Goal: Task Accomplishment & Management: Use online tool/utility

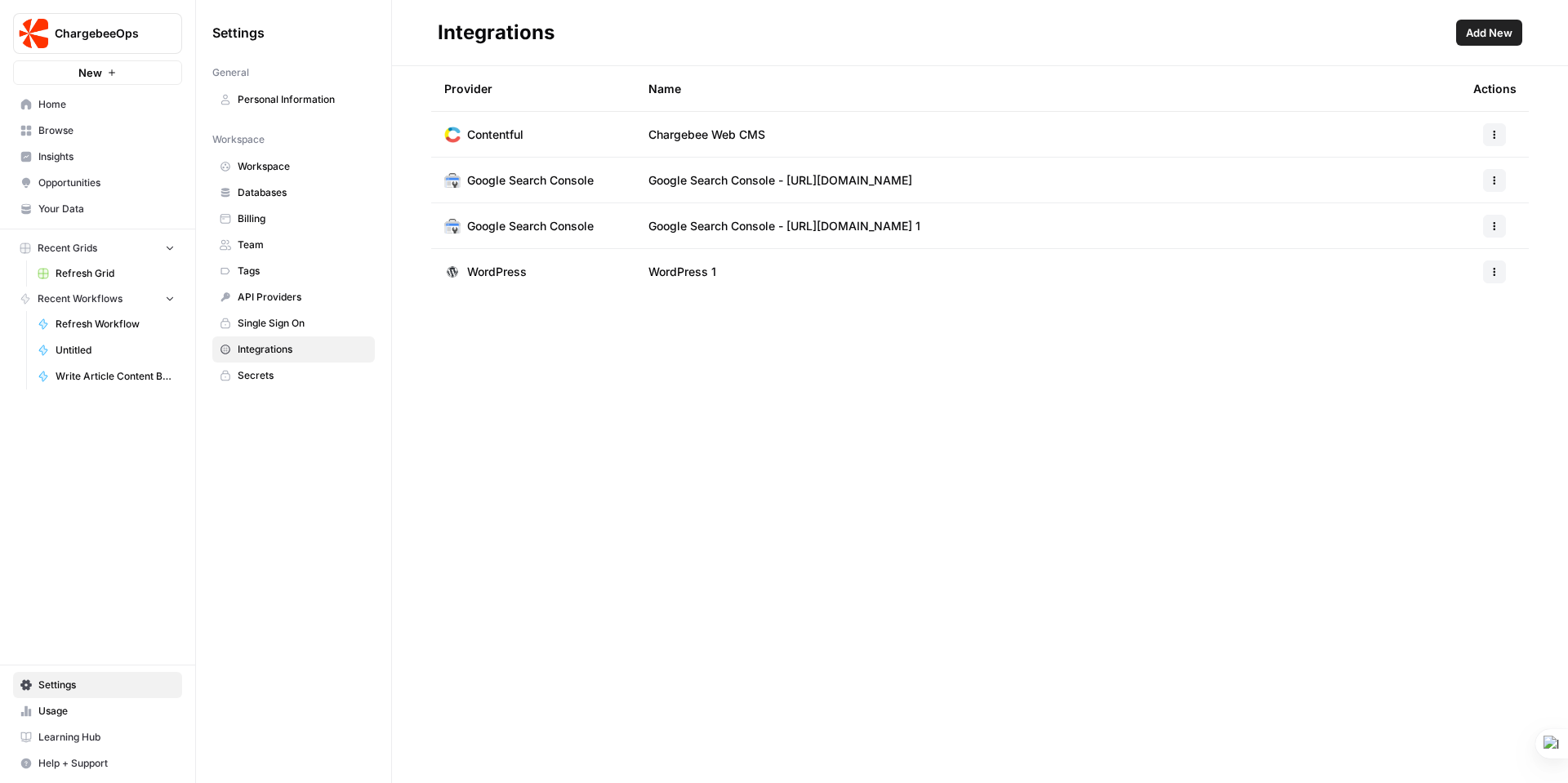
click at [81, 269] on span "Refresh Grid" at bounding box center [115, 274] width 120 height 15
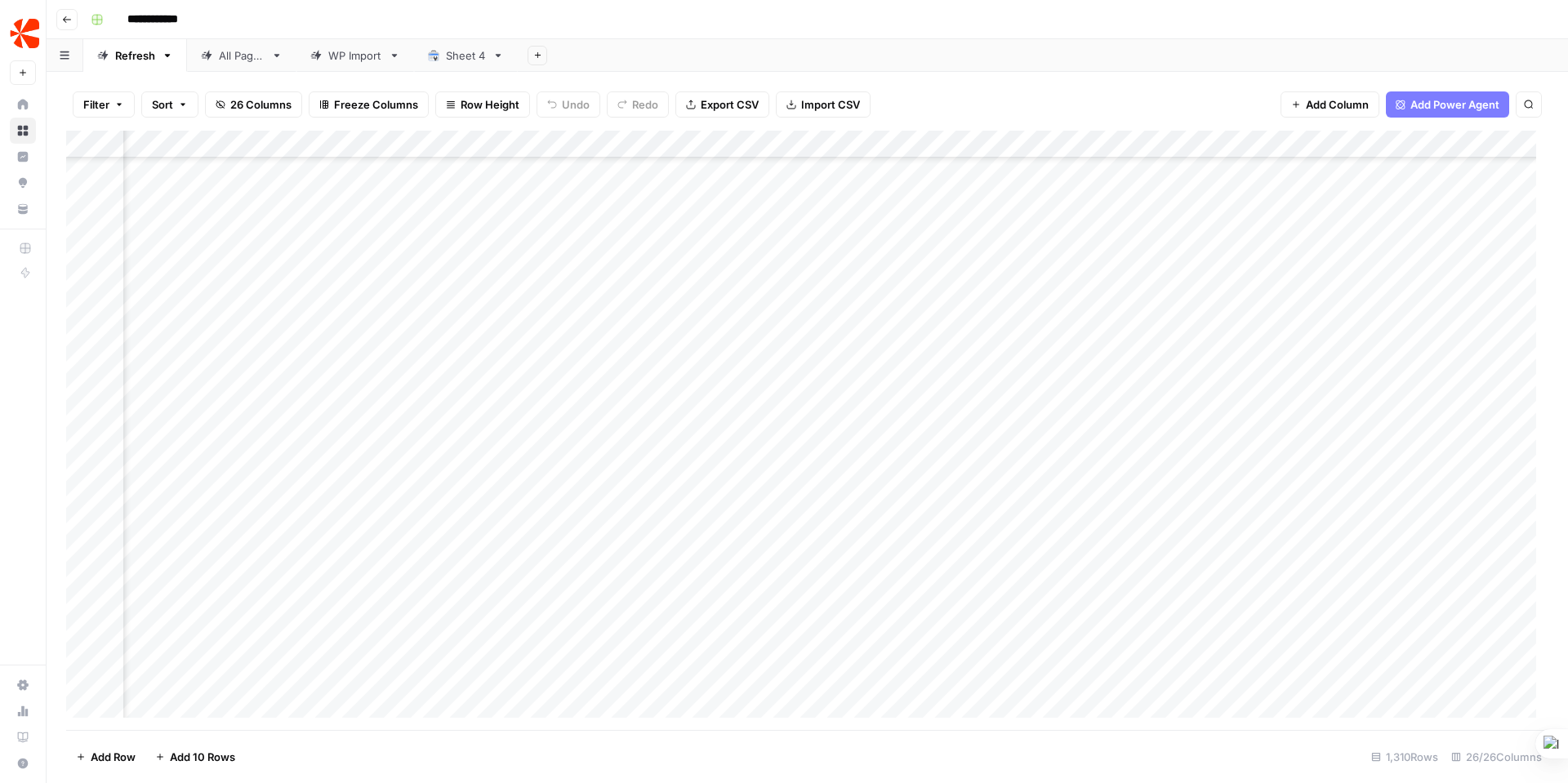
scroll to position [933, 901]
drag, startPoint x: 70, startPoint y: 678, endPoint x: 93, endPoint y: 171, distance: 507.5
click at [93, 171] on div "Add Column" at bounding box center [807, 430] width 1482 height 600
drag, startPoint x: 70, startPoint y: 391, endPoint x: 81, endPoint y: 141, distance: 250.2
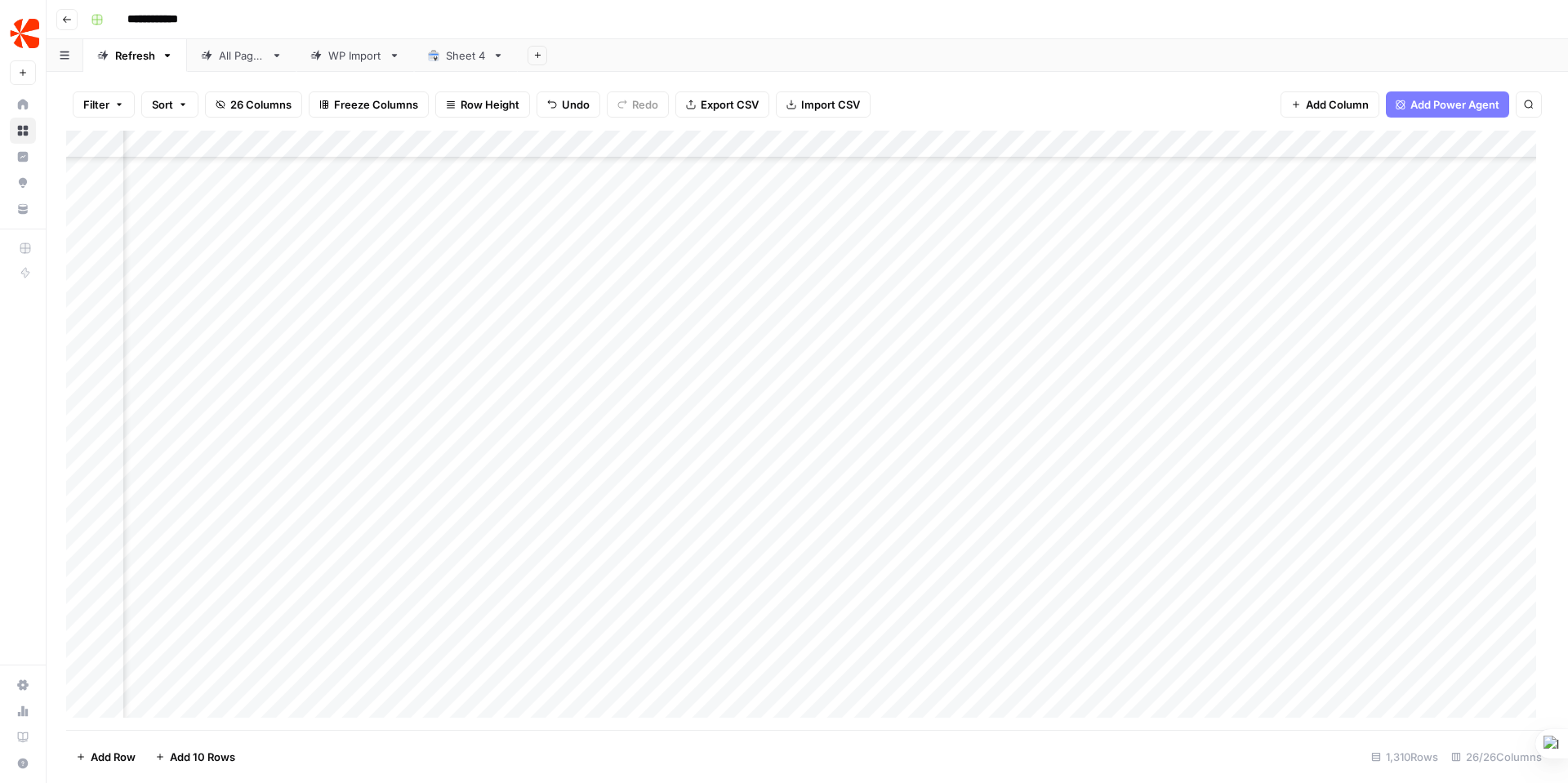
click at [81, 141] on div "Add Column" at bounding box center [807, 430] width 1482 height 600
drag, startPoint x: 886, startPoint y: 139, endPoint x: 905, endPoint y: 140, distance: 19.0
click at [904, 140] on div "Add Column" at bounding box center [807, 430] width 1482 height 600
drag, startPoint x: 905, startPoint y: 140, endPoint x: 914, endPoint y: 141, distance: 9.1
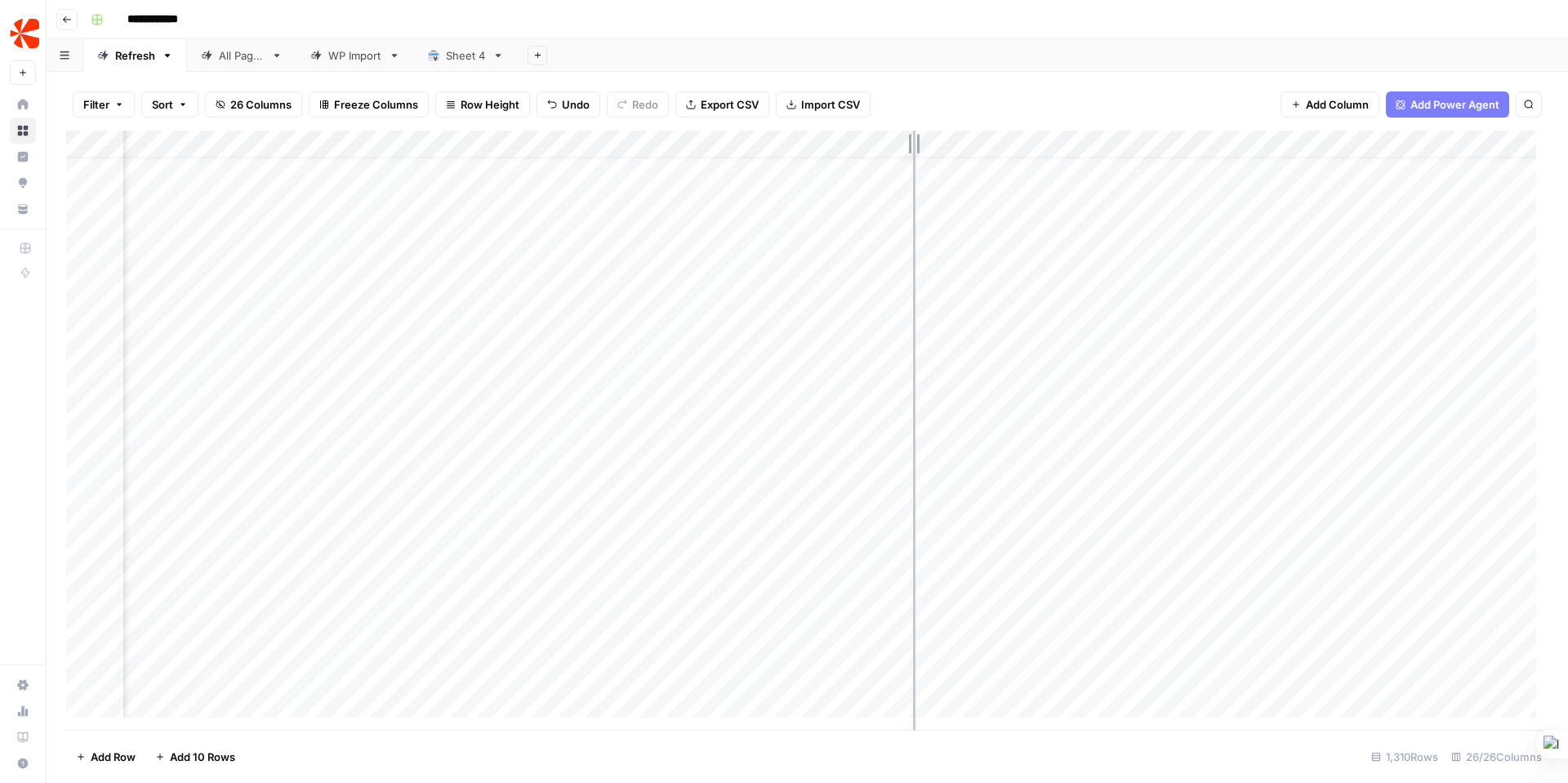
click at [914, 141] on div "Add Column" at bounding box center [807, 430] width 1482 height 600
drag, startPoint x: 915, startPoint y: 141, endPoint x: 885, endPoint y: 145, distance: 30.3
click at [885, 145] on div "Add Column" at bounding box center [807, 430] width 1482 height 600
click at [1445, 107] on span "Add Power Agent" at bounding box center [1455, 105] width 89 height 16
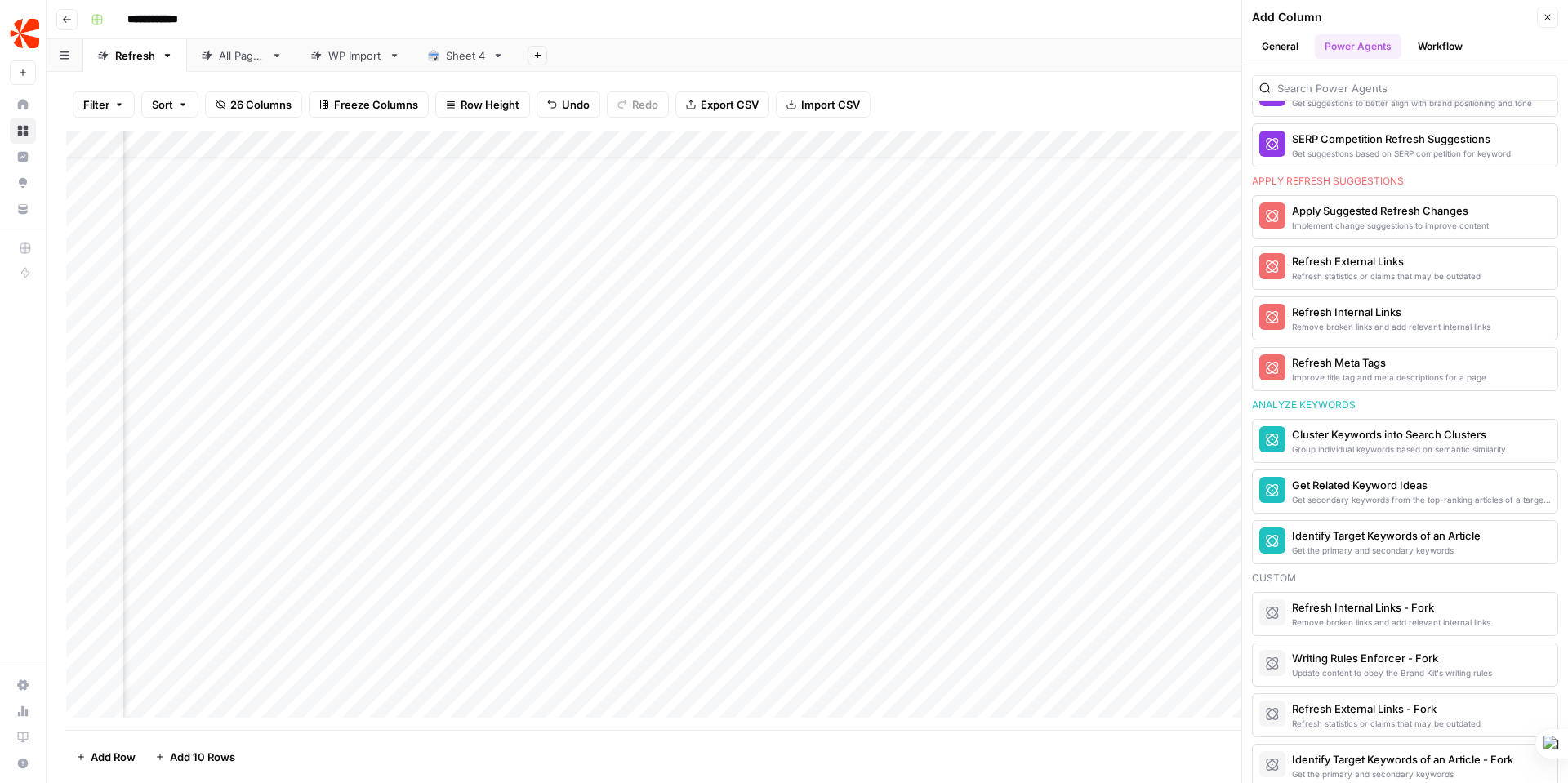
scroll to position [1025, 0]
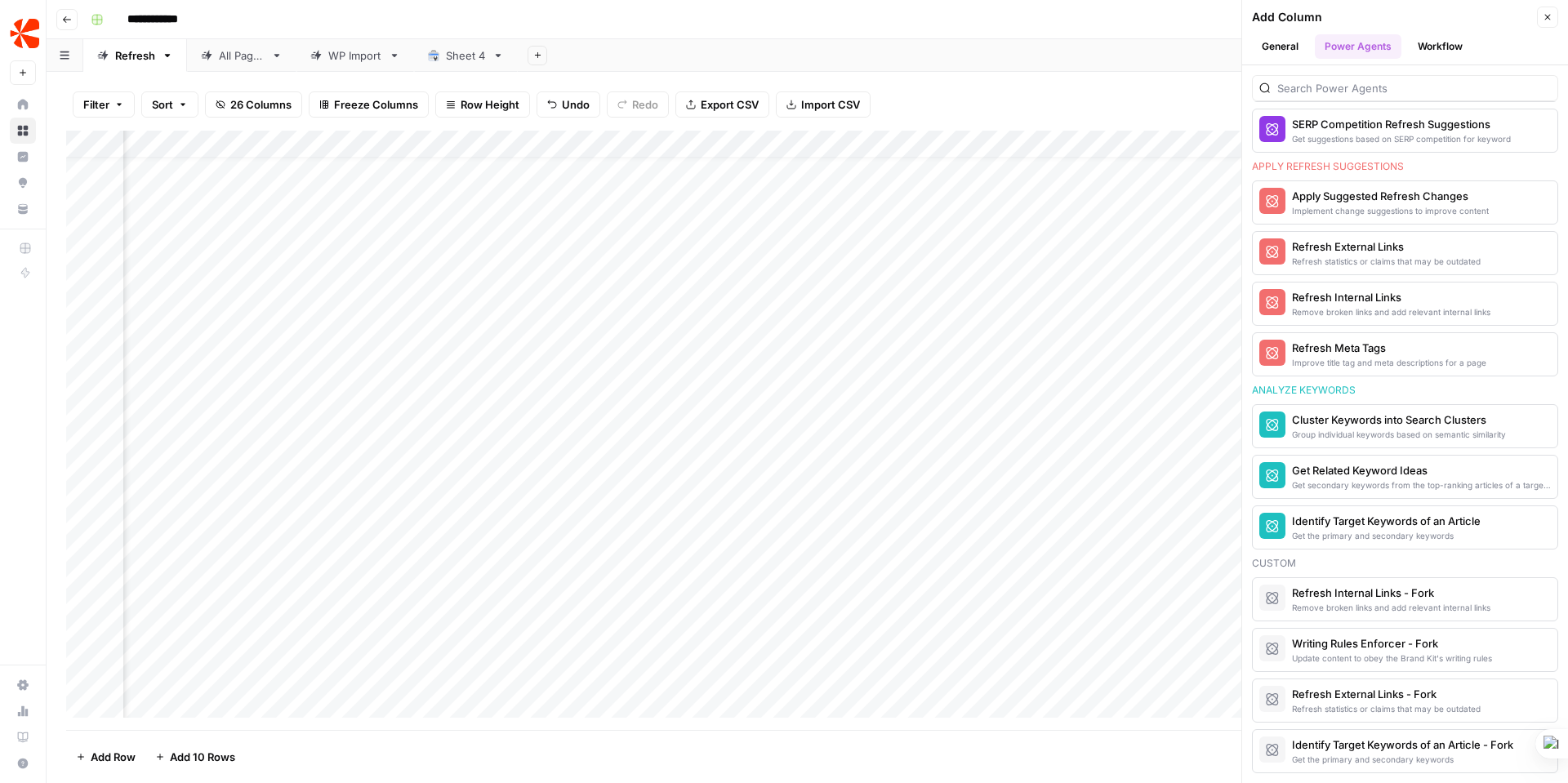
click at [1469, 743] on div "Identify Target Keywords of an Article - Fork Get the primary and secondary key…" at bounding box center [1406, 751] width 307 height 44
click at [1484, 746] on span "More Info" at bounding box center [1506, 751] width 45 height 15
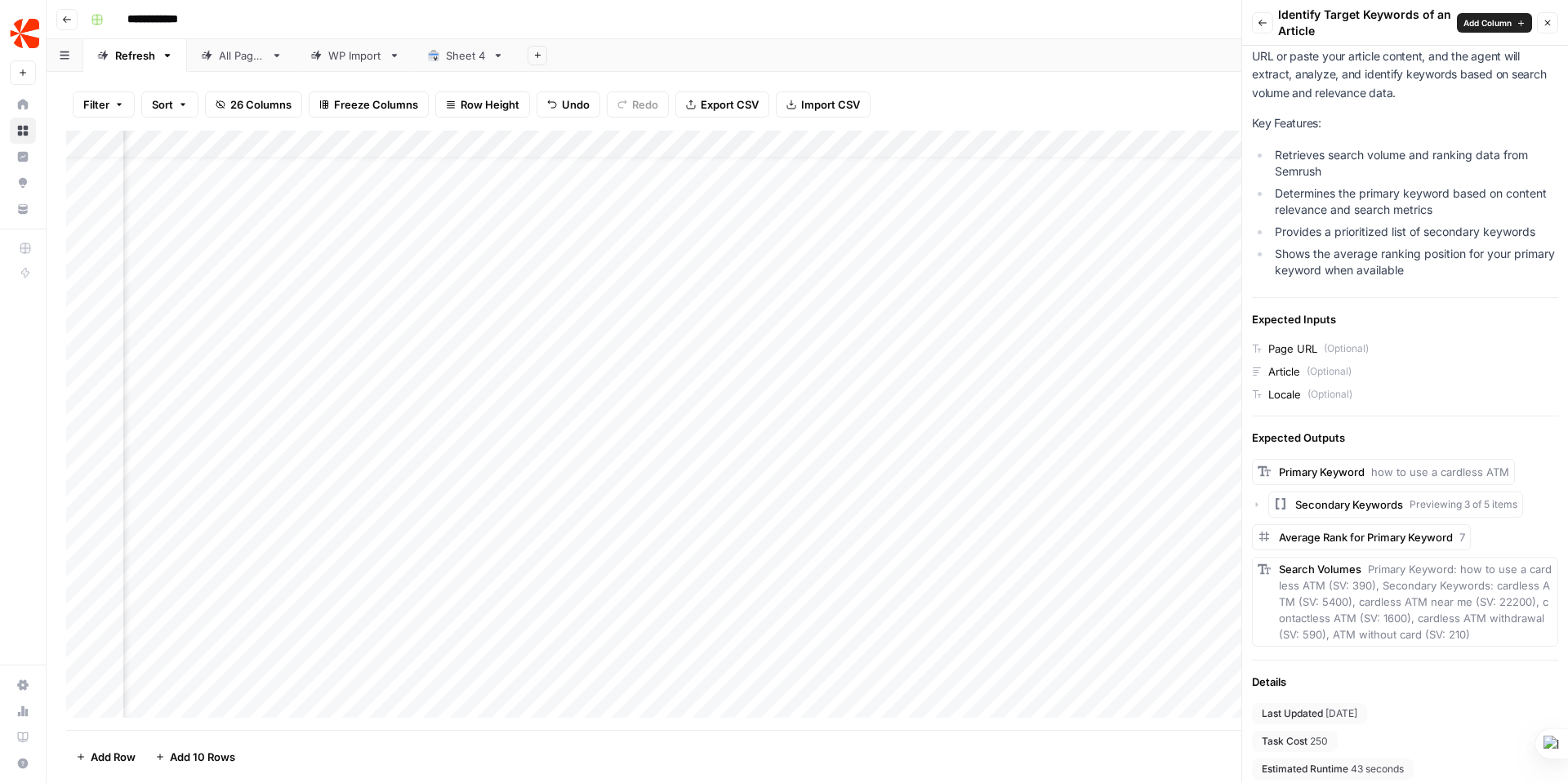
scroll to position [134, 0]
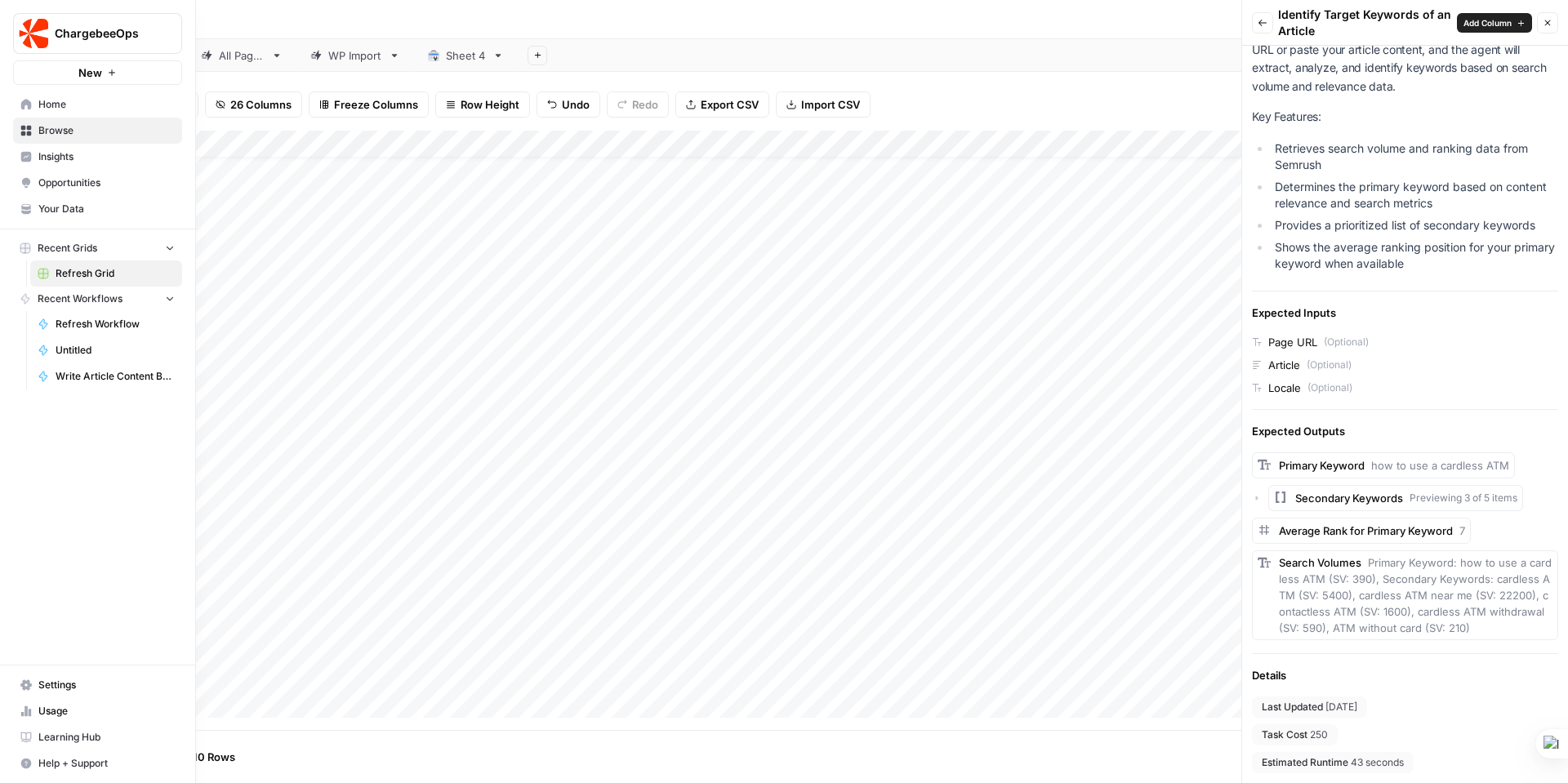
click at [89, 72] on span "New" at bounding box center [90, 73] width 24 height 16
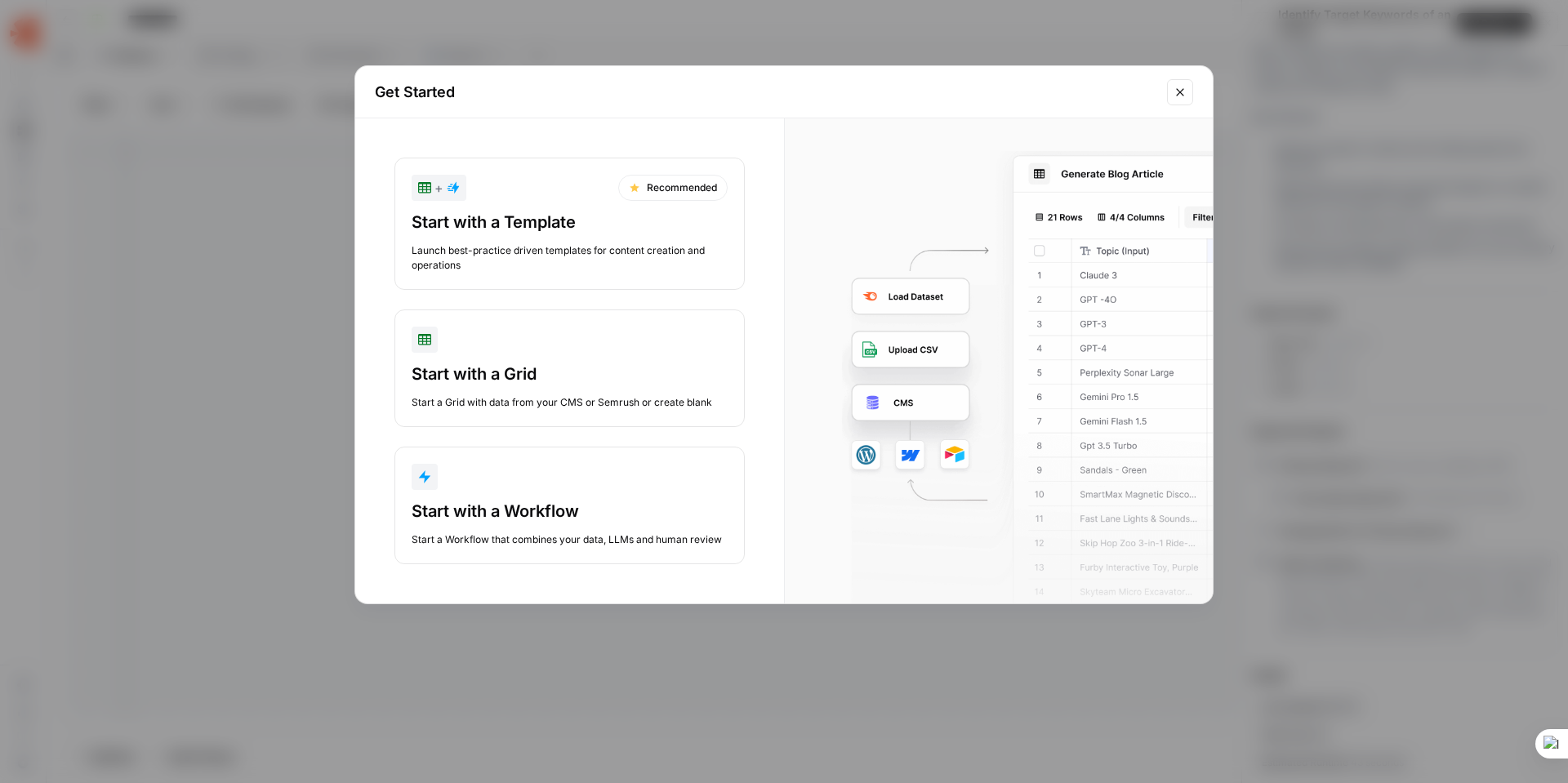
click at [473, 377] on div "Start with a Grid" at bounding box center [570, 373] width 316 height 23
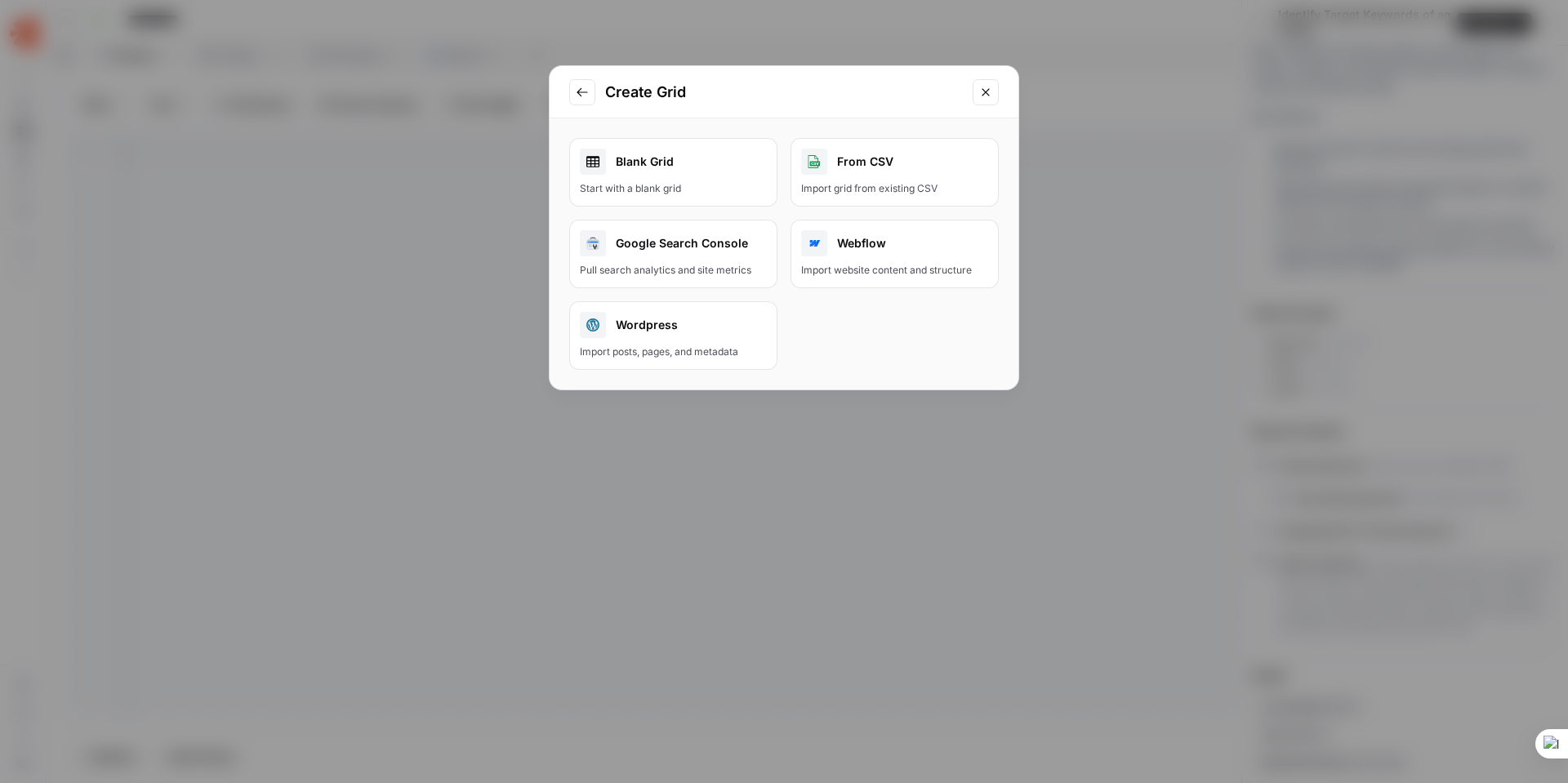
click at [667, 180] on link "Blank Grid Start with a blank grid" at bounding box center [674, 172] width 208 height 68
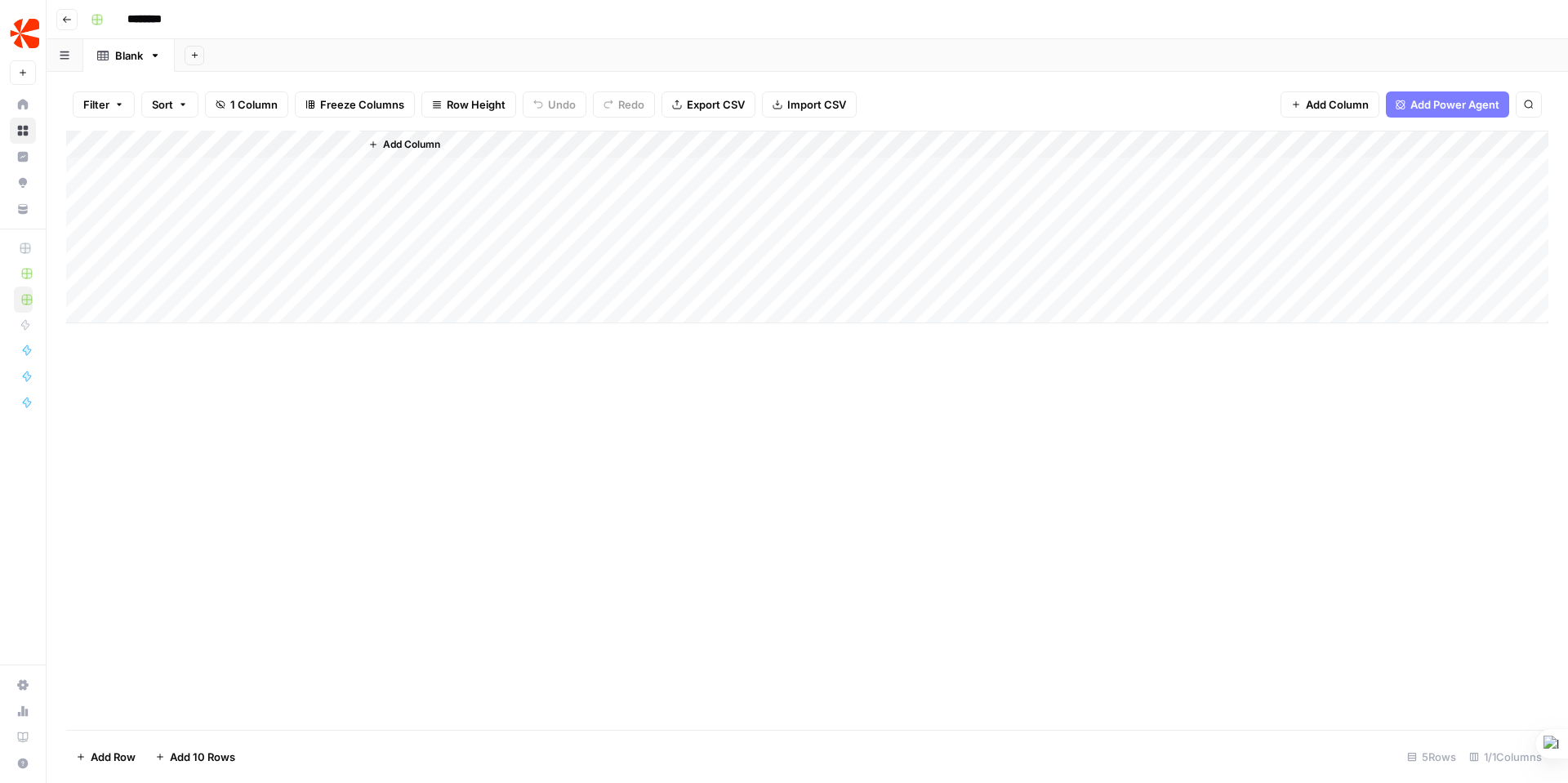
click at [1444, 99] on span "Add Power Agent" at bounding box center [1455, 105] width 89 height 16
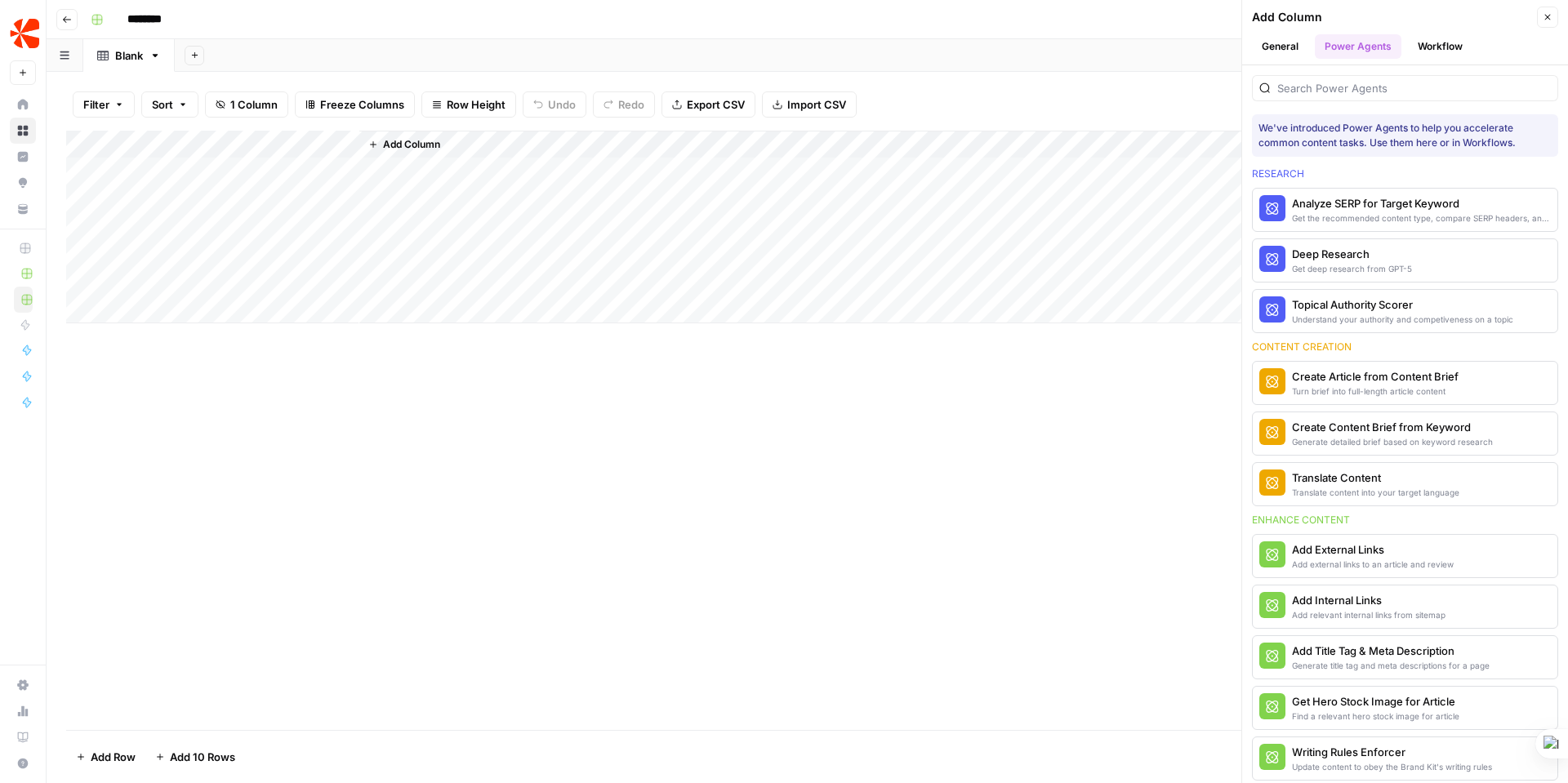
click at [231, 141] on div "Add Column" at bounding box center [807, 226] width 1482 height 193
click at [159, 185] on input "Title" at bounding box center [221, 183] width 166 height 16
drag, startPoint x: 167, startPoint y: 183, endPoint x: 124, endPoint y: 174, distance: 43.9
click at [124, 174] on div "Title Text Sort Ascending Sort Descending Filter Hide Column Remove Column" at bounding box center [221, 273] width 195 height 220
type input "URL"
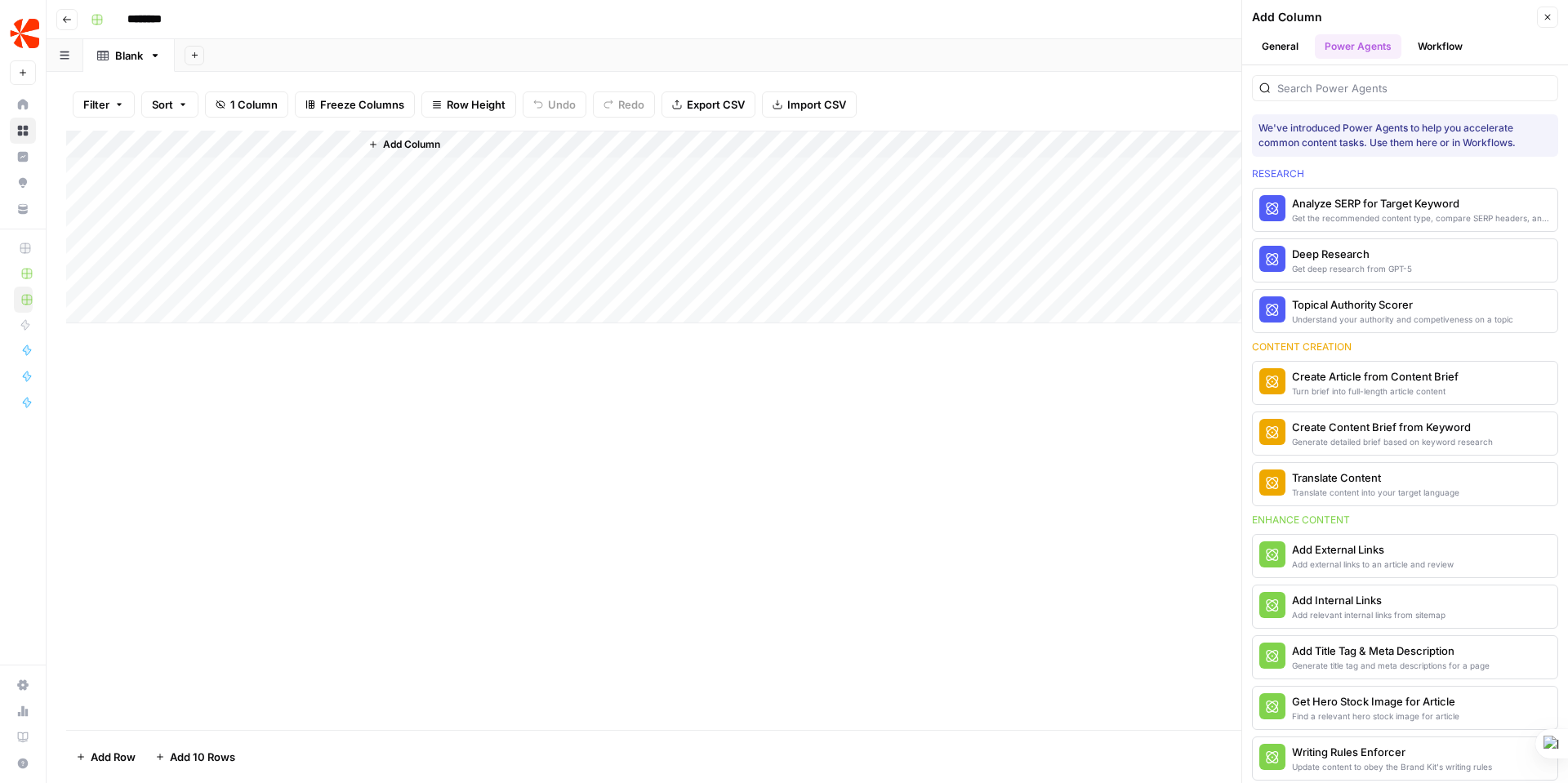
click at [225, 224] on div "Add Column" at bounding box center [807, 226] width 1482 height 193
click at [213, 128] on div "Filter Sort 1 Column Freeze Columns Row Height Undo Redo Export CSV Import CSV …" at bounding box center [807, 104] width 1482 height 52
click at [347, 142] on div "Add Column" at bounding box center [807, 226] width 1482 height 193
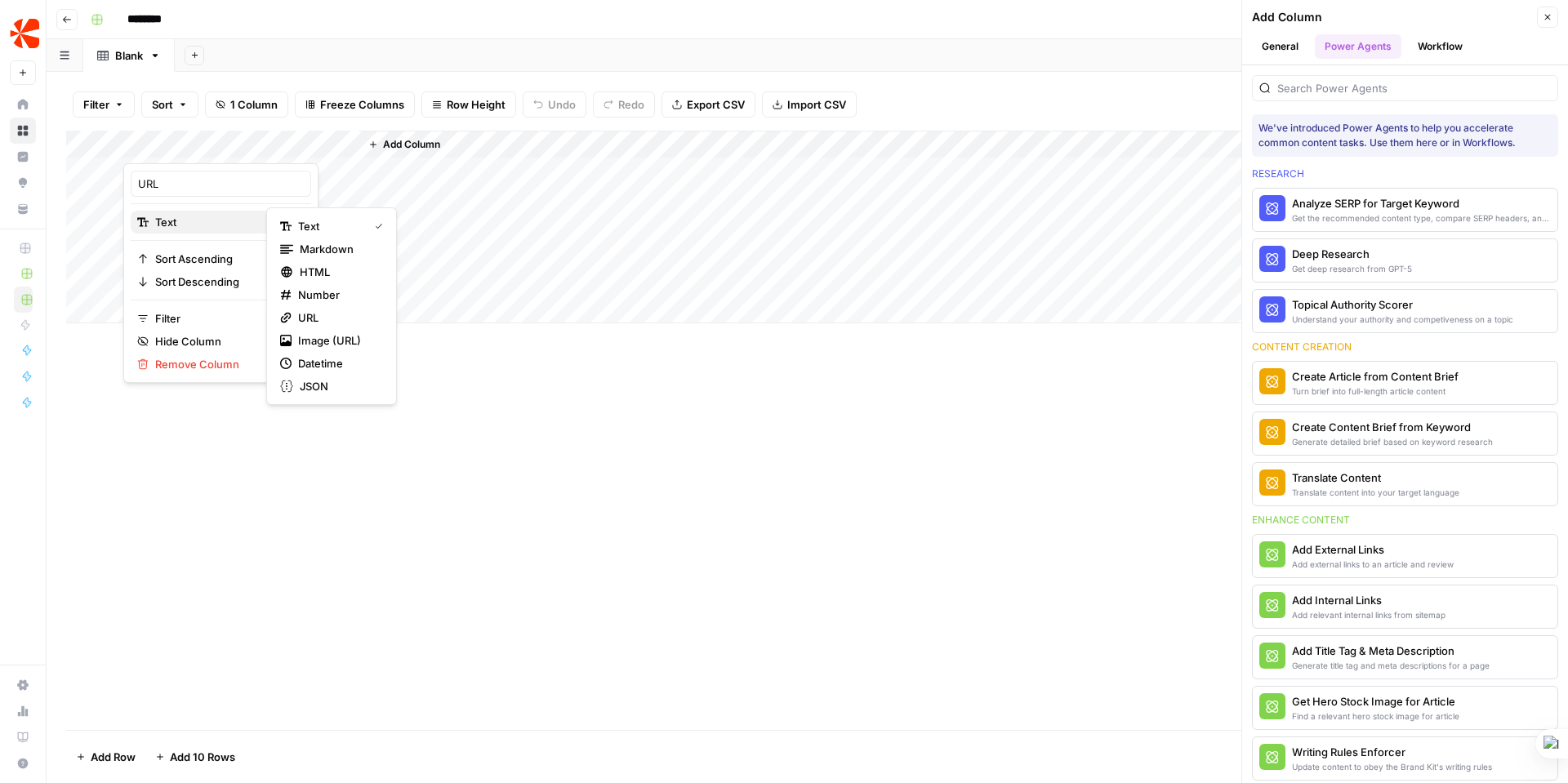
click at [217, 223] on span "Text" at bounding box center [218, 222] width 127 height 16
click at [322, 315] on span "URL" at bounding box center [338, 318] width 78 height 16
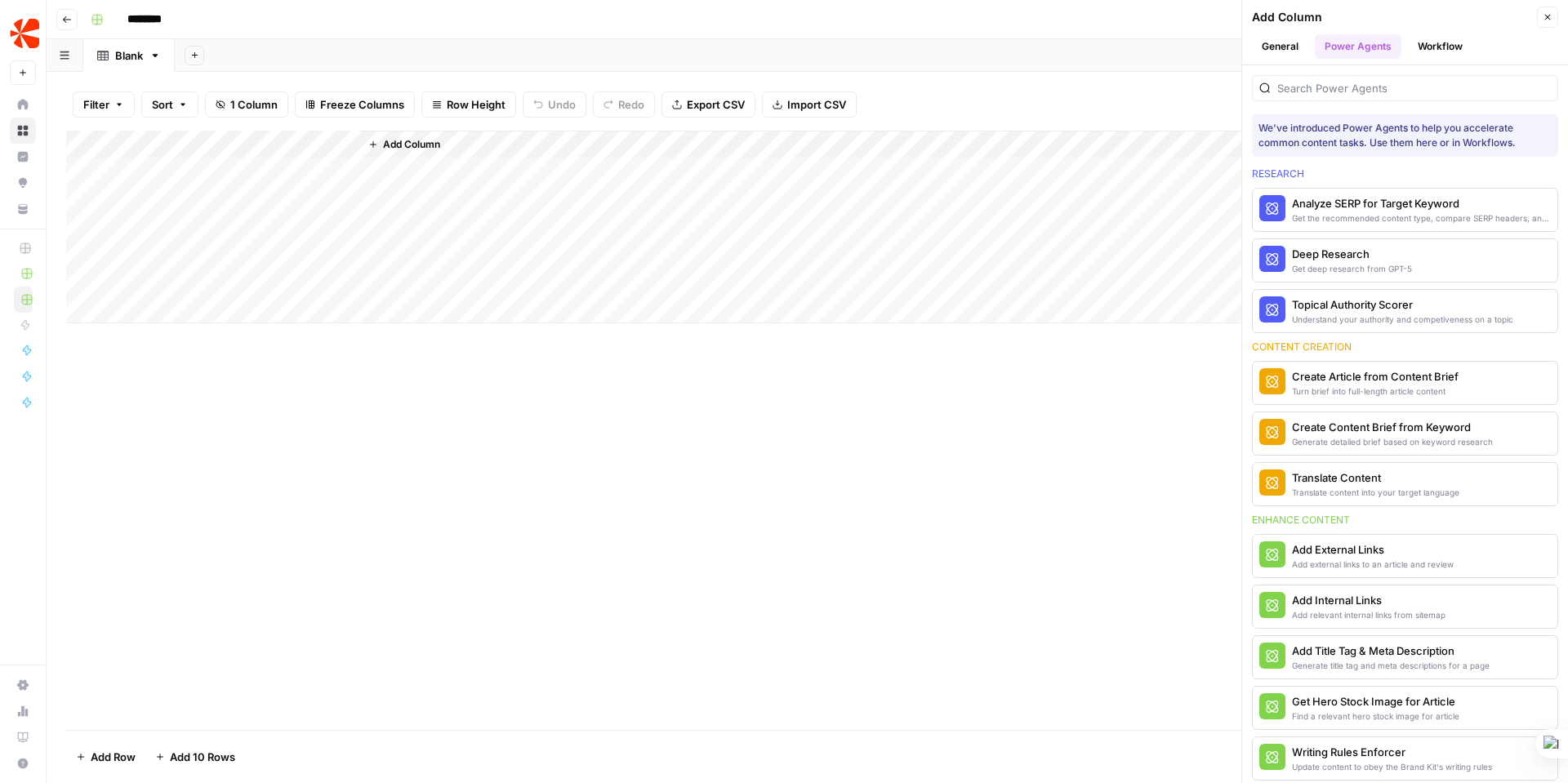
click at [346, 143] on div "Add Column" at bounding box center [807, 226] width 1482 height 193
click at [346, 143] on div at bounding box center [241, 147] width 236 height 33
click at [407, 143] on span "Add Column" at bounding box center [412, 144] width 57 height 15
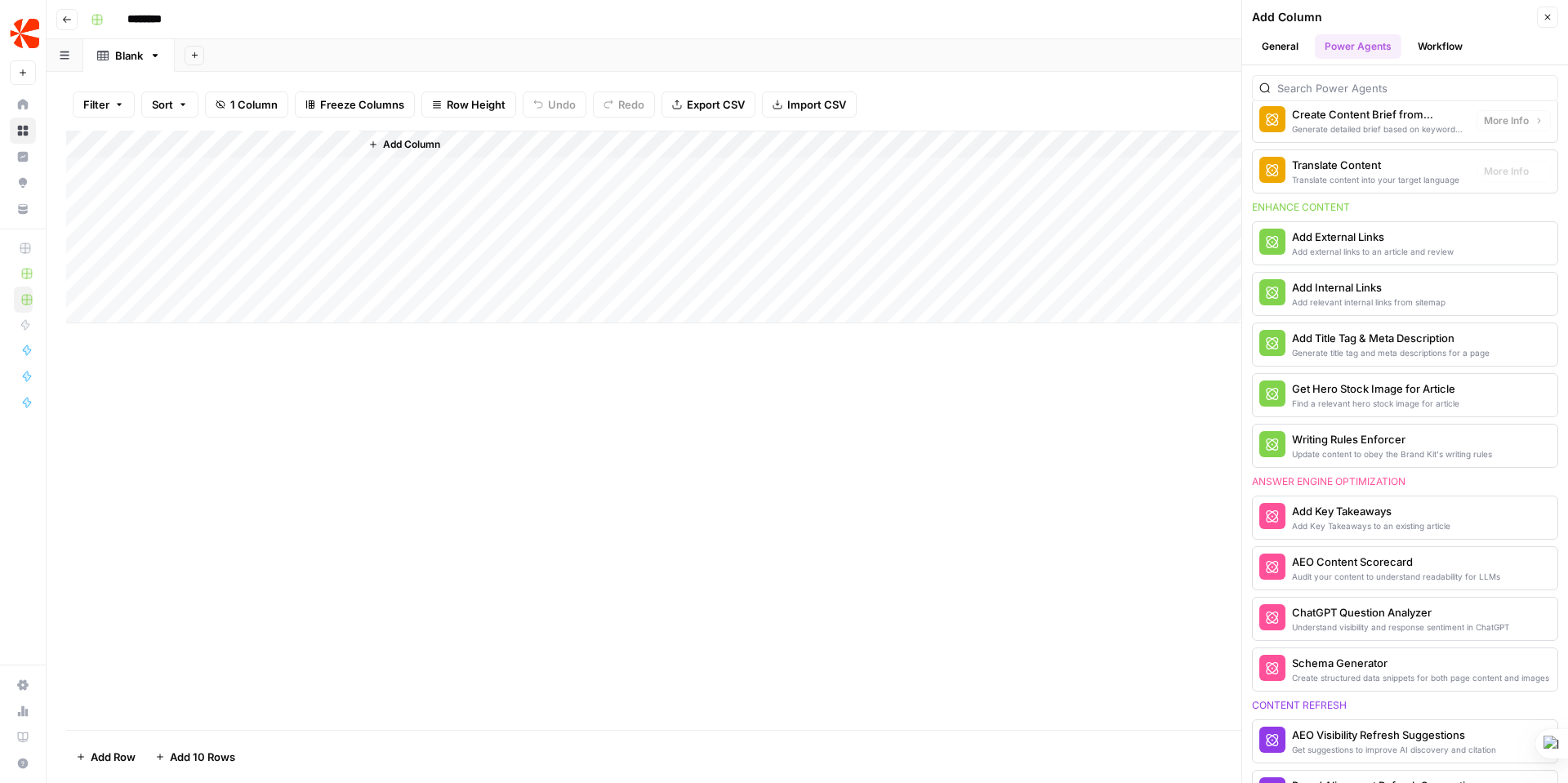
scroll to position [1025, 0]
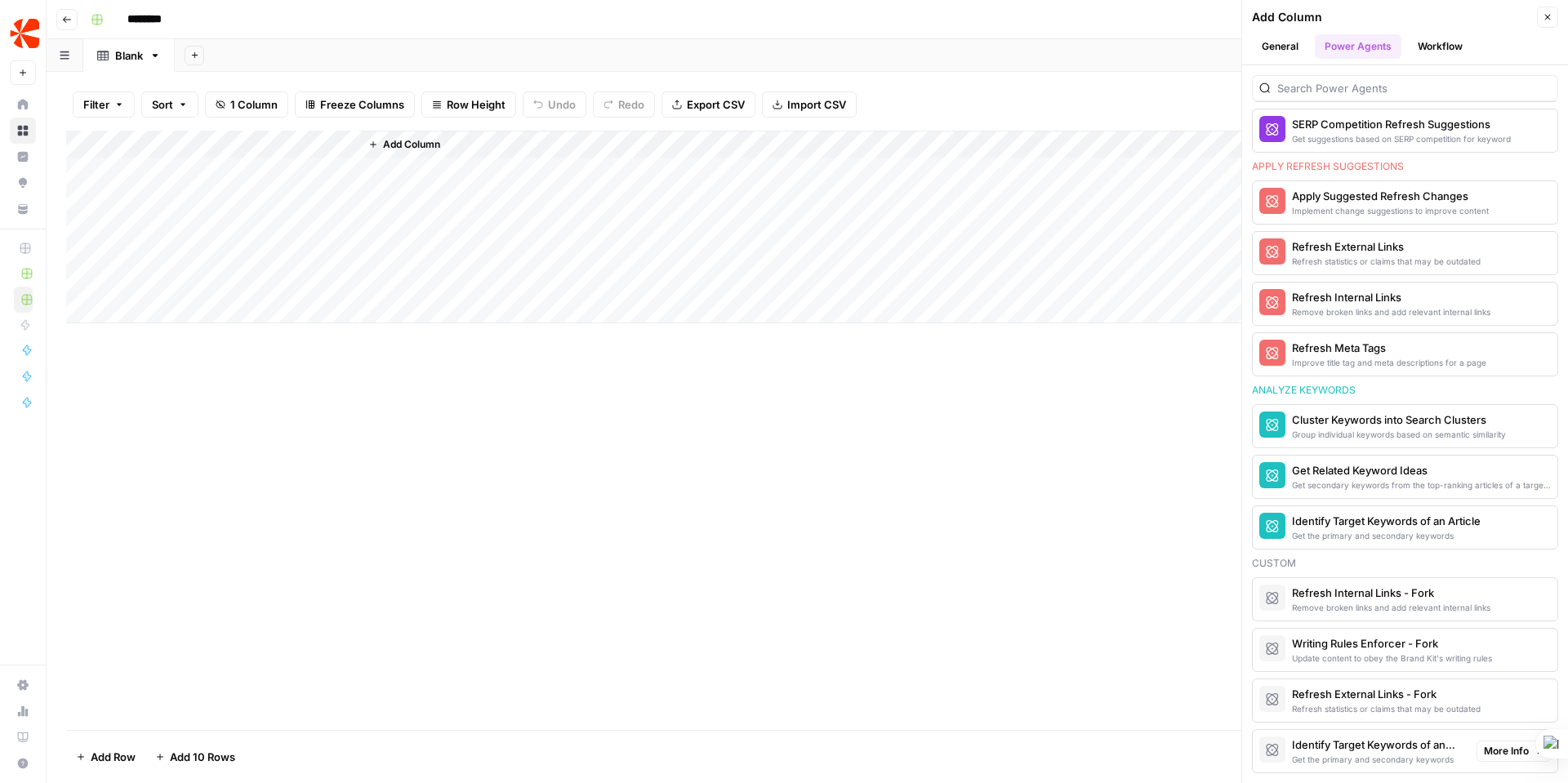
click at [1322, 745] on div "Identify Target Keywords of an Article - Fork" at bounding box center [1378, 745] width 172 height 16
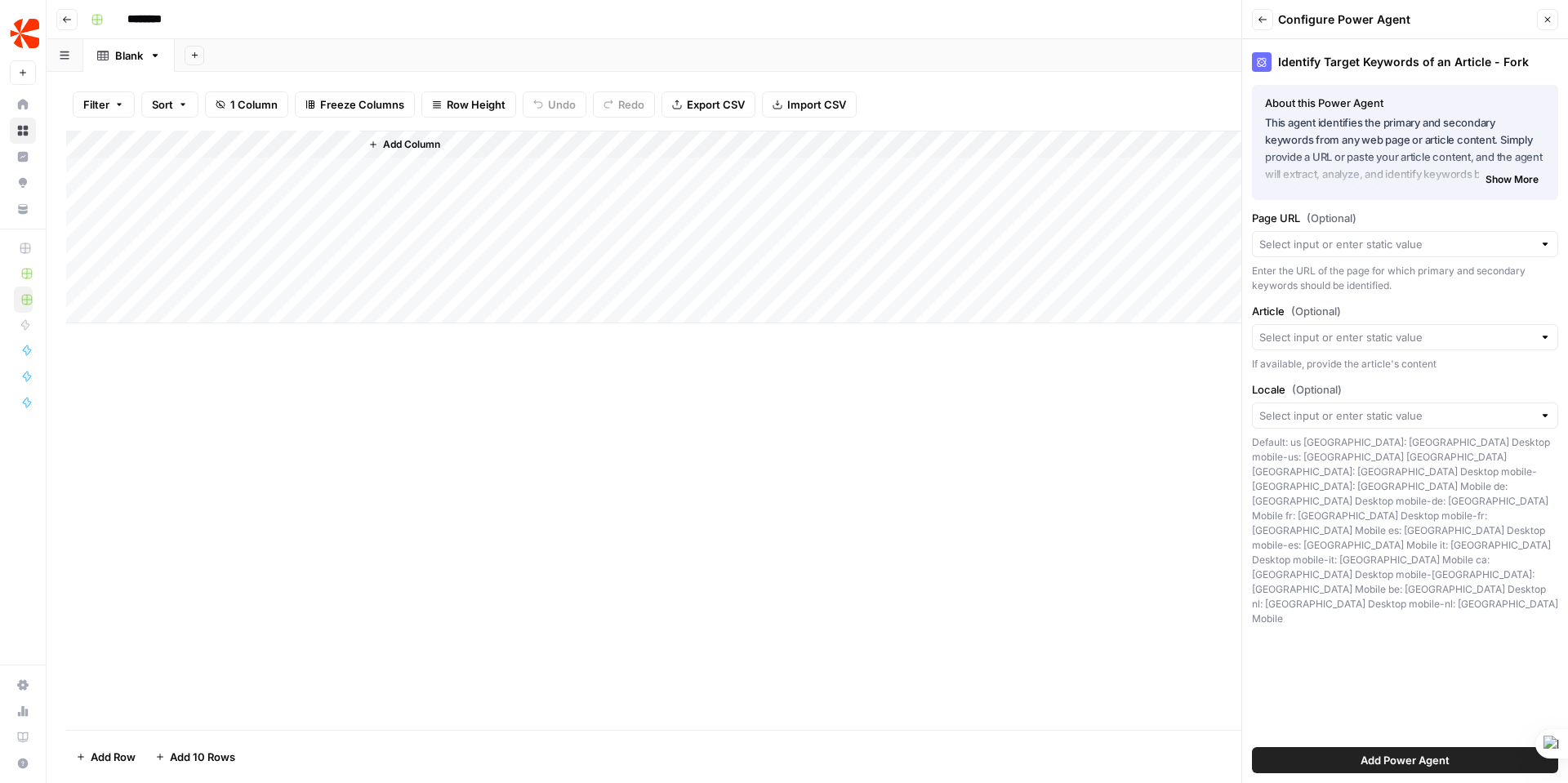
click at [1410, 761] on span "Add Power Agent" at bounding box center [1406, 760] width 89 height 16
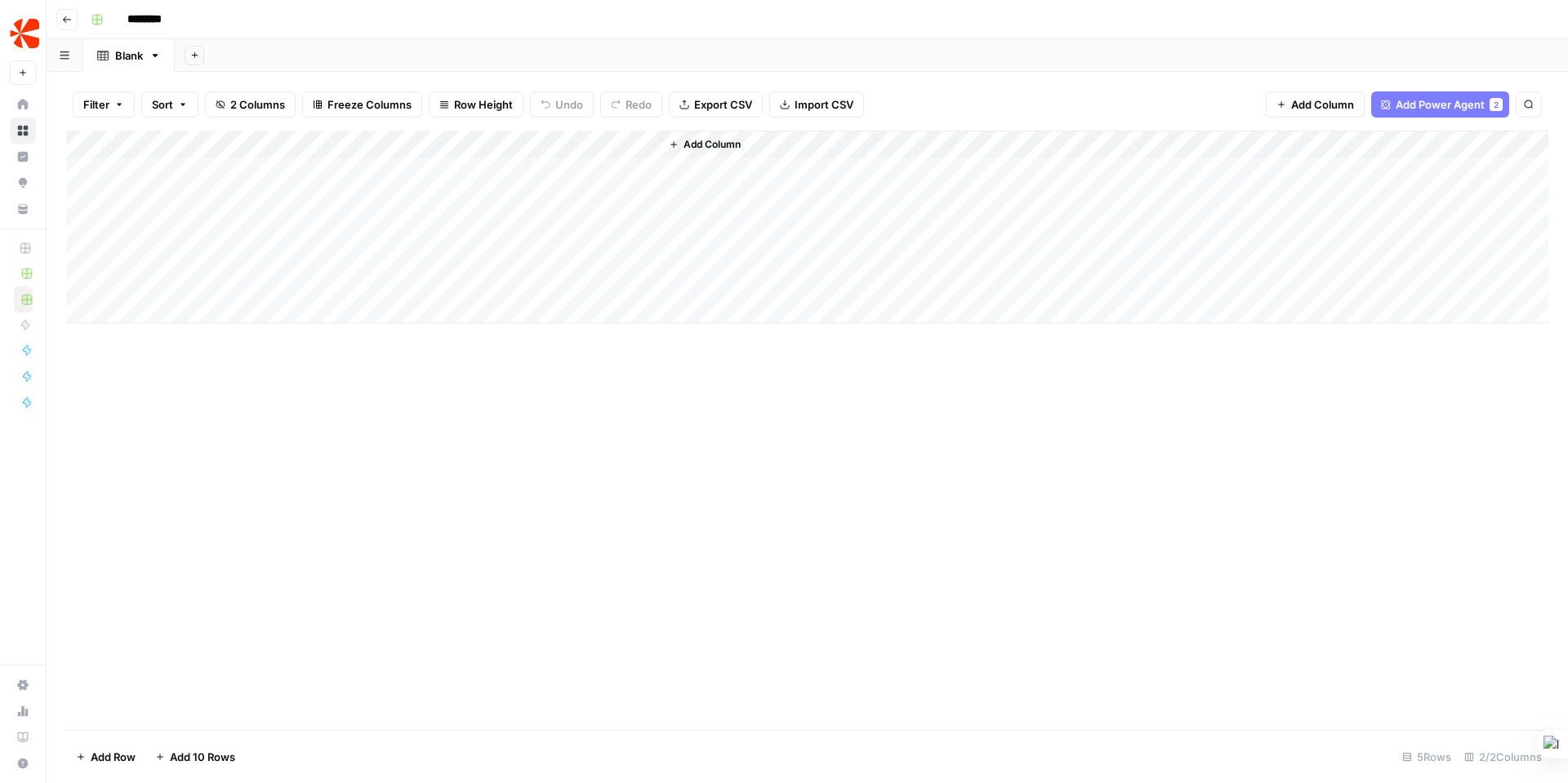
click at [171, 171] on div "Add Column" at bounding box center [807, 226] width 1482 height 193
click at [151, 167] on button "button" at bounding box center [241, 171] width 236 height 28
click at [204, 171] on button "button" at bounding box center [241, 171] width 236 height 28
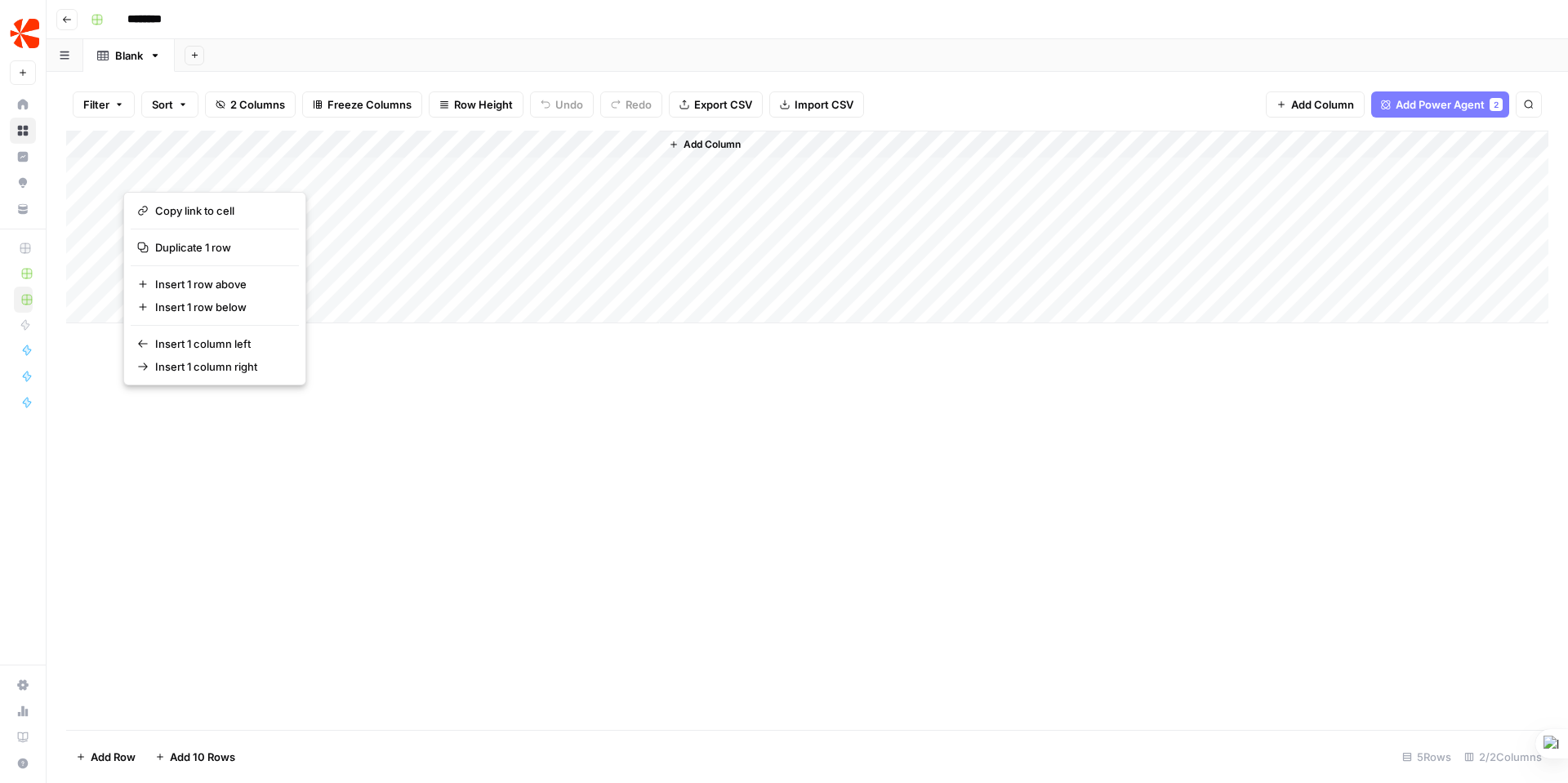
click at [204, 171] on button "button" at bounding box center [241, 171] width 236 height 28
click at [116, 176] on div "Add Column" at bounding box center [807, 226] width 1482 height 193
click at [105, 172] on div "Add Column" at bounding box center [807, 226] width 1482 height 193
click at [130, 169] on div "Add Column" at bounding box center [807, 226] width 1482 height 193
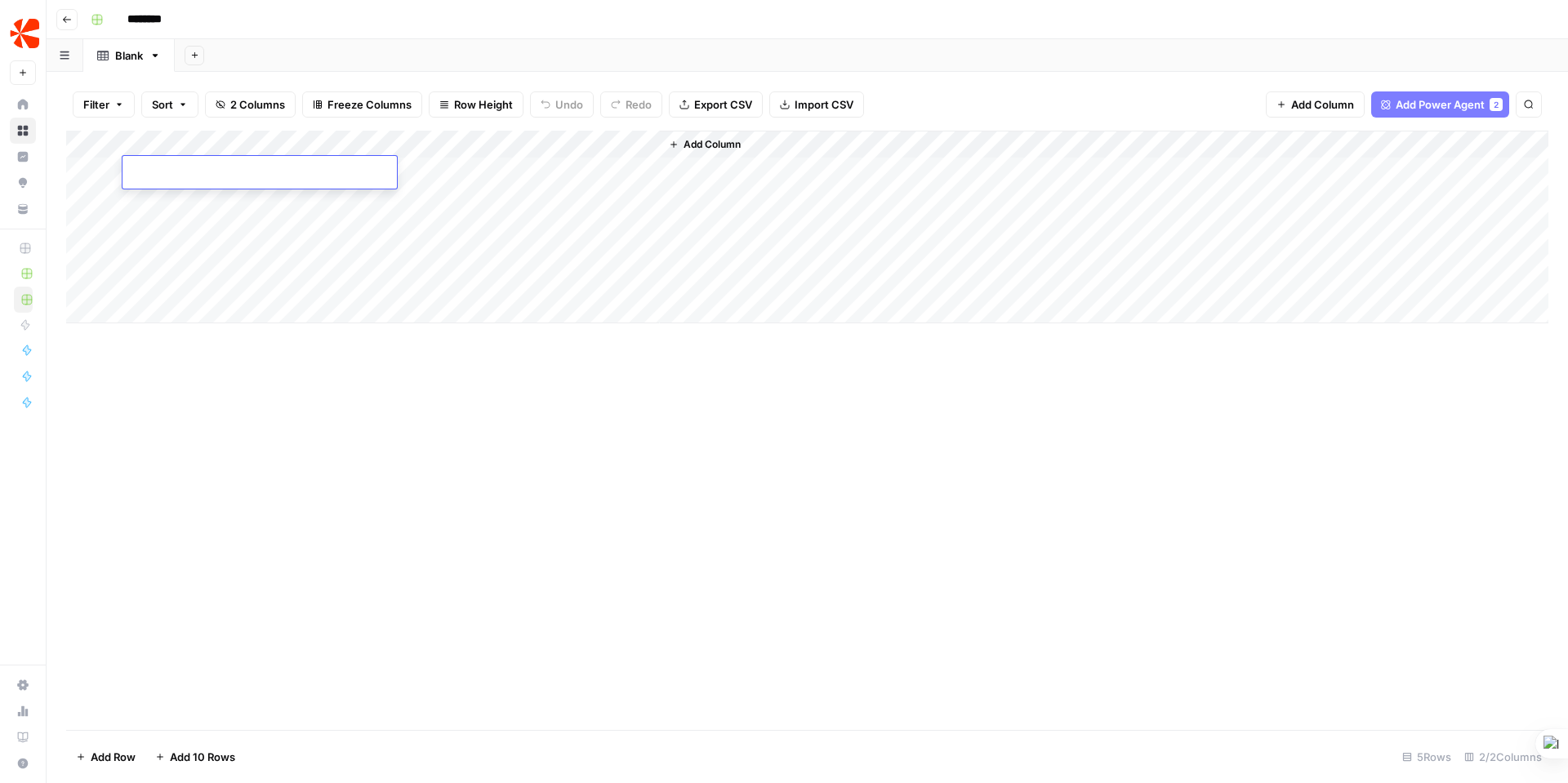
type input "**********"
click at [176, 198] on div "Add Column" at bounding box center [807, 226] width 1482 height 193
click at [508, 168] on div "Add Column" at bounding box center [807, 226] width 1482 height 193
click at [623, 166] on div "Add Column" at bounding box center [807, 226] width 1482 height 193
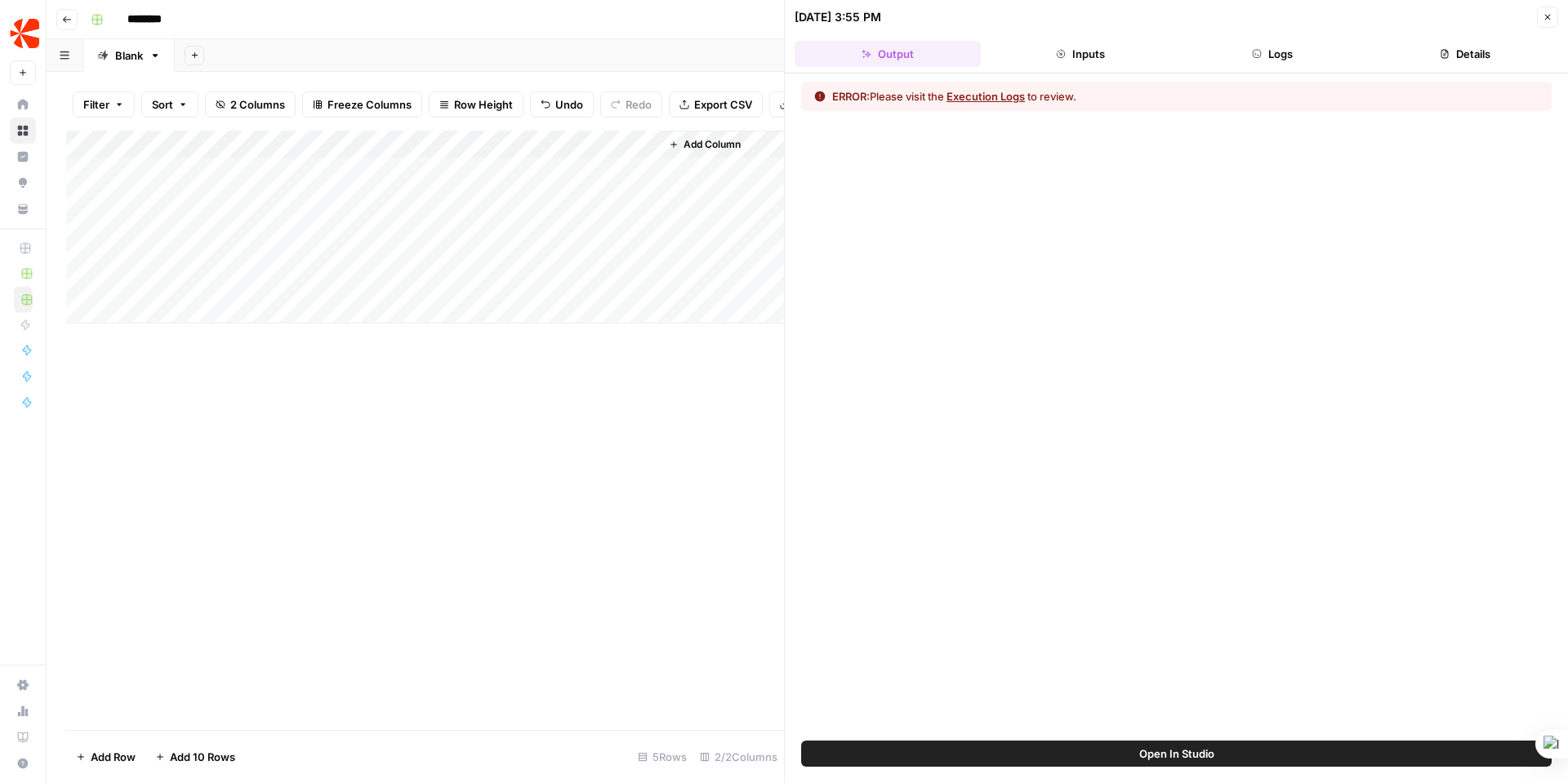
click at [1013, 98] on button "Execution Logs" at bounding box center [986, 97] width 78 height 16
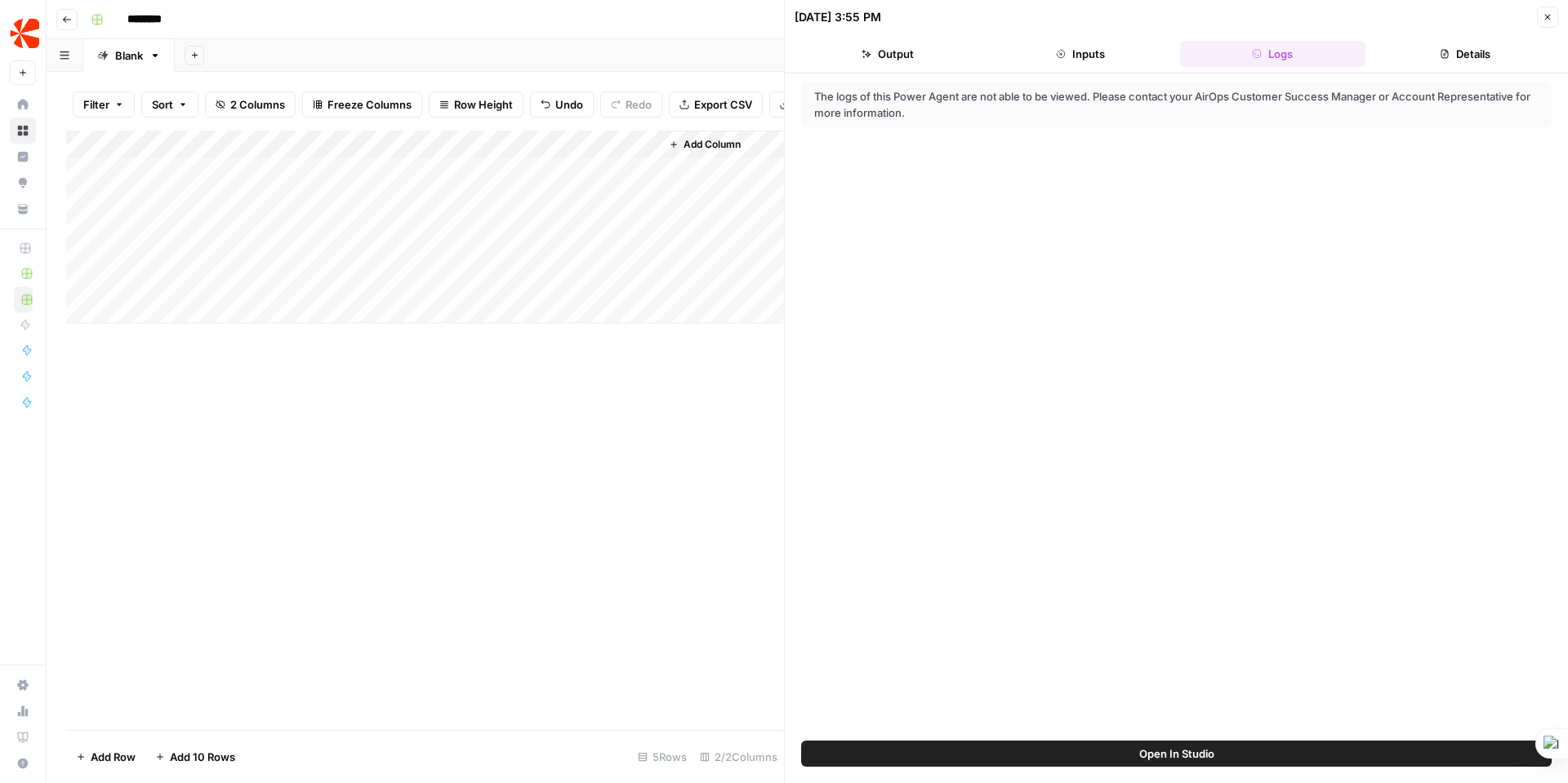
click at [1188, 753] on span "Open In Studio" at bounding box center [1176, 754] width 75 height 16
click at [136, 58] on div "Blank" at bounding box center [129, 56] width 27 height 16
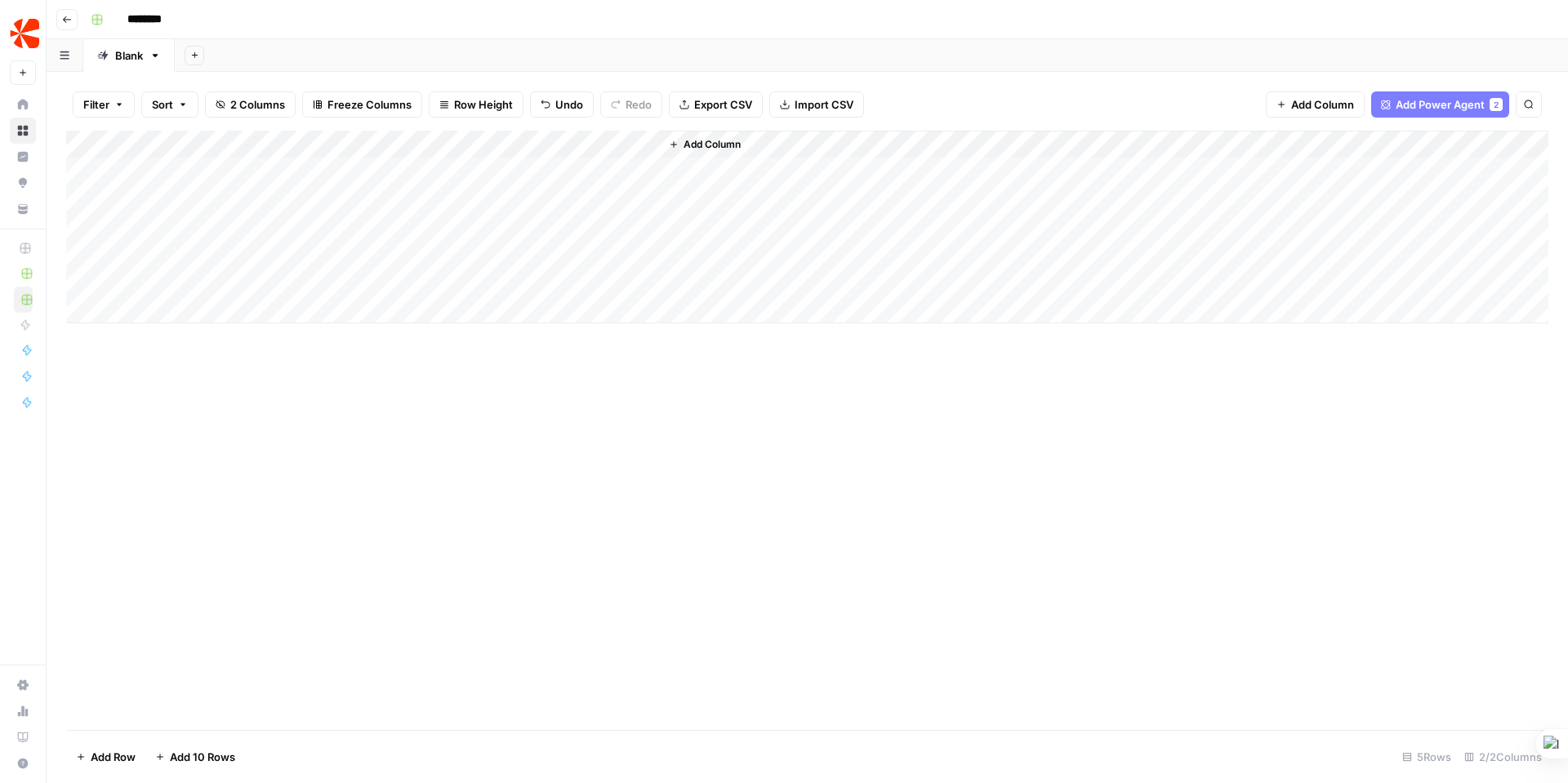
click at [128, 58] on div "Blank" at bounding box center [129, 56] width 27 height 16
click at [156, 51] on icon "button" at bounding box center [155, 56] width 12 height 12
click at [188, 86] on span "Rename Sheet" at bounding box center [222, 87] width 78 height 16
type input "**********"
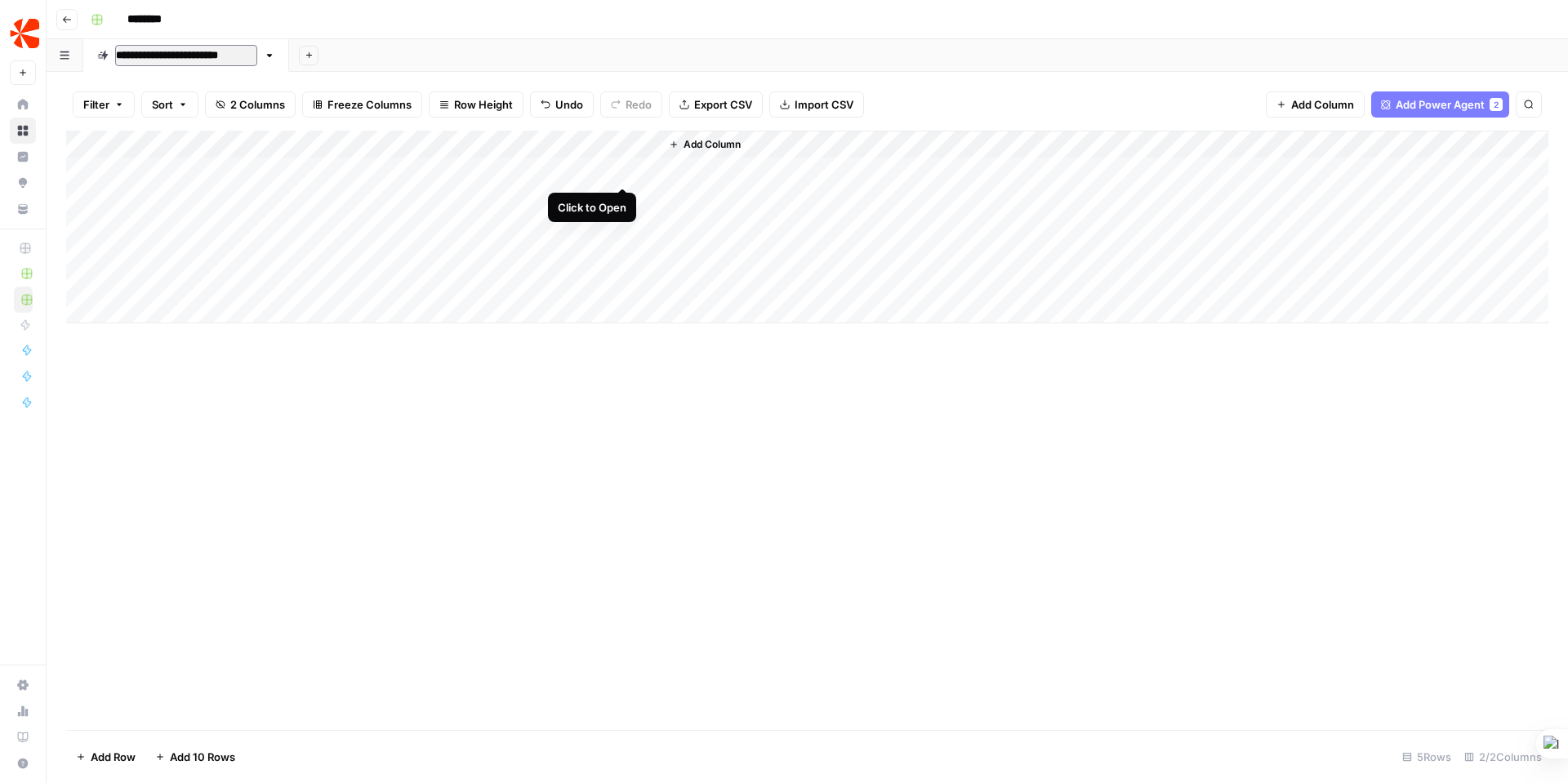
click at [622, 171] on div "Add Column" at bounding box center [807, 226] width 1482 height 193
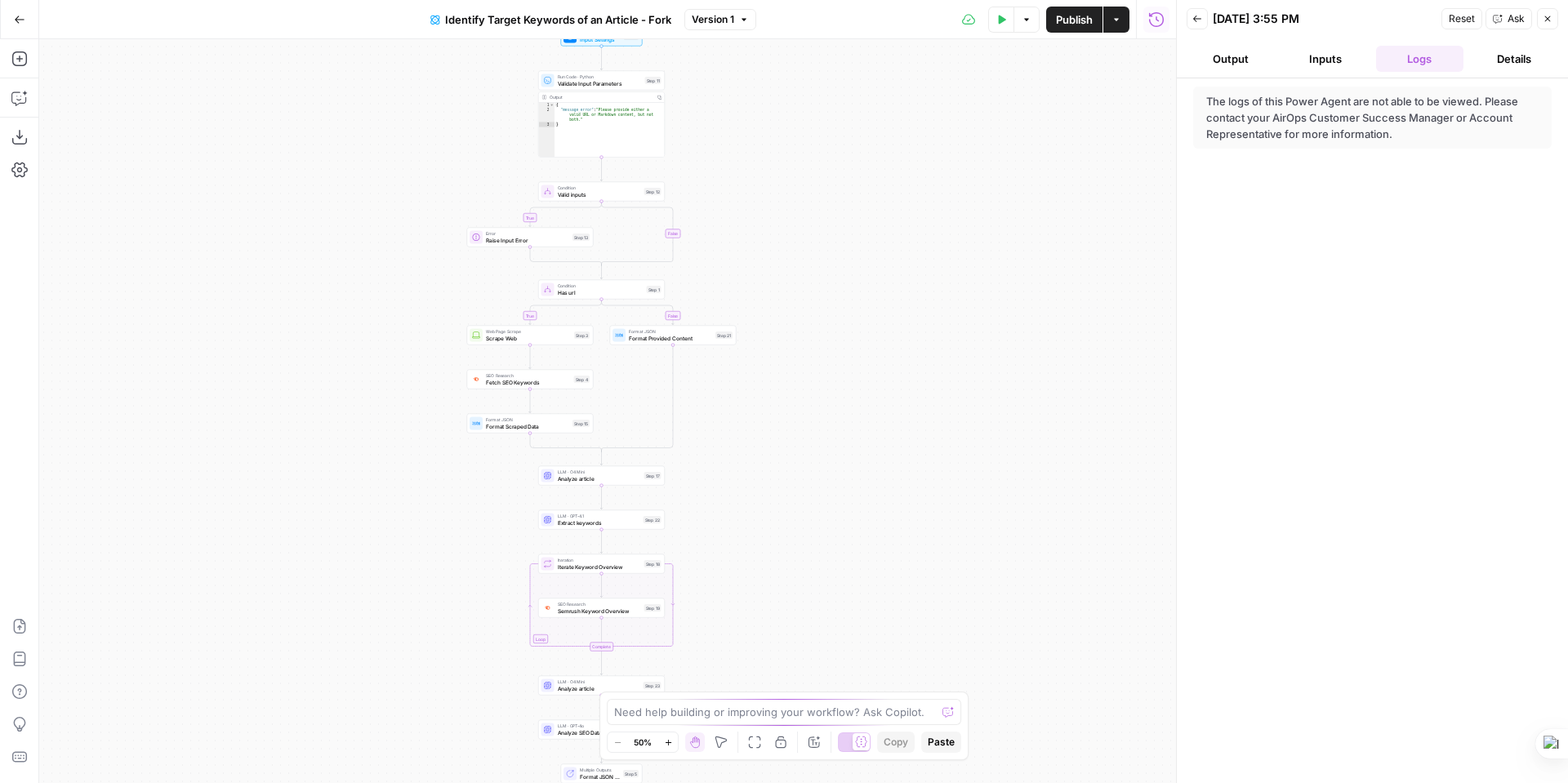
click at [1329, 54] on button "Inputs" at bounding box center [1325, 58] width 89 height 26
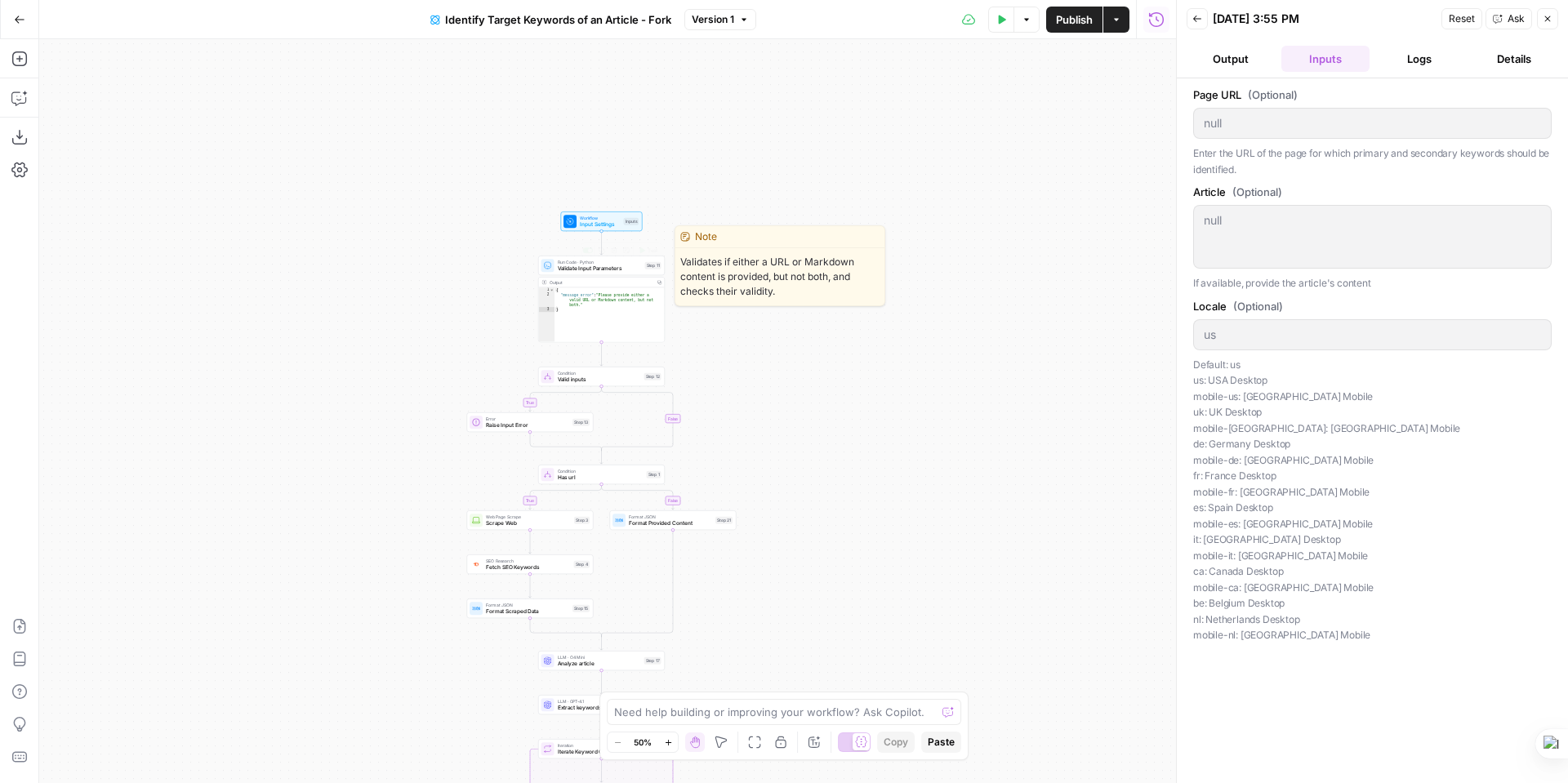
click at [612, 267] on span "Validate Input Parameters" at bounding box center [600, 268] width 84 height 8
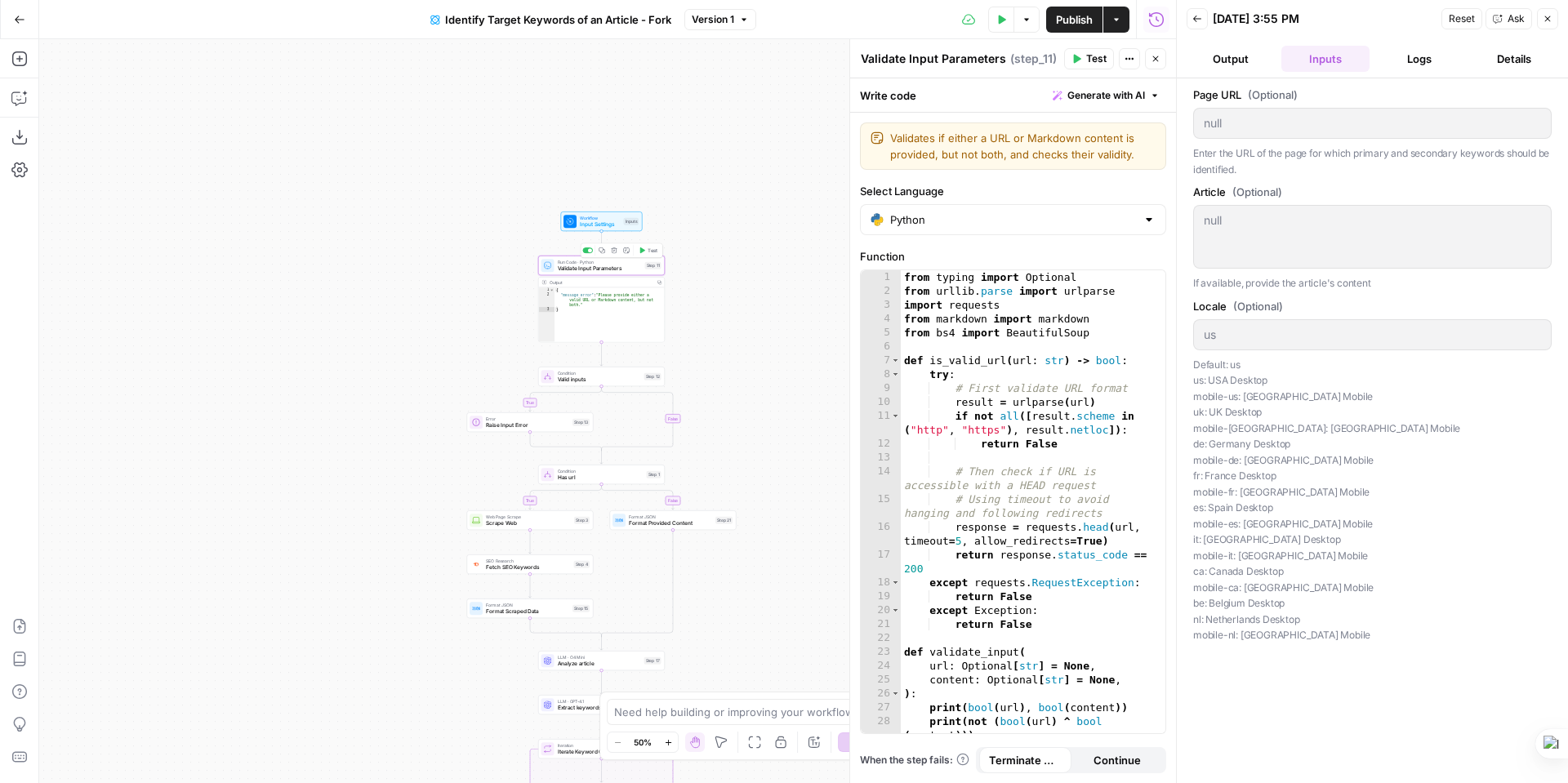
click at [606, 224] on span "Input Settings" at bounding box center [600, 224] width 41 height 8
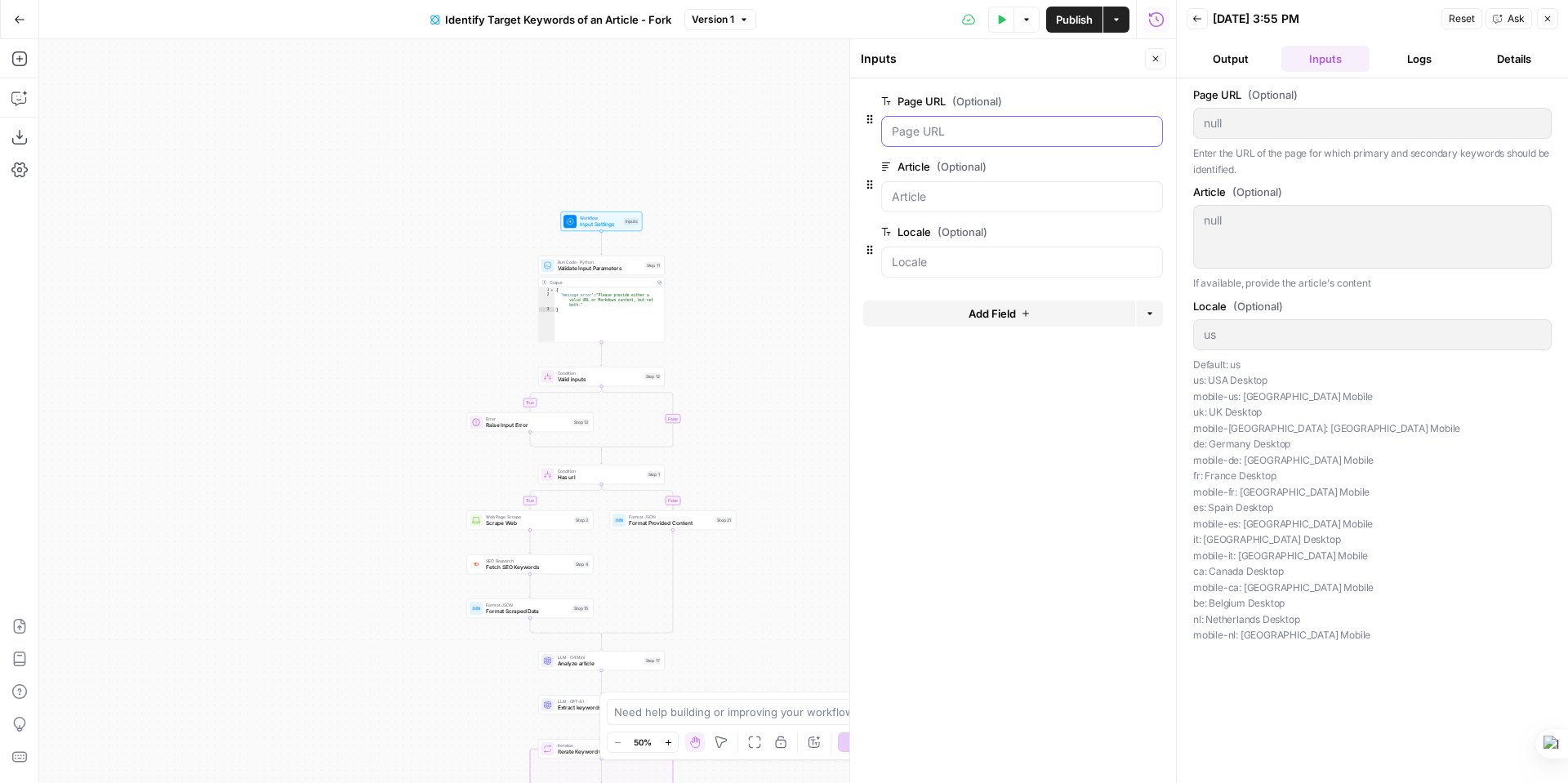
click at [958, 136] on URL "Page URL (Optional)" at bounding box center [1021, 131] width 260 height 16
click at [1145, 89] on div at bounding box center [1013, 88] width 299 height 6
click at [1098, 105] on span "edit field" at bounding box center [1101, 101] width 36 height 13
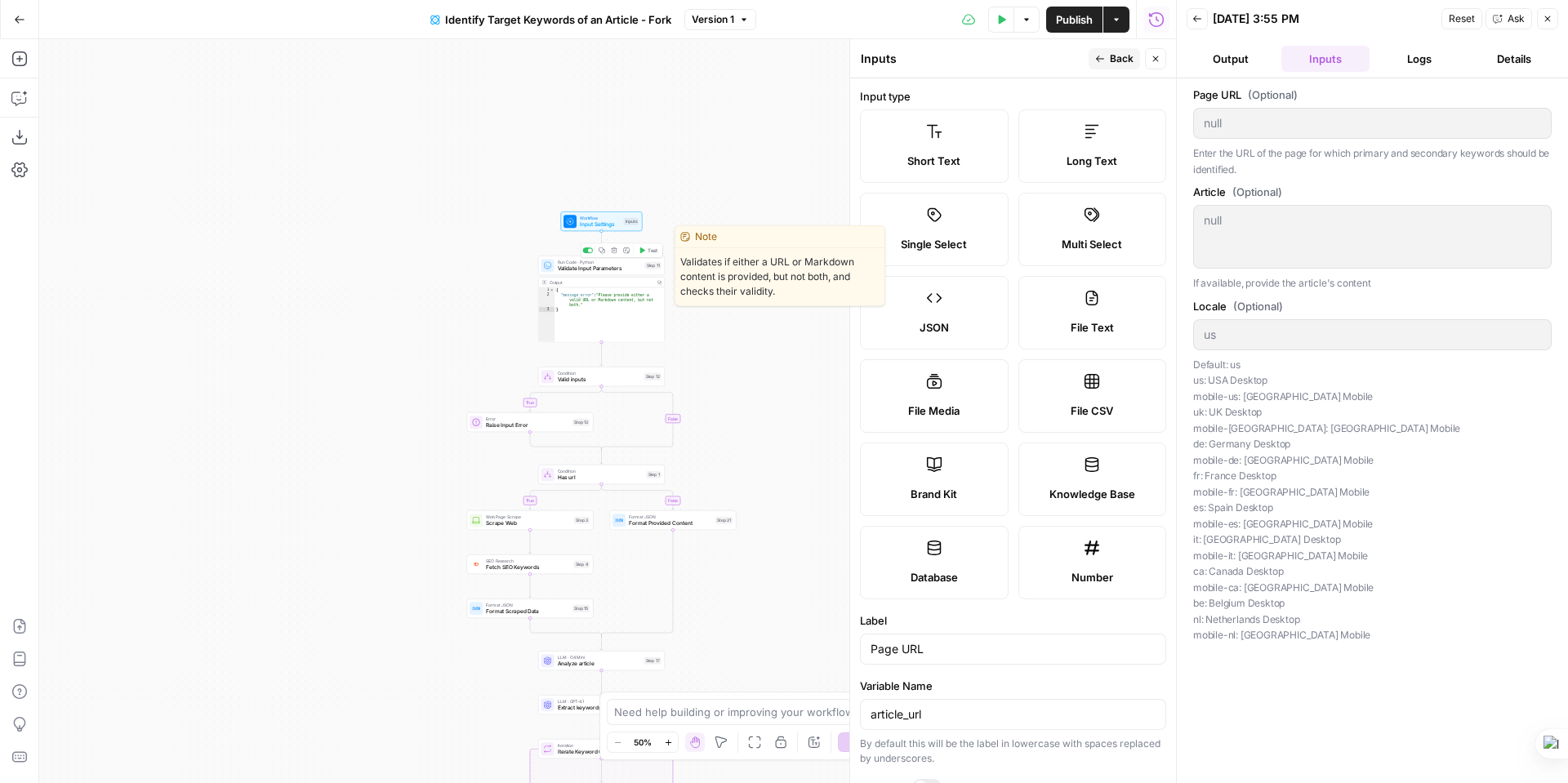
click at [595, 268] on span "Validate Input Parameters" at bounding box center [600, 268] width 84 height 8
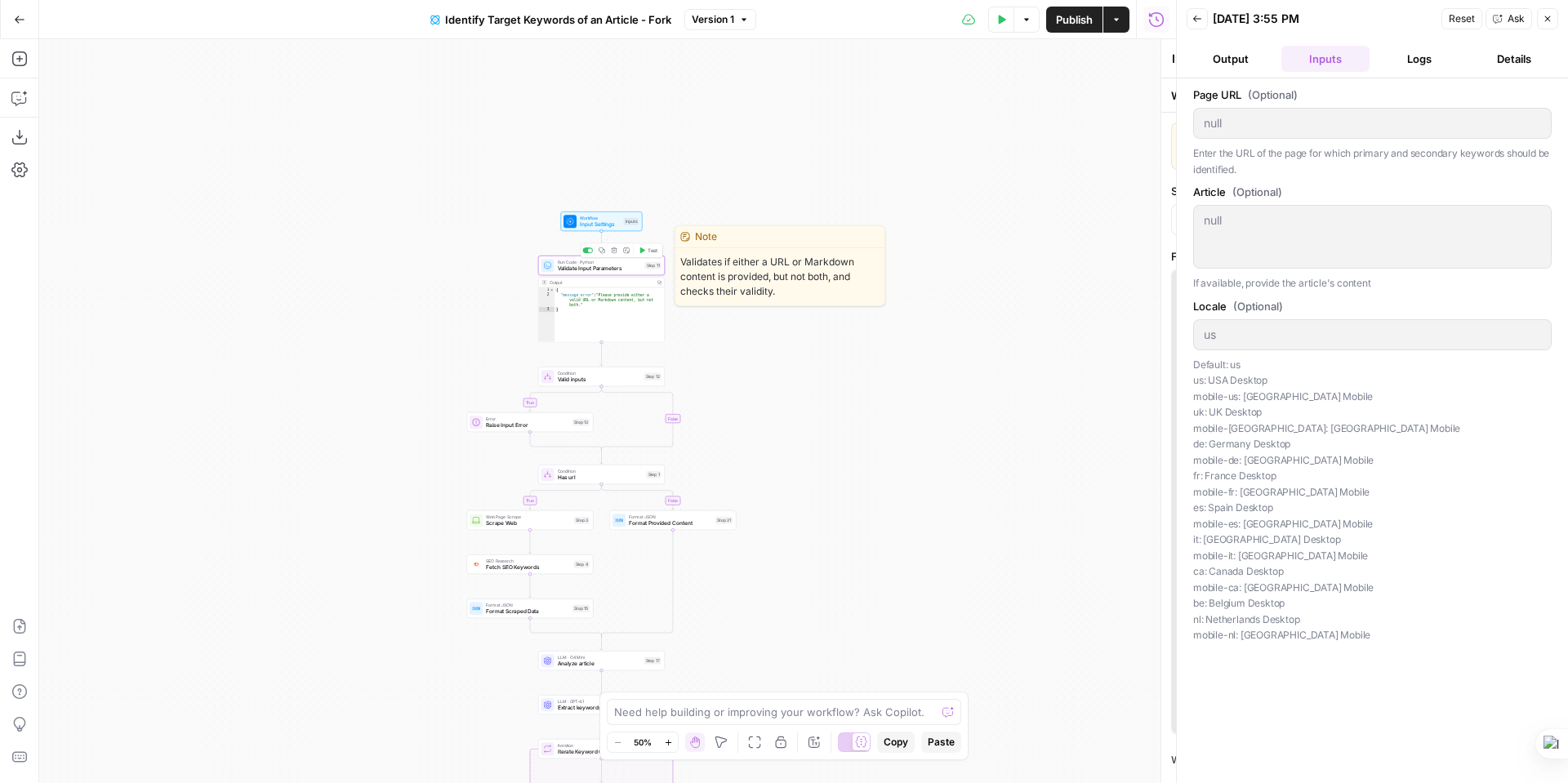
type textarea "Validate Input Parameters"
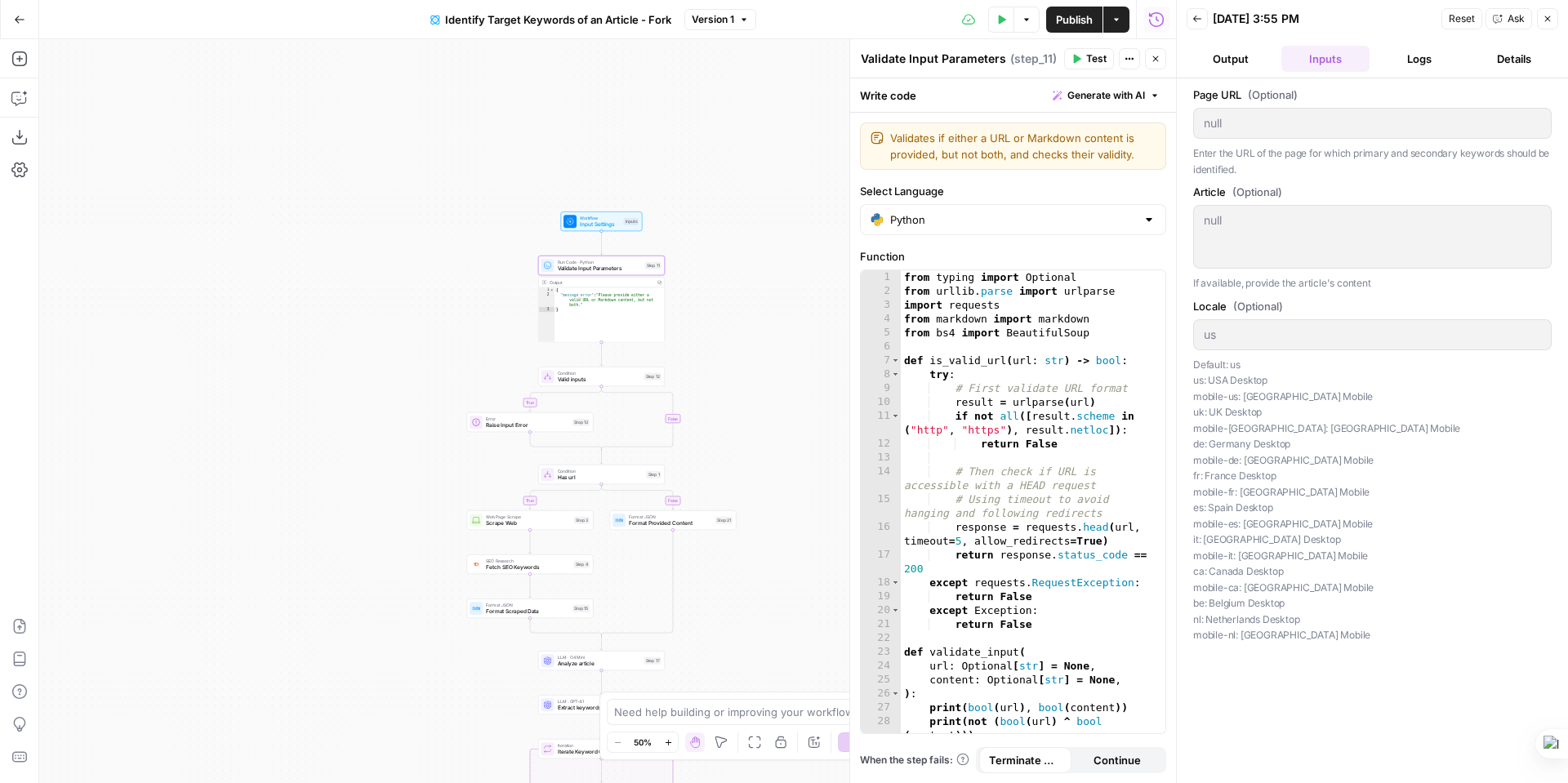
click at [1554, 12] on button "Close" at bounding box center [1547, 18] width 21 height 21
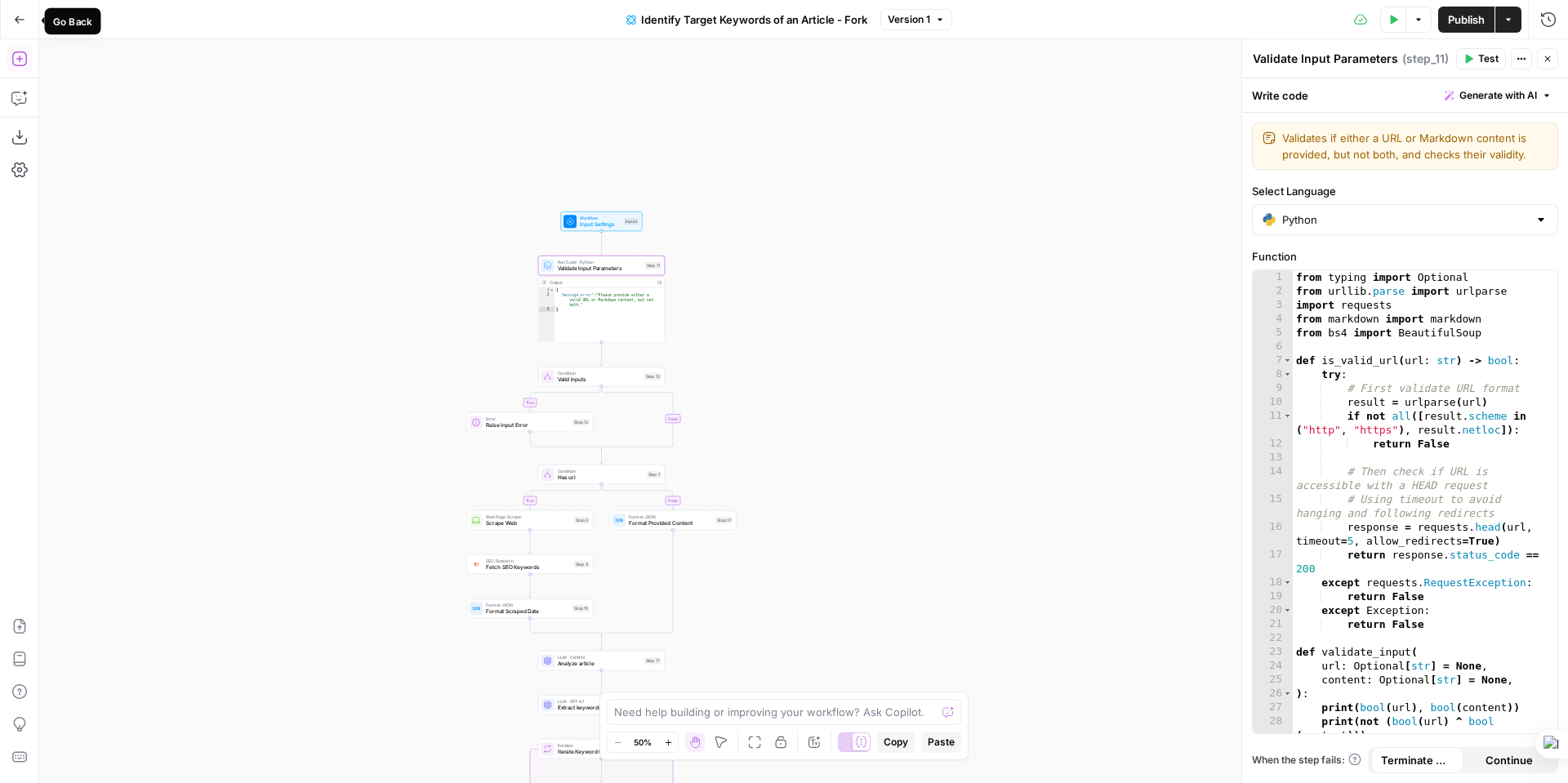
click at [18, 17] on icon "button" at bounding box center [19, 19] width 12 height 12
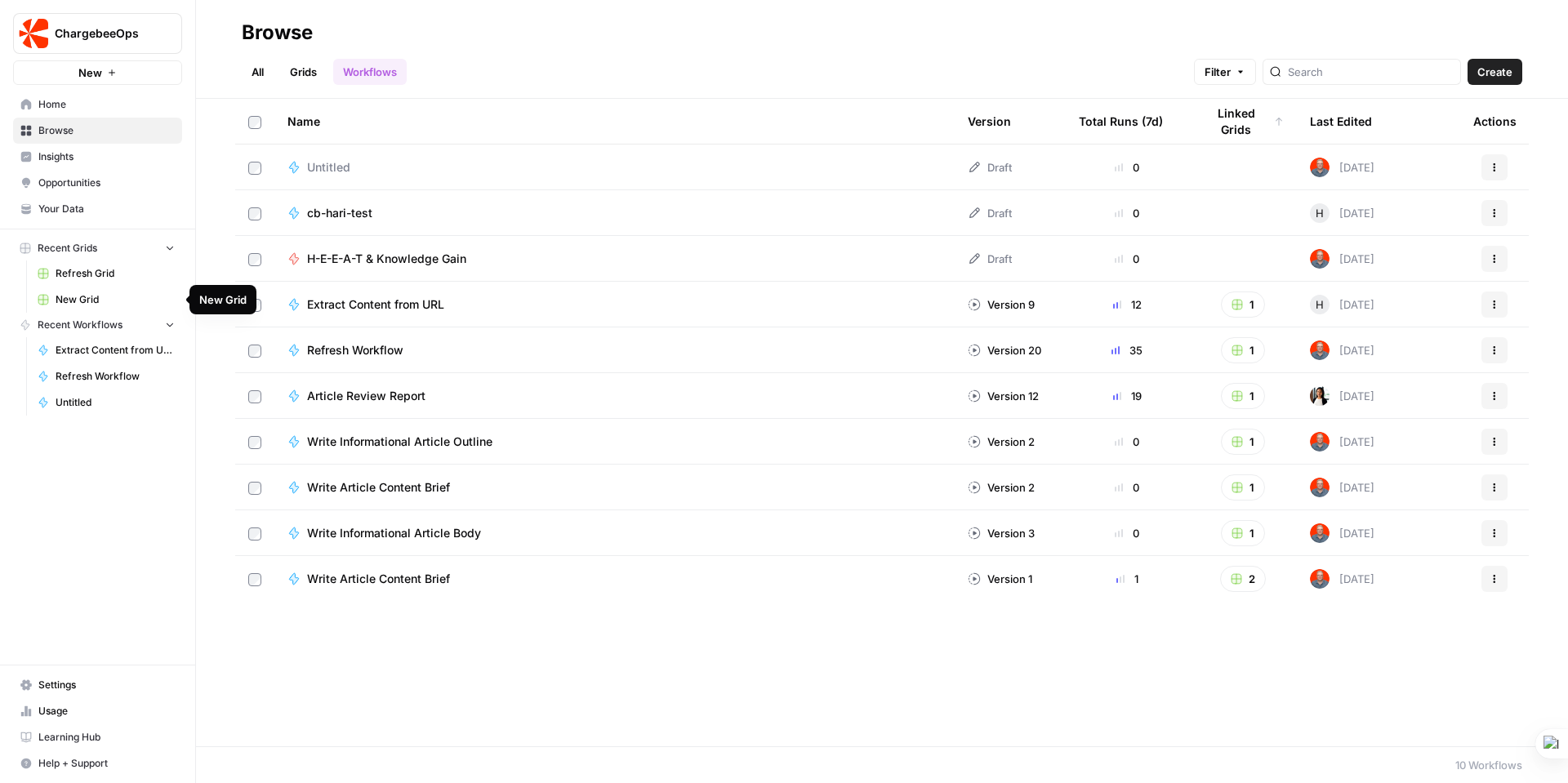
click at [84, 295] on span "New Grid" at bounding box center [115, 299] width 120 height 15
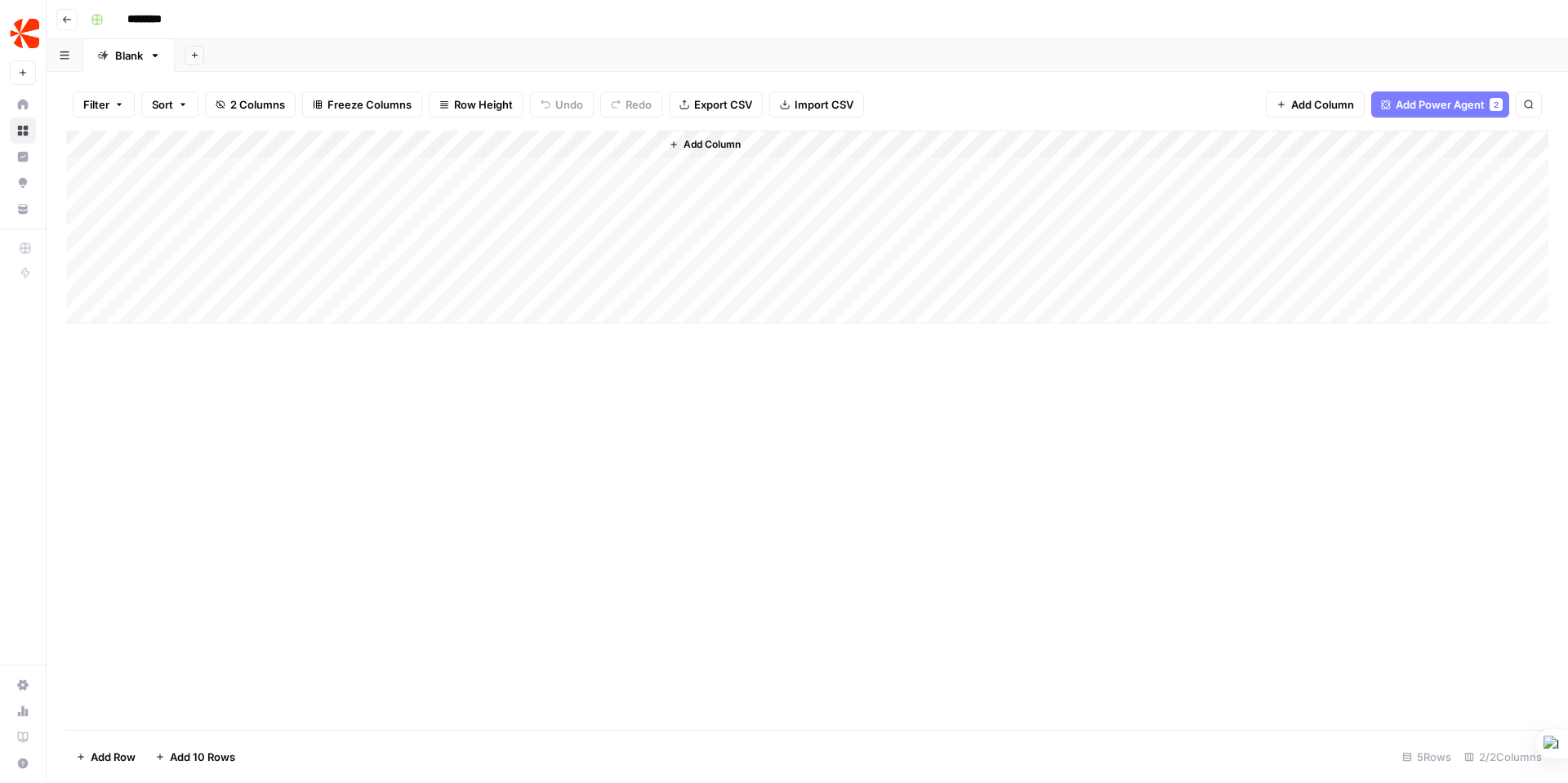
click at [622, 141] on div "Add Column" at bounding box center [807, 226] width 1482 height 193
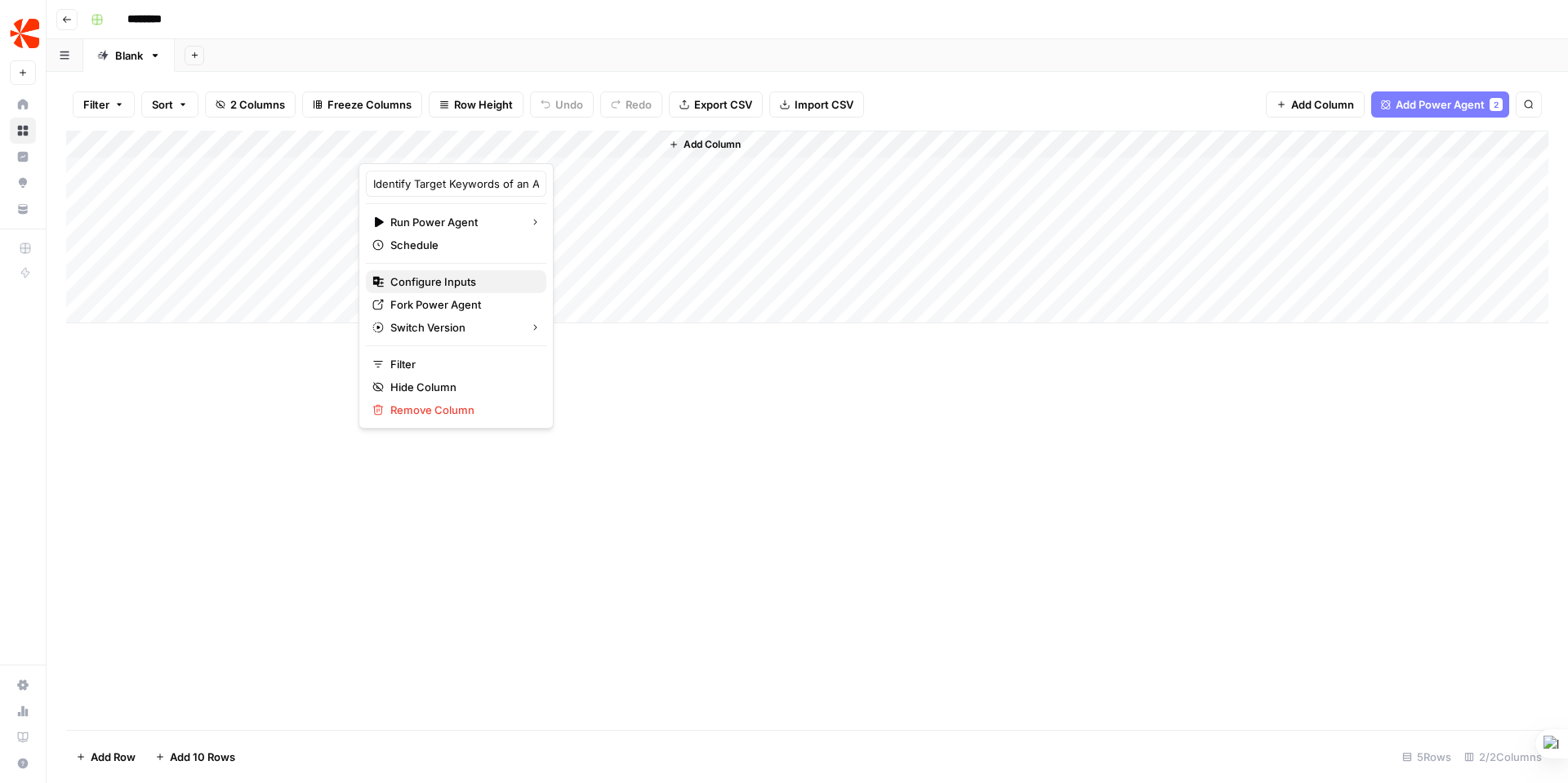
click at [417, 280] on span "Configure Inputs" at bounding box center [462, 282] width 143 height 16
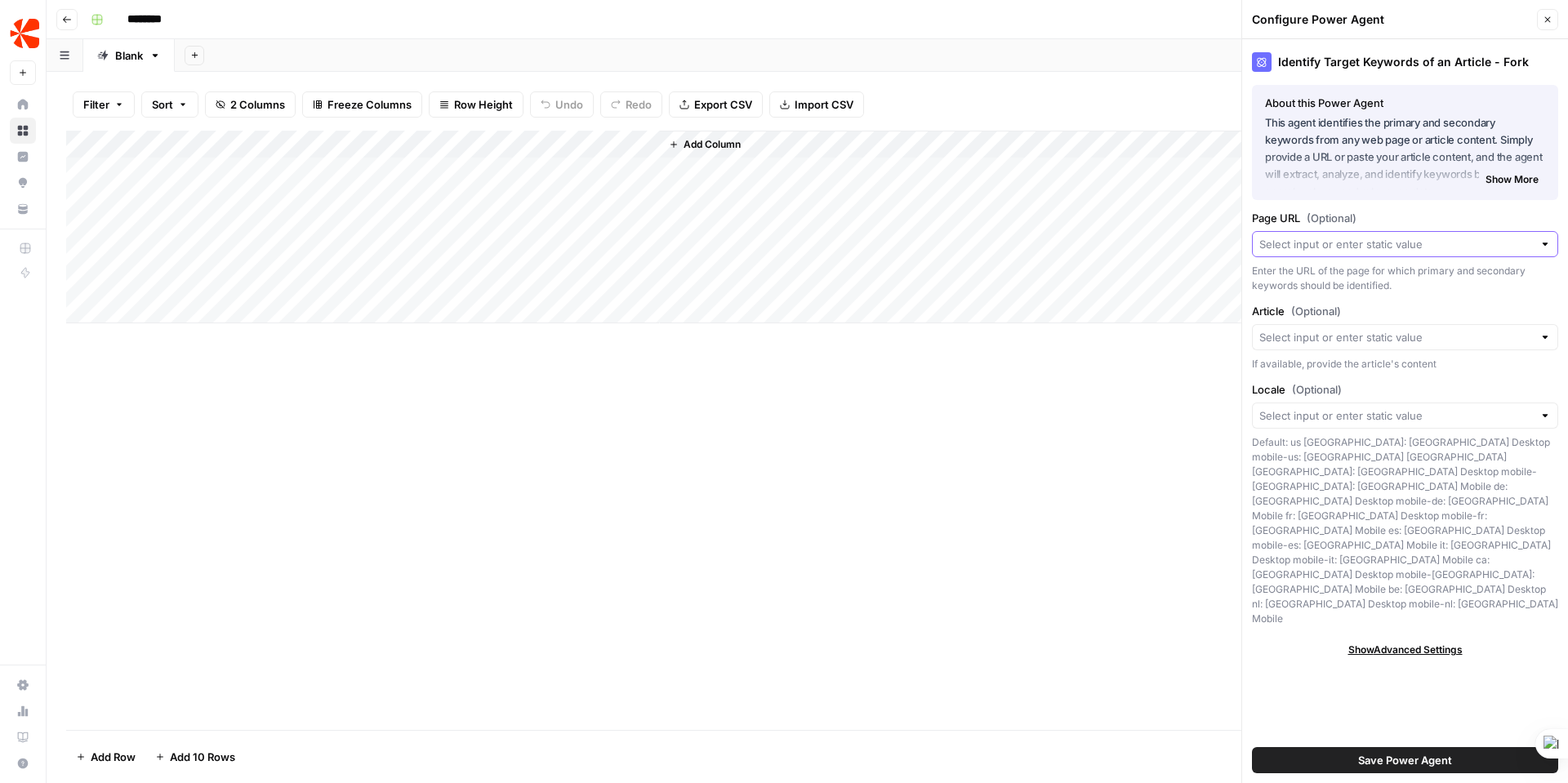
click at [1319, 236] on input "Page URL (Optional)" at bounding box center [1396, 245] width 274 height 16
click at [1293, 307] on span "URL" at bounding box center [1392, 306] width 252 height 16
type input "URL"
click at [1323, 335] on input "Article (Optional)" at bounding box center [1396, 338] width 274 height 16
click at [1425, 296] on div "Identify Target Keywords of an Article - Fork About this Power Agent This agent…" at bounding box center [1405, 411] width 326 height 744
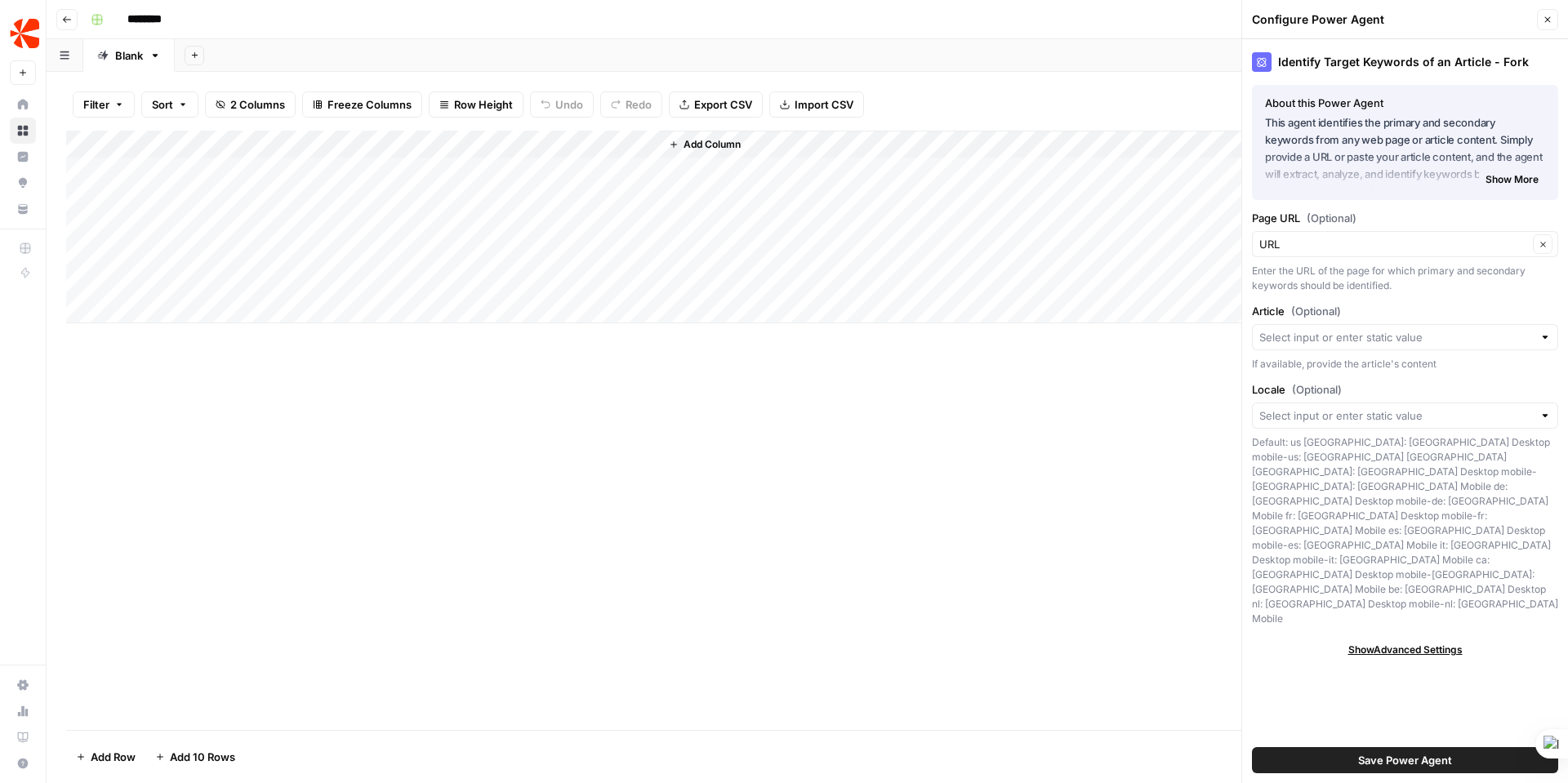
click at [1533, 411] on div at bounding box center [1406, 415] width 307 height 26
click at [1500, 389] on label "Locale (Optional)" at bounding box center [1406, 390] width 307 height 16
click at [1500, 407] on input "Locale (Optional)" at bounding box center [1396, 415] width 274 height 16
click at [1500, 389] on label "Locale (Optional)" at bounding box center [1406, 390] width 307 height 16
click at [1500, 407] on input "Locale (Optional)" at bounding box center [1396, 415] width 274 height 16
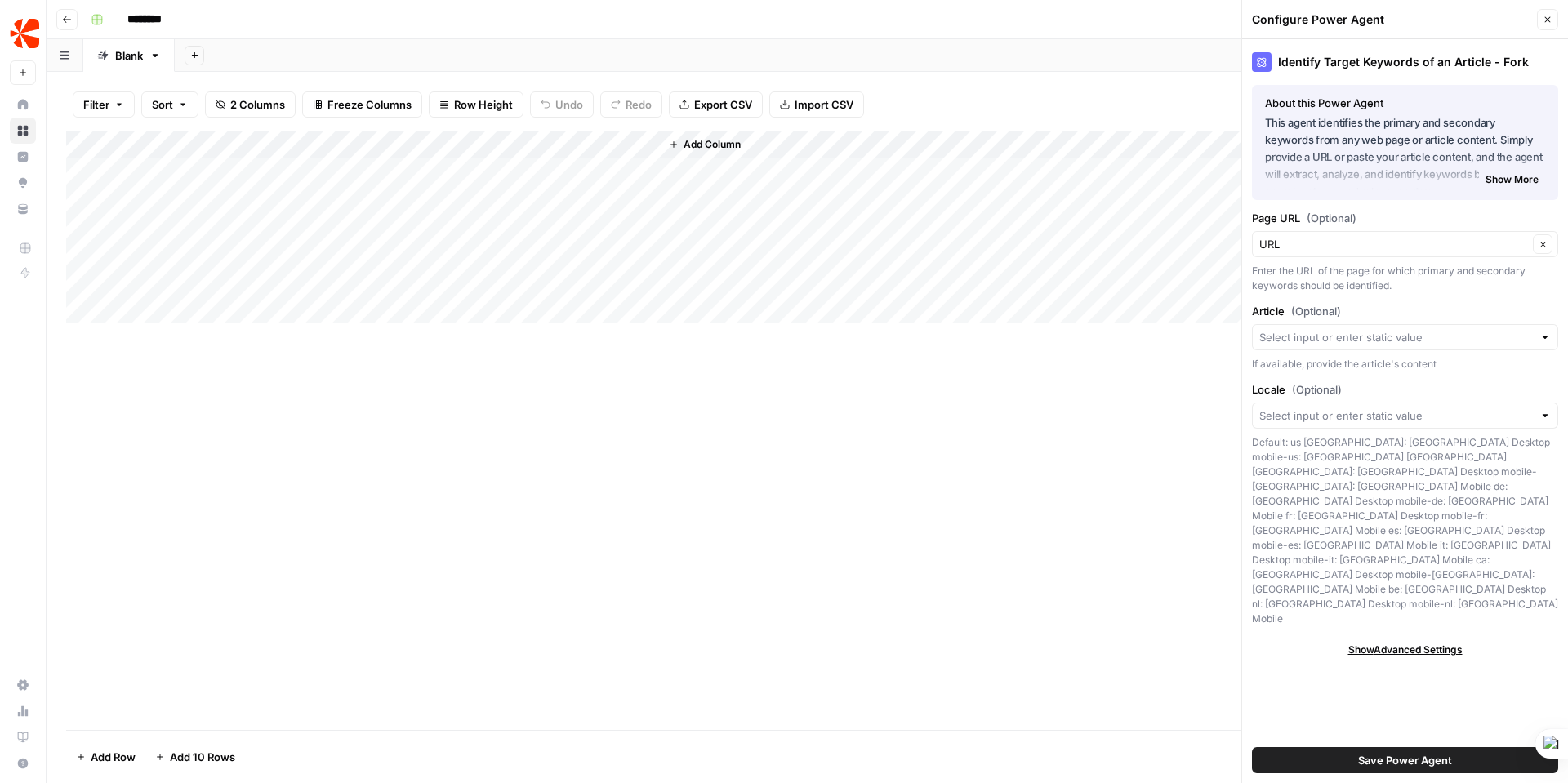
click at [1421, 756] on span "Save Power Agent" at bounding box center [1405, 760] width 94 height 16
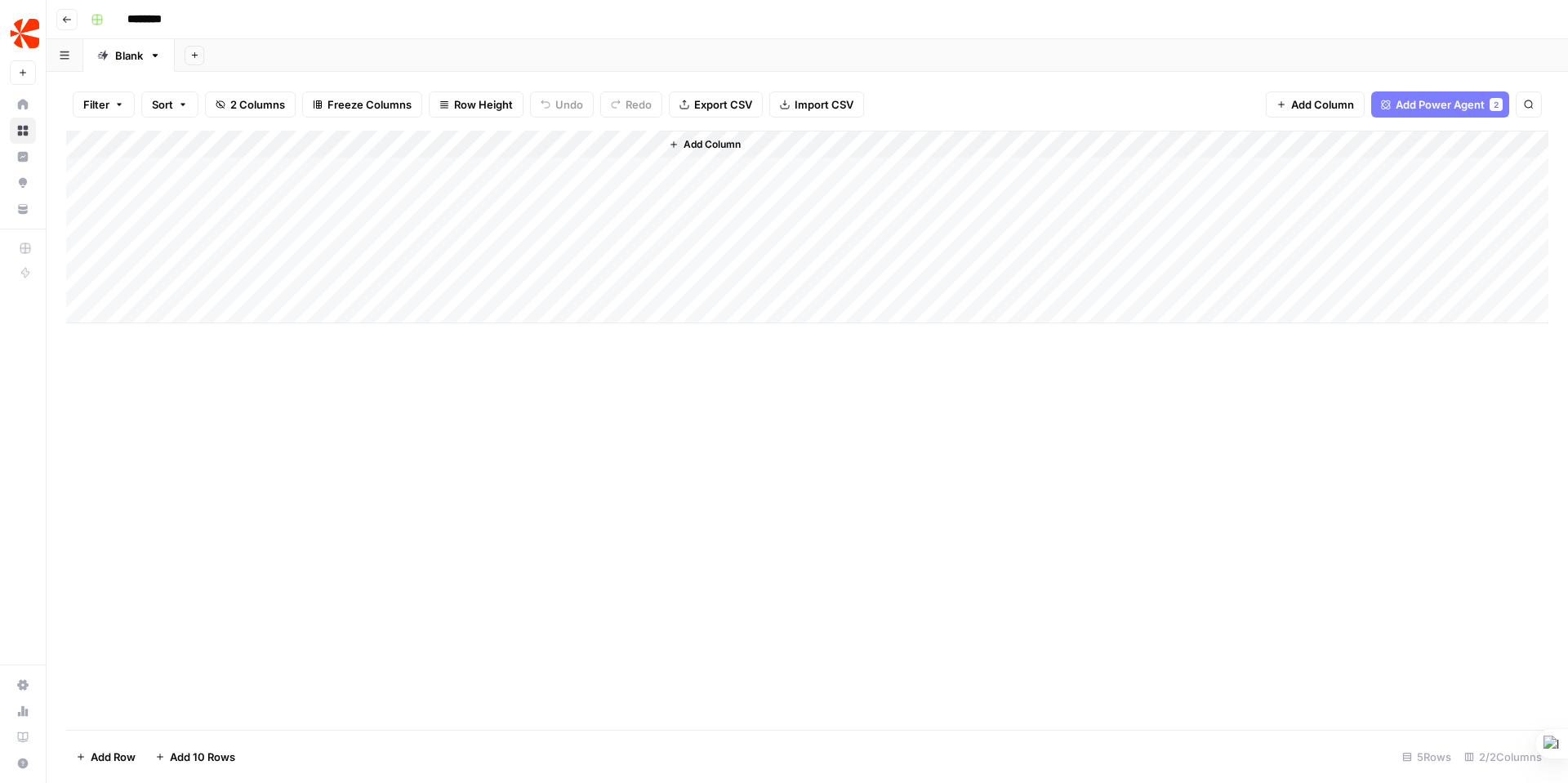
click at [638, 167] on div "Add Column" at bounding box center [807, 226] width 1482 height 193
click at [845, 173] on div "Add Column" at bounding box center [807, 226] width 1482 height 193
click at [937, 169] on div "Add Column" at bounding box center [807, 226] width 1482 height 193
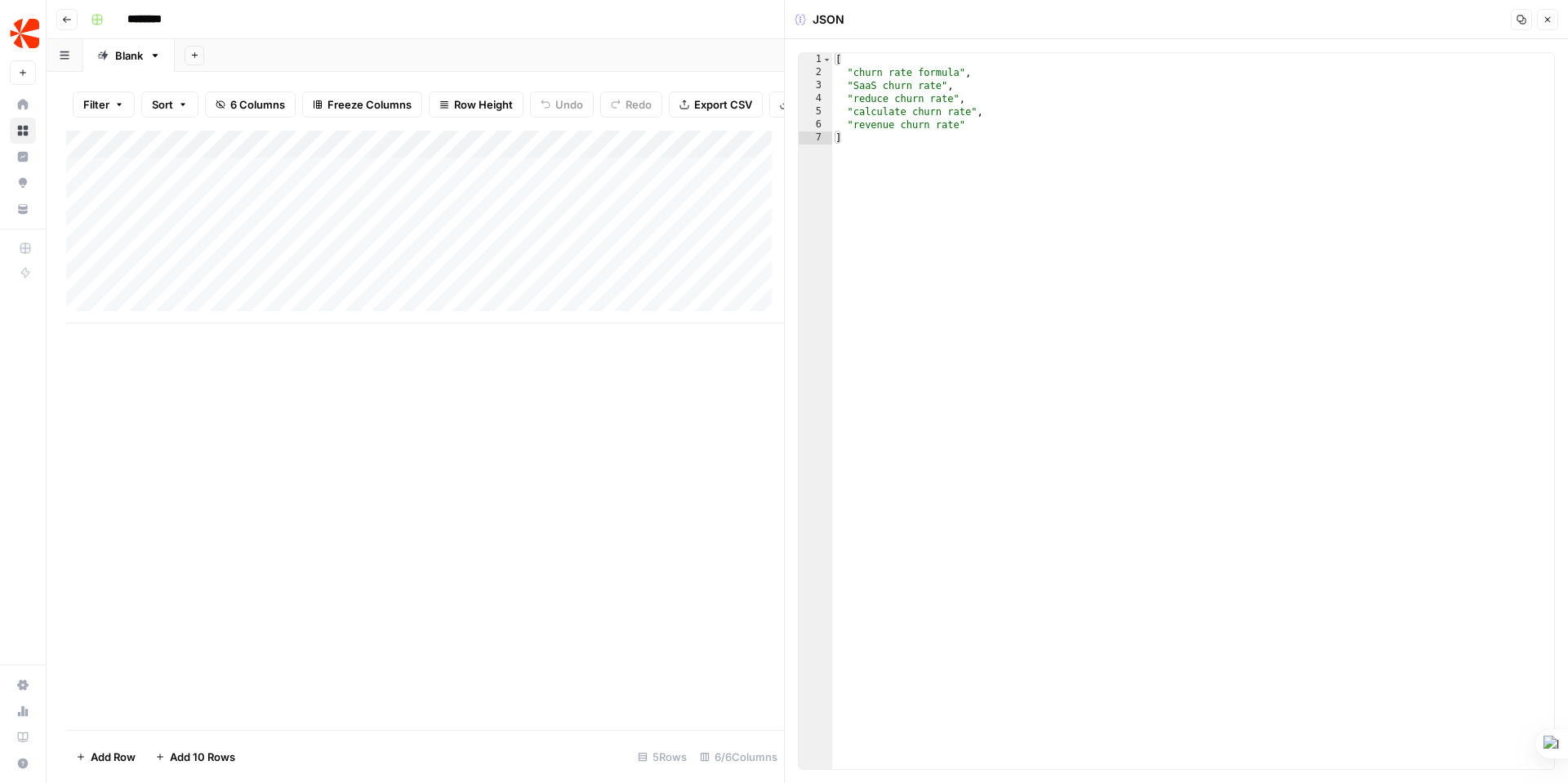
click at [1553, 19] on button "Close" at bounding box center [1547, 19] width 21 height 21
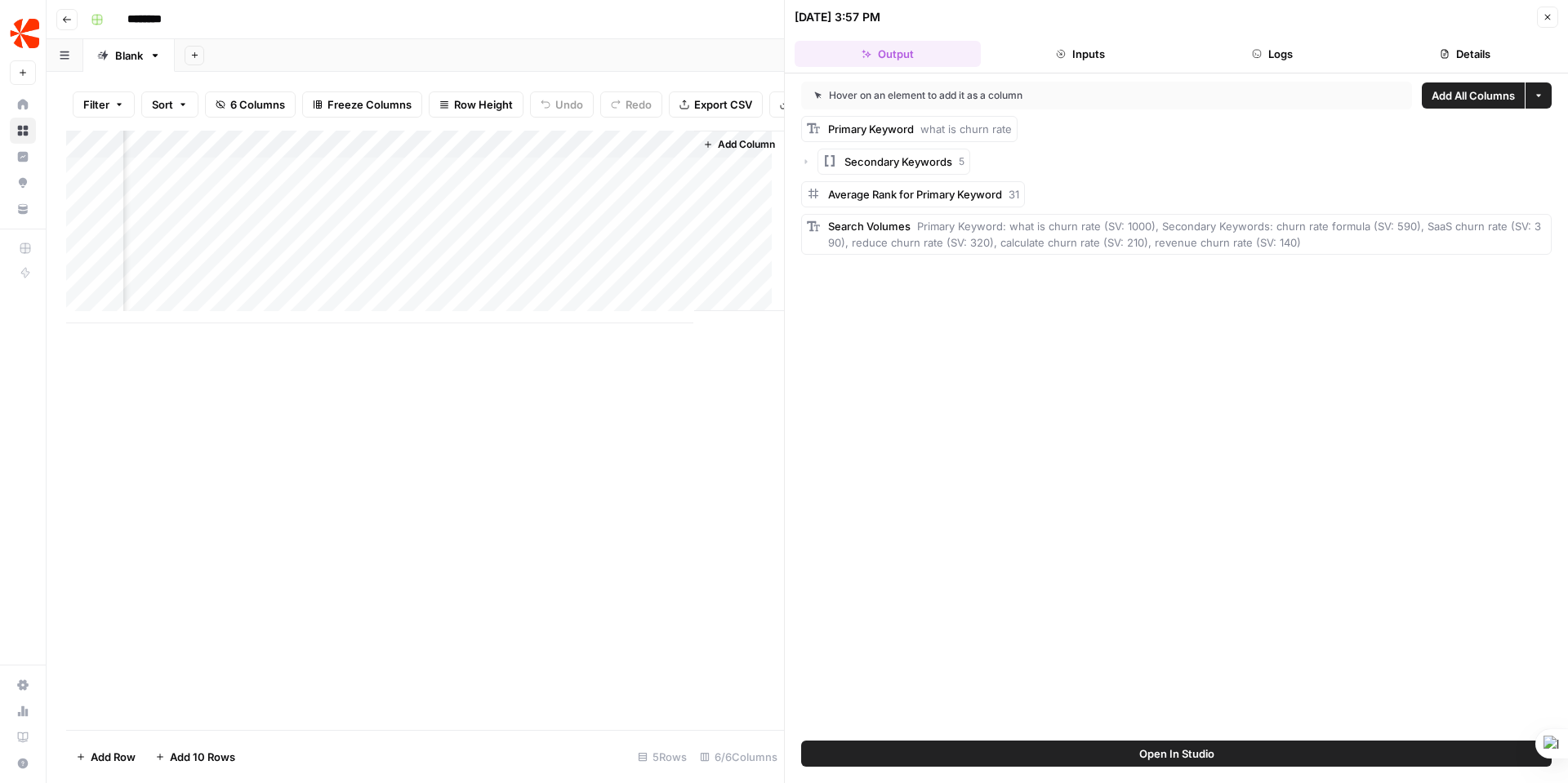
scroll to position [0, 566]
click at [590, 183] on div "Add Column" at bounding box center [424, 226] width 718 height 193
click at [308, 173] on div "Add Column" at bounding box center [424, 226] width 718 height 193
click at [373, 179] on div "Add Column" at bounding box center [424, 226] width 718 height 193
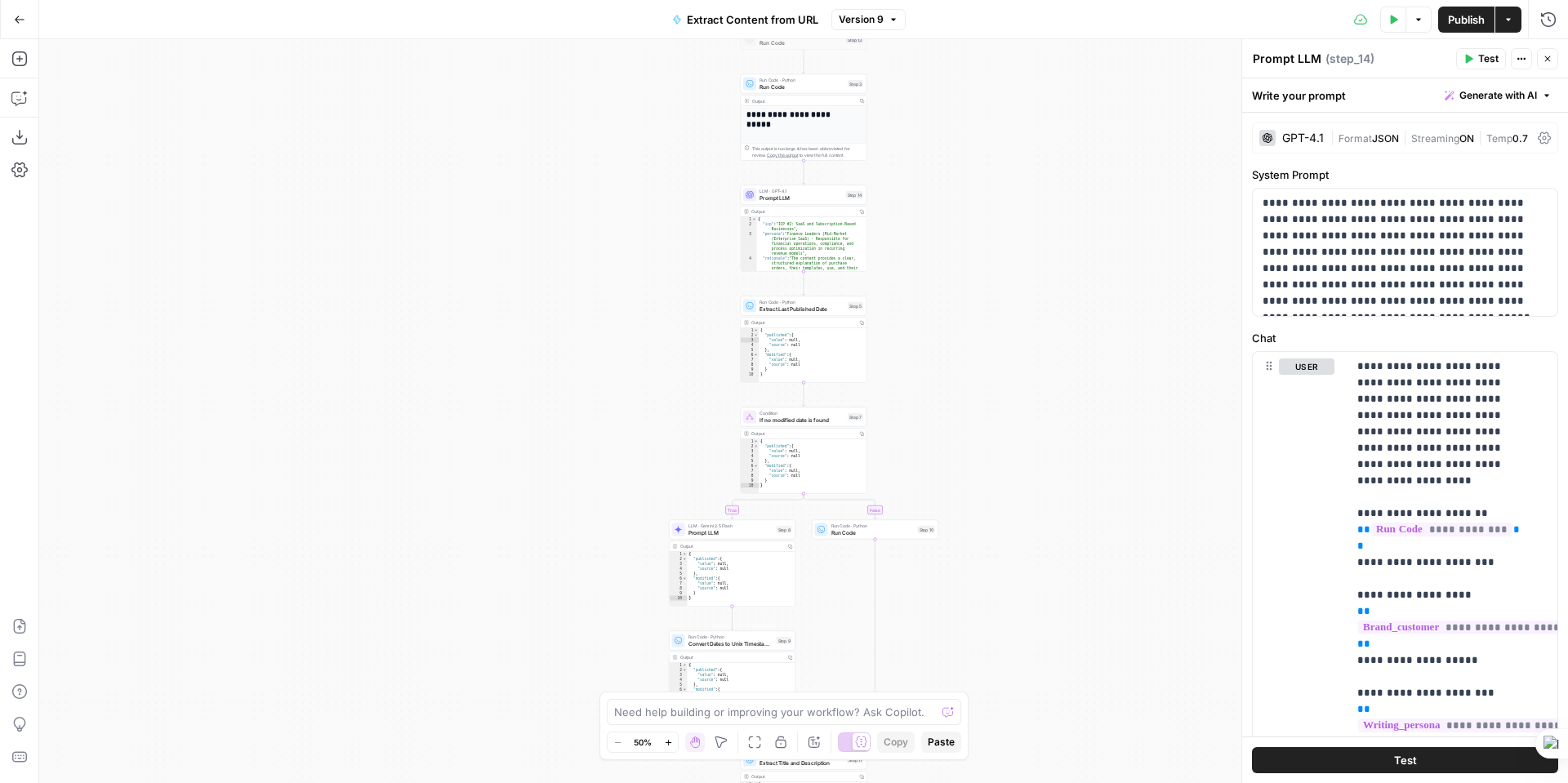
click at [9, 17] on button "Go Back" at bounding box center [19, 19] width 29 height 29
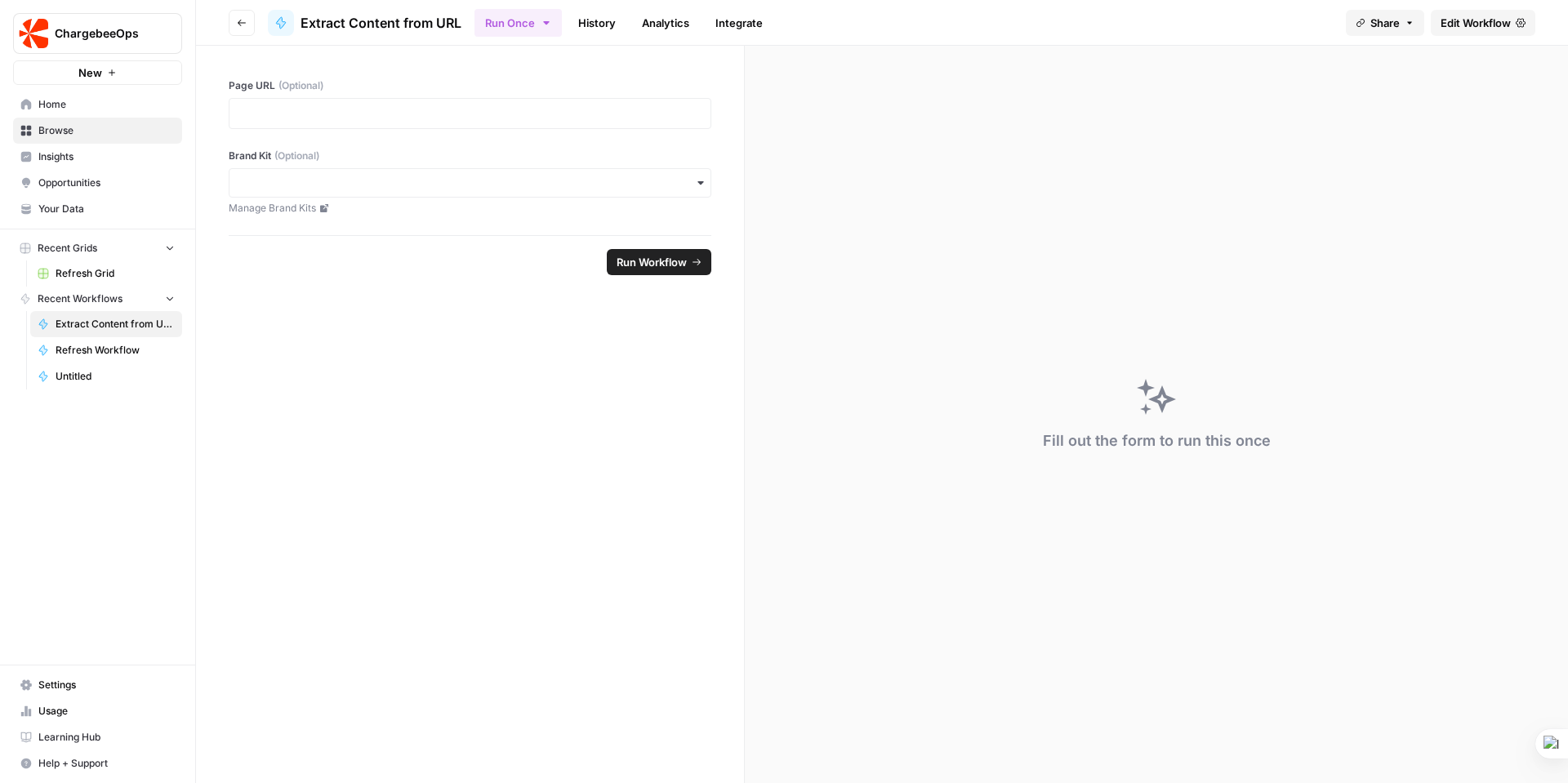
click at [243, 20] on icon "button" at bounding box center [241, 23] width 10 height 10
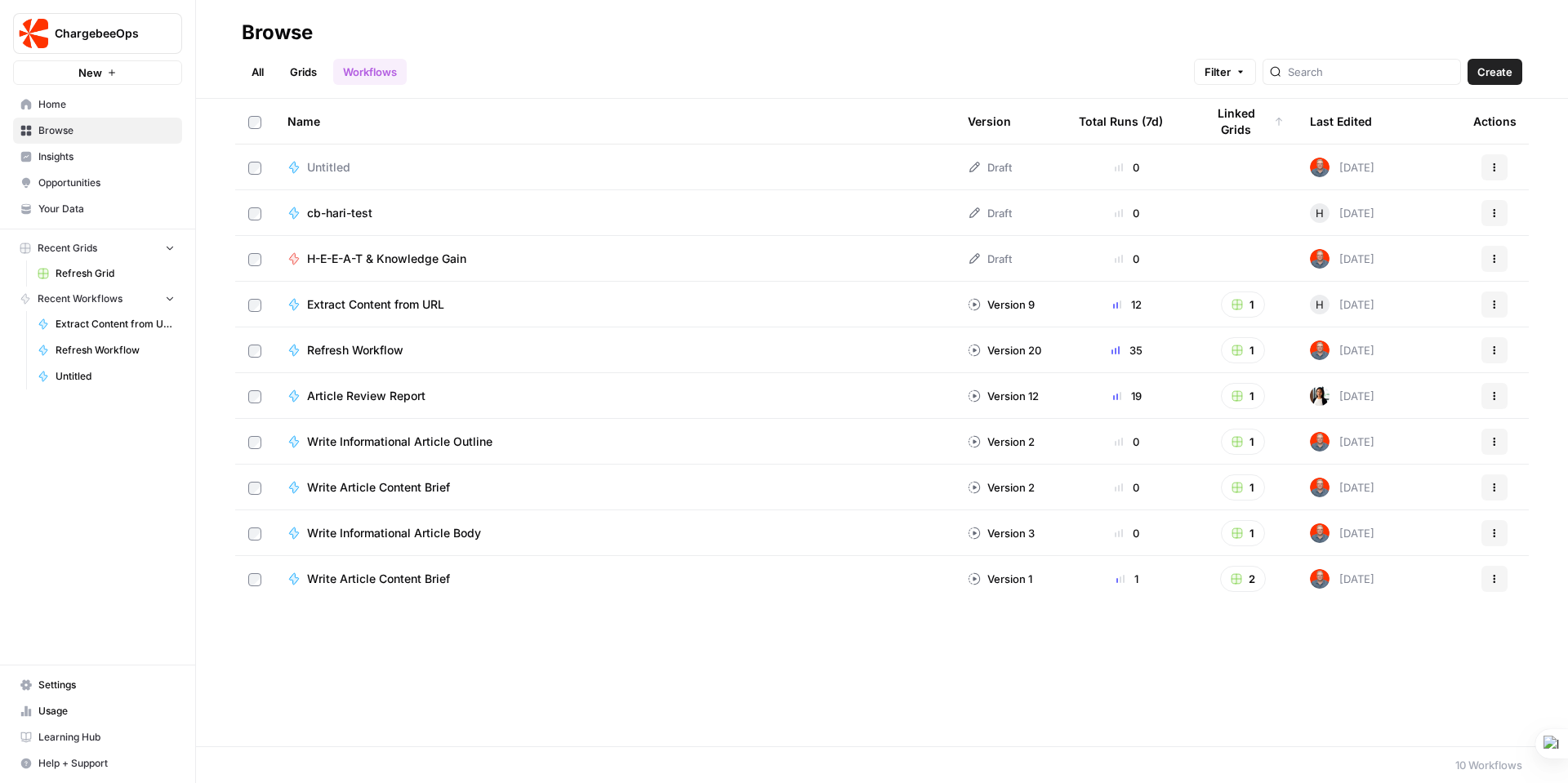
click at [309, 59] on link "Grids" at bounding box center [303, 71] width 47 height 26
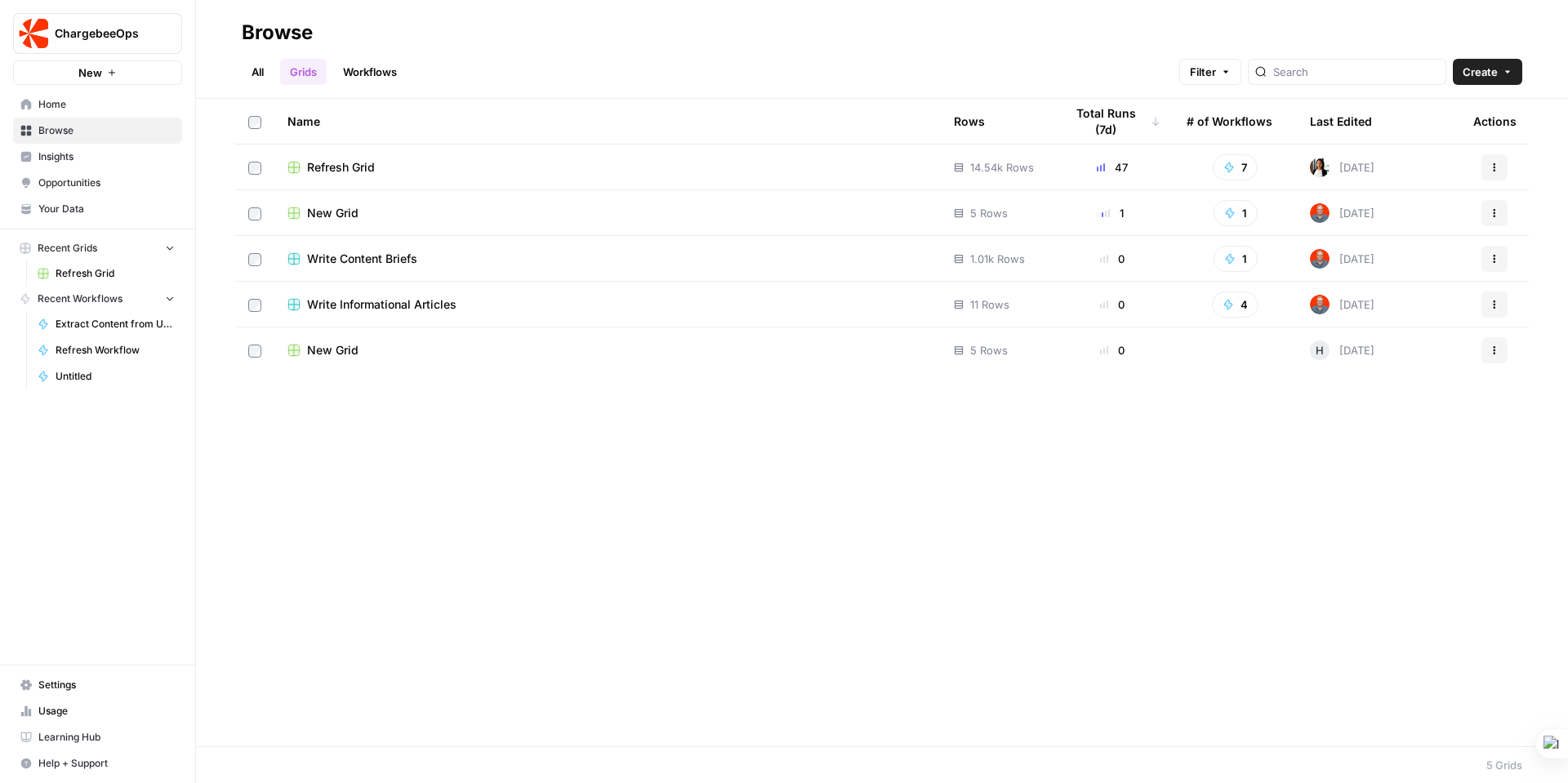
click at [332, 210] on span "New Grid" at bounding box center [332, 214] width 51 height 16
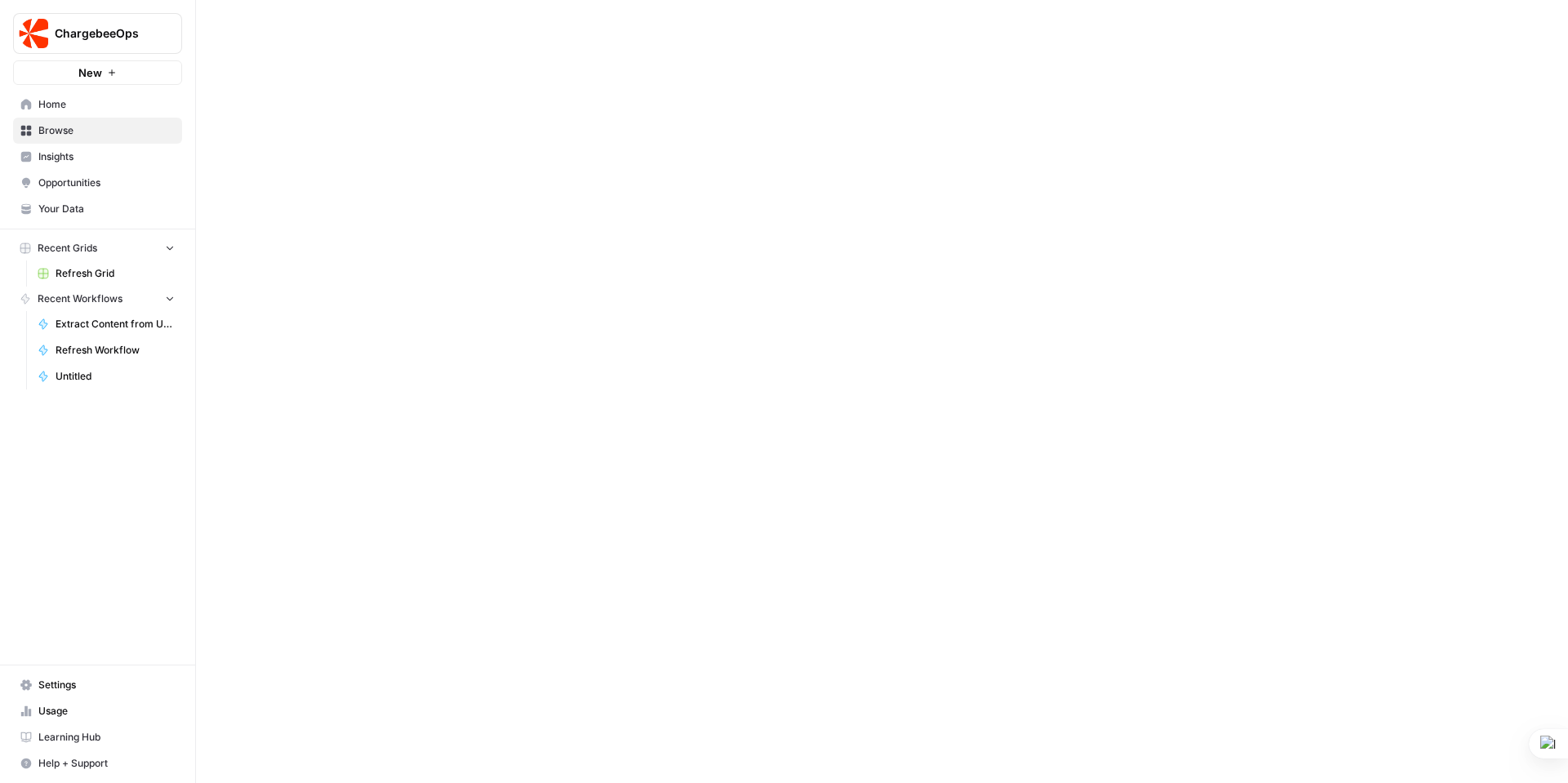
click at [332, 210] on div at bounding box center [882, 392] width 1372 height 783
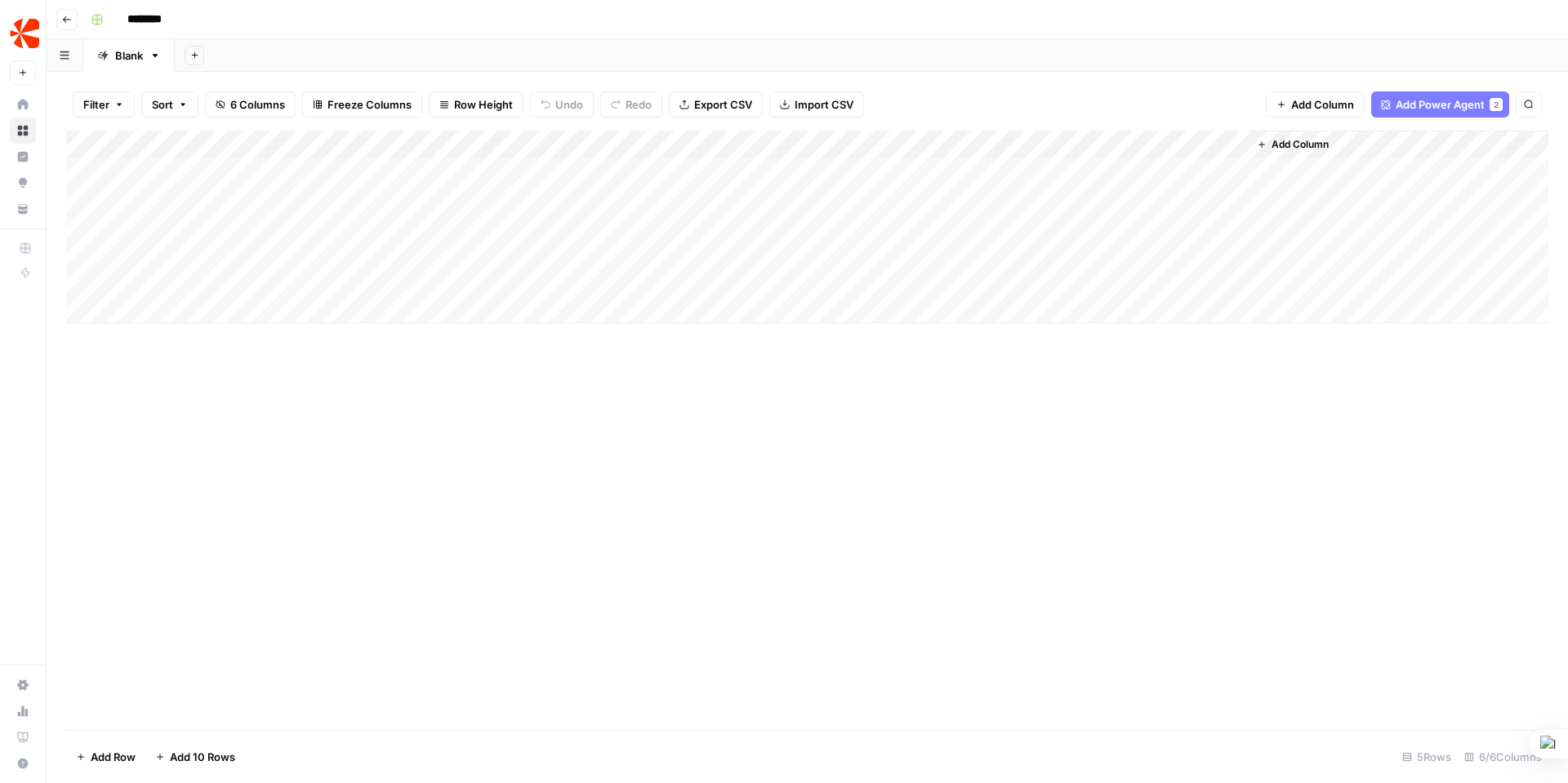
click at [152, 20] on input "********" at bounding box center [166, 19] width 91 height 26
drag, startPoint x: 189, startPoint y: 20, endPoint x: 120, endPoint y: 17, distance: 69.1
click at [120, 17] on input "********" at bounding box center [166, 19] width 91 height 26
type input "**********"
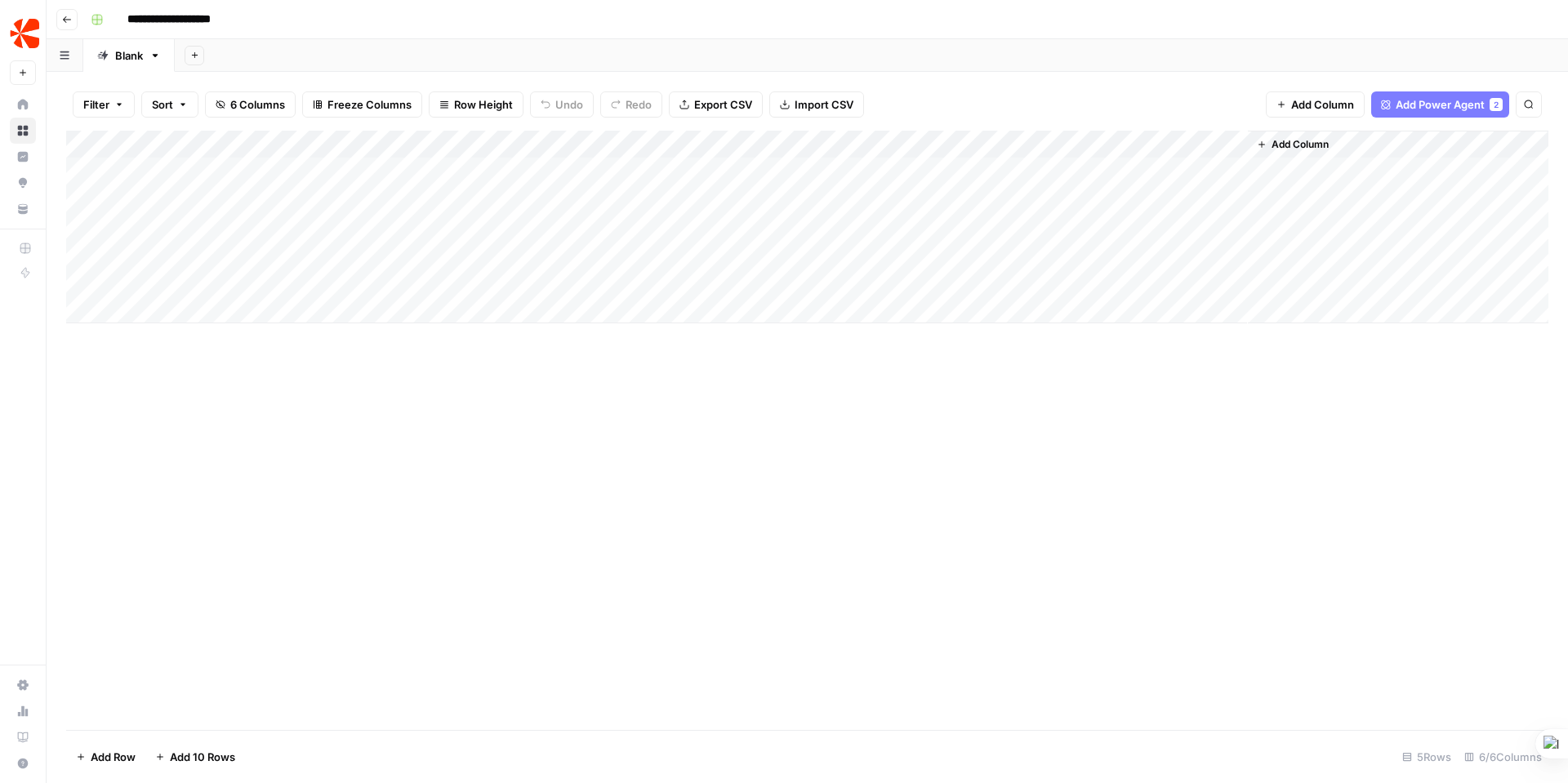
click at [316, 10] on div "**********" at bounding box center [818, 19] width 1468 height 26
click at [97, 19] on rect "button" at bounding box center [97, 19] width 10 height 10
click at [128, 212] on span "Pink" at bounding box center [174, 218] width 118 height 16
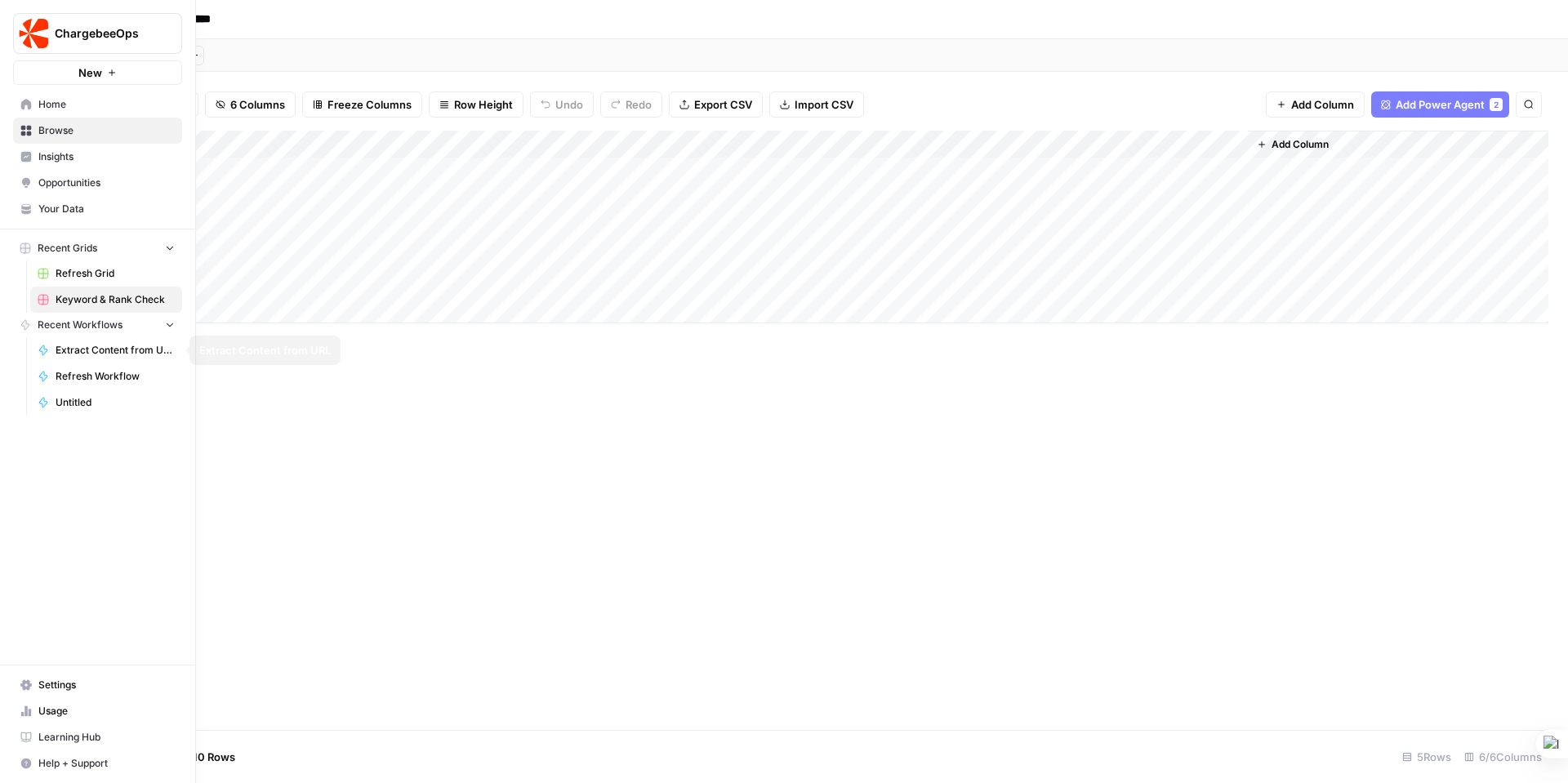
click at [62, 265] on link "Refresh Grid" at bounding box center [106, 273] width 152 height 26
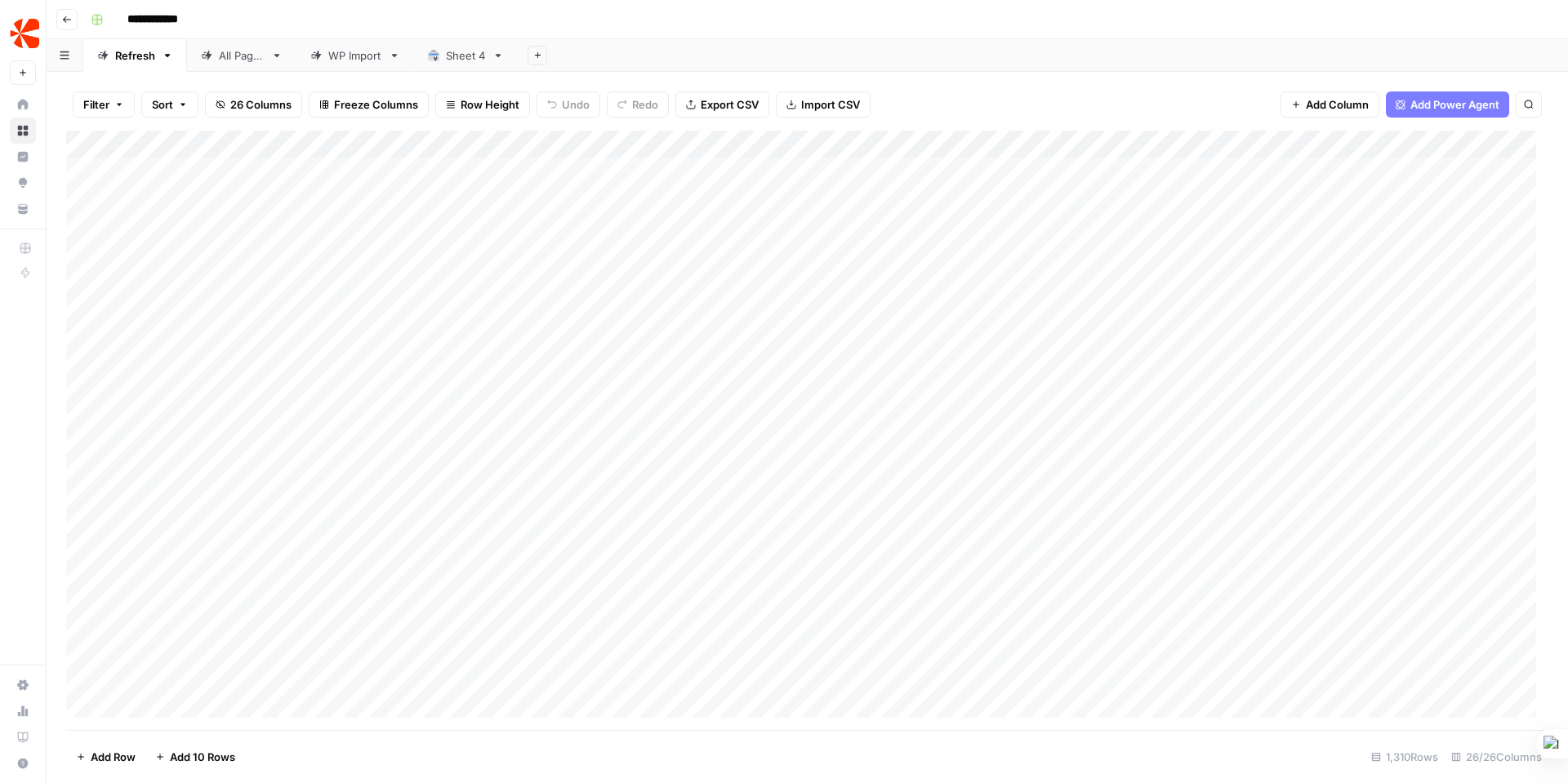
click at [104, 109] on span "Filter" at bounding box center [96, 105] width 26 height 16
click at [392, 178] on span "Add Filter" at bounding box center [404, 185] width 45 height 15
click at [217, 189] on input "text" at bounding box center [193, 191] width 179 height 16
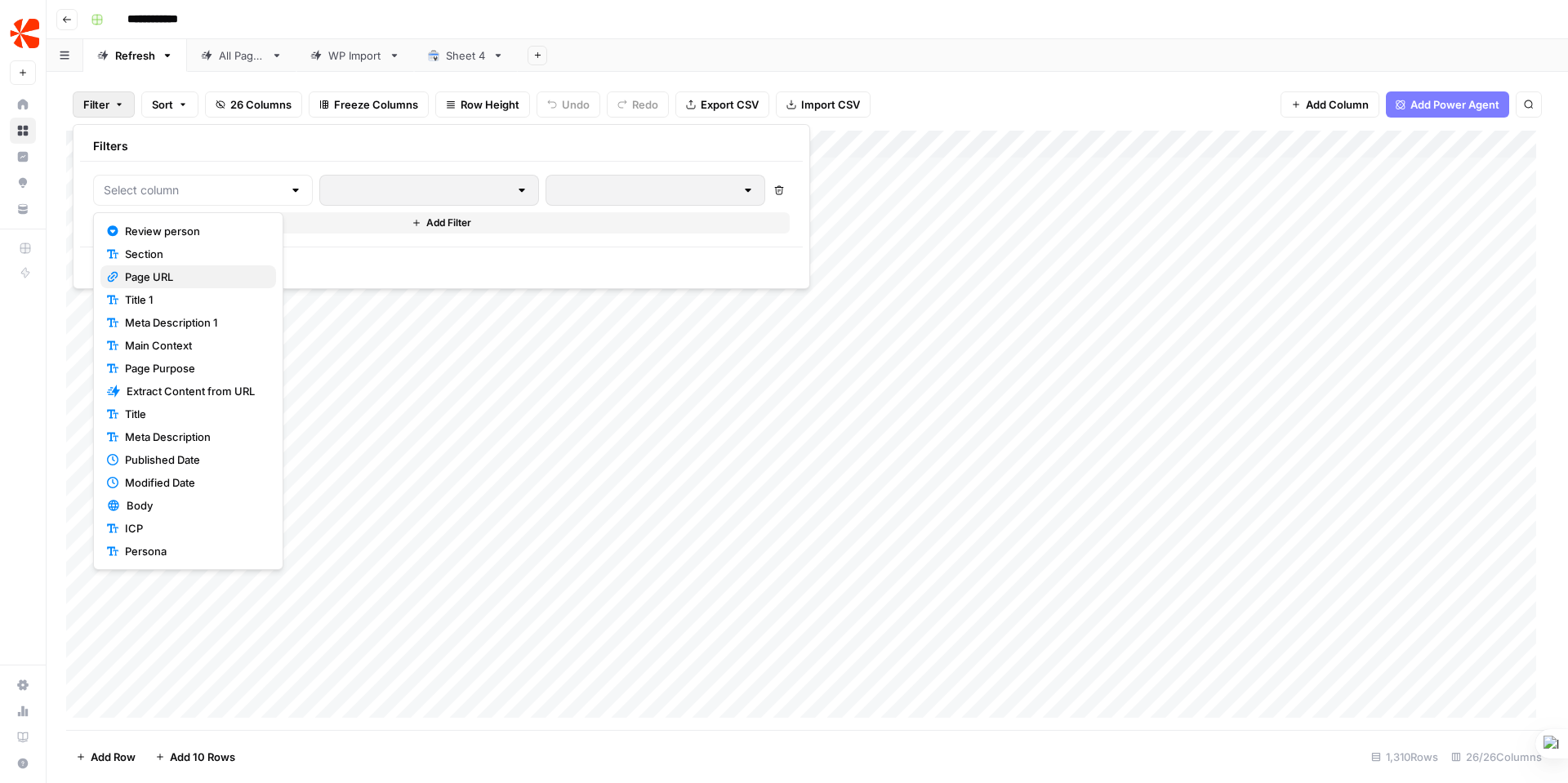
click at [162, 278] on span "Page URL" at bounding box center [193, 277] width 138 height 16
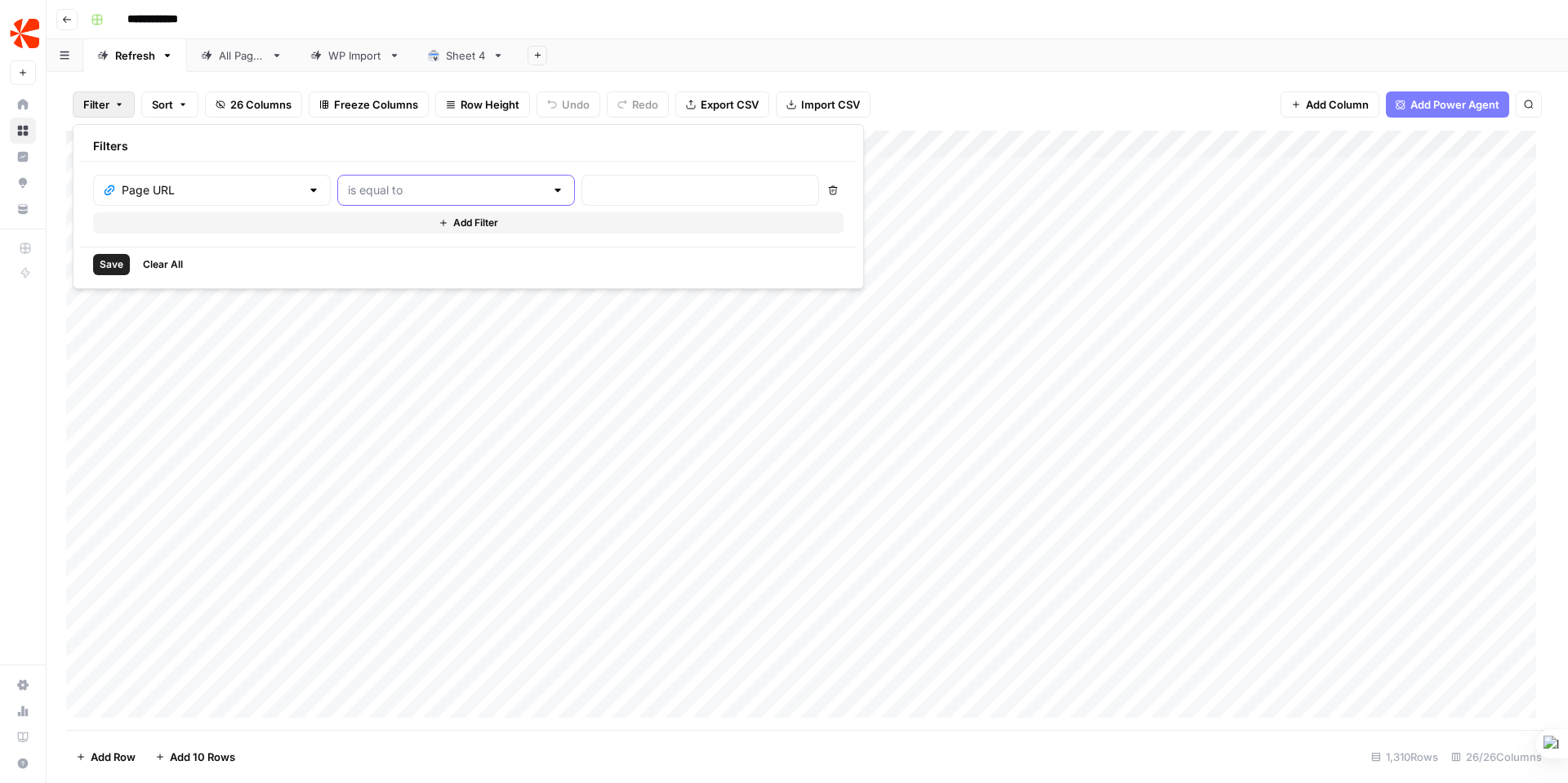
click at [382, 183] on input "text" at bounding box center [446, 191] width 197 height 16
click at [350, 275] on span "contains" at bounding box center [387, 277] width 160 height 16
type input "contains"
click at [592, 184] on input "text" at bounding box center [700, 191] width 216 height 16
type input "churn"
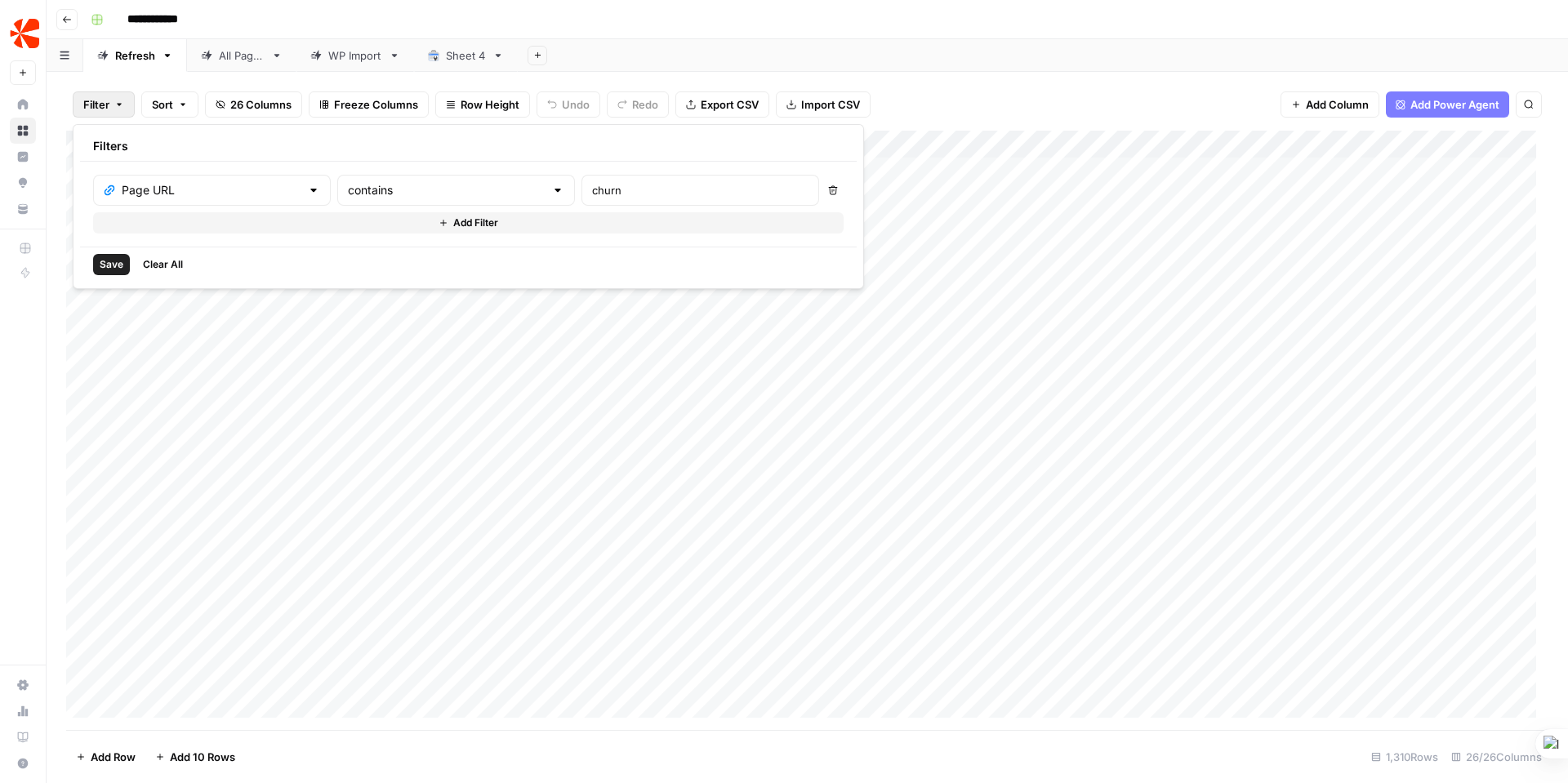
click at [104, 266] on span "Save" at bounding box center [111, 265] width 24 height 15
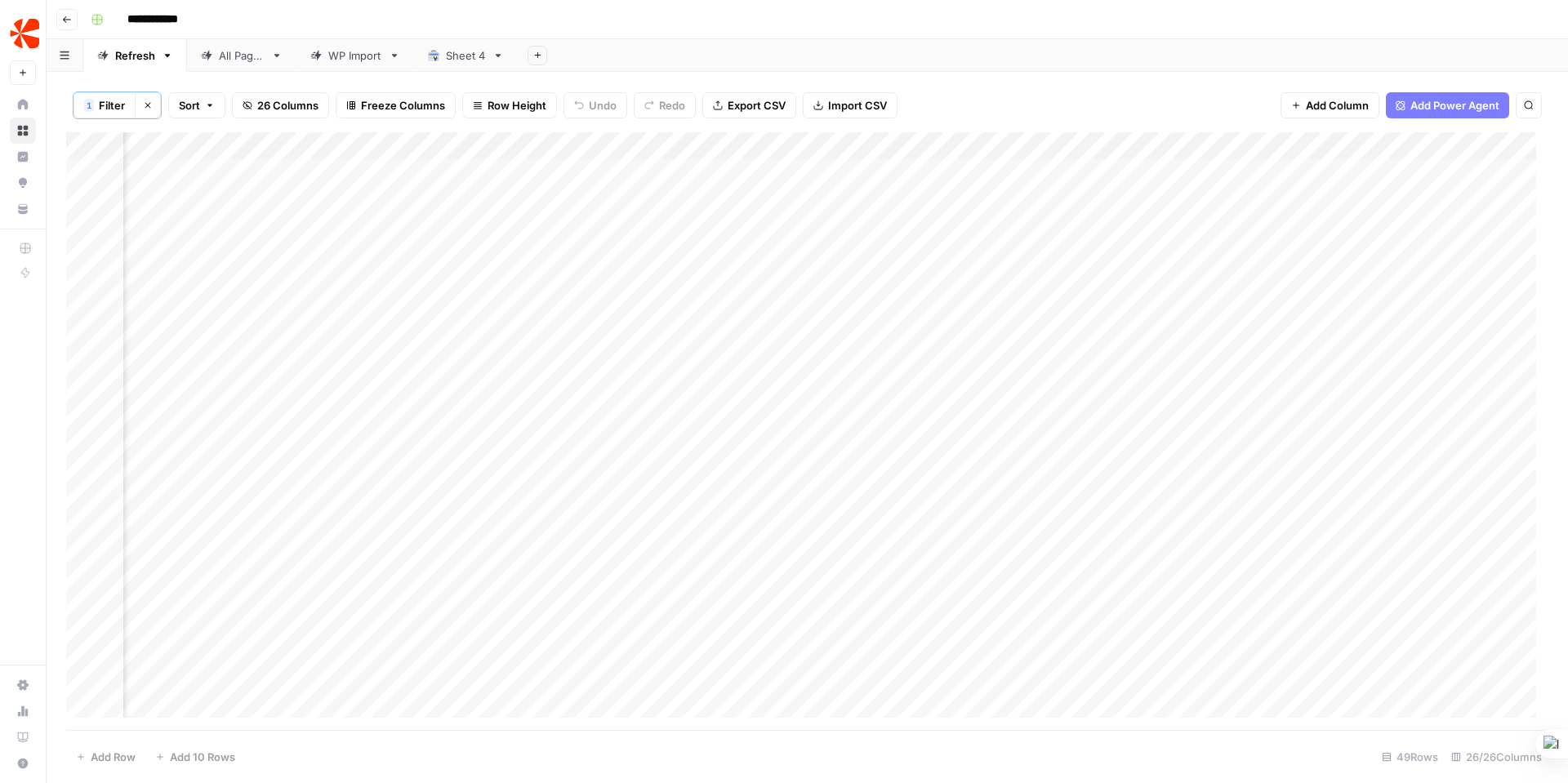
scroll to position [0, 1215]
click at [520, 168] on div "Add Column" at bounding box center [807, 431] width 1482 height 598
click at [672, 168] on div "Add Column" at bounding box center [807, 431] width 1482 height 598
click at [664, 172] on div "Add Column" at bounding box center [807, 431] width 1482 height 598
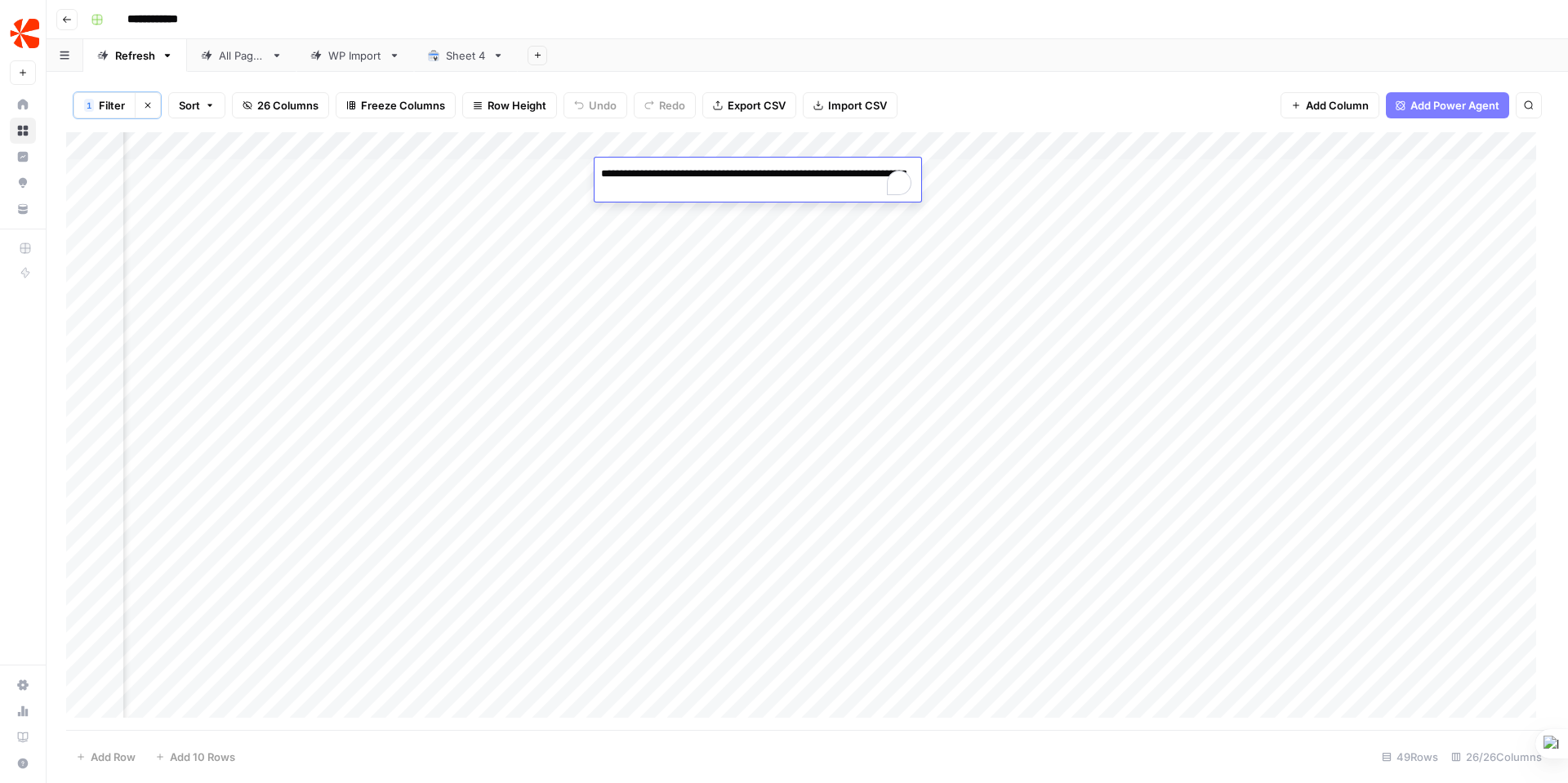
click at [830, 140] on div "Add Column" at bounding box center [807, 431] width 1482 height 598
type input "Persona"
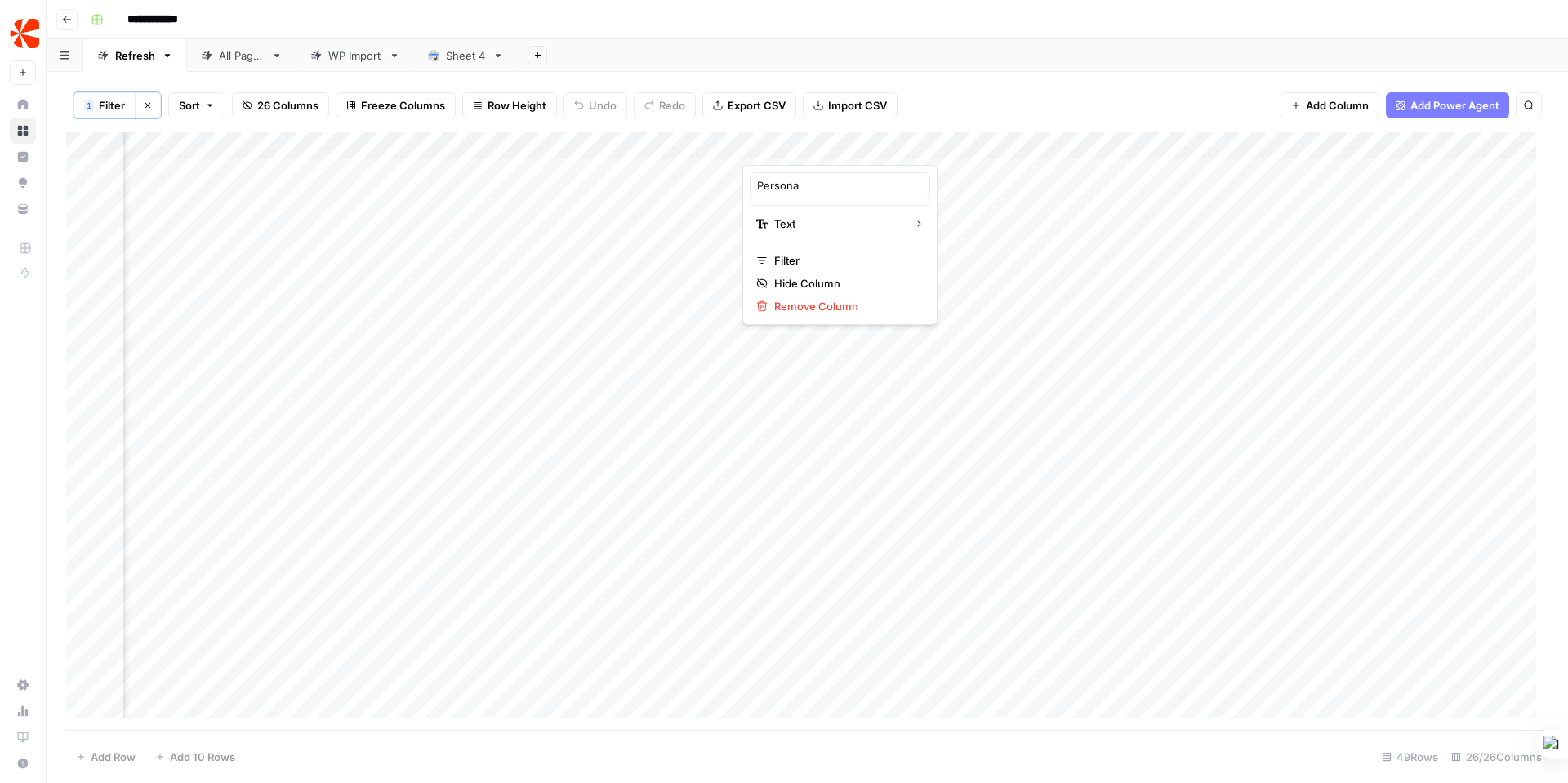
click at [830, 140] on div at bounding box center [816, 149] width 148 height 33
click at [831, 126] on div "1 Filter Clear filters Sort 26 Columns Freeze Columns Row Height Undo Redo Expo…" at bounding box center [807, 105] width 1482 height 54
click at [825, 167] on div "Add Column" at bounding box center [807, 431] width 1482 height 598
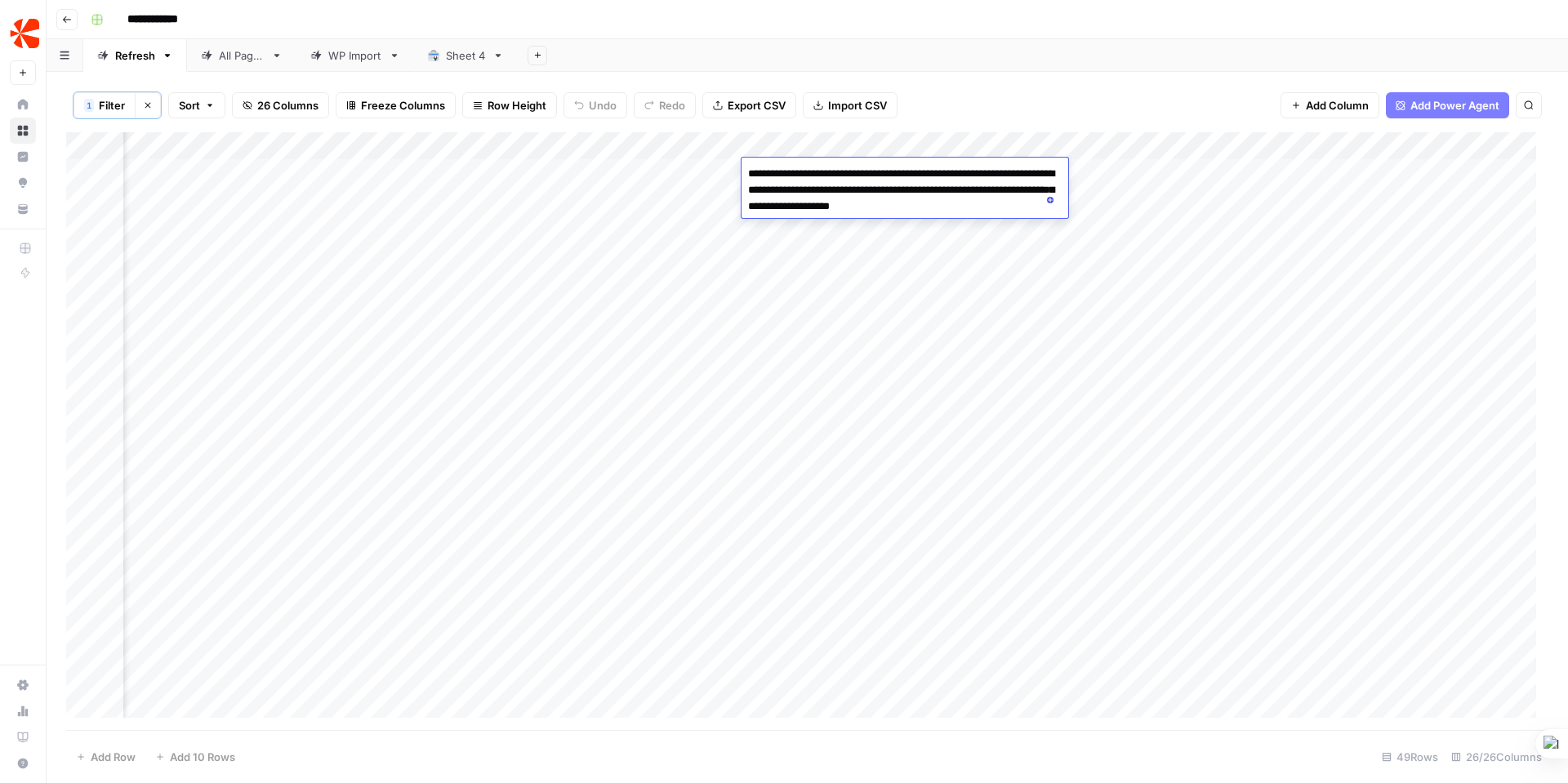
click at [827, 147] on div "Add Column" at bounding box center [807, 431] width 1482 height 598
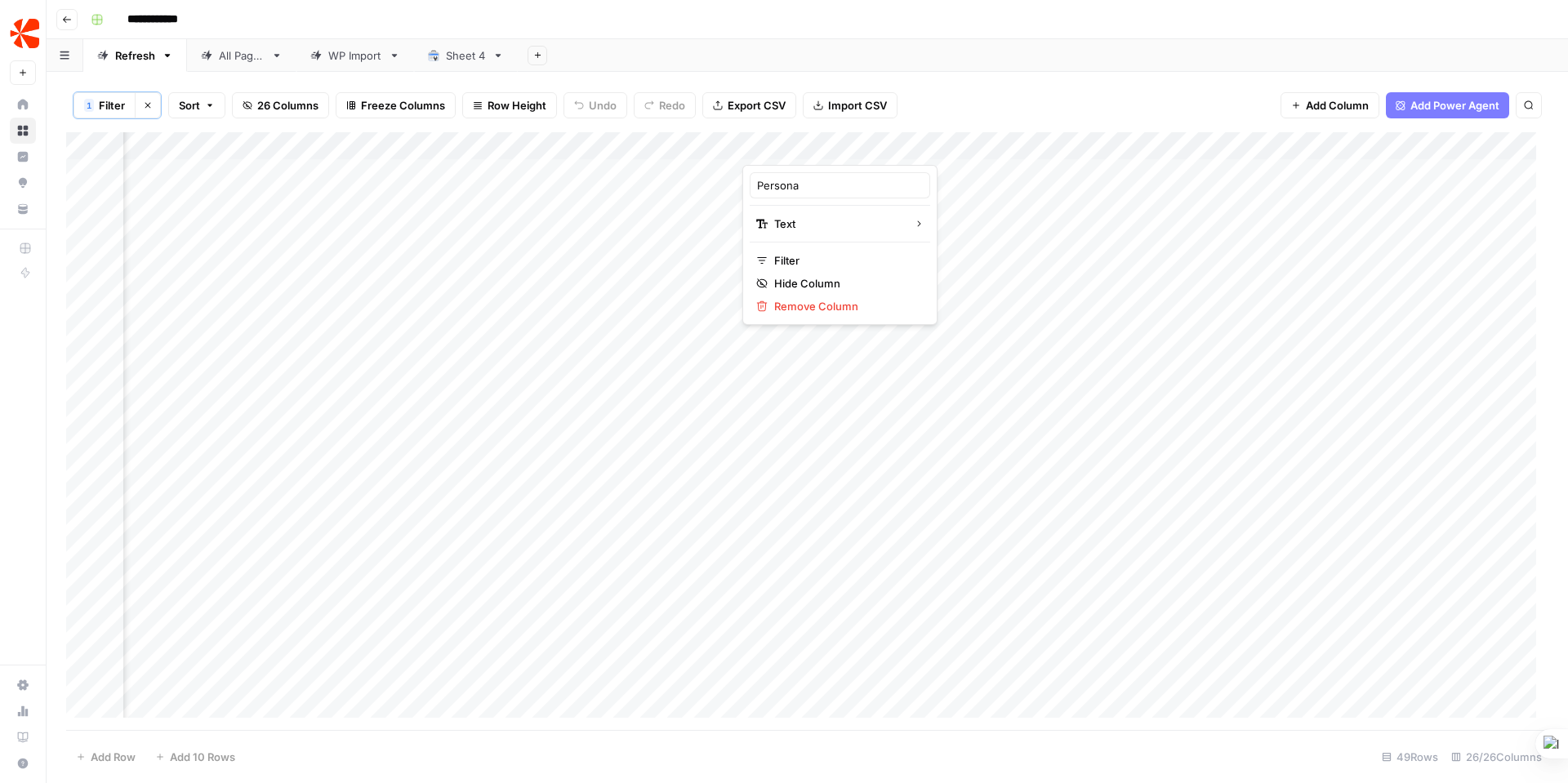
click at [833, 126] on div "1 Filter Clear filters Sort 26 Columns Freeze Columns Row Height Undo Redo Expo…" at bounding box center [807, 105] width 1482 height 54
click at [966, 163] on div "Add Column" at bounding box center [807, 431] width 1482 height 598
click at [966, 169] on div "Add Column" at bounding box center [807, 431] width 1482 height 598
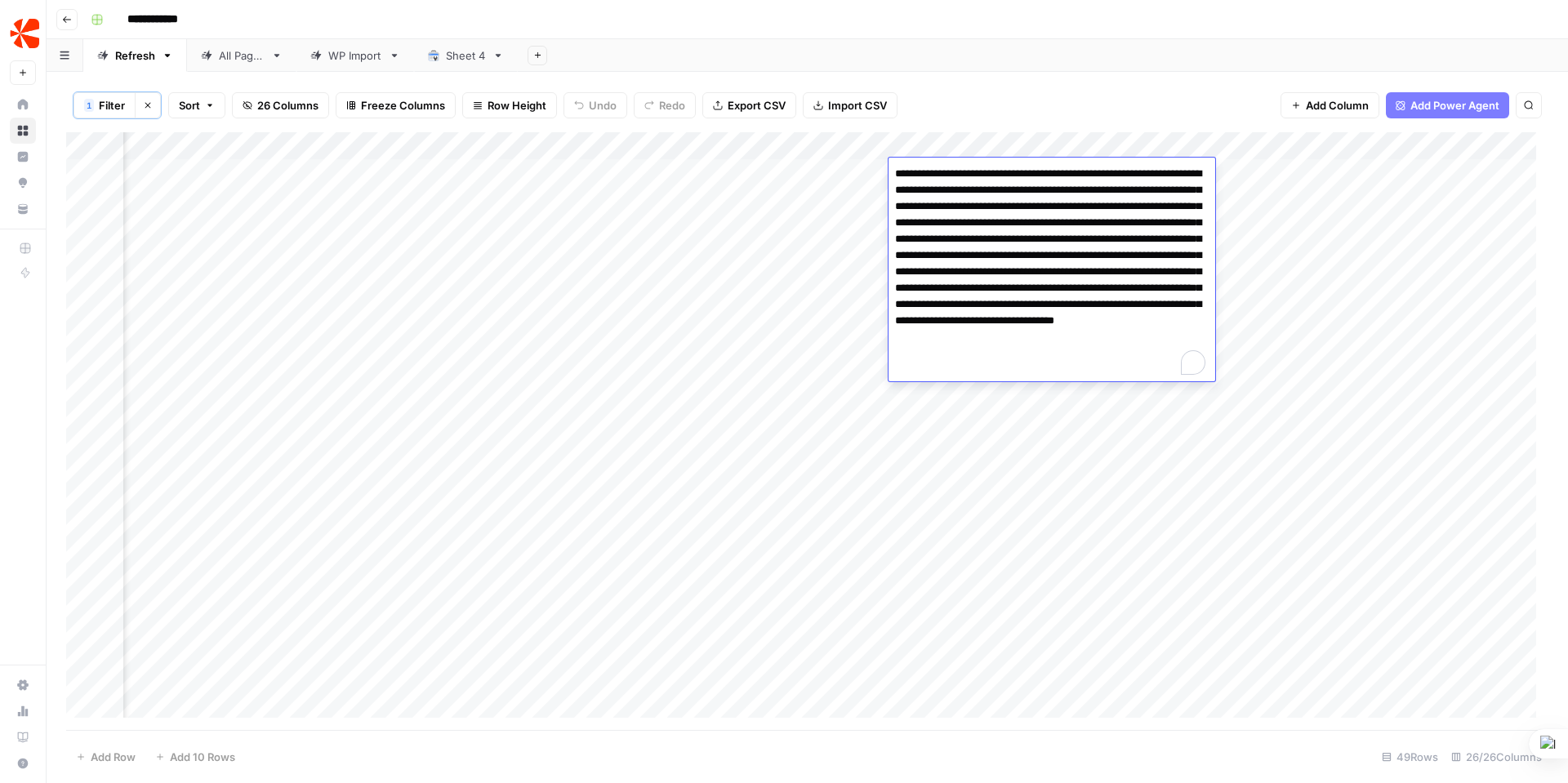
click at [966, 168] on textarea "**********" at bounding box center [1052, 272] width 327 height 219
click at [1046, 286] on textarea "**********" at bounding box center [1052, 272] width 327 height 219
click at [1017, 107] on div "1 Filter Clear filters Sort 26 Columns Freeze Columns Row Height Undo Redo Expo…" at bounding box center [807, 105] width 1482 height 54
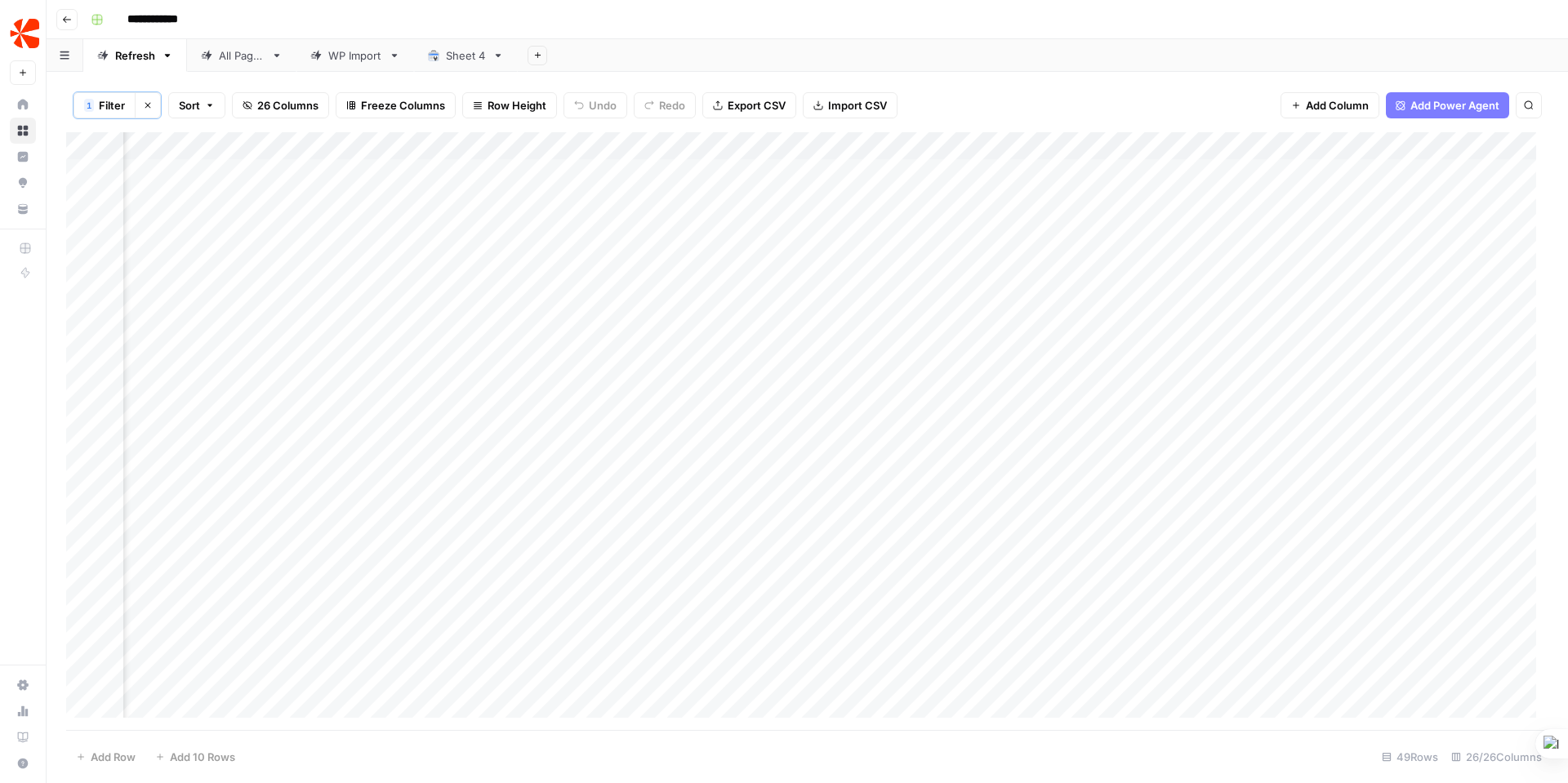
click at [1120, 172] on div "Add Column" at bounding box center [807, 431] width 1482 height 598
click at [1423, 103] on span "Add Power Agent" at bounding box center [1455, 105] width 89 height 16
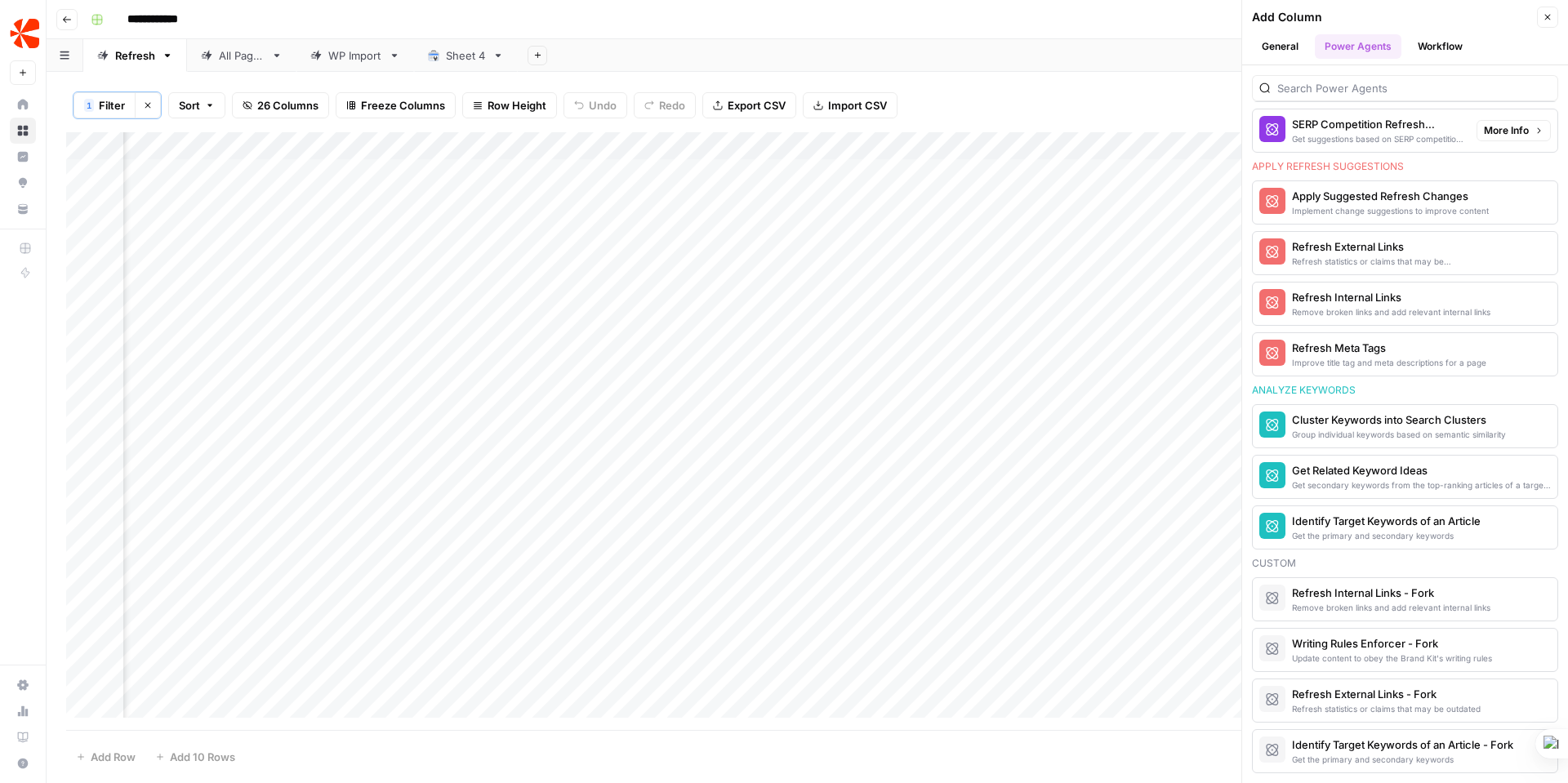
scroll to position [293, 0]
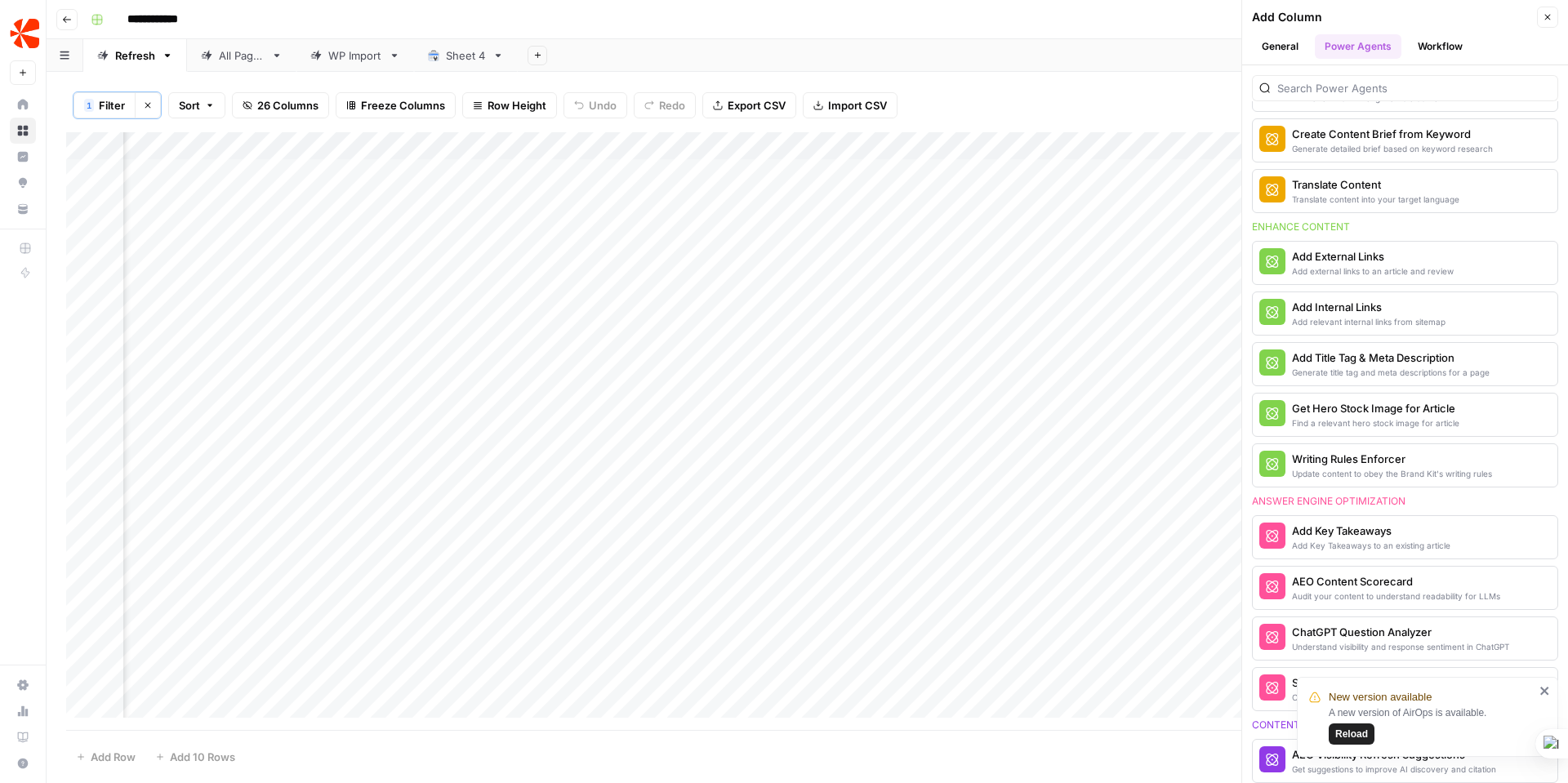
click at [1355, 731] on span "Reload" at bounding box center [1352, 734] width 33 height 15
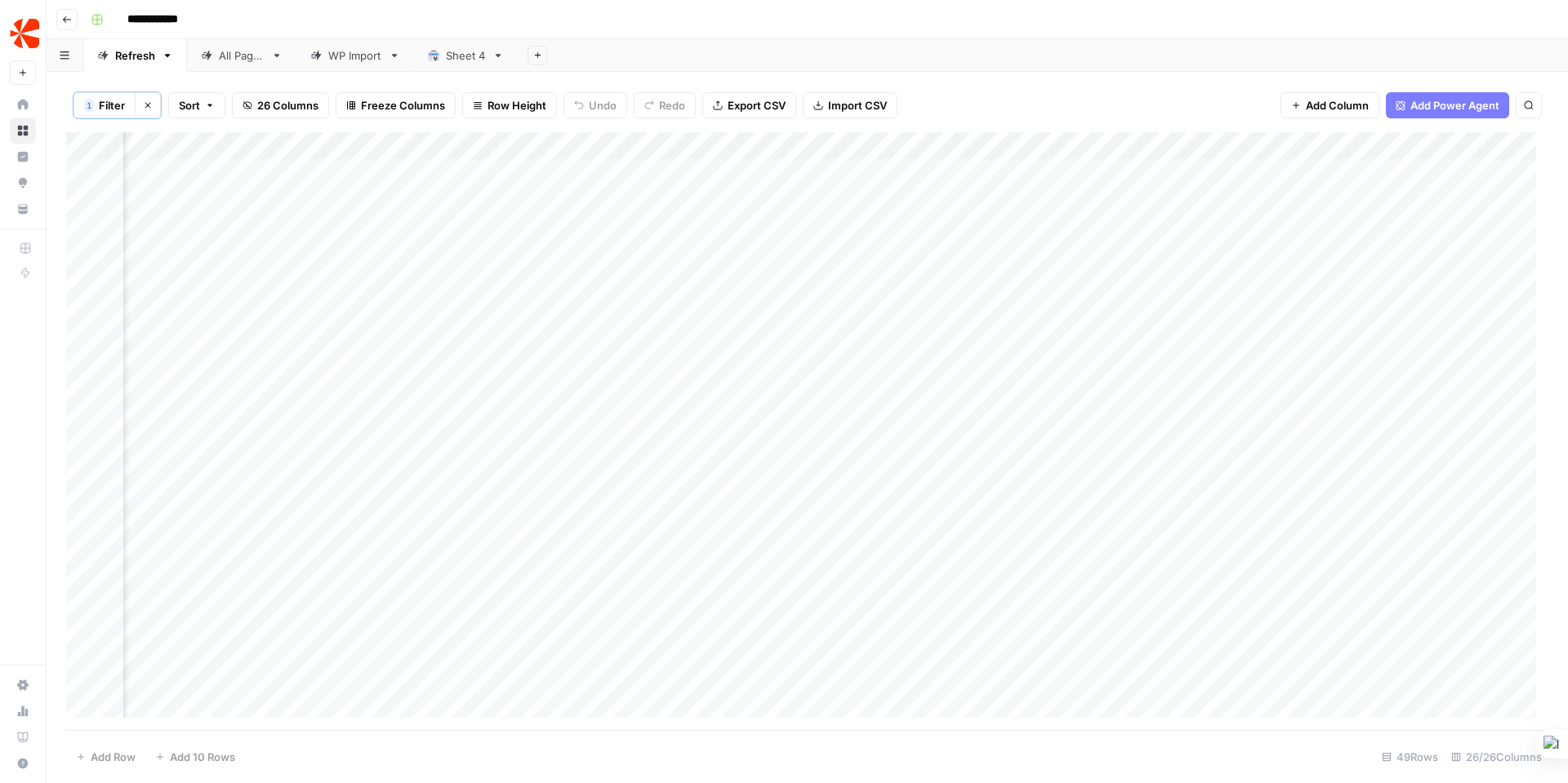
scroll to position [0, 2124]
click at [1186, 170] on div "Add Column" at bounding box center [807, 431] width 1482 height 598
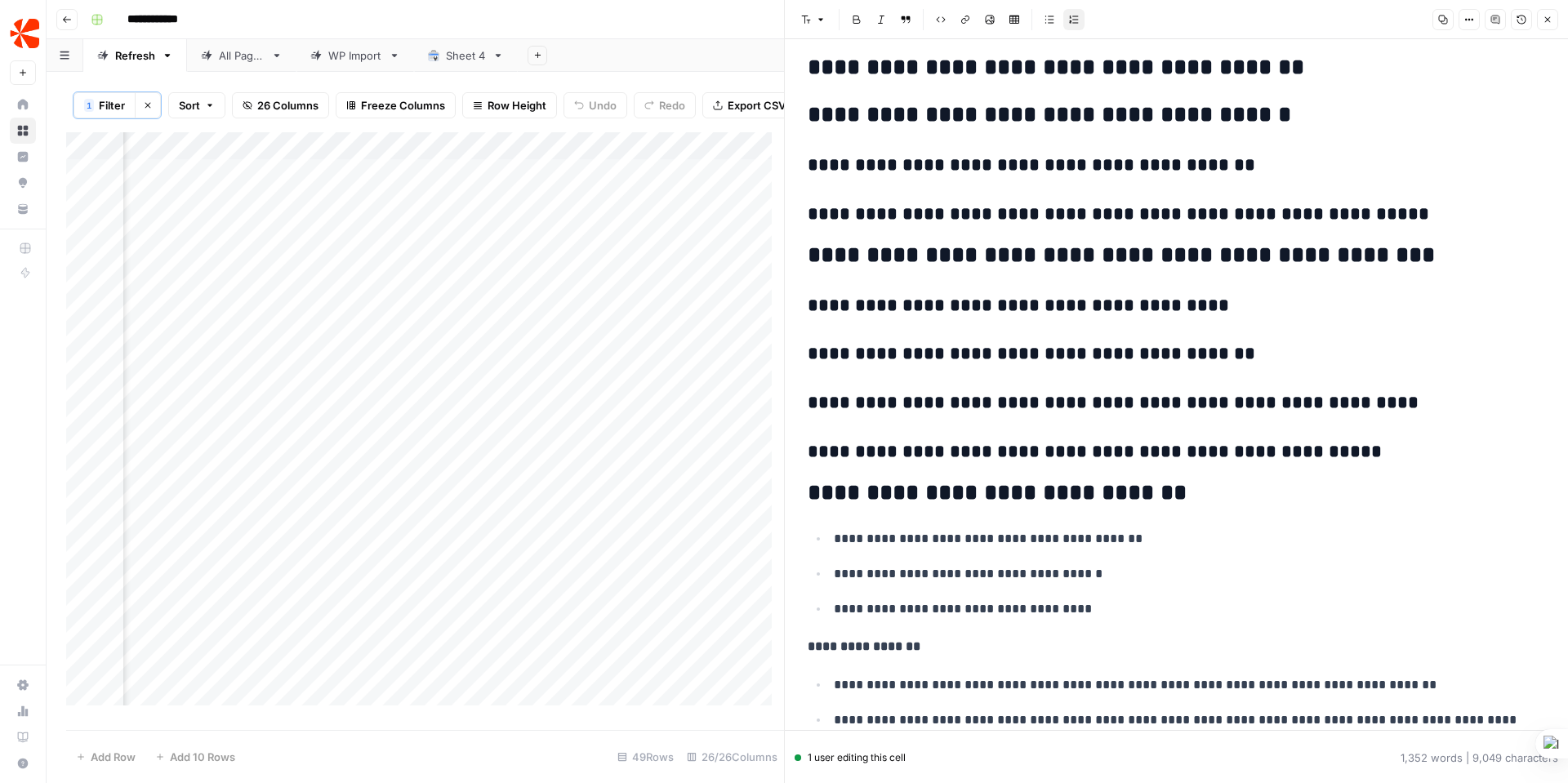
scroll to position [4964, 0]
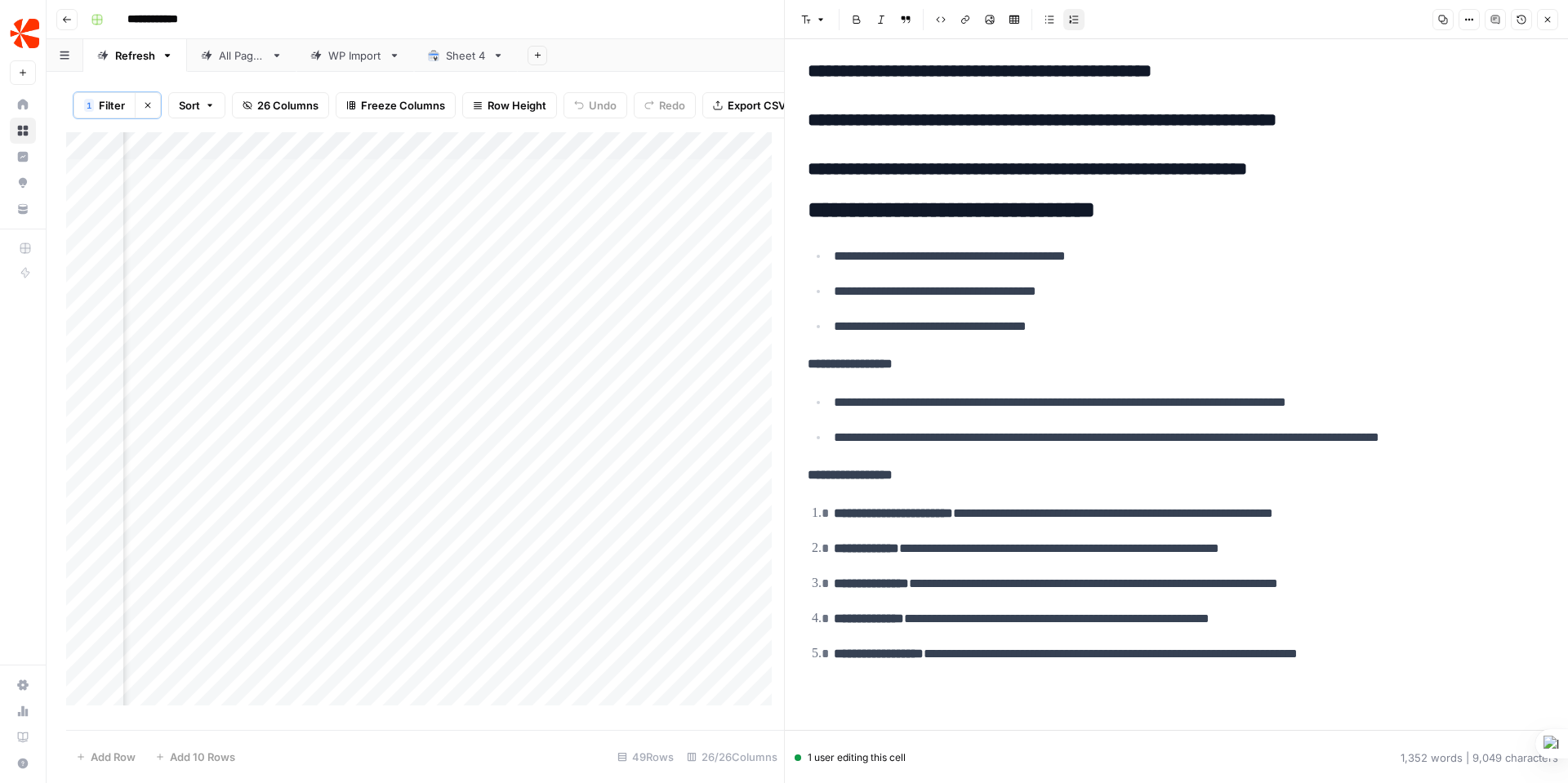
click at [303, 183] on div "Add Column" at bounding box center [424, 425] width 718 height 586
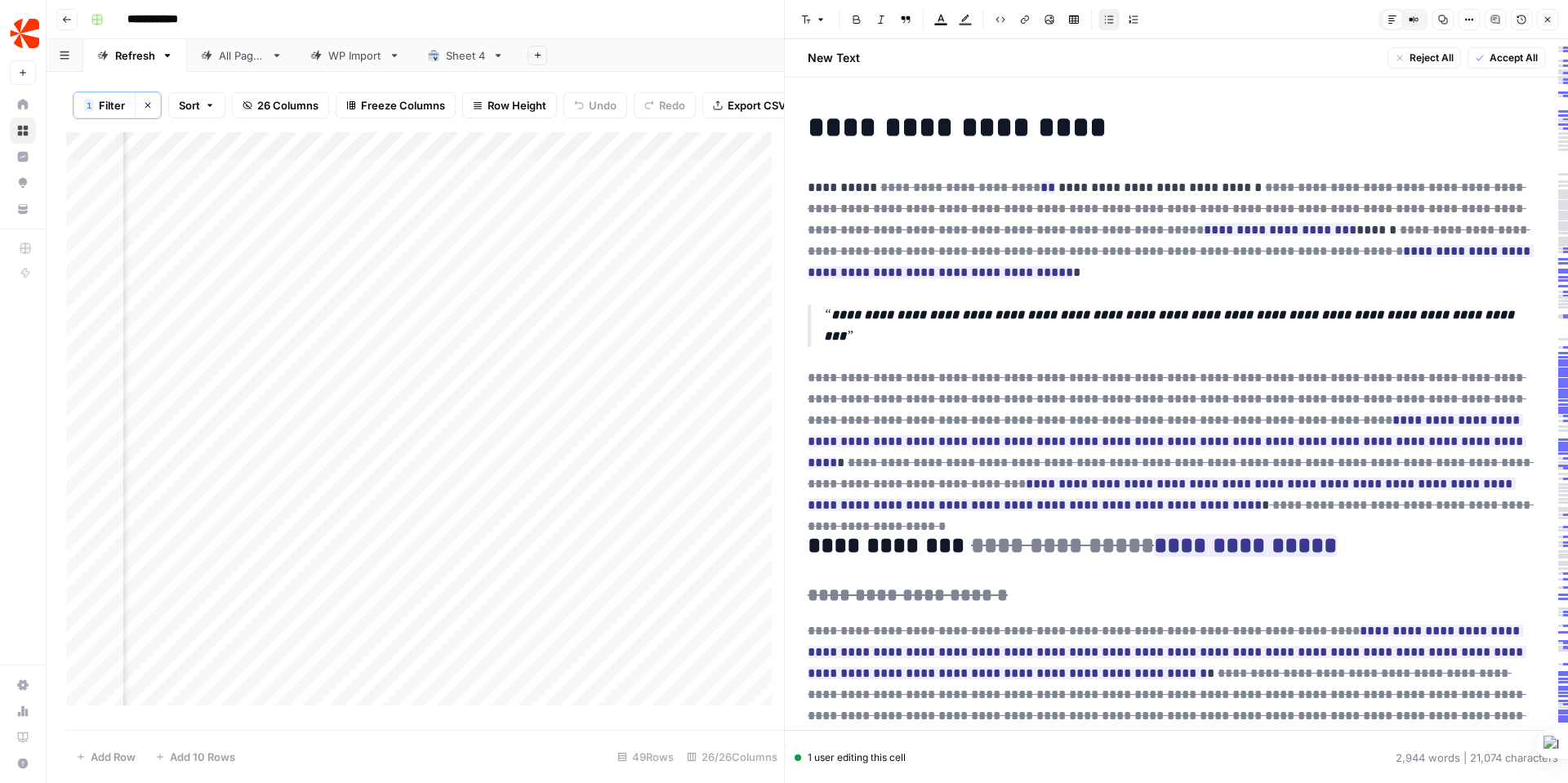
click at [451, 182] on div "Add Column" at bounding box center [424, 425] width 718 height 586
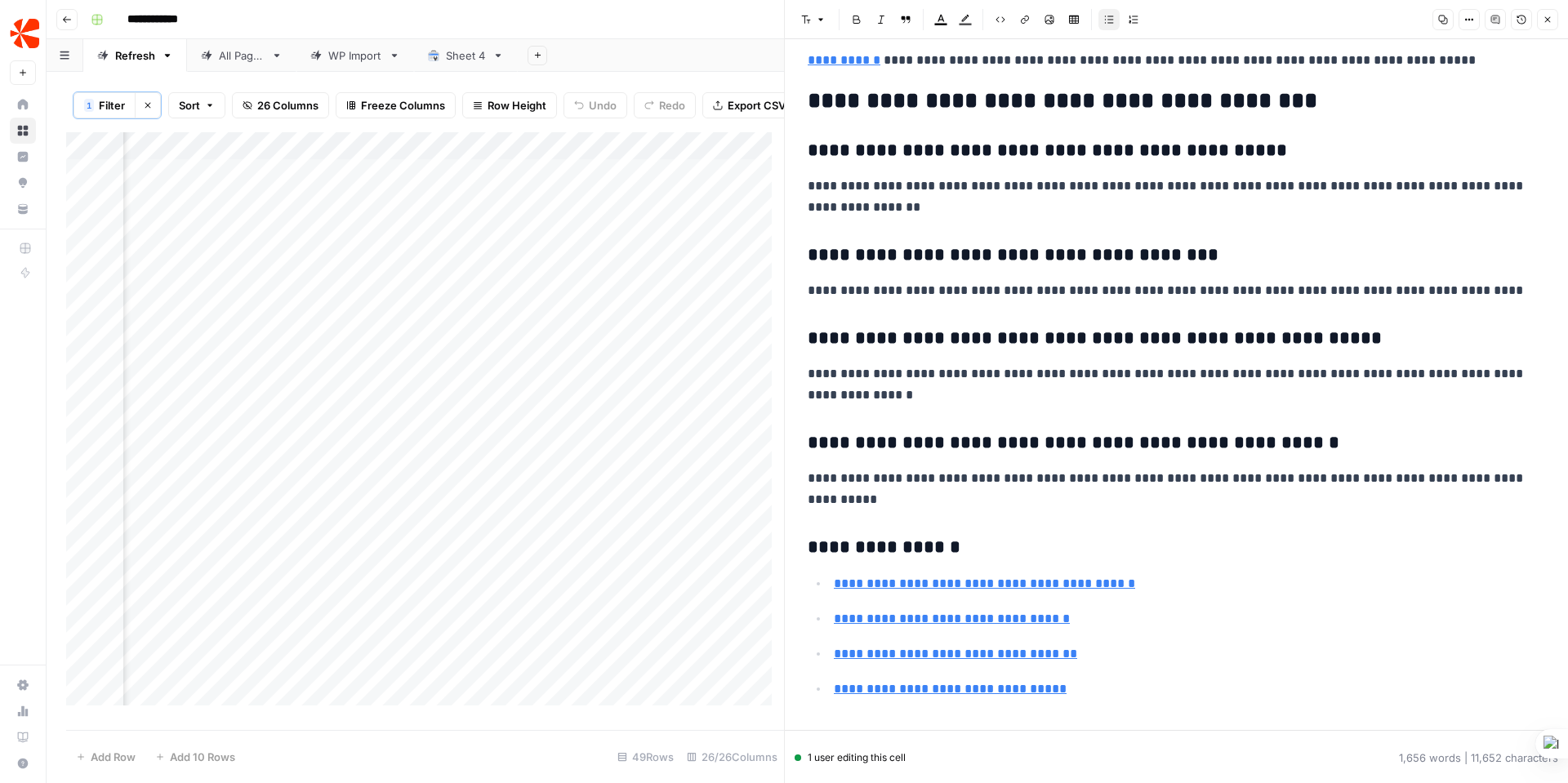
scroll to position [5068, 0]
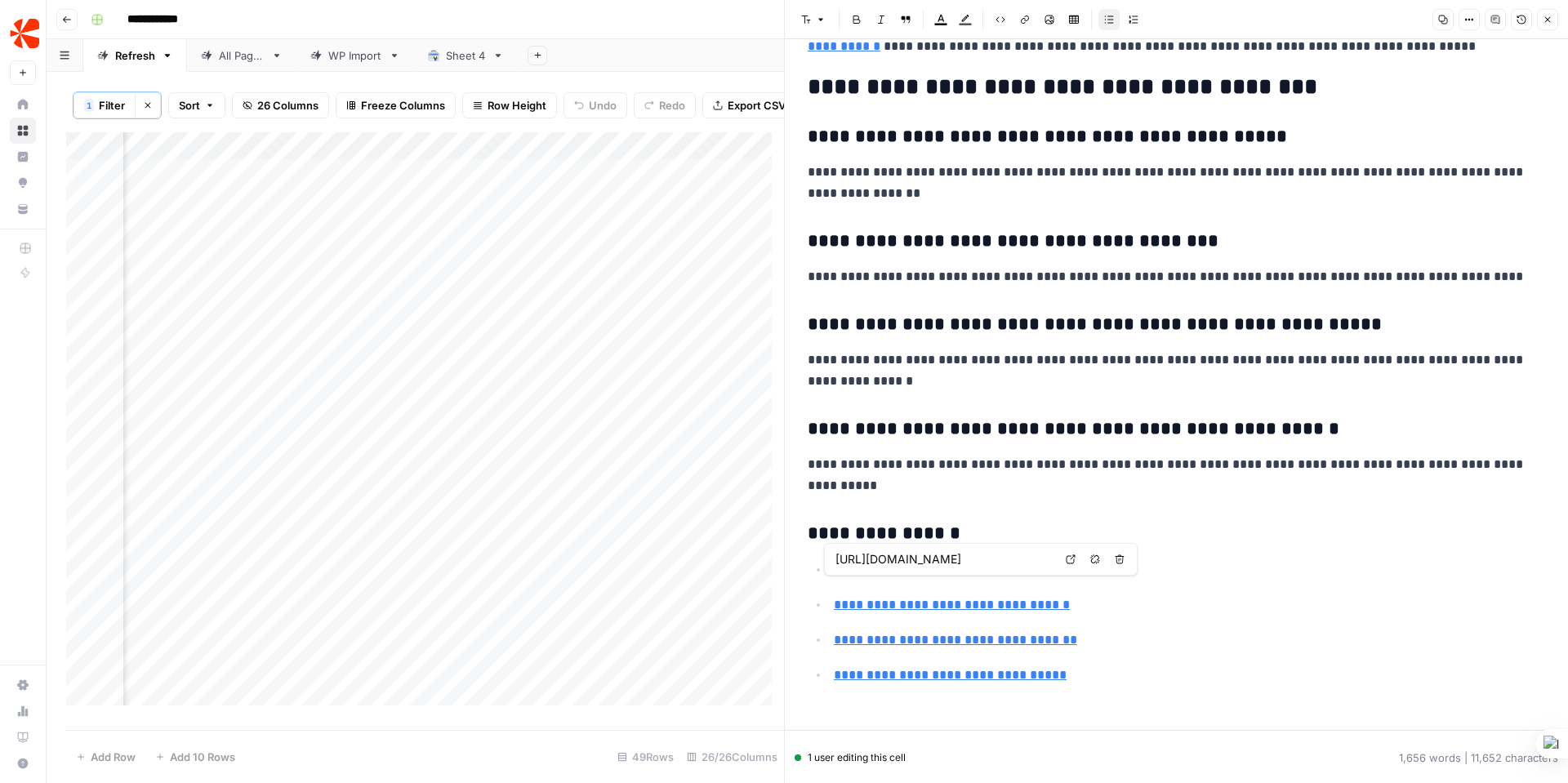
type input "[URL][DOMAIN_NAME]"
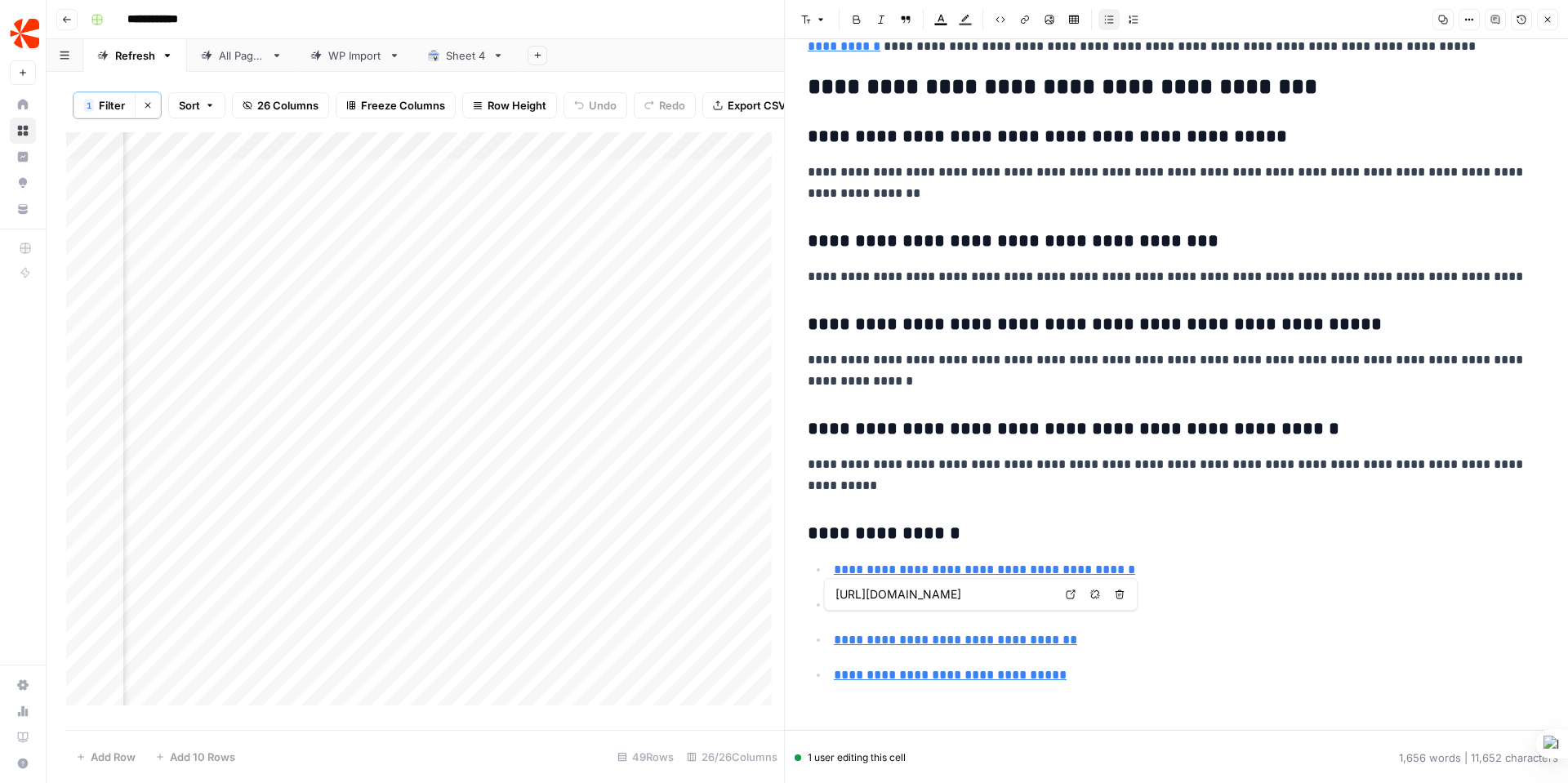
type input "[URL][DOMAIN_NAME]"
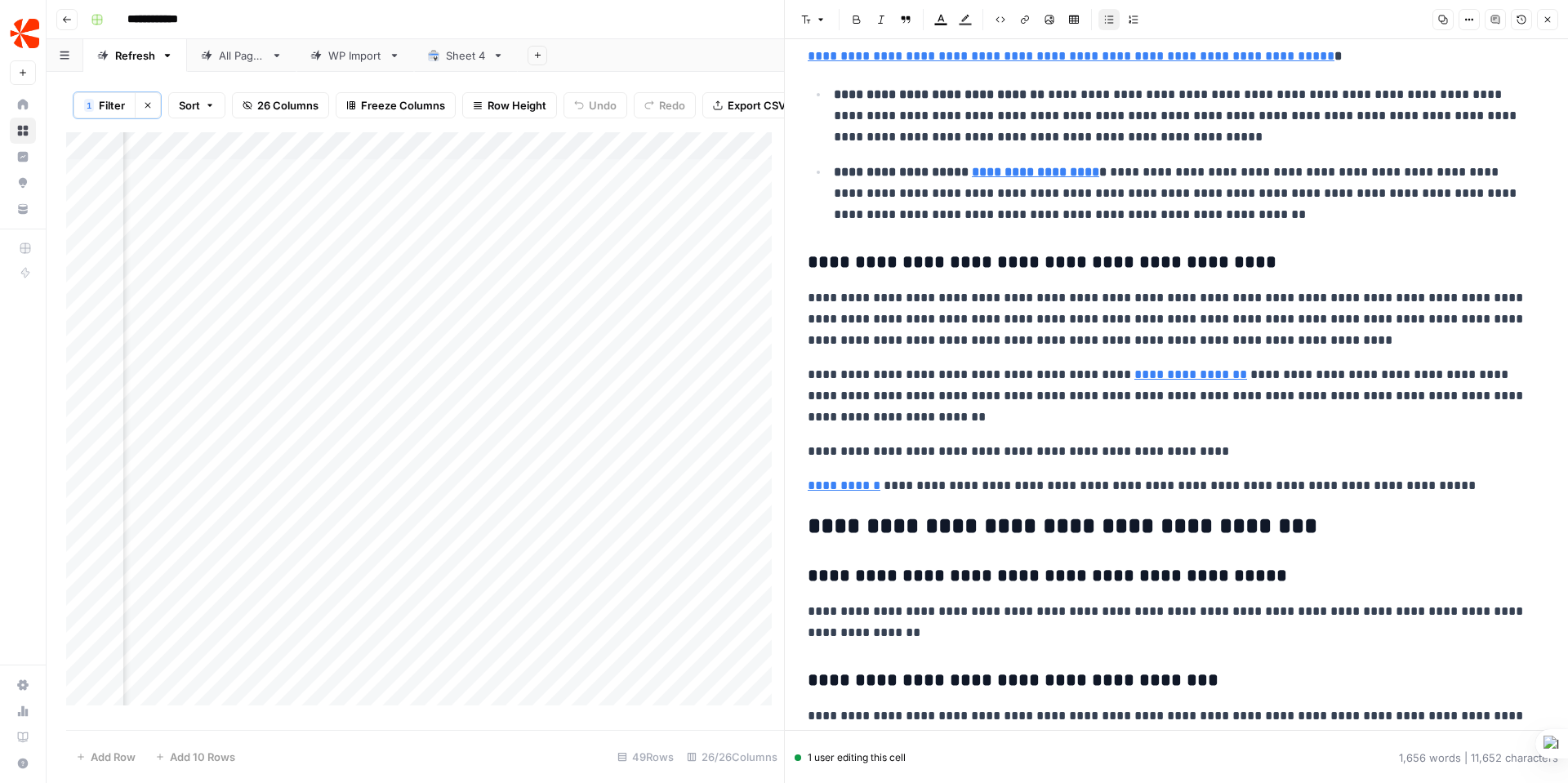
scroll to position [4280, 0]
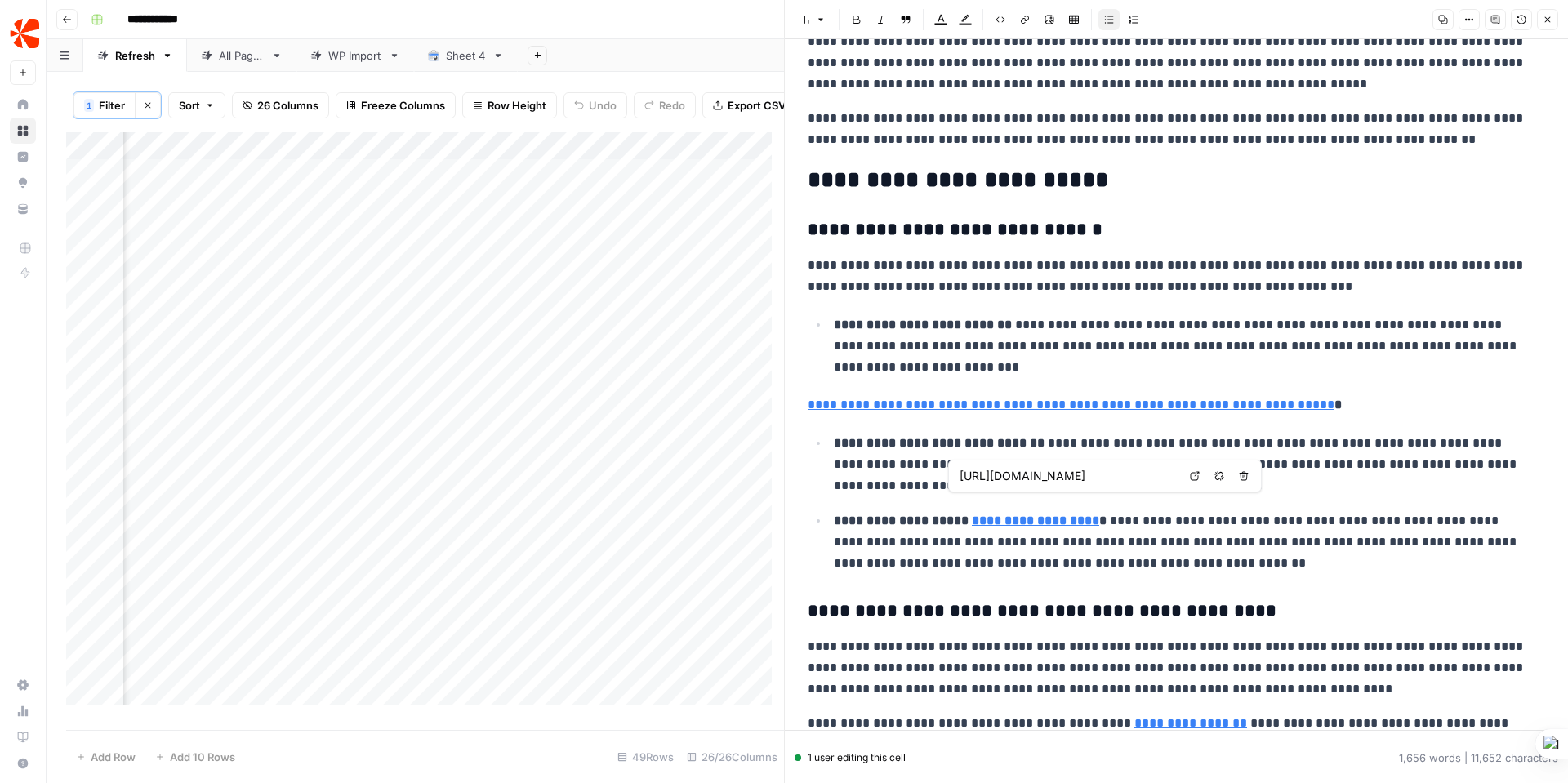
click at [1086, 477] on input "[URL][DOMAIN_NAME]" at bounding box center [1068, 476] width 217 height 16
click at [1069, 515] on strong "**********" at bounding box center [1036, 520] width 128 height 12
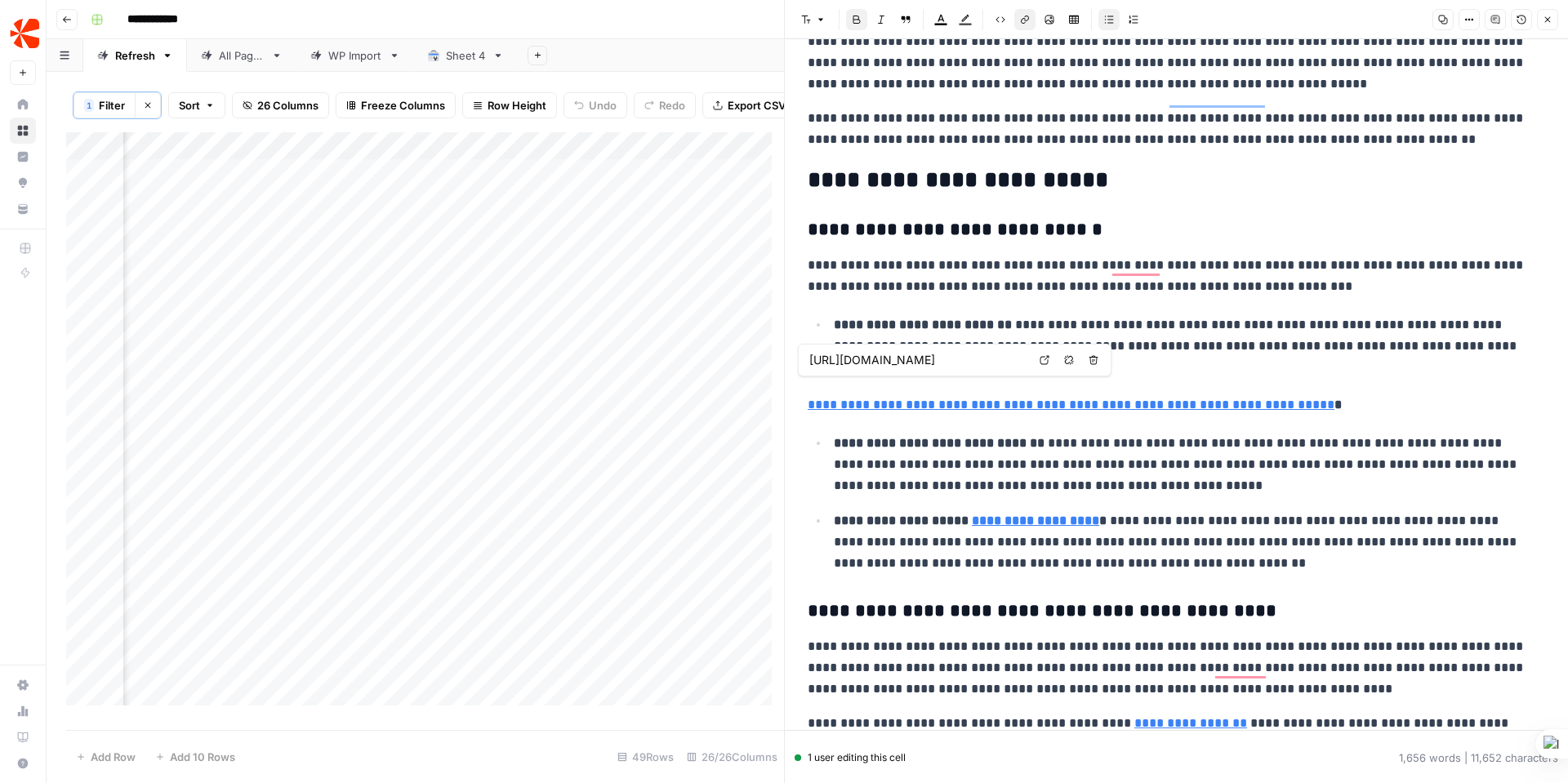
click at [1042, 358] on icon at bounding box center [1044, 360] width 10 height 10
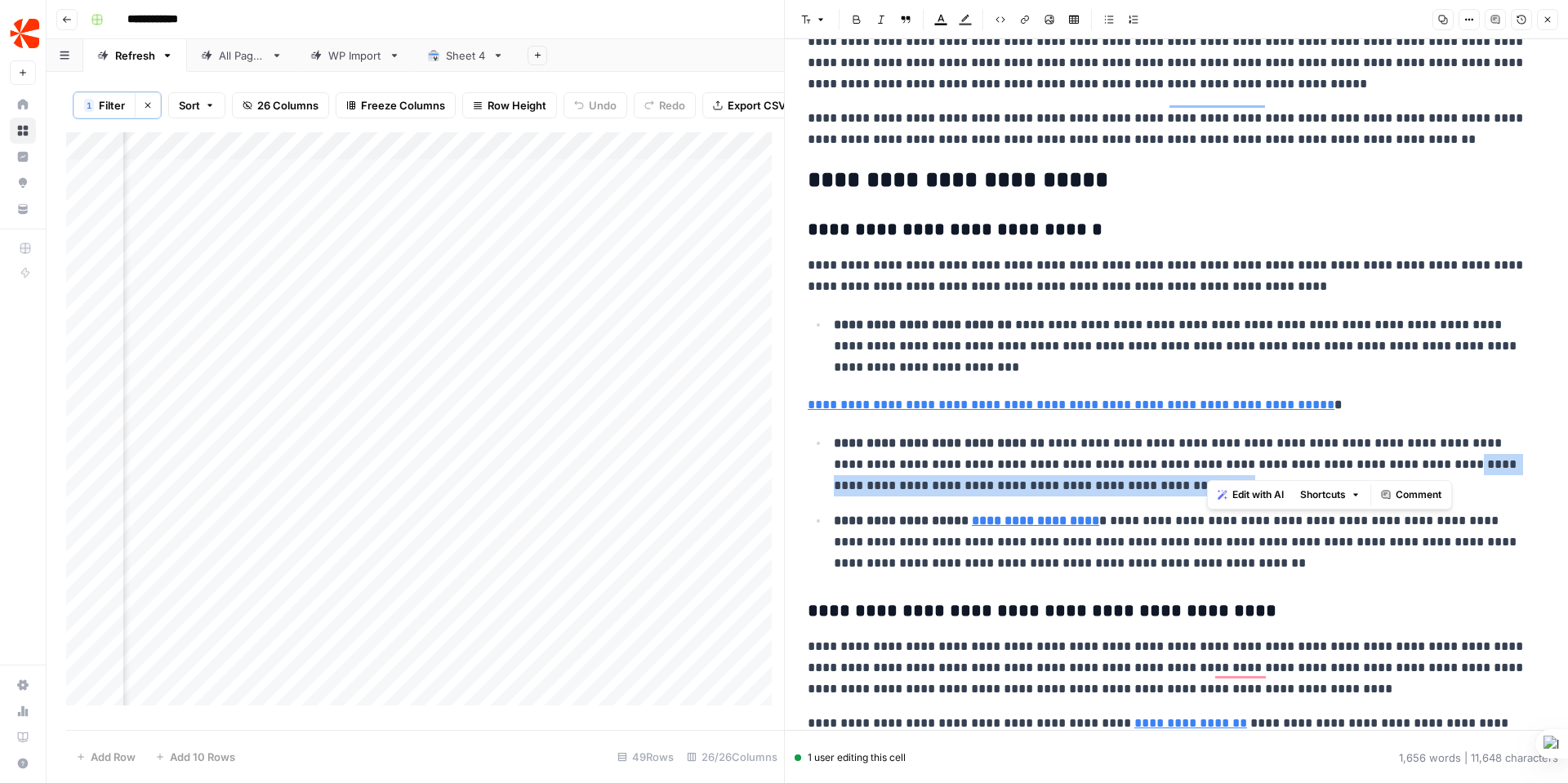
drag, startPoint x: 1445, startPoint y: 440, endPoint x: 1207, endPoint y: 468, distance: 239.6
click at [1207, 468] on p "**********" at bounding box center [1184, 465] width 699 height 64
copy p "**********"
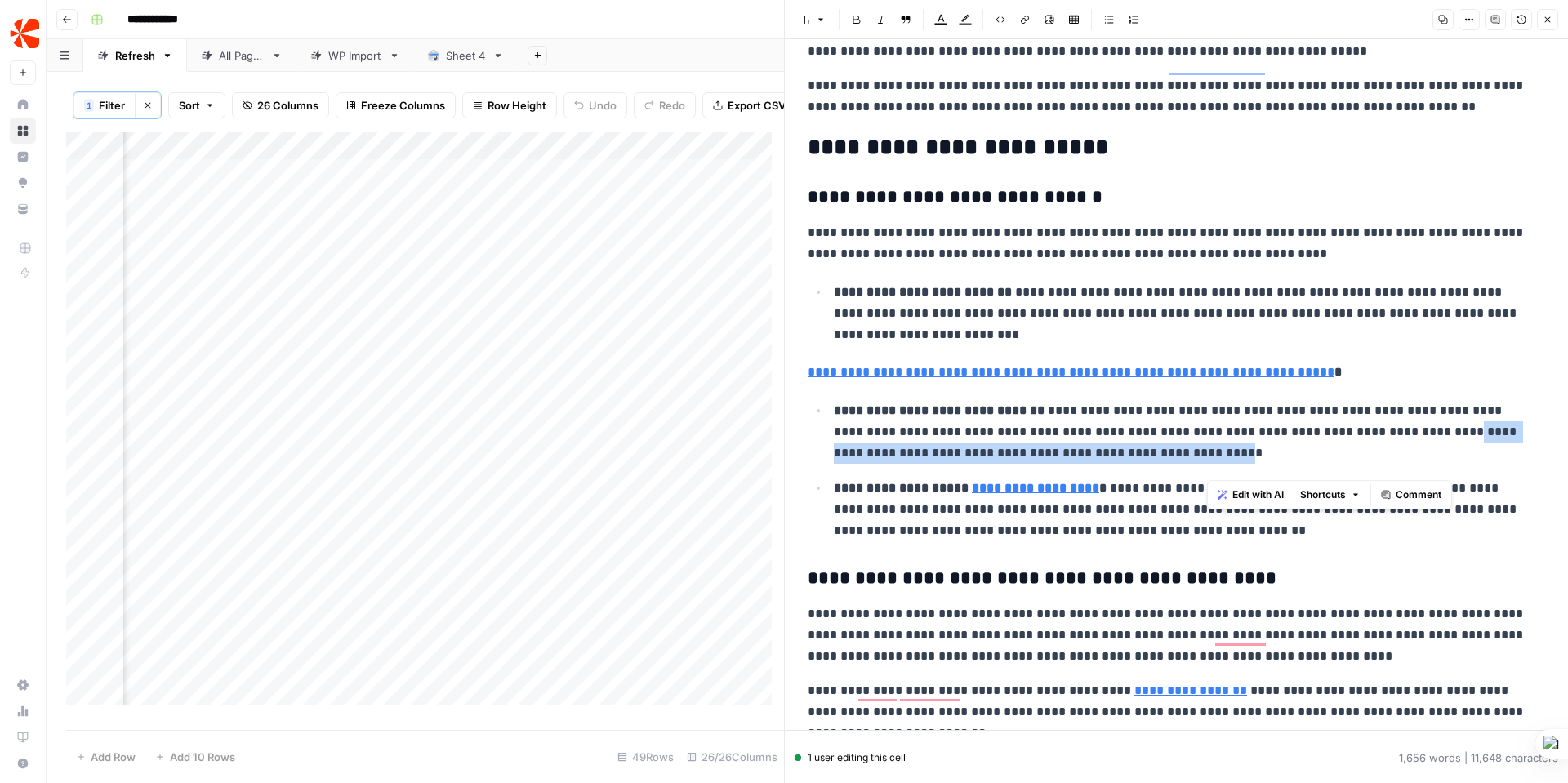
scroll to position [4395, 0]
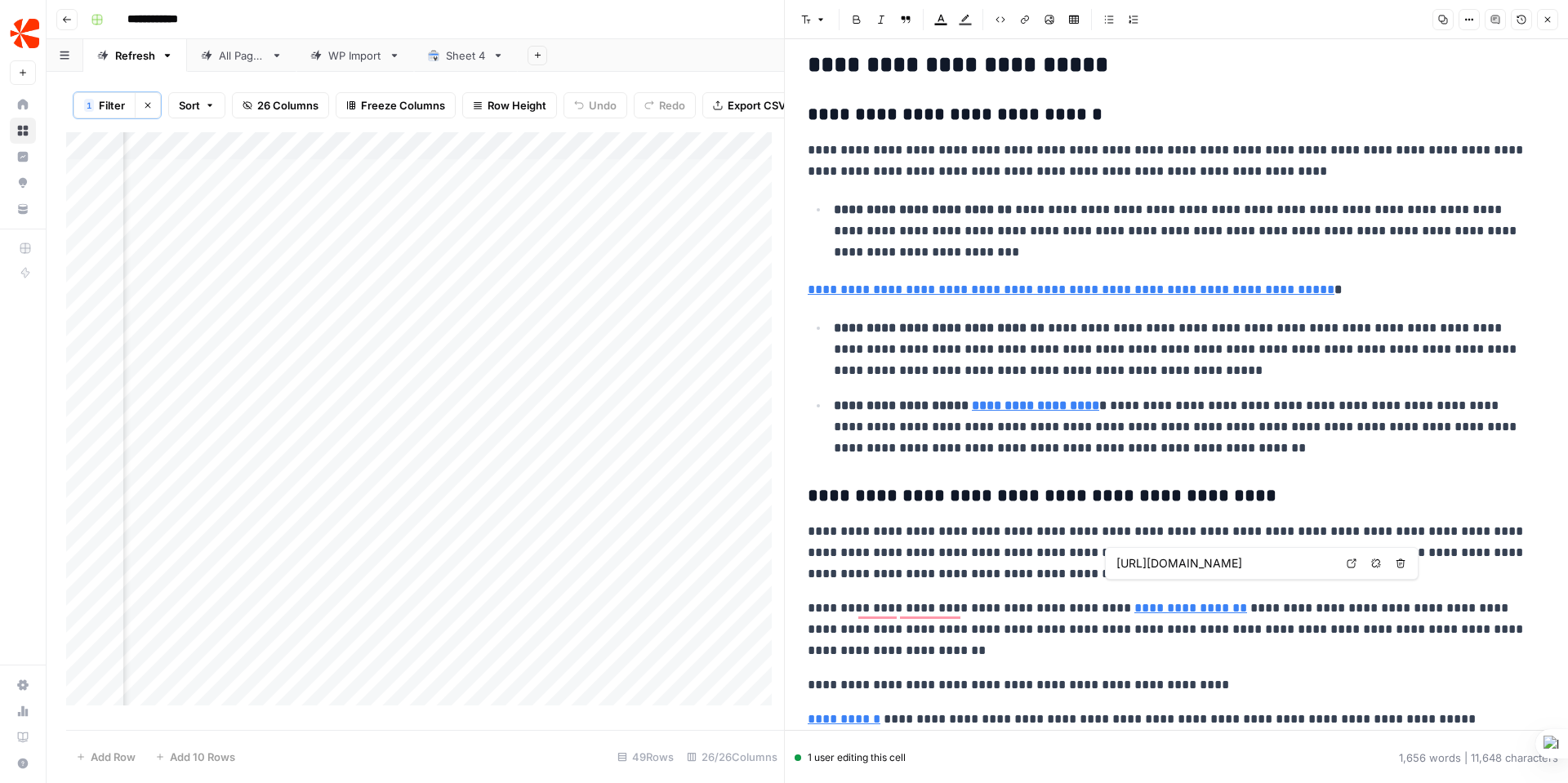
click at [1312, 566] on input "https://www.chargebee.com/resources/tools/customer-retention-roi-calculator/" at bounding box center [1225, 563] width 217 height 16
click at [1176, 601] on link "**********" at bounding box center [1190, 607] width 112 height 12
click at [1145, 552] on p "**********" at bounding box center [1170, 553] width 726 height 64
click at [1145, 598] on p "**********" at bounding box center [1170, 630] width 726 height 64
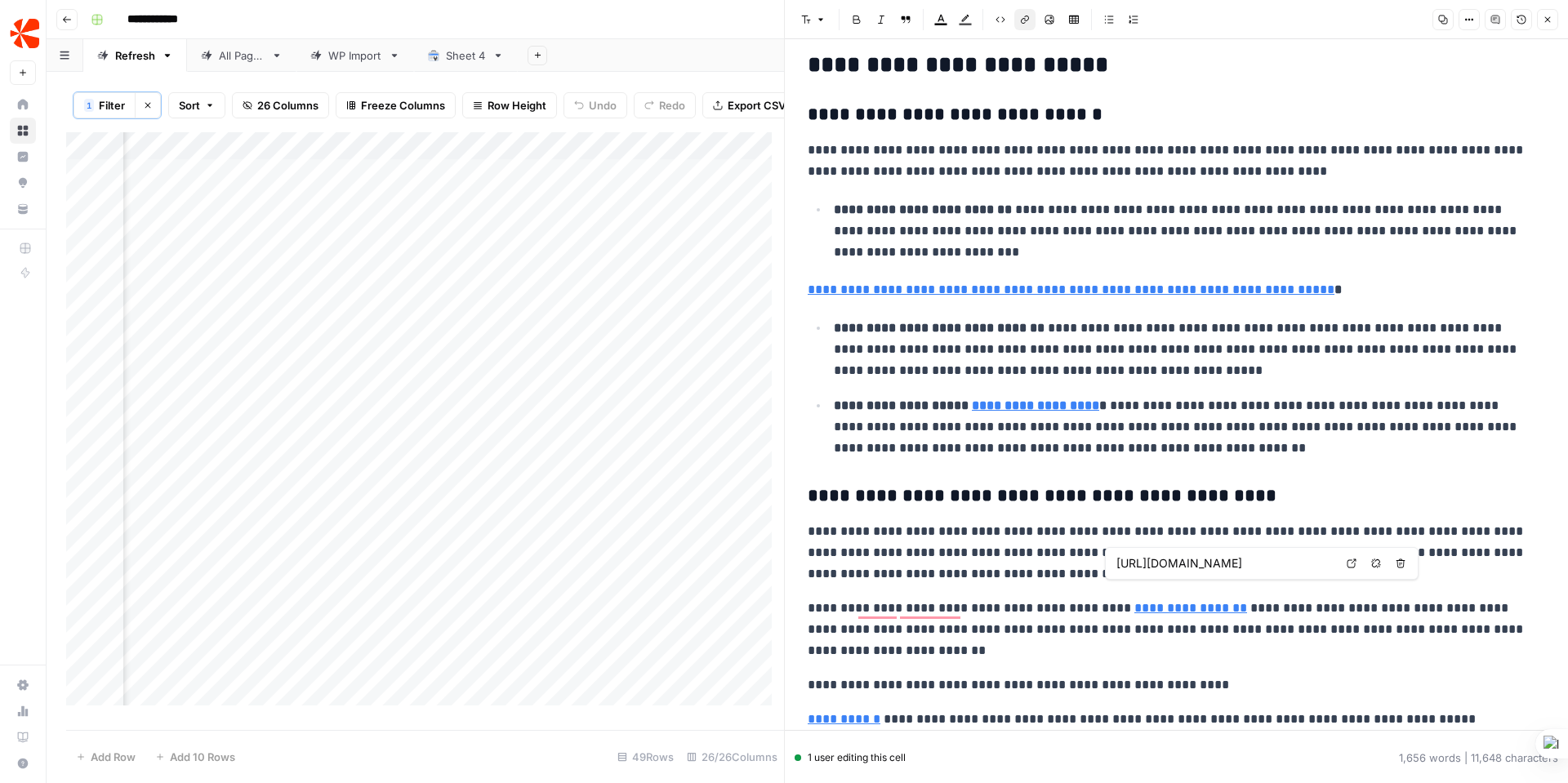
click at [1170, 567] on input "https://www.chargebee.com/resources/tools/customer-retention-roi-calculator/" at bounding box center [1225, 563] width 217 height 16
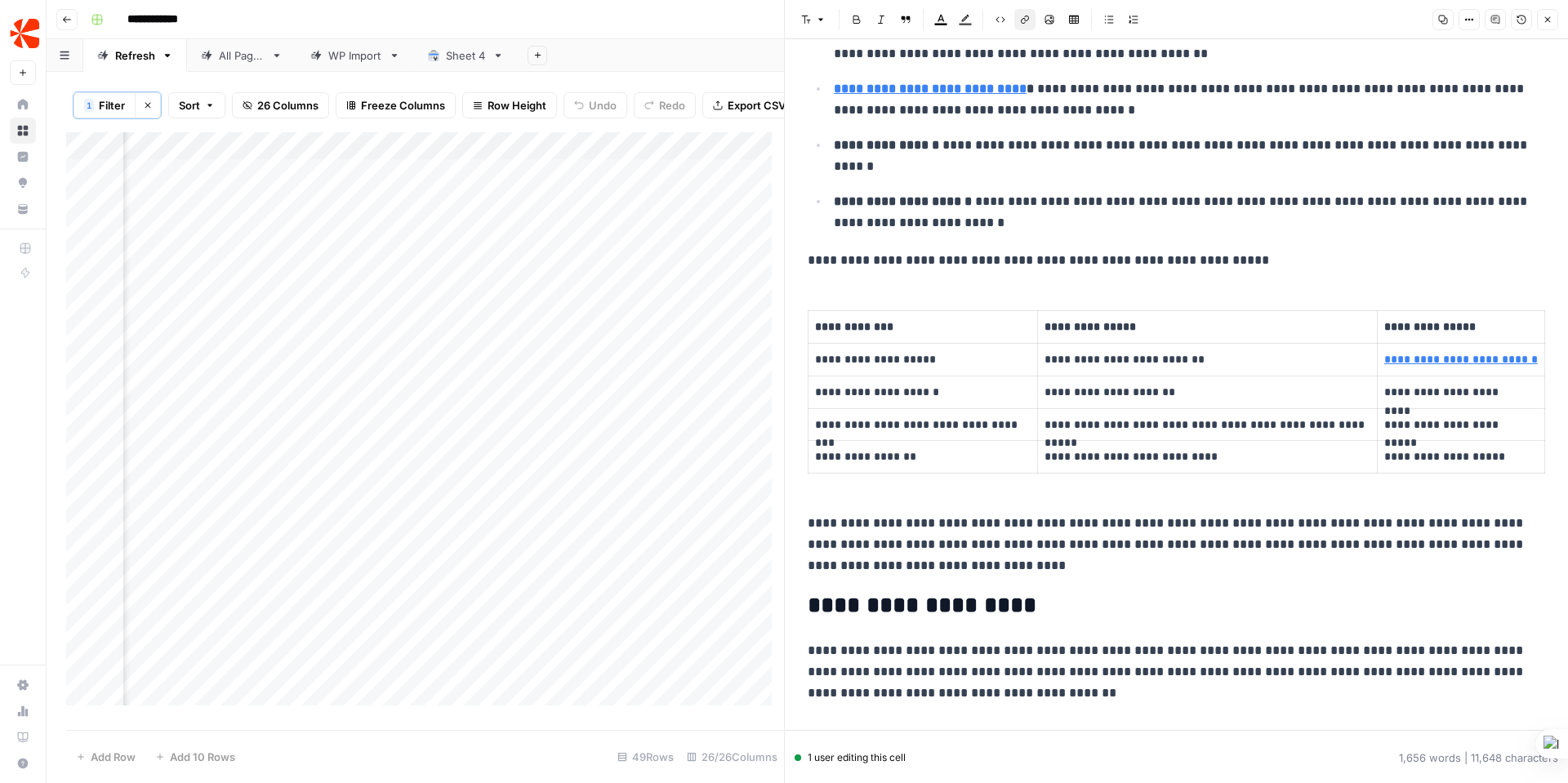
scroll to position [726, 0]
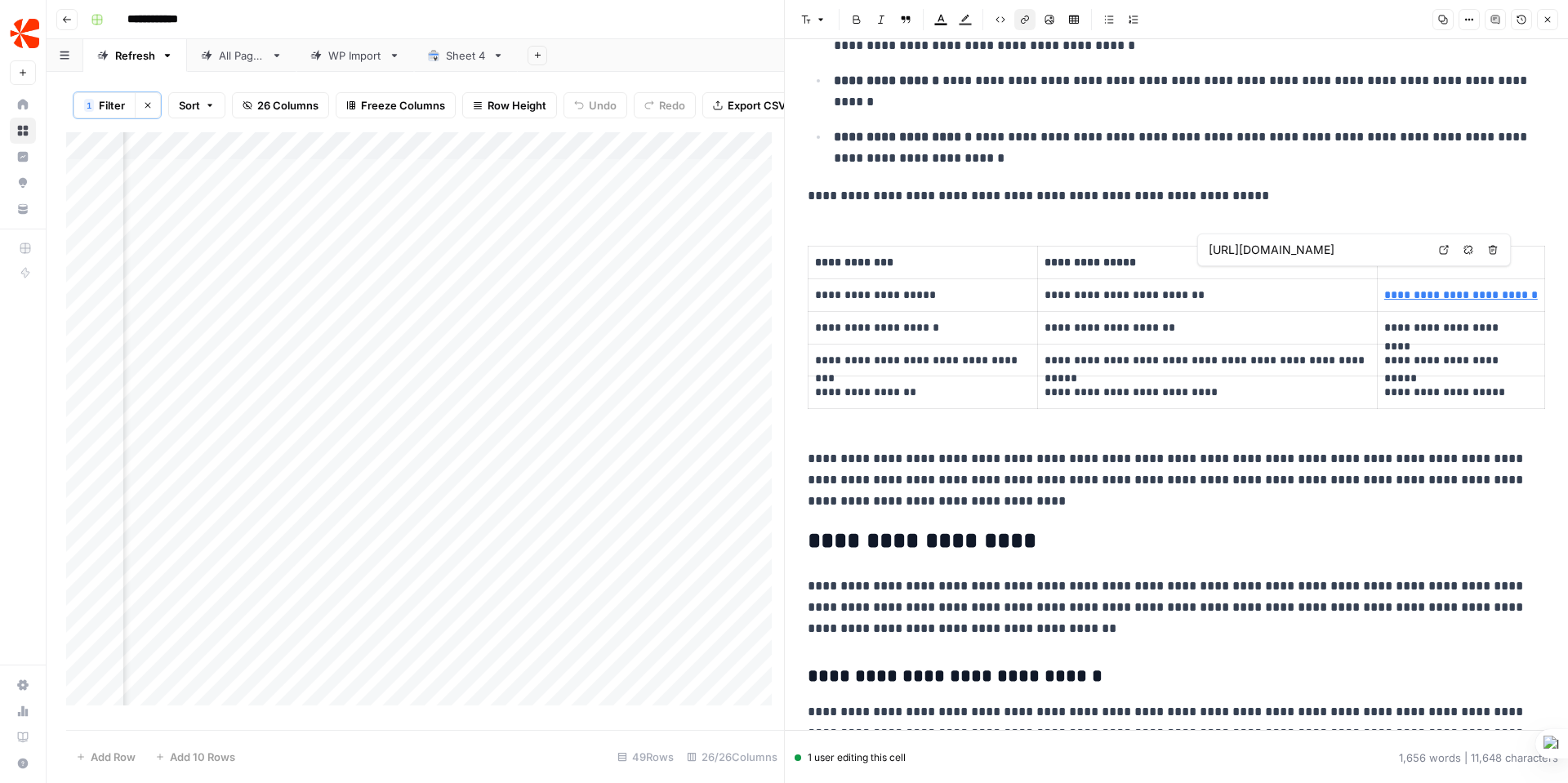
click at [1440, 252] on icon at bounding box center [1444, 249] width 10 height 10
click at [162, 183] on div "Add Column" at bounding box center [424, 425] width 718 height 586
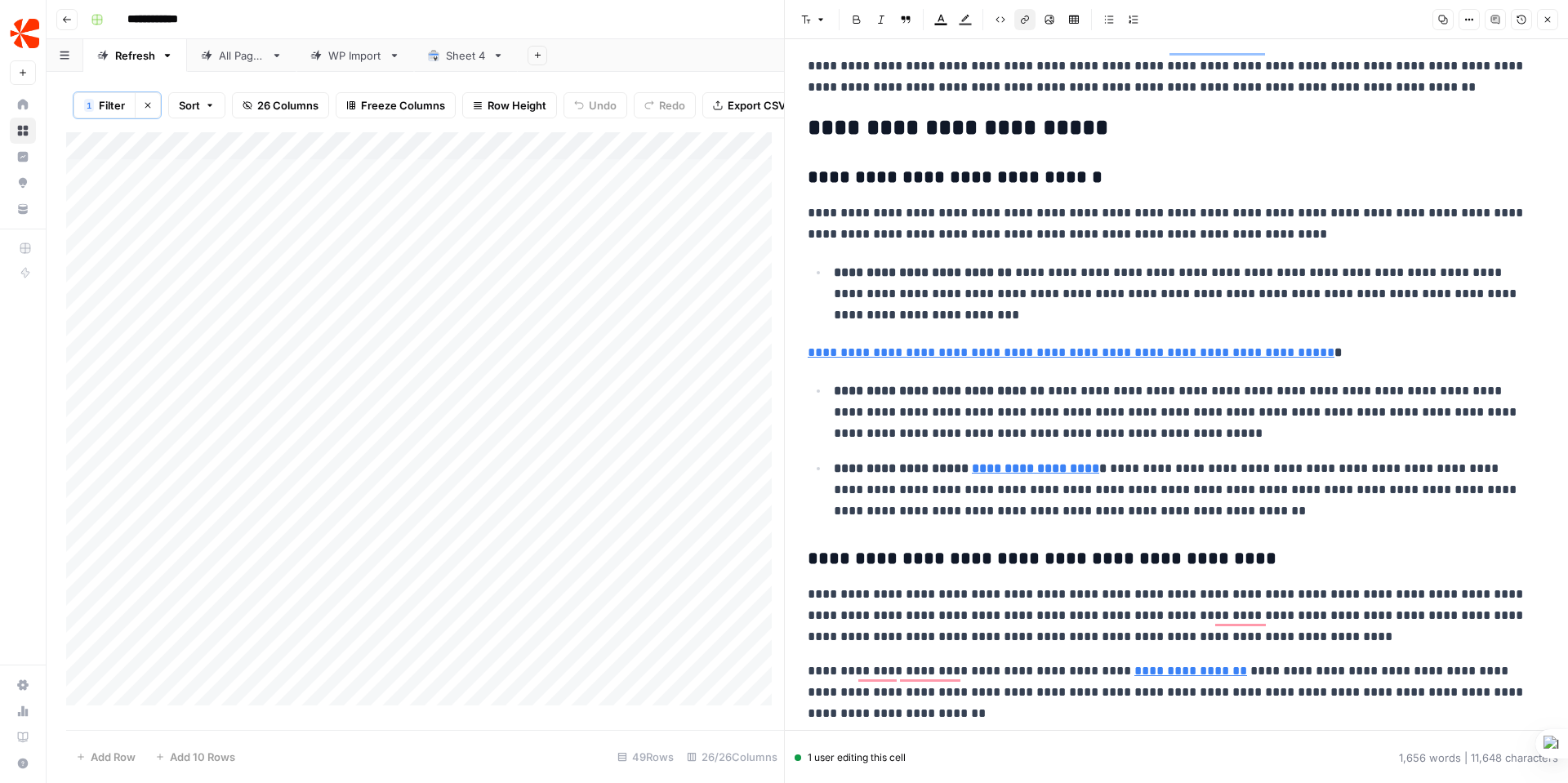
scroll to position [4338, 0]
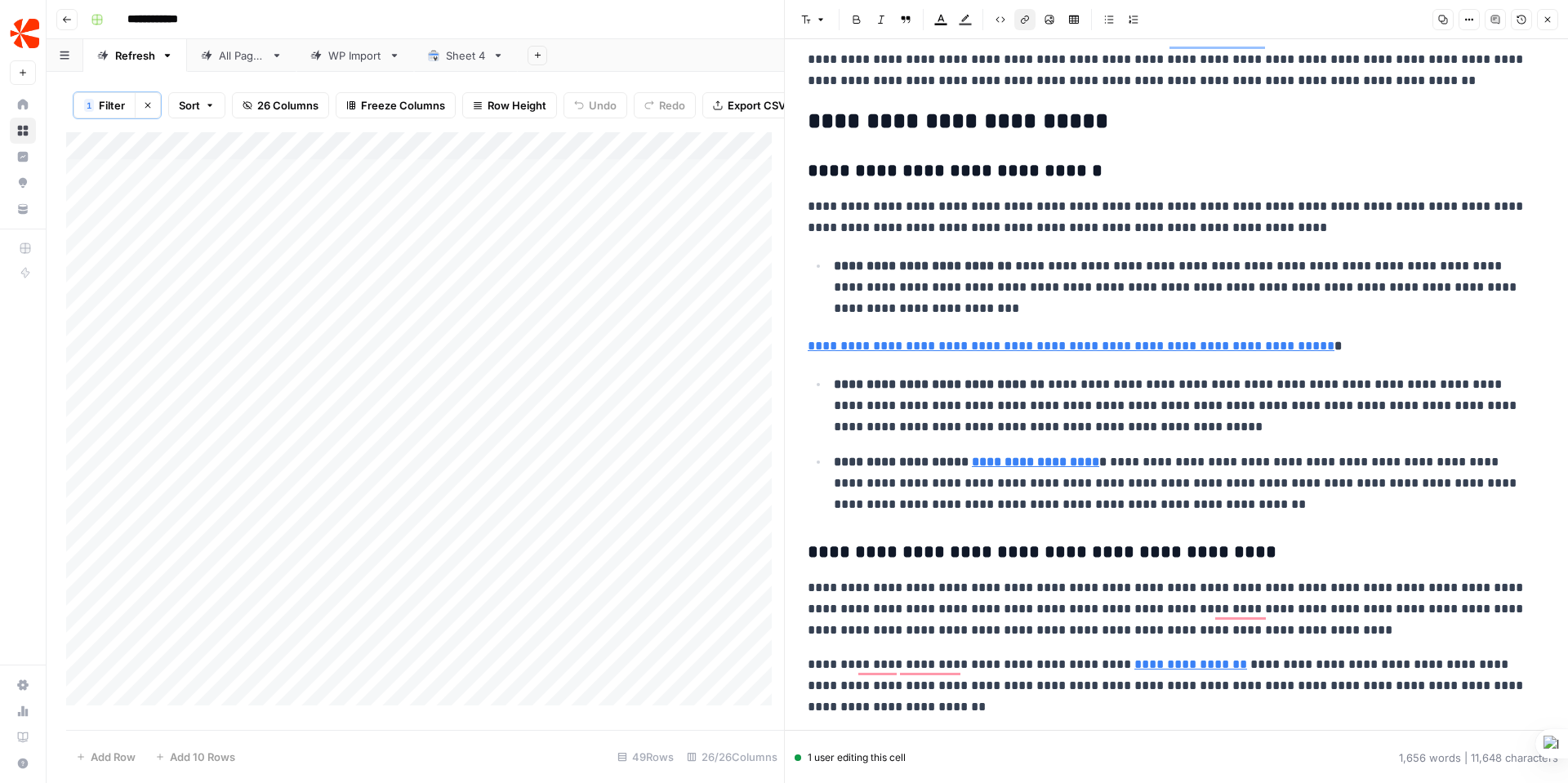
click at [965, 260] on strong "**********" at bounding box center [923, 266] width 178 height 12
click at [1196, 415] on icon at bounding box center [1195, 417] width 10 height 10
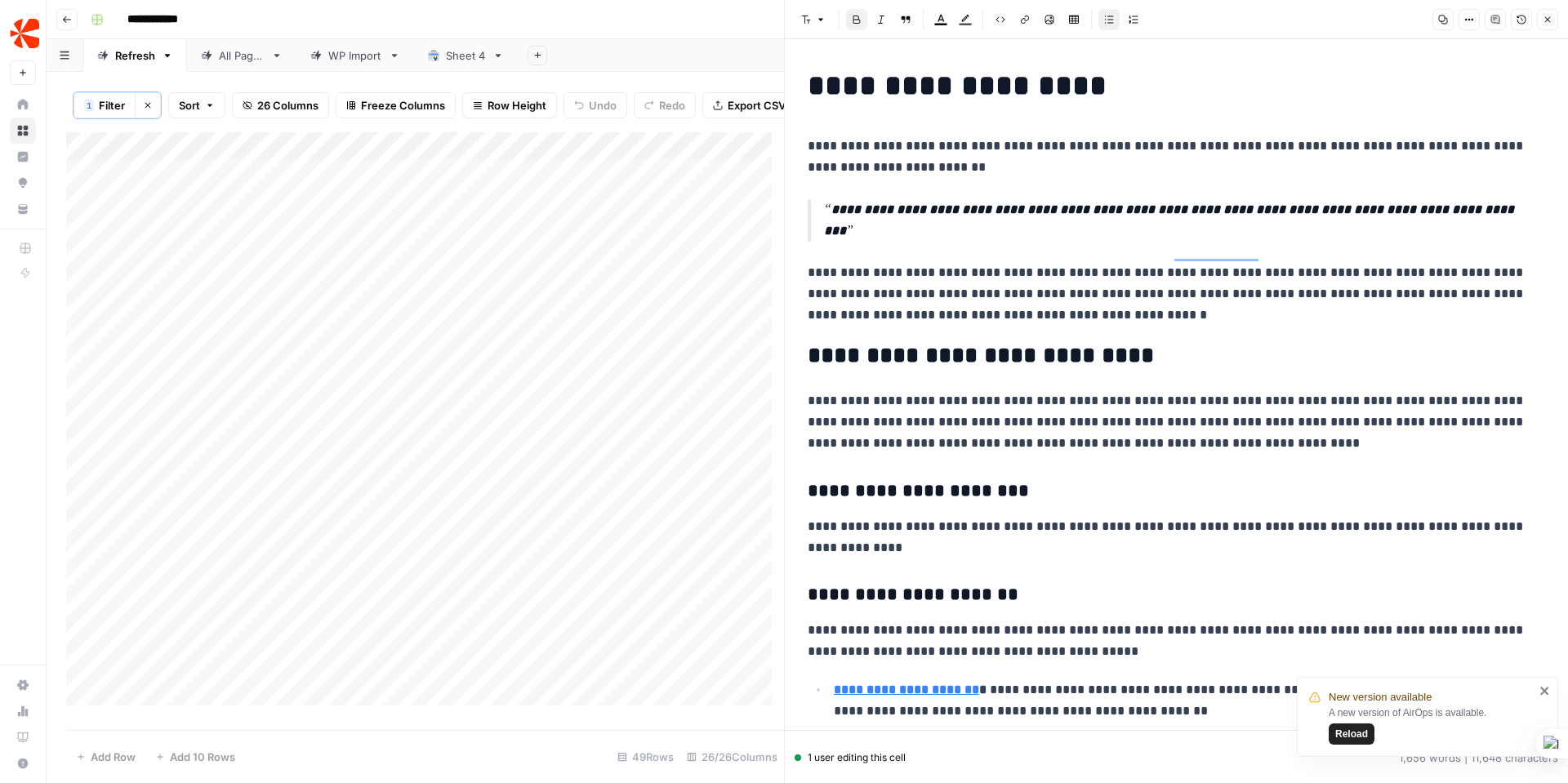
scroll to position [0, 0]
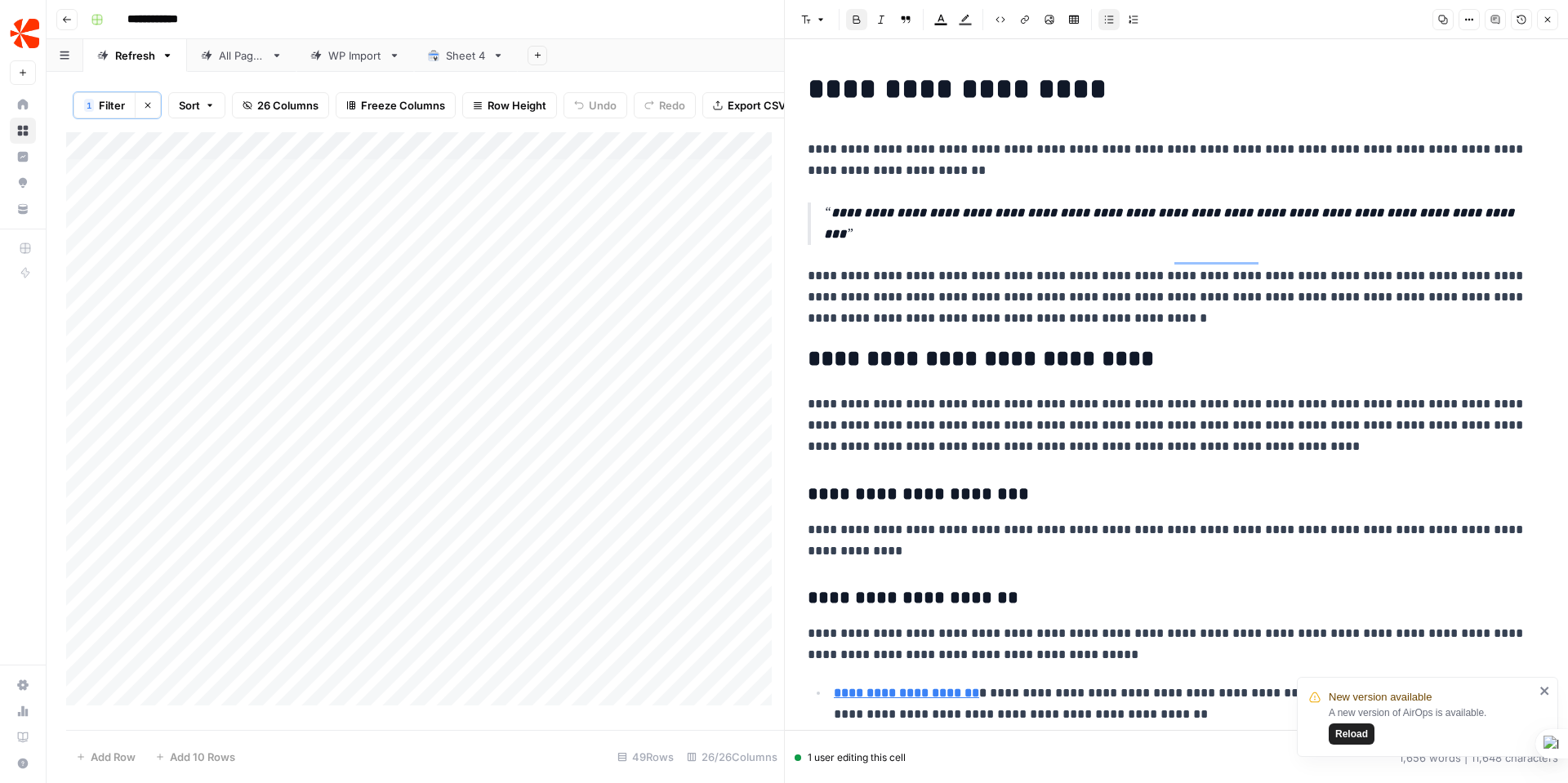
click at [172, 155] on div "Add Column" at bounding box center [424, 425] width 718 height 586
click at [203, 159] on div at bounding box center [168, 161] width 90 height 33
click at [222, 196] on input "Review person" at bounding box center [247, 198] width 220 height 16
click at [262, 200] on input "Review person" at bounding box center [247, 198] width 220 height 16
click at [1548, 17] on icon "button" at bounding box center [1547, 19] width 10 height 10
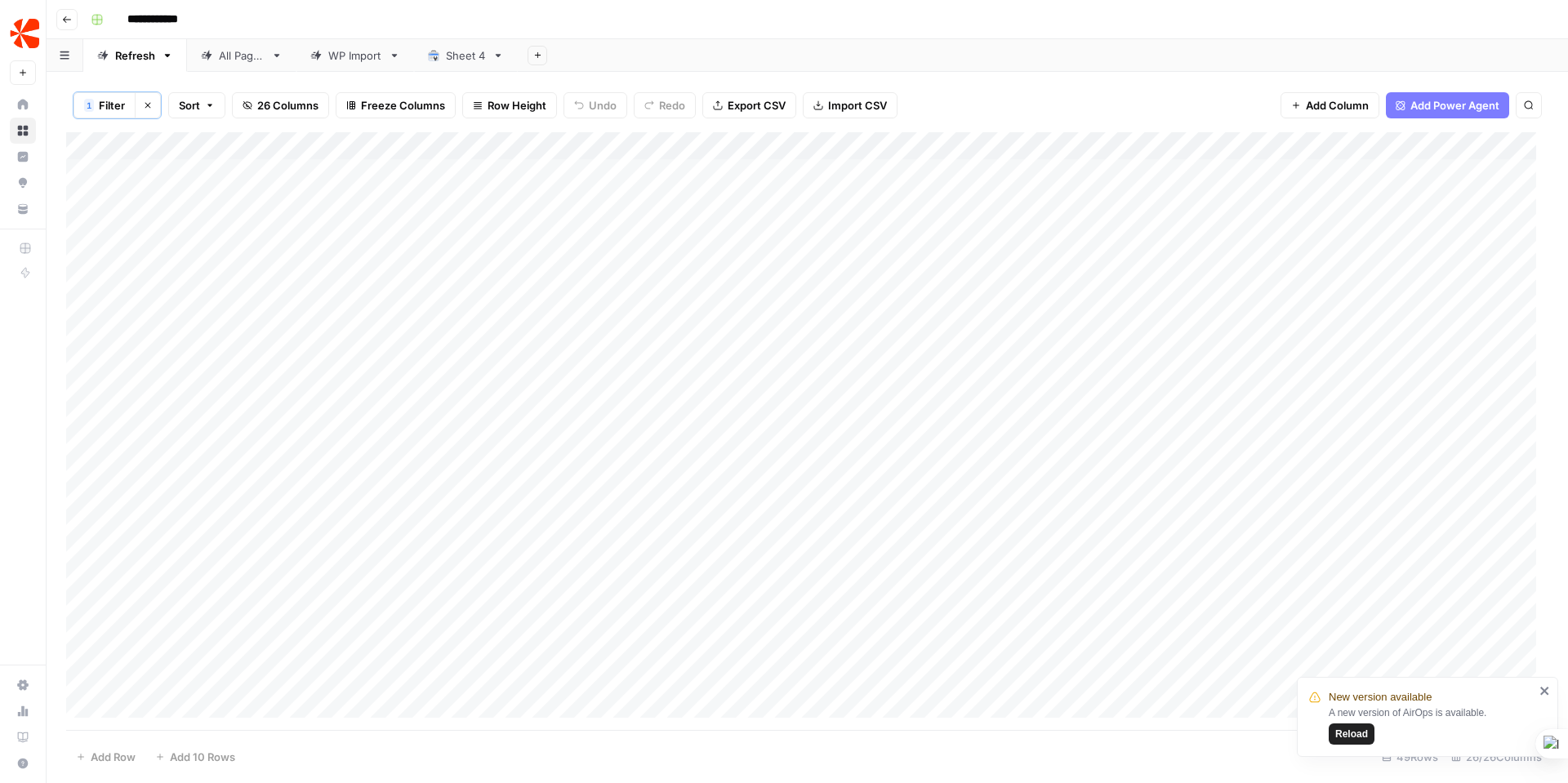
click at [209, 107] on icon "button" at bounding box center [210, 105] width 10 height 10
click at [339, 189] on icon "button" at bounding box center [341, 193] width 10 height 10
click at [407, 189] on div at bounding box center [413, 189] width 12 height 16
click at [755, 70] on div "Add Sheet" at bounding box center [1042, 56] width 1051 height 33
click at [205, 141] on div "Add Column" at bounding box center [807, 431] width 1482 height 598
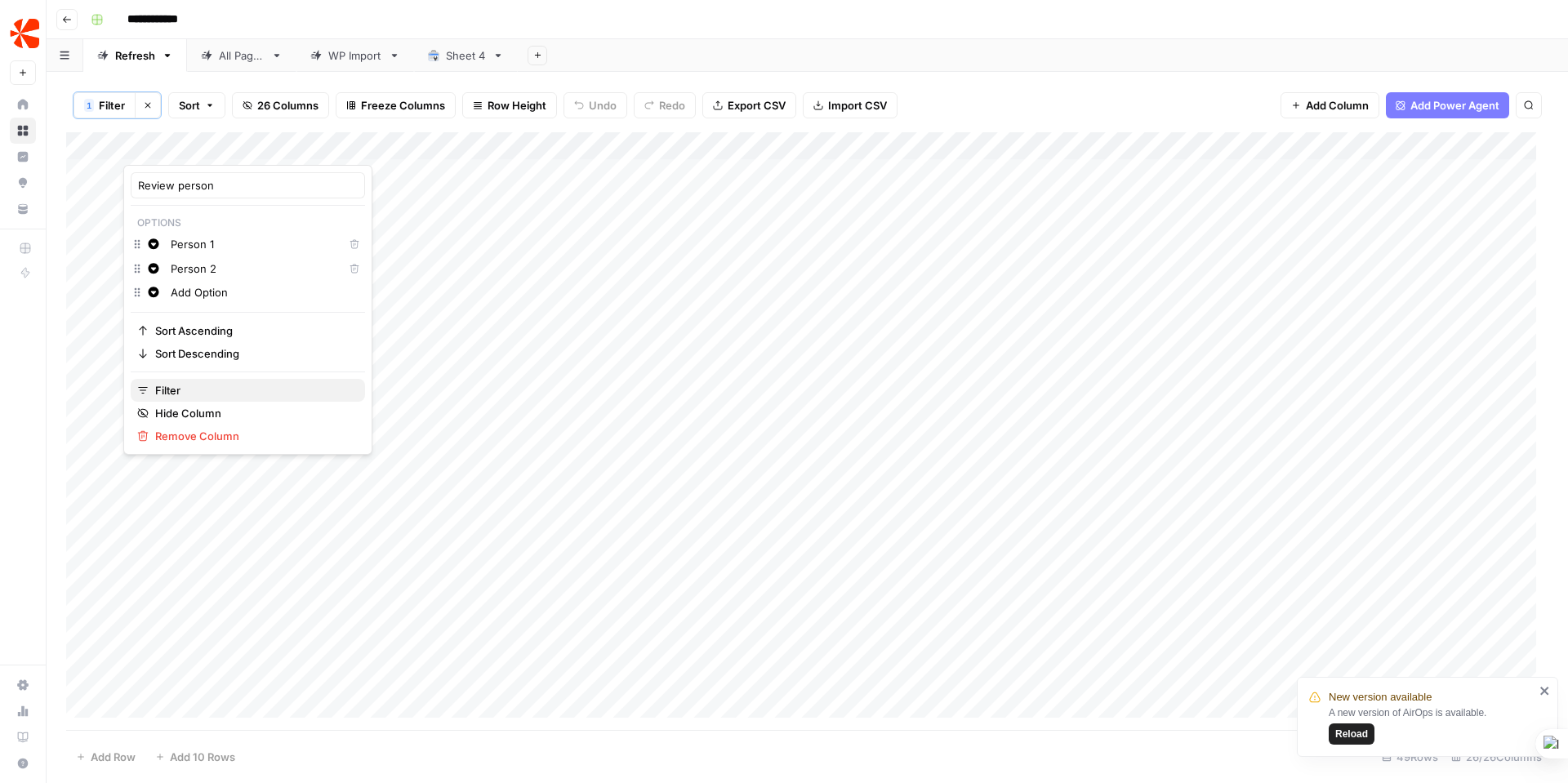
click at [167, 389] on span "Filter" at bounding box center [254, 391] width 197 height 16
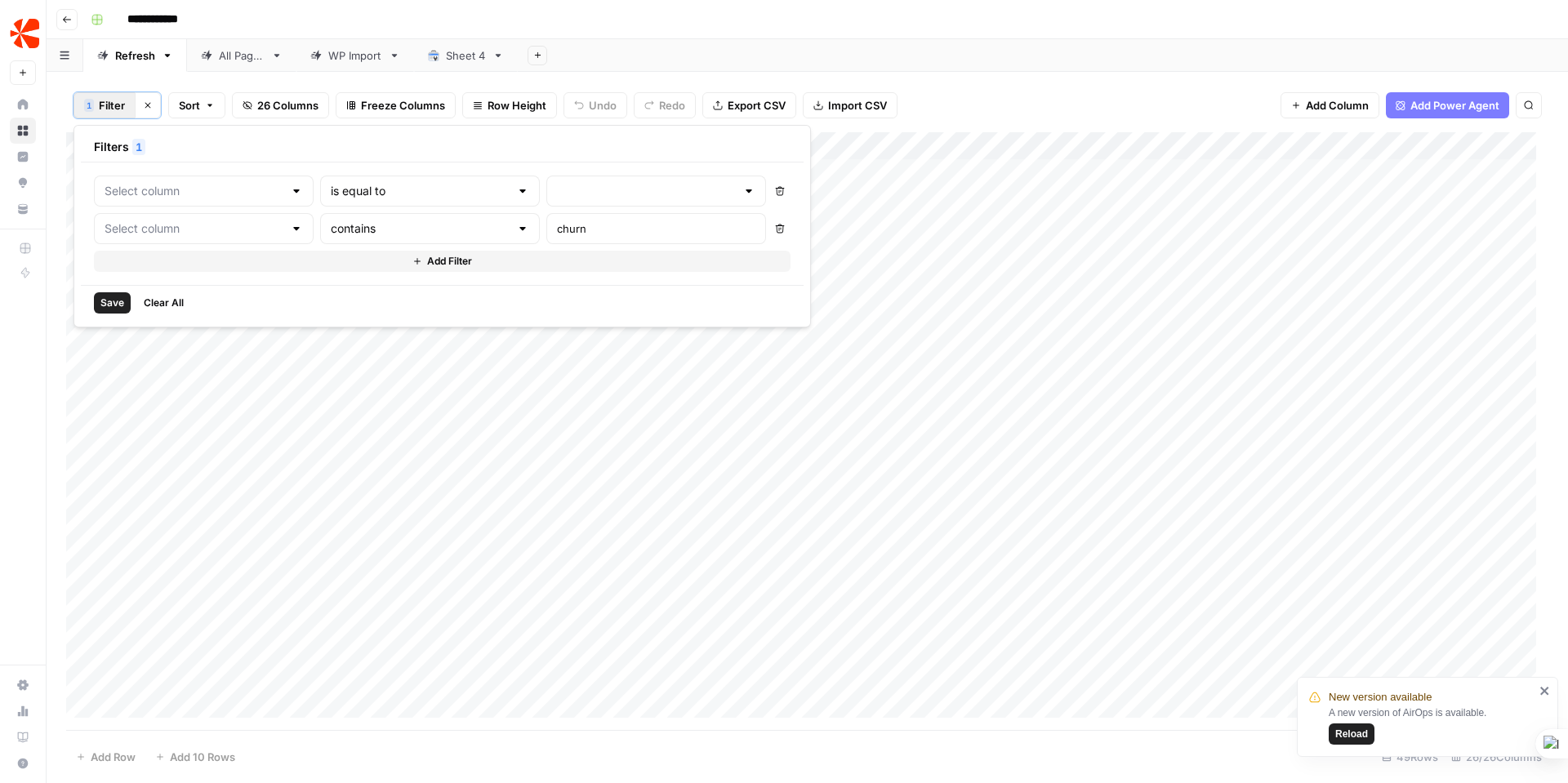
type input "Review person"
type input "Page URL"
click at [829, 186] on icon "button" at bounding box center [833, 191] width 10 height 10
click at [593, 190] on input "churn" at bounding box center [701, 191] width 216 height 16
click at [829, 191] on icon "button" at bounding box center [833, 191] width 10 height 10
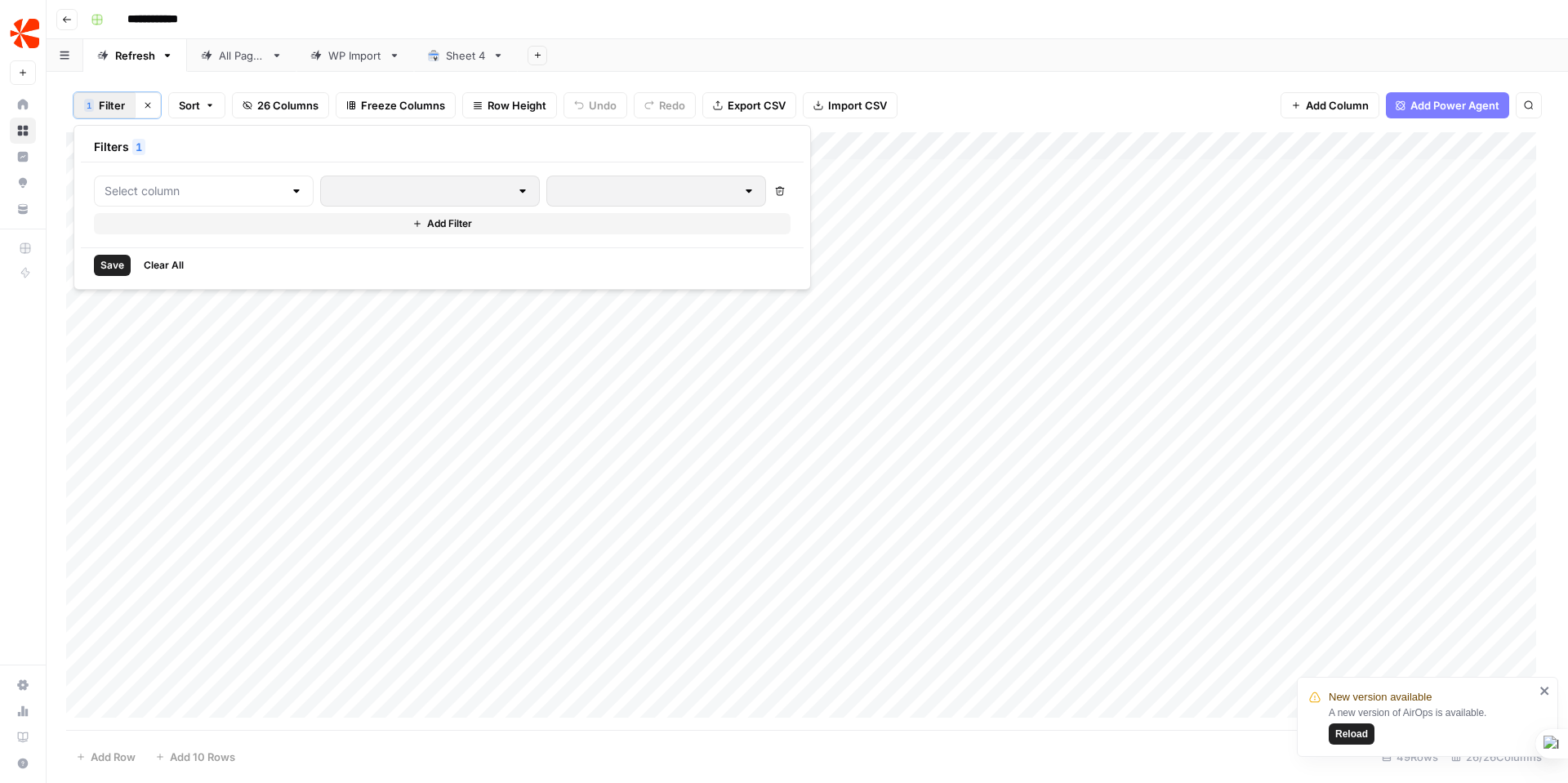
click at [150, 256] on button "Clear All" at bounding box center [163, 265] width 53 height 21
click at [695, 35] on header "**********" at bounding box center [807, 19] width 1521 height 39
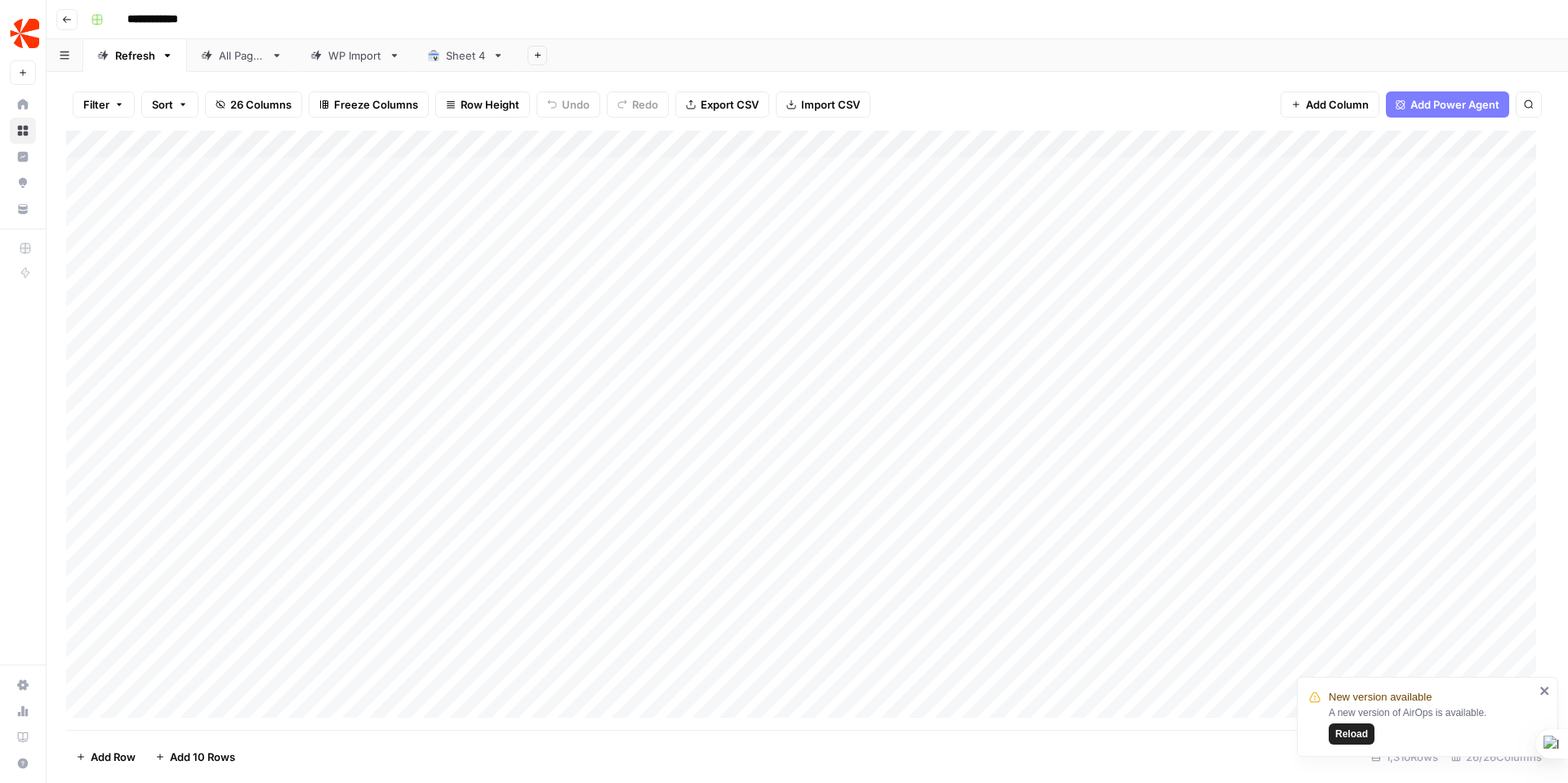
click at [1358, 731] on span "Reload" at bounding box center [1352, 734] width 33 height 15
click at [82, 477] on div "Add Column" at bounding box center [807, 430] width 1482 height 600
click at [78, 477] on div "Add Column" at bounding box center [807, 430] width 1482 height 600
drag, startPoint x: 71, startPoint y: 476, endPoint x: 69, endPoint y: 97, distance: 379.0
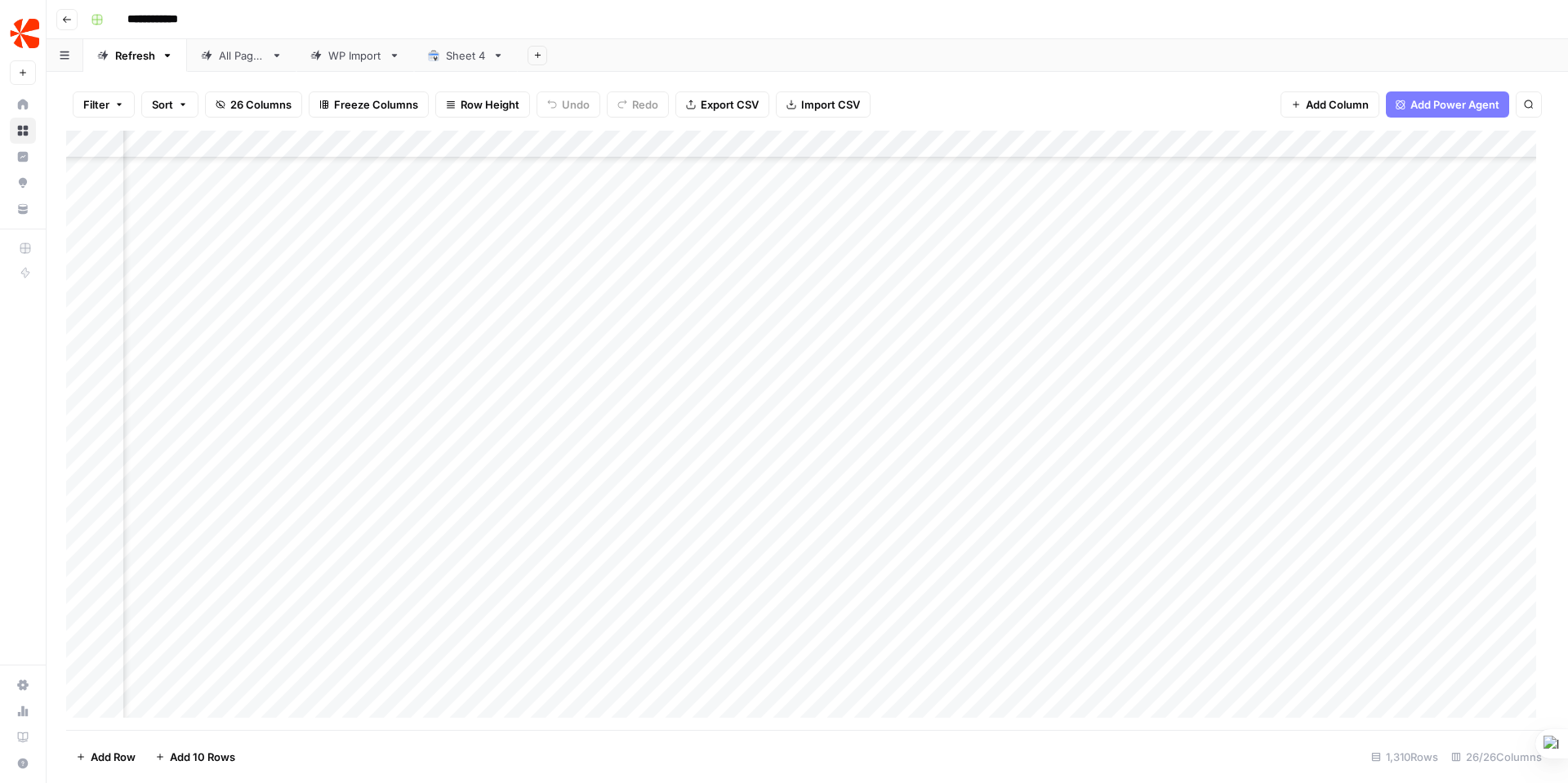
click at [69, 97] on div "Filter Sort 26 Columns Freeze Columns Row Height Undo Redo Export CSV Import CS…" at bounding box center [807, 427] width 1521 height 711
click at [660, 169] on div "Add Column" at bounding box center [807, 430] width 1482 height 600
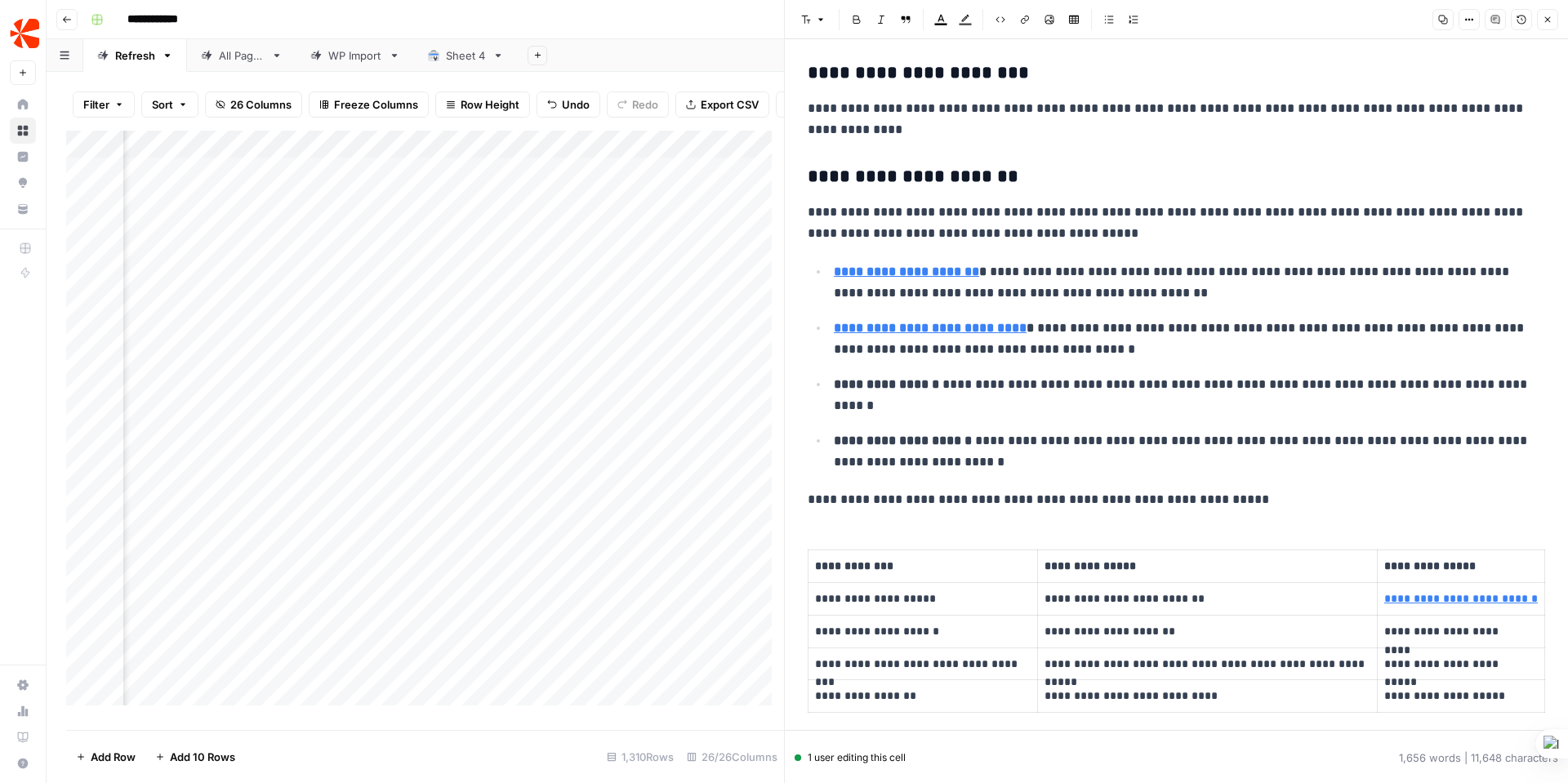
scroll to position [423, 0]
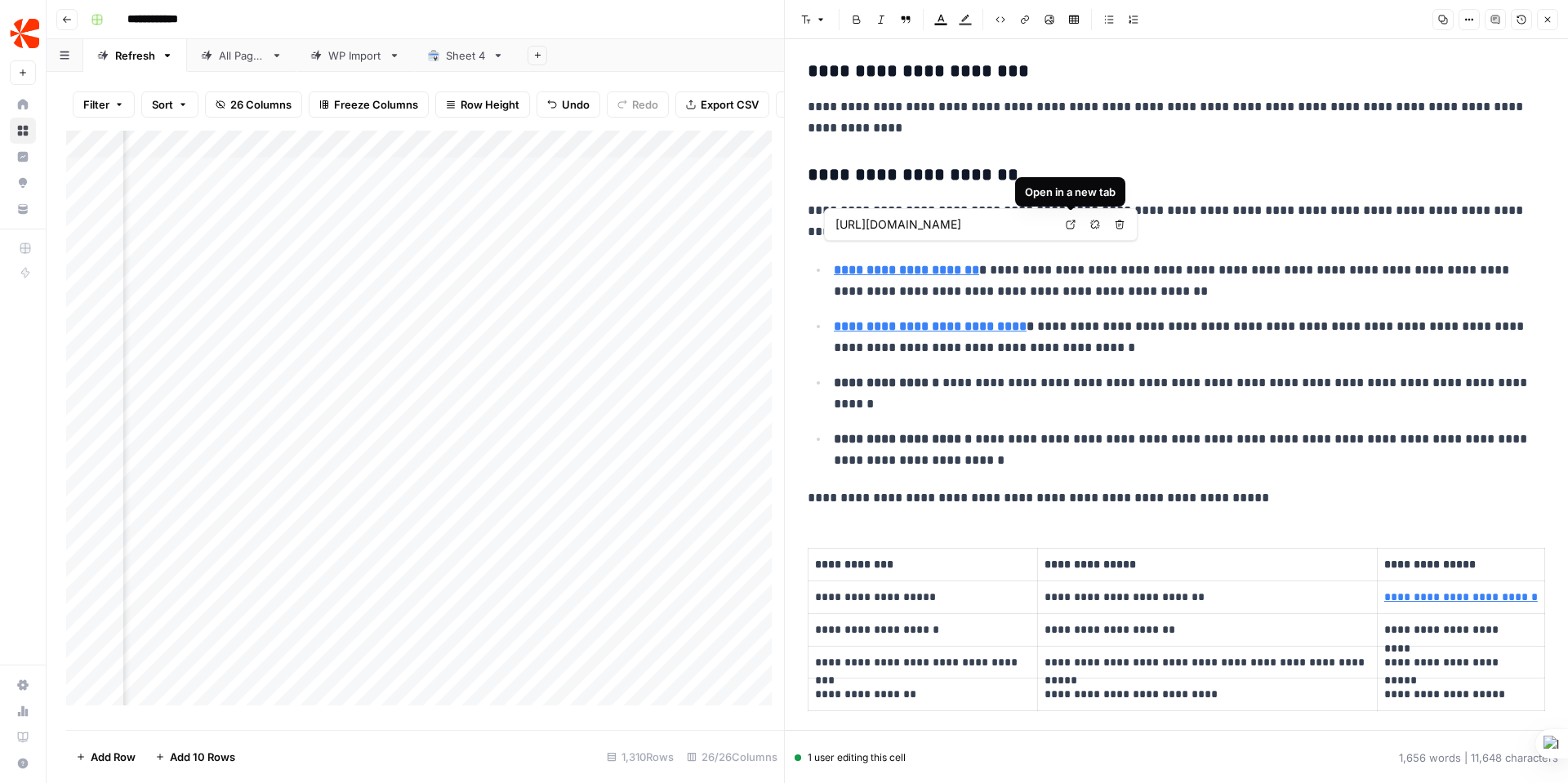
click at [1071, 224] on icon at bounding box center [1071, 224] width 10 height 10
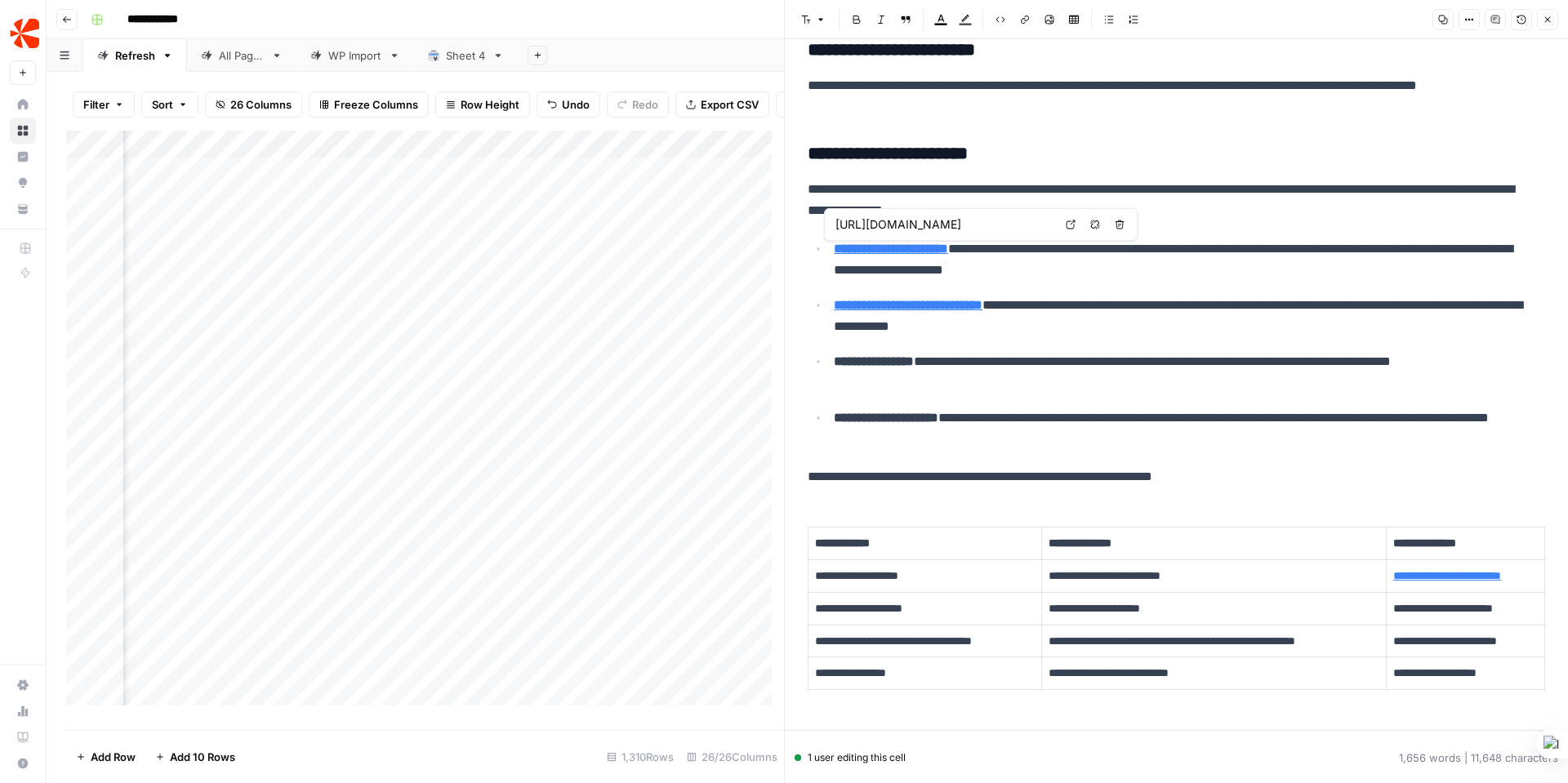
scroll to position [0, 2520]
click at [622, 183] on div "Add Column" at bounding box center [424, 423] width 718 height 587
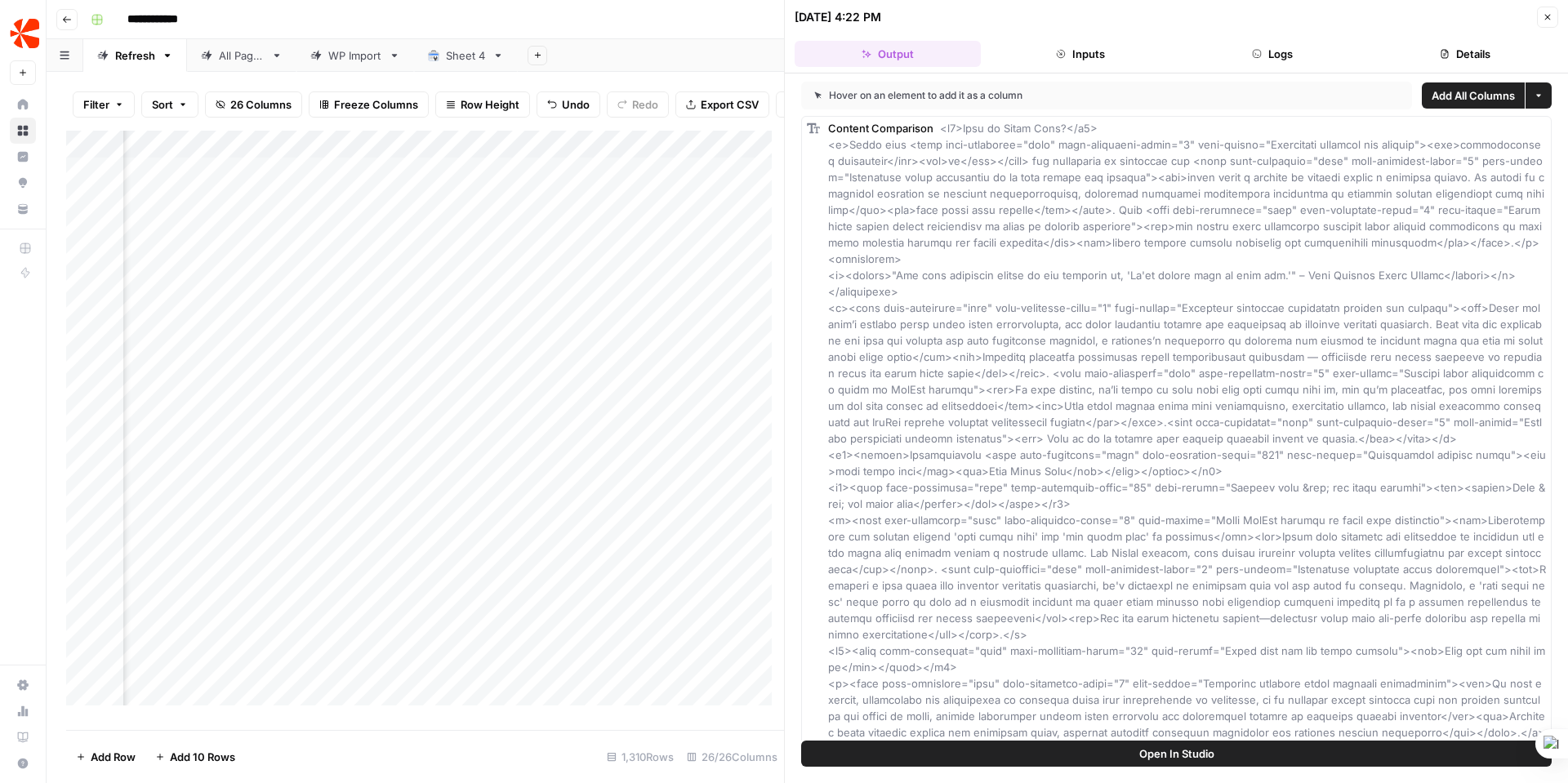
click at [1277, 45] on button "Logs" at bounding box center [1273, 54] width 186 height 26
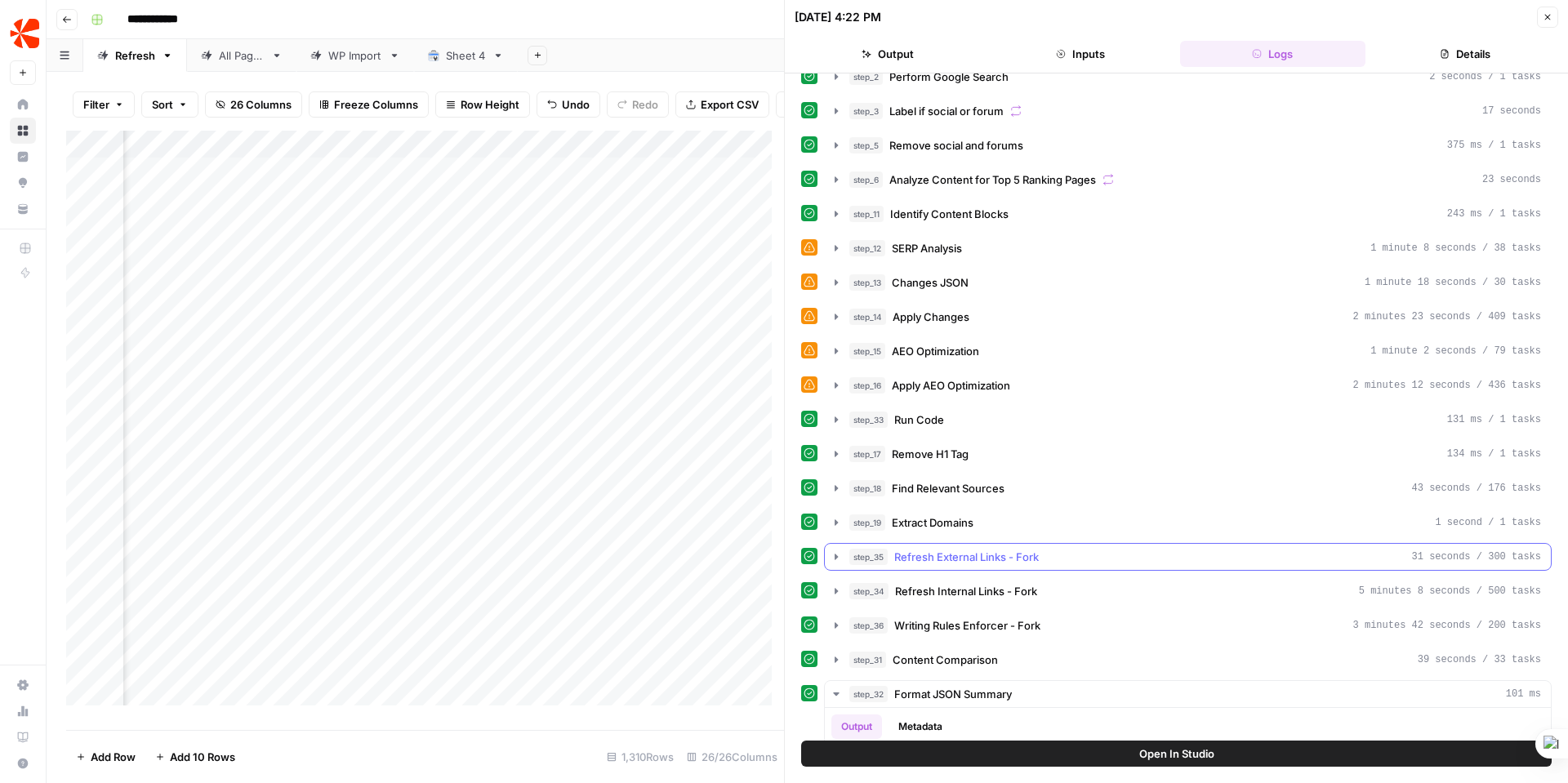
scroll to position [105, 0]
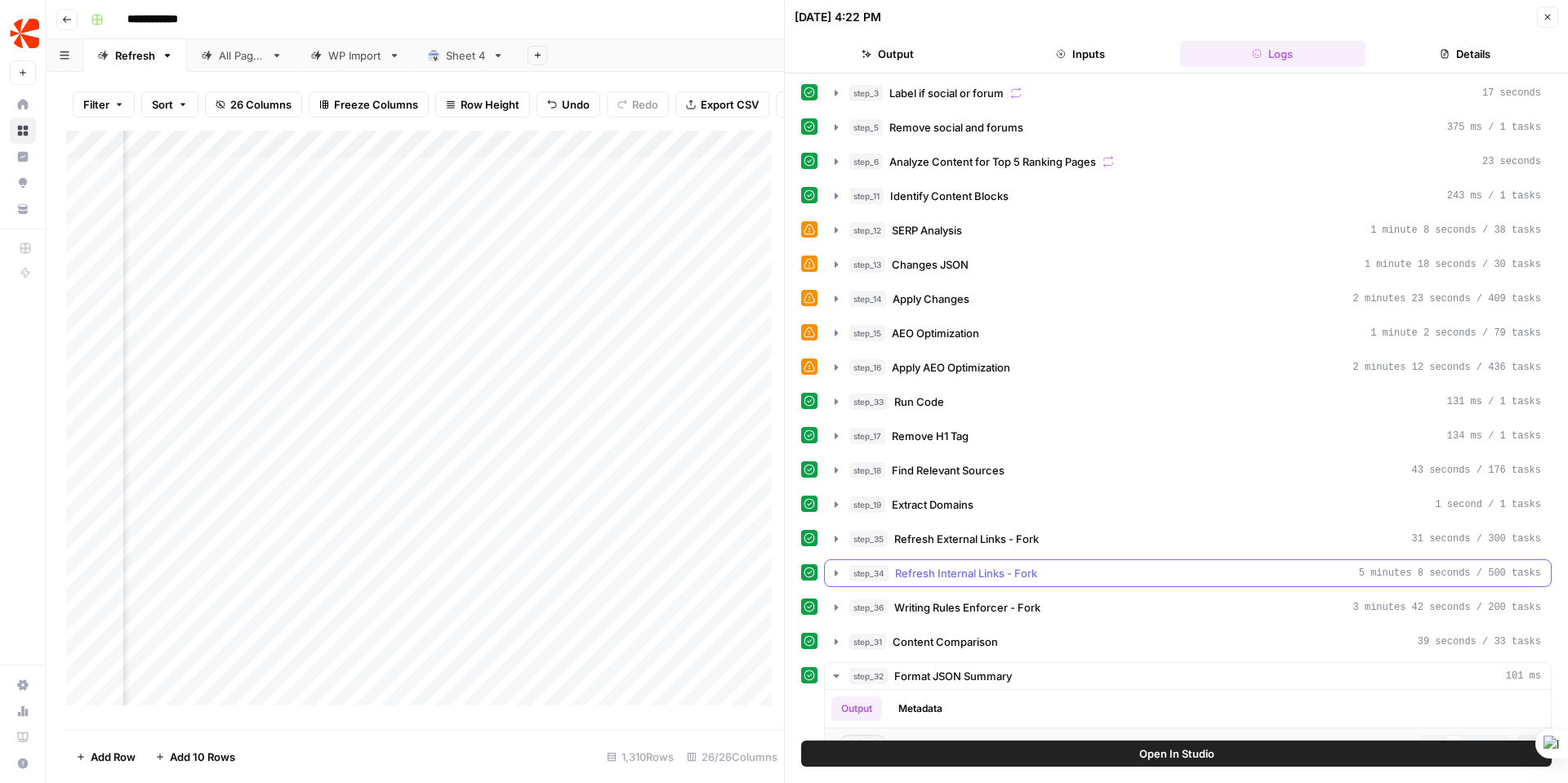
click at [837, 570] on icon "button" at bounding box center [836, 573] width 13 height 13
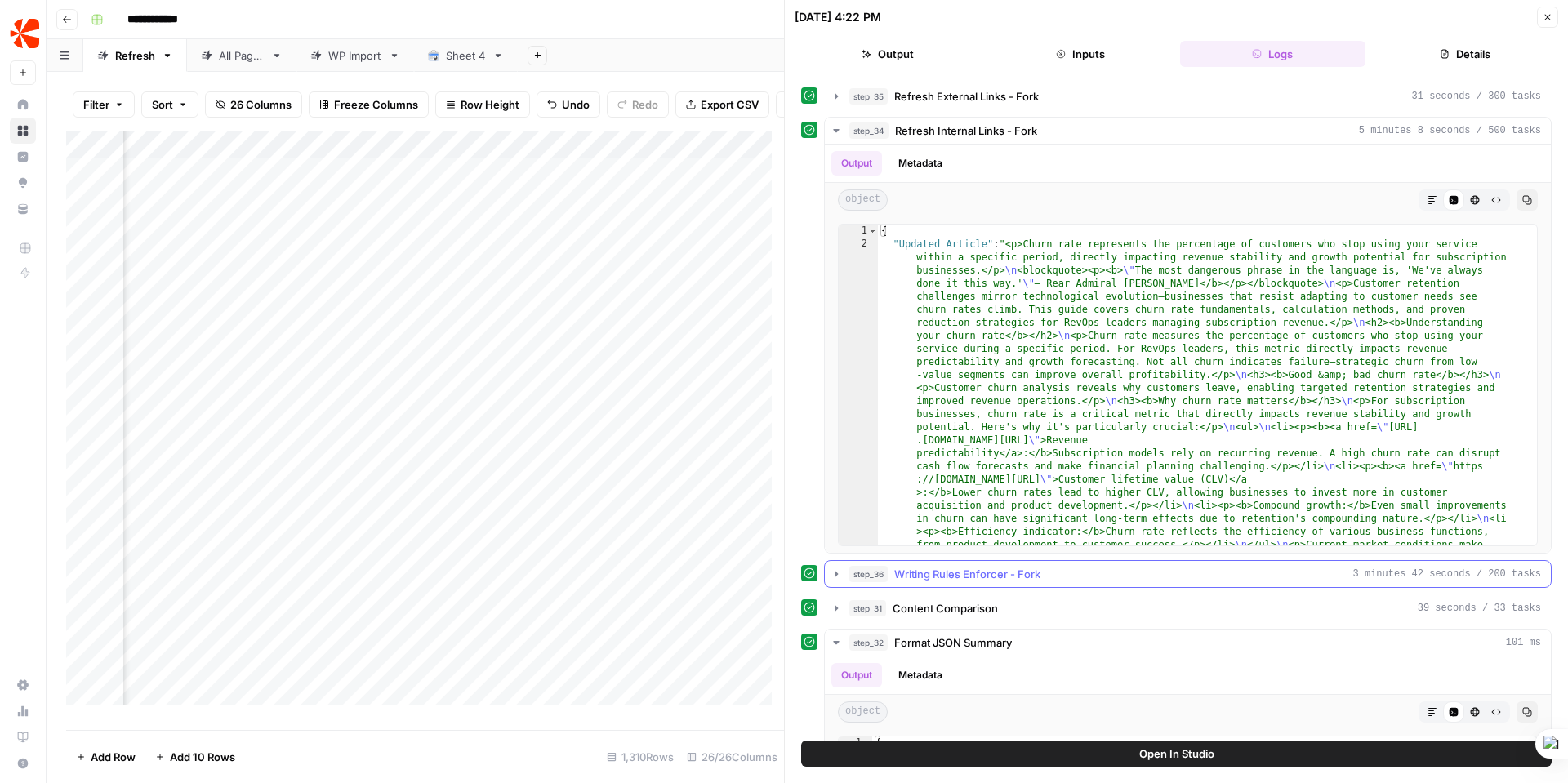
scroll to position [509, 0]
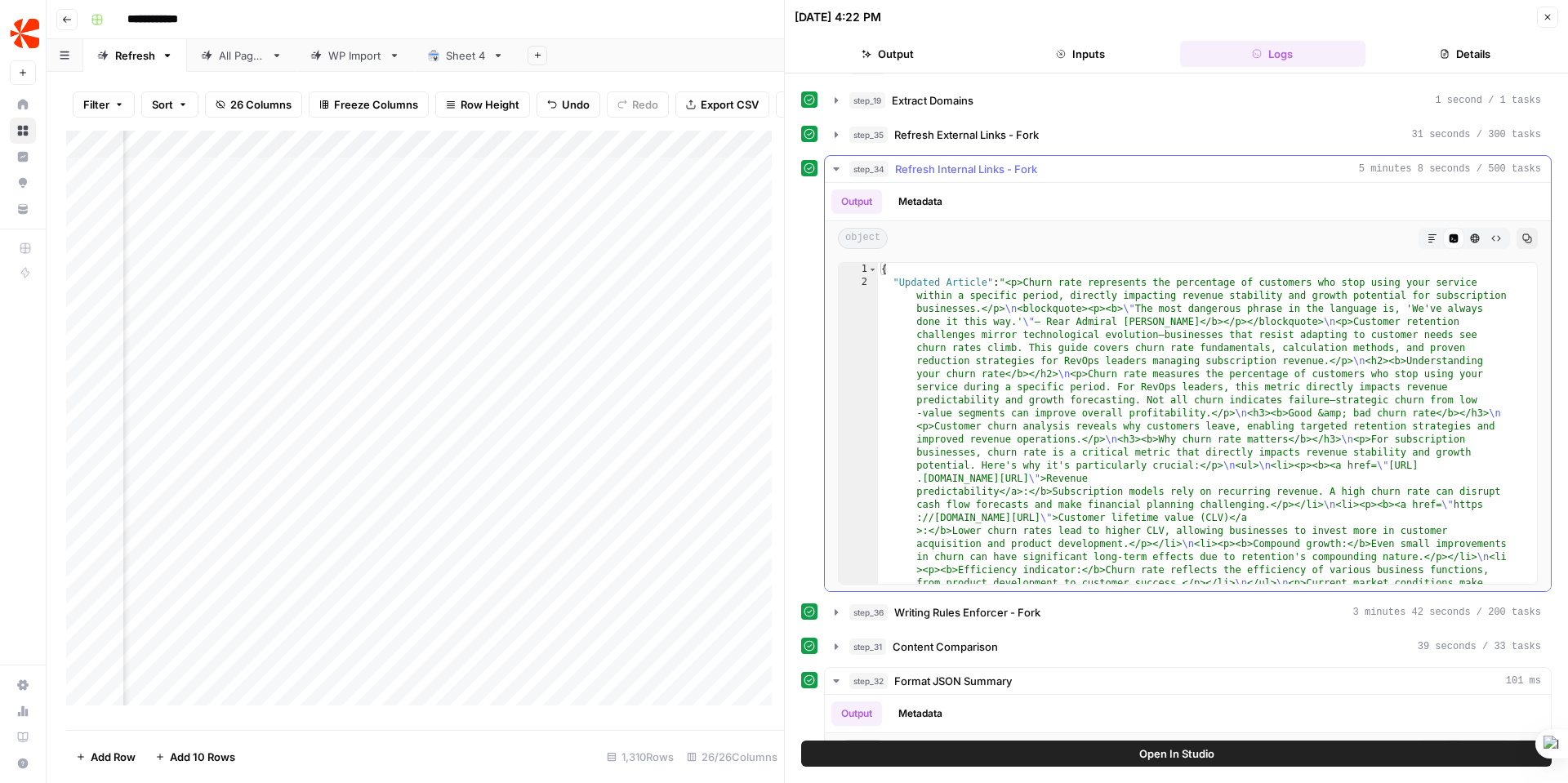
click at [951, 166] on span "Refresh Internal Links - Fork" at bounding box center [967, 169] width 142 height 16
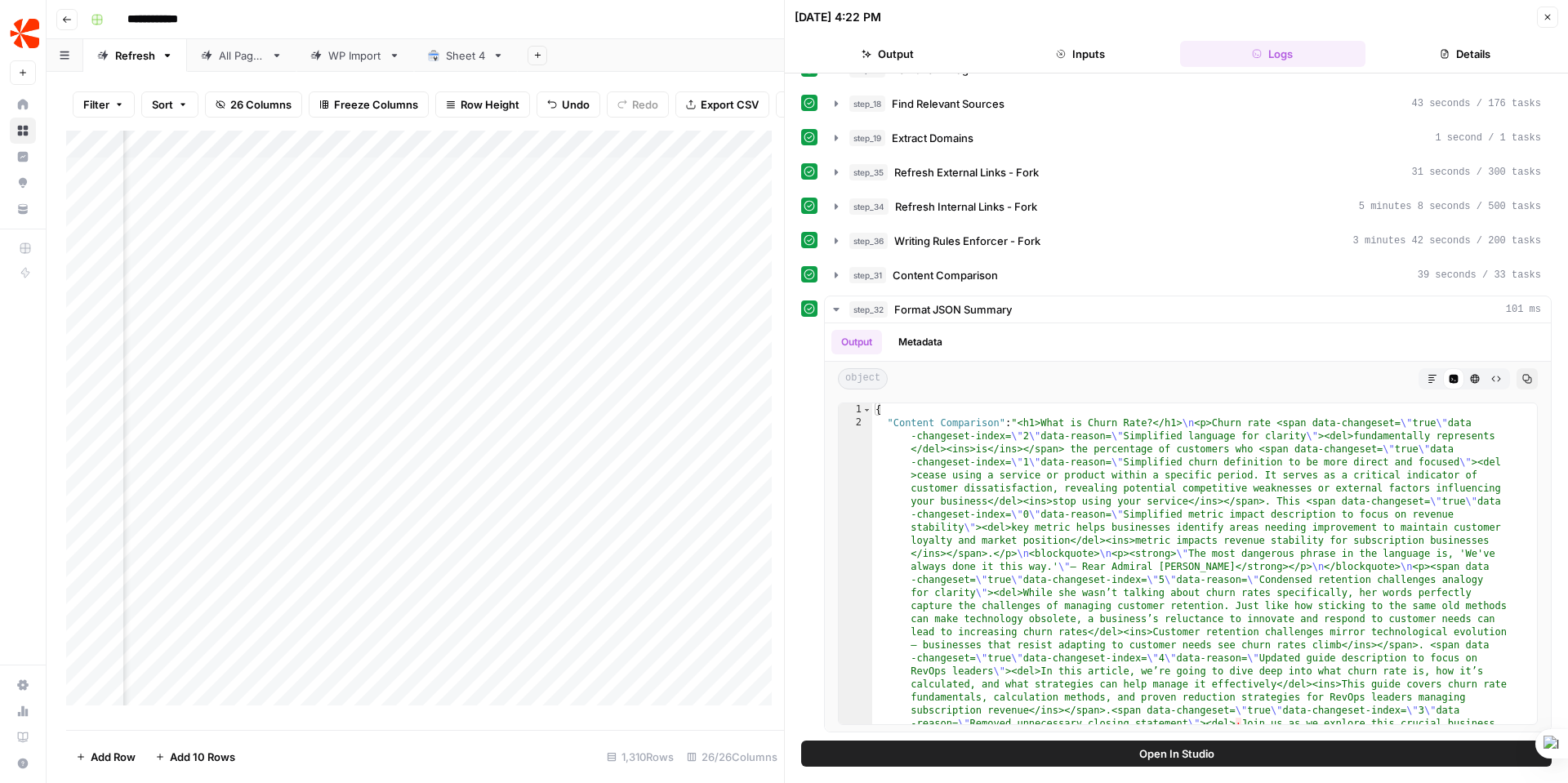
click at [809, 205] on icon at bounding box center [809, 205] width 12 height 12
click at [841, 205] on icon "button" at bounding box center [836, 206] width 13 height 13
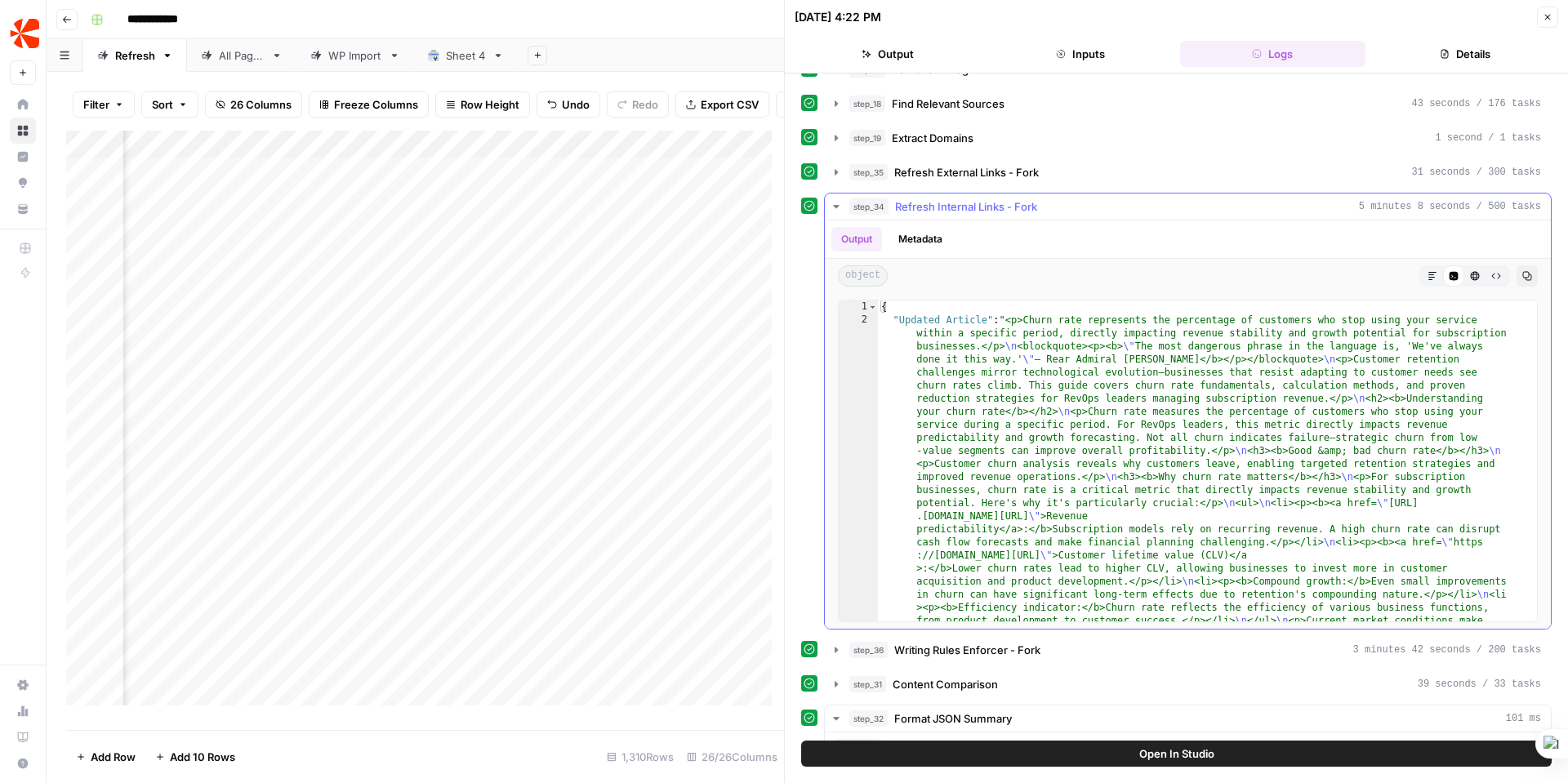
click at [865, 204] on span "step_34" at bounding box center [869, 206] width 39 height 16
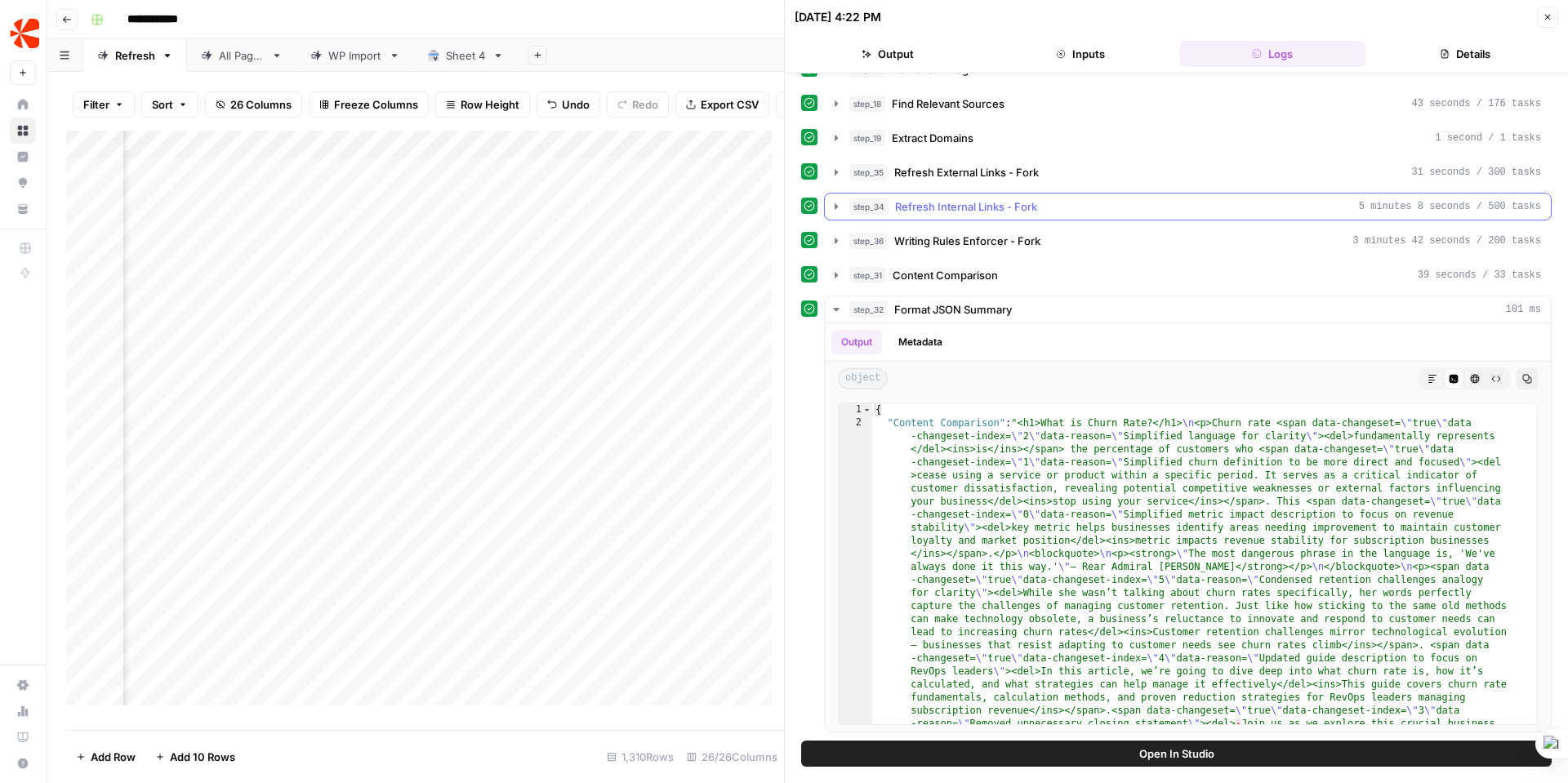
click at [865, 204] on span "step_34" at bounding box center [869, 206] width 39 height 16
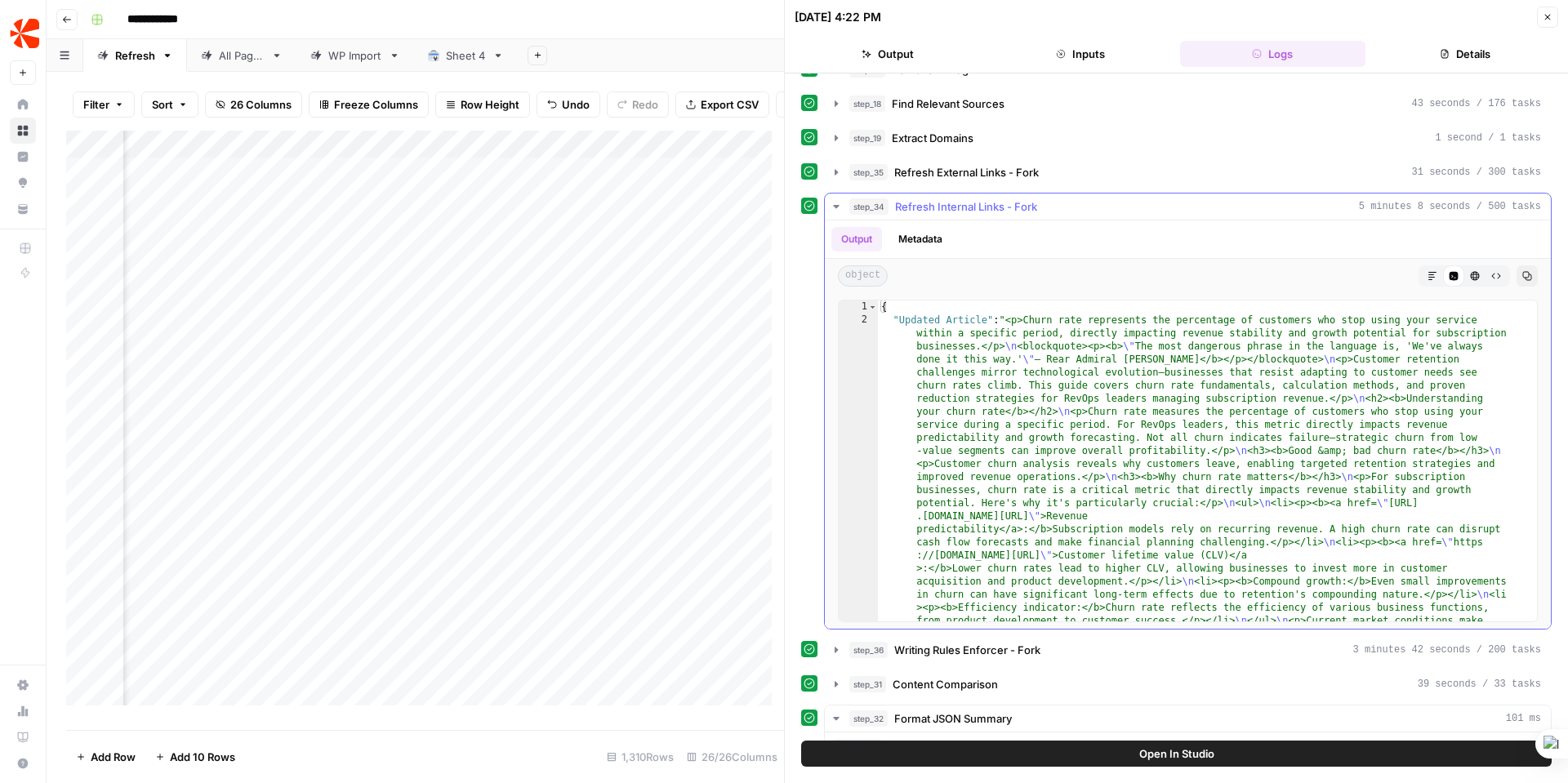
click at [956, 198] on span "Refresh Internal Links - Fork" at bounding box center [967, 206] width 142 height 16
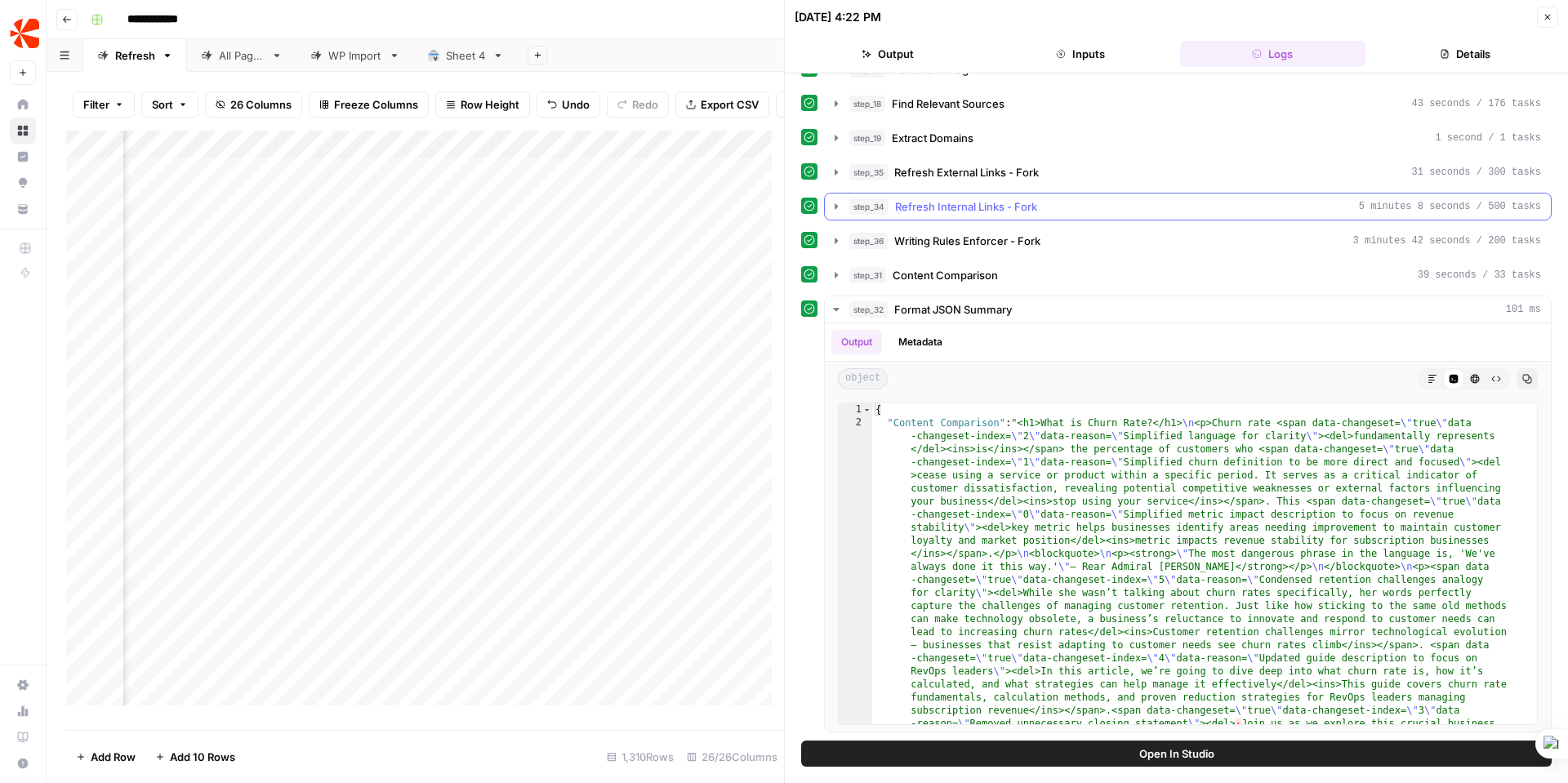
click at [956, 198] on span "Refresh Internal Links - Fork" at bounding box center [967, 206] width 142 height 16
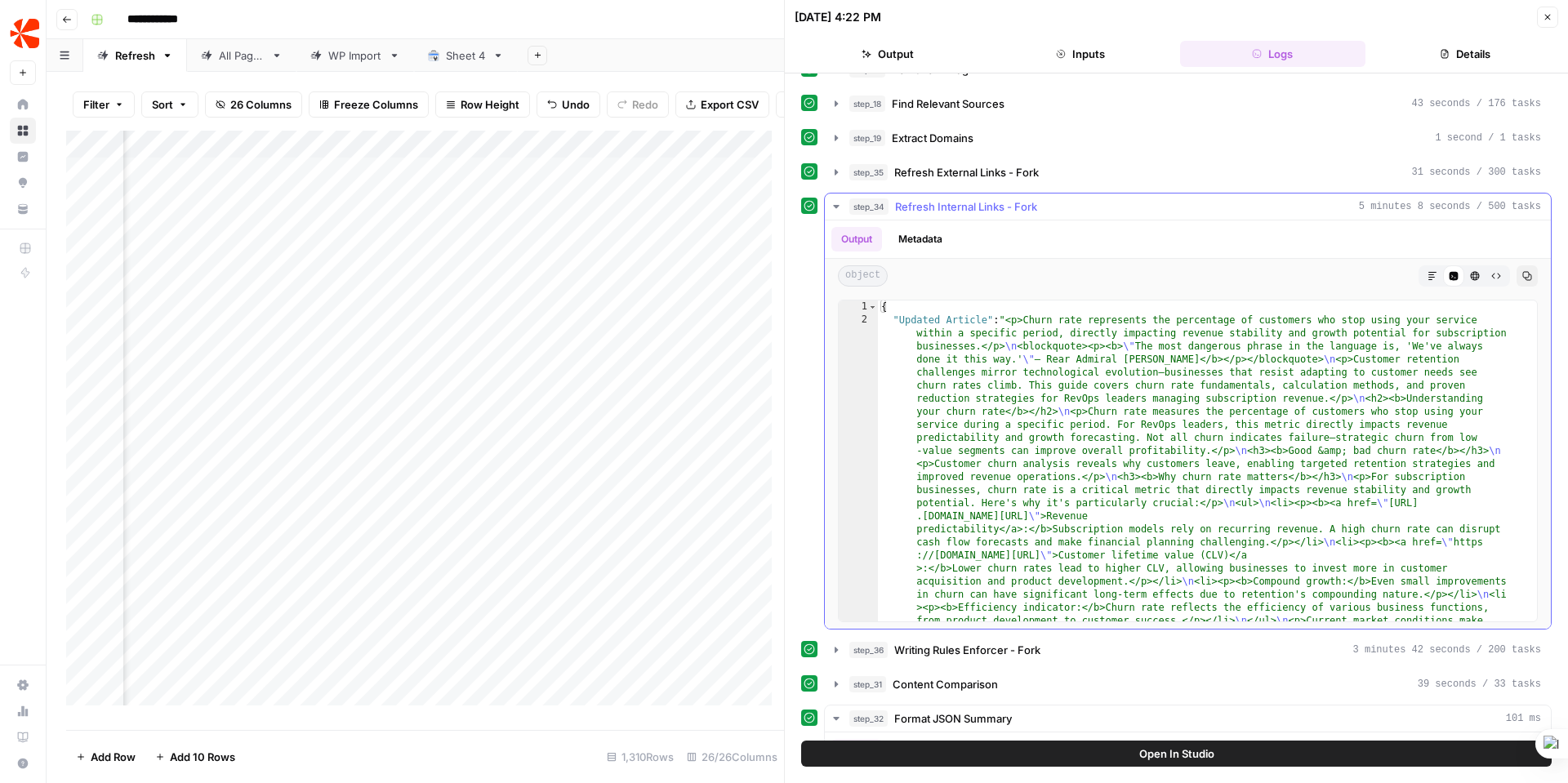
click at [925, 237] on button "Metadata" at bounding box center [921, 239] width 64 height 25
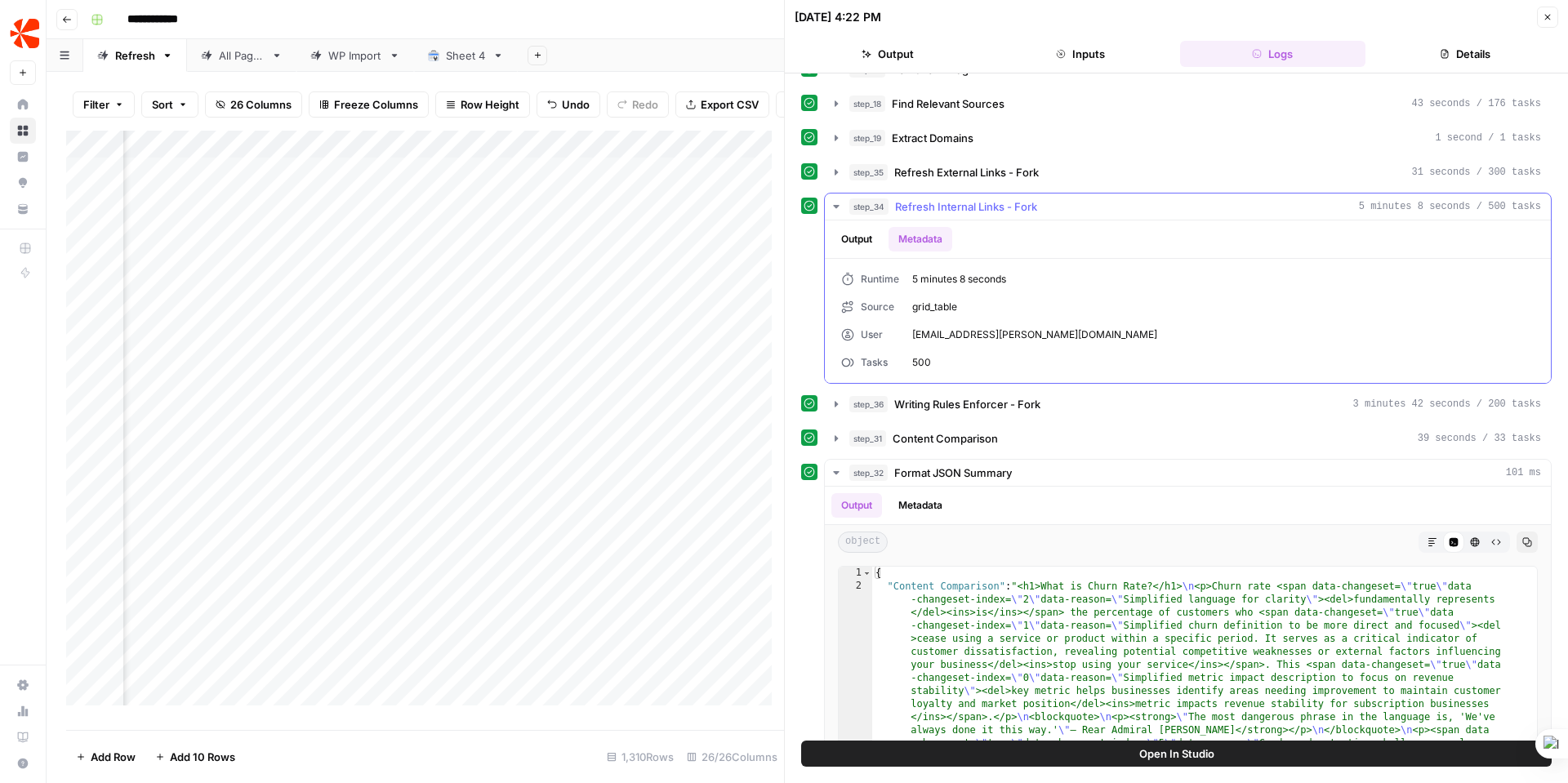
click at [862, 236] on button "Output" at bounding box center [856, 239] width 50 height 25
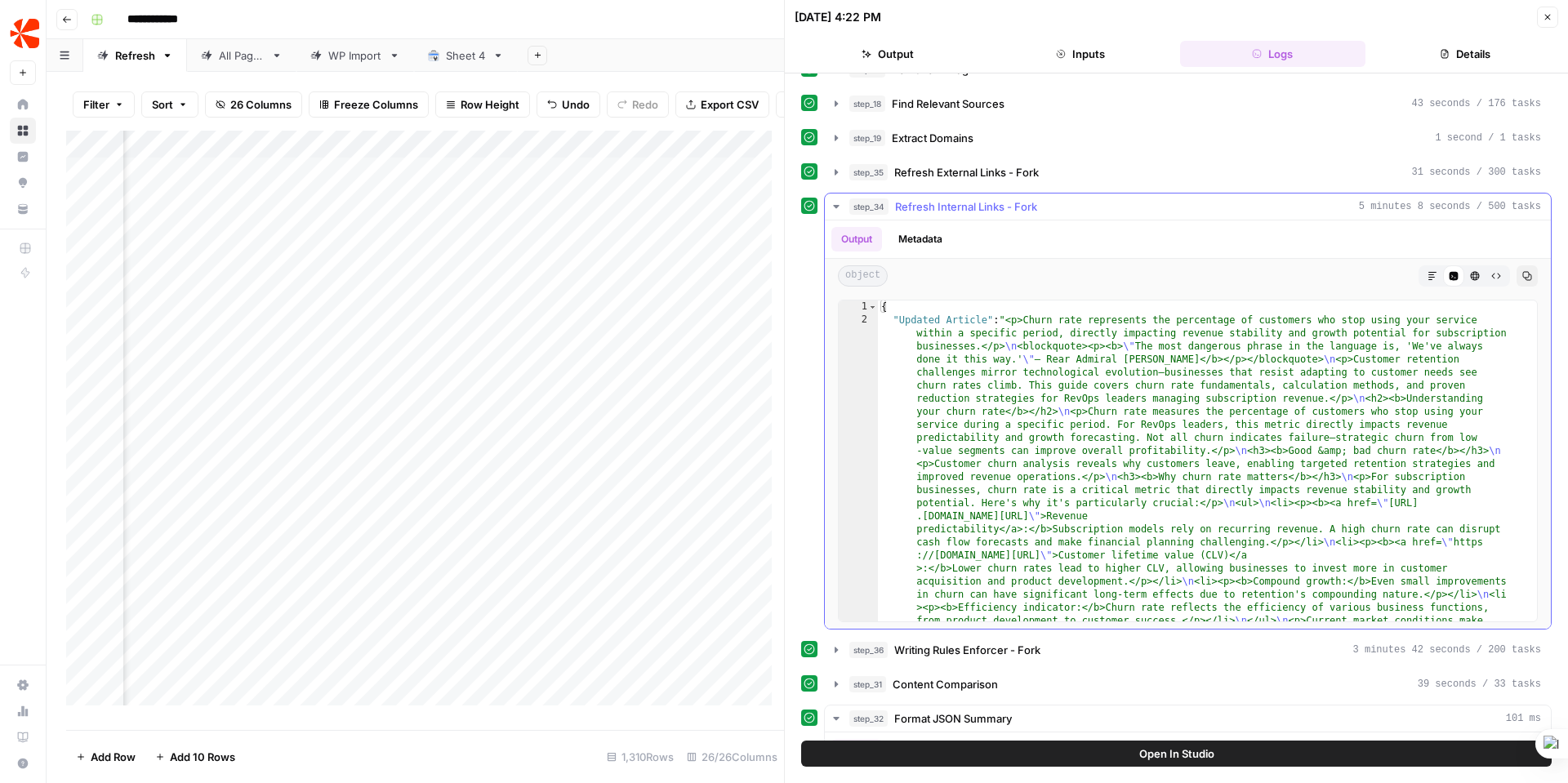
click at [1489, 276] on button "Raw Output" at bounding box center [1496, 276] width 21 height 21
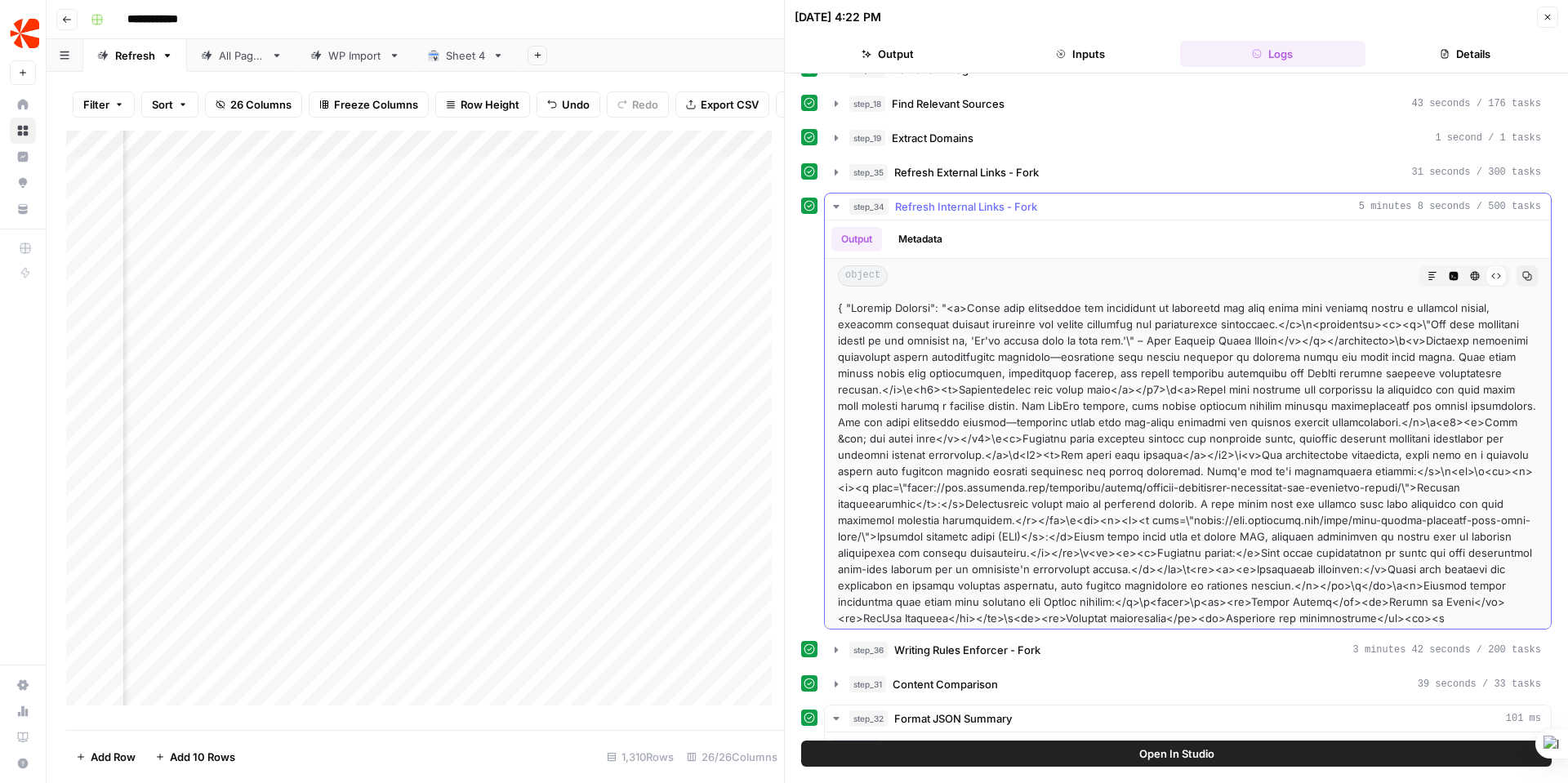
click at [1470, 276] on icon "button" at bounding box center [1475, 276] width 10 height 10
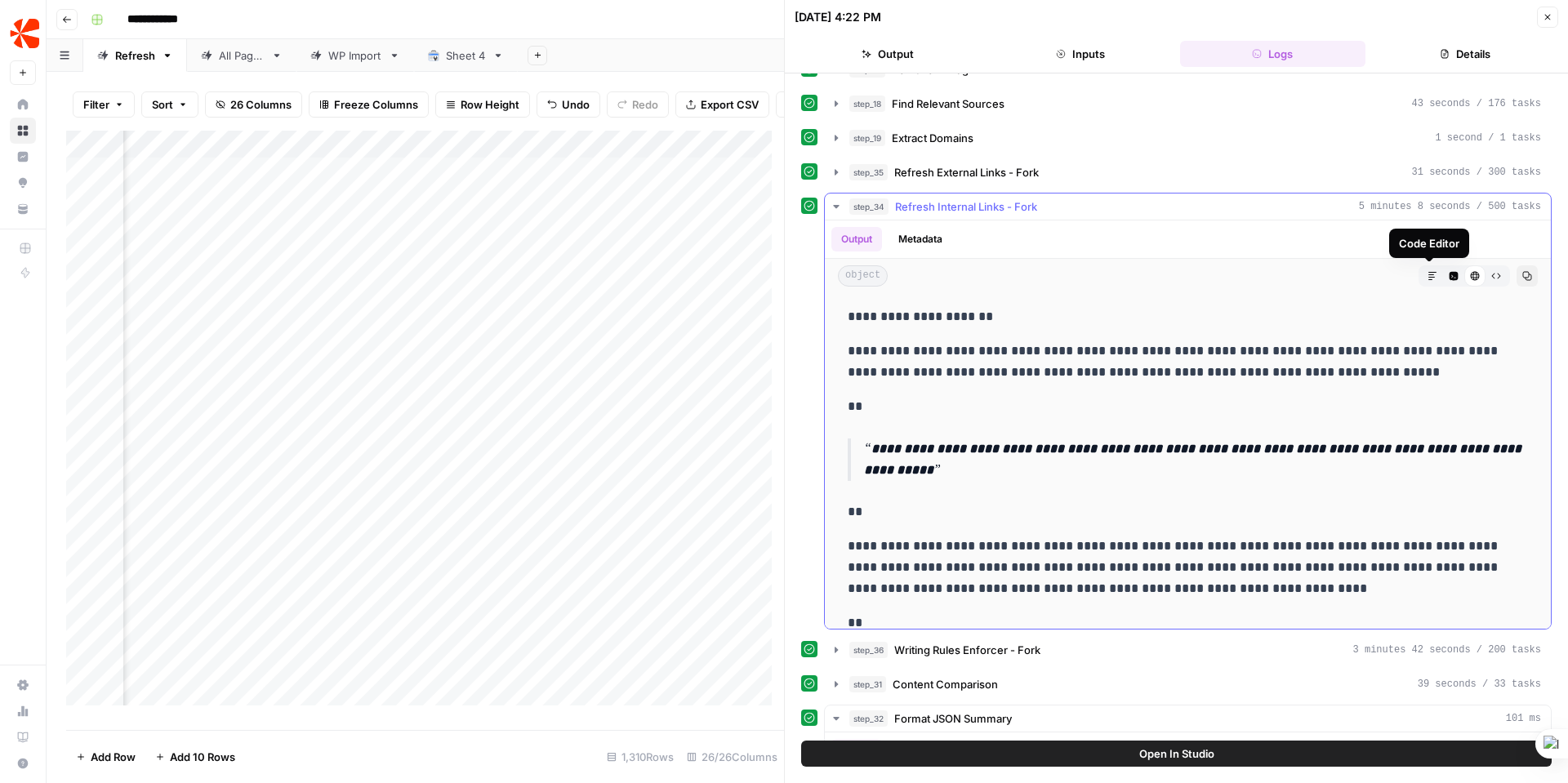
click at [1448, 275] on icon "button" at bounding box center [1453, 276] width 10 height 10
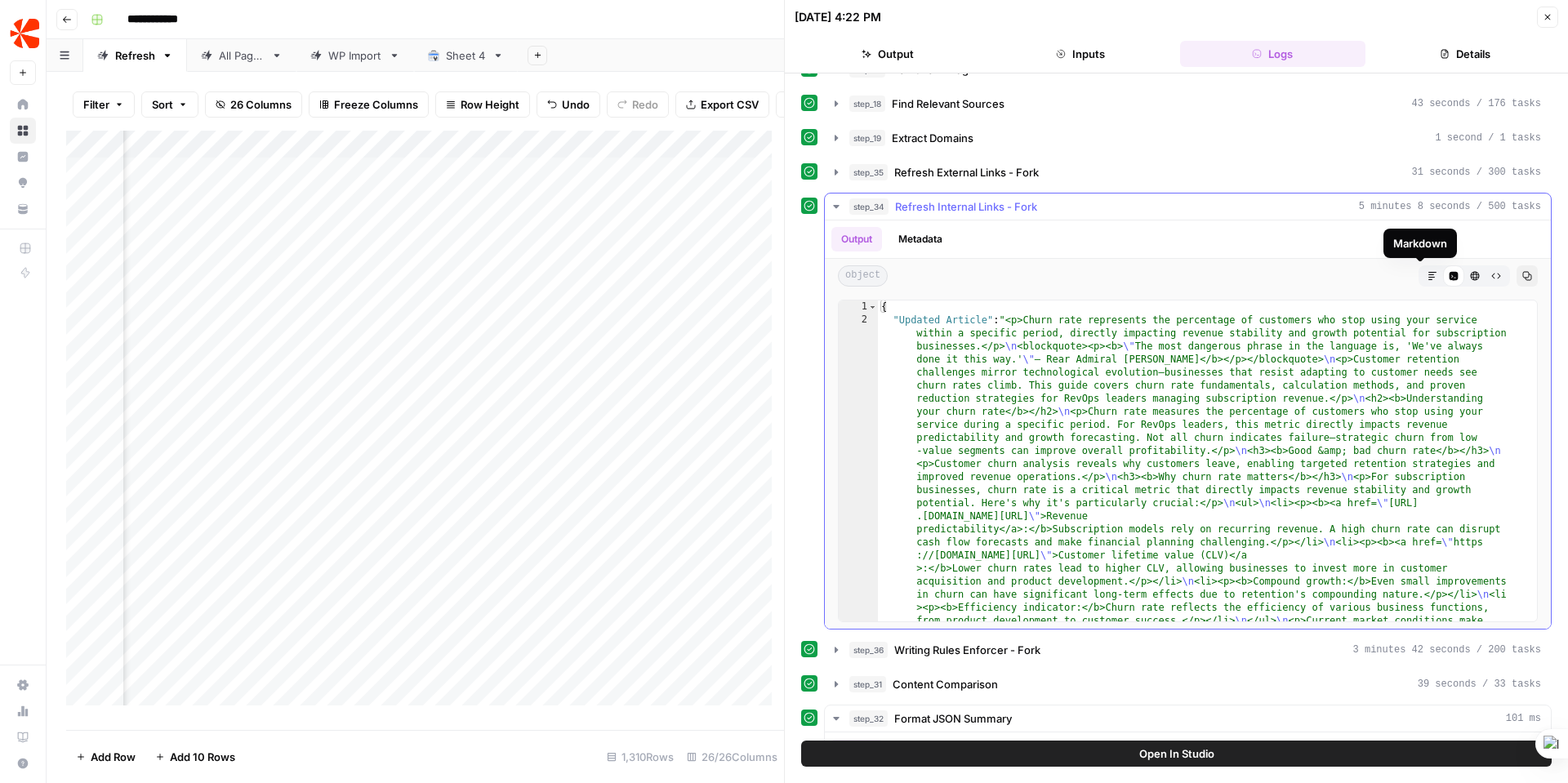
click at [1427, 274] on icon "button" at bounding box center [1432, 276] width 10 height 10
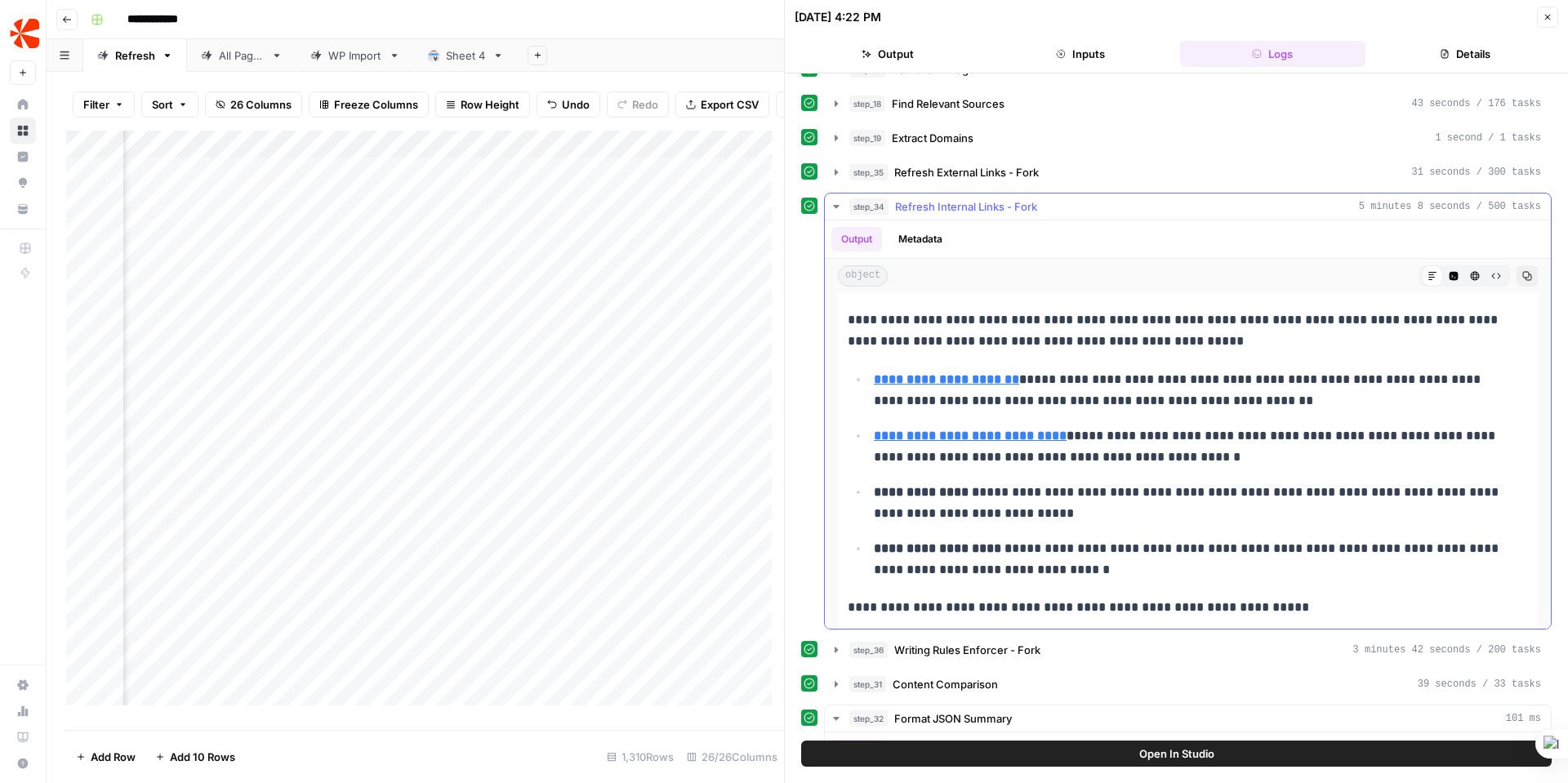
scroll to position [505, 0]
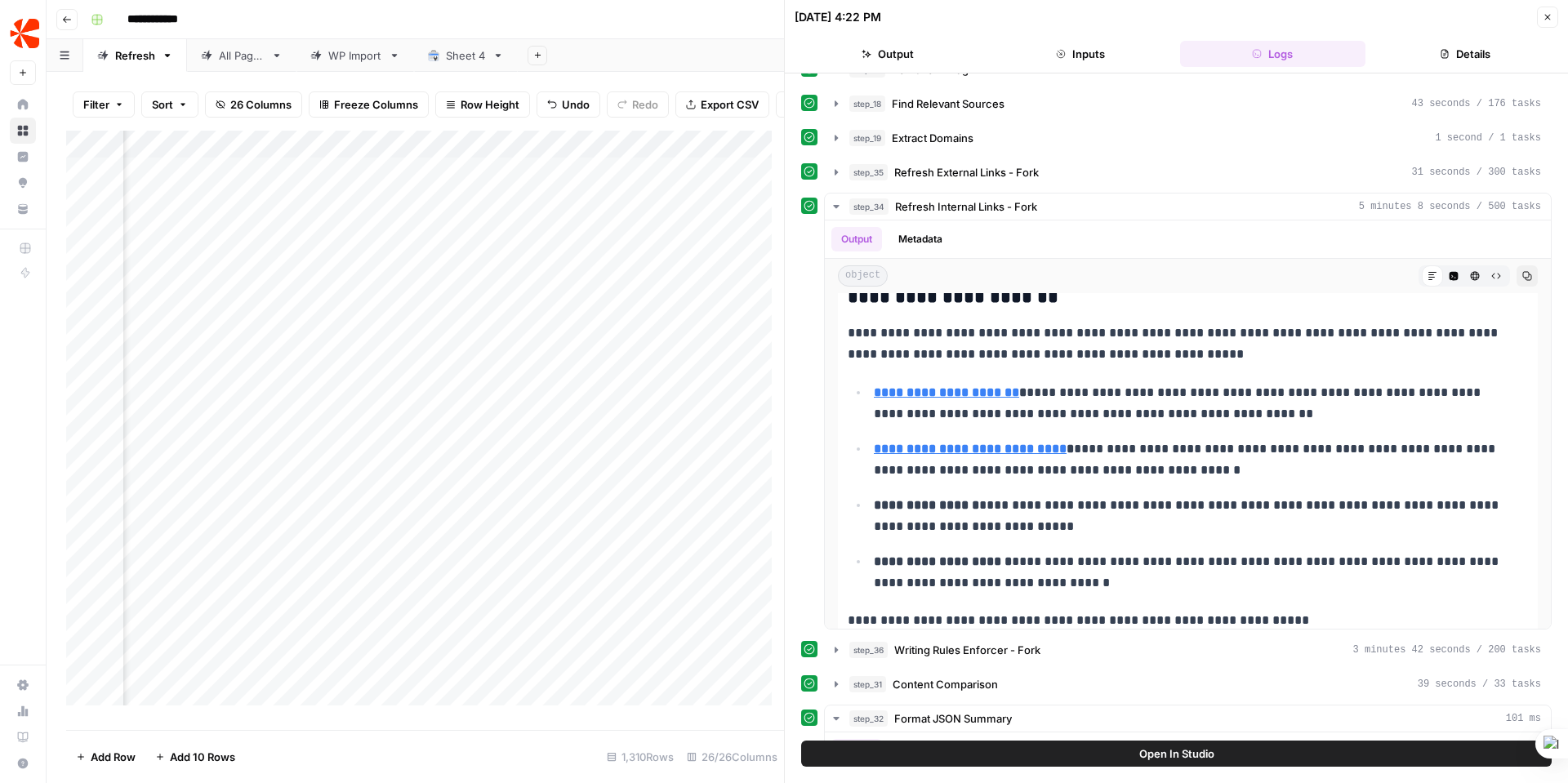
click at [1091, 46] on button "Inputs" at bounding box center [1081, 54] width 186 height 26
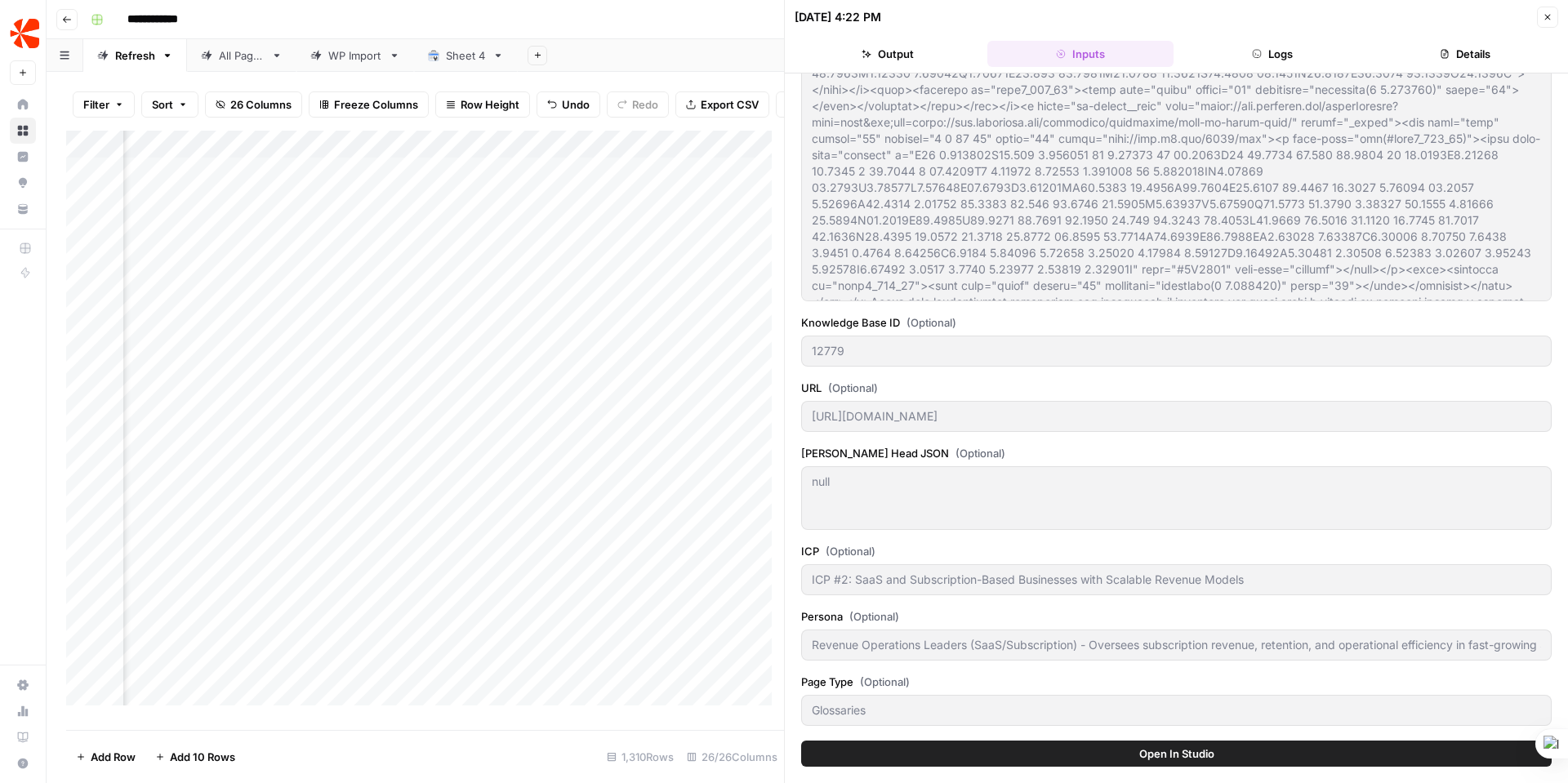
type input "Chargebee"
click at [1301, 60] on button "Logs" at bounding box center [1273, 54] width 186 height 26
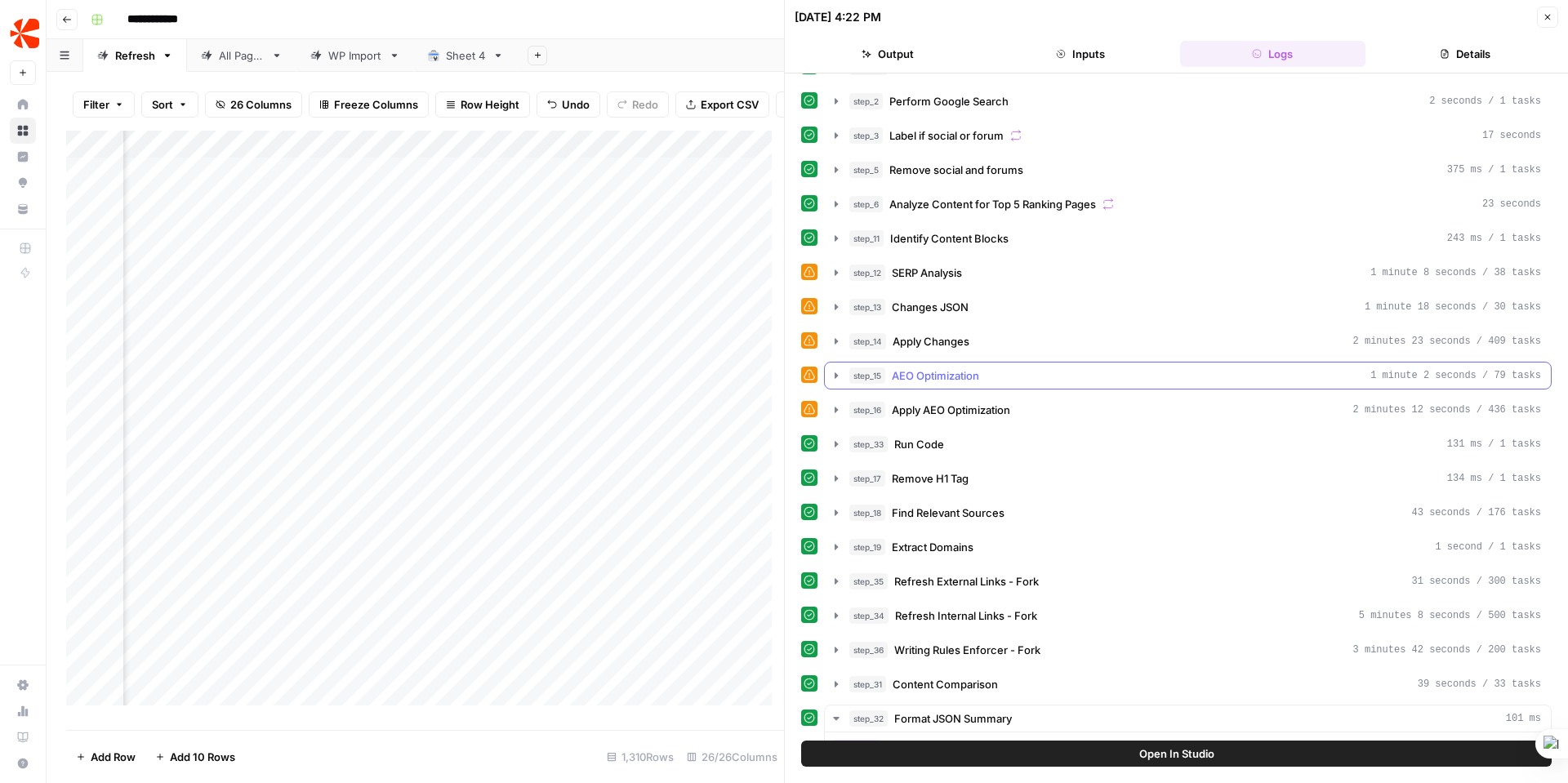
click at [959, 378] on span "AEO Optimization" at bounding box center [936, 376] width 88 height 16
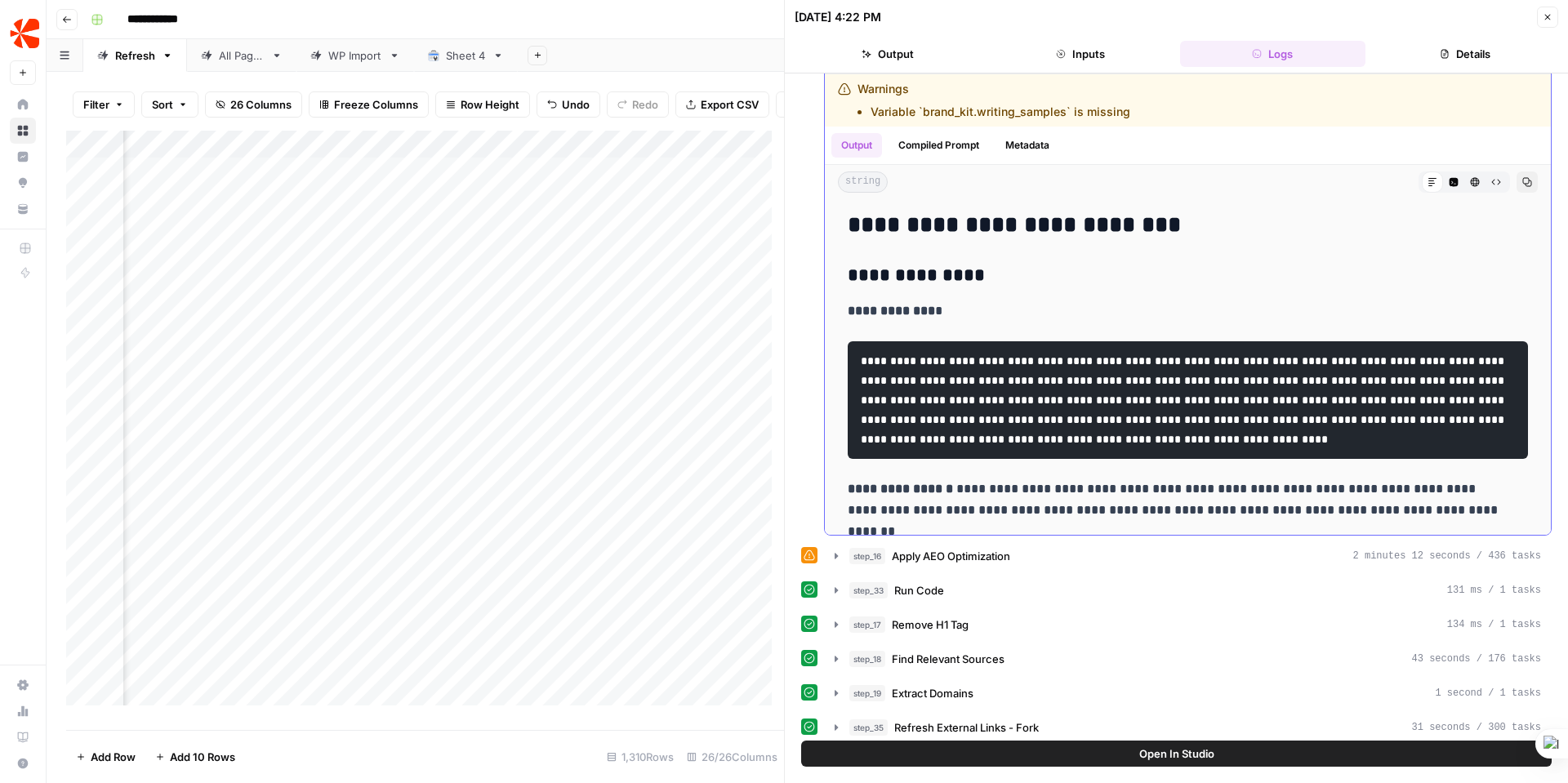
scroll to position [307, 0]
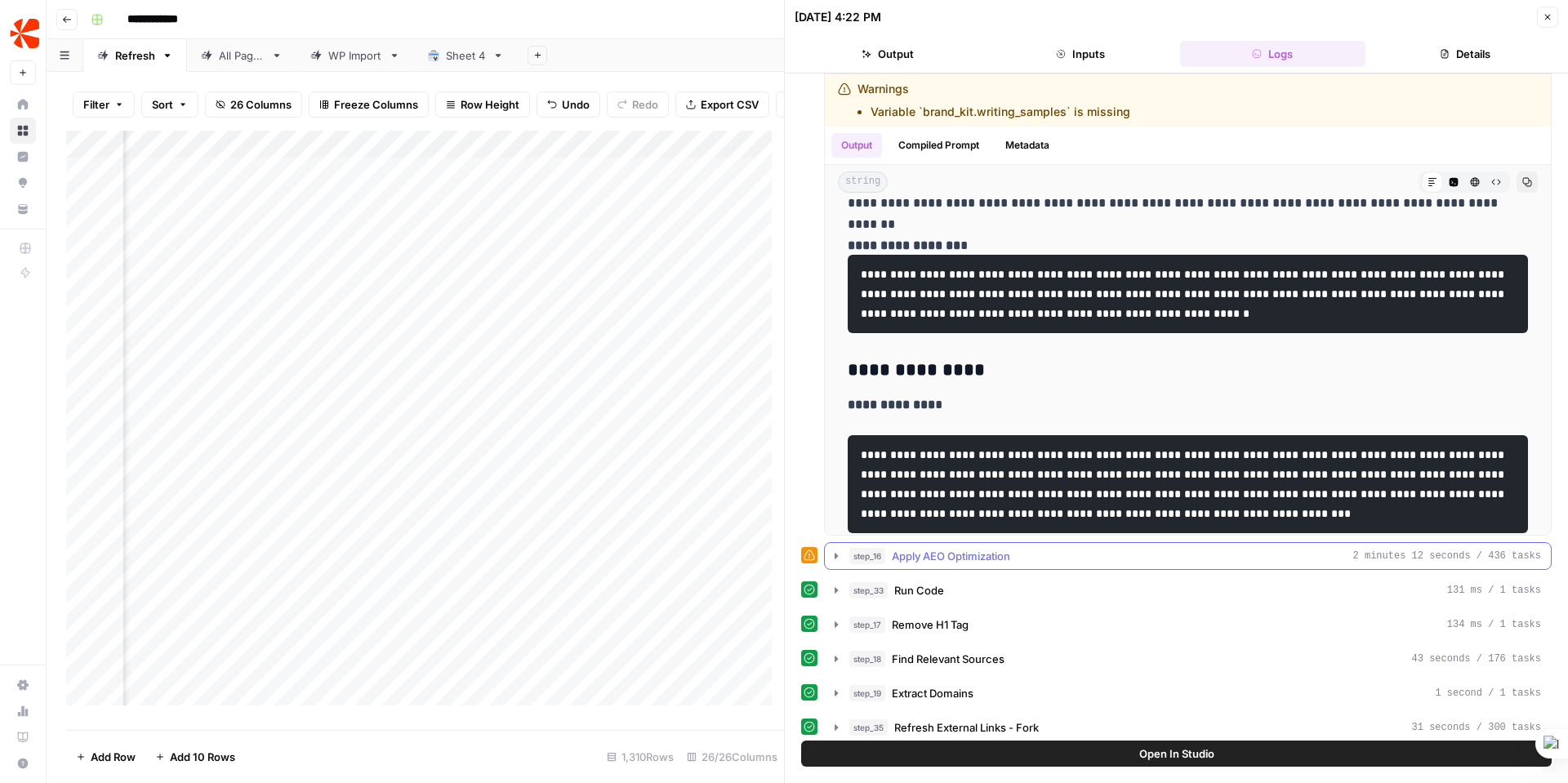
click at [953, 550] on span "Apply AEO Optimization" at bounding box center [951, 556] width 119 height 16
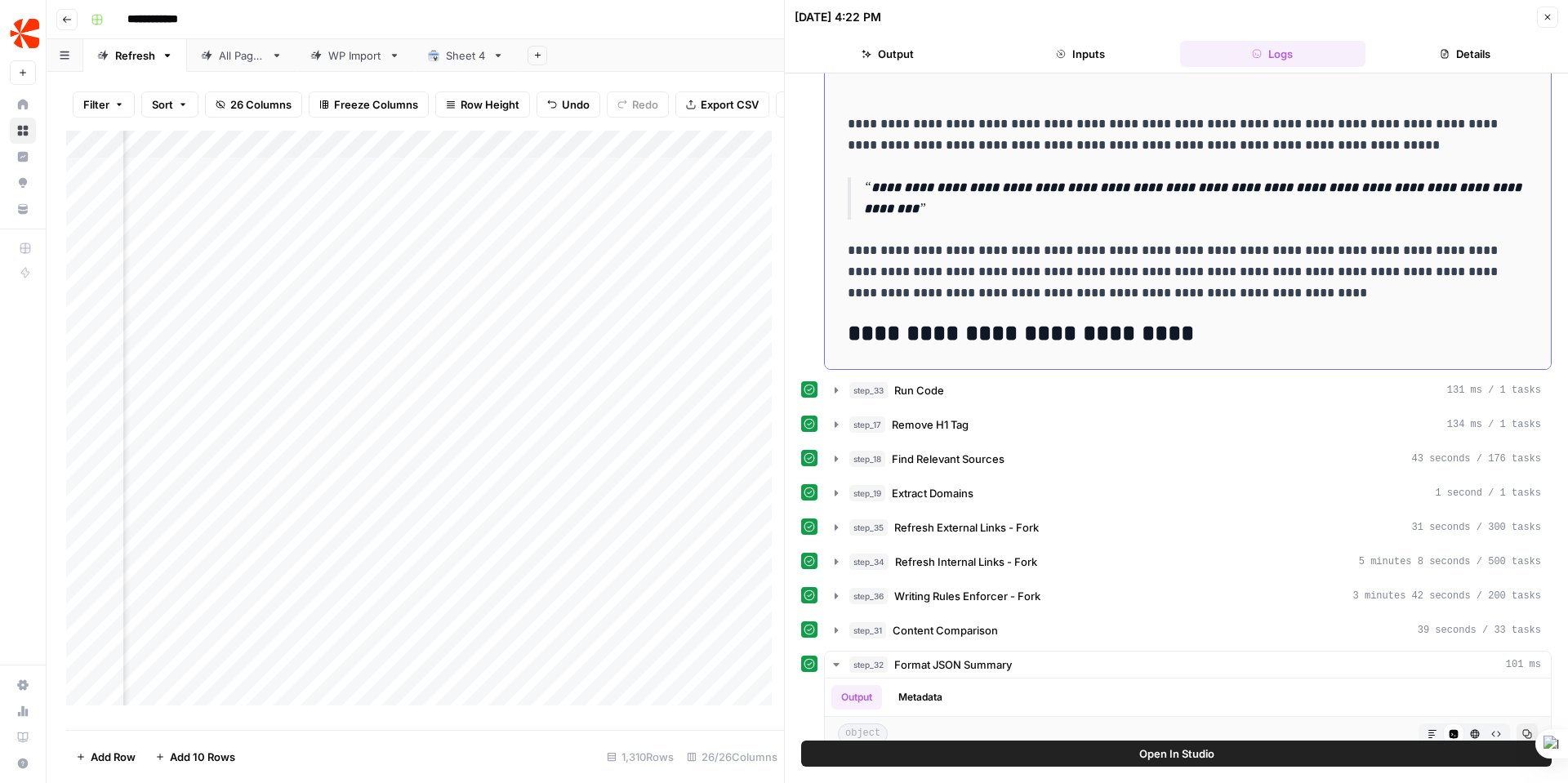
scroll to position [1120, 0]
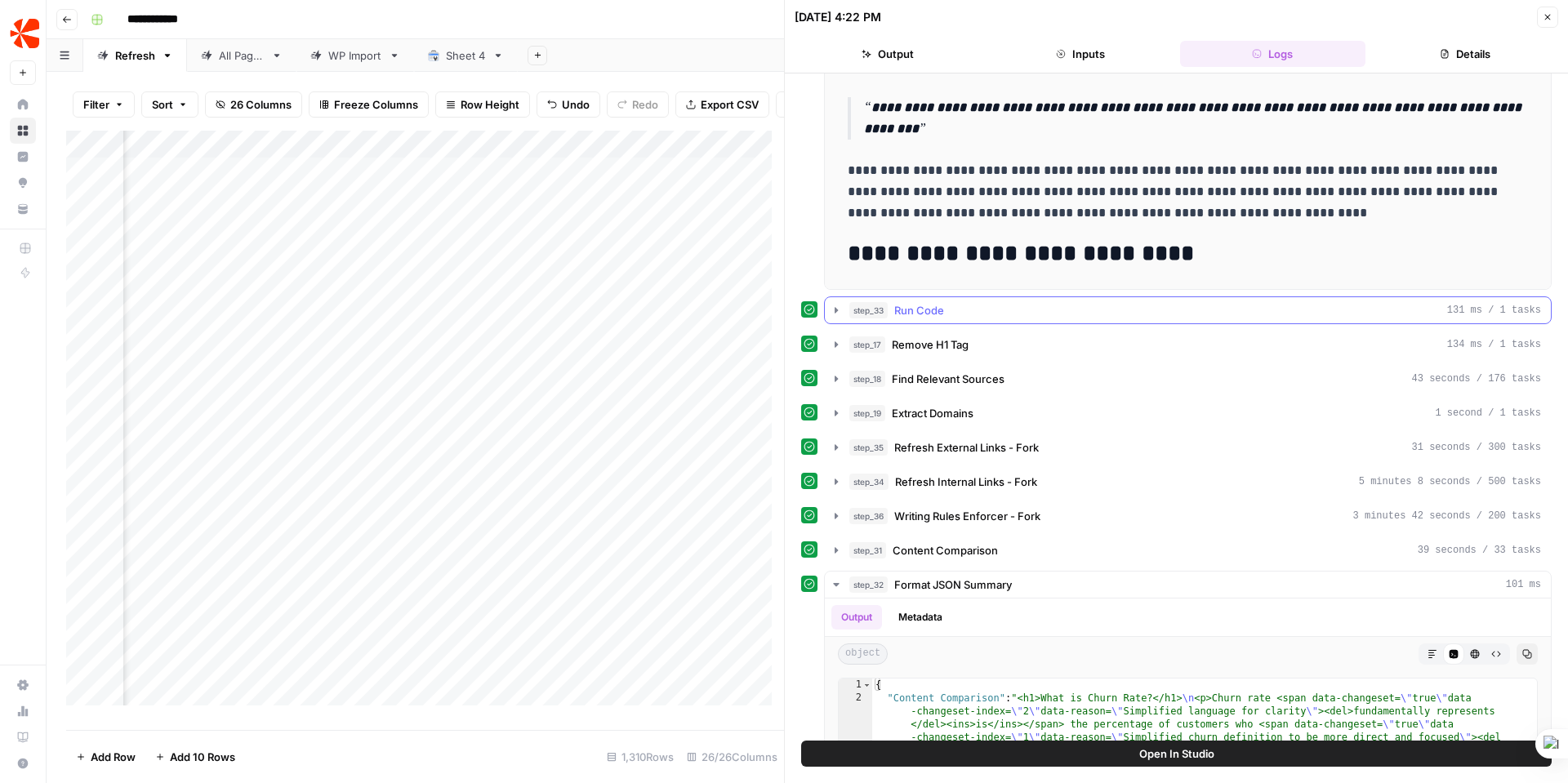
click at [914, 304] on span "Run Code" at bounding box center [919, 310] width 50 height 16
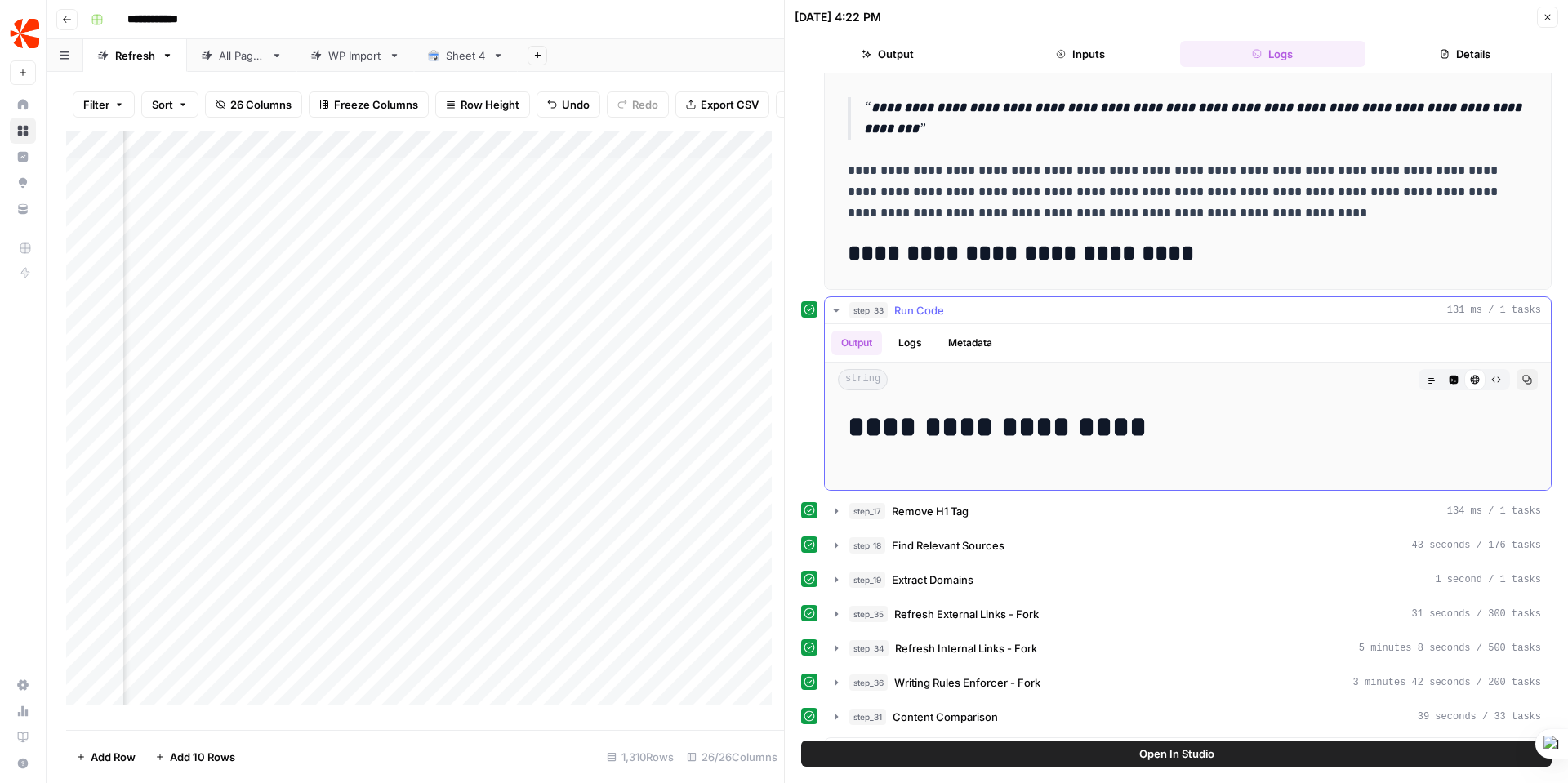
click at [927, 339] on button "Logs" at bounding box center [910, 342] width 43 height 25
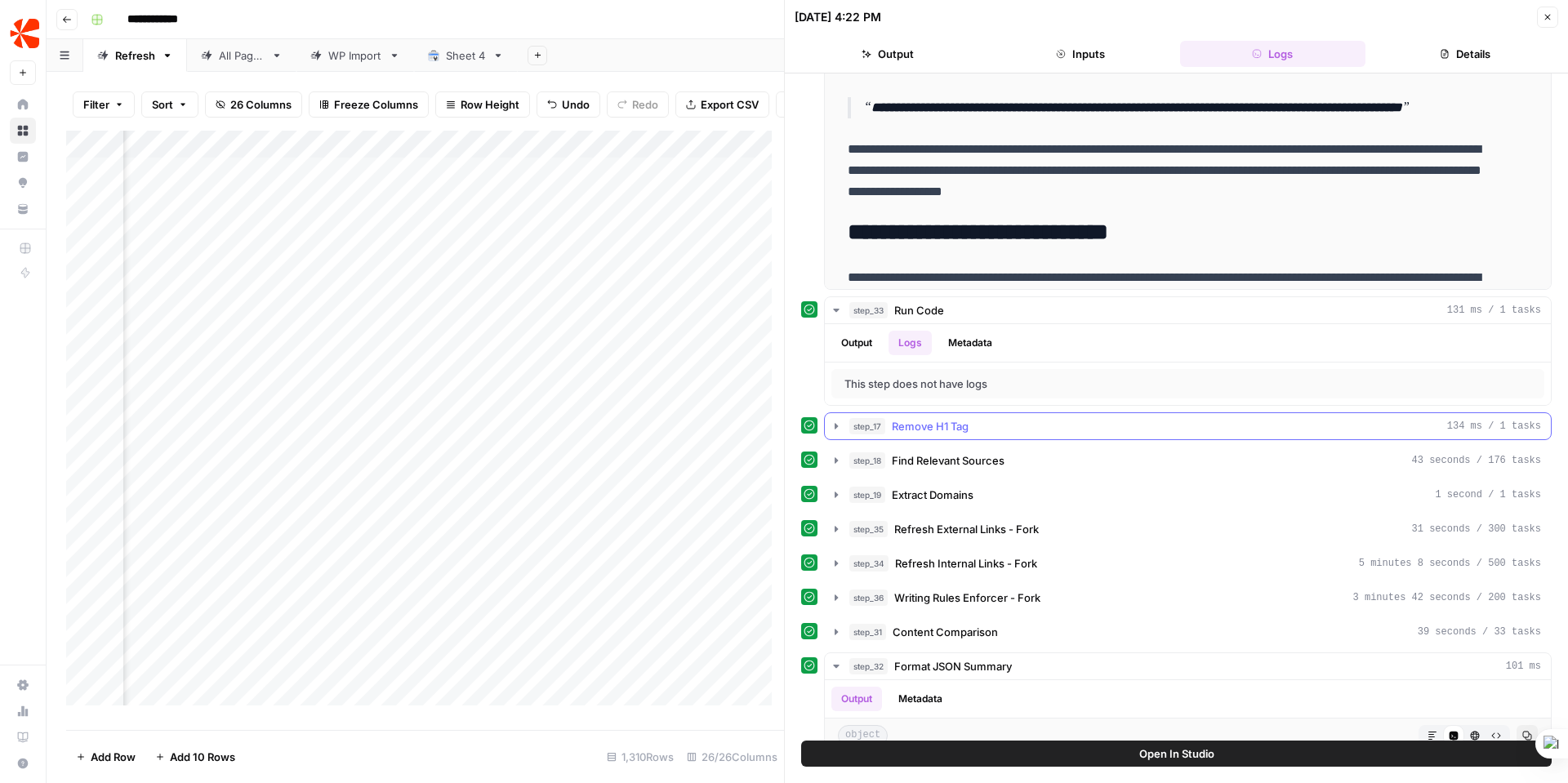
click at [830, 426] on icon "button" at bounding box center [836, 426] width 13 height 13
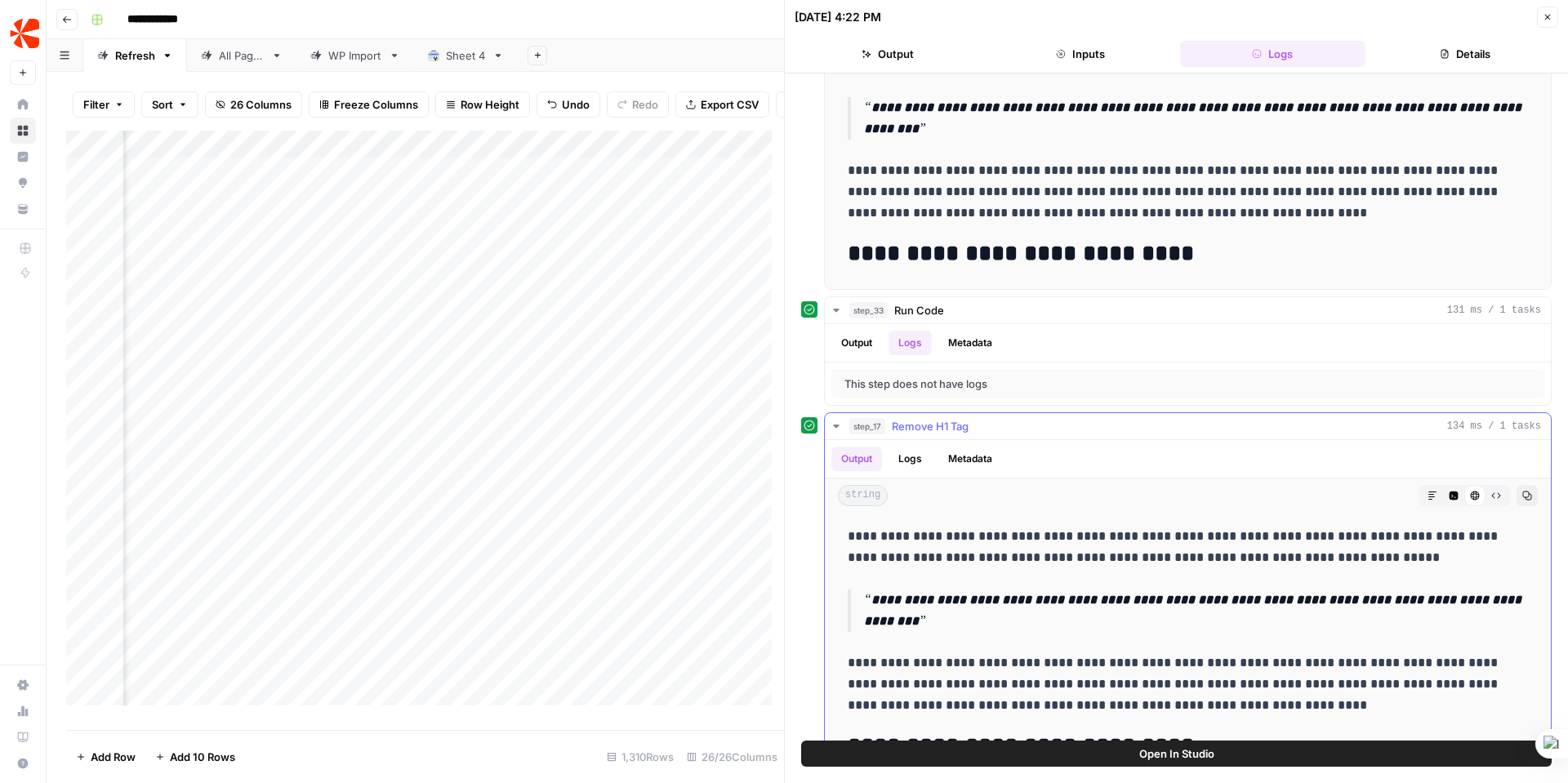
click at [921, 464] on button "Logs" at bounding box center [910, 458] width 43 height 25
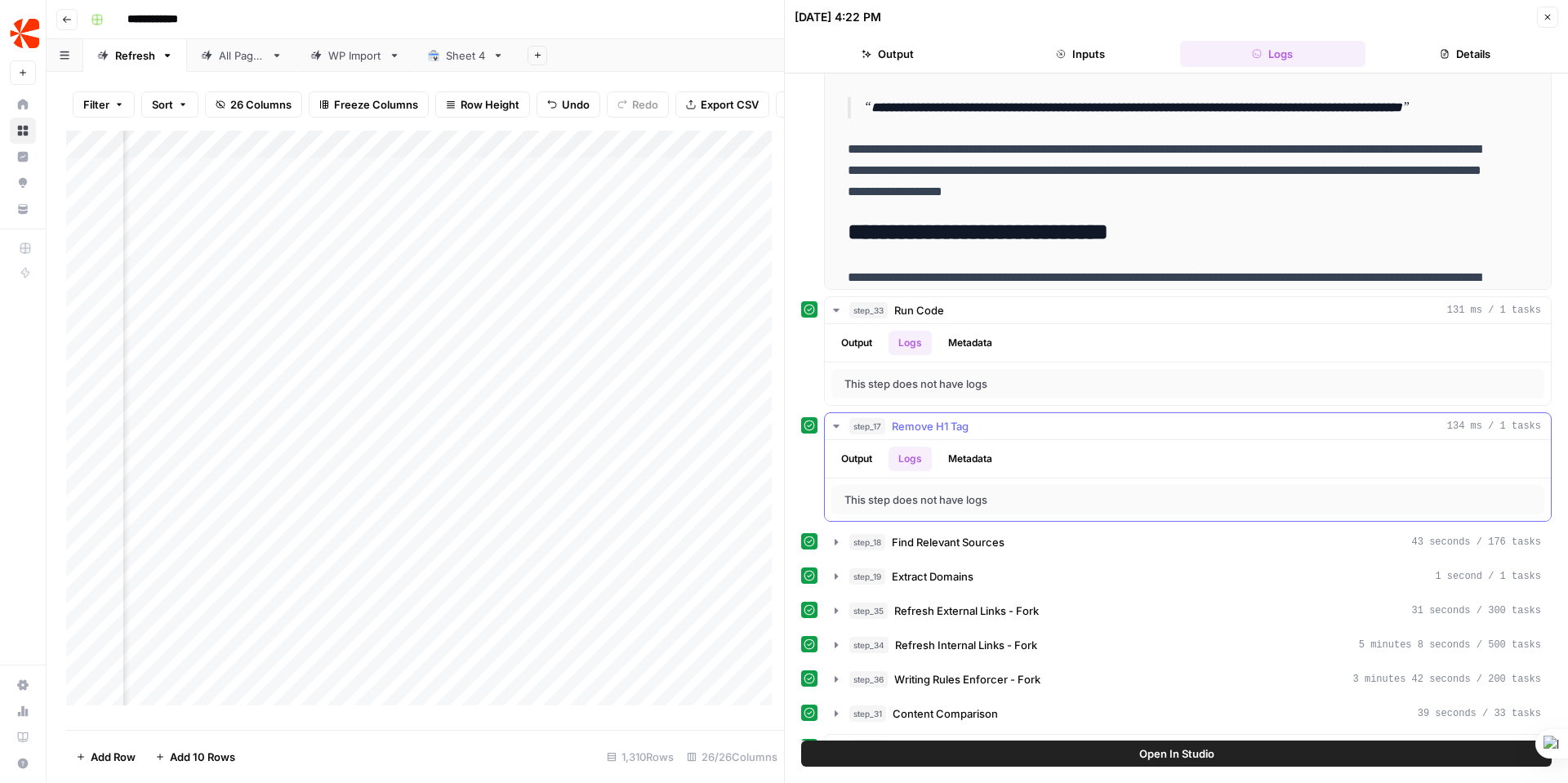
scroll to position [1456, 0]
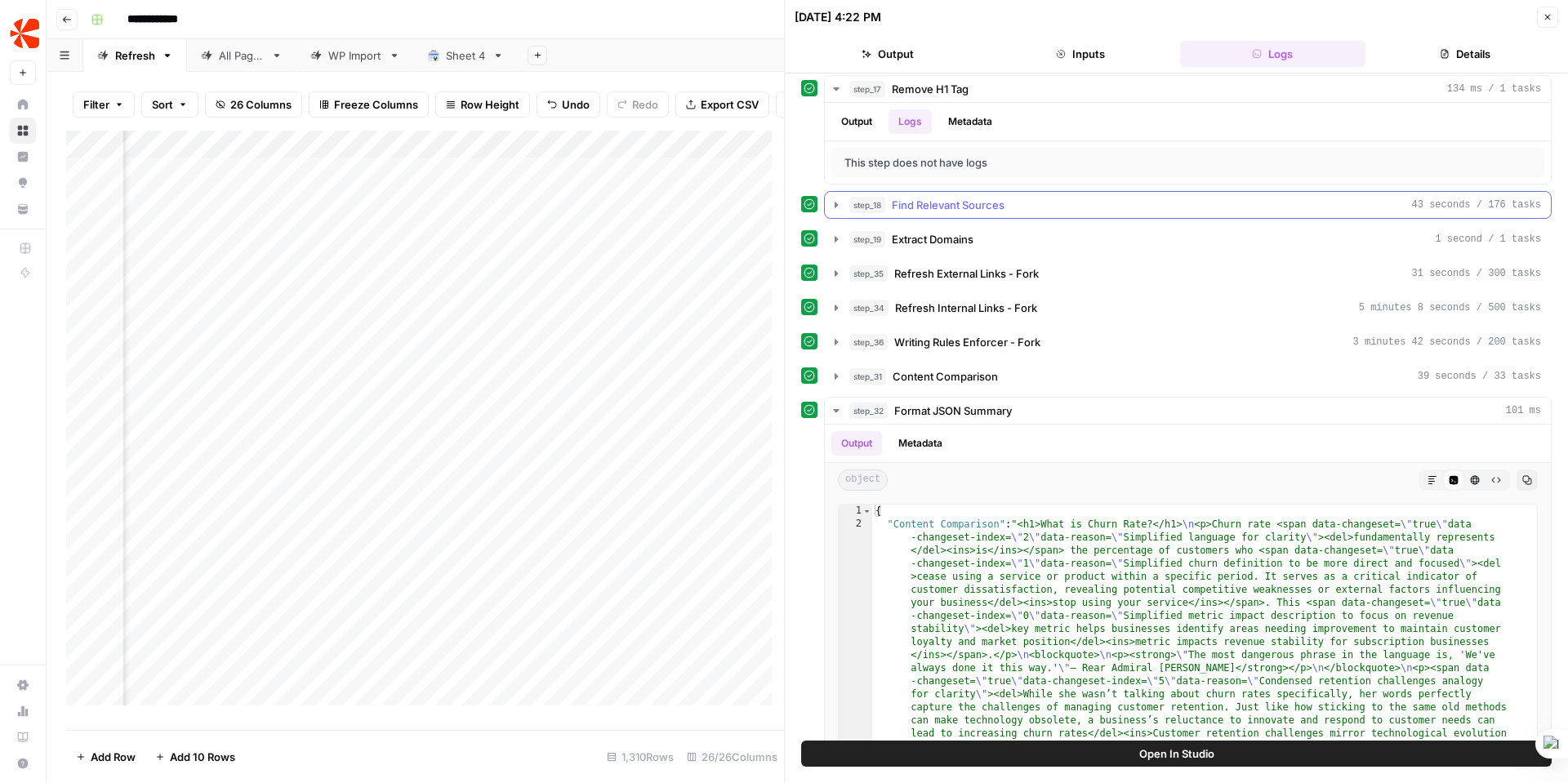
click at [838, 202] on icon "button" at bounding box center [836, 204] width 13 height 13
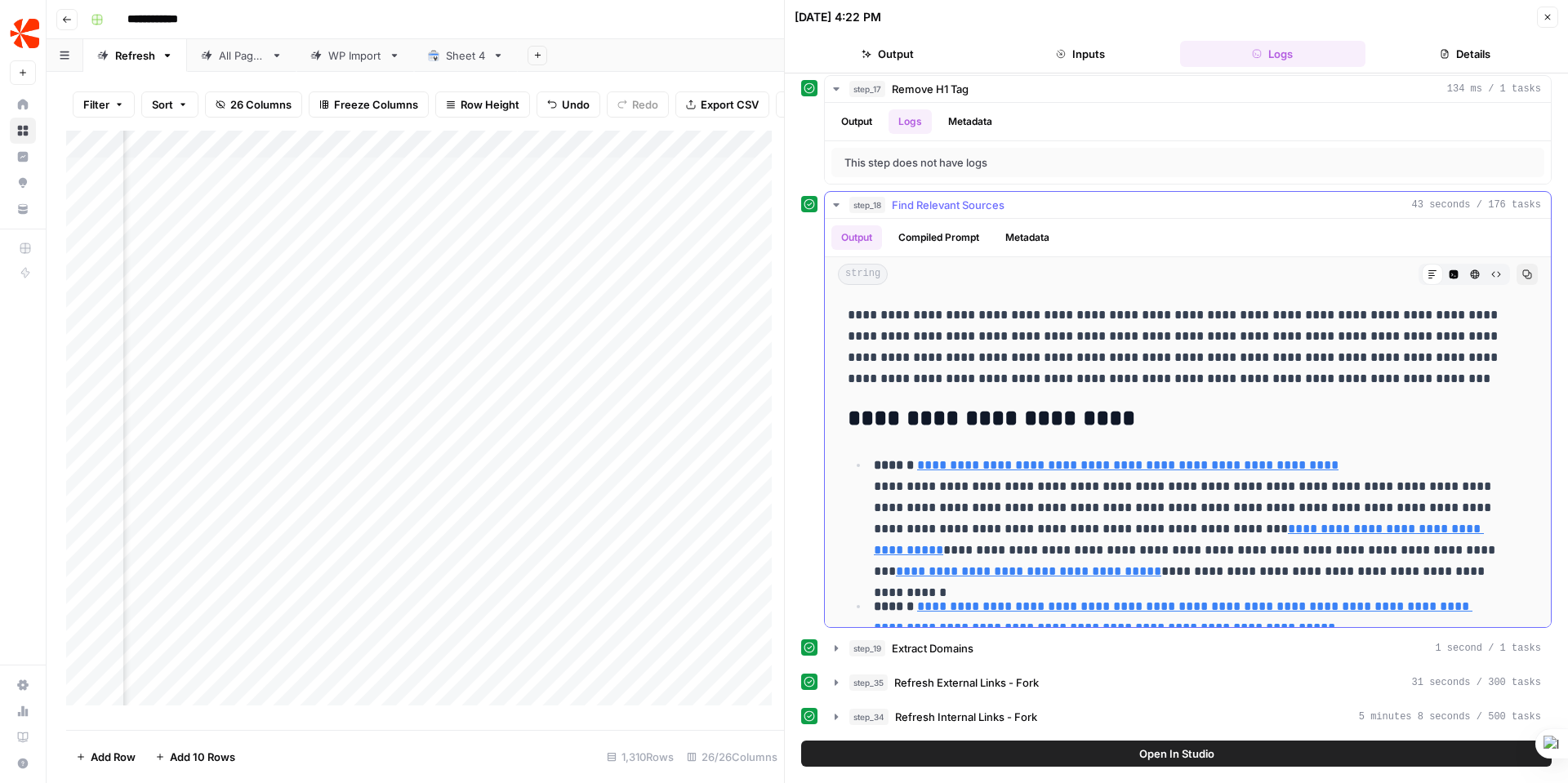
click at [948, 235] on button "Compiled Prompt" at bounding box center [939, 237] width 100 height 25
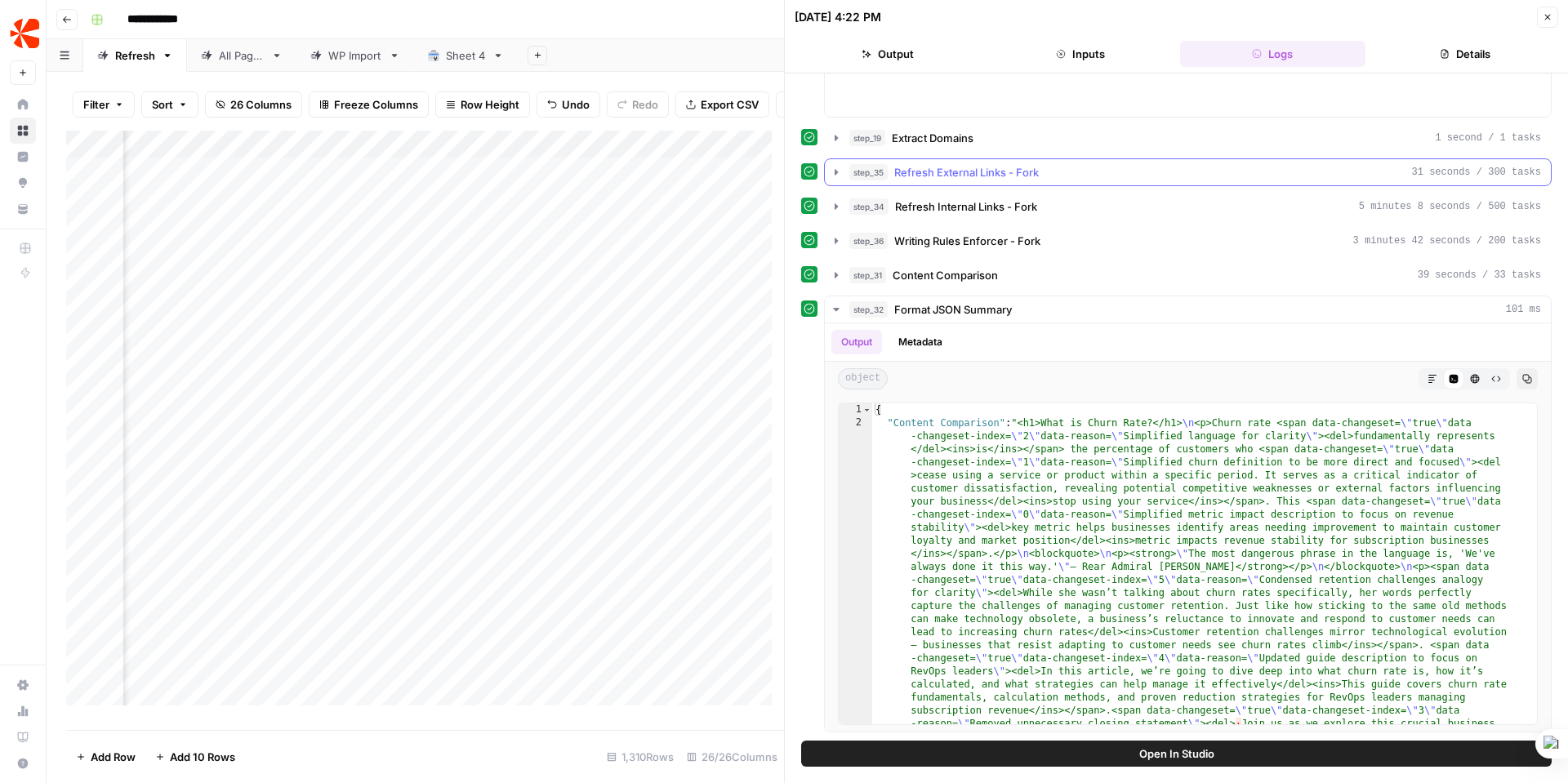
scroll to position [1936, 0]
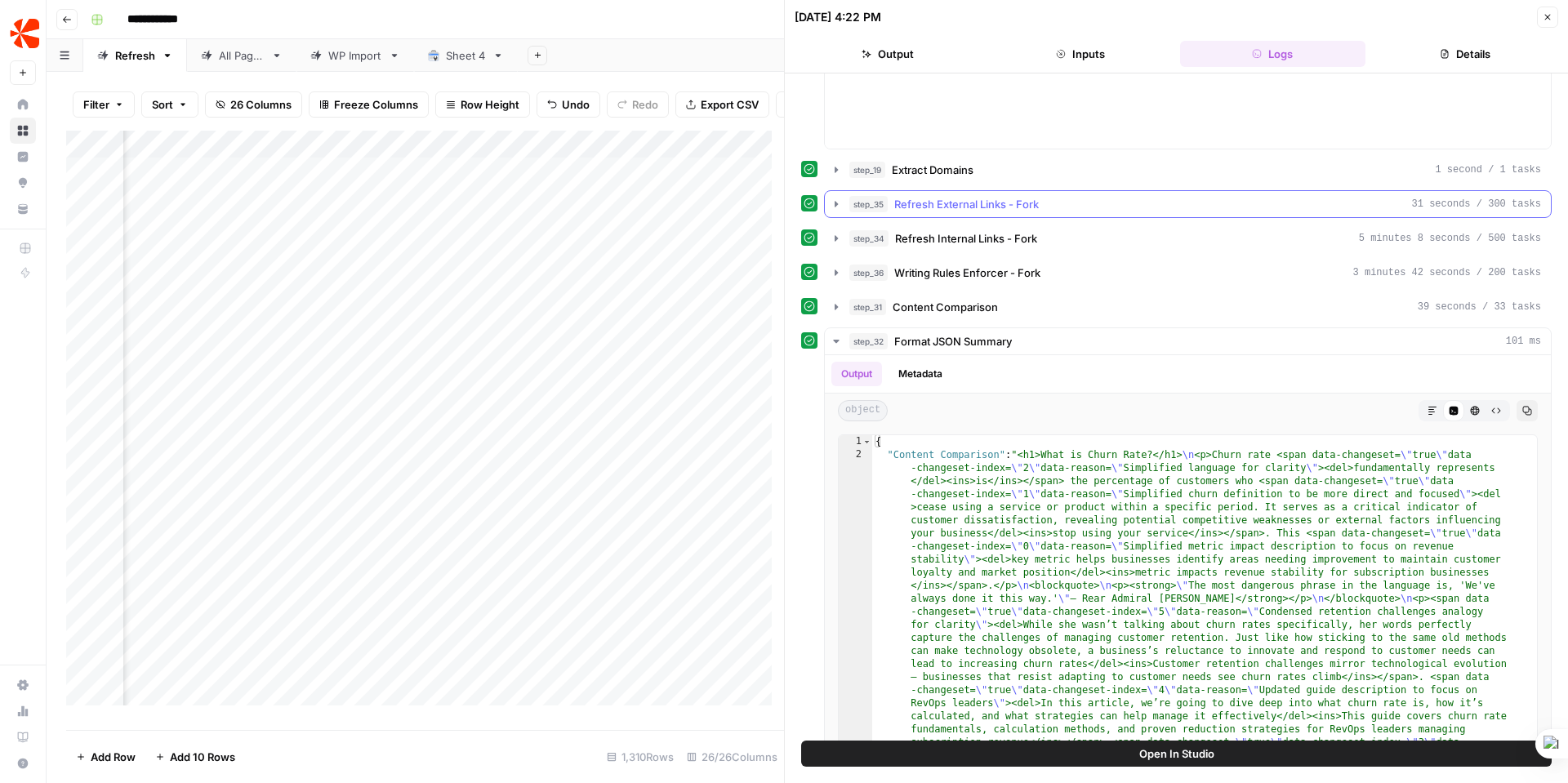
click at [925, 200] on span "Refresh External Links - Fork" at bounding box center [967, 204] width 144 height 16
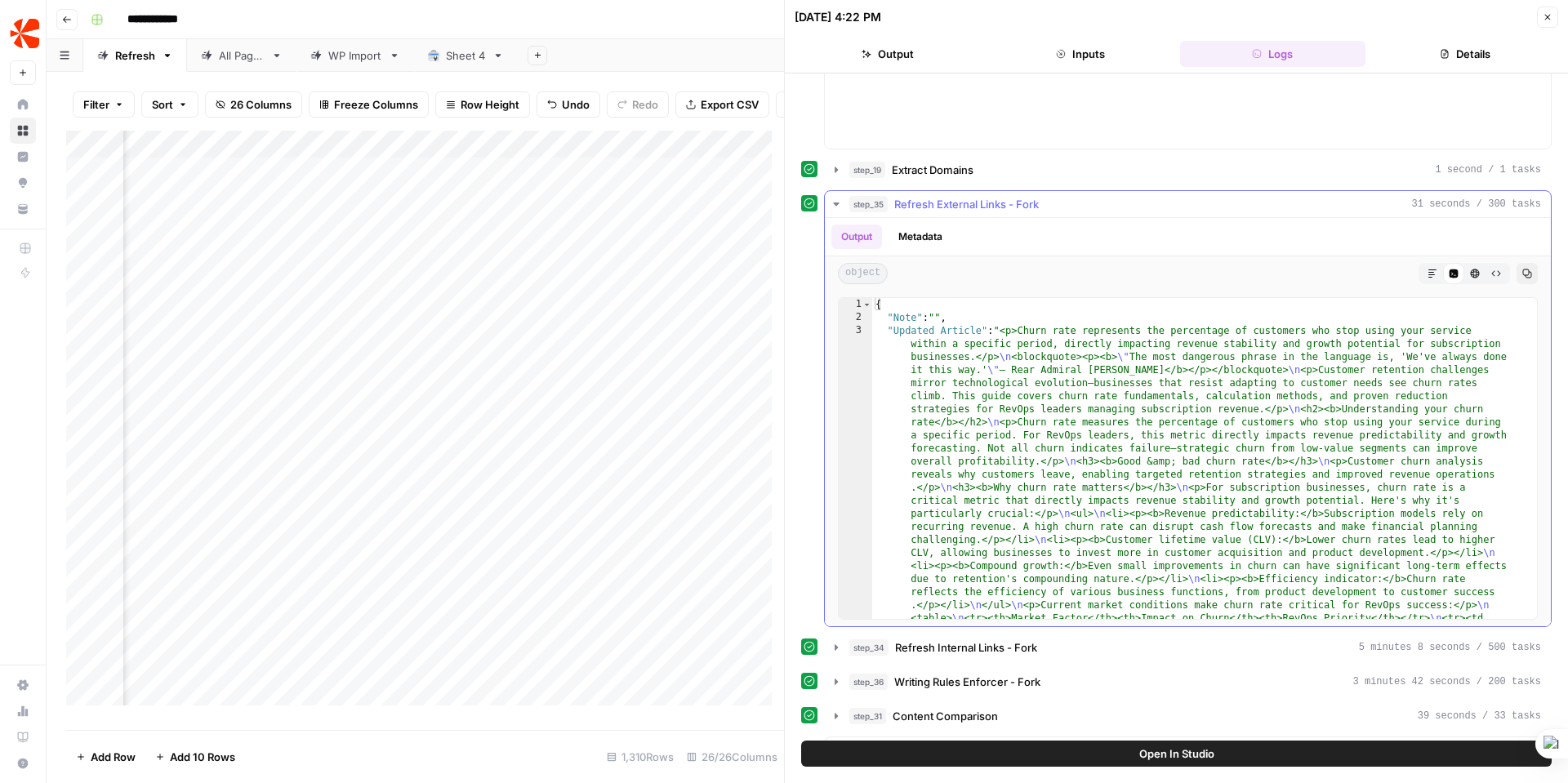
click at [836, 198] on icon "button" at bounding box center [836, 204] width 13 height 13
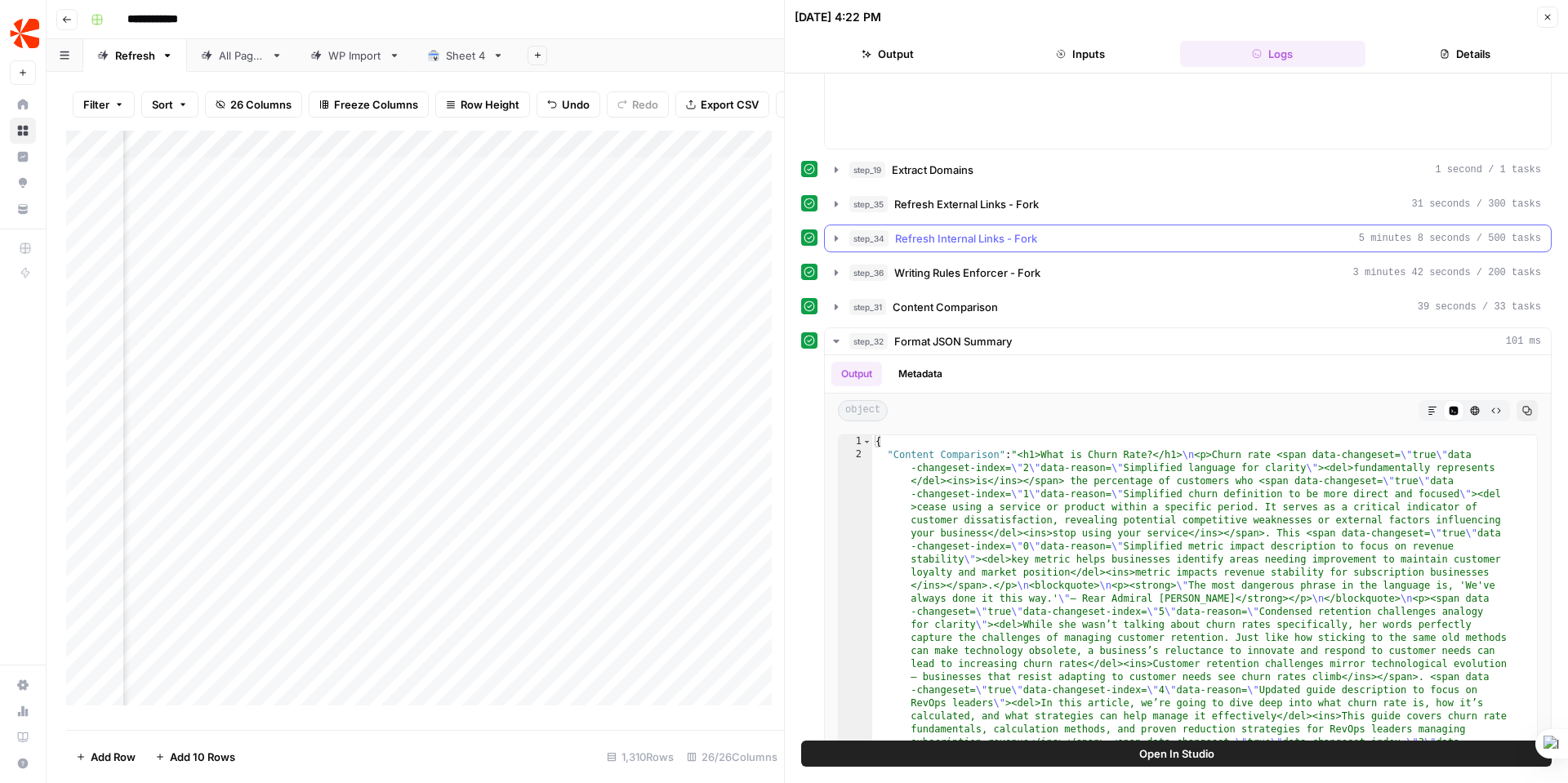
click at [837, 237] on icon "button" at bounding box center [836, 238] width 4 height 5
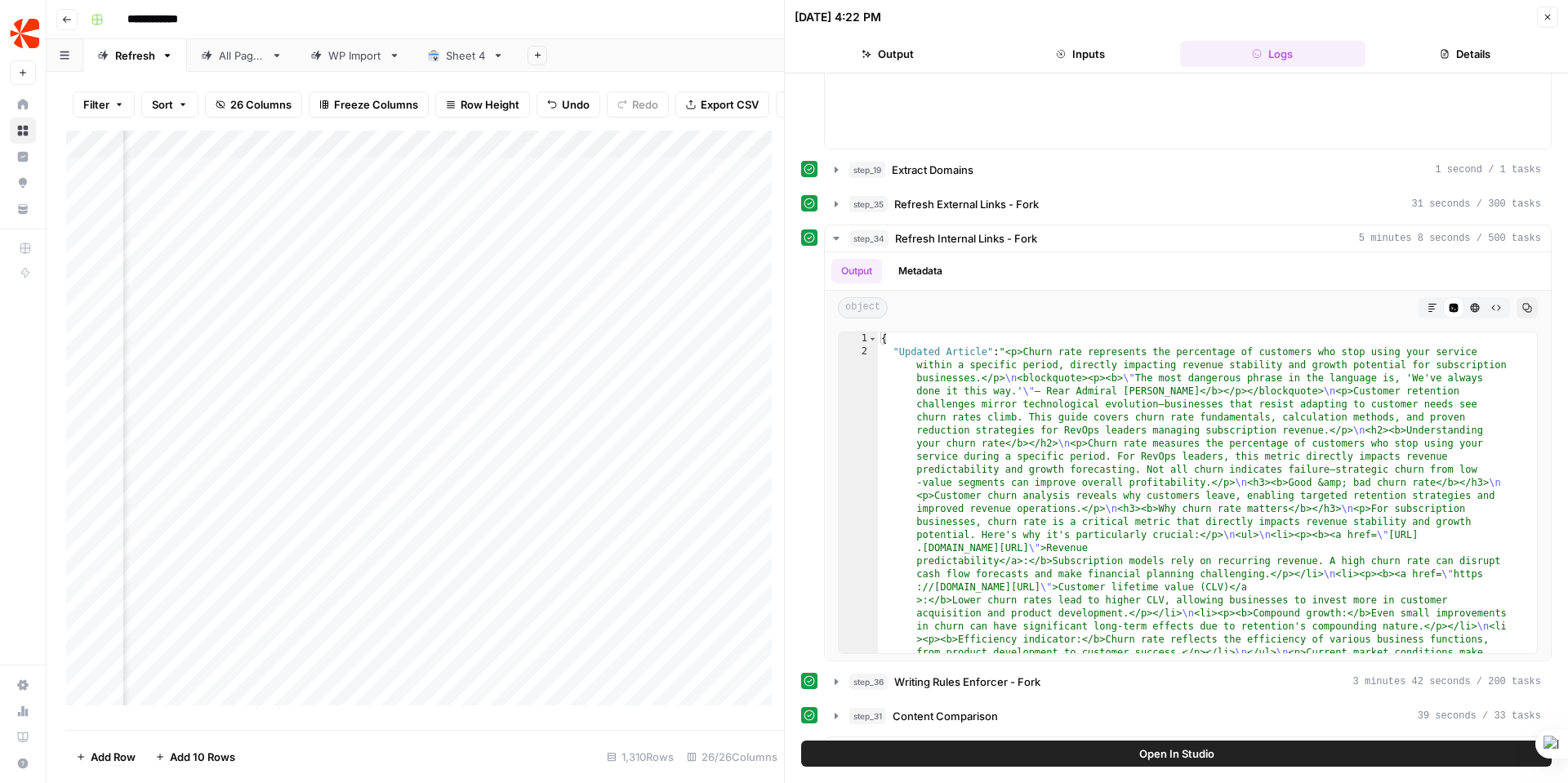
click at [624, 151] on div "Add Column" at bounding box center [424, 423] width 718 height 587
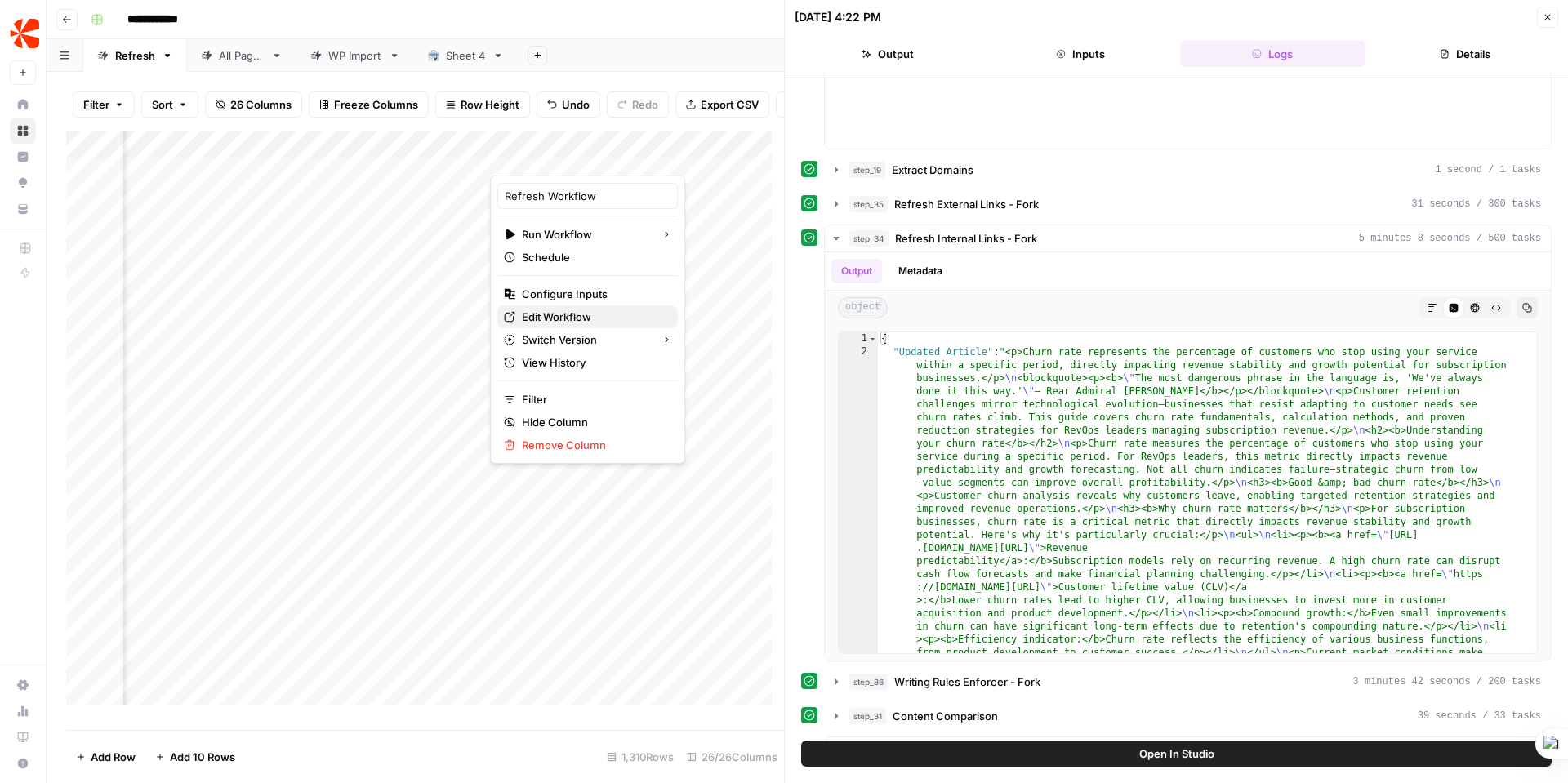
click at [574, 313] on span "Edit Workflow" at bounding box center [593, 317] width 143 height 16
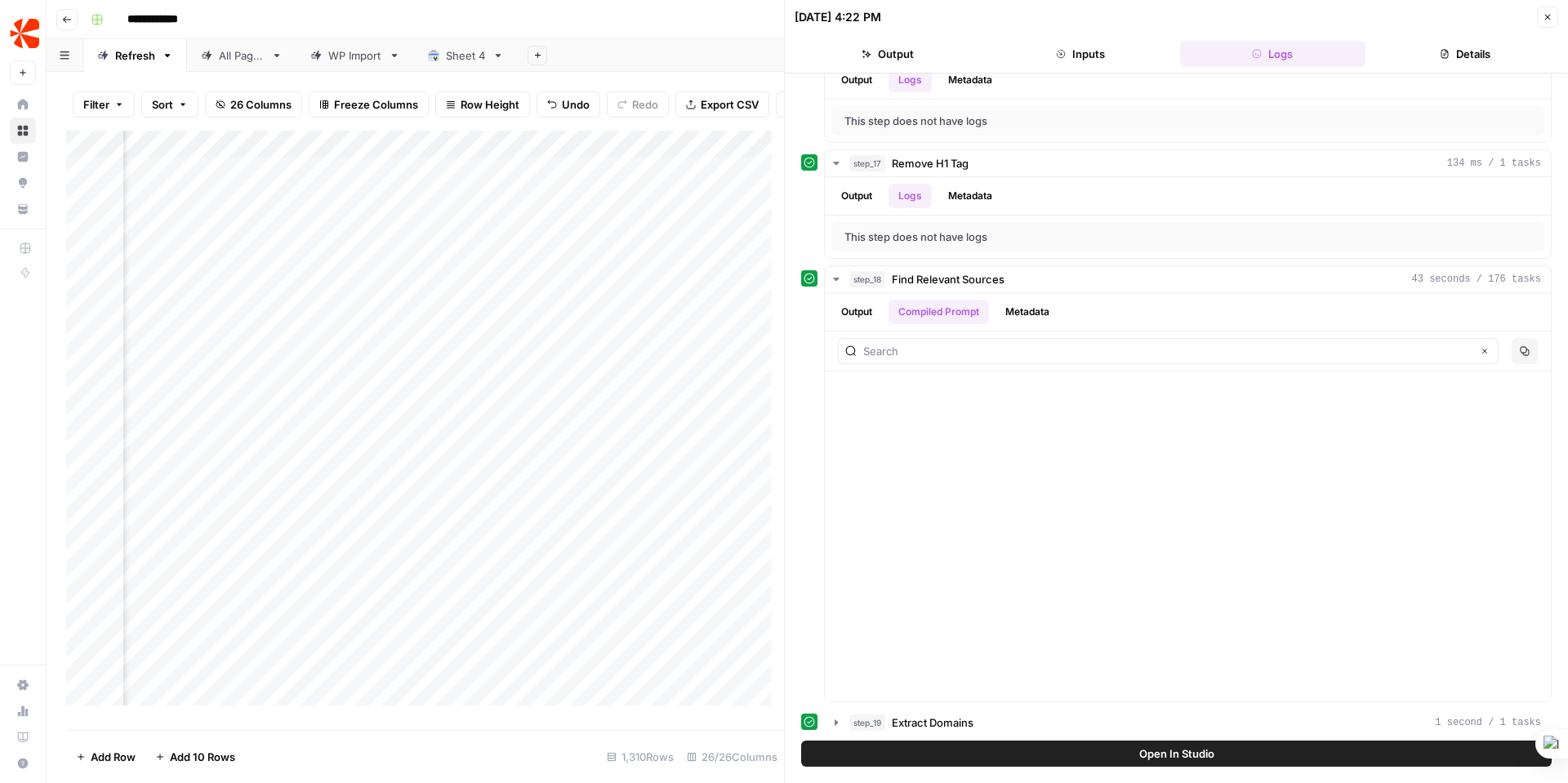
scroll to position [1357, 0]
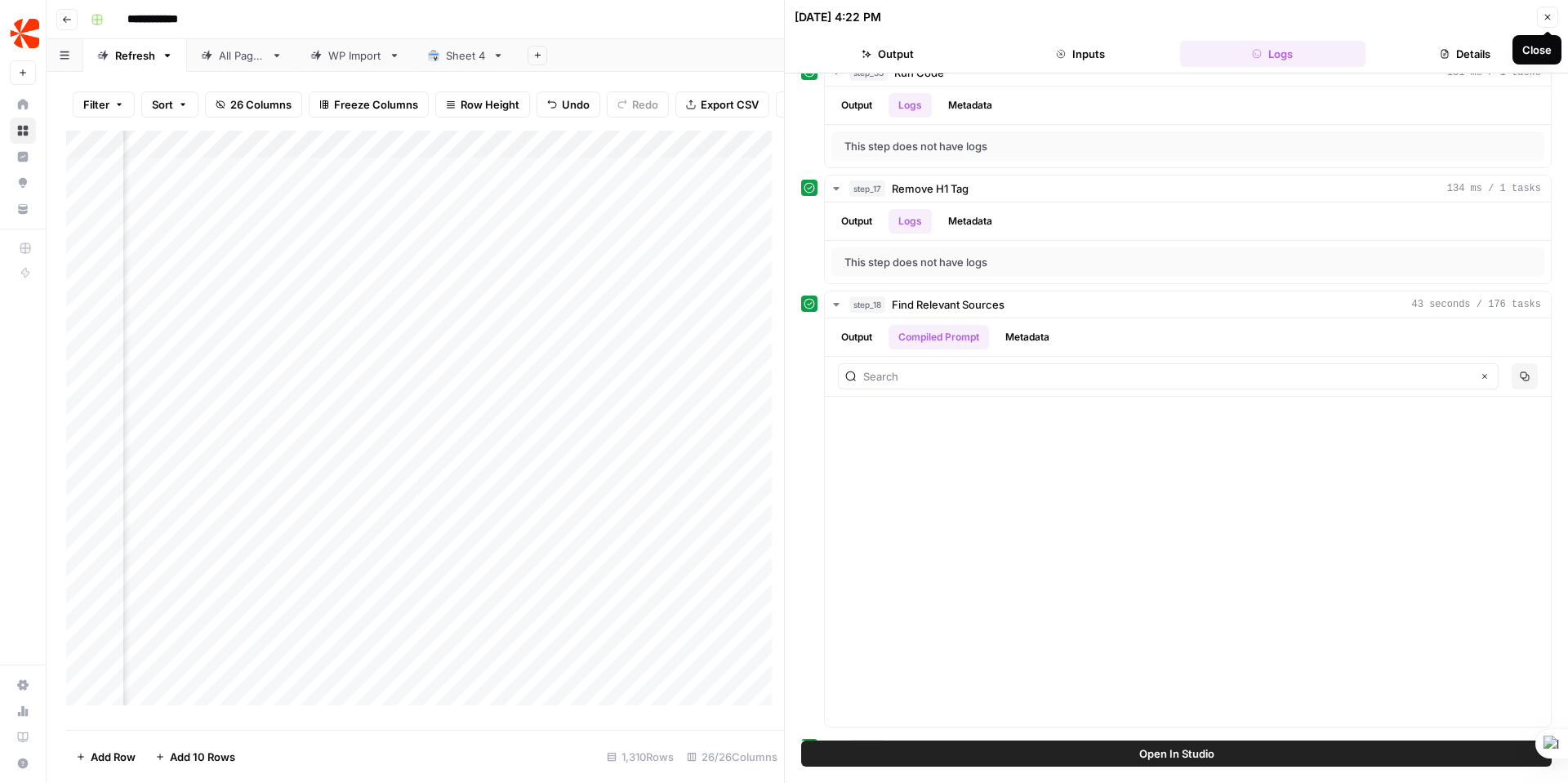
click at [1551, 17] on icon "button" at bounding box center [1547, 16] width 10 height 10
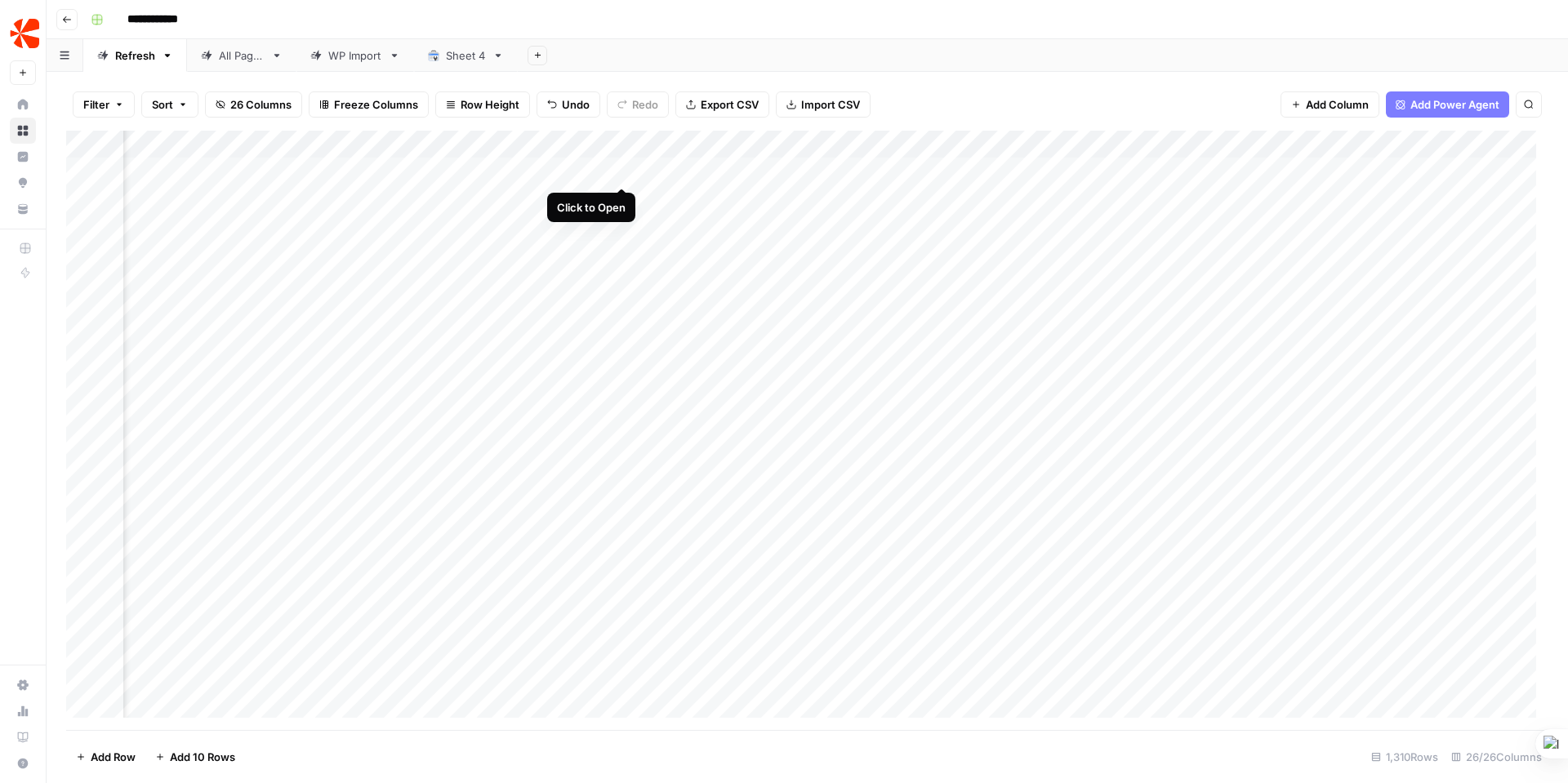
click at [621, 171] on div "Add Column" at bounding box center [807, 430] width 1482 height 600
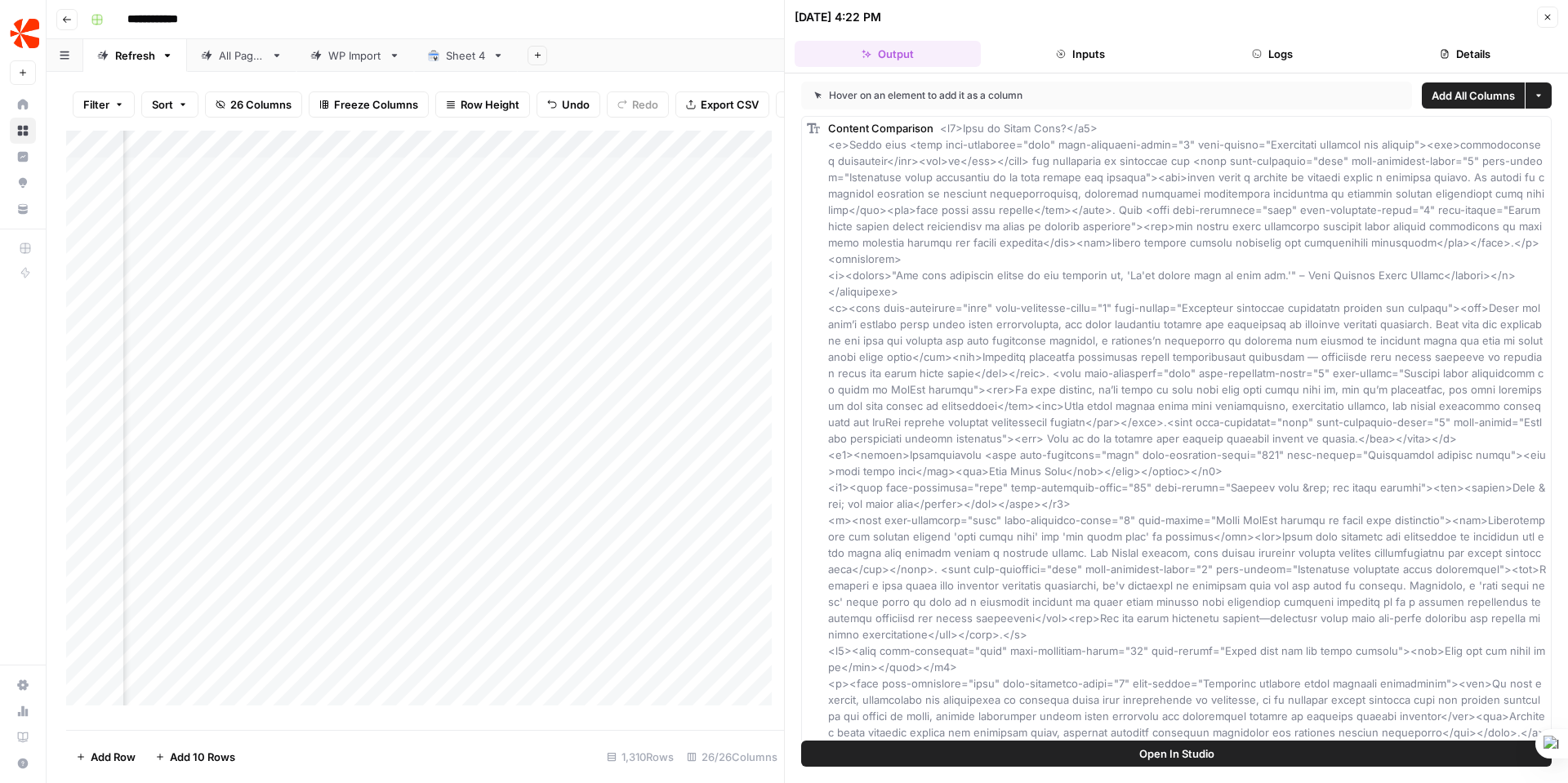
click at [1254, 54] on icon "button" at bounding box center [1257, 54] width 10 height 10
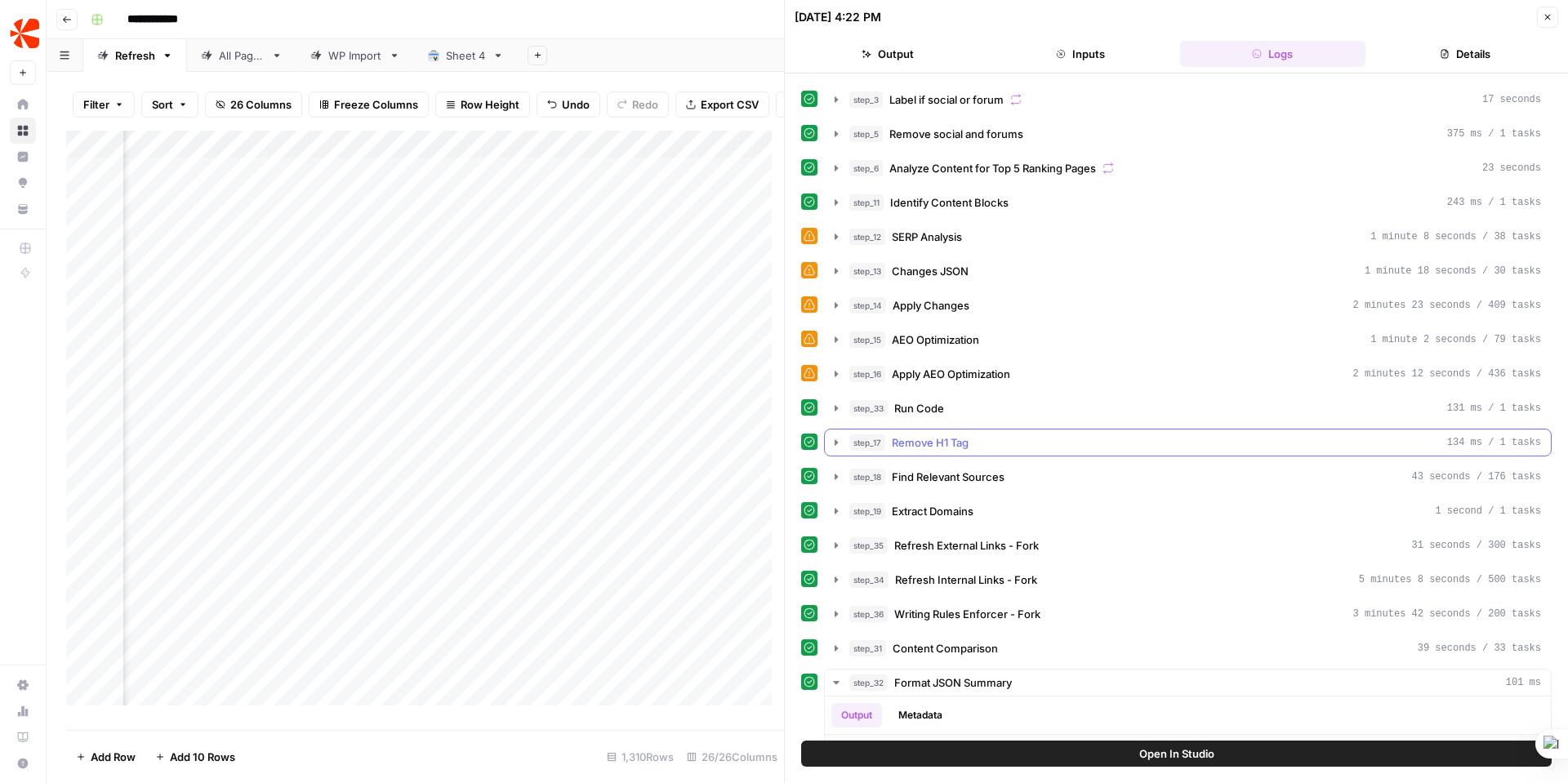
scroll to position [110, 0]
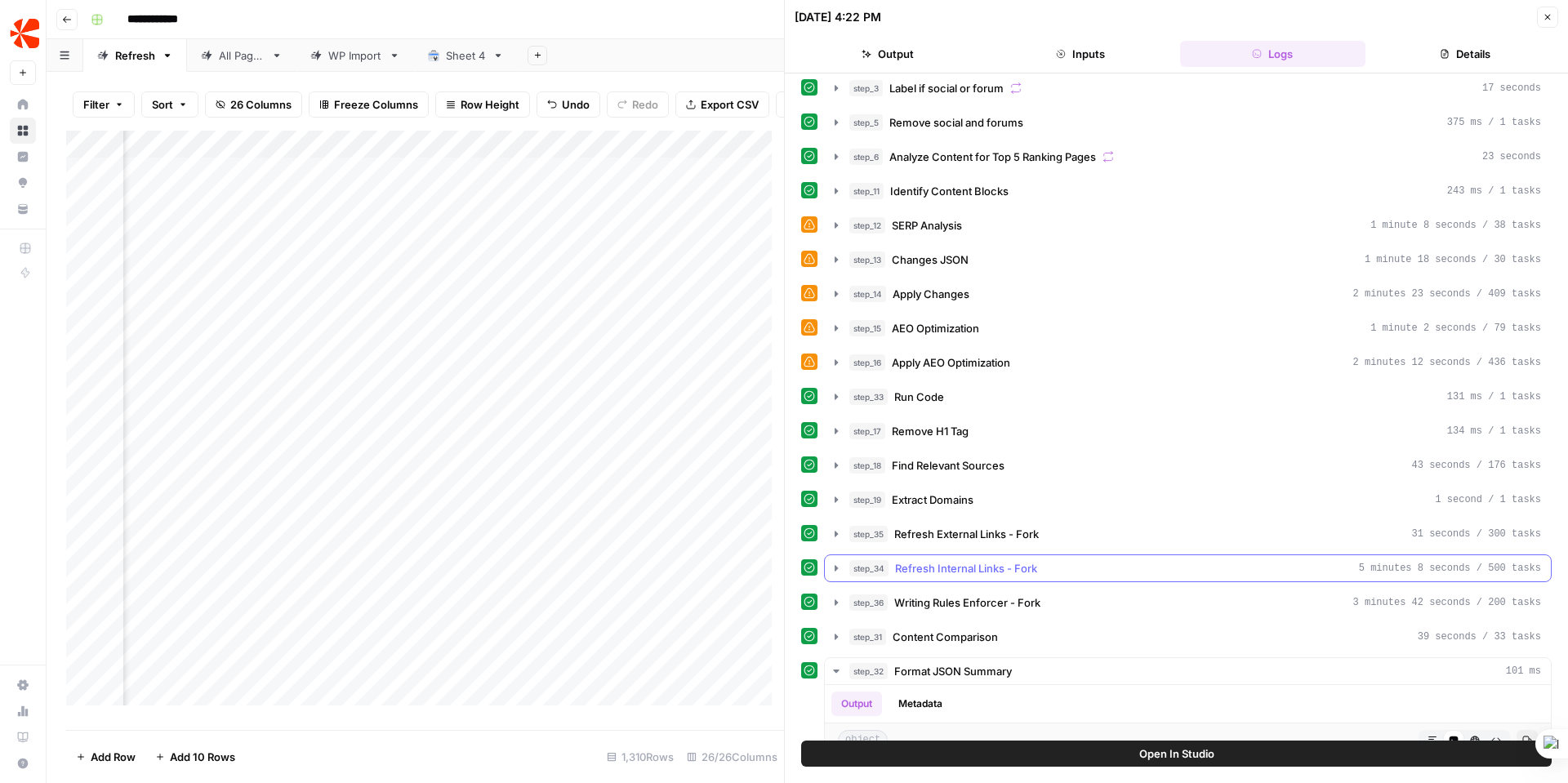
click at [834, 569] on icon "button" at bounding box center [836, 568] width 4 height 5
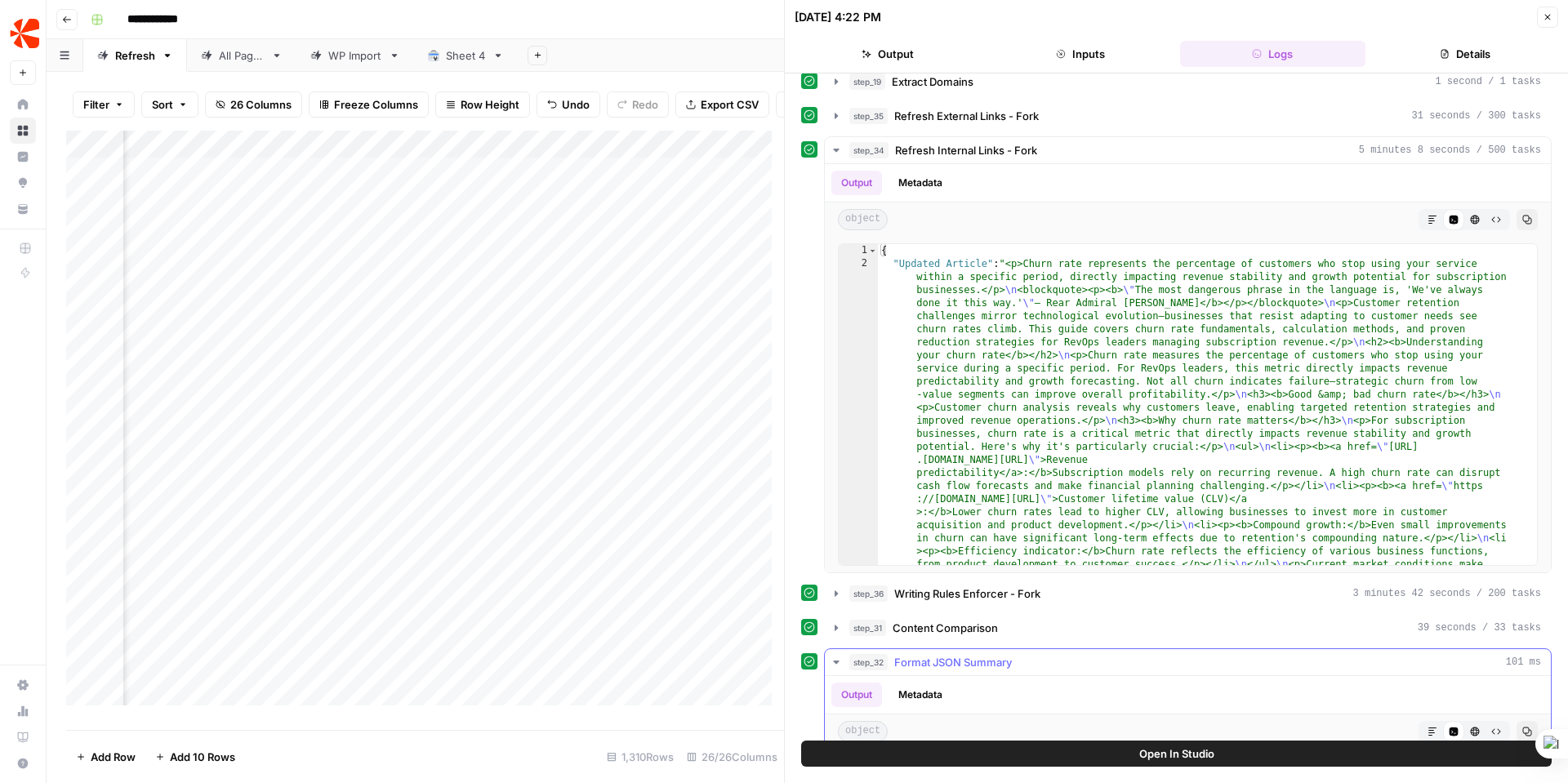
scroll to position [475, 0]
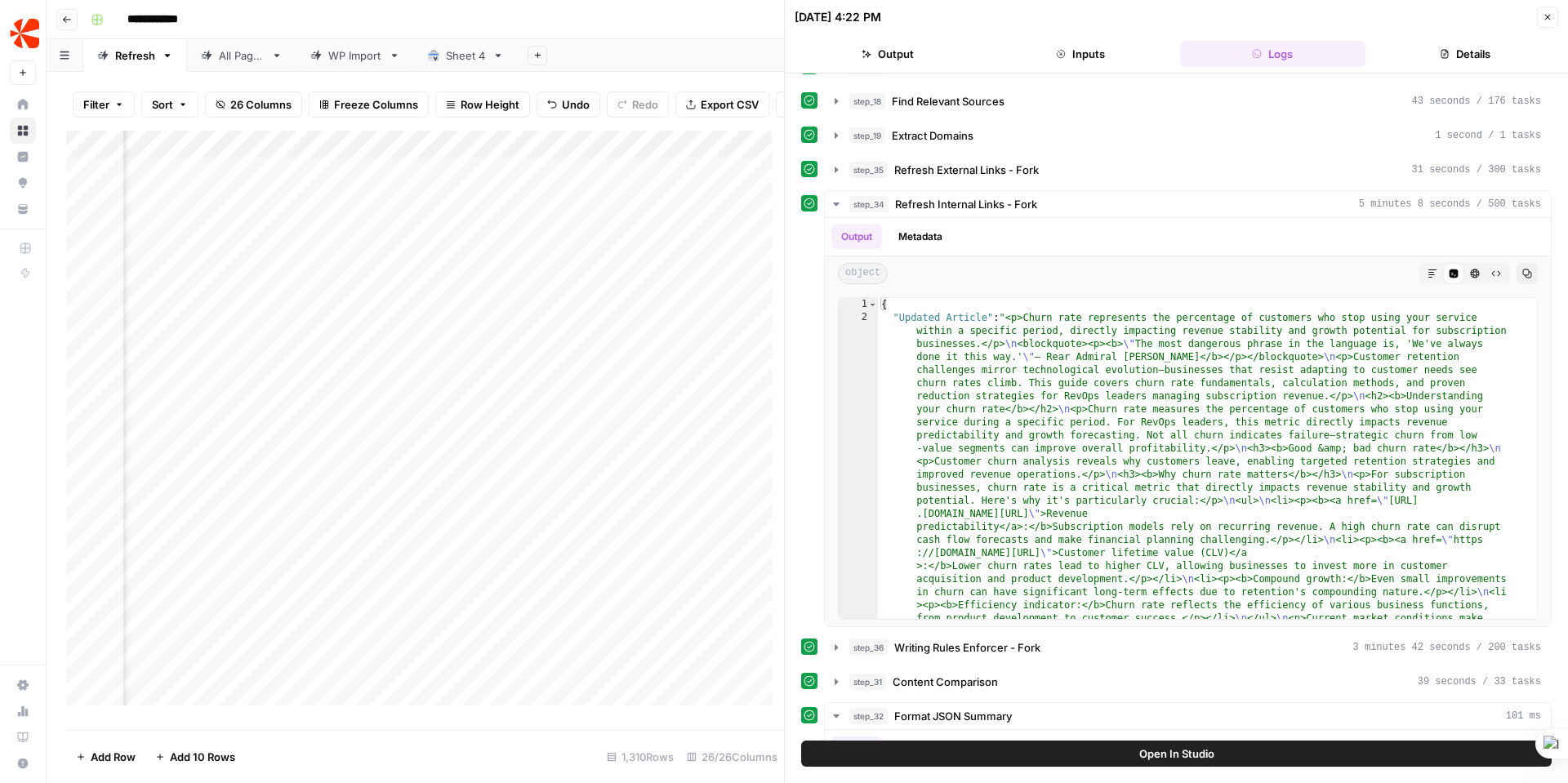
click at [804, 205] on icon at bounding box center [810, 204] width 11 height 11
click at [1202, 754] on span "Open In Studio" at bounding box center [1176, 754] width 75 height 16
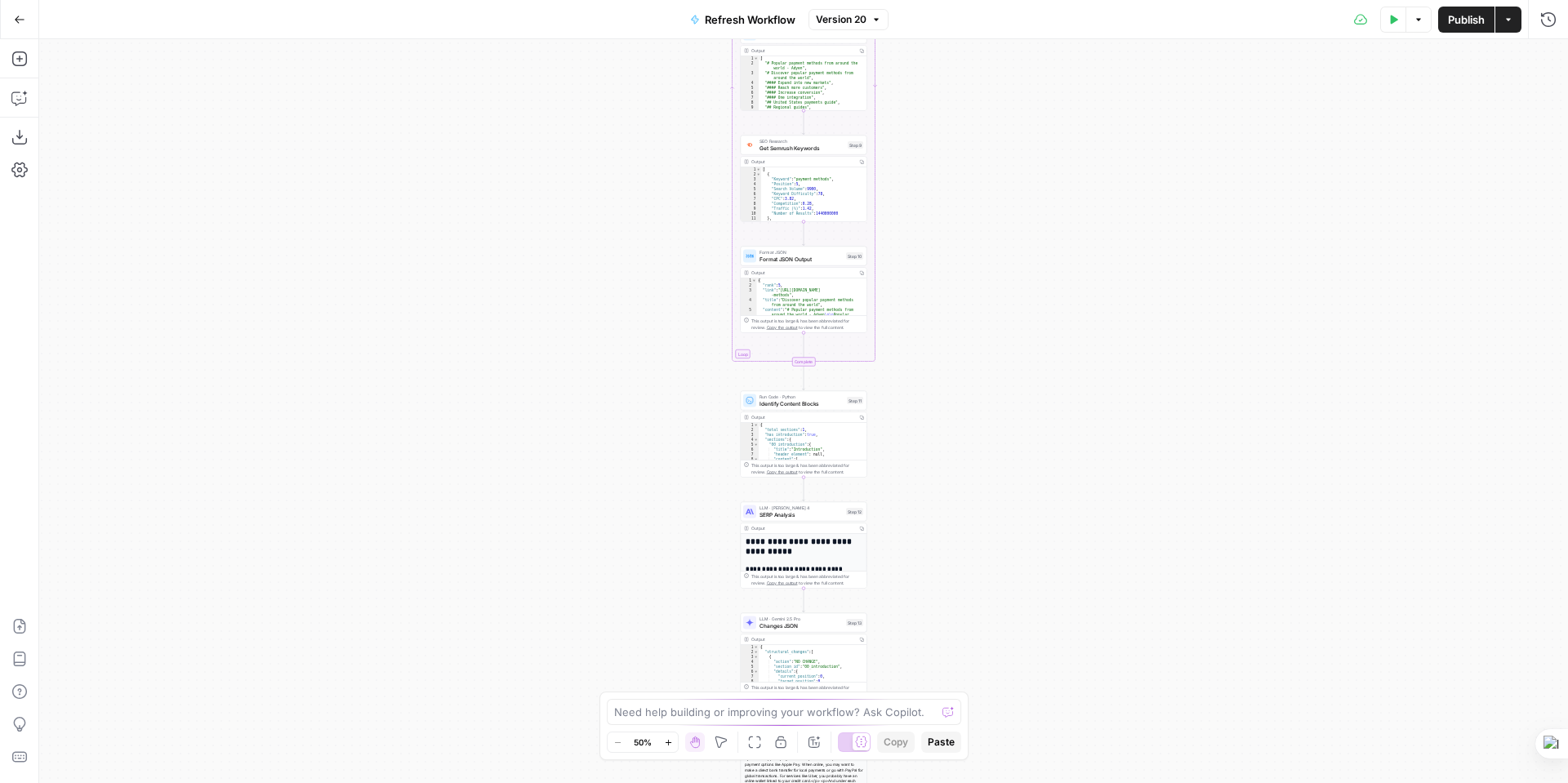
click at [666, 743] on icon "button" at bounding box center [668, 743] width 9 height 9
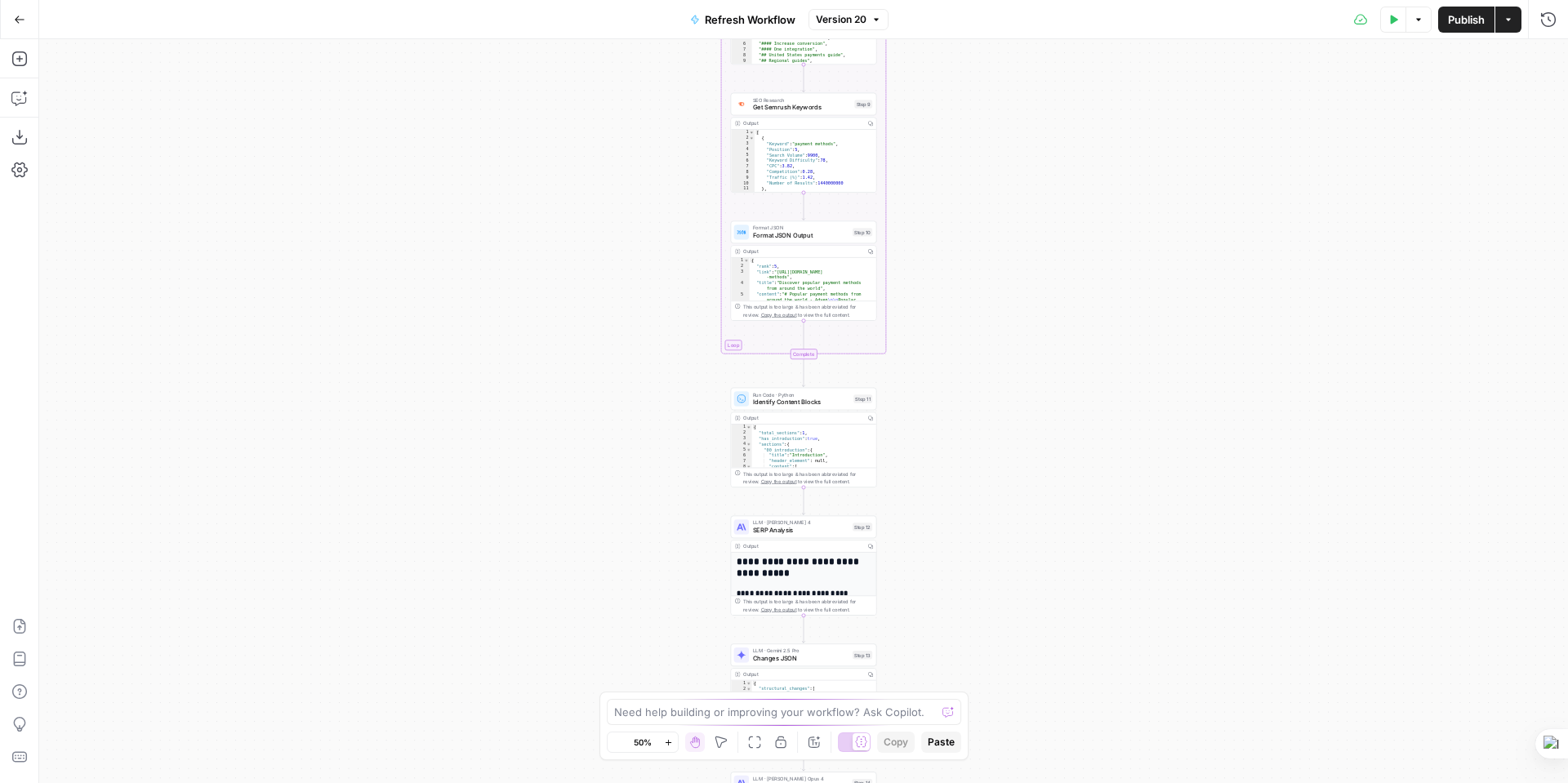
click at [666, 743] on icon "button" at bounding box center [668, 743] width 9 height 9
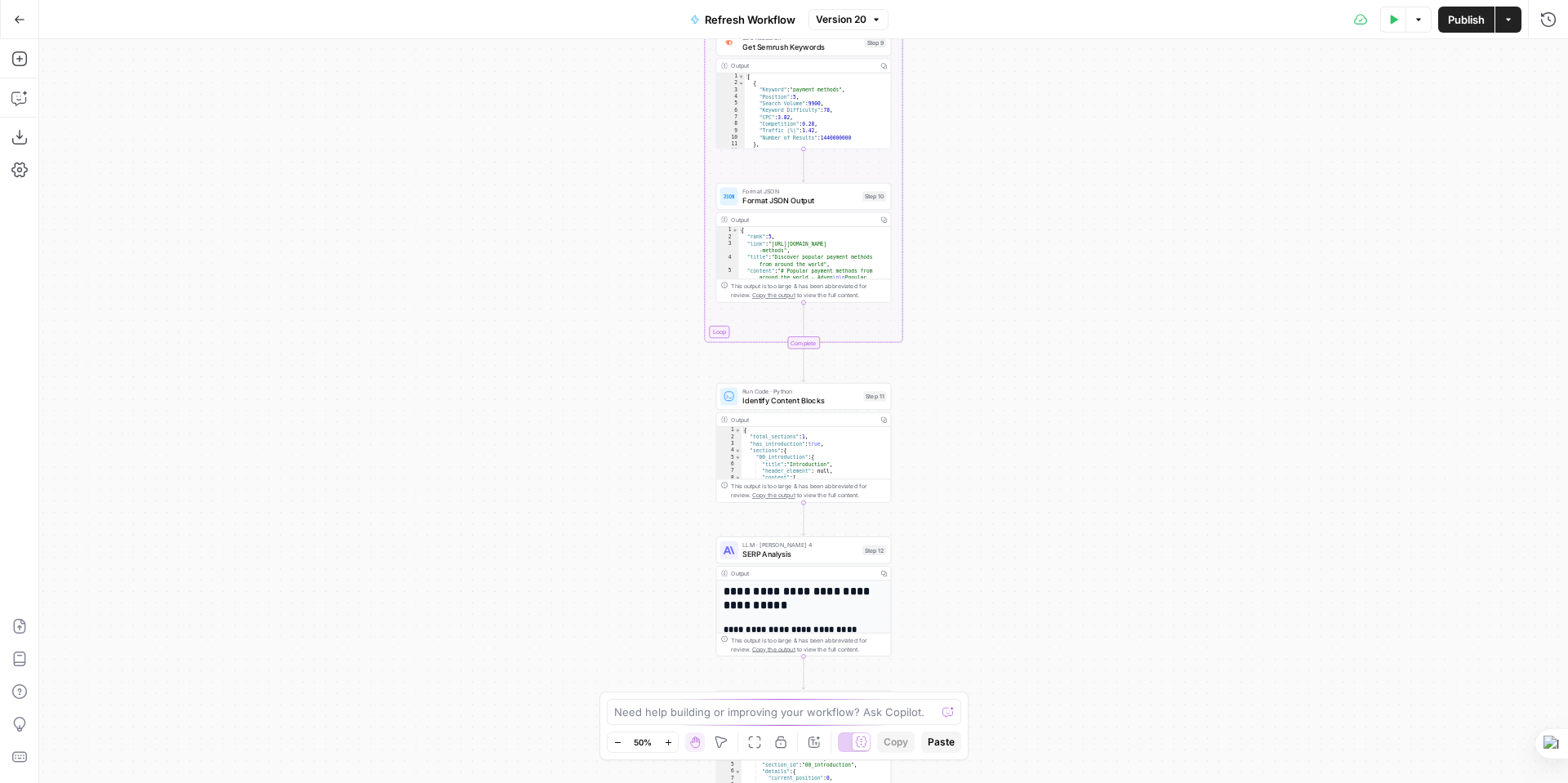
click at [666, 743] on icon "button" at bounding box center [668, 743] width 9 height 9
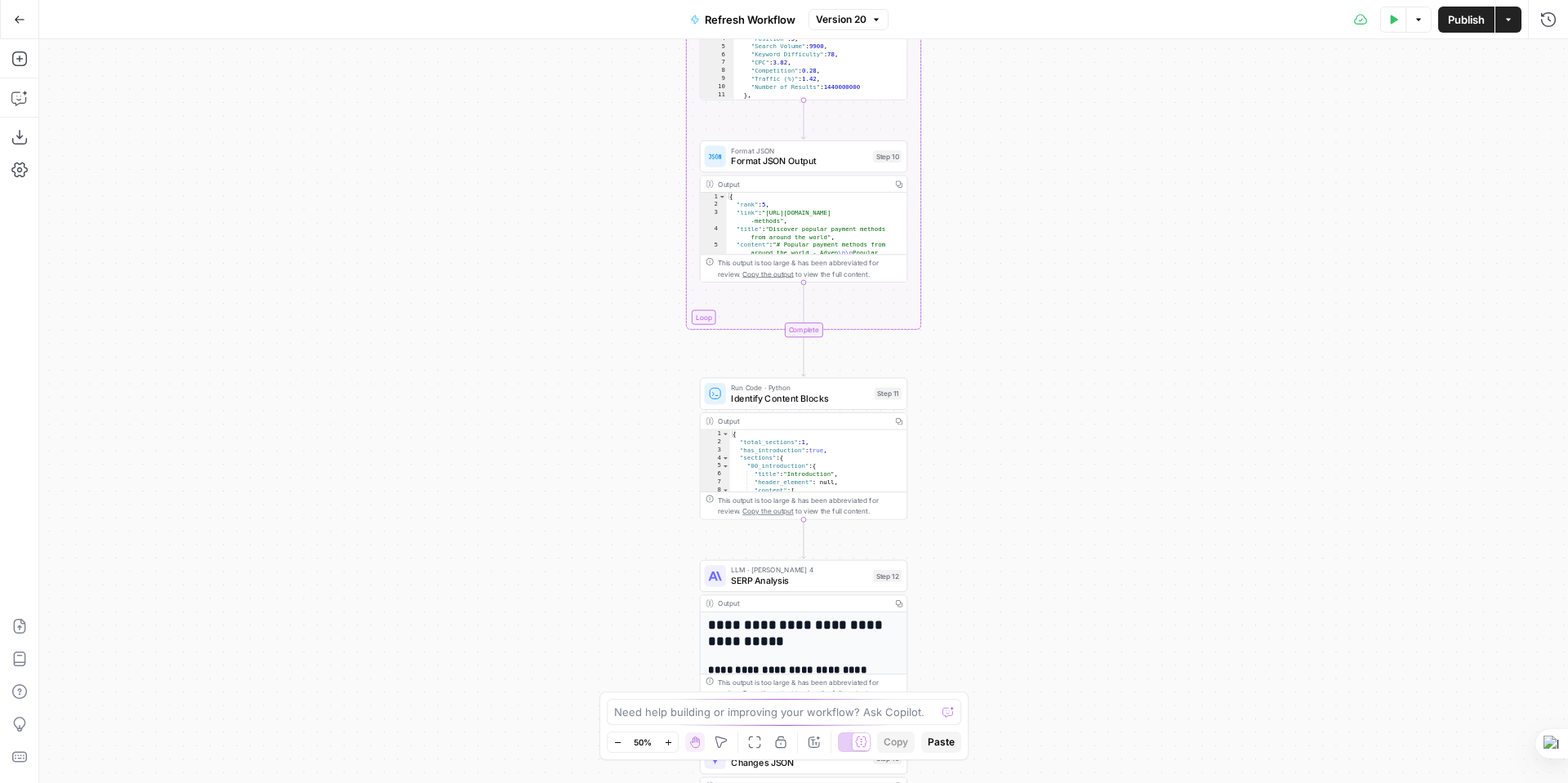
click at [666, 743] on icon "button" at bounding box center [668, 743] width 9 height 9
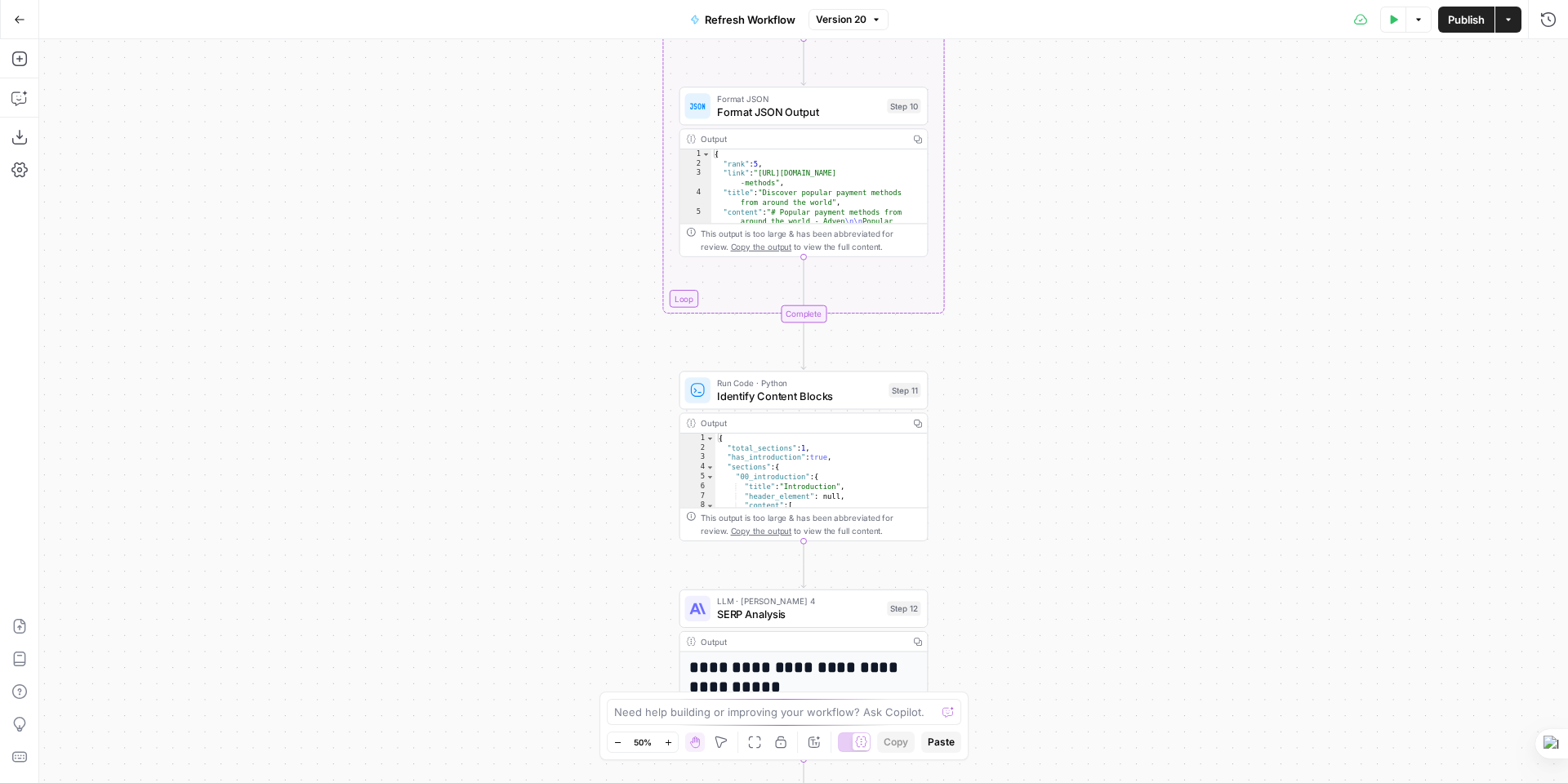
click at [666, 743] on icon "button" at bounding box center [668, 743] width 9 height 9
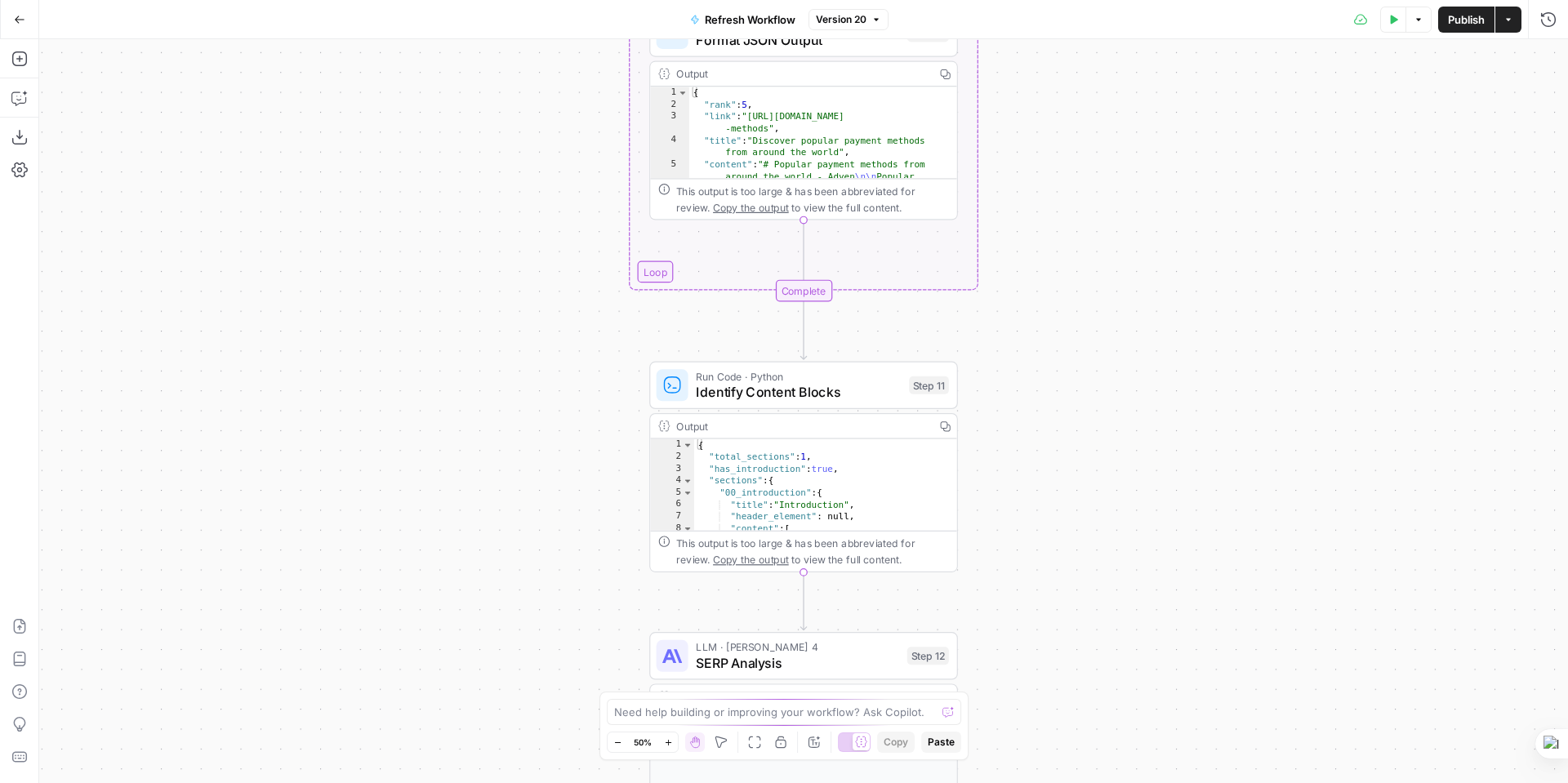
click at [666, 743] on icon "button" at bounding box center [668, 743] width 9 height 9
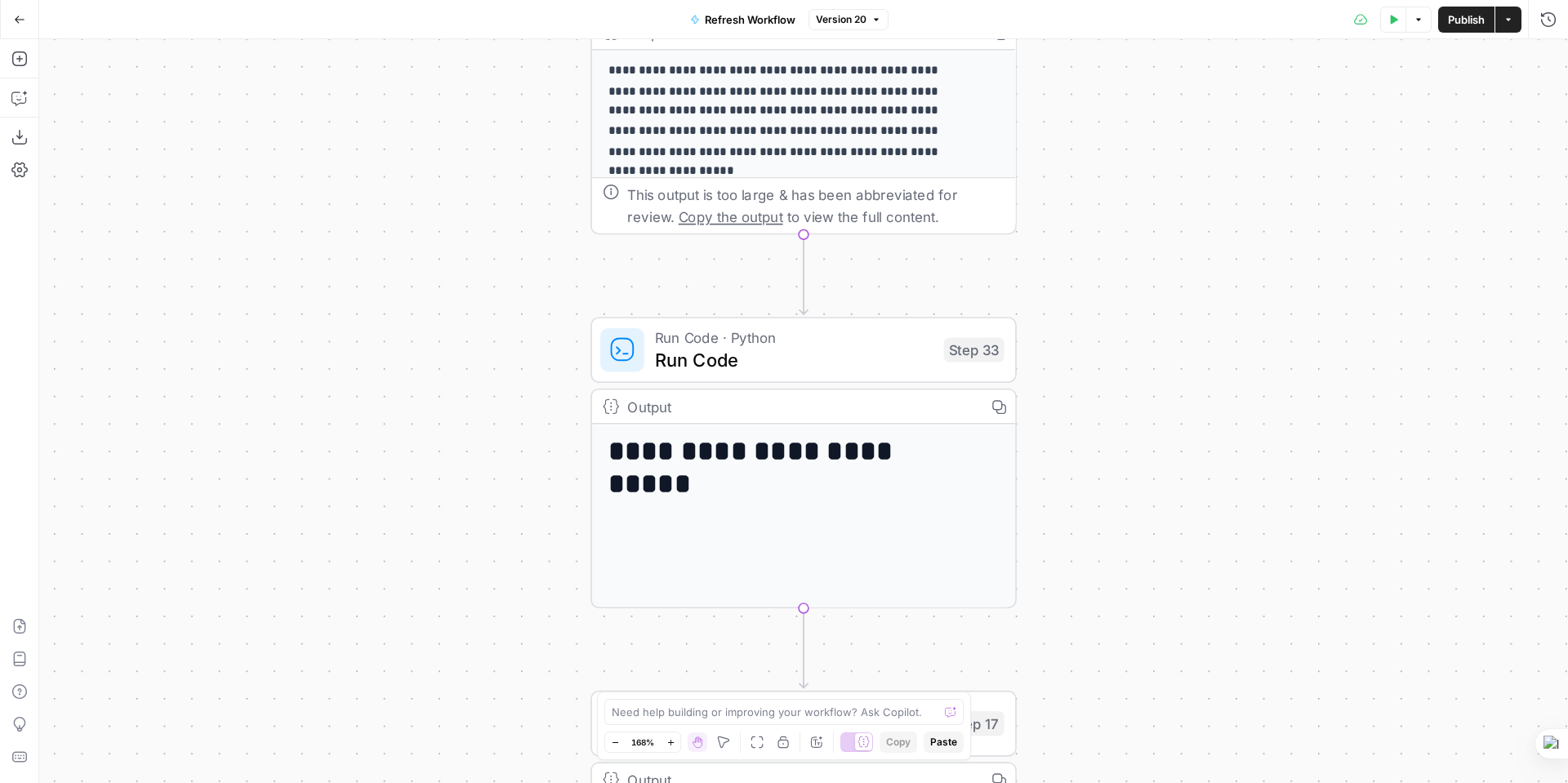
click at [802, 337] on span "Run Code · Python" at bounding box center [794, 338] width 277 height 22
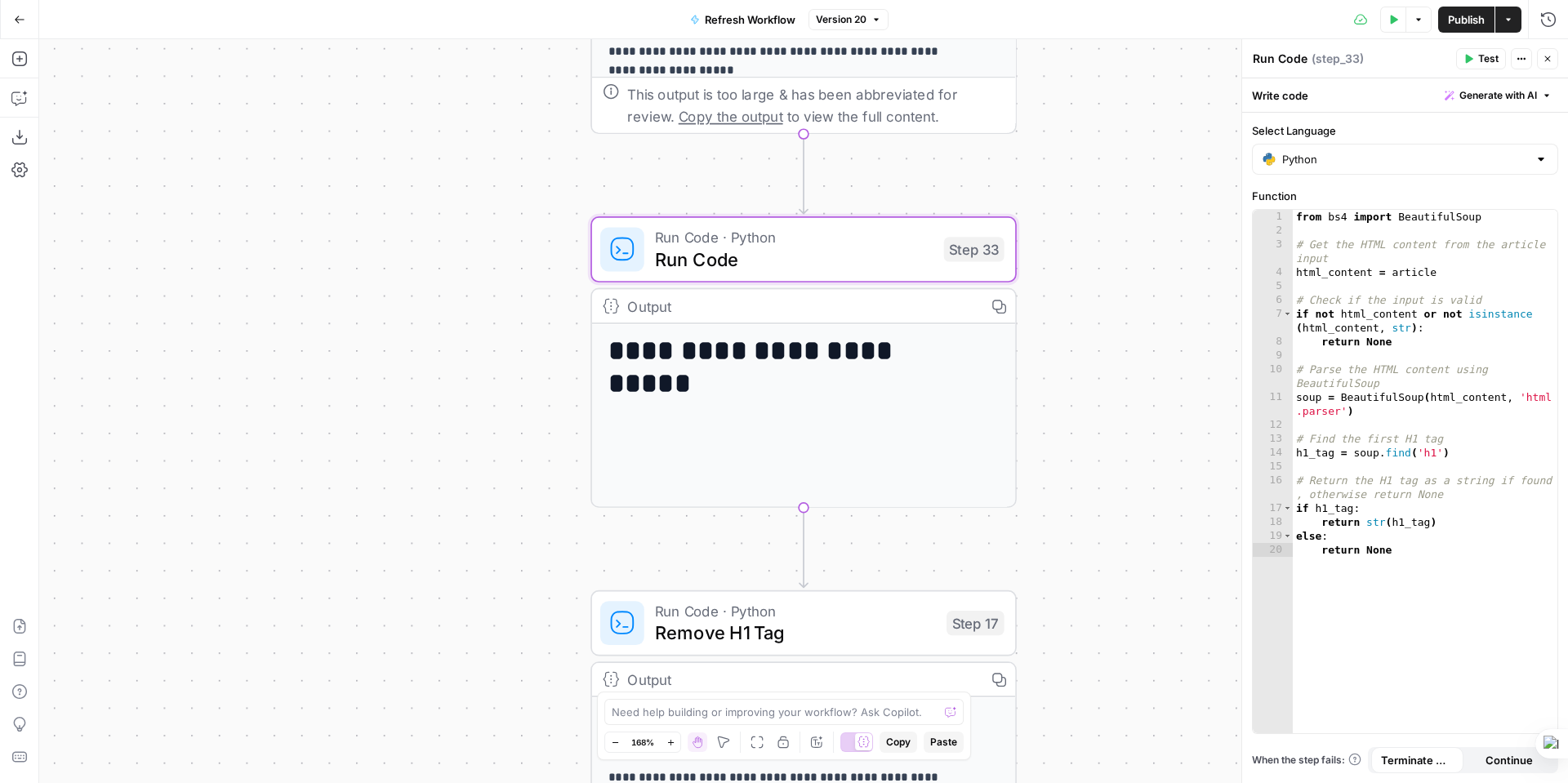
click at [804, 307] on div "Output" at bounding box center [800, 306] width 346 height 22
click at [1522, 59] on icon "button" at bounding box center [1521, 58] width 10 height 10
click at [1416, 16] on icon "button" at bounding box center [1418, 19] width 10 height 10
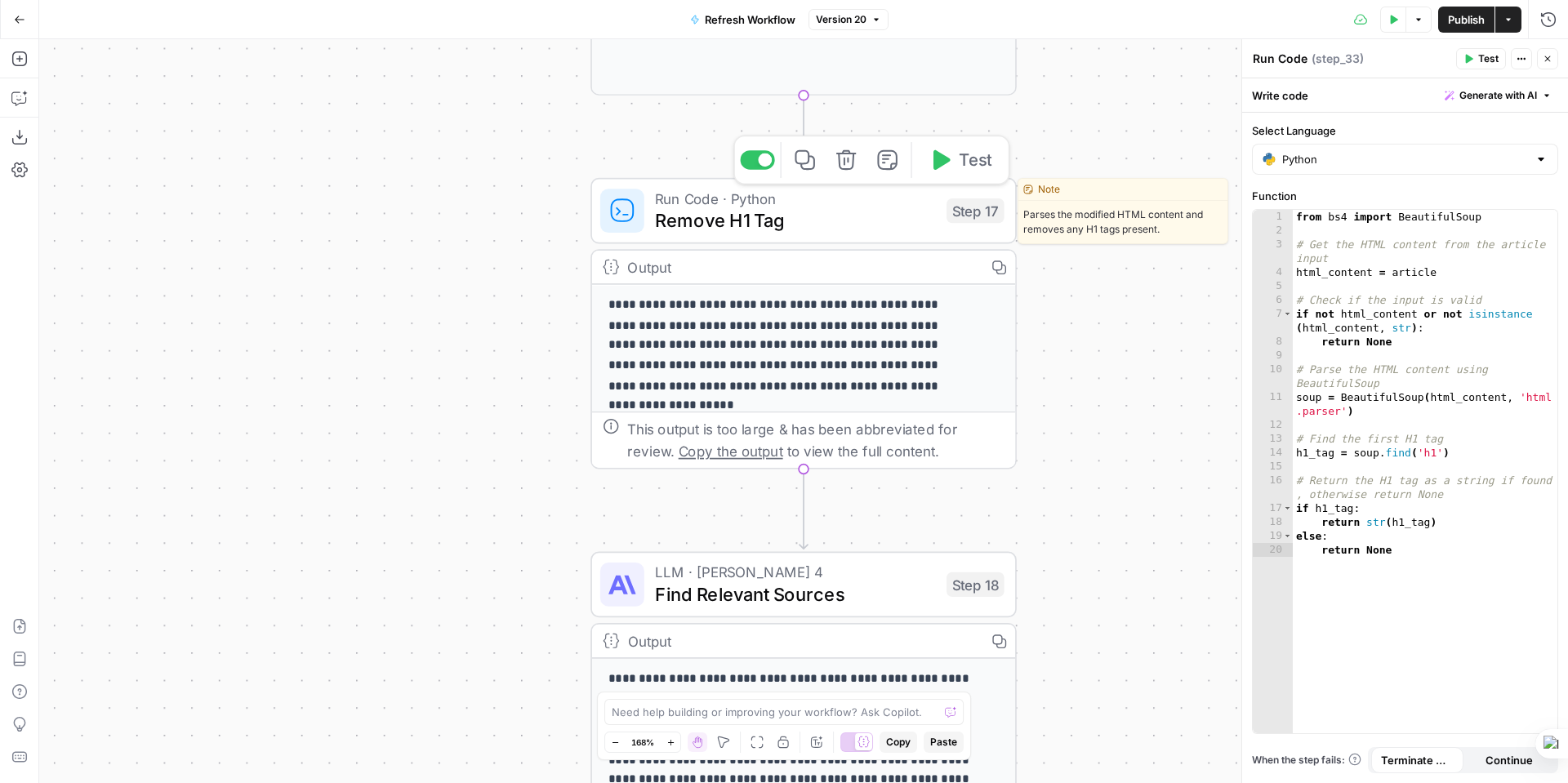
click at [857, 228] on span "Remove H1 Tag" at bounding box center [795, 220] width 280 height 27
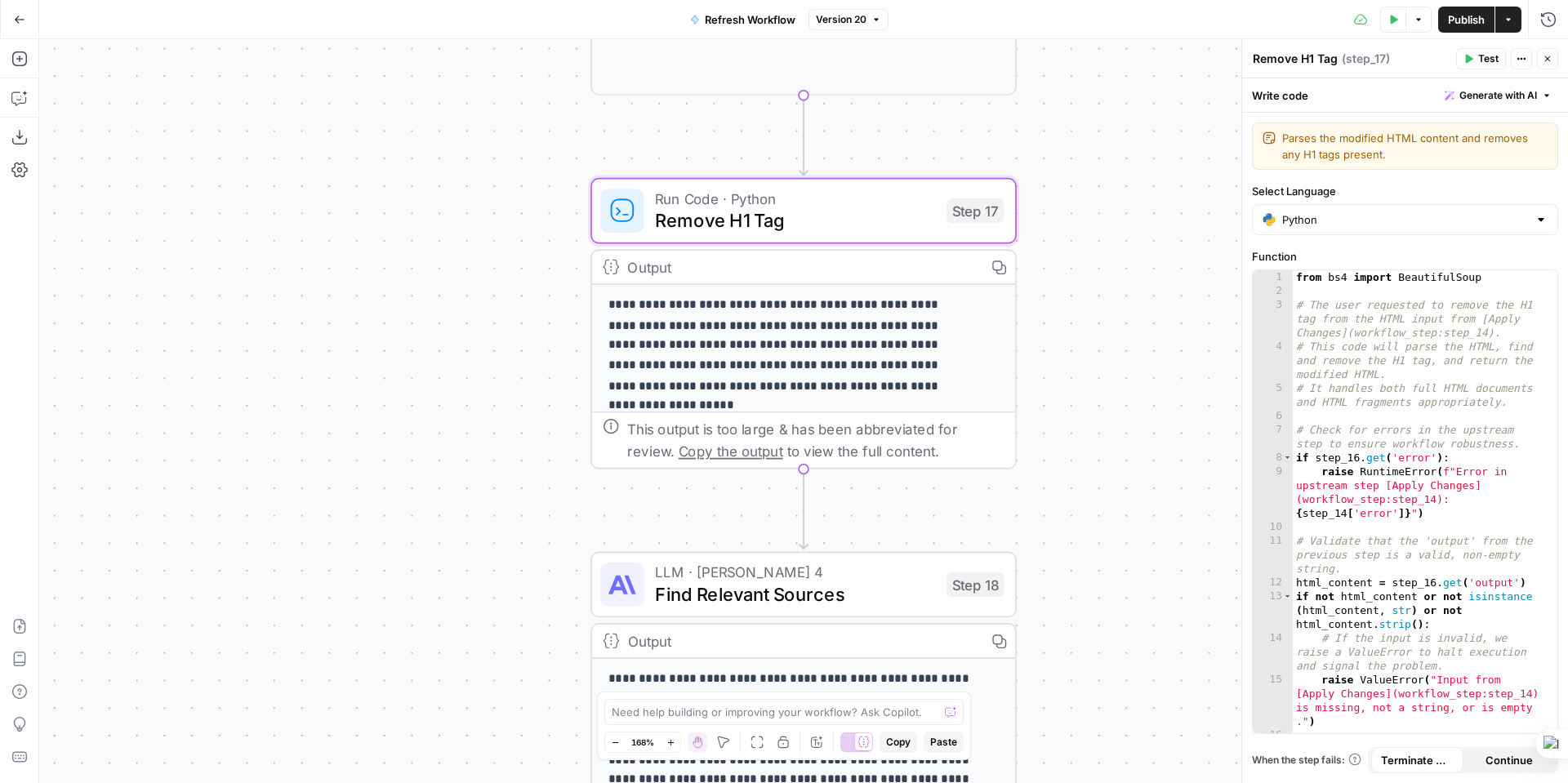
click at [849, 260] on div "Output" at bounding box center [800, 267] width 346 height 22
click at [838, 362] on p "**********" at bounding box center [783, 346] width 349 height 100
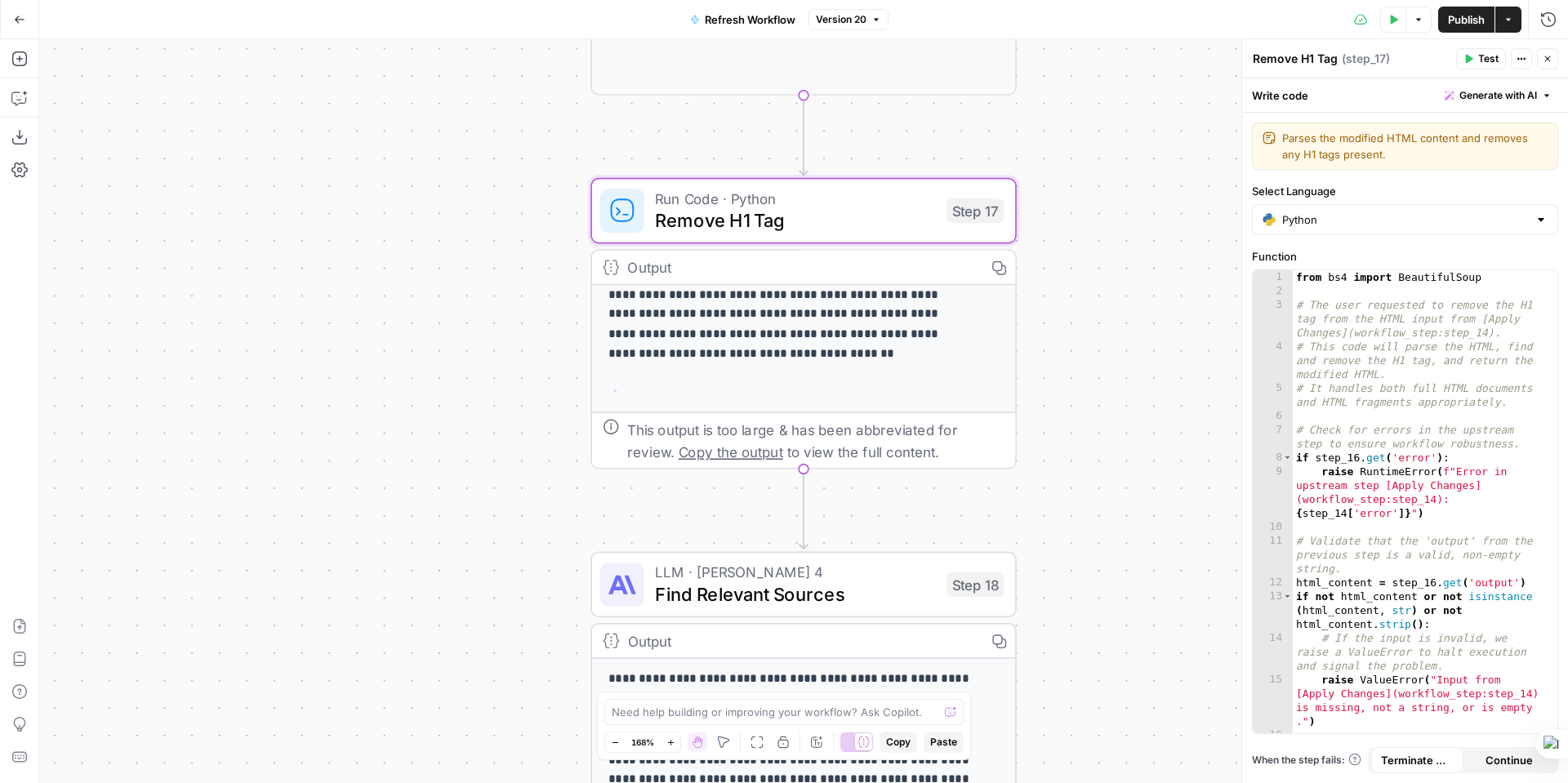
scroll to position [54, 0]
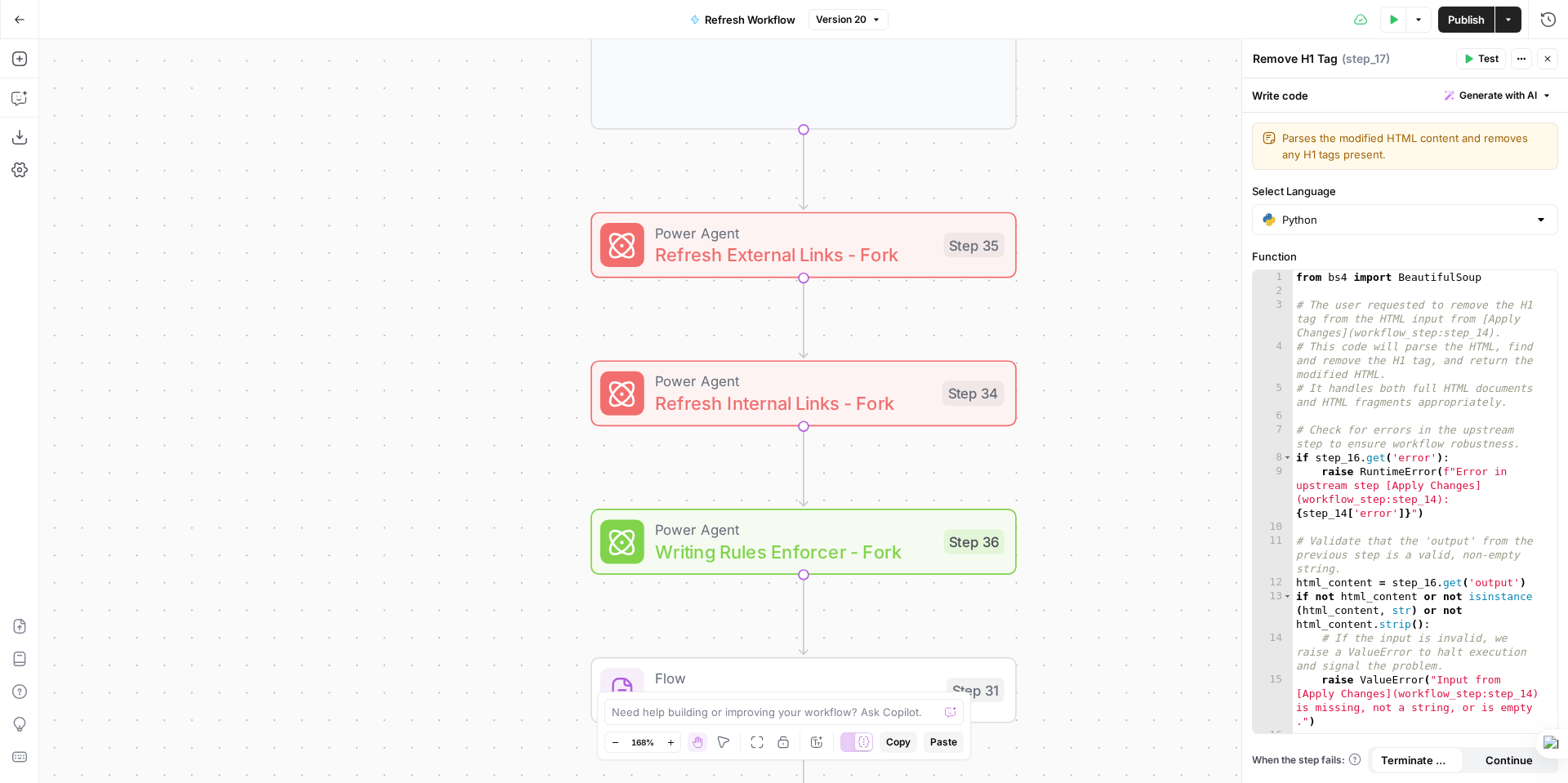
click at [831, 399] on span "Refresh Internal Links - Fork" at bounding box center [793, 403] width 276 height 27
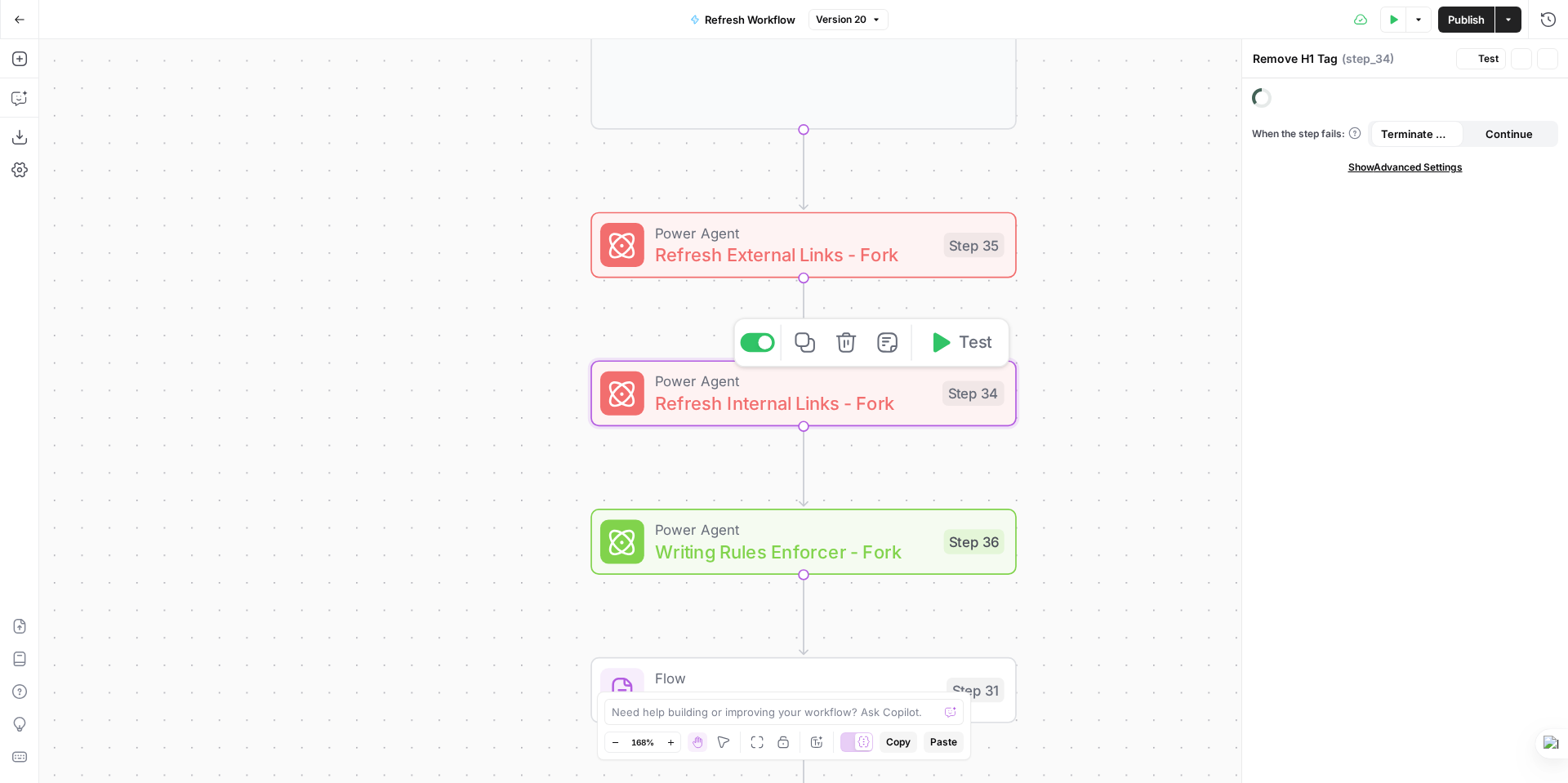
type textarea "Refresh Internal Links - Fork"
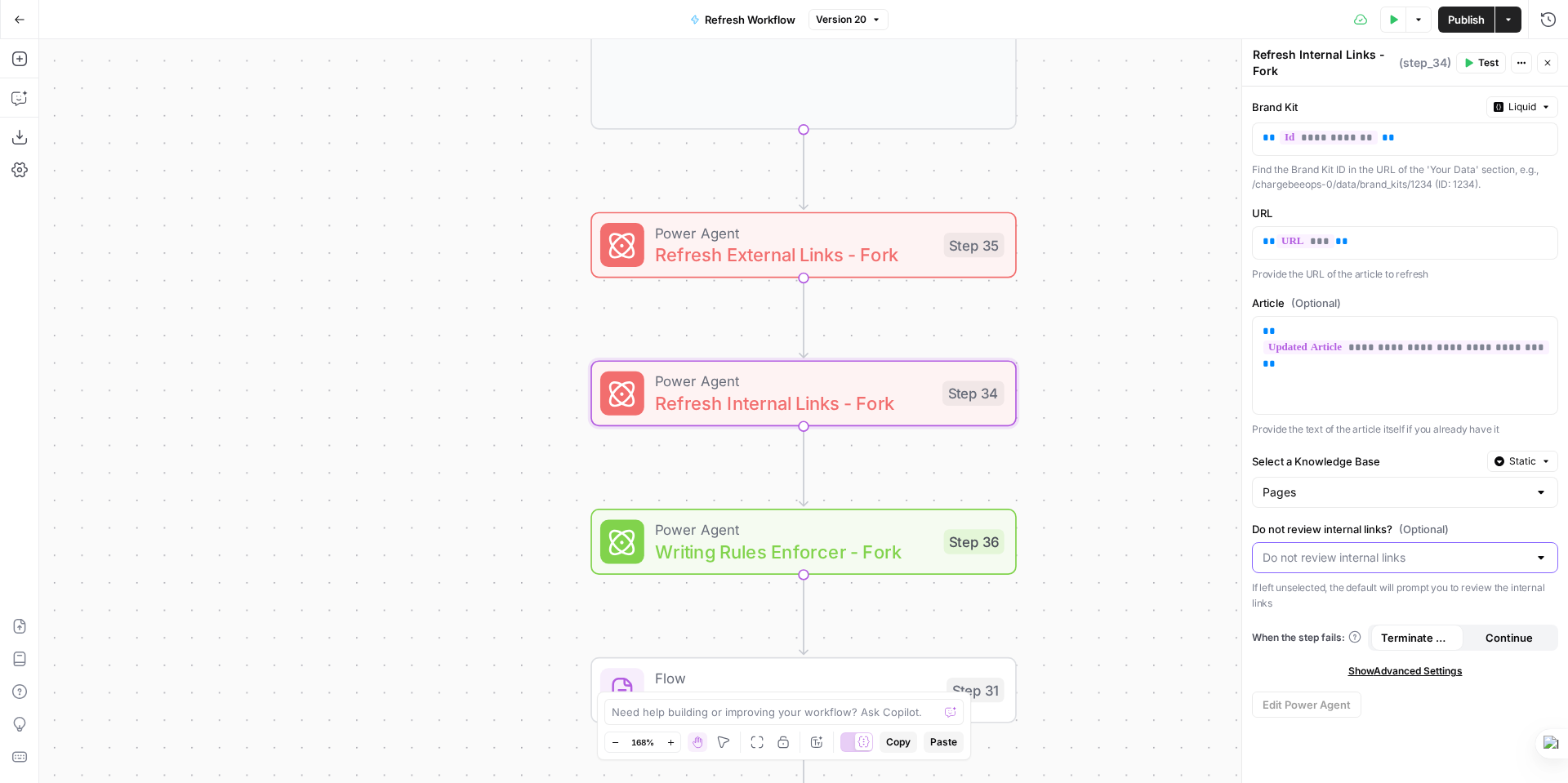
click at [1435, 560] on input "Do not review internal links? (Optional)" at bounding box center [1395, 558] width 266 height 16
click at [1377, 599] on span "Review internal links" at bounding box center [1402, 599] width 272 height 16
type input "Review internal links"
click at [1470, 19] on span "Publish" at bounding box center [1466, 20] width 37 height 16
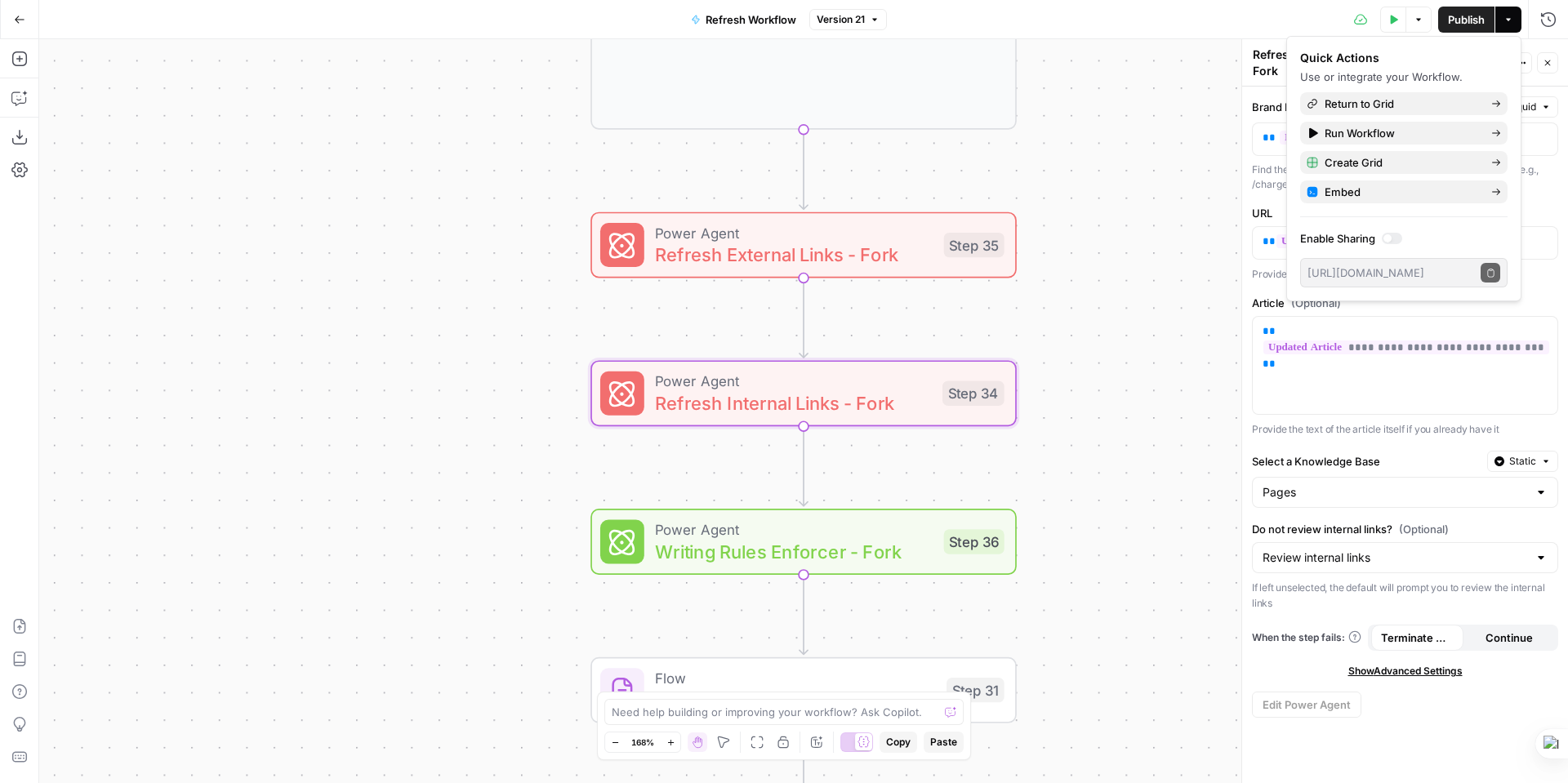
click at [1219, 244] on div "Workflow Input Settings Inputs Power Agent Identify Target Keywords of an Artic…" at bounding box center [803, 411] width 1529 height 744
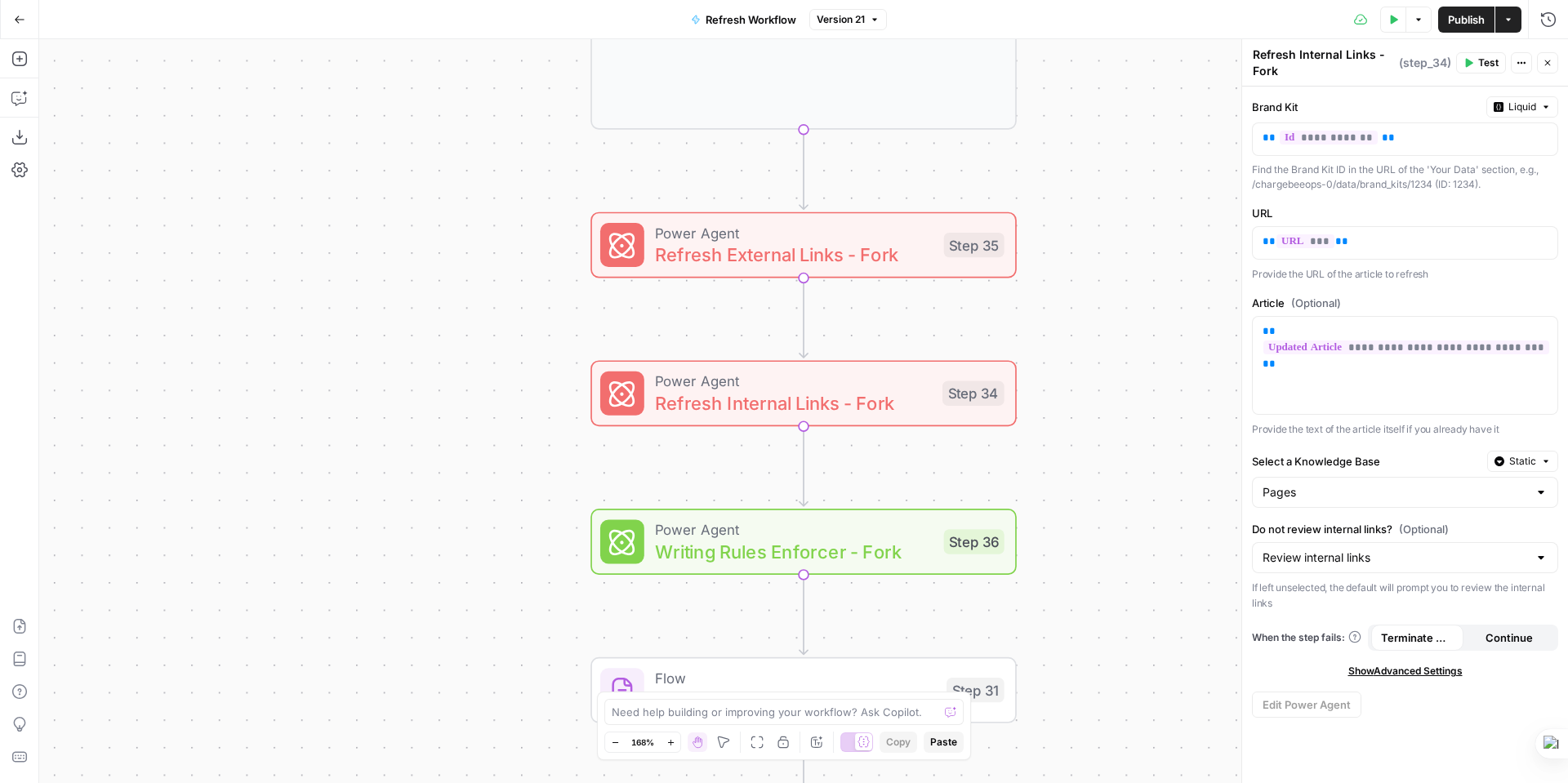
click at [1544, 460] on icon "button" at bounding box center [1545, 461] width 5 height 3
click at [1536, 492] on div at bounding box center [1541, 493] width 13 height 16
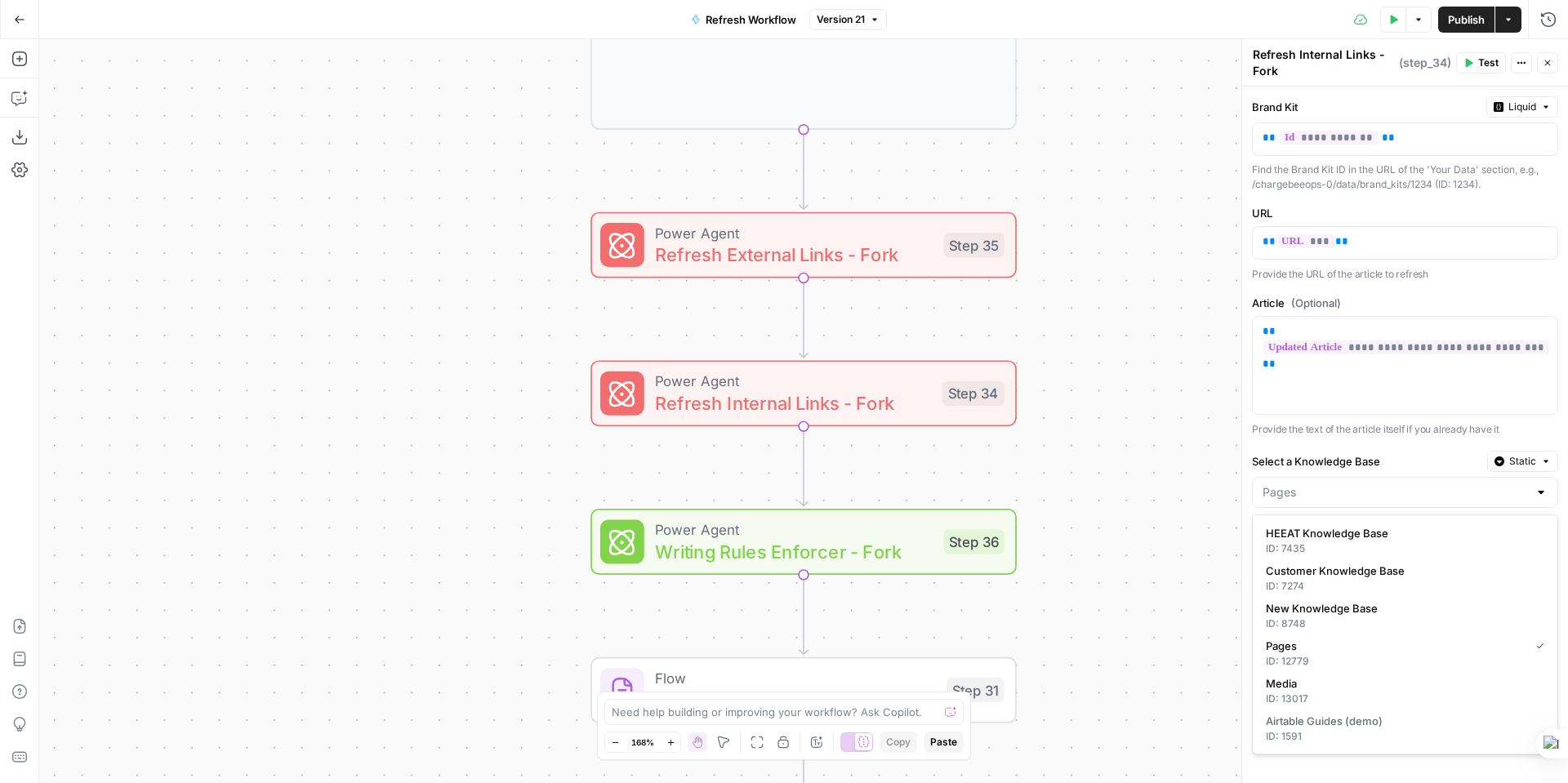
type input "Pages"
click at [1534, 425] on p "Provide the text of the article itself if you already have it" at bounding box center [1406, 430] width 307 height 16
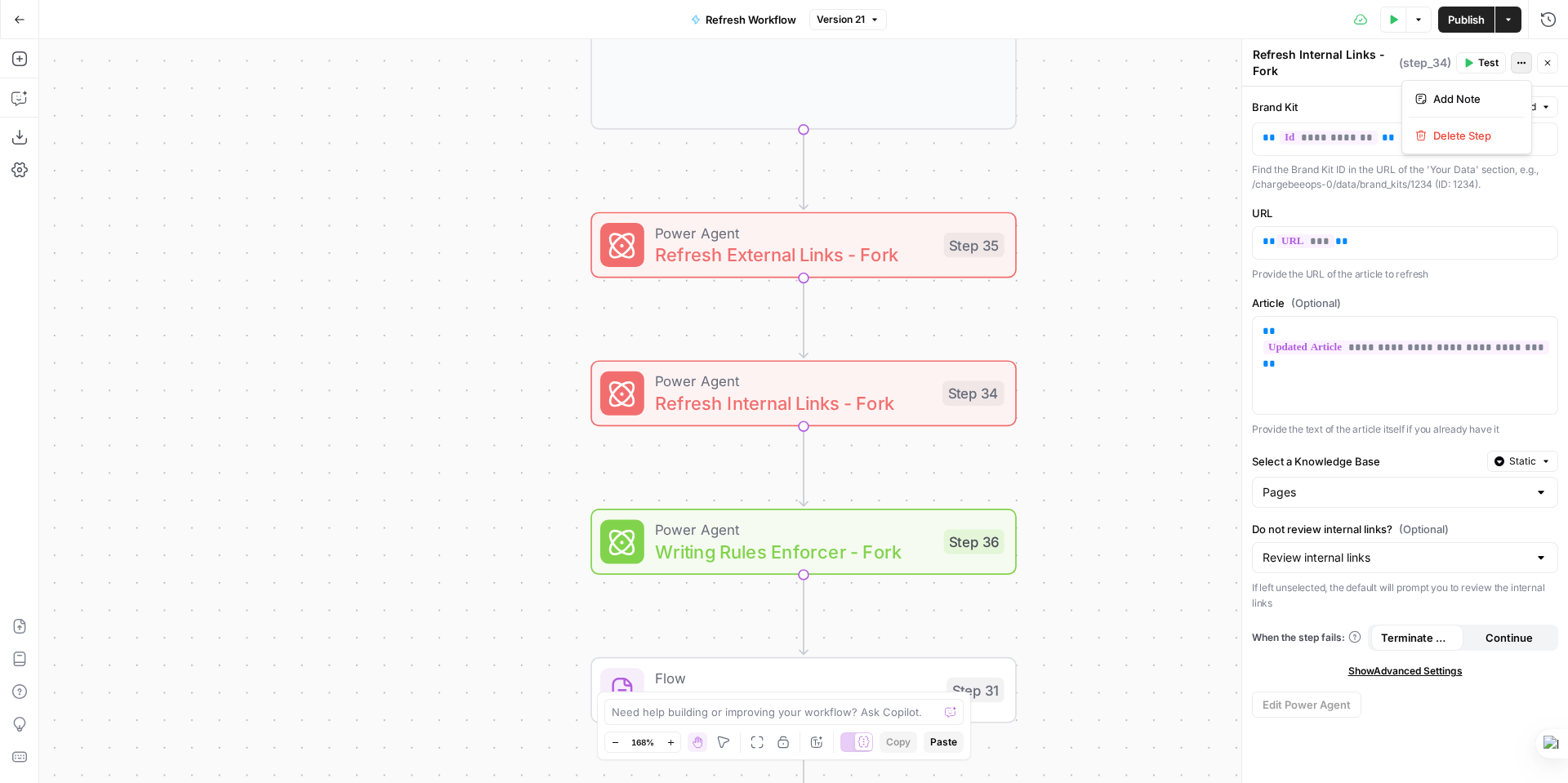
click at [1524, 66] on icon "button" at bounding box center [1521, 63] width 10 height 10
click at [1546, 106] on icon "button" at bounding box center [1545, 107] width 5 height 3
click at [1547, 106] on icon "button" at bounding box center [1545, 107] width 5 height 3
click at [1447, 200] on div "**********" at bounding box center [1405, 434] width 326 height 696
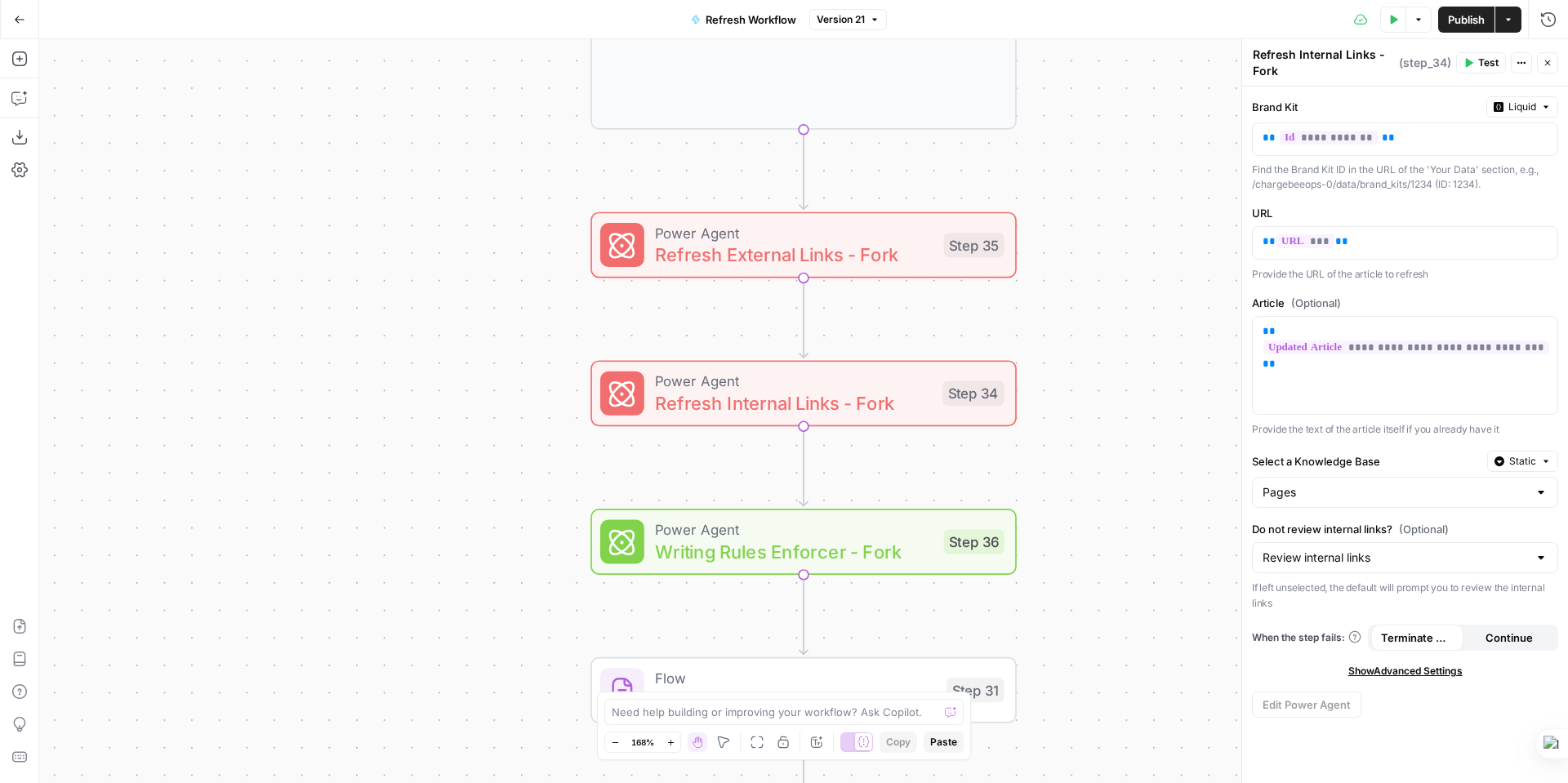
click at [1410, 673] on span "Show Advanced Settings" at bounding box center [1405, 671] width 114 height 15
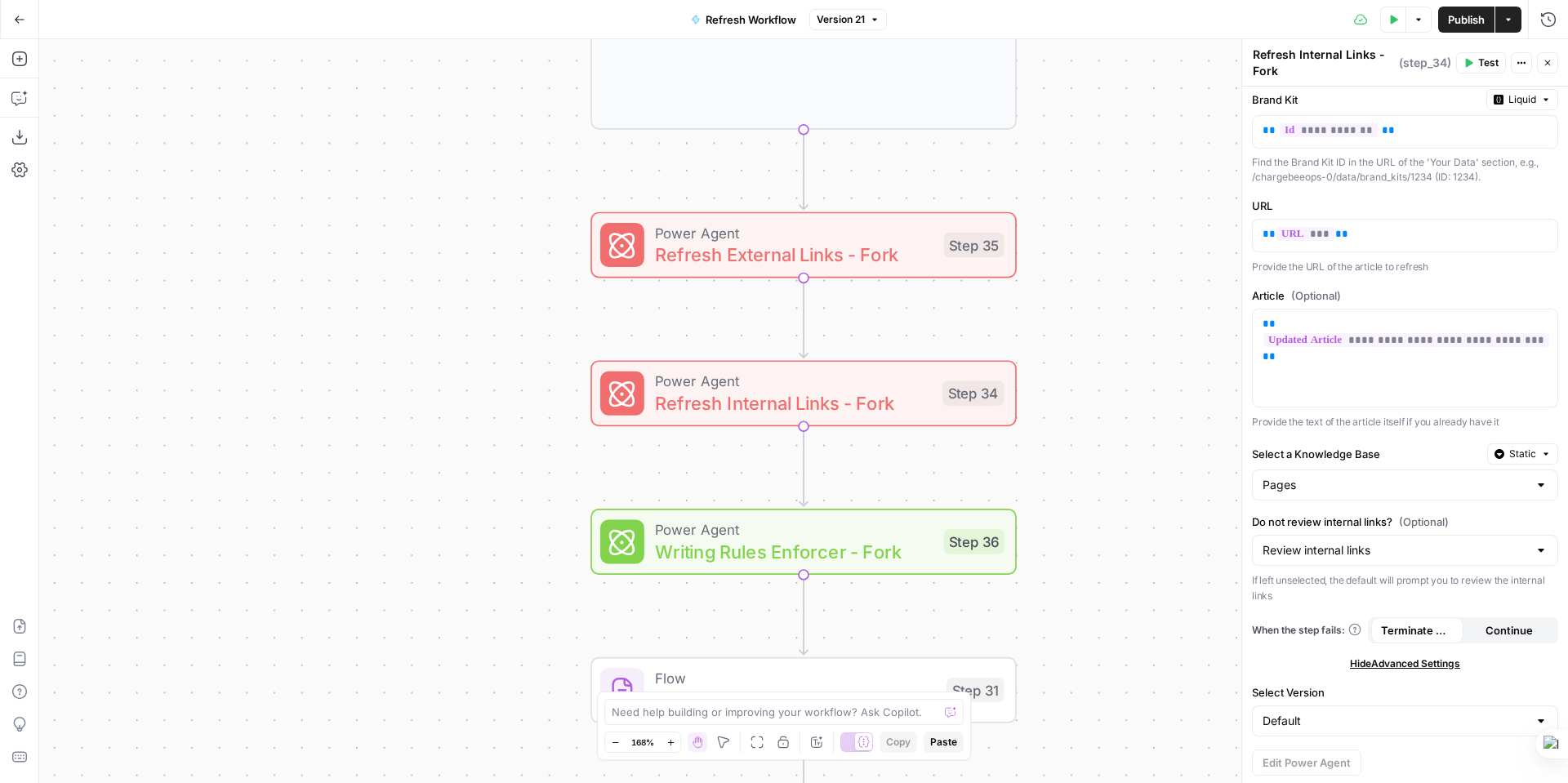
scroll to position [10, 0]
click at [1518, 714] on div "Default" at bounding box center [1406, 718] width 307 height 31
click at [1448, 630] on span "Default" at bounding box center [1388, 632] width 245 height 16
type input "Default"
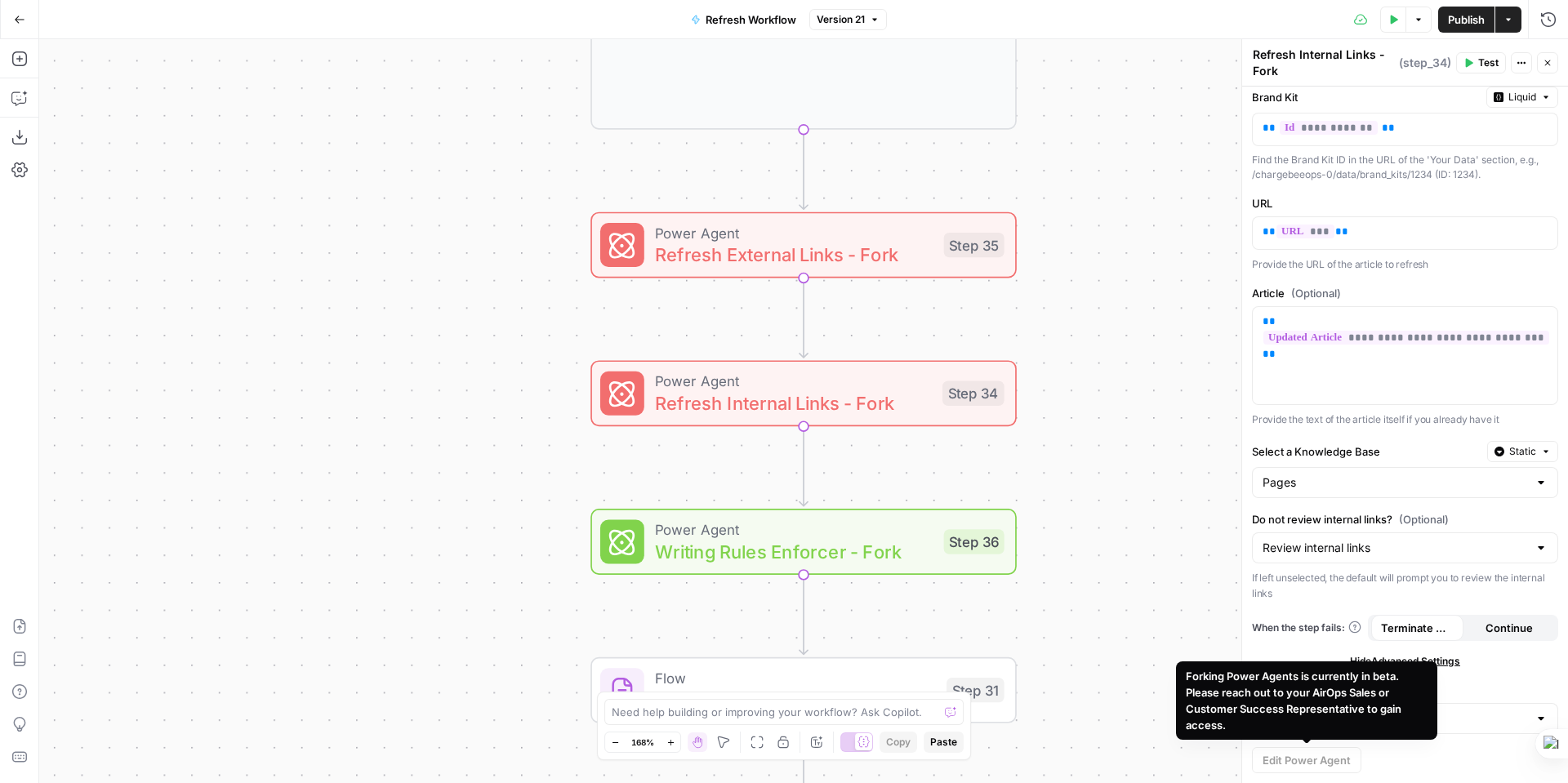
click at [1102, 506] on div "Workflow Input Settings Inputs Power Agent Identify Target Keywords of an Artic…" at bounding box center [803, 411] width 1529 height 744
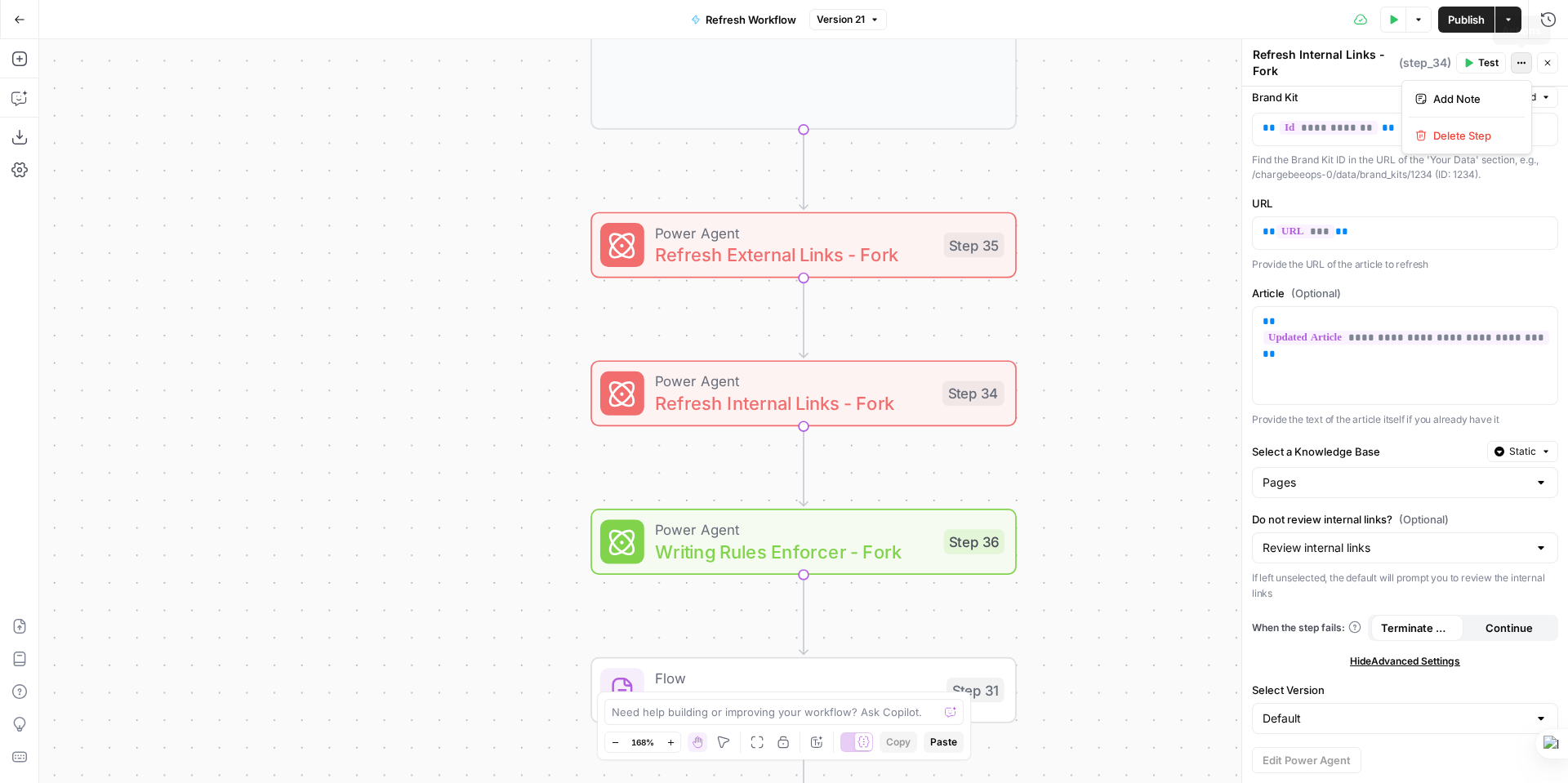
click at [1517, 62] on icon "button" at bounding box center [1521, 63] width 10 height 10
click at [1518, 60] on icon "button" at bounding box center [1521, 63] width 10 height 10
click at [1512, 21] on icon "button" at bounding box center [1508, 19] width 10 height 10
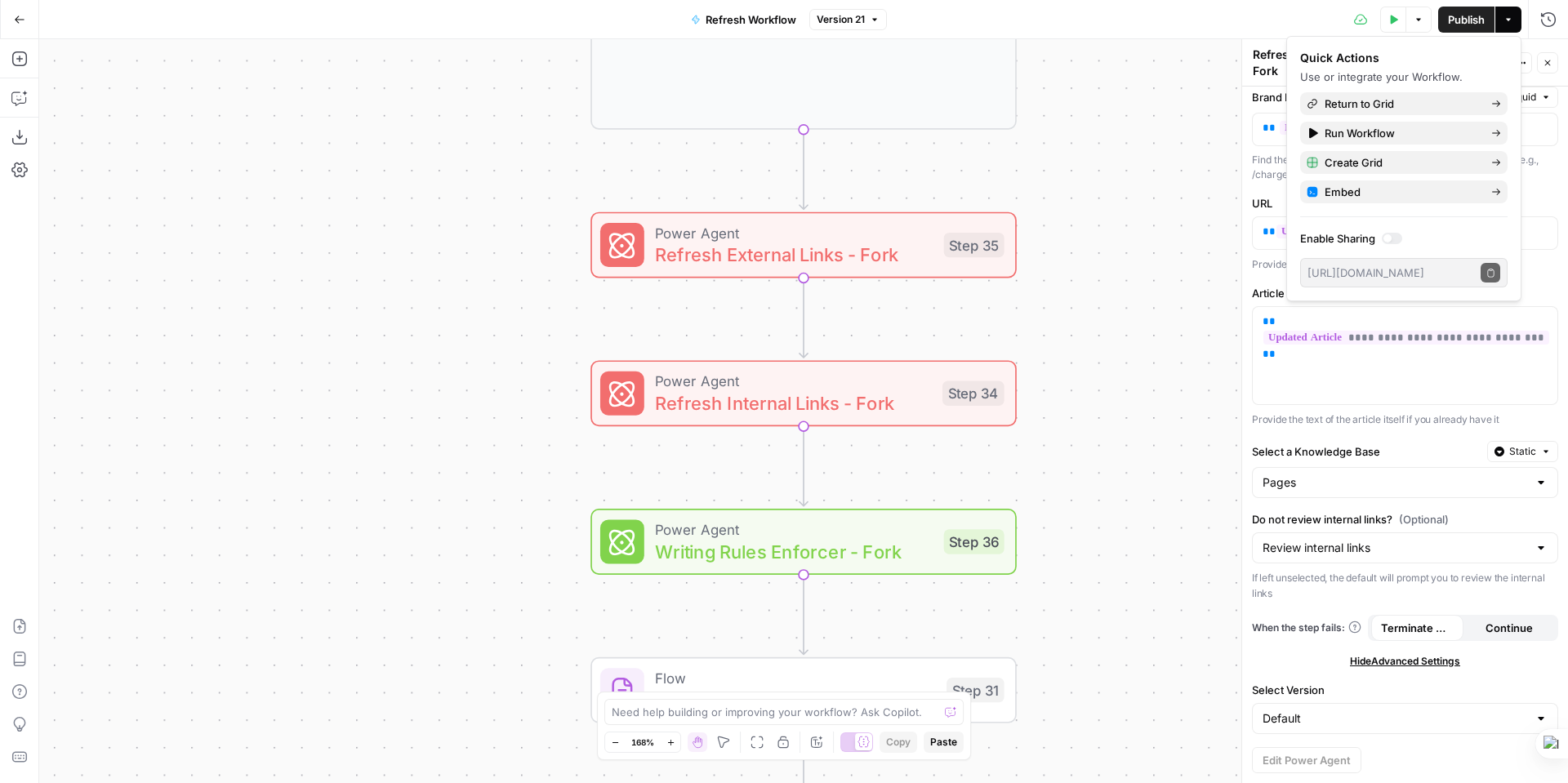
click at [1512, 21] on icon "button" at bounding box center [1508, 19] width 10 height 10
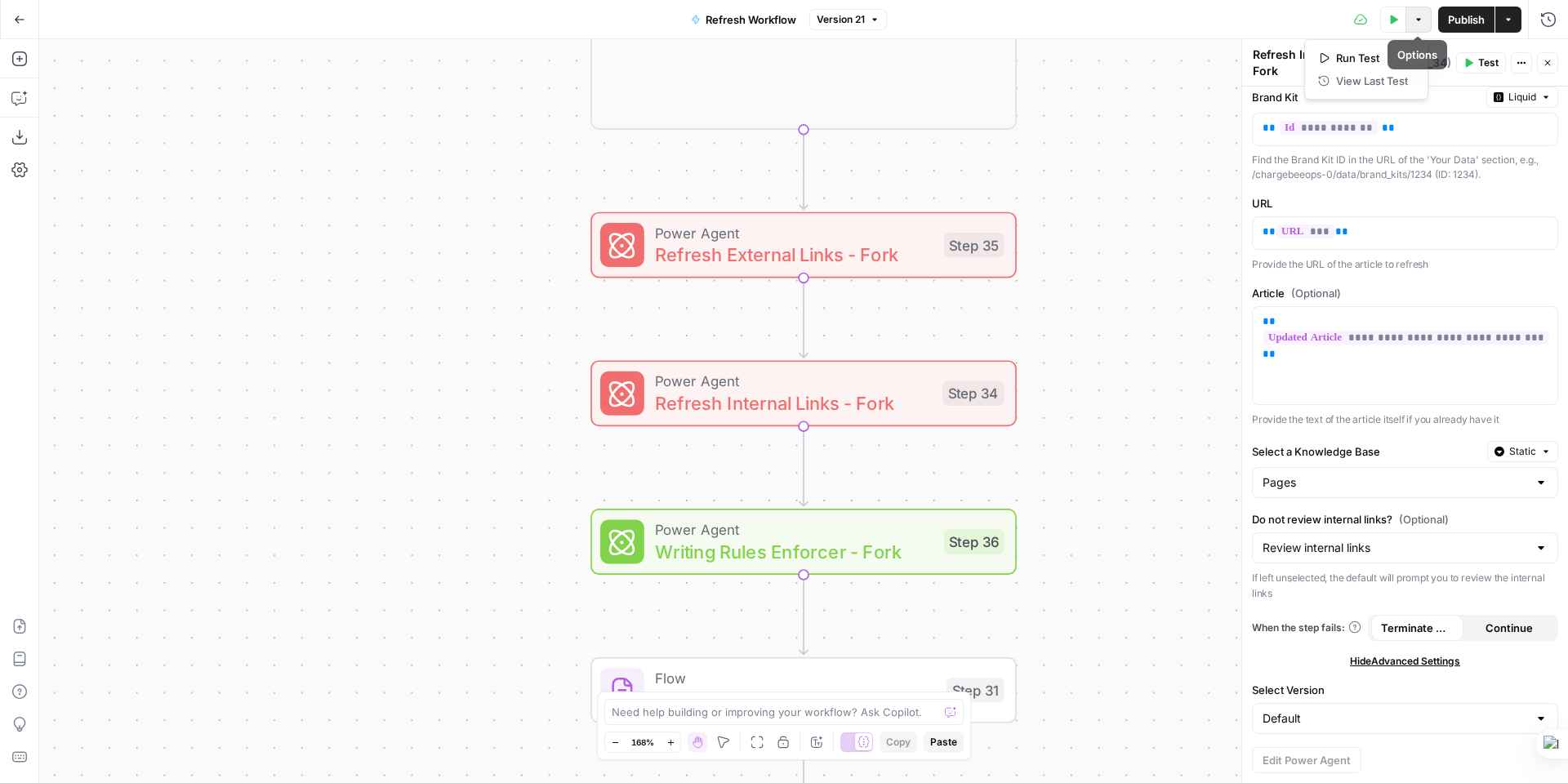
click at [1425, 13] on button "Options" at bounding box center [1418, 19] width 26 height 26
click at [1422, 16] on icon "button" at bounding box center [1418, 19] width 10 height 10
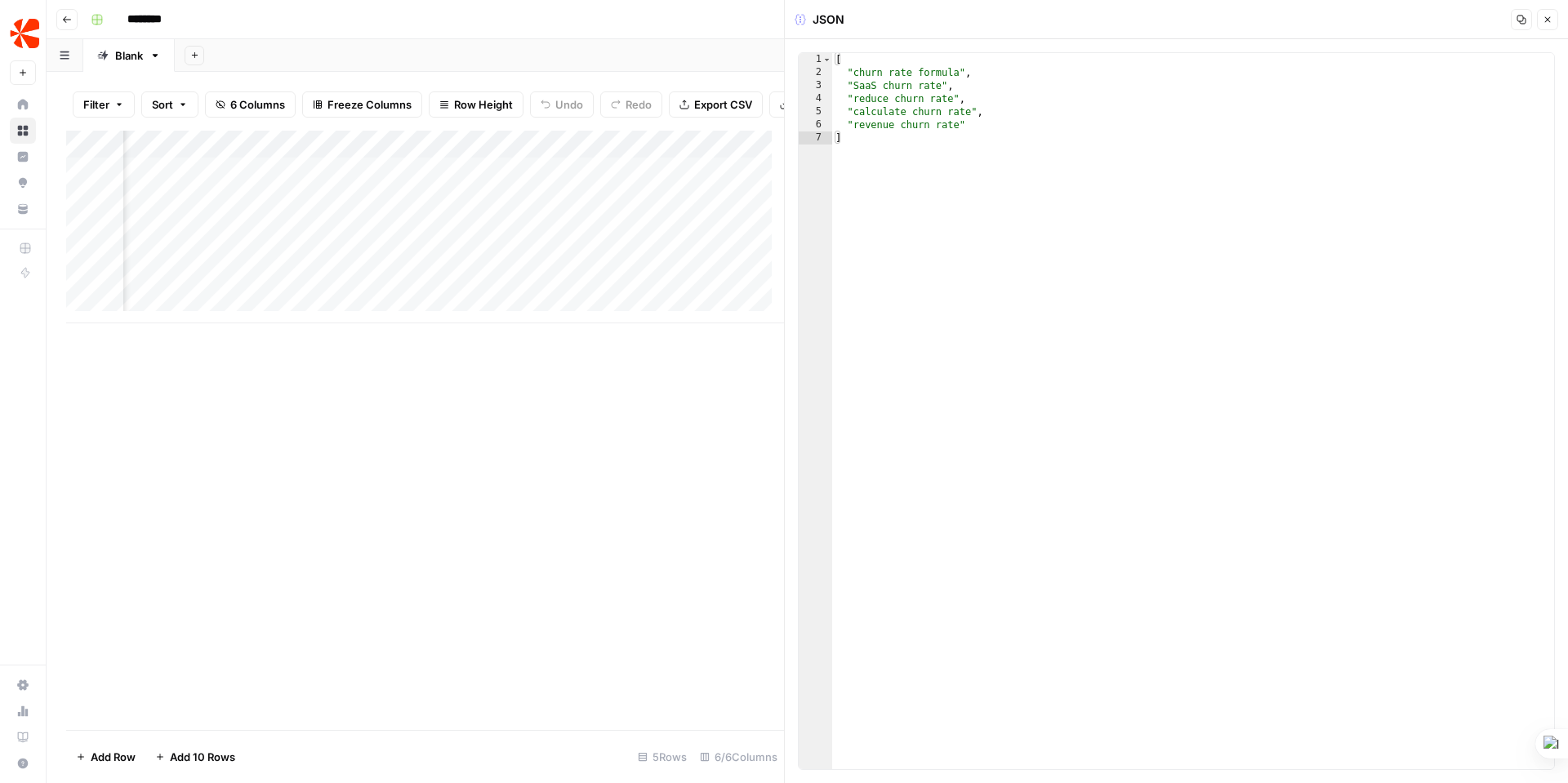
scroll to position [0, 566]
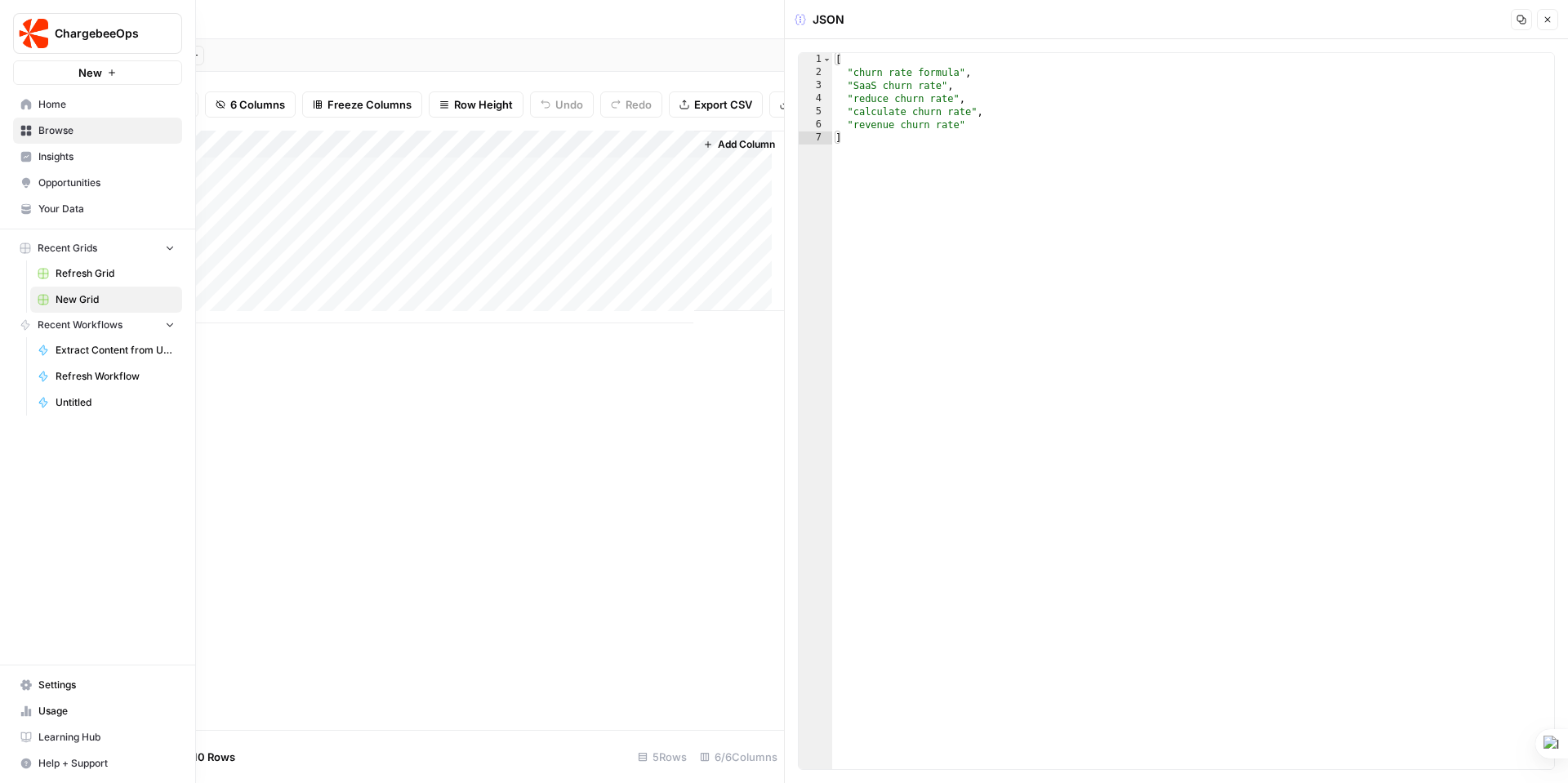
click at [68, 203] on span "Your Data" at bounding box center [106, 209] width 136 height 15
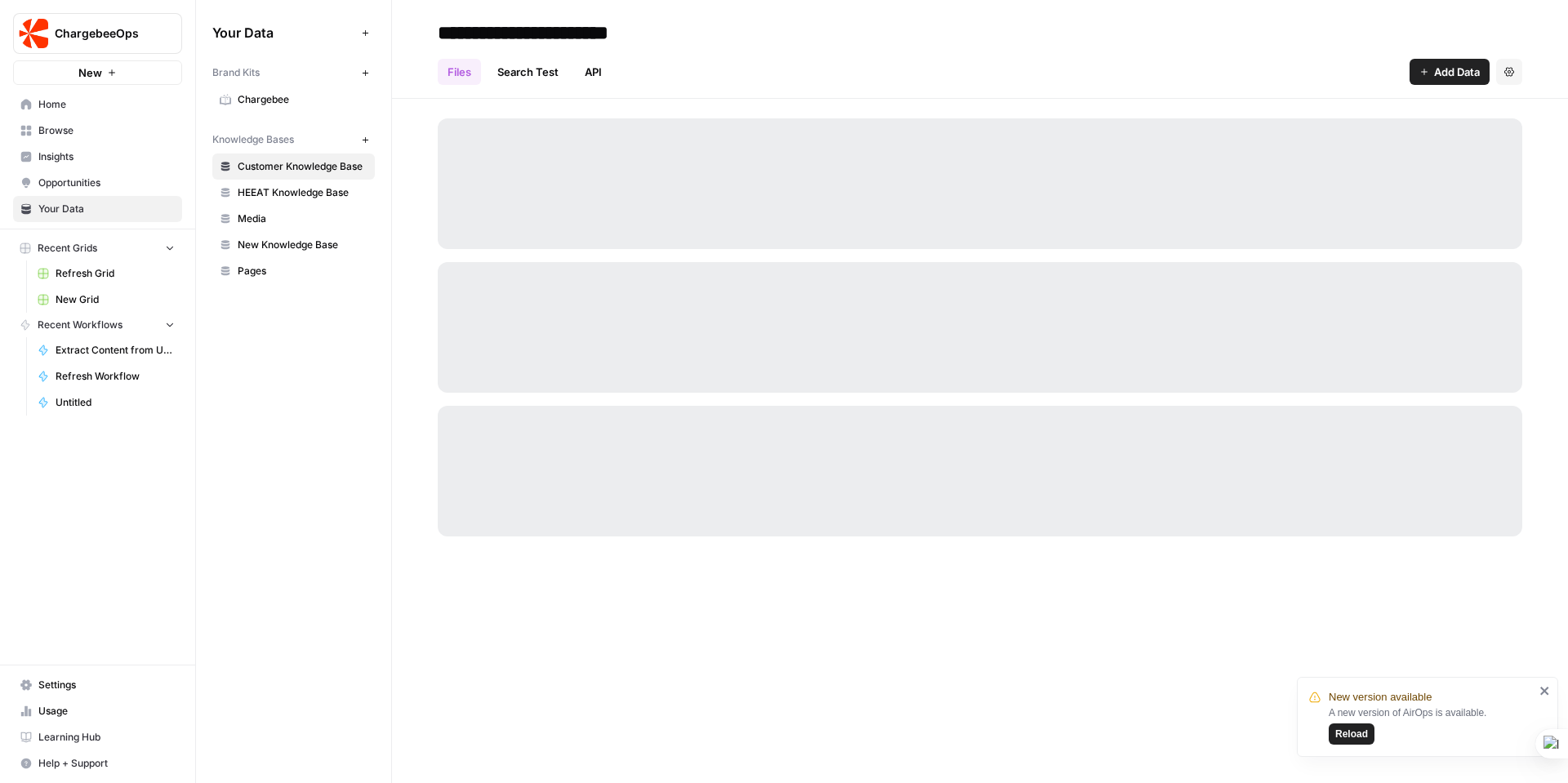
click at [243, 266] on span "Pages" at bounding box center [302, 271] width 130 height 15
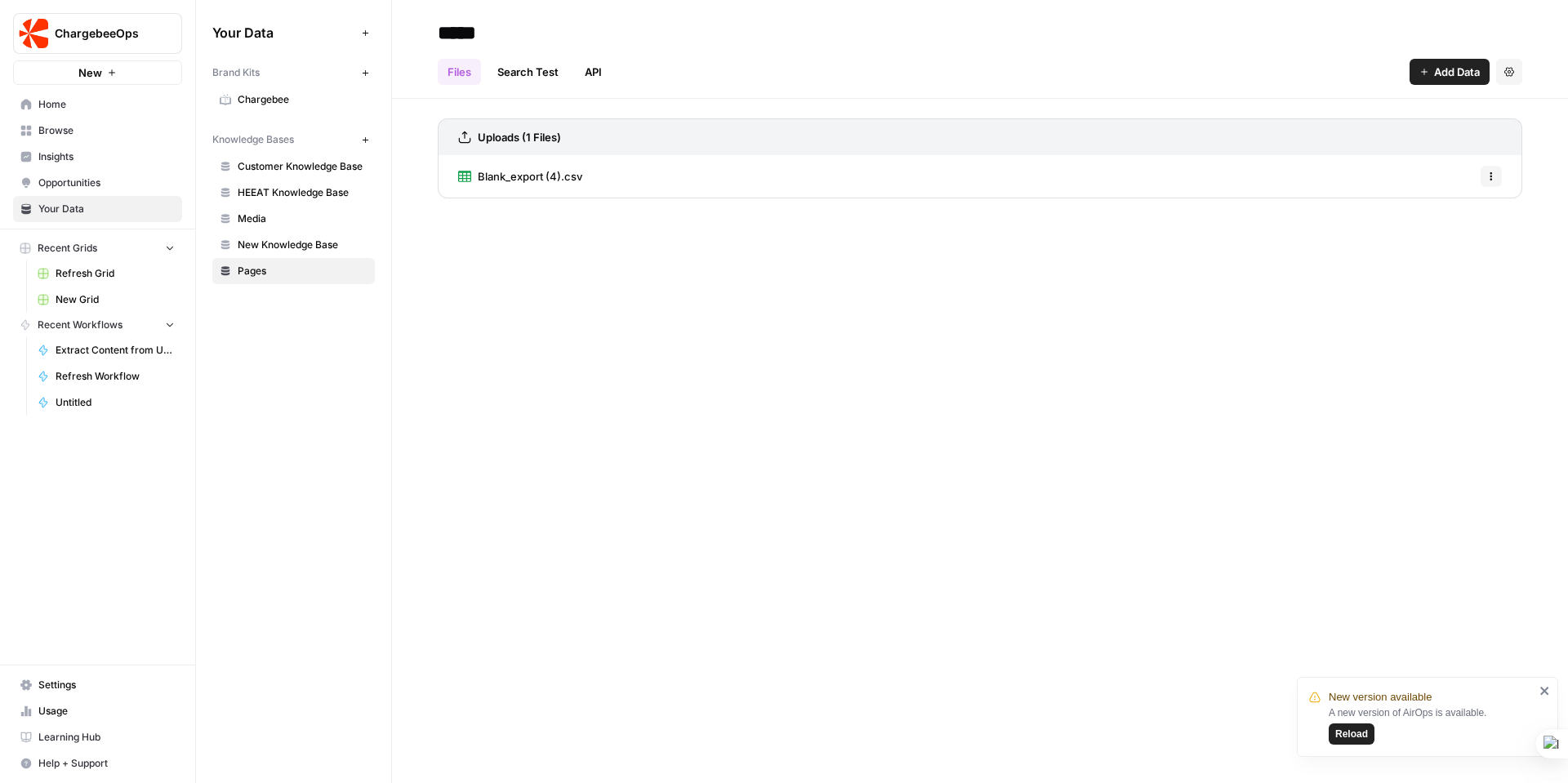
click at [501, 182] on span "Blank_export (4).csv" at bounding box center [529, 176] width 105 height 16
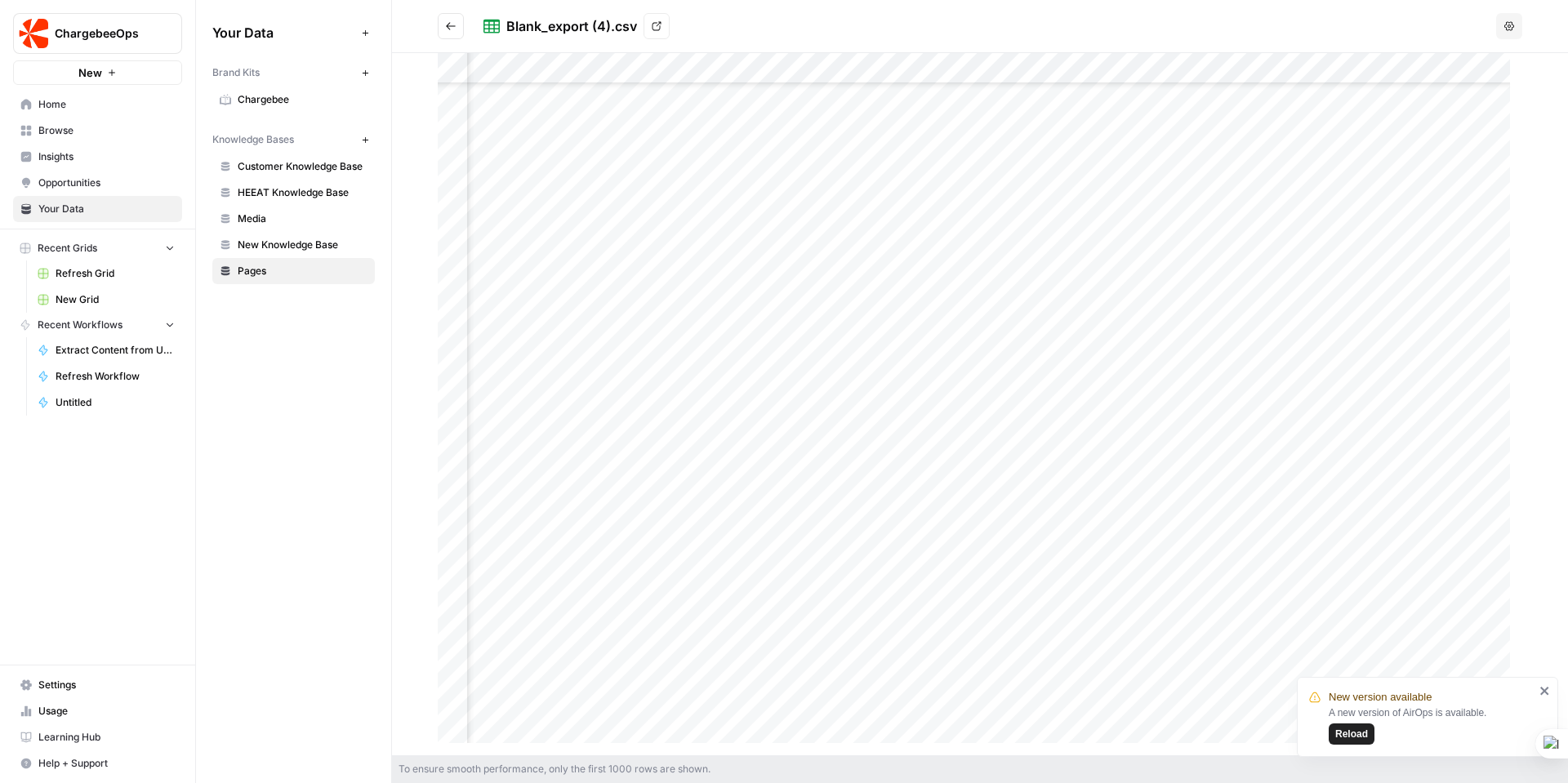
scroll to position [25071, 1021]
click at [1511, 10] on header "Blank_export (4).csv View Options" at bounding box center [979, 26] width 1176 height 53
click at [1511, 25] on icon "button" at bounding box center [1509, 26] width 10 height 9
click at [71, 128] on span "Browse" at bounding box center [106, 130] width 136 height 15
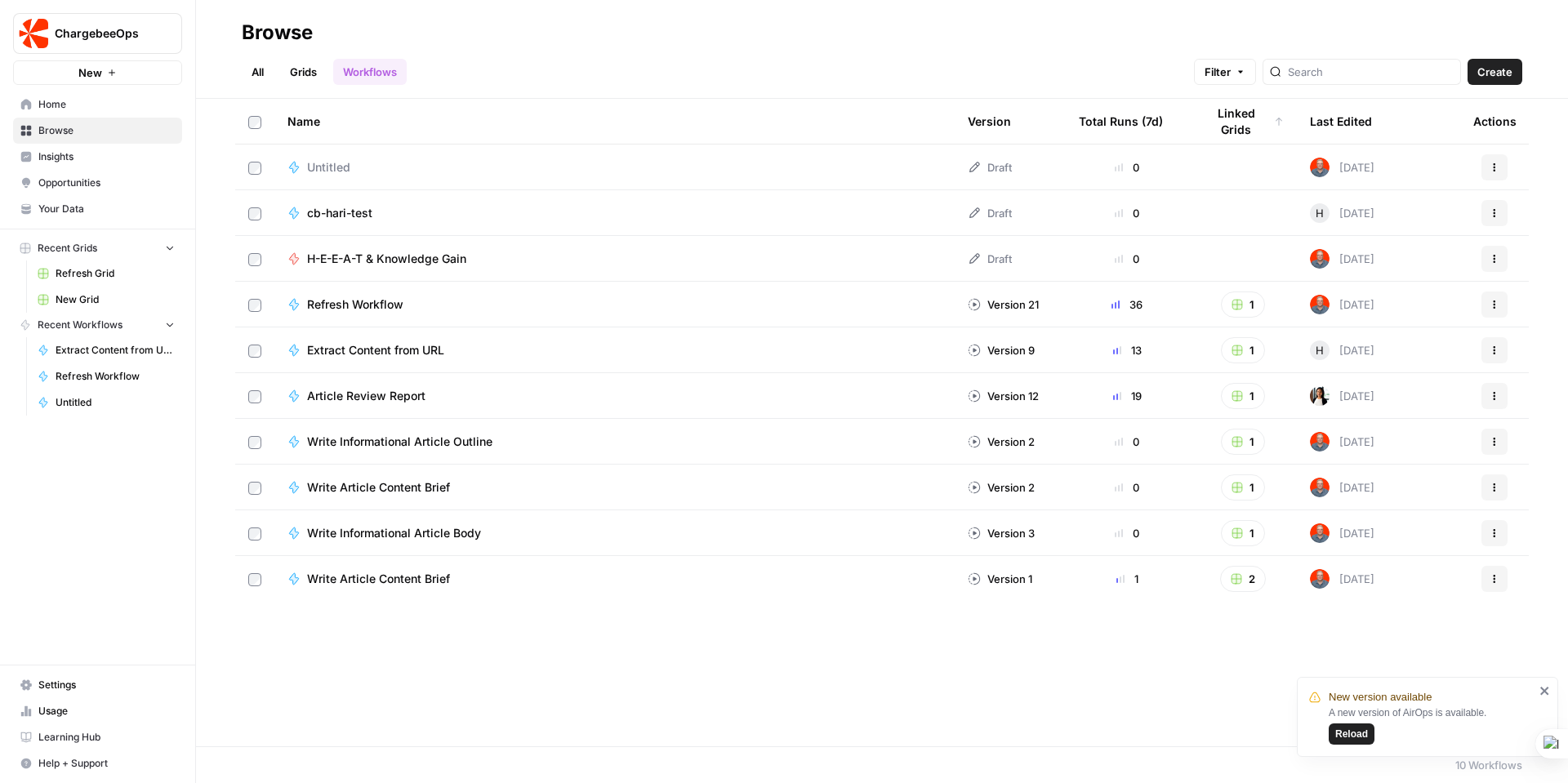
click at [372, 66] on link "Workflows" at bounding box center [370, 71] width 74 height 26
click at [261, 68] on link "All" at bounding box center [257, 71] width 32 height 26
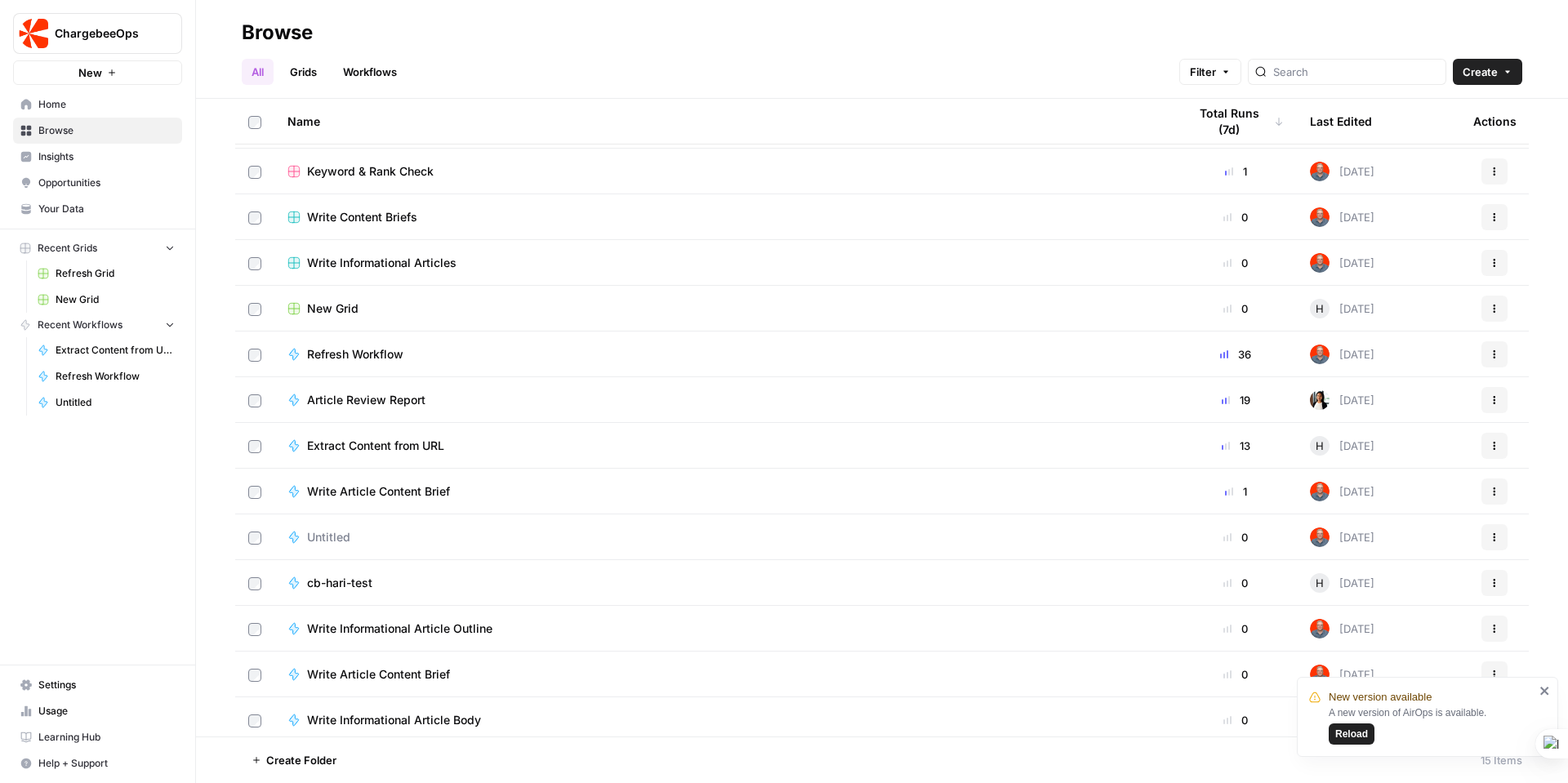
scroll to position [94, 0]
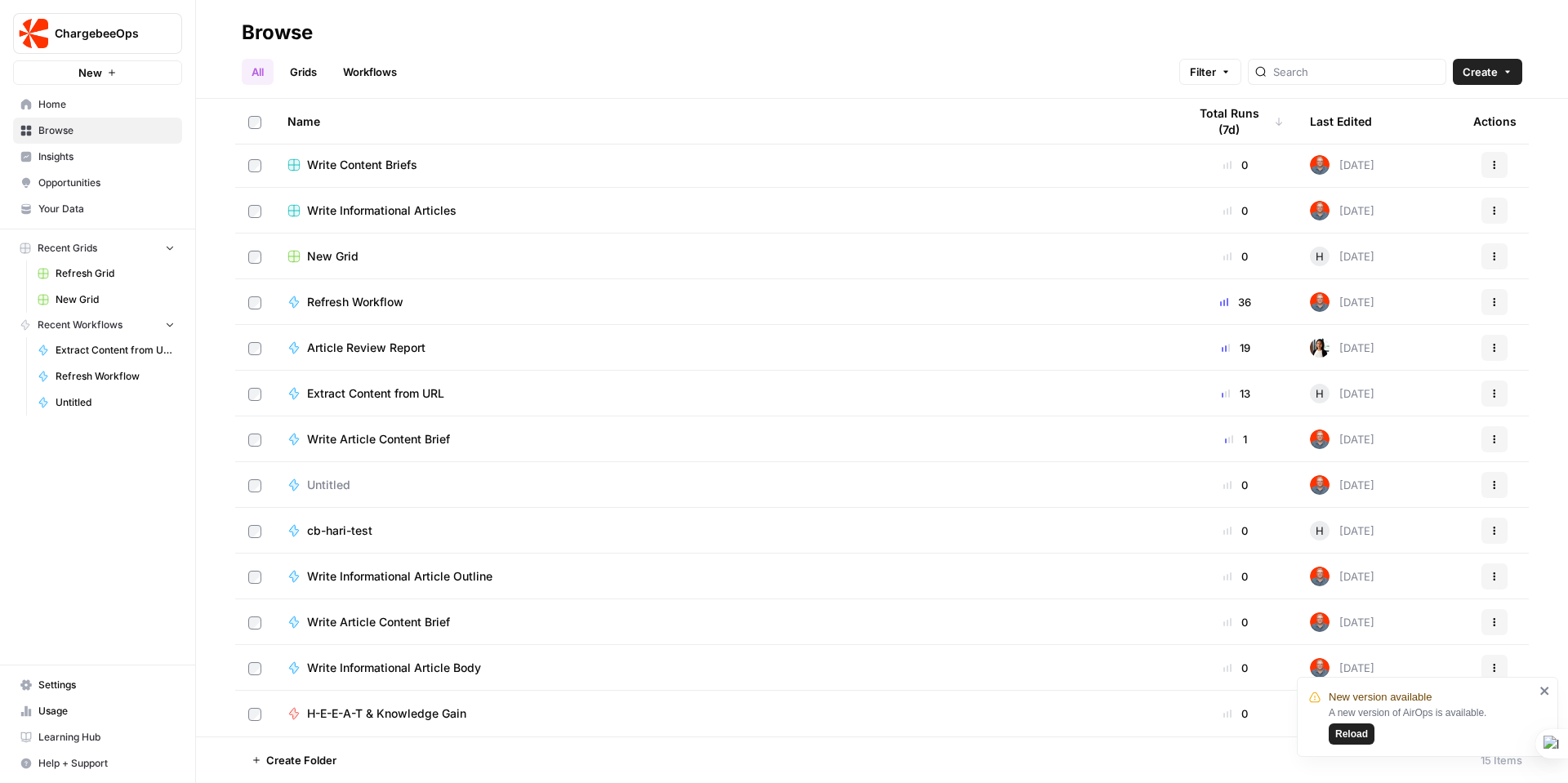
click at [1363, 738] on span "Reload" at bounding box center [1352, 734] width 33 height 15
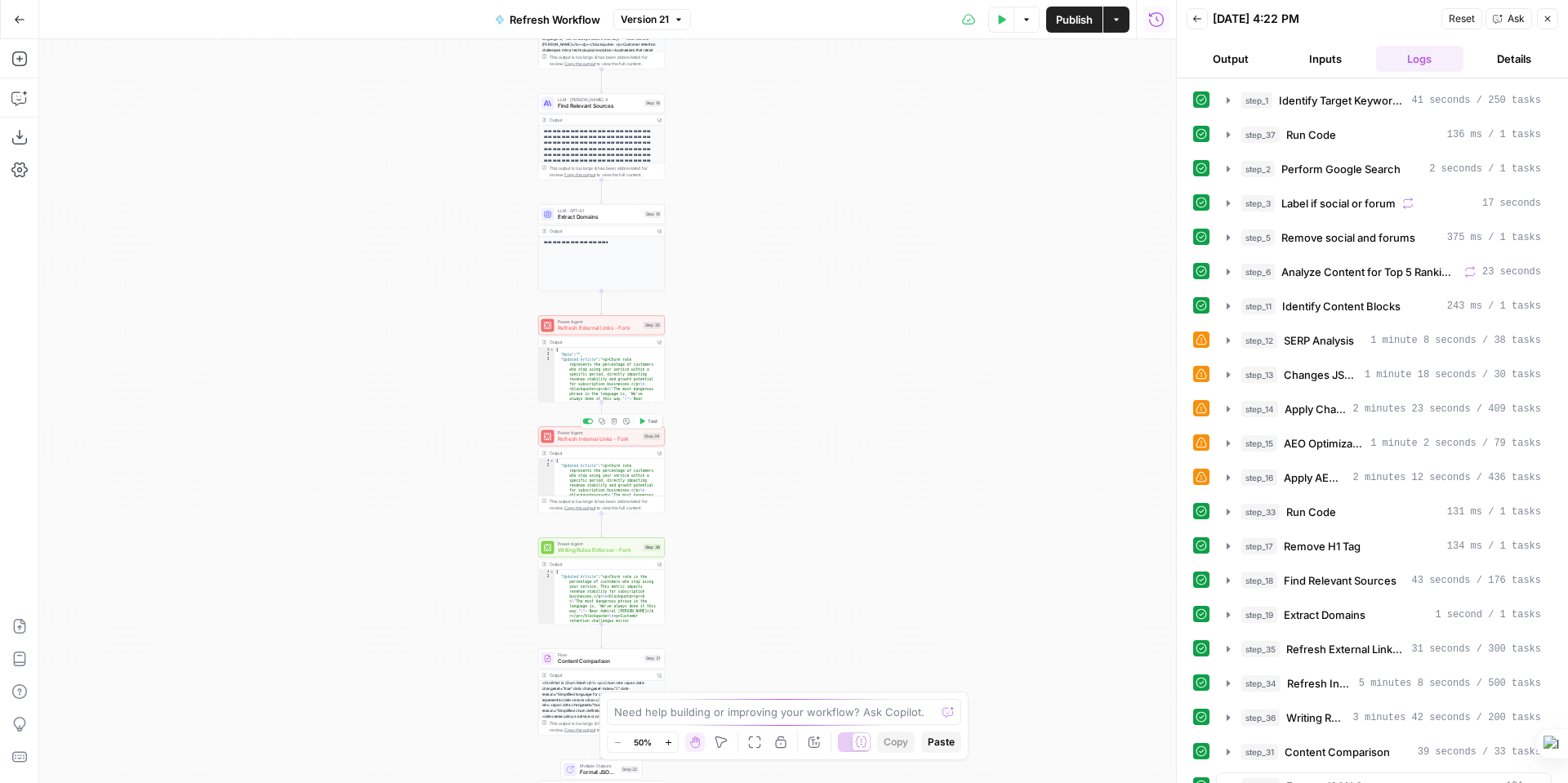
click at [594, 440] on span "Refresh Internal Links - Fork" at bounding box center [599, 439] width 82 height 8
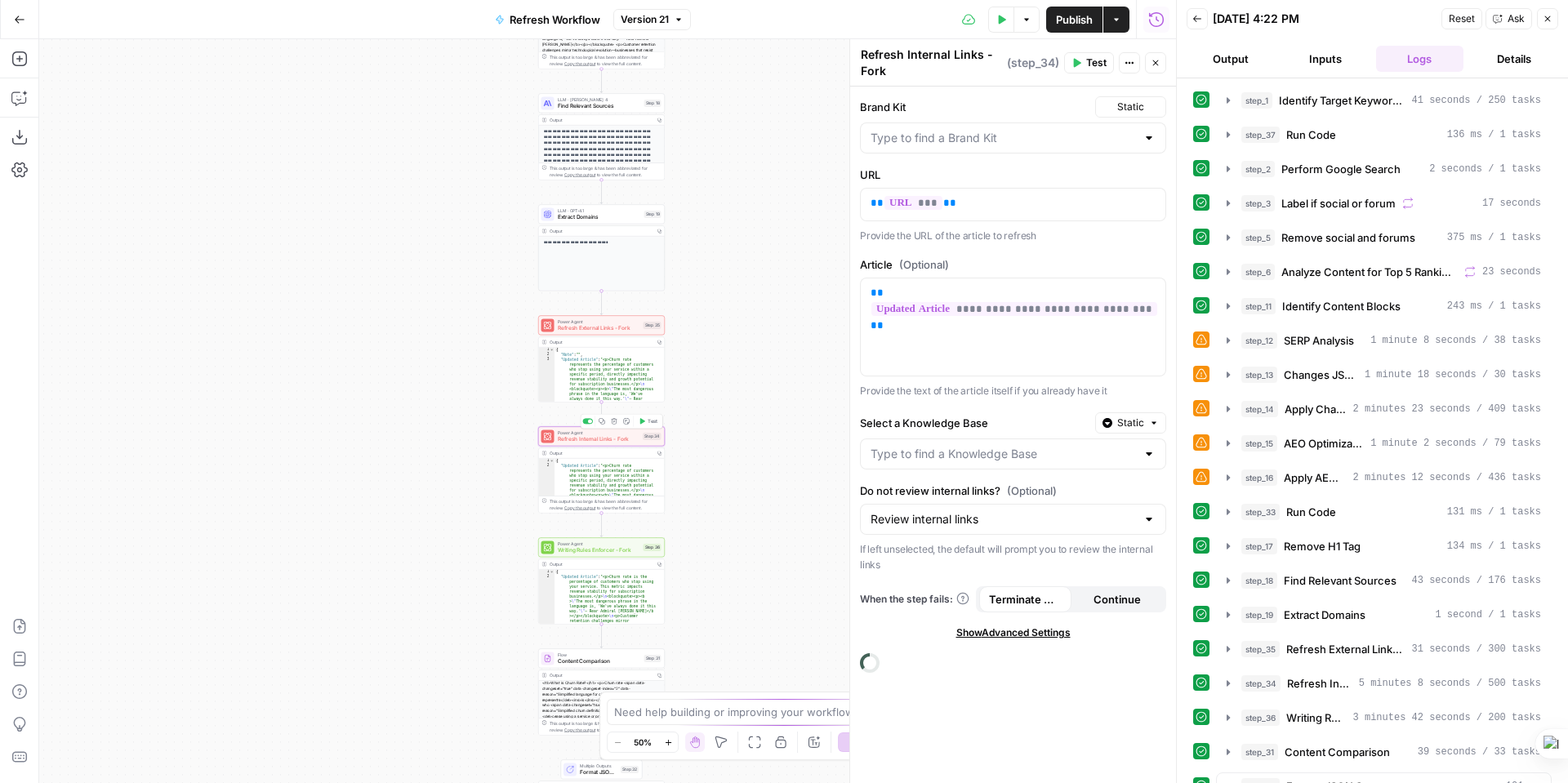
type input "Pages"
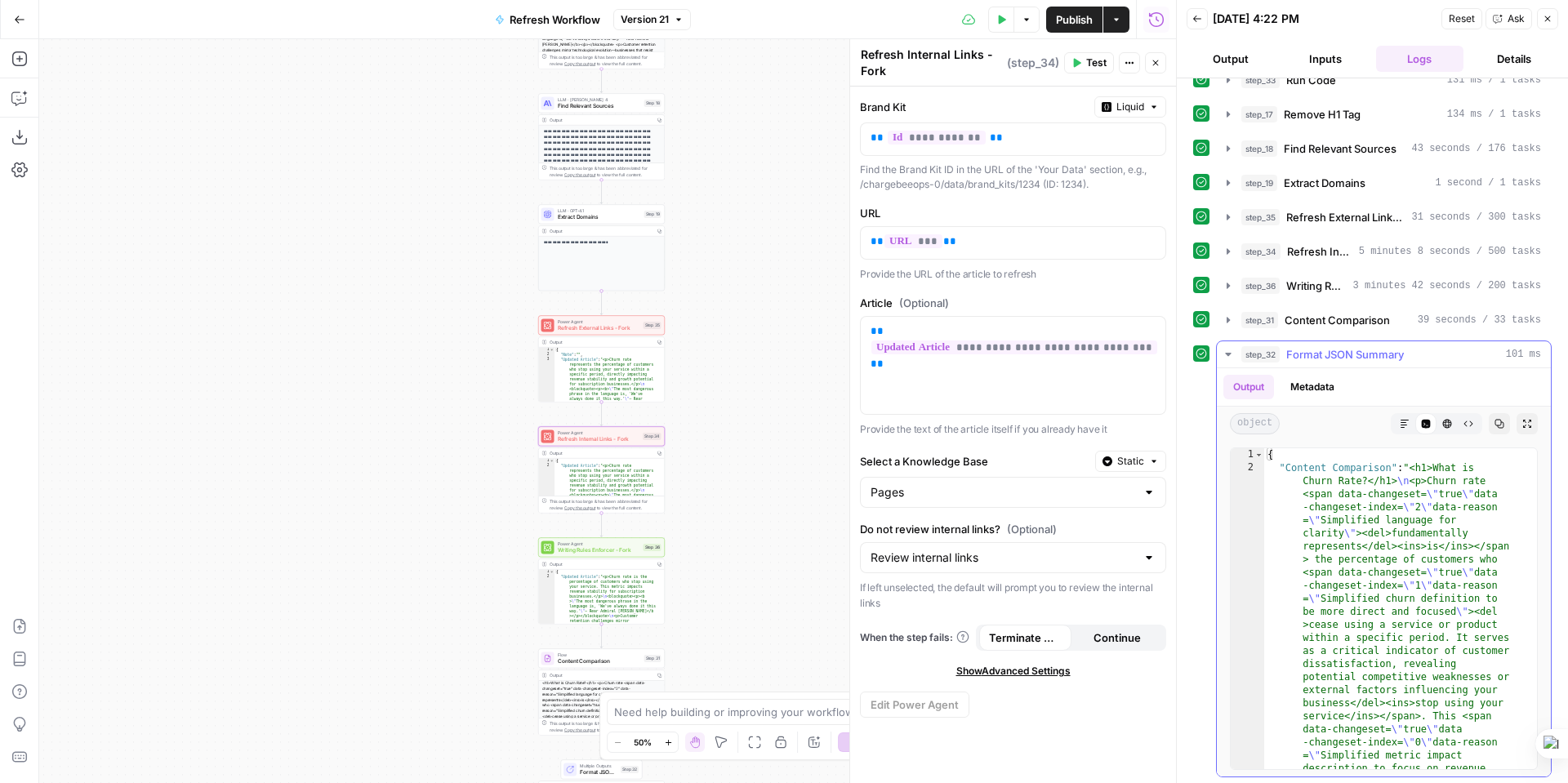
scroll to position [434, 0]
click at [1228, 346] on icon "button" at bounding box center [1228, 351] width 13 height 13
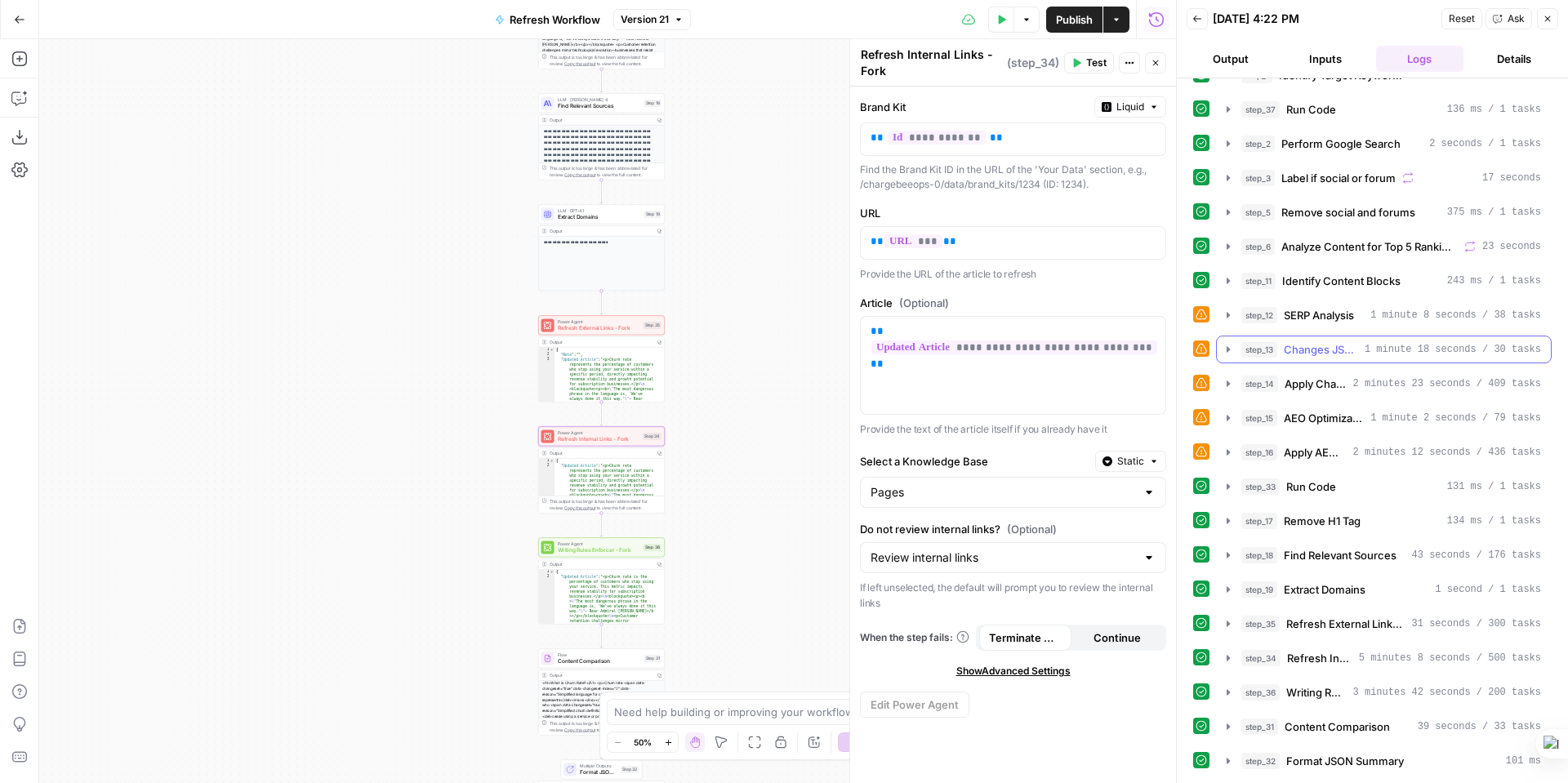
scroll to position [26, 0]
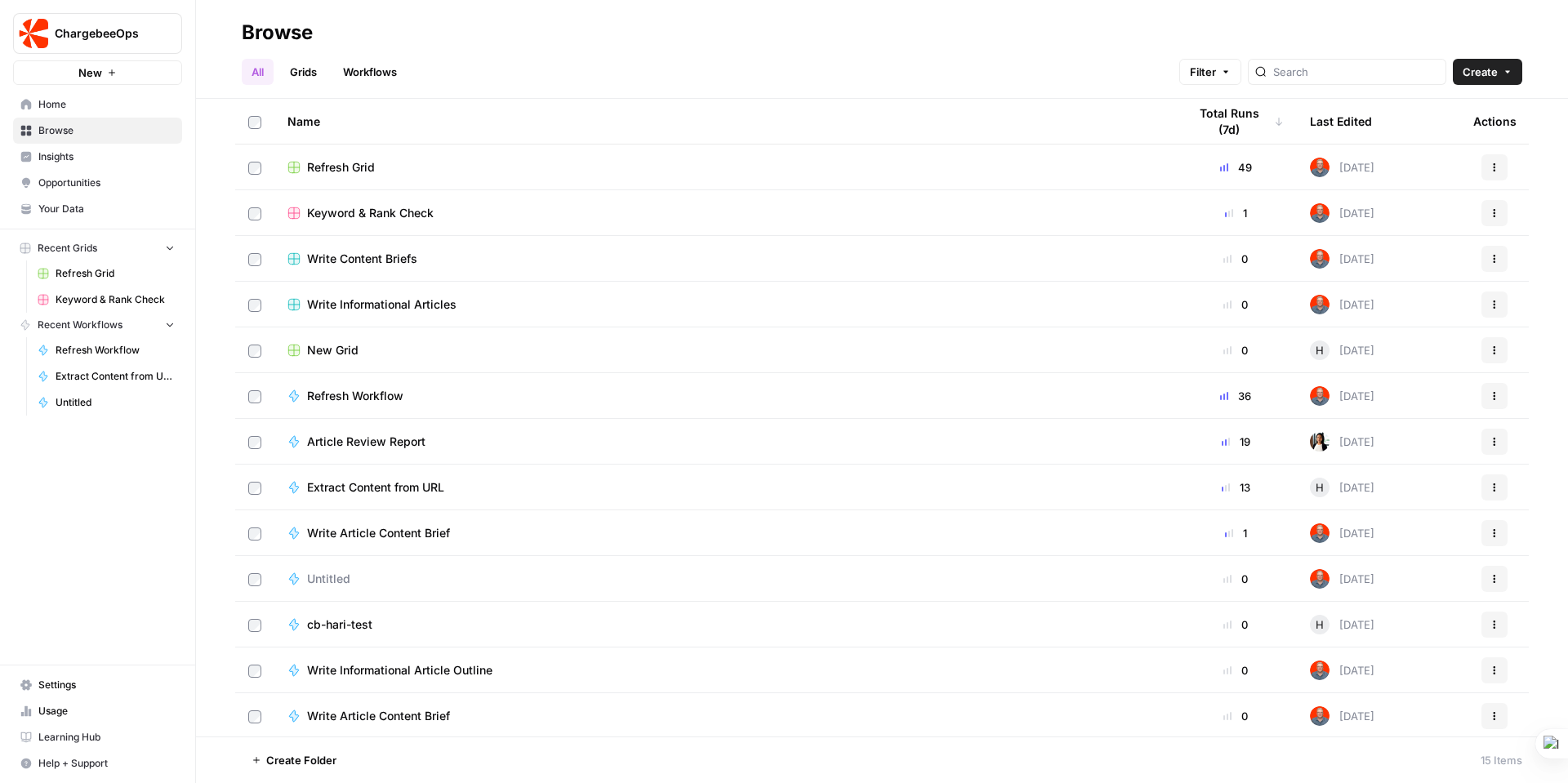
click at [47, 153] on span "Insights" at bounding box center [106, 157] width 136 height 15
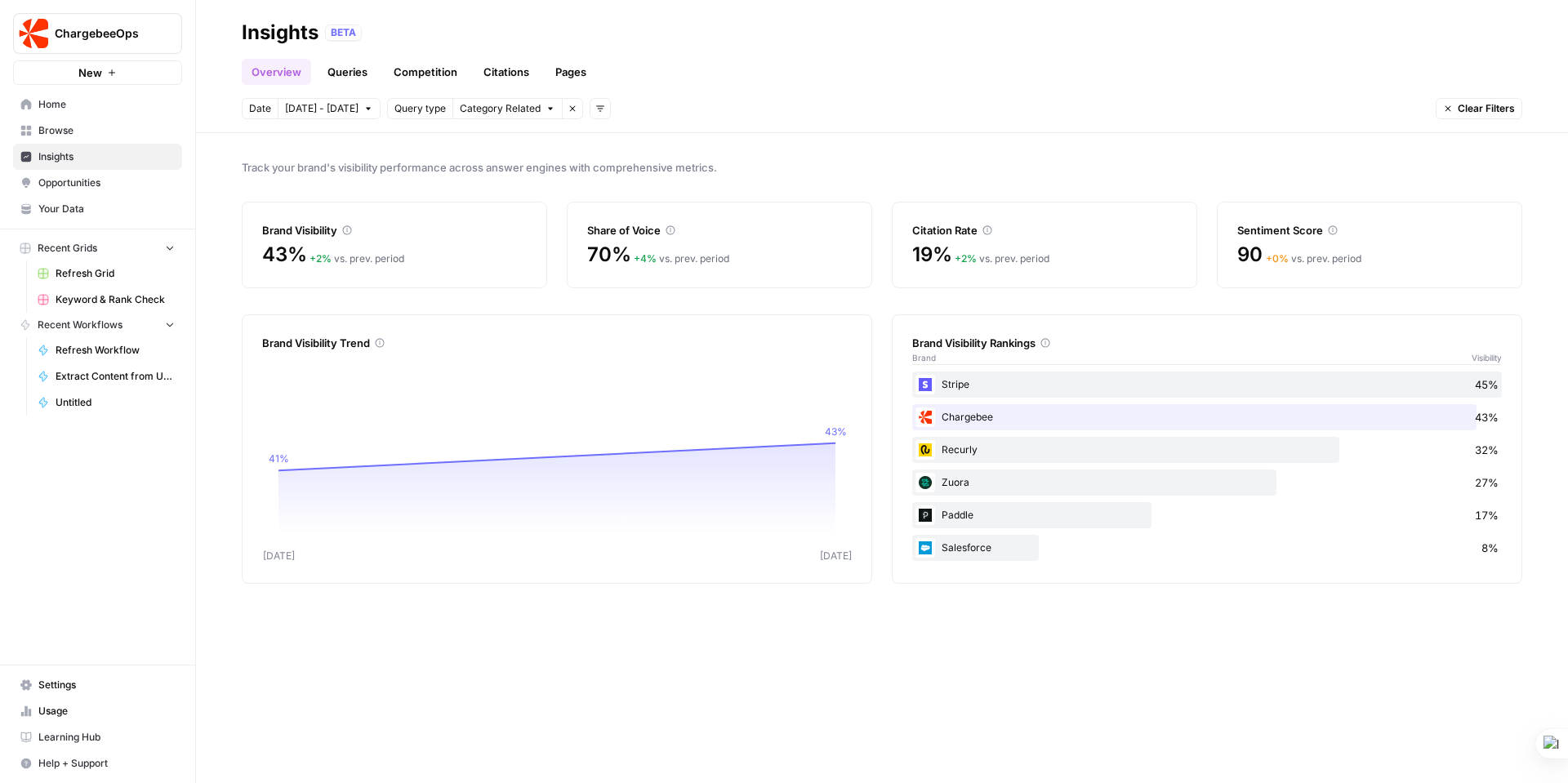
click at [341, 72] on link "Queries" at bounding box center [347, 71] width 59 height 26
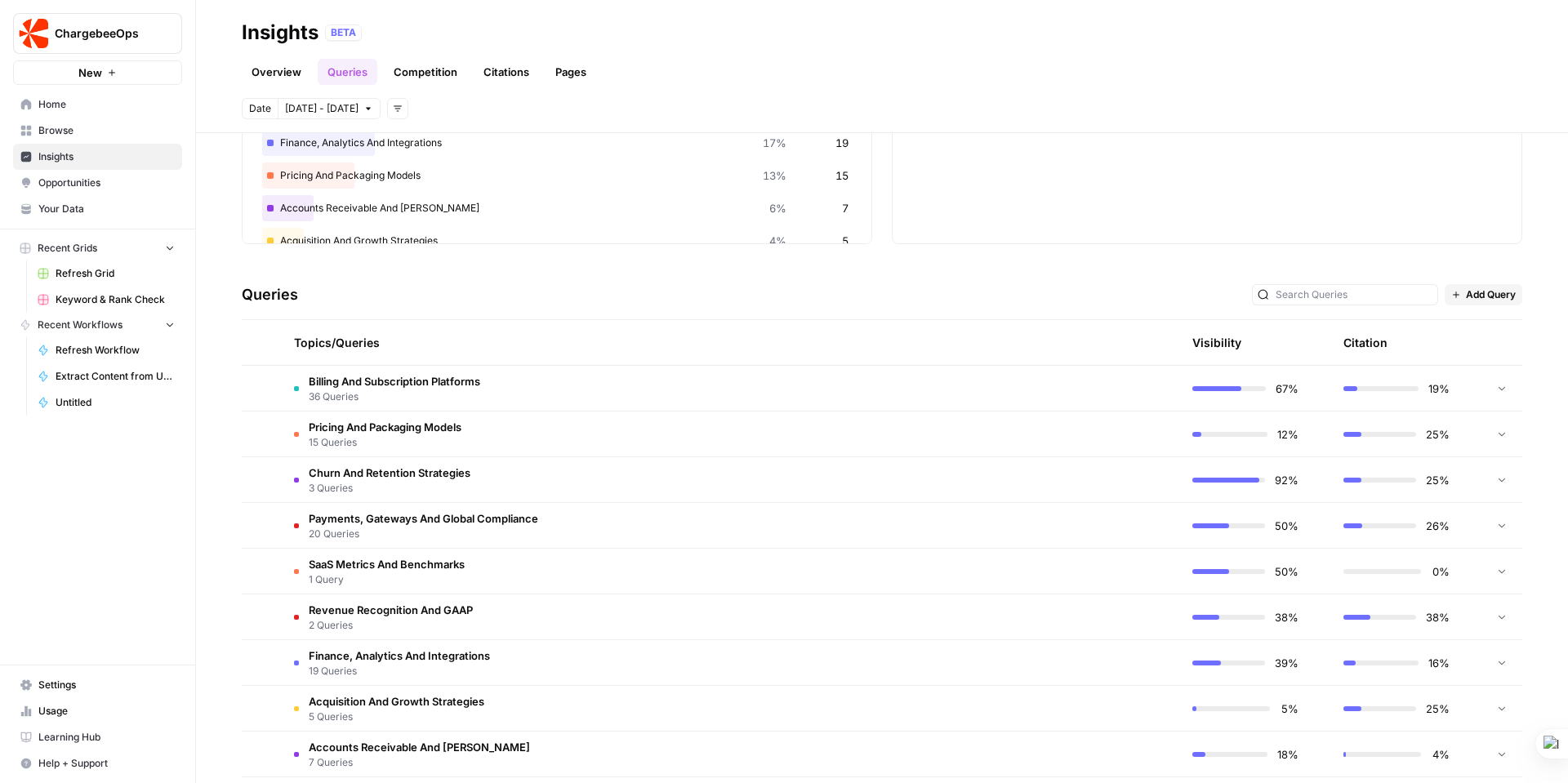
scroll to position [260, 0]
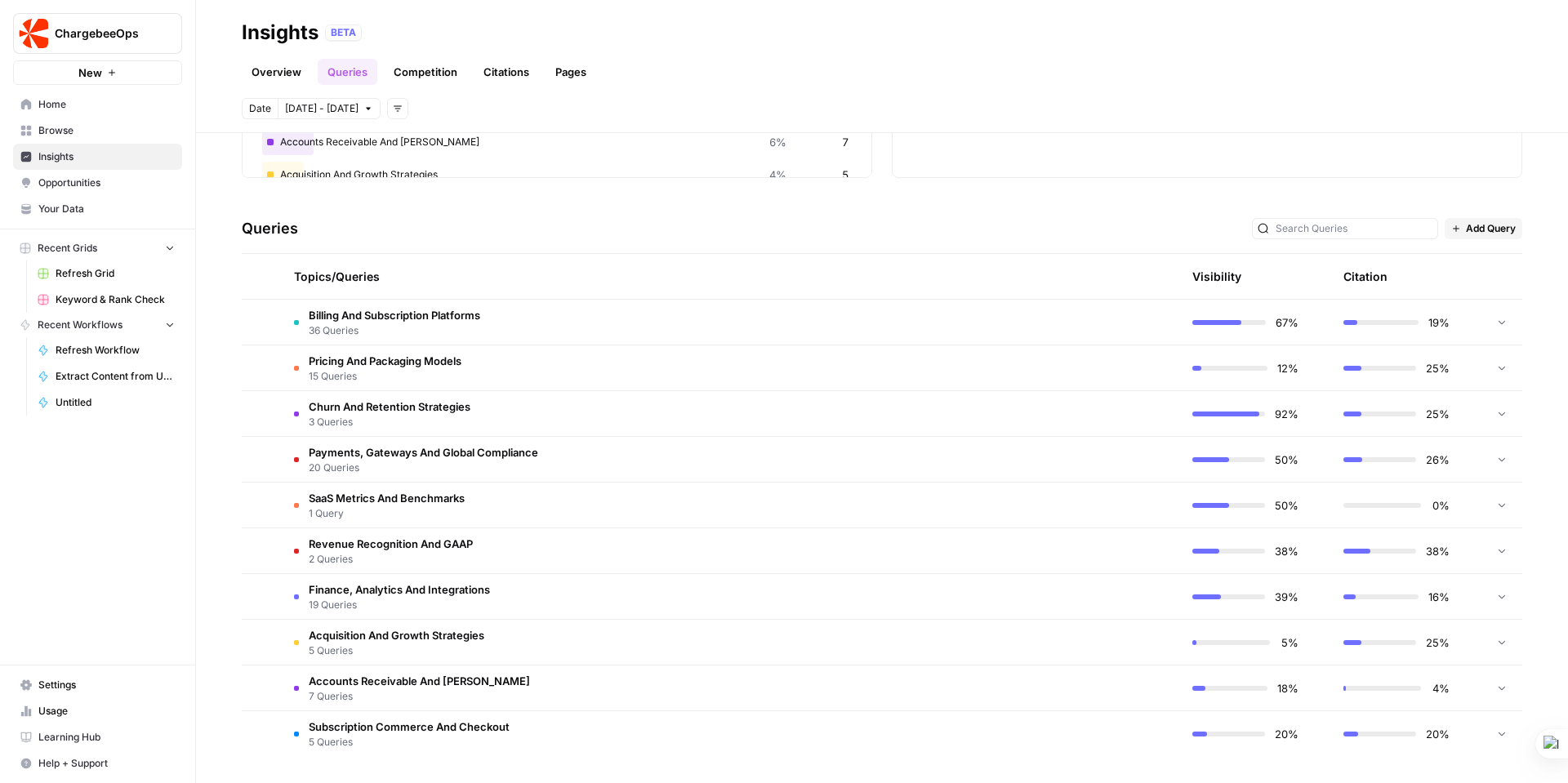
click at [1496, 316] on icon at bounding box center [1501, 321] width 12 height 12
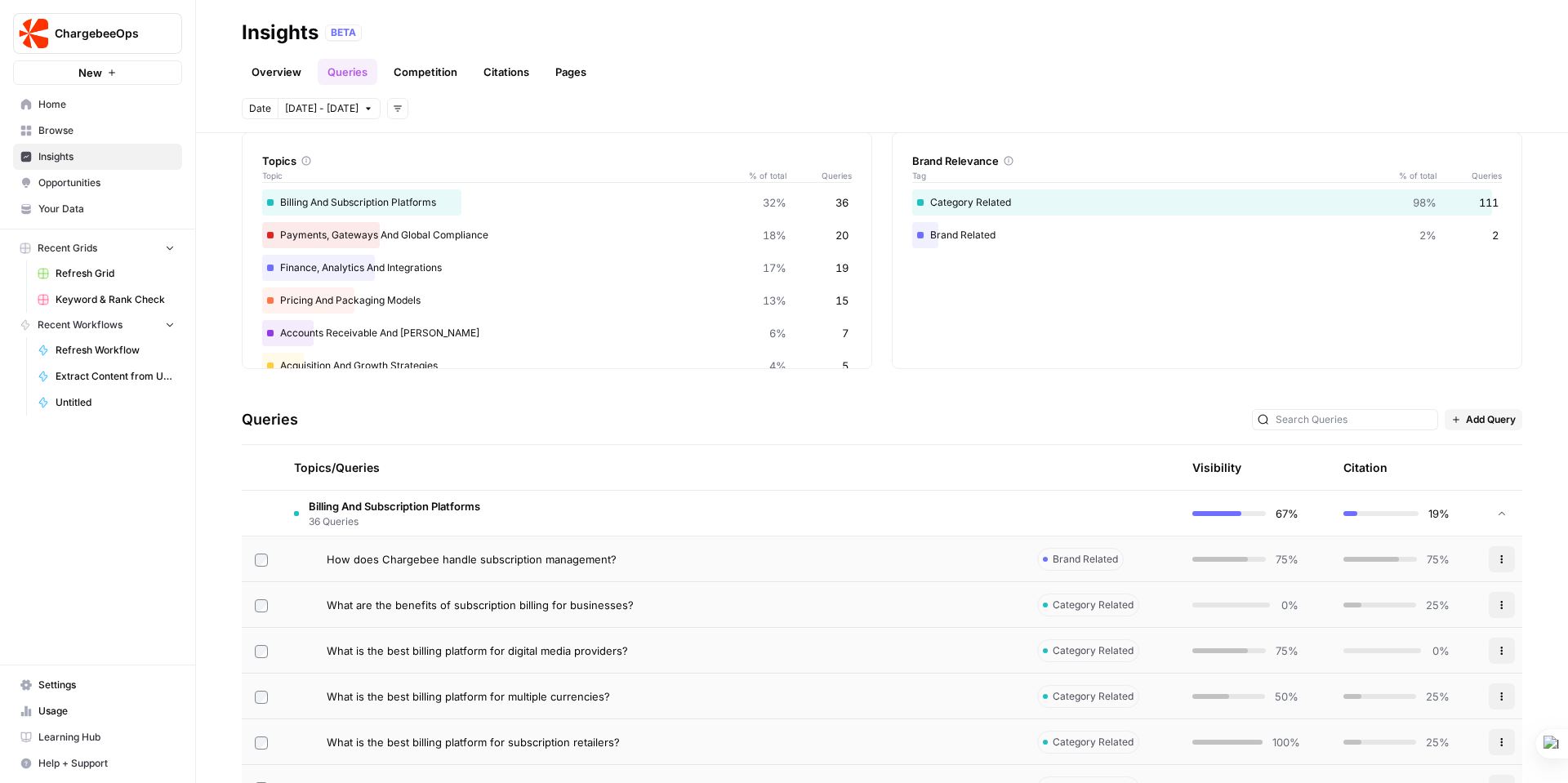
scroll to position [0, 0]
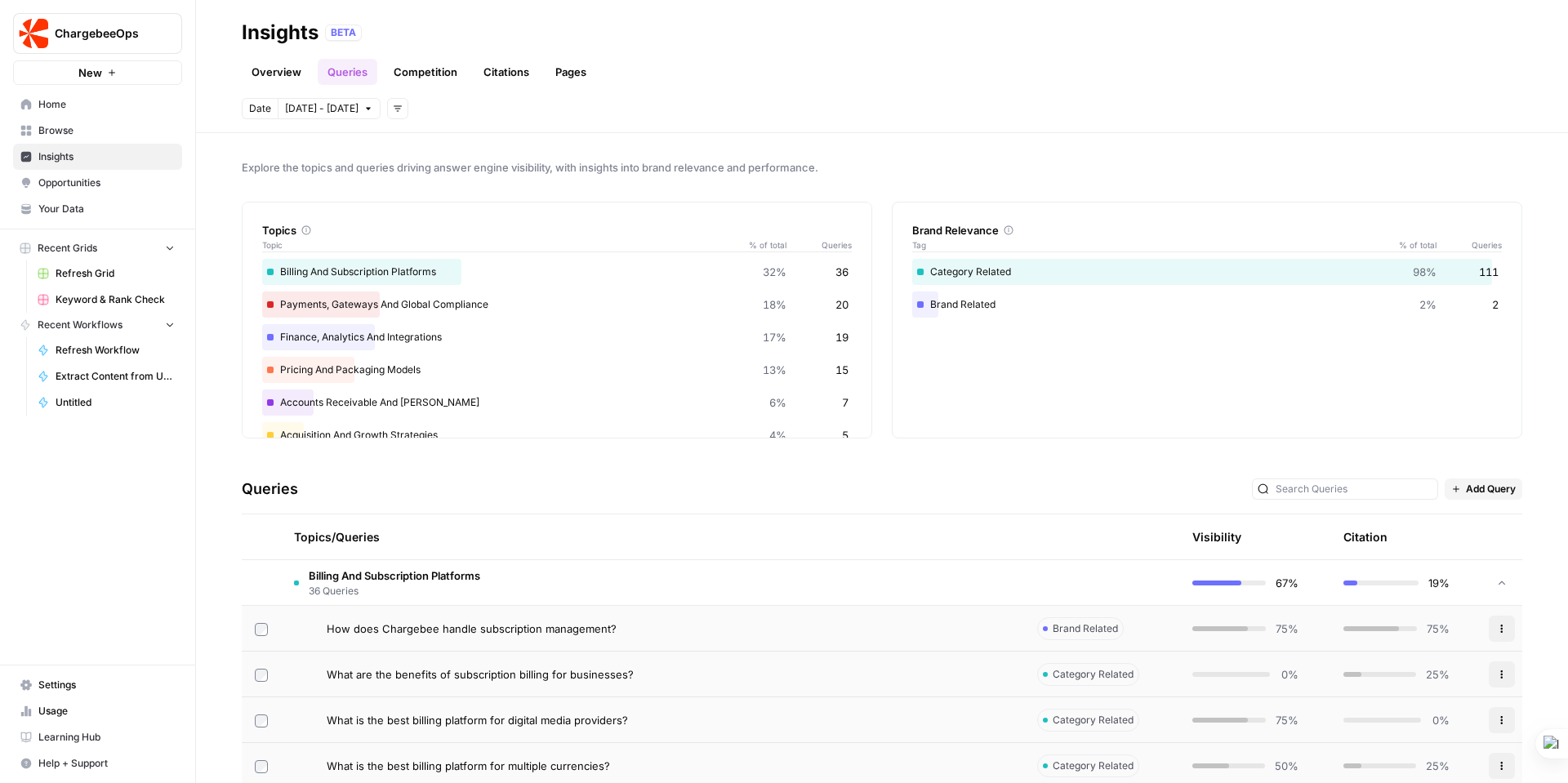
click at [443, 70] on link "Competition" at bounding box center [425, 71] width 83 height 26
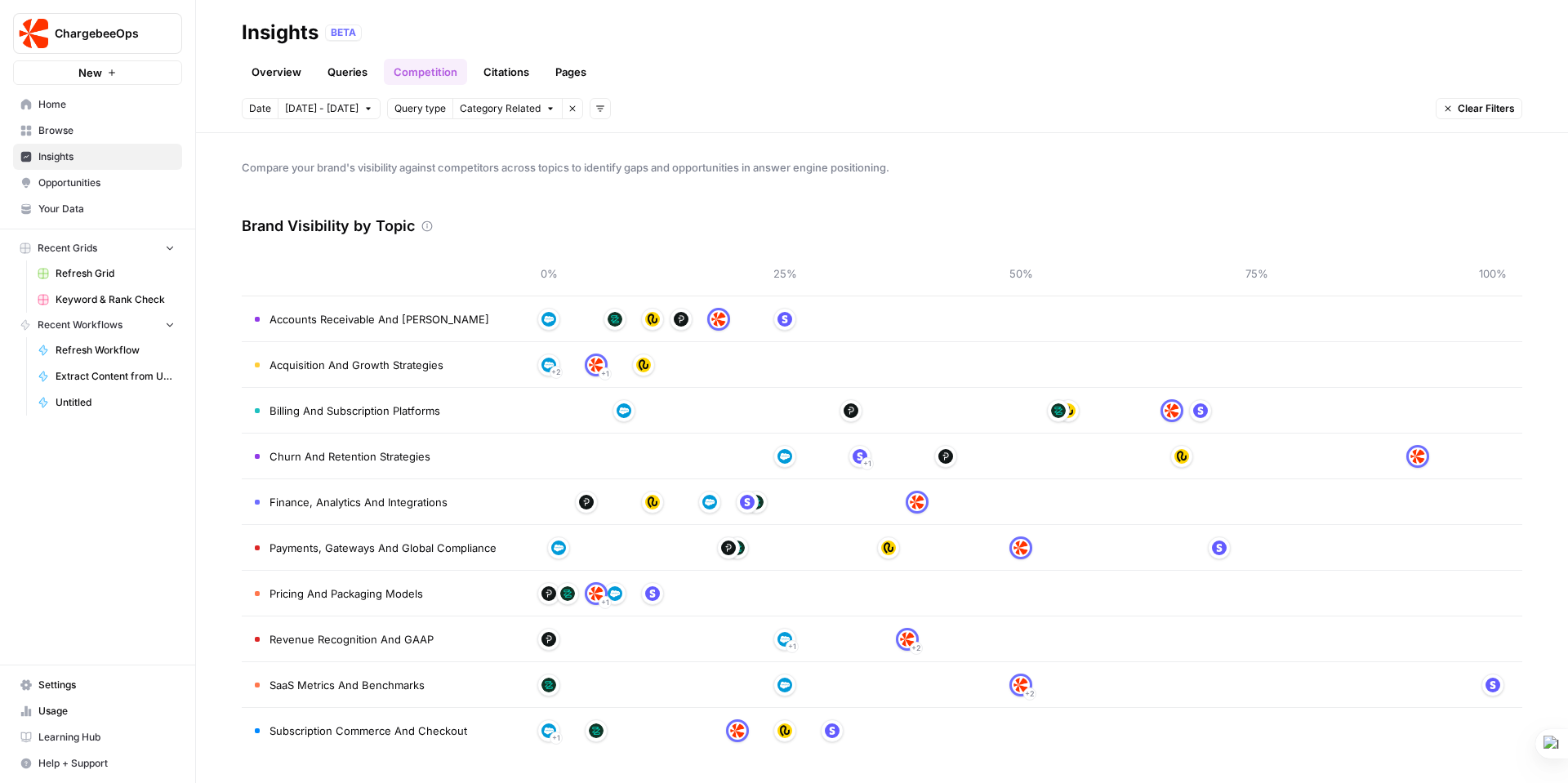
click at [513, 70] on link "Citations" at bounding box center [507, 71] width 66 height 26
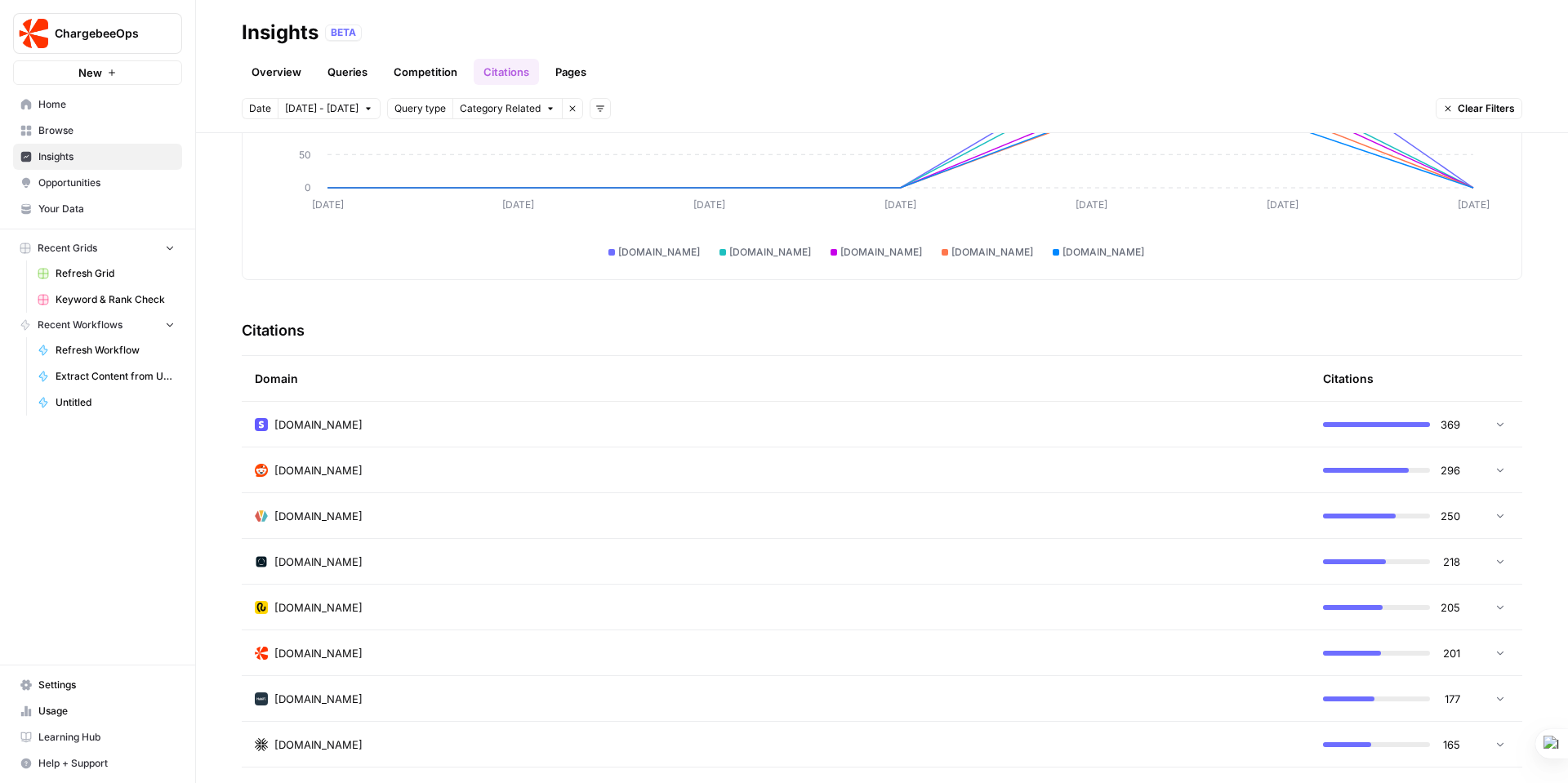
scroll to position [309, 0]
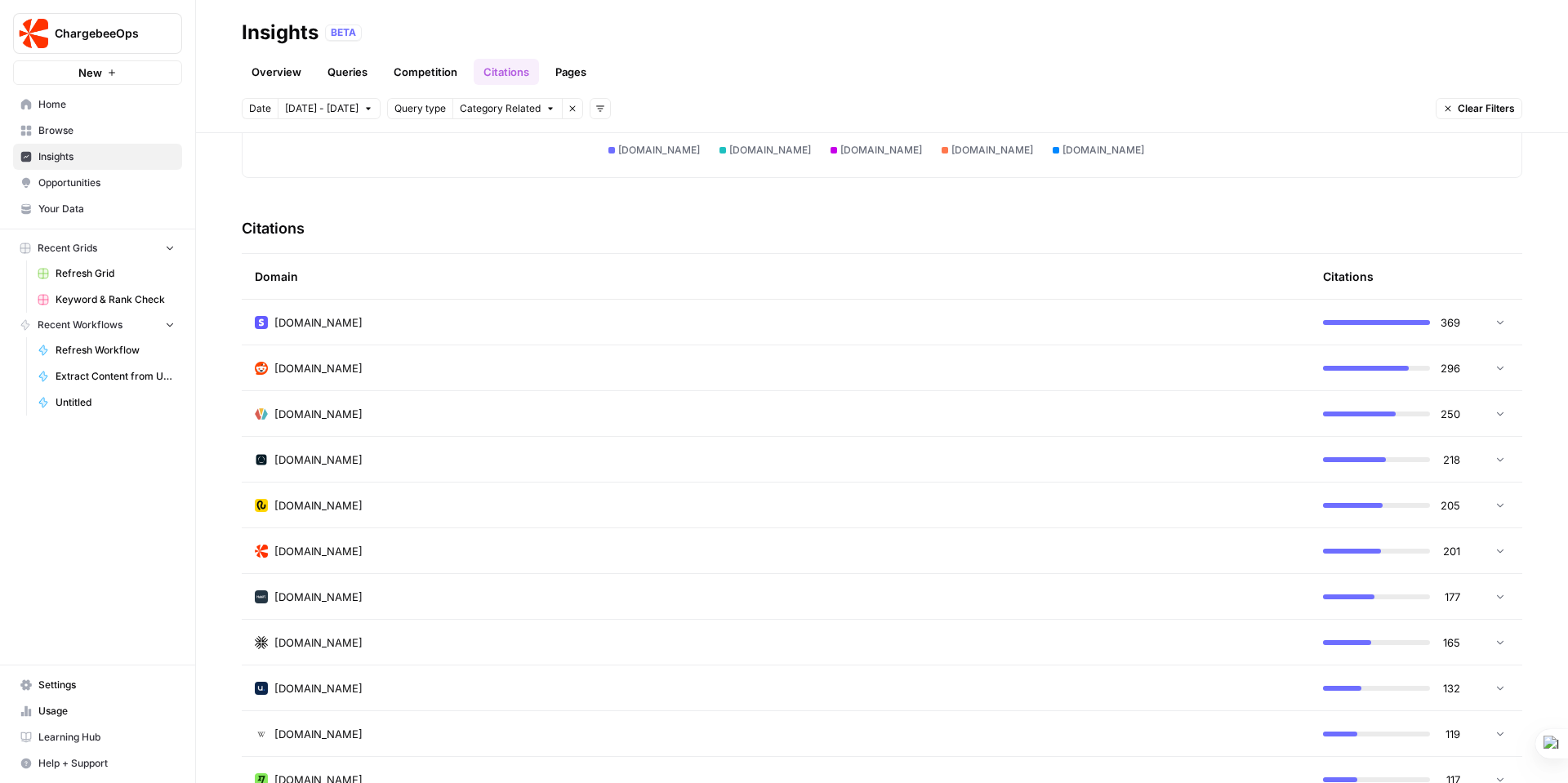
click at [1497, 551] on icon at bounding box center [1500, 550] width 6 height 4
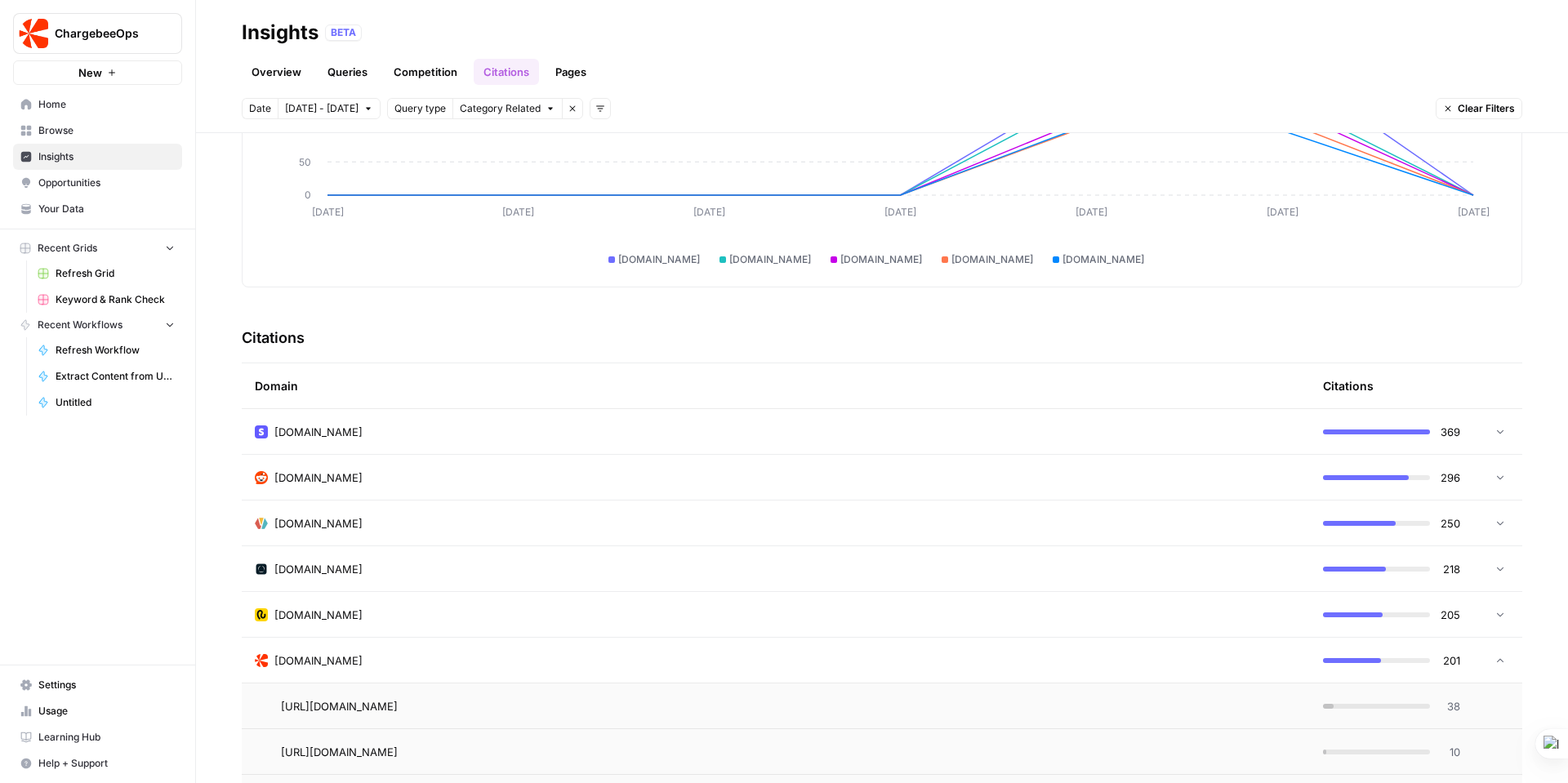
scroll to position [328, 0]
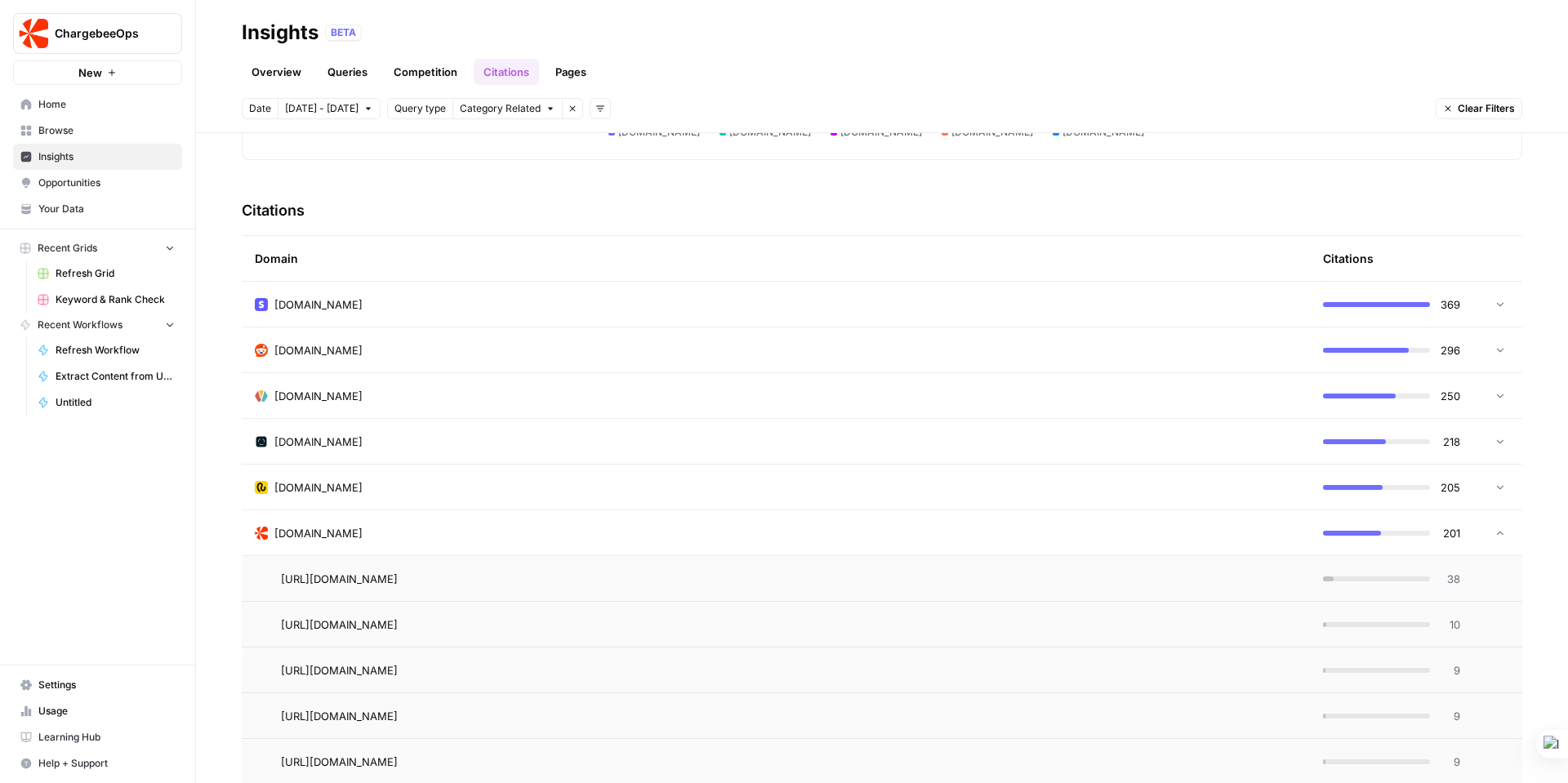
click at [1497, 532] on icon at bounding box center [1500, 533] width 6 height 4
click at [1494, 435] on icon at bounding box center [1500, 441] width 12 height 12
click at [431, 479] on link "Go to page" at bounding box center [420, 486] width 19 height 19
click at [1412, 488] on div at bounding box center [1376, 487] width 107 height 5
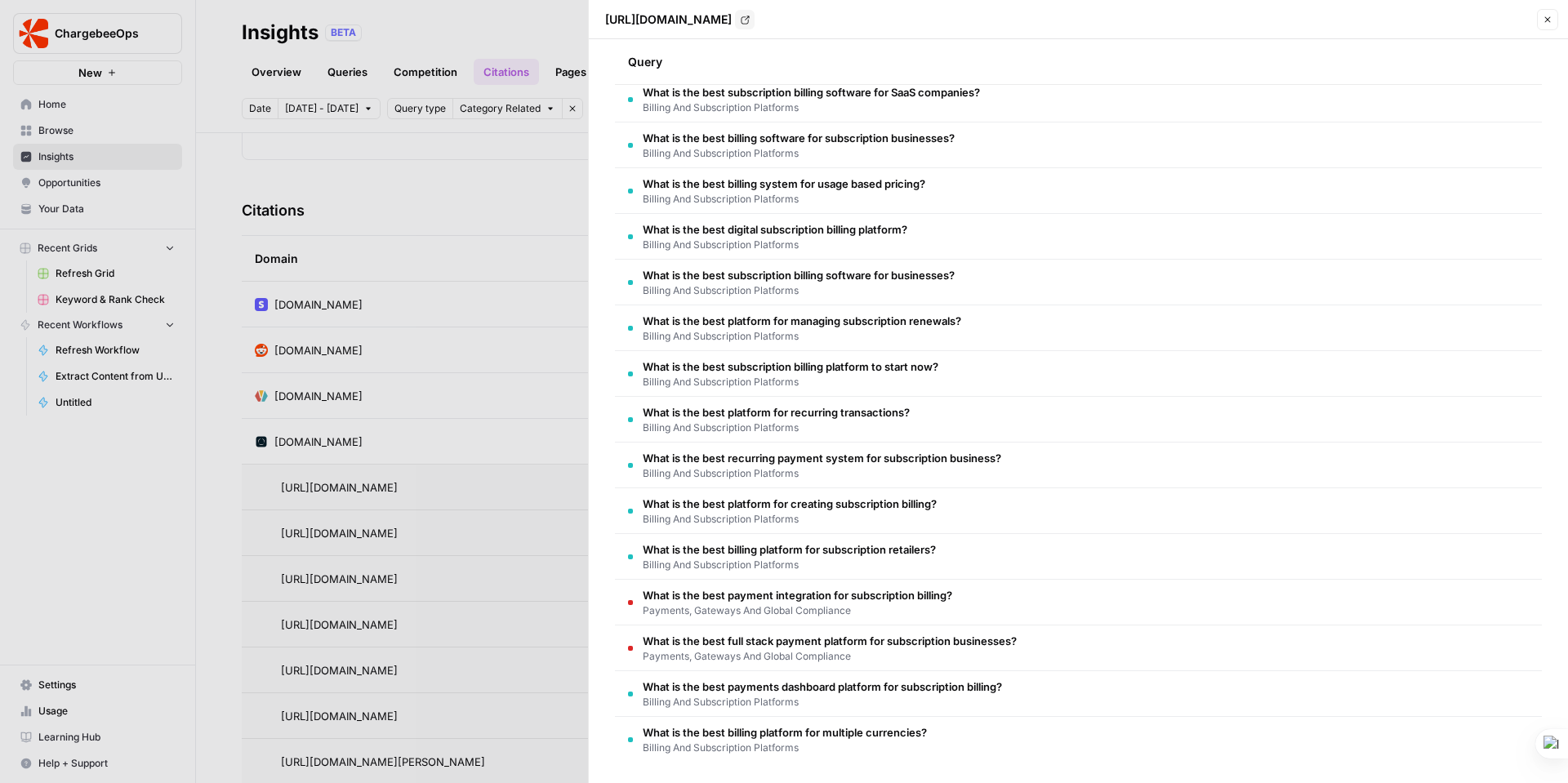
scroll to position [182, 0]
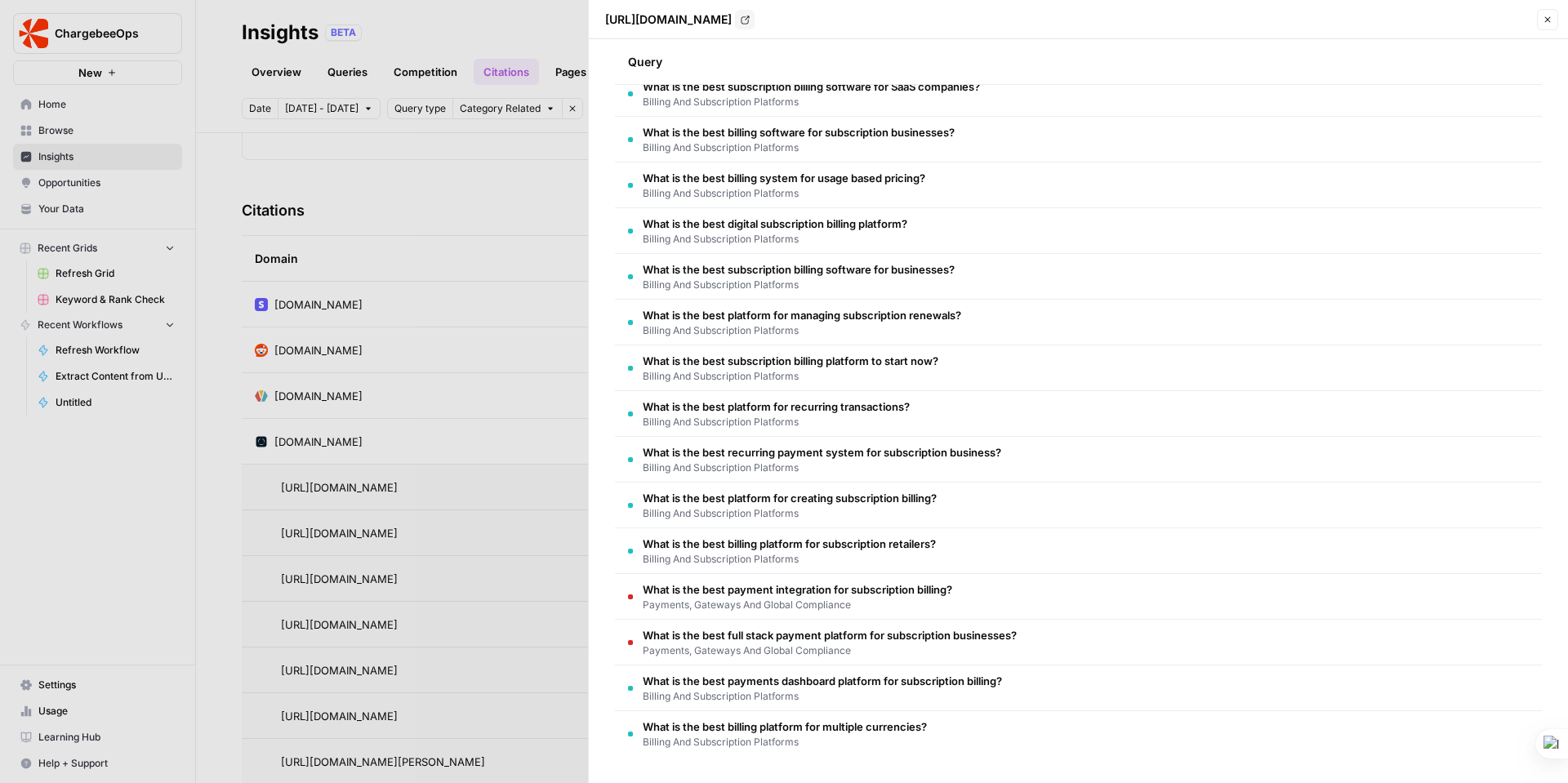
click at [398, 442] on div at bounding box center [784, 392] width 1568 height 783
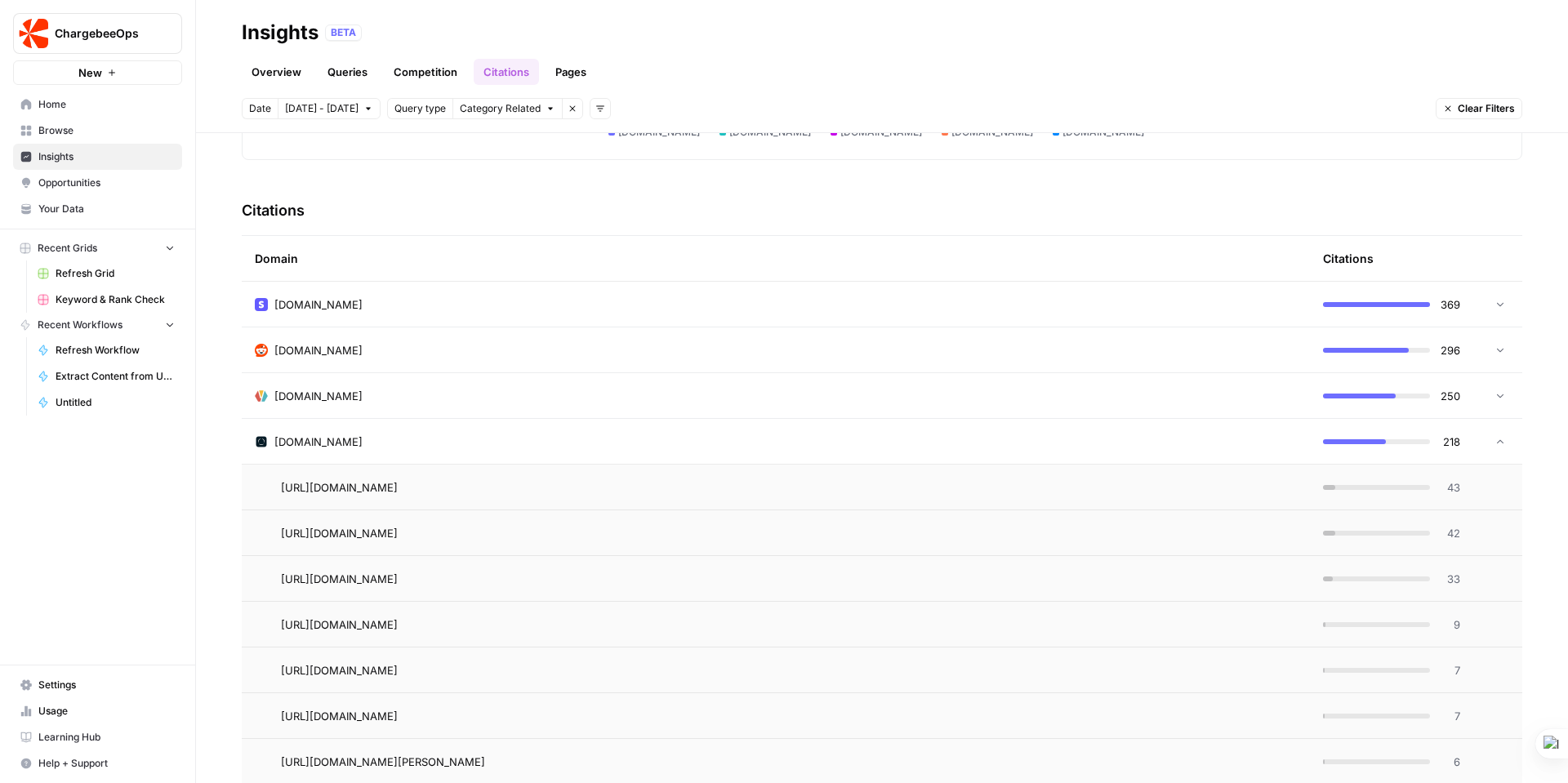
click at [447, 399] on div "[DOMAIN_NAME]" at bounding box center [776, 396] width 1042 height 16
click at [424, 441] on icon "Go to page https://www.younium.com/blog/subscription-billing-platforms" at bounding box center [420, 442] width 8 height 8
click at [378, 351] on div "[DOMAIN_NAME]" at bounding box center [776, 350] width 1042 height 16
click at [407, 306] on div "[DOMAIN_NAME]" at bounding box center [776, 305] width 1042 height 16
click at [425, 348] on icon "Go to page https://stripe.com/billing" at bounding box center [421, 350] width 9 height 9
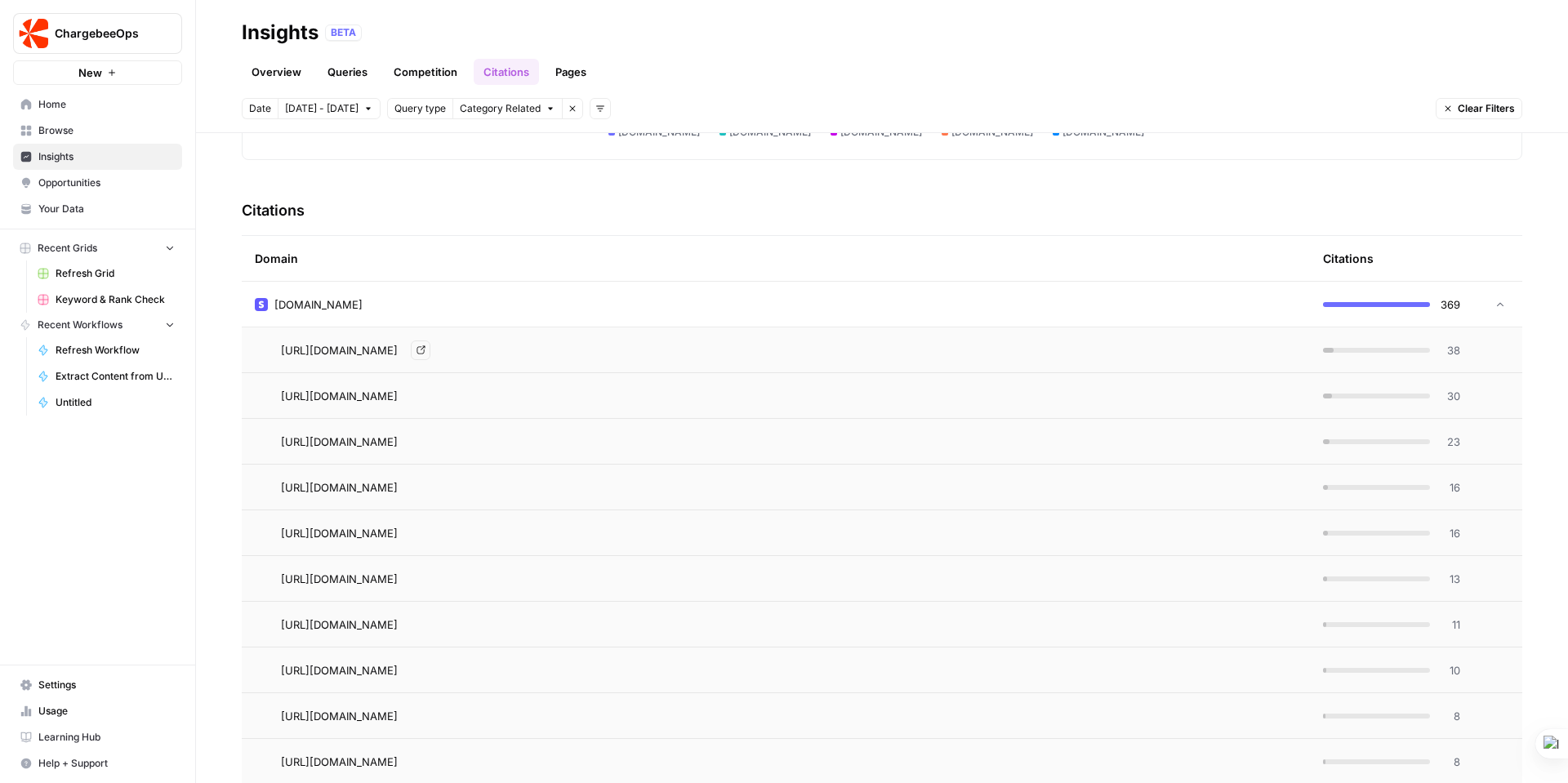
click at [546, 360] on td "[URL][DOMAIN_NAME] Go to page" at bounding box center [776, 350] width 1068 height 45
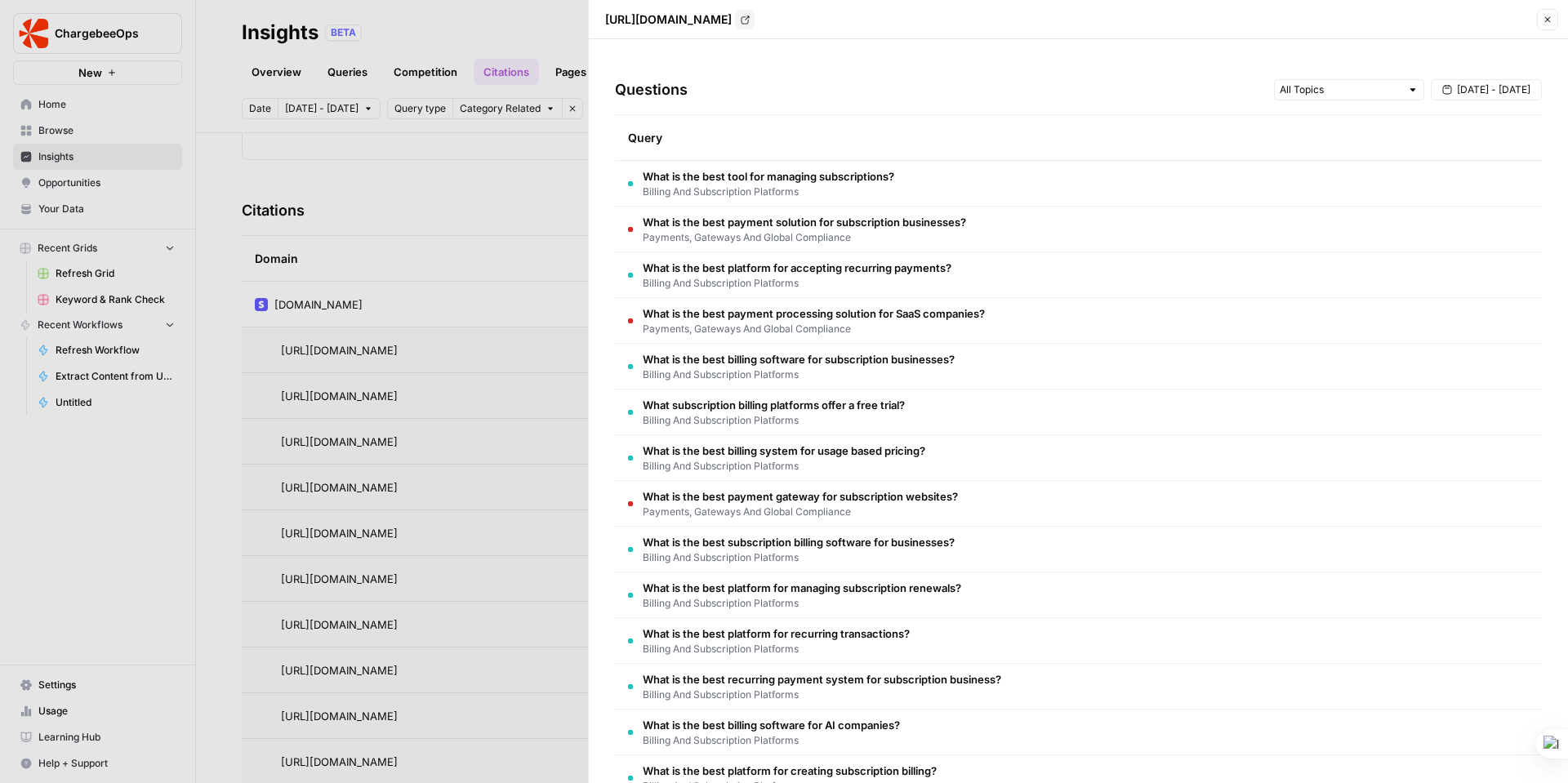
click at [726, 314] on span "What is the best payment processing solution for SaaS companies?" at bounding box center [813, 314] width 342 height 16
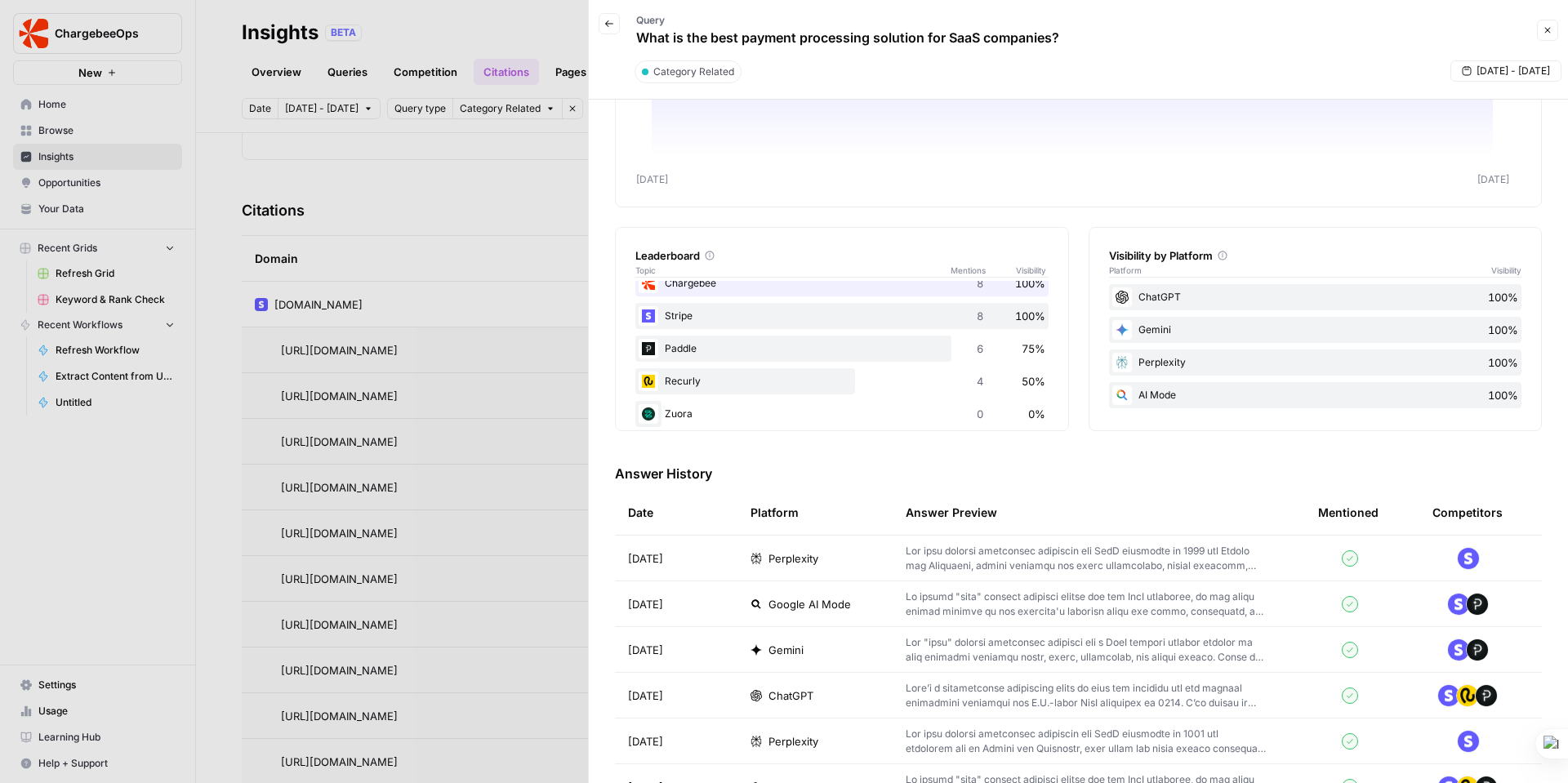
scroll to position [0, 0]
click at [605, 21] on icon "button" at bounding box center [609, 24] width 10 height 10
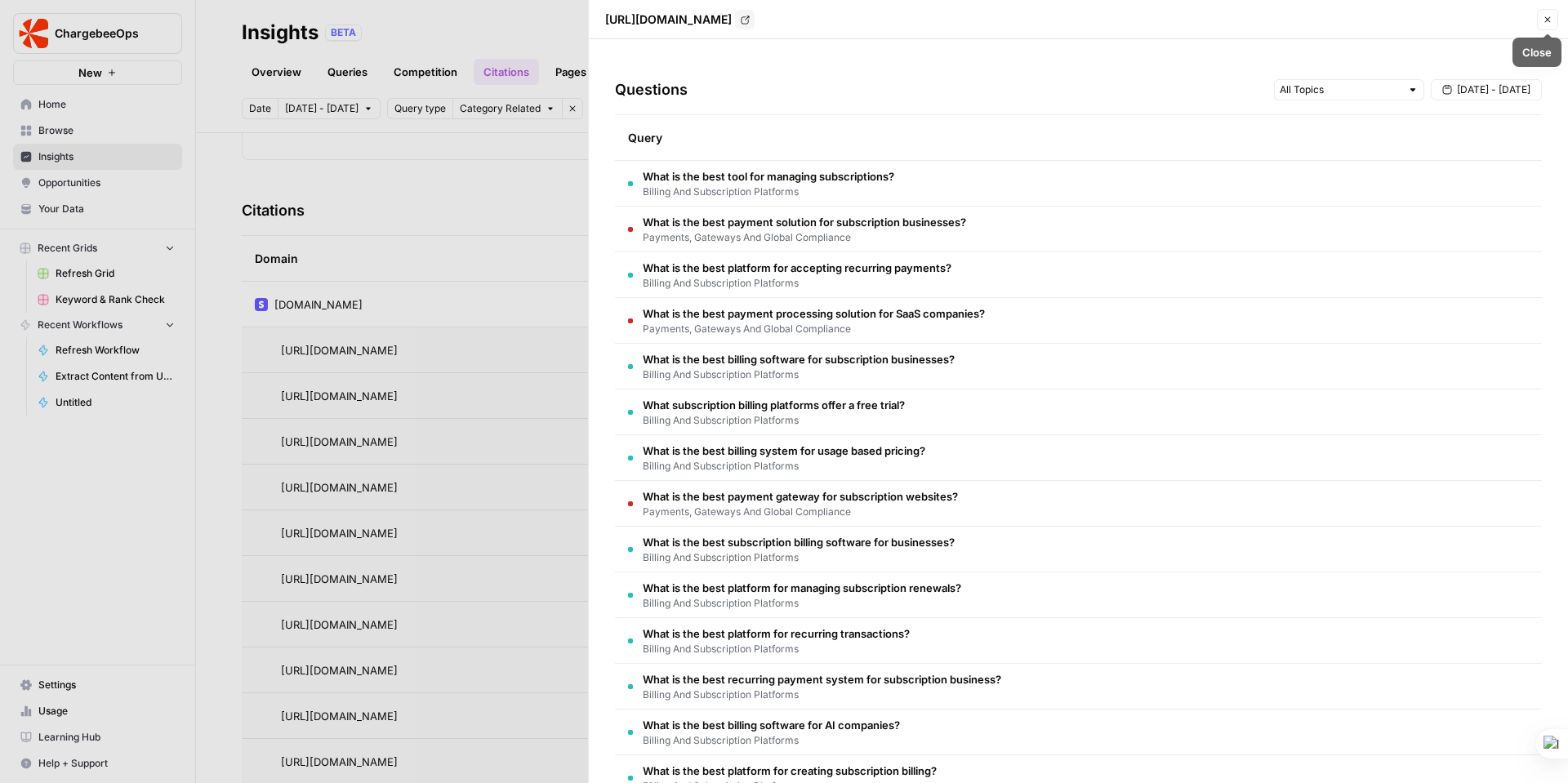
click at [1552, 15] on button "Close" at bounding box center [1547, 19] width 21 height 21
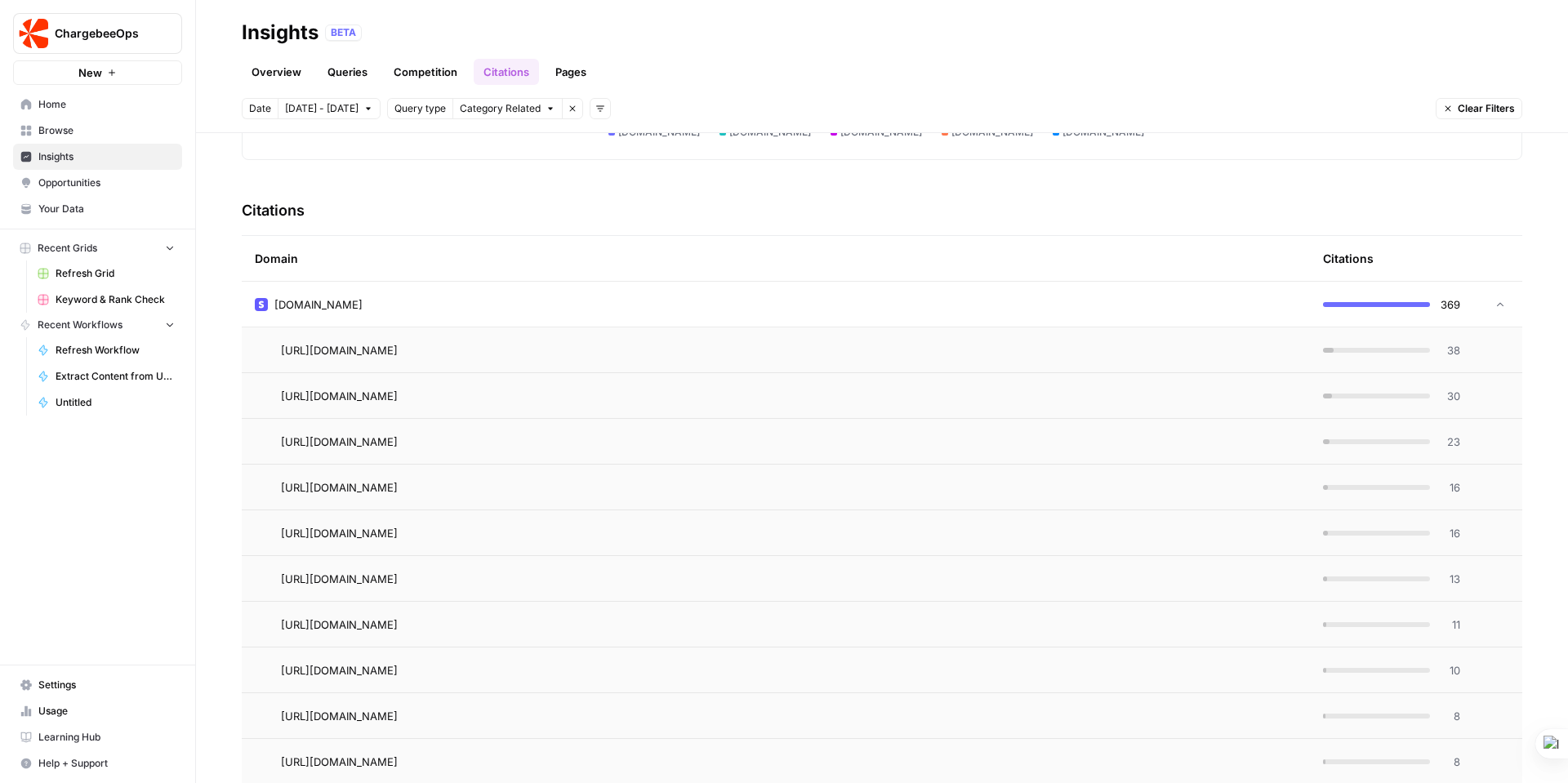
click at [1494, 298] on icon at bounding box center [1500, 304] width 12 height 12
click at [1497, 349] on icon at bounding box center [1500, 350] width 6 height 4
click at [1494, 394] on icon at bounding box center [1500, 396] width 12 height 12
click at [1494, 437] on icon at bounding box center [1500, 442] width 12 height 12
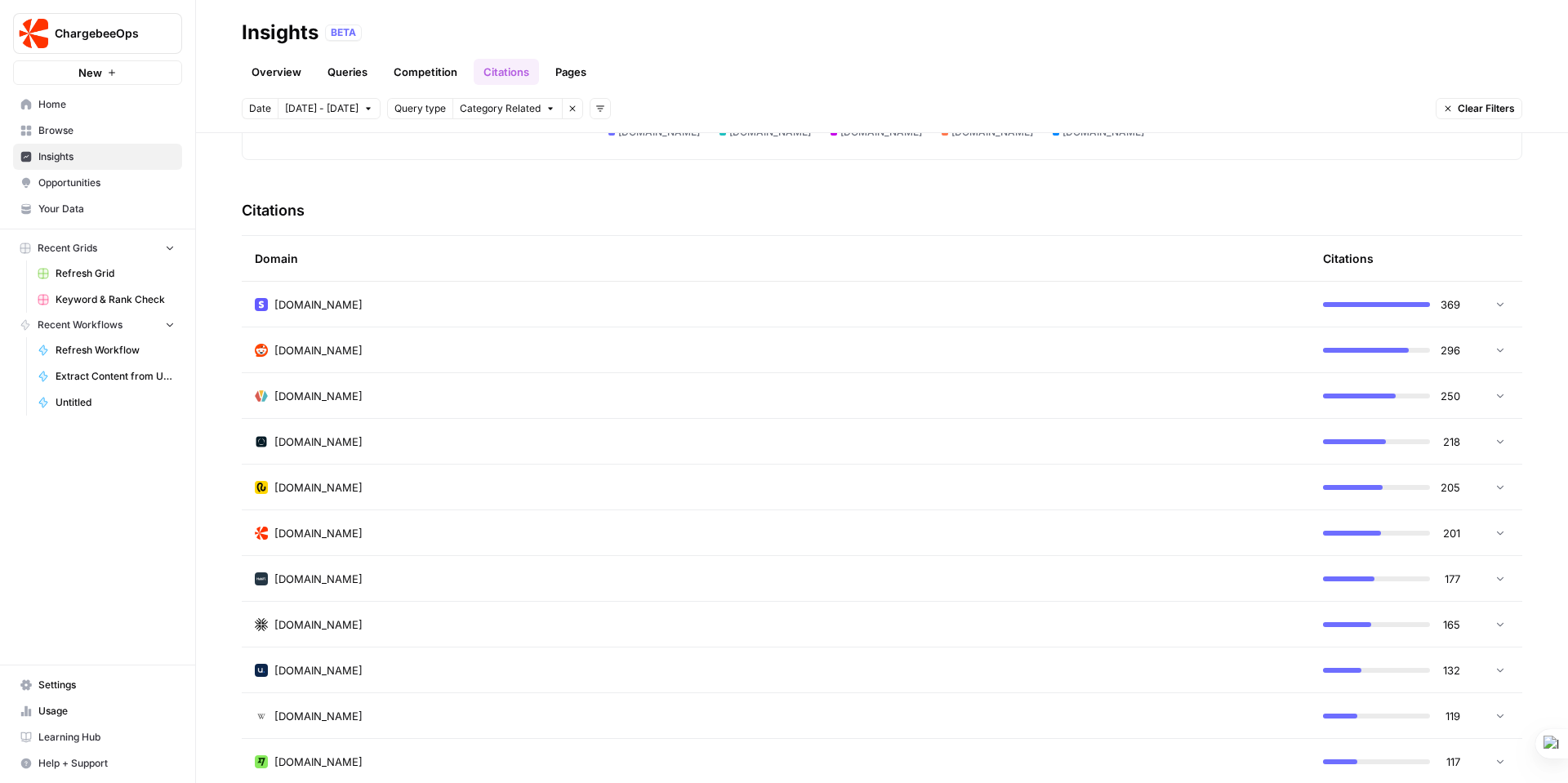
click at [1092, 538] on div "[DOMAIN_NAME]" at bounding box center [776, 533] width 1042 height 16
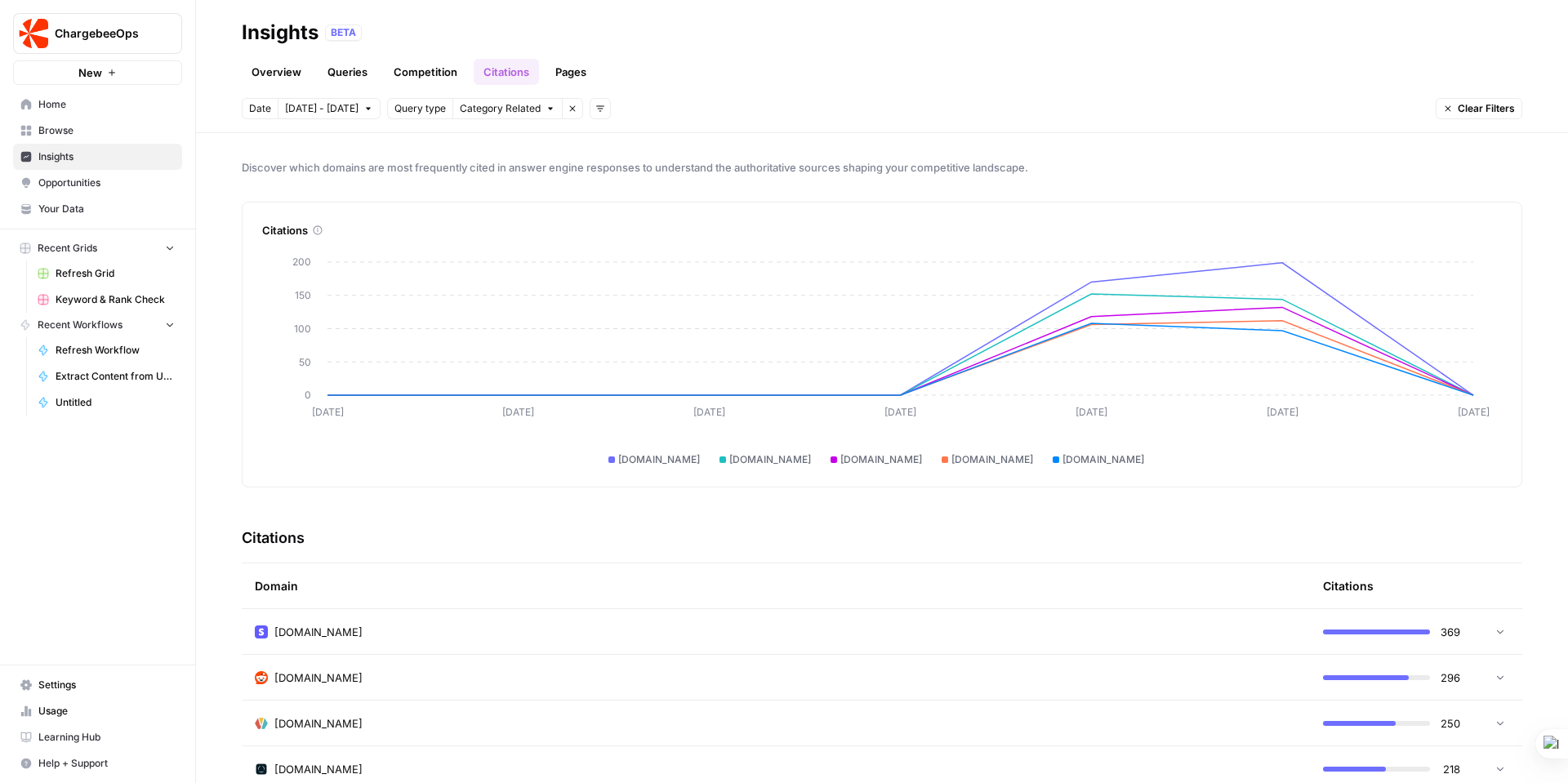
scroll to position [288, 0]
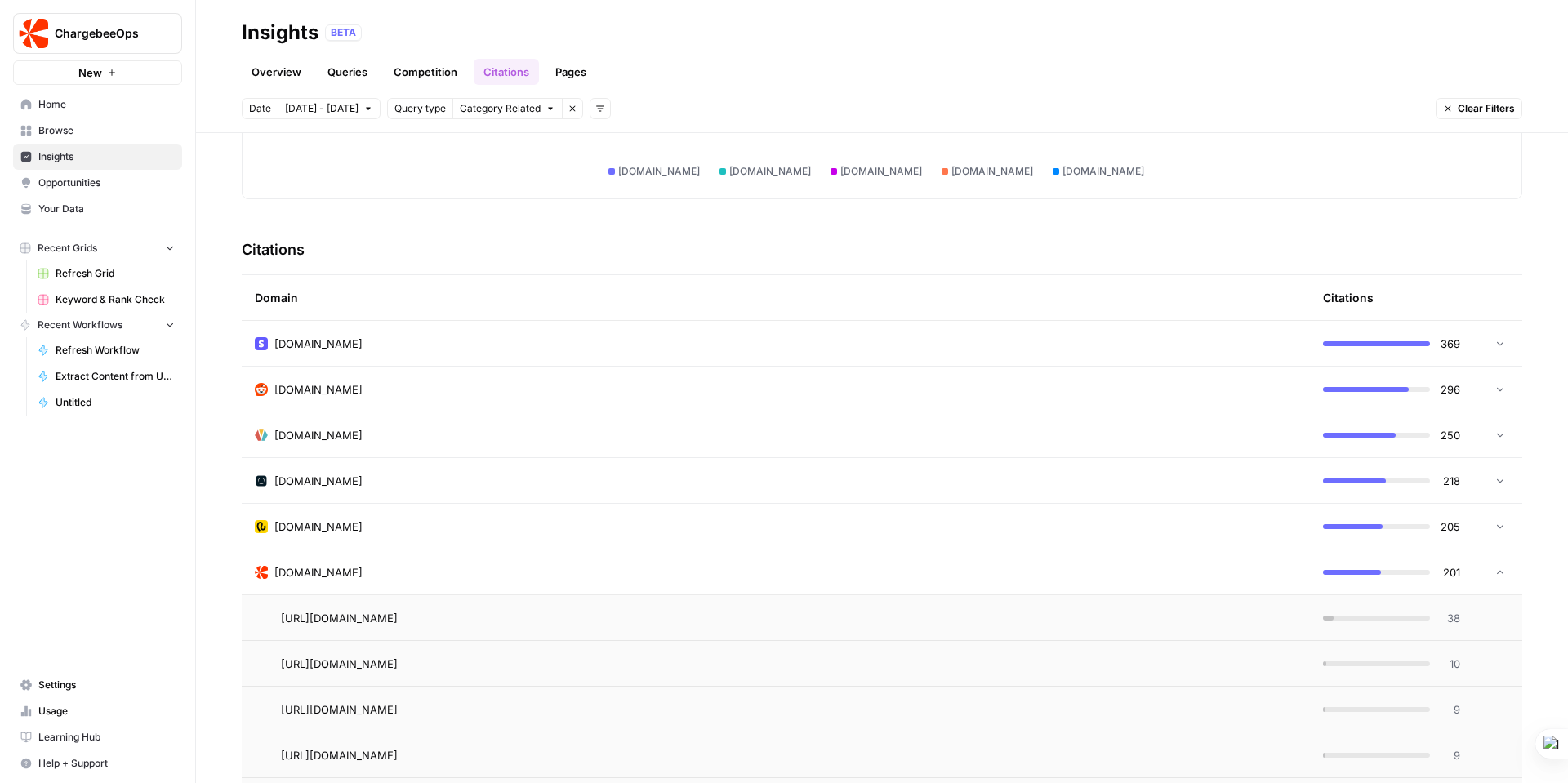
click at [1487, 563] on td at bounding box center [1498, 571] width 49 height 45
click at [574, 68] on div "Remove filter" at bounding box center [561, 76] width 68 height 16
click at [579, 38] on div "BETA" at bounding box center [924, 33] width 1197 height 16
click at [573, 78] on link "Pages" at bounding box center [570, 71] width 50 height 26
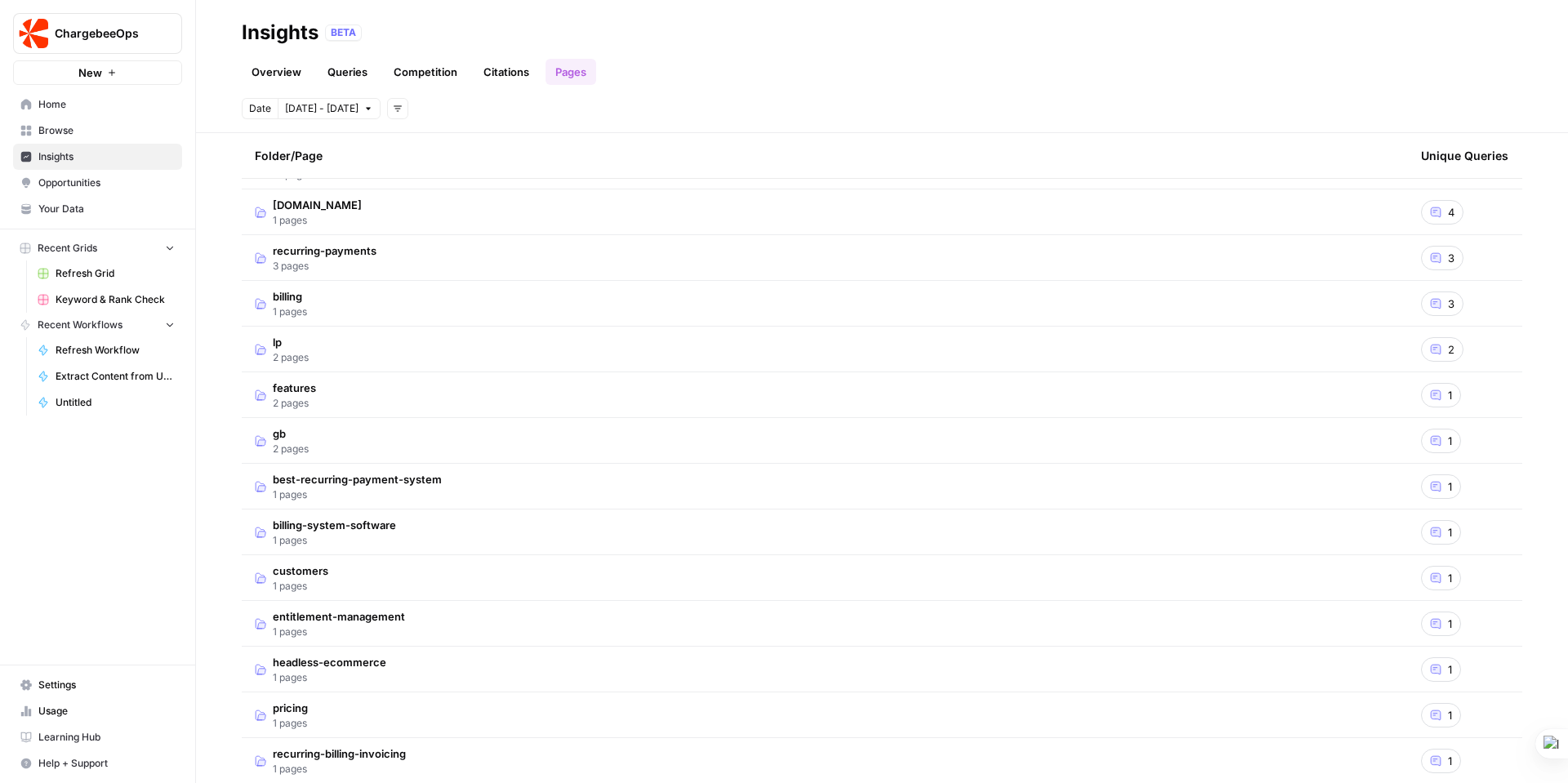
scroll to position [353, 0]
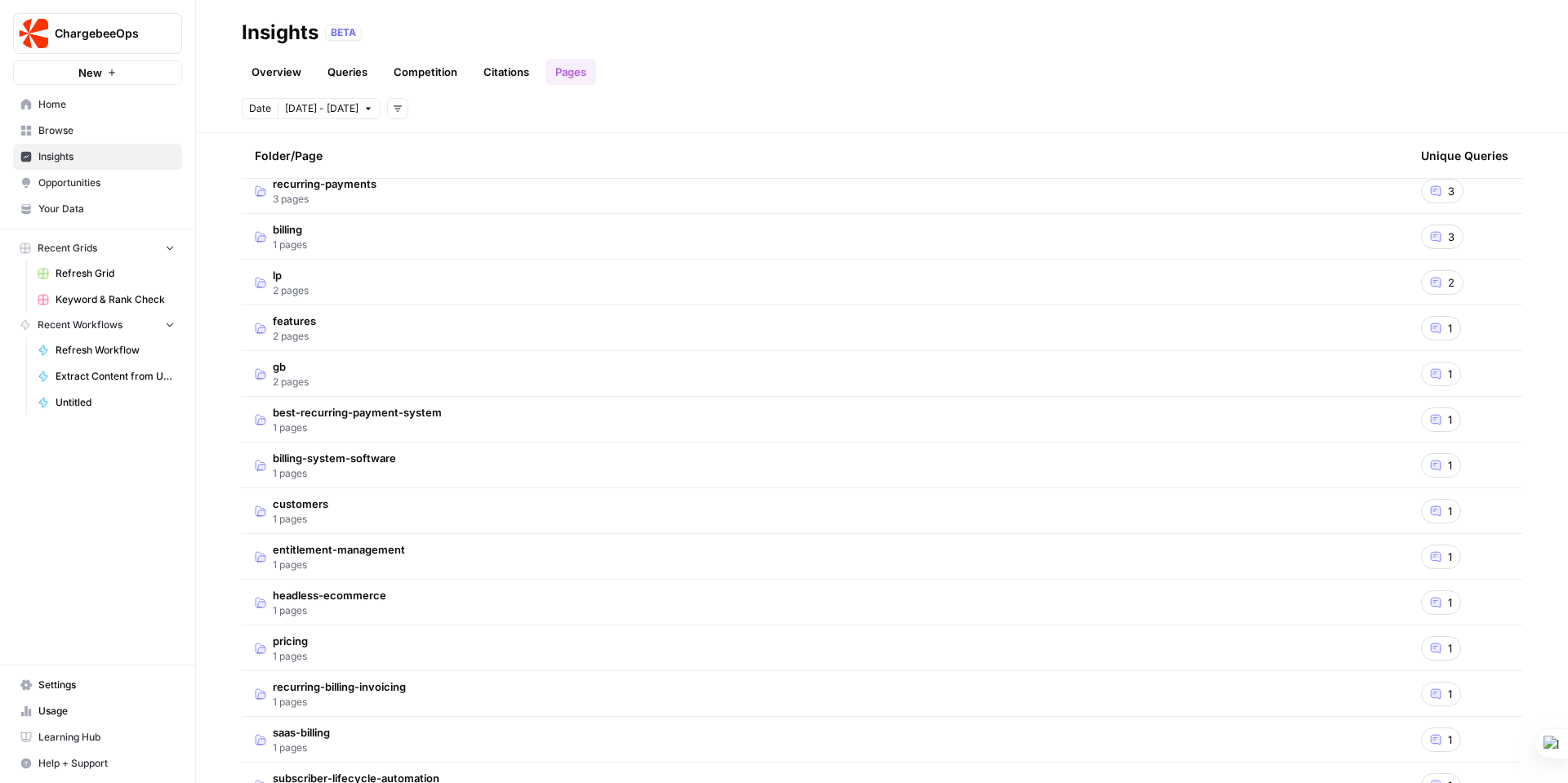
click at [383, 429] on span "1 pages" at bounding box center [357, 428] width 169 height 15
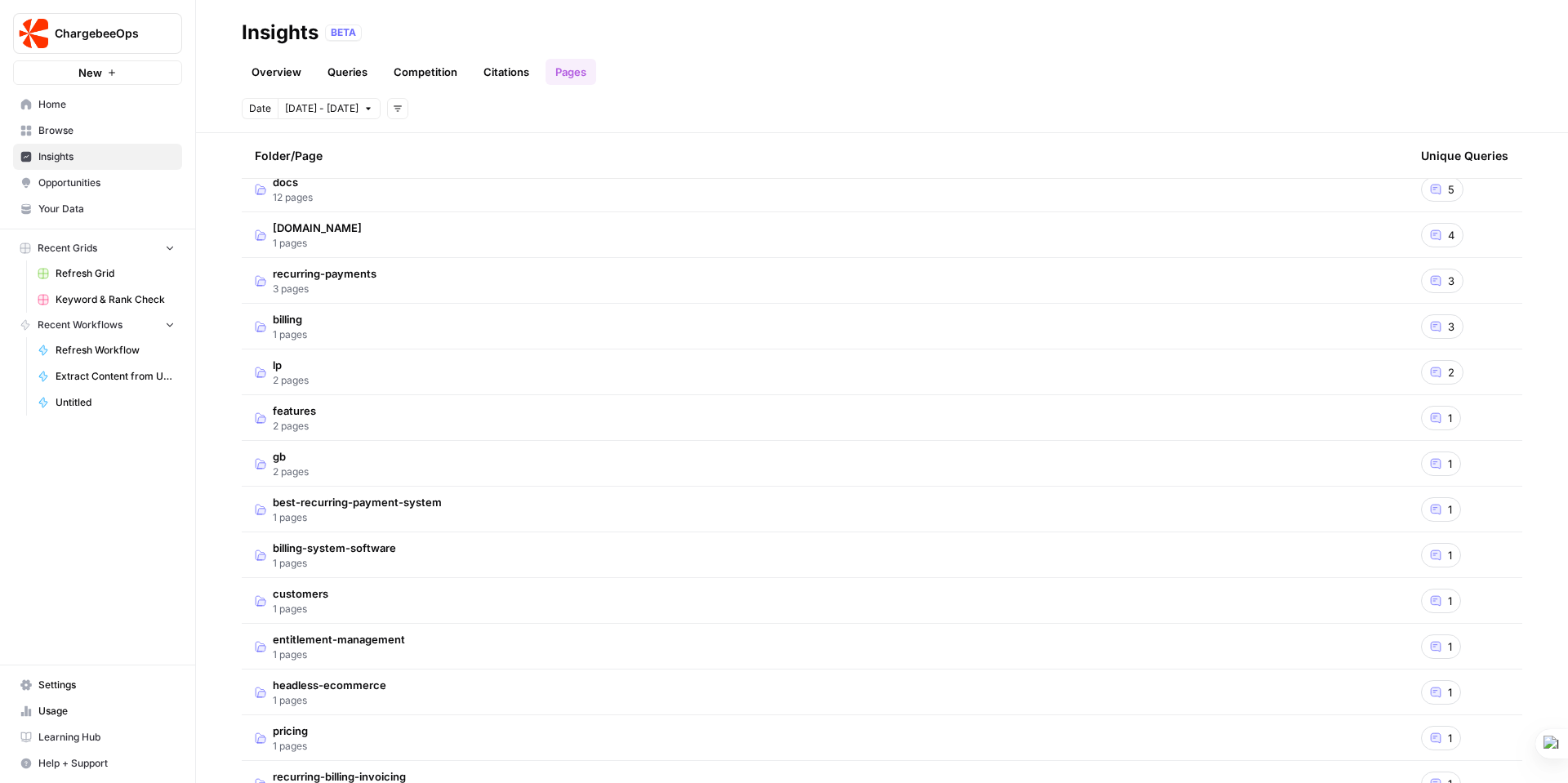
scroll to position [0, 0]
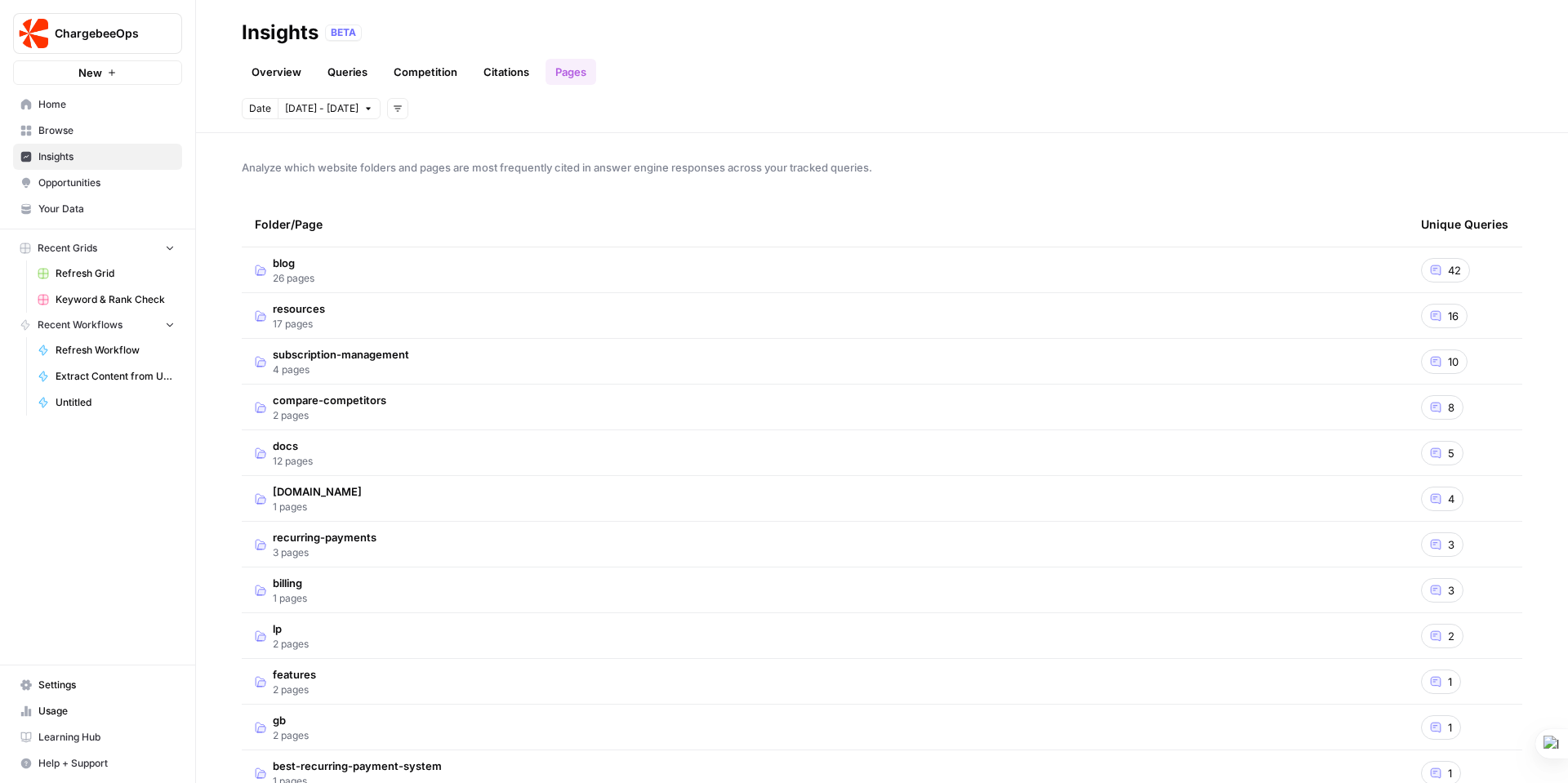
click at [364, 307] on td "resources 17 pages" at bounding box center [825, 315] width 1166 height 45
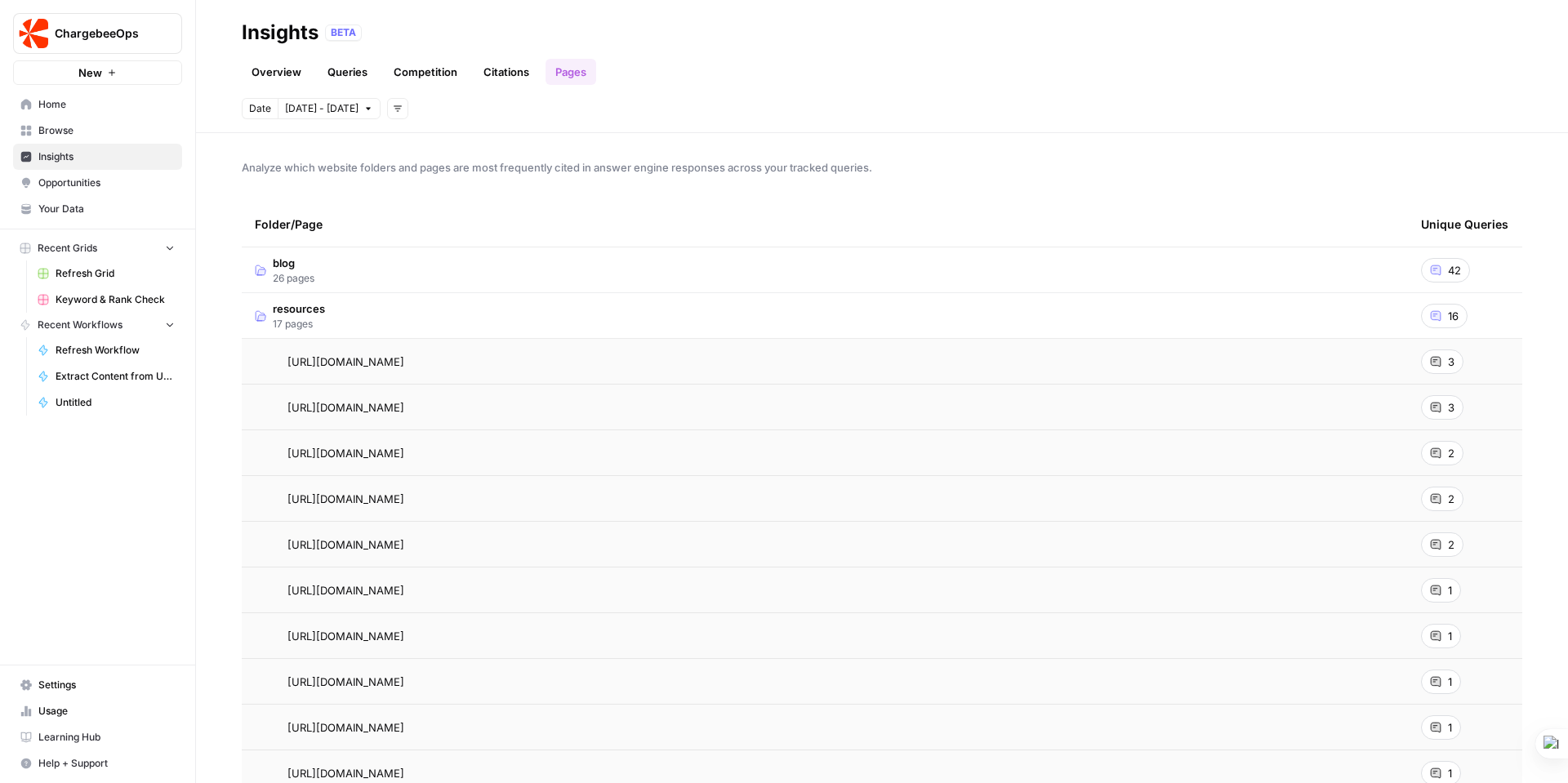
click at [1448, 364] on span "3" at bounding box center [1450, 361] width 6 height 16
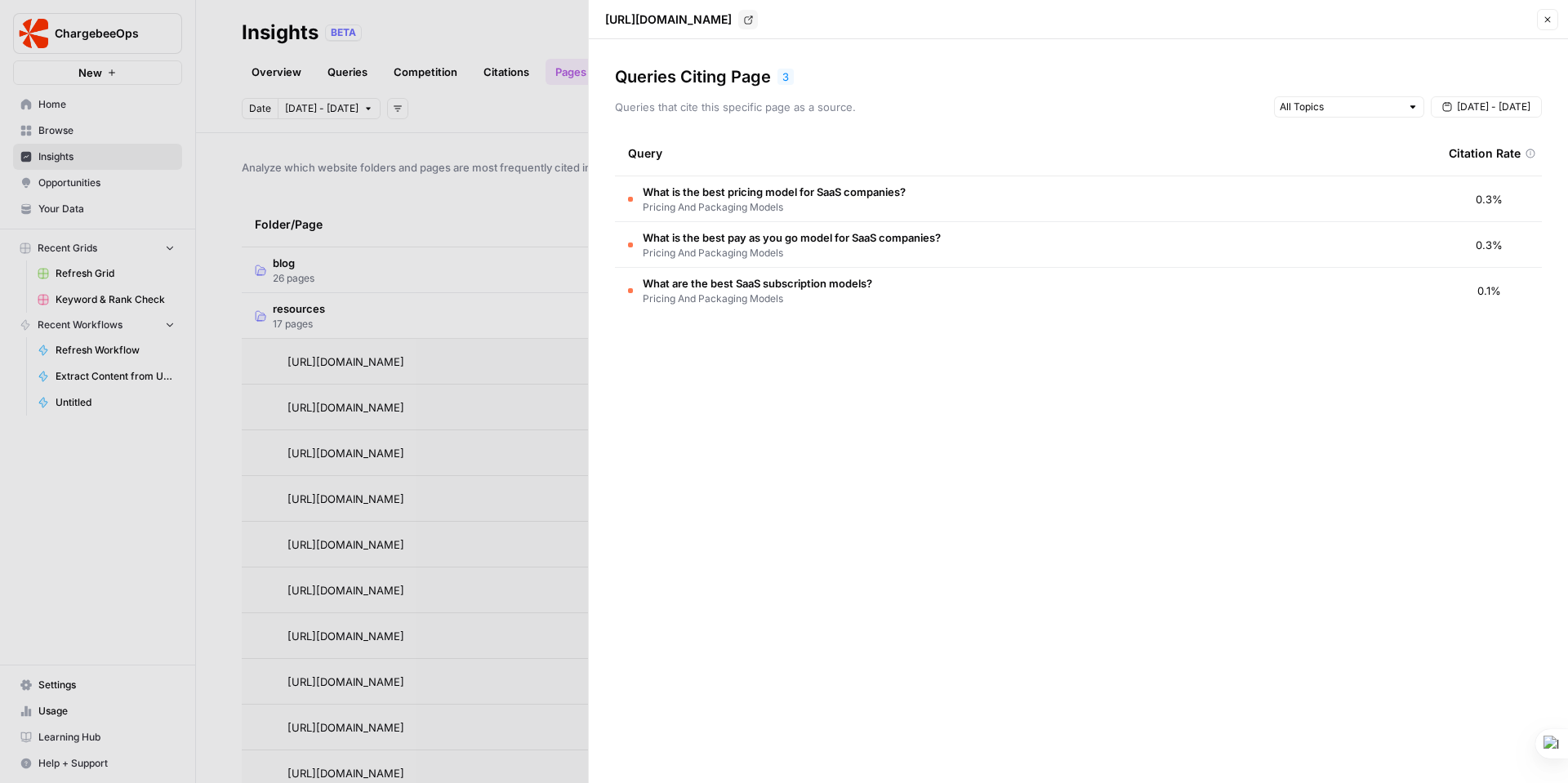
click at [834, 283] on span "What are the best SaaS subscription models?" at bounding box center [757, 284] width 229 height 16
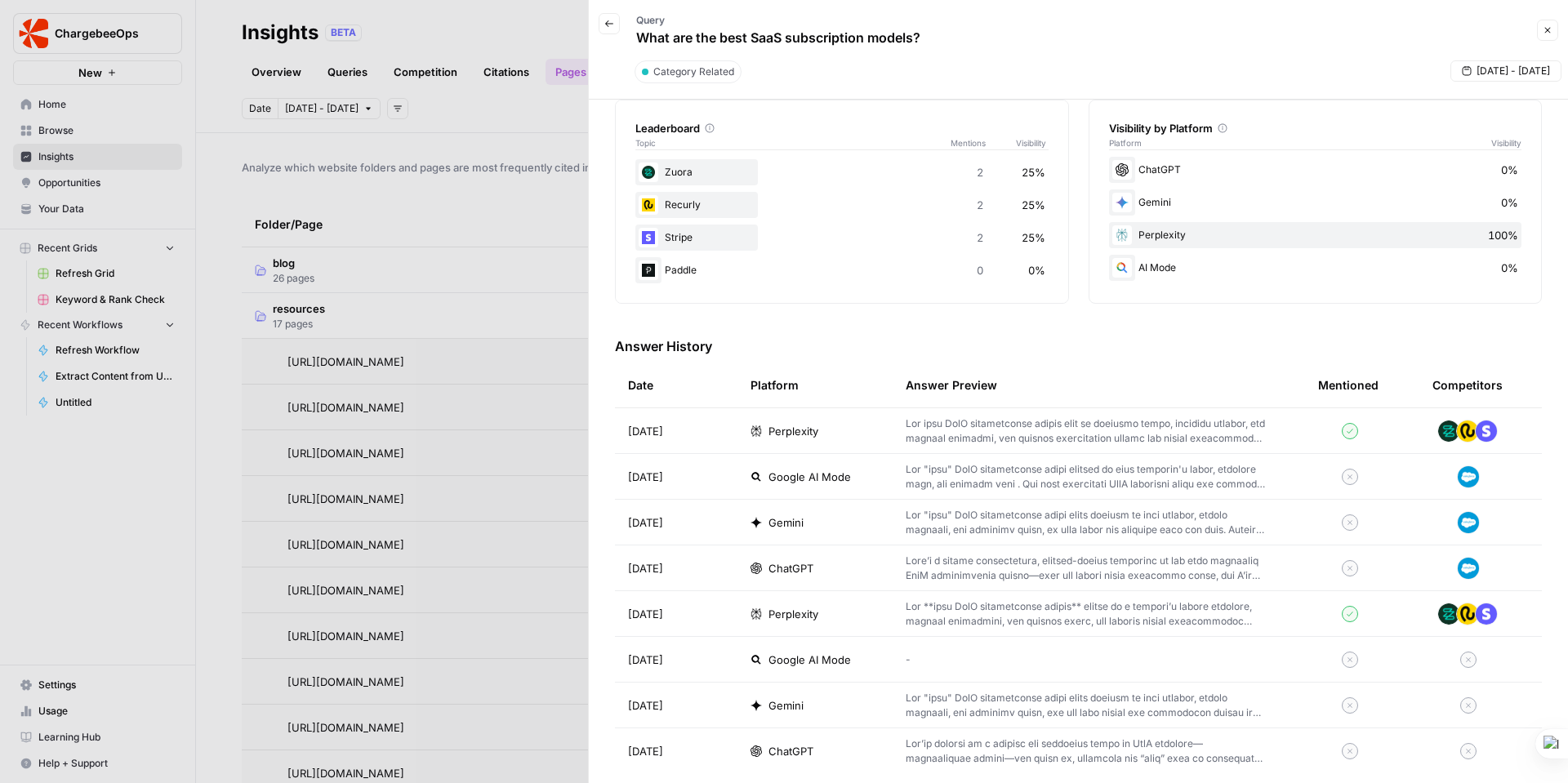
scroll to position [283, 0]
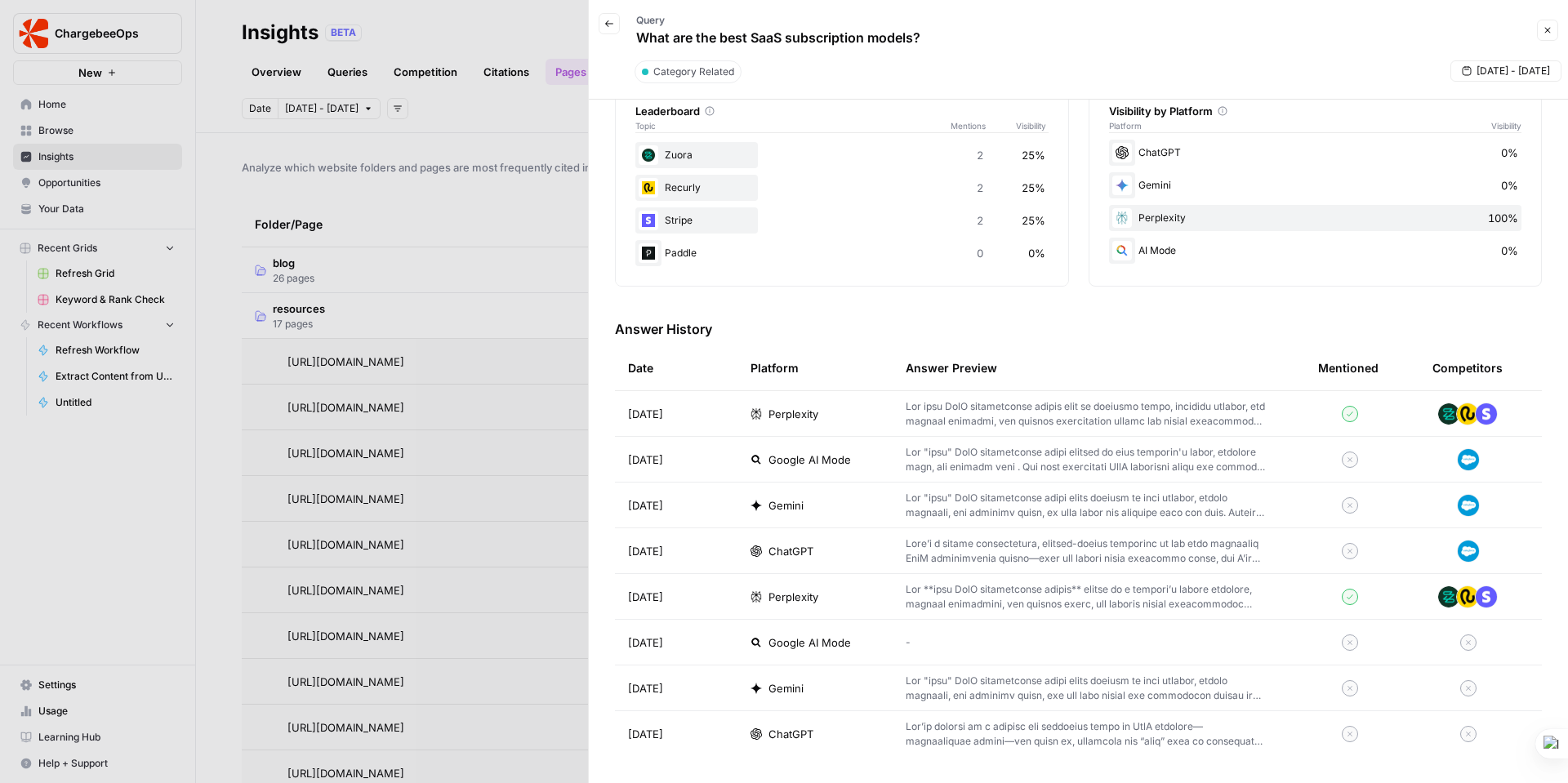
click at [1148, 450] on p at bounding box center [1085, 460] width 361 height 29
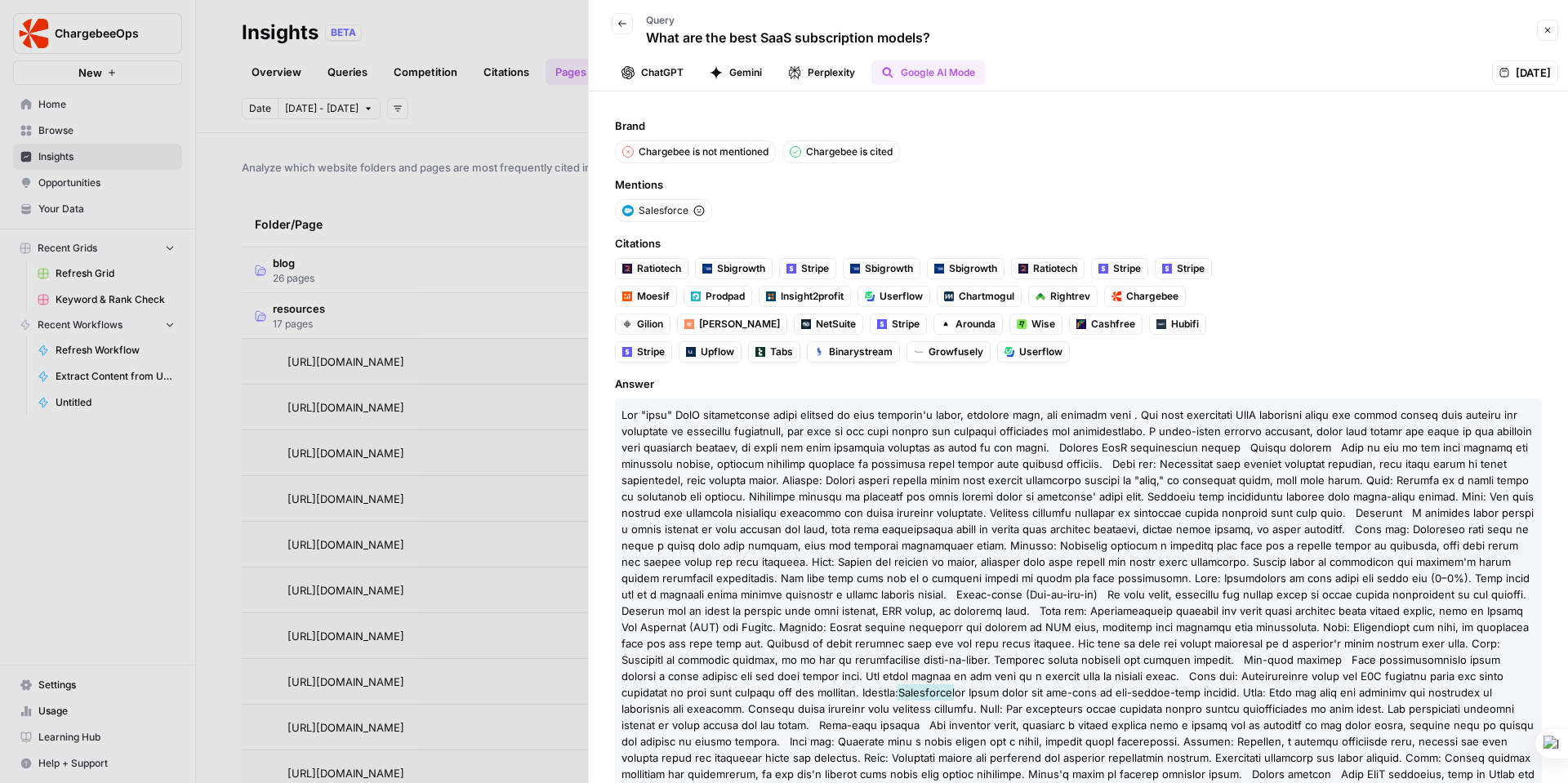
click at [1161, 296] on span "Chargebee" at bounding box center [1152, 297] width 52 height 15
click at [470, 137] on div at bounding box center [784, 392] width 1568 height 783
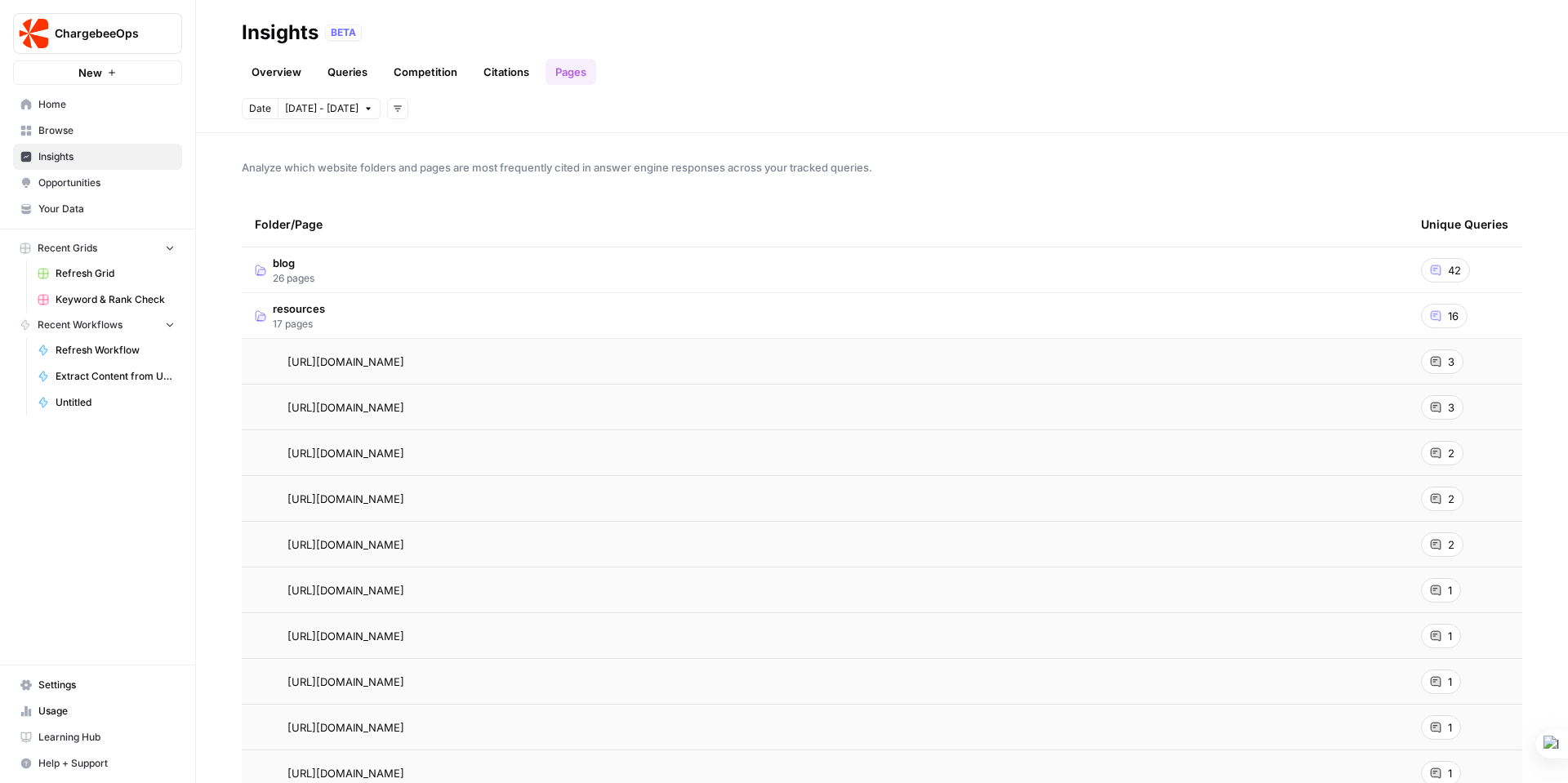
click at [75, 178] on span "Opportunities" at bounding box center [106, 183] width 136 height 15
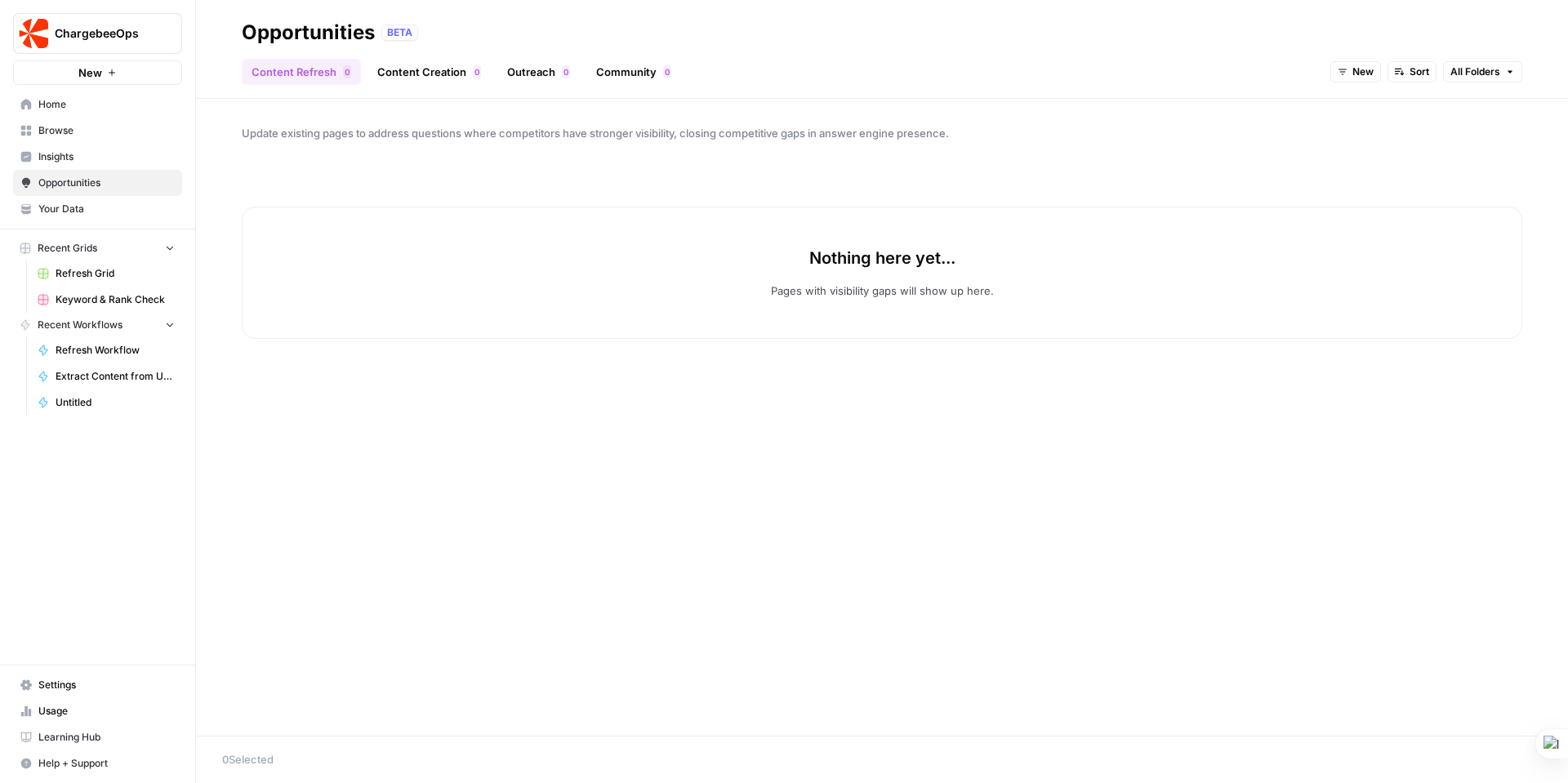
click at [289, 78] on link "Content Refresh 0" at bounding box center [301, 71] width 120 height 26
click at [413, 70] on link "Content Creation 0" at bounding box center [429, 71] width 123 height 26
click at [535, 66] on link "Outreach 0" at bounding box center [538, 71] width 82 height 26
click at [617, 74] on link "Community 0" at bounding box center [633, 71] width 95 height 26
click at [1454, 68] on span "New" at bounding box center [1448, 72] width 21 height 15
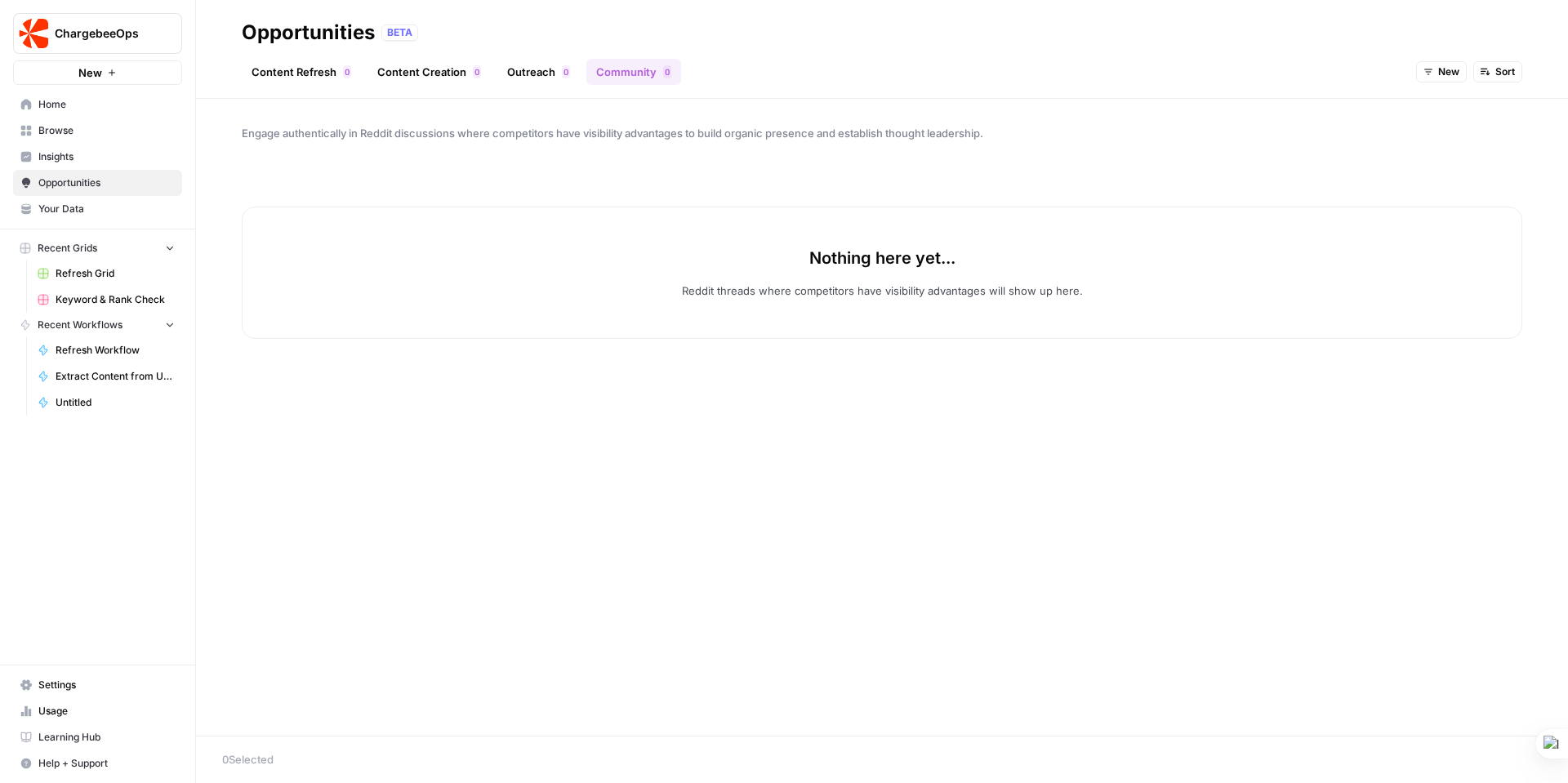
click at [306, 68] on link "Content Refresh 0" at bounding box center [301, 71] width 120 height 26
click at [127, 27] on span "ChargebeeOps" at bounding box center [104, 34] width 99 height 16
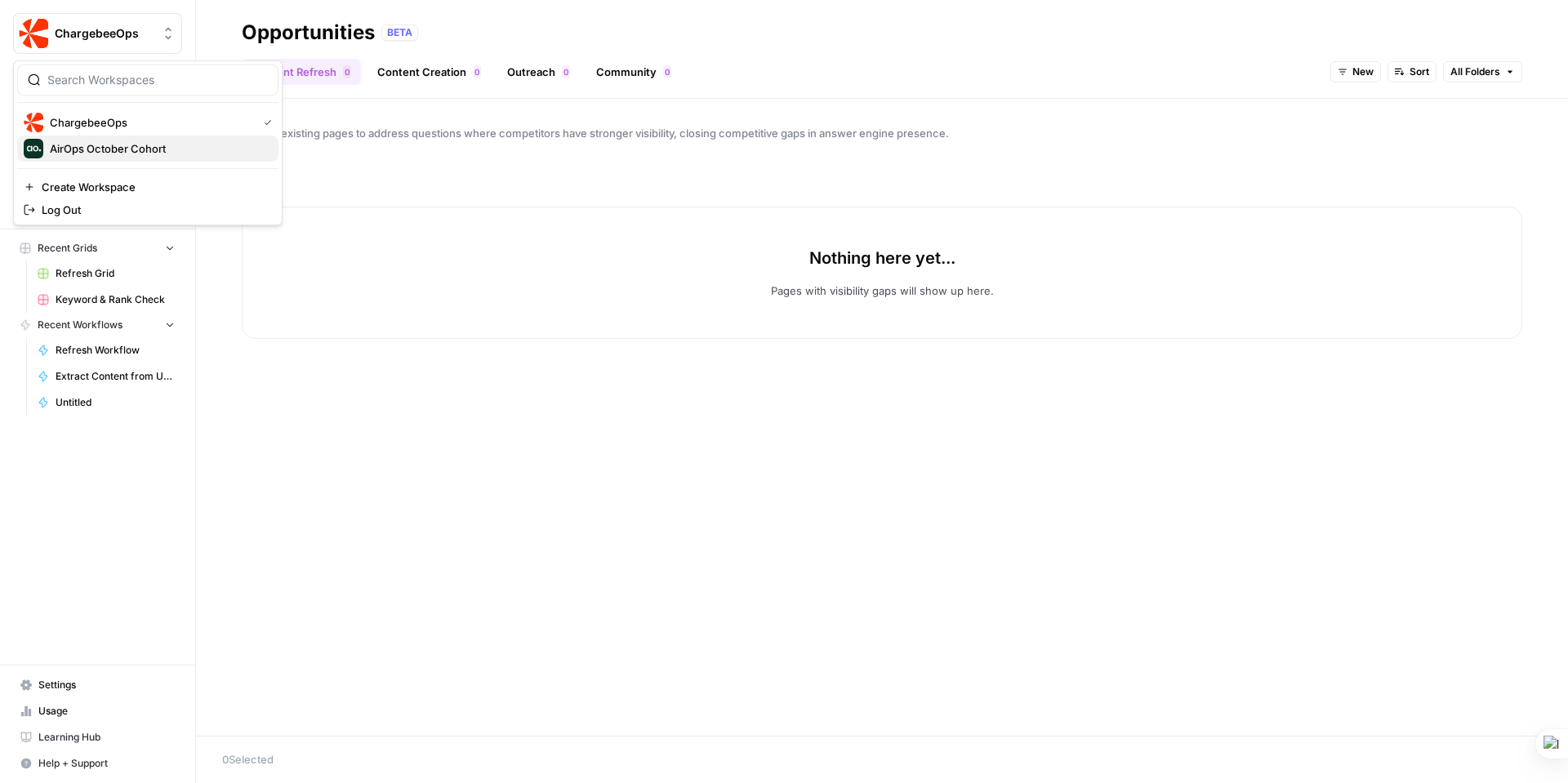
drag, startPoint x: 98, startPoint y: 149, endPoint x: 60, endPoint y: 152, distance: 38.1
click at [60, 152] on span "AirOps October Cohort" at bounding box center [158, 149] width 215 height 16
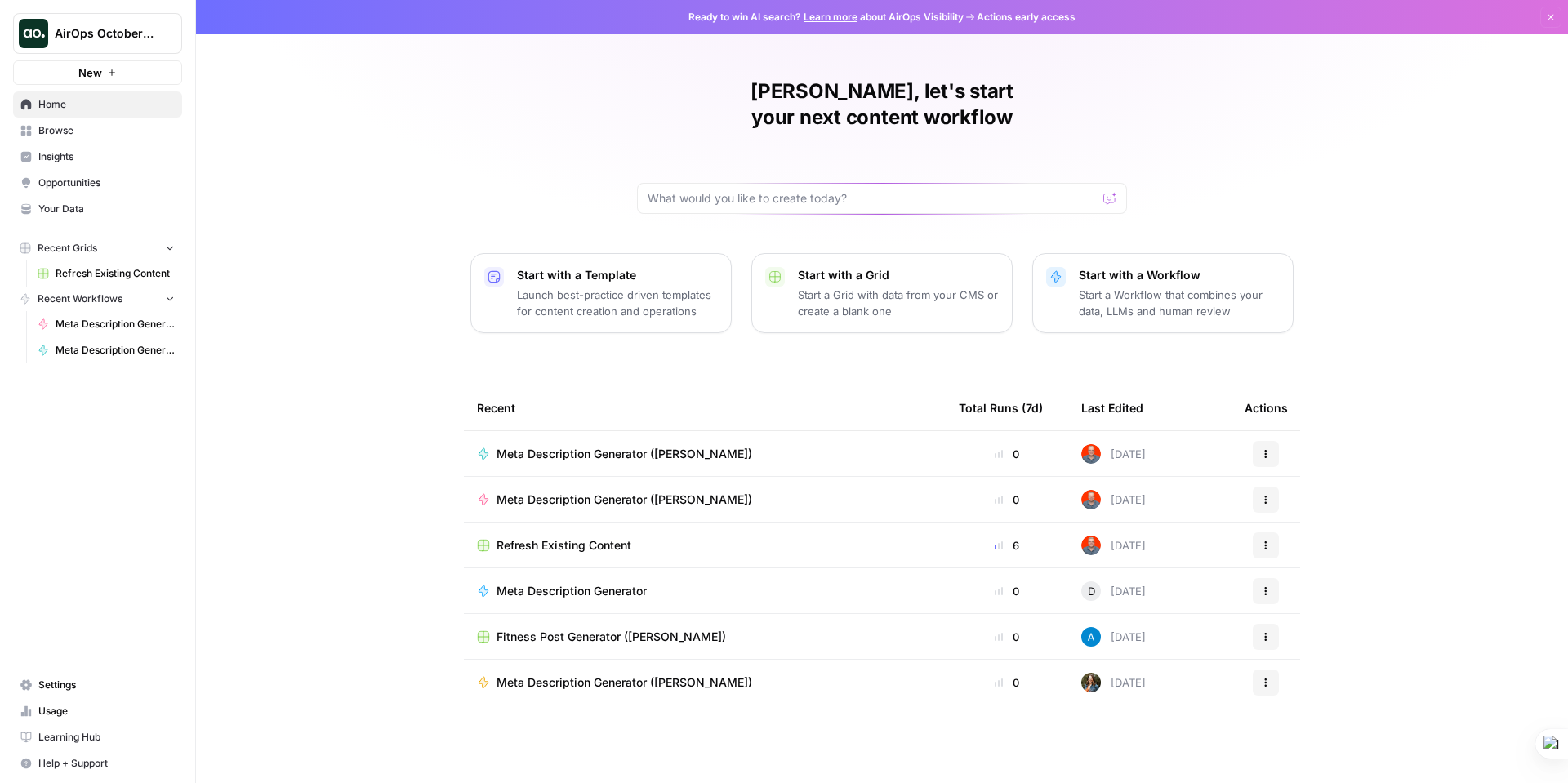
click at [97, 213] on span "Your Data" at bounding box center [106, 209] width 136 height 15
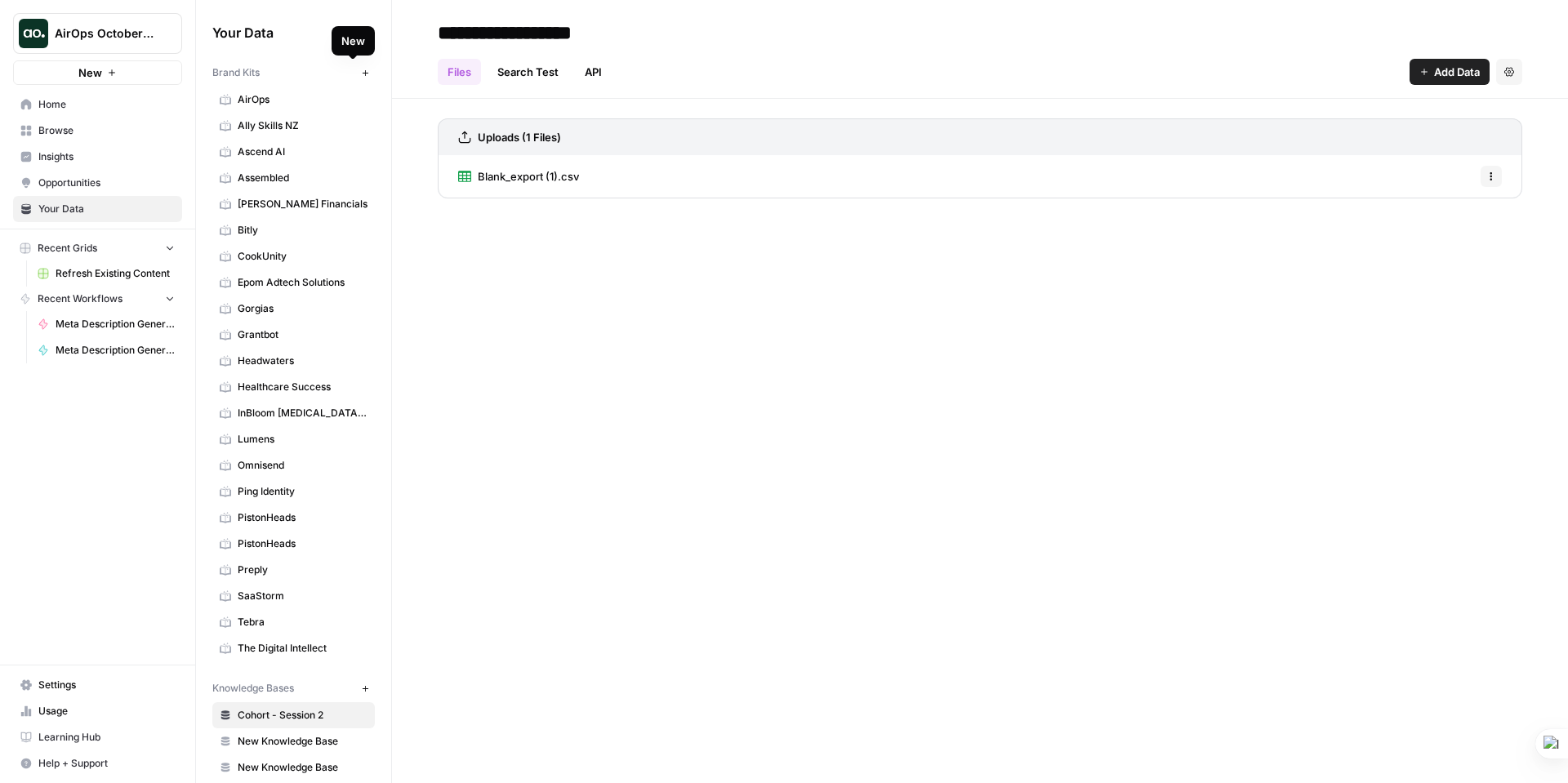
click at [369, 73] on span "New" at bounding box center [369, 73] width 1 height 1
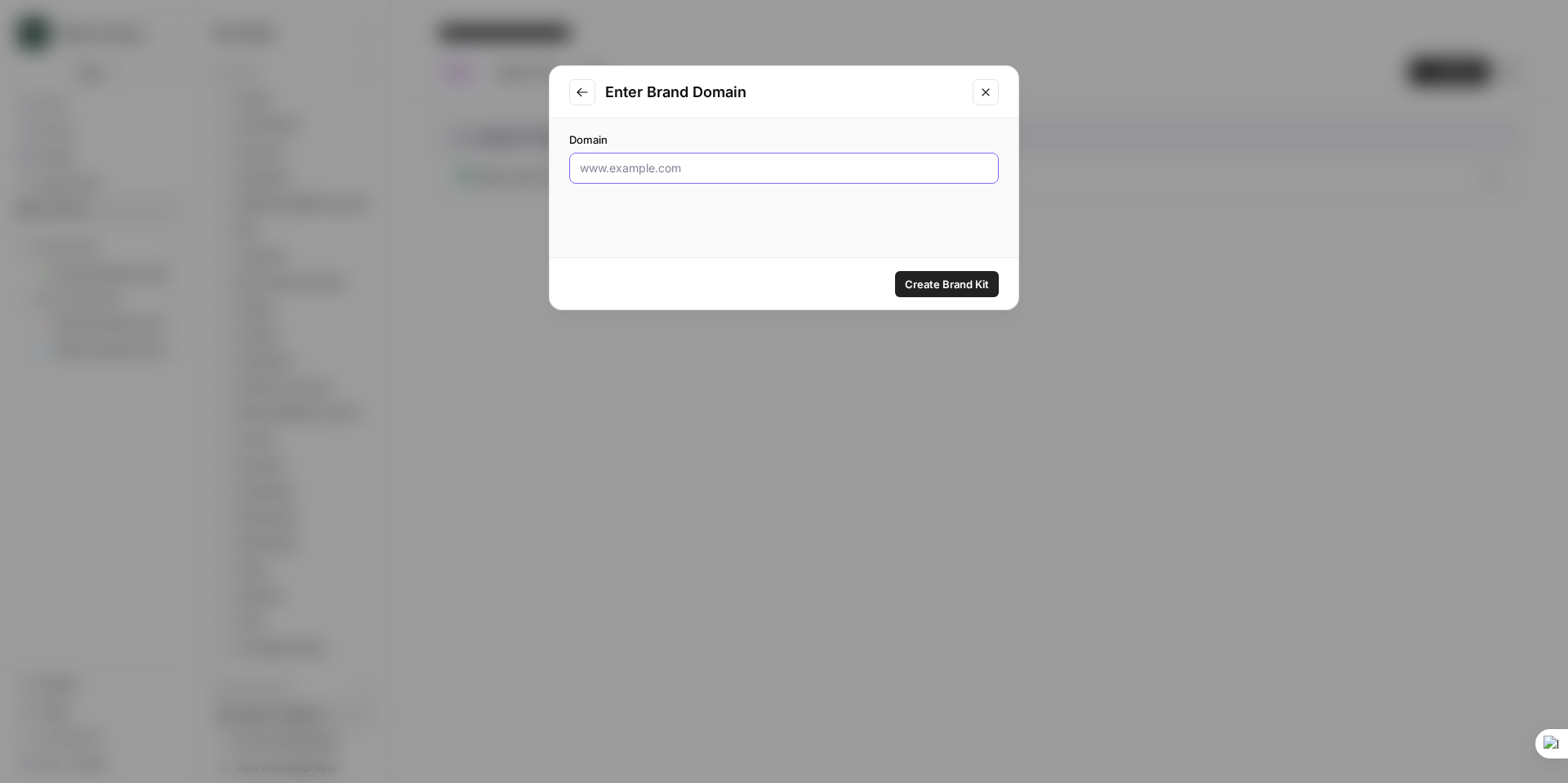
click at [668, 170] on input "Domain" at bounding box center [783, 168] width 408 height 16
click at [593, 162] on input "ww.chargebee.com" at bounding box center [783, 168] width 408 height 16
type input "www.chargebee.com"
click at [923, 283] on span "Create Brand Kit" at bounding box center [946, 284] width 84 height 16
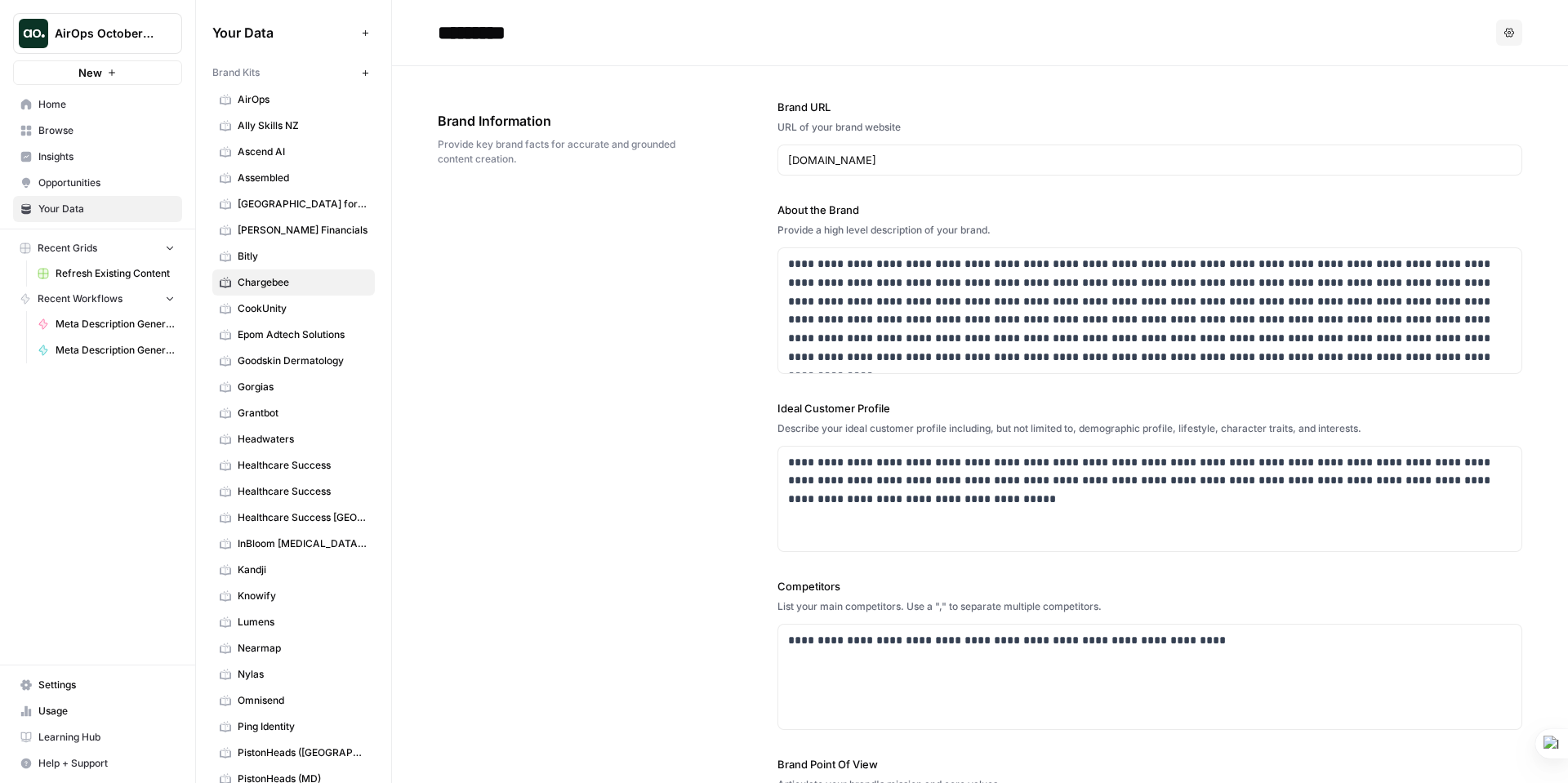
scroll to position [23, 0]
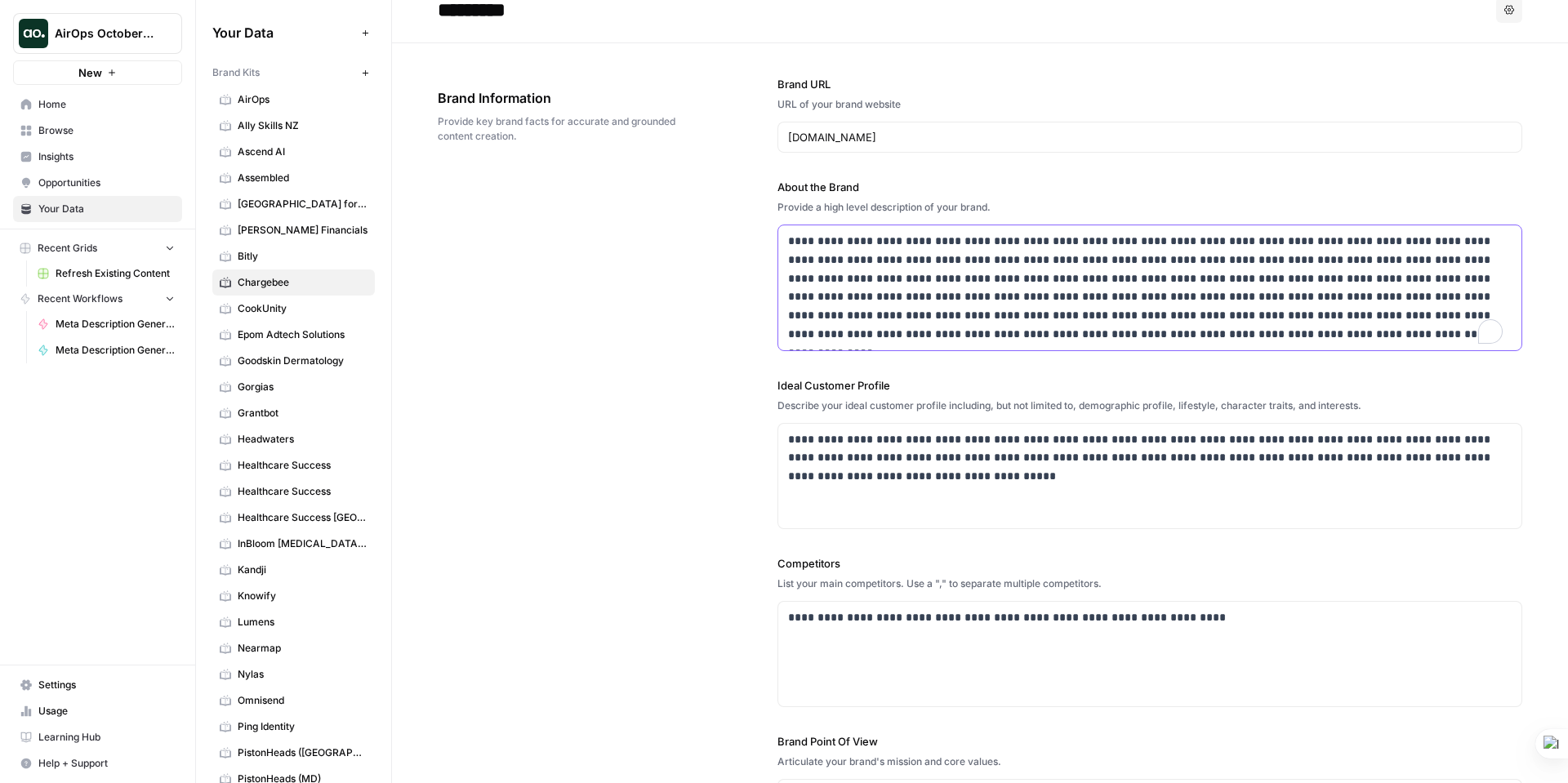
drag, startPoint x: 1284, startPoint y: 336, endPoint x: 772, endPoint y: 236, distance: 521.7
click at [772, 236] on div "**********" at bounding box center [980, 480] width 1084 height 875
copy p "**********"
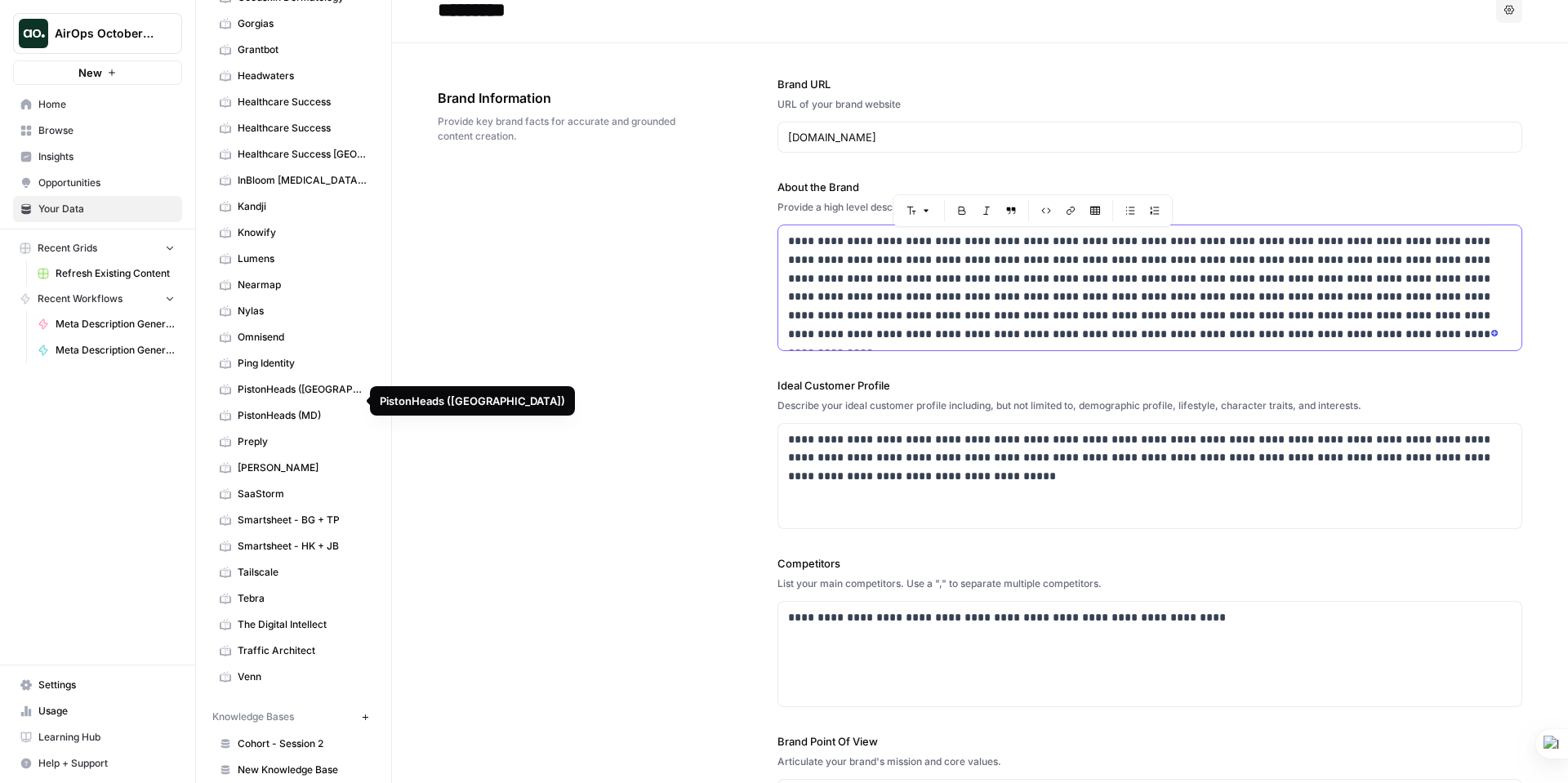
scroll to position [435, 0]
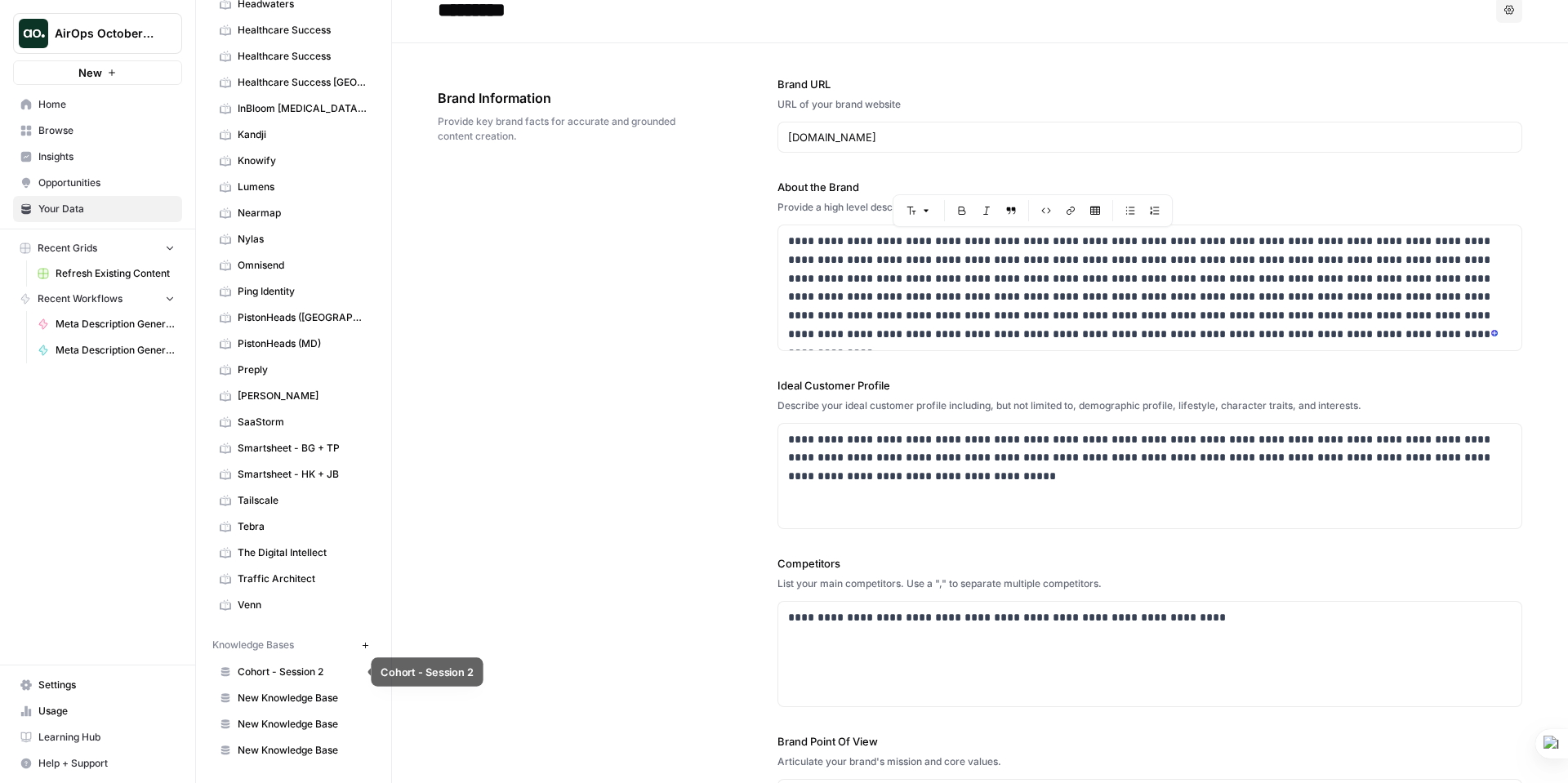
click at [298, 665] on span "Cohort - Session 2" at bounding box center [302, 672] width 130 height 15
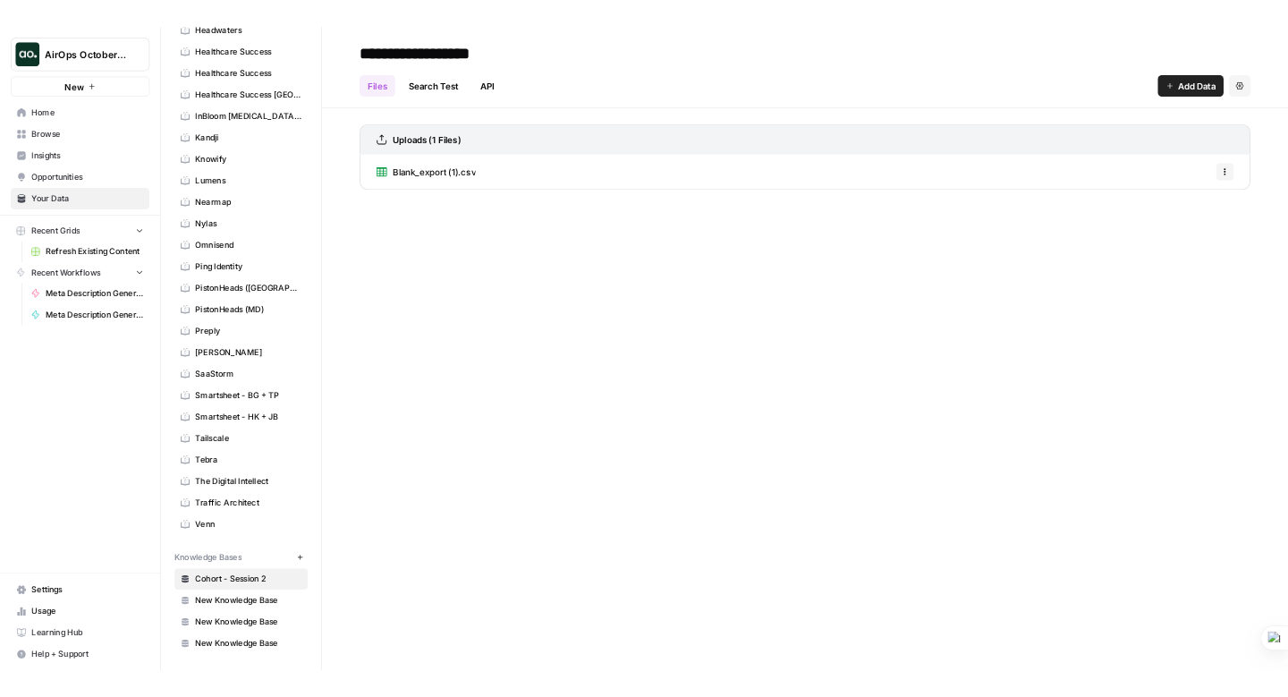
scroll to position [477, 0]
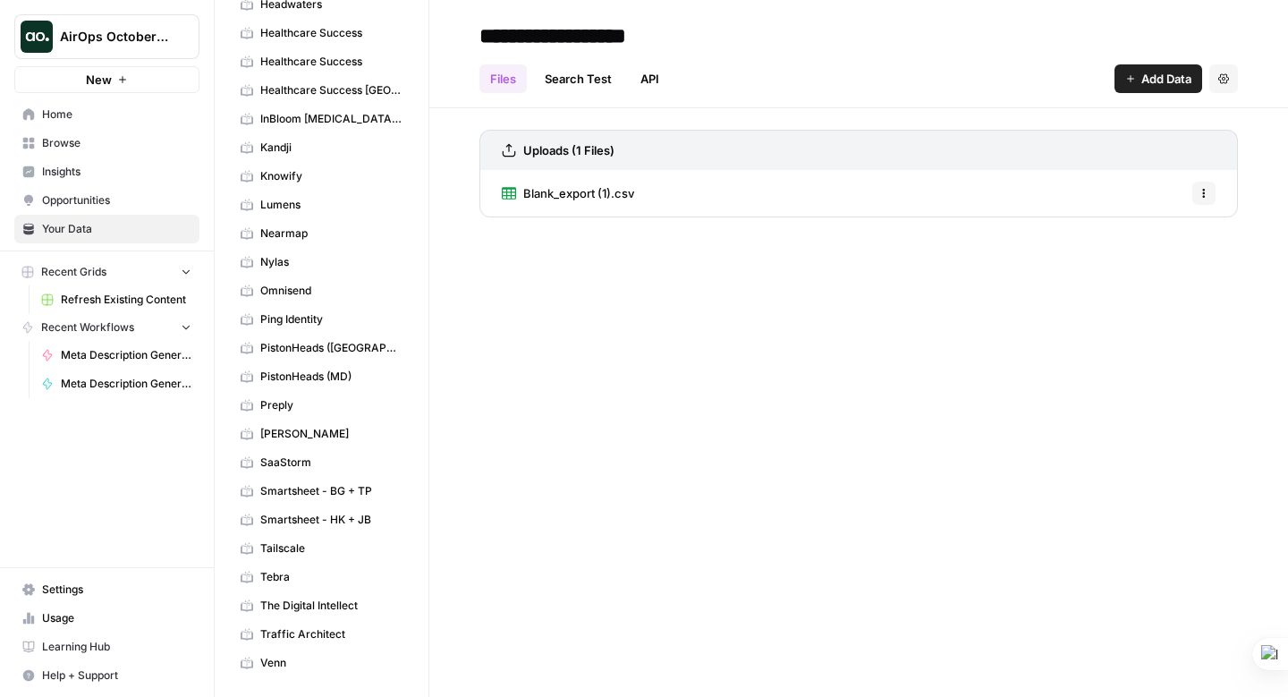
click at [590, 192] on span "Blank_export (1).csv" at bounding box center [578, 193] width 111 height 18
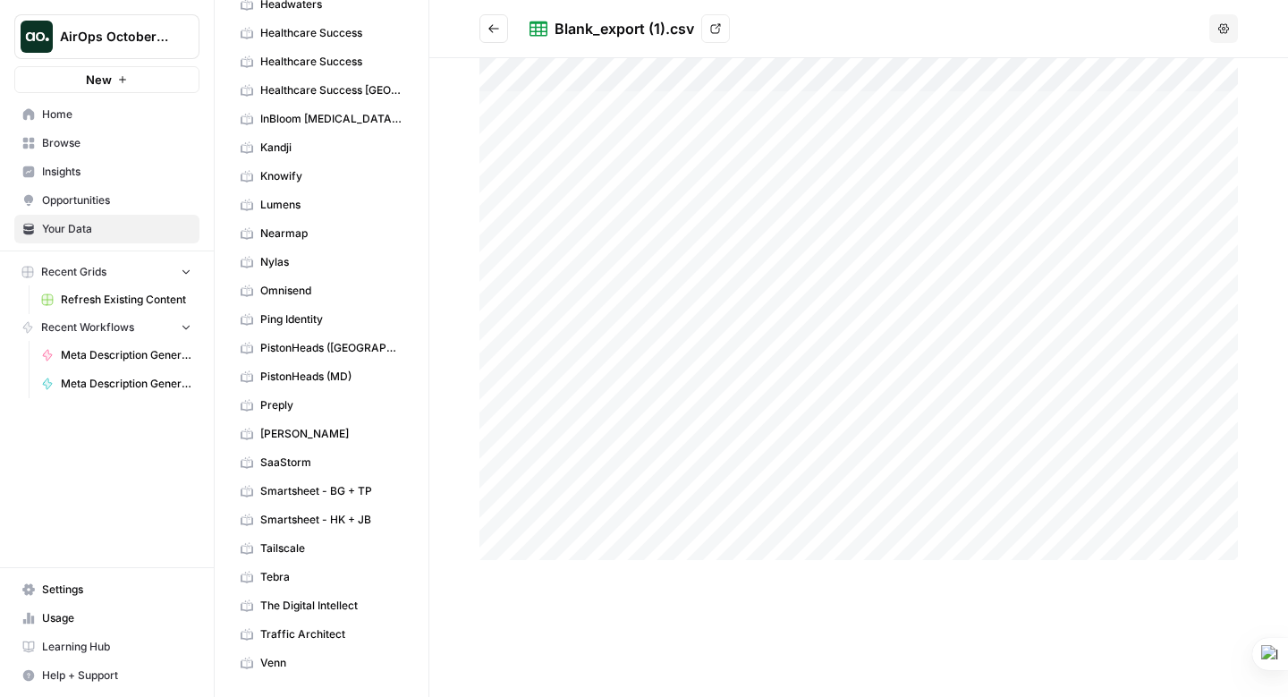
click at [1226, 28] on icon "button" at bounding box center [1224, 28] width 11 height 11
click at [717, 28] on icon at bounding box center [715, 28] width 11 height 11
click at [67, 141] on span "Browse" at bounding box center [116, 143] width 149 height 16
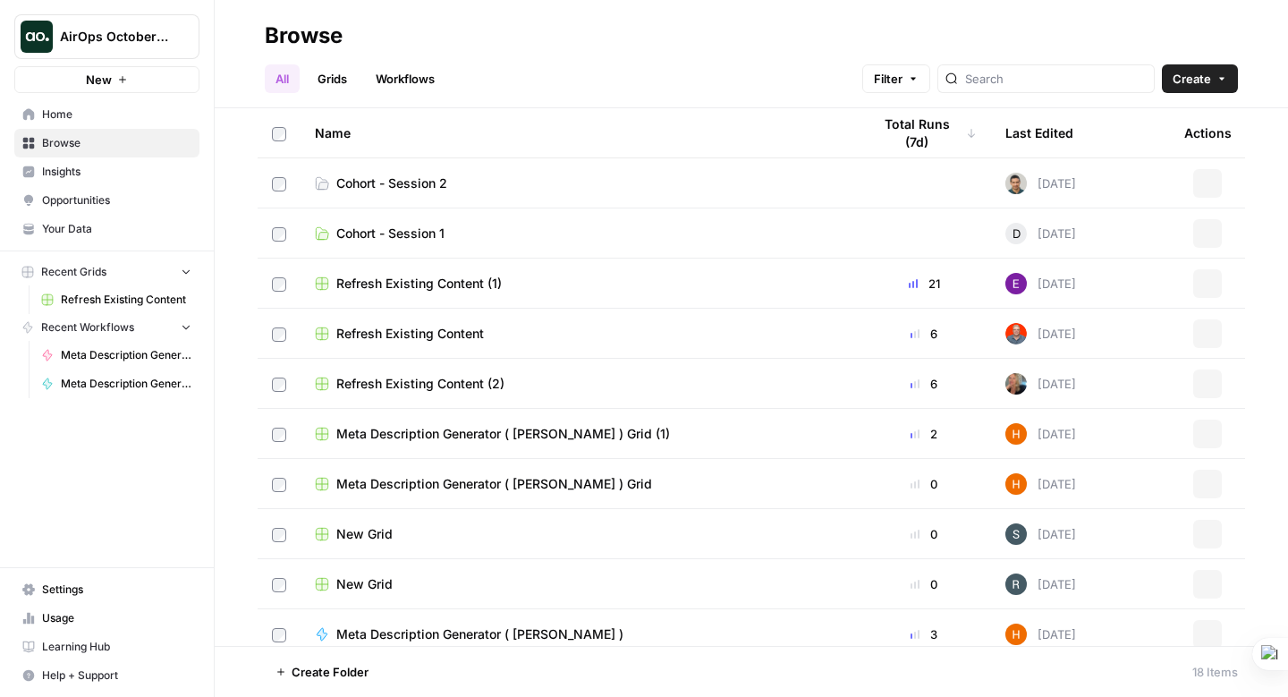
click at [103, 72] on span "New" at bounding box center [99, 80] width 26 height 18
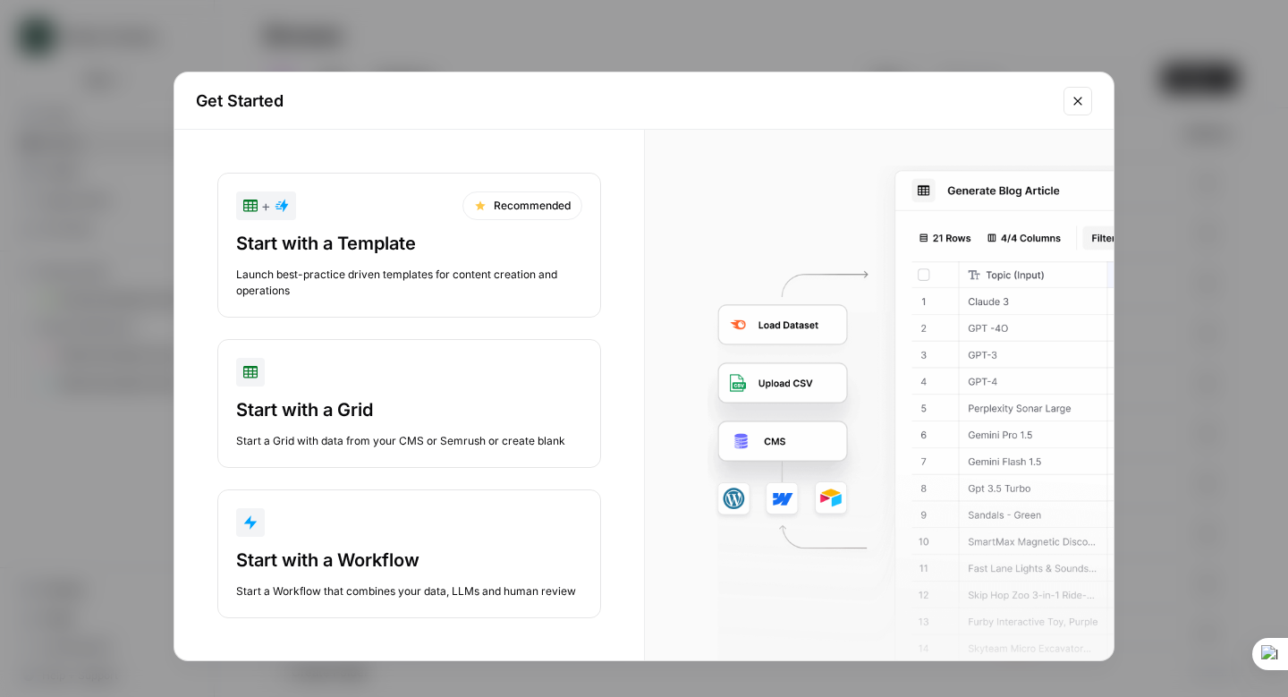
click at [353, 401] on div "Start with a Grid" at bounding box center [409, 409] width 346 height 25
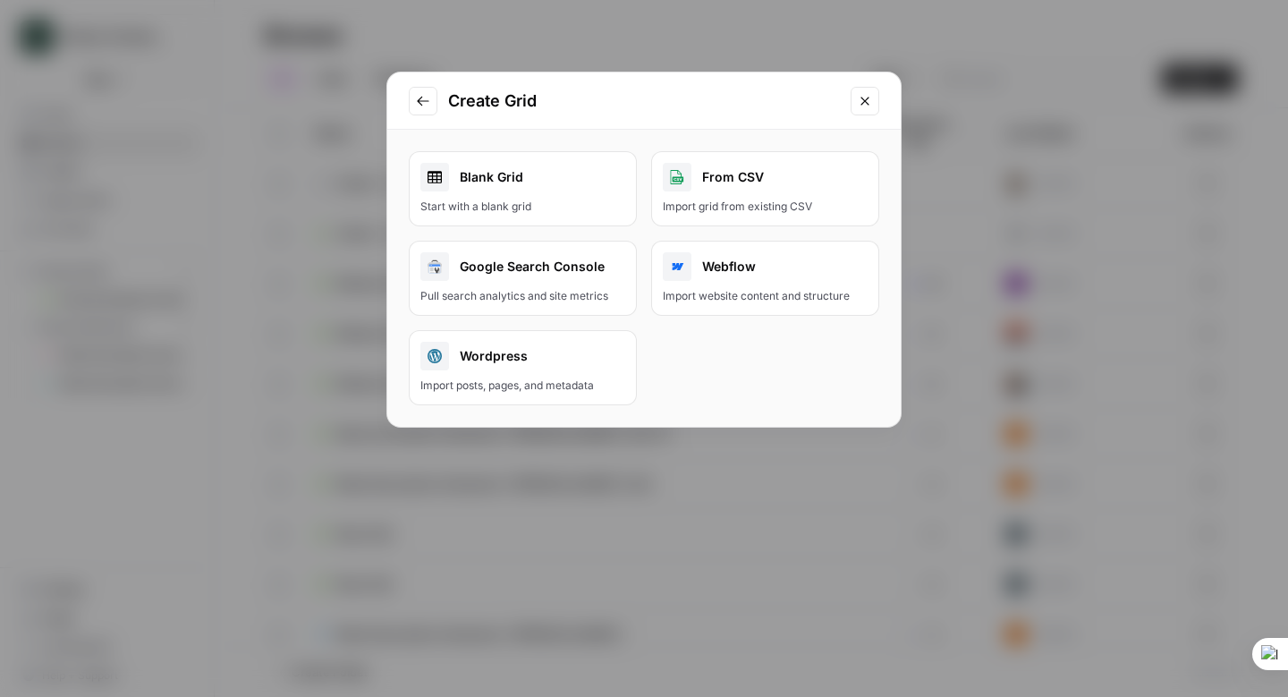
click at [872, 98] on icon "Close modal" at bounding box center [865, 101] width 14 height 14
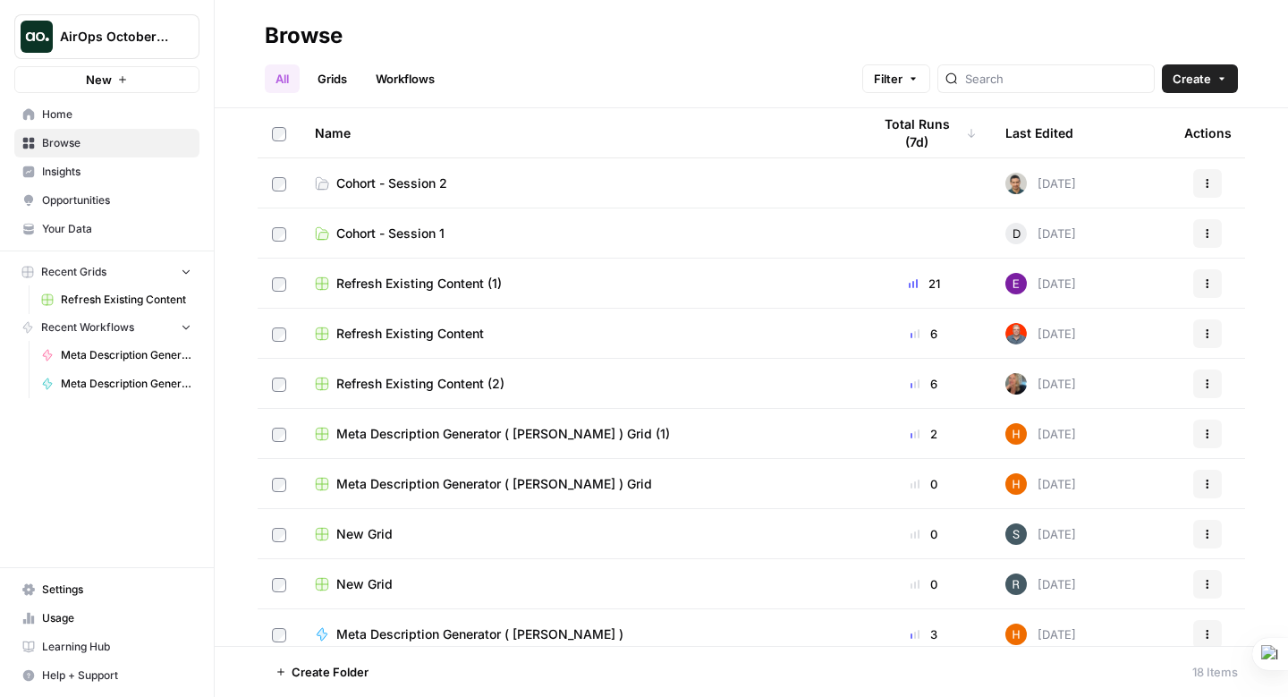
click at [1229, 79] on button "Create" at bounding box center [1200, 78] width 76 height 29
click at [1133, 144] on span "Grid" at bounding box center [1166, 146] width 100 height 18
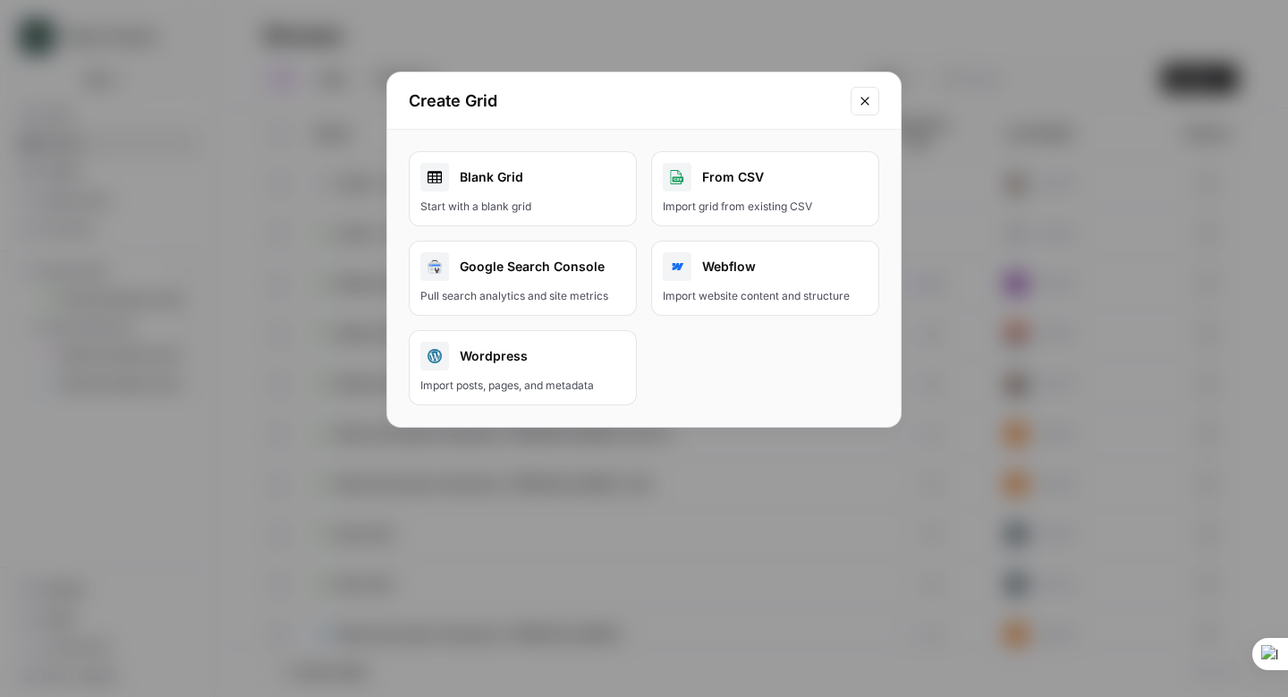
click at [756, 191] on button "From CSV Import grid from existing CSV" at bounding box center [765, 188] width 228 height 75
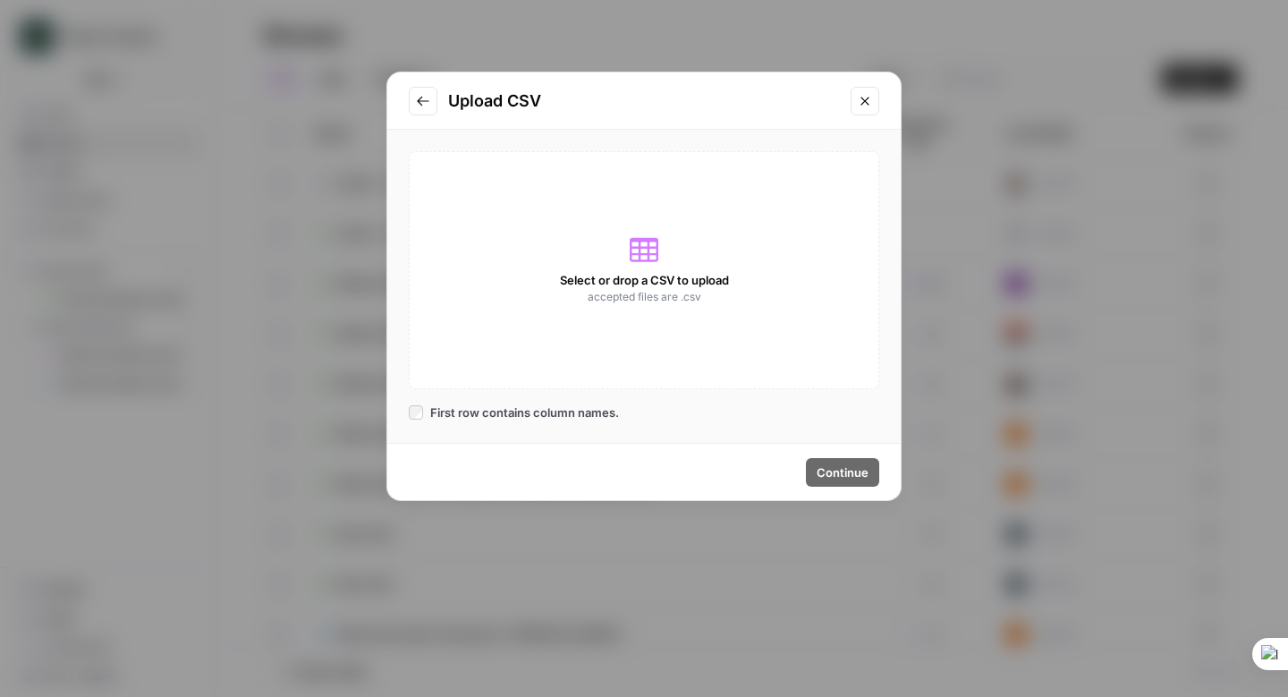
click at [622, 289] on span "accepted files are .csv" at bounding box center [645, 297] width 114 height 16
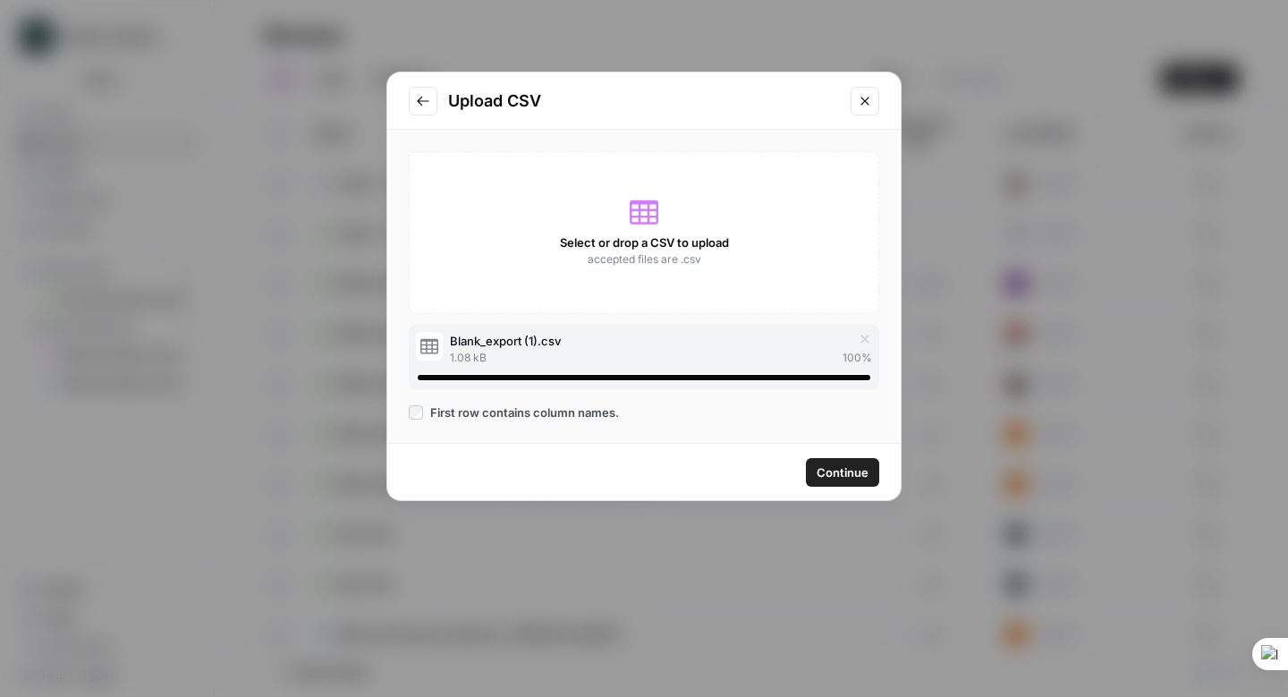
click at [866, 472] on span "Continue" at bounding box center [843, 472] width 52 height 18
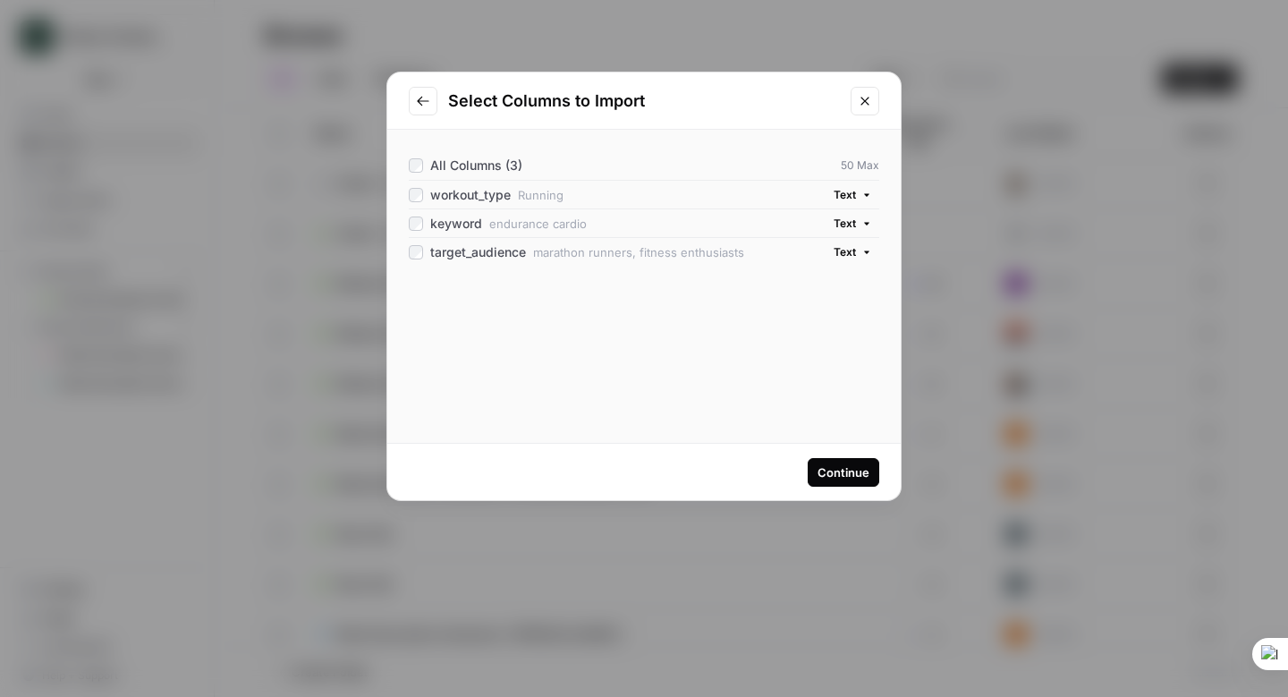
click at [835, 467] on div "Continue" at bounding box center [844, 472] width 52 height 18
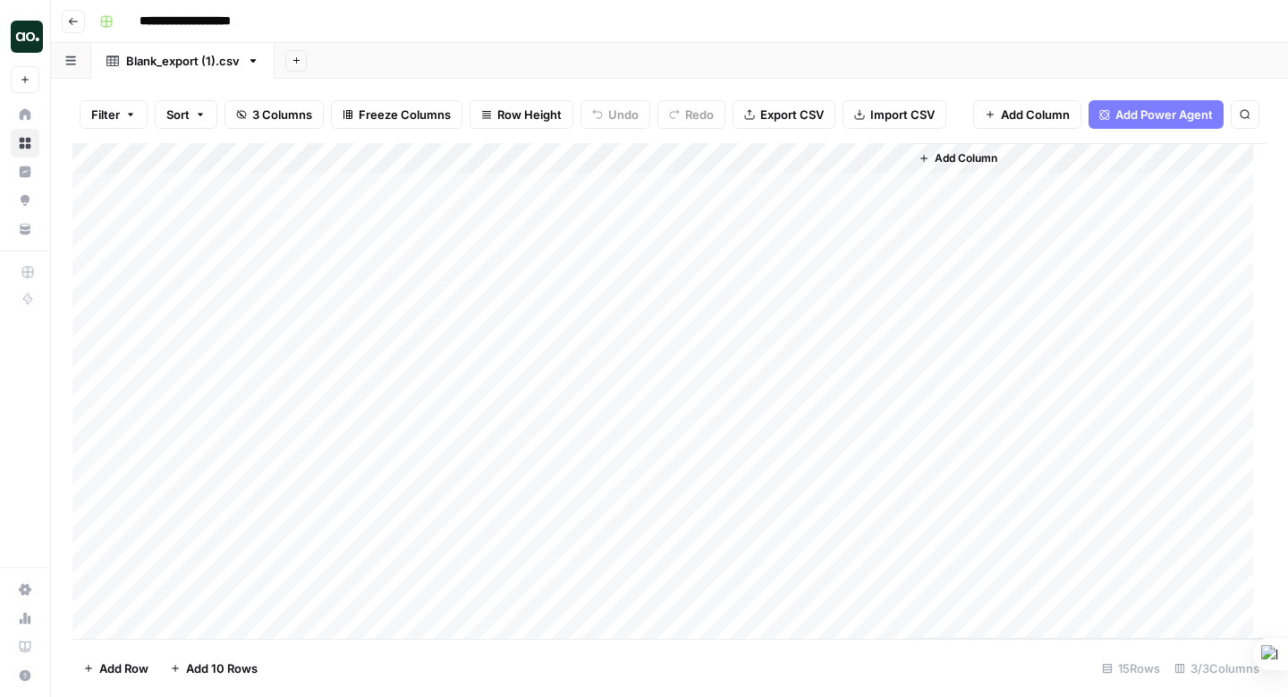
click at [206, 21] on input "**********" at bounding box center [201, 21] width 139 height 29
drag, startPoint x: 857, startPoint y: 158, endPoint x: 848, endPoint y: 157, distance: 9.1
click at [849, 157] on div "Add Column" at bounding box center [669, 391] width 1195 height 496
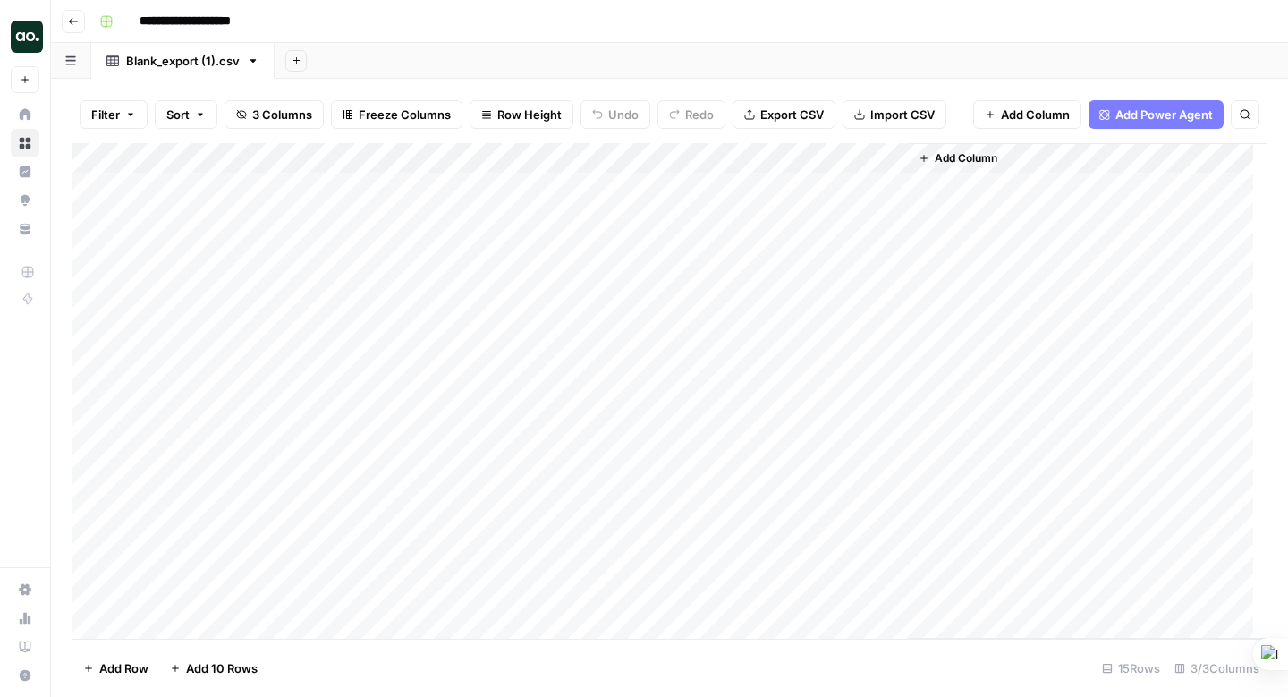
click at [894, 157] on div "Add Column" at bounding box center [669, 391] width 1195 height 496
click at [1101, 161] on div "Add Column" at bounding box center [1088, 391] width 358 height 496
click at [1199, 150] on div "Add Column" at bounding box center [1088, 391] width 358 height 496
click at [1022, 116] on span "Add Column" at bounding box center [1035, 115] width 69 height 18
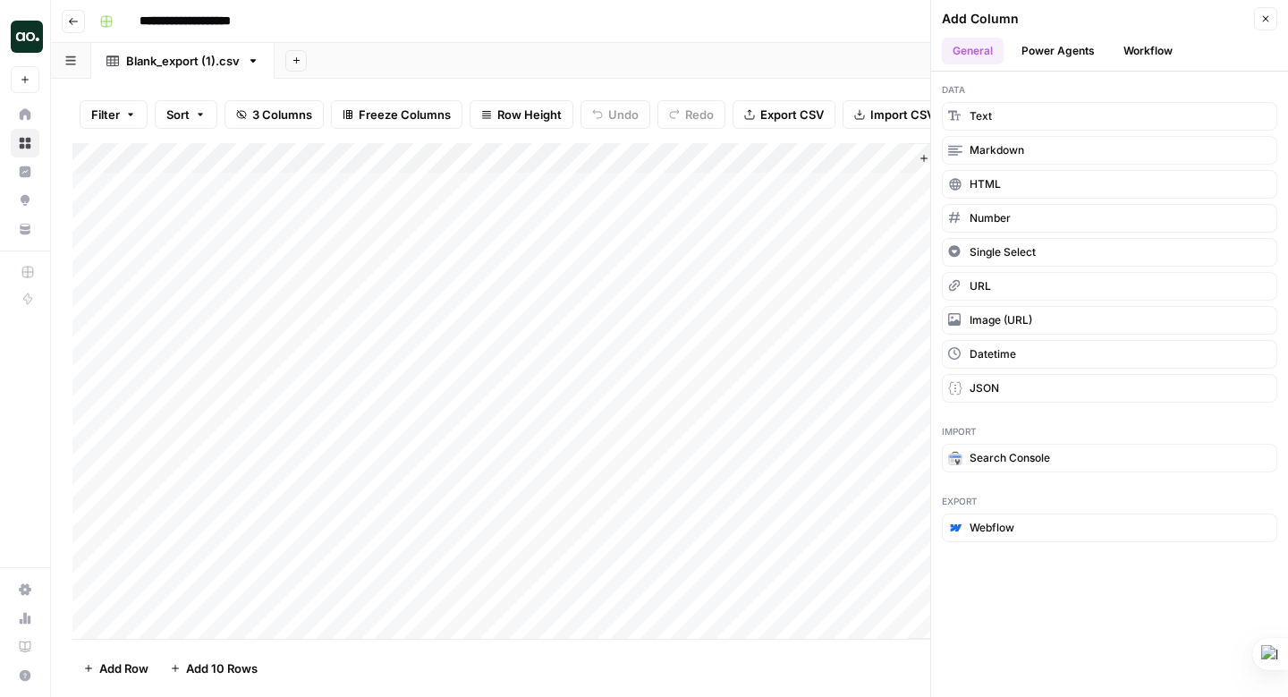
click at [1152, 42] on button "Workflow" at bounding box center [1148, 51] width 71 height 27
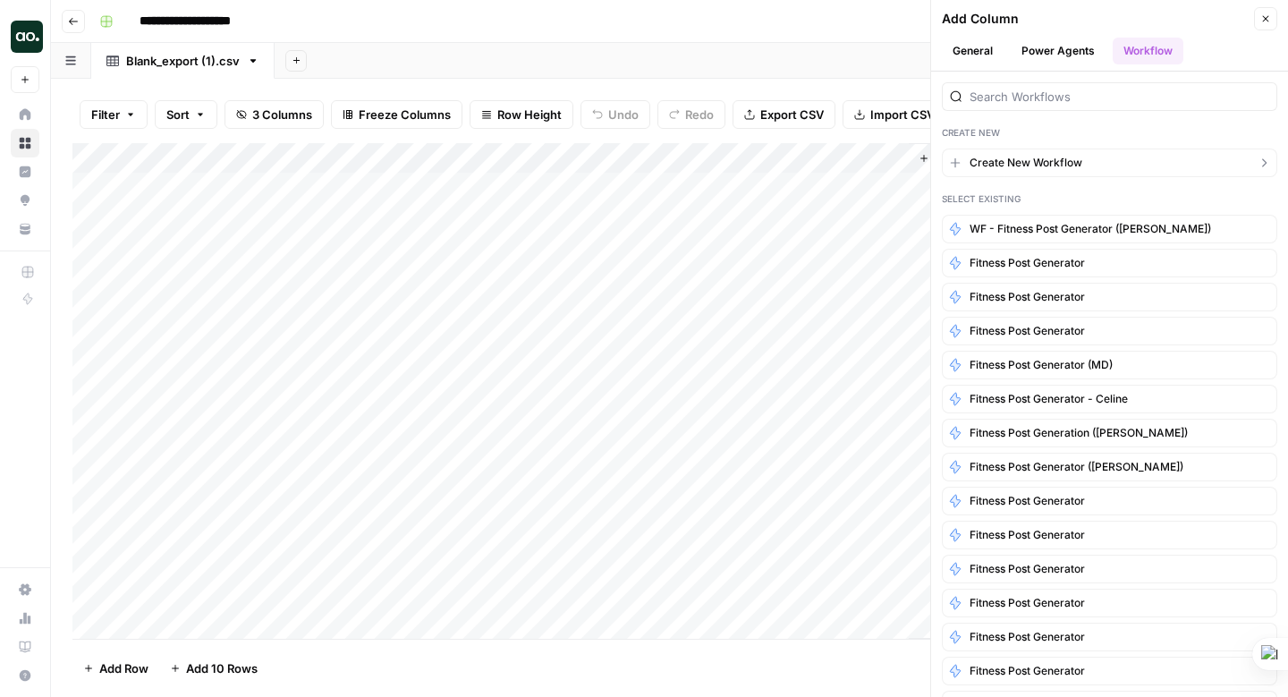
click at [1039, 157] on span "Create New Workflow" at bounding box center [1026, 163] width 113 height 16
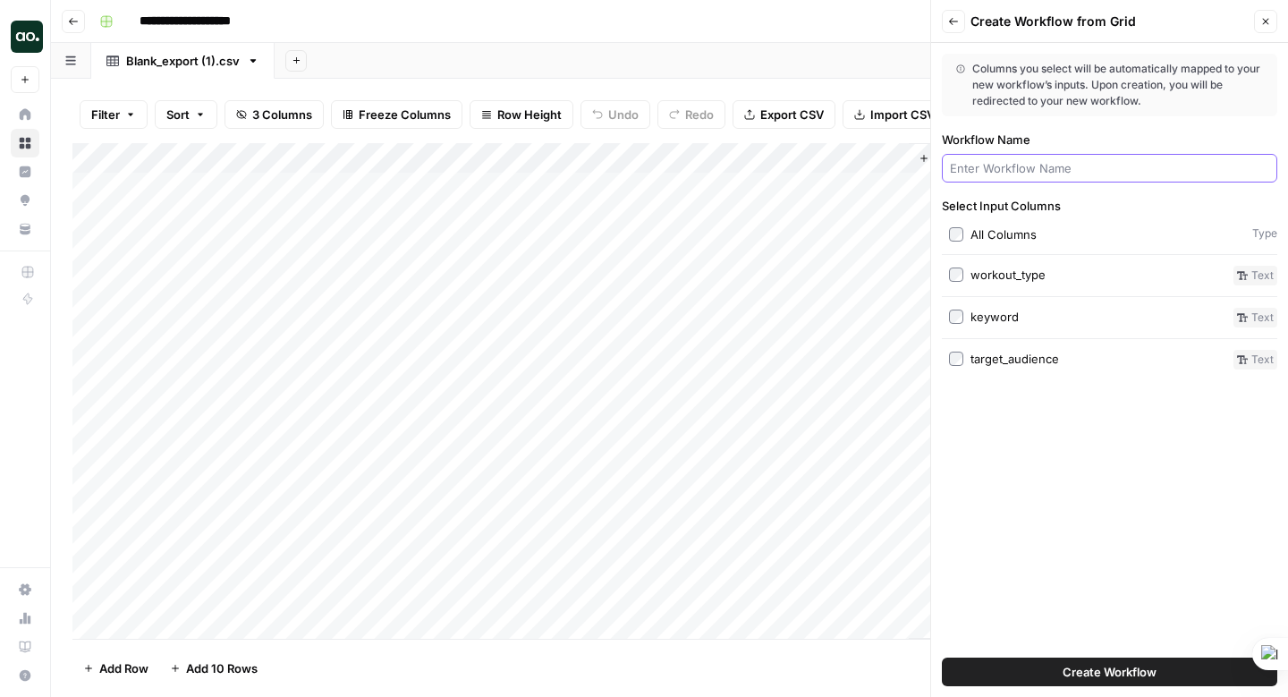
click at [1035, 165] on input "Workflow Name" at bounding box center [1109, 168] width 319 height 18
type input "CB - Fitness Post Generator"
click at [1108, 674] on span "Create Workflow" at bounding box center [1110, 672] width 94 height 18
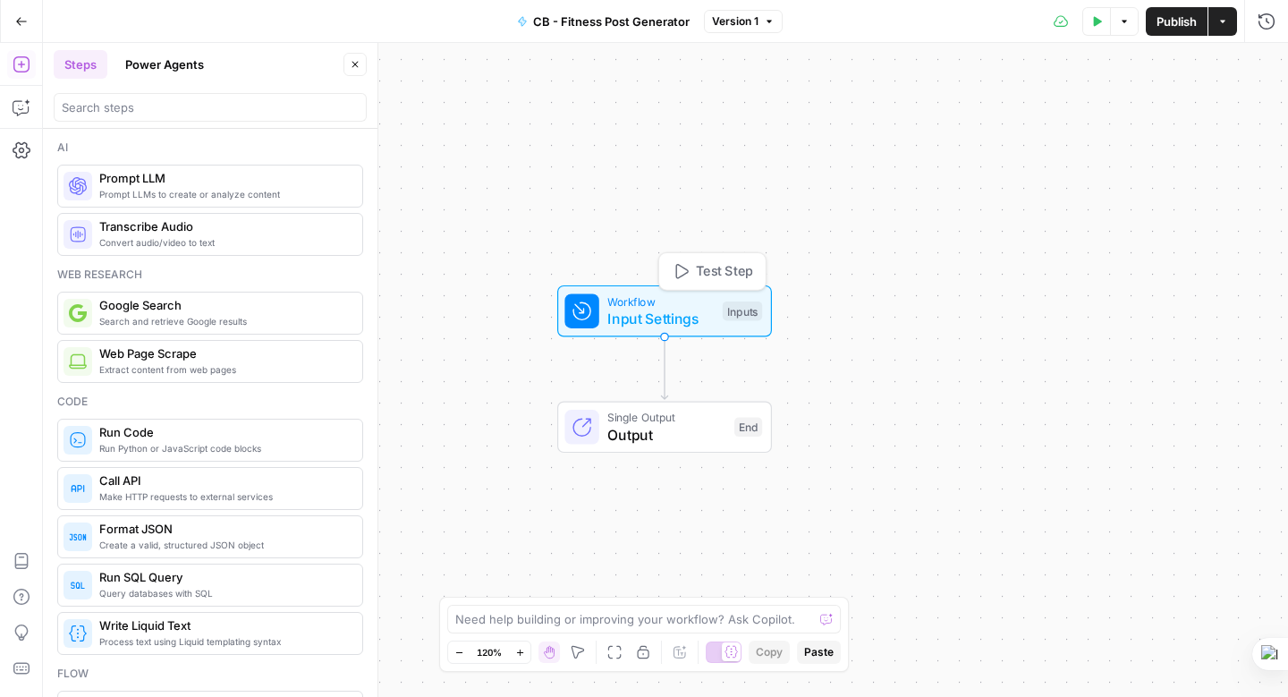
click at [676, 312] on span "Input Settings" at bounding box center [661, 318] width 106 height 21
click at [626, 297] on span "Workflow" at bounding box center [661, 301] width 106 height 17
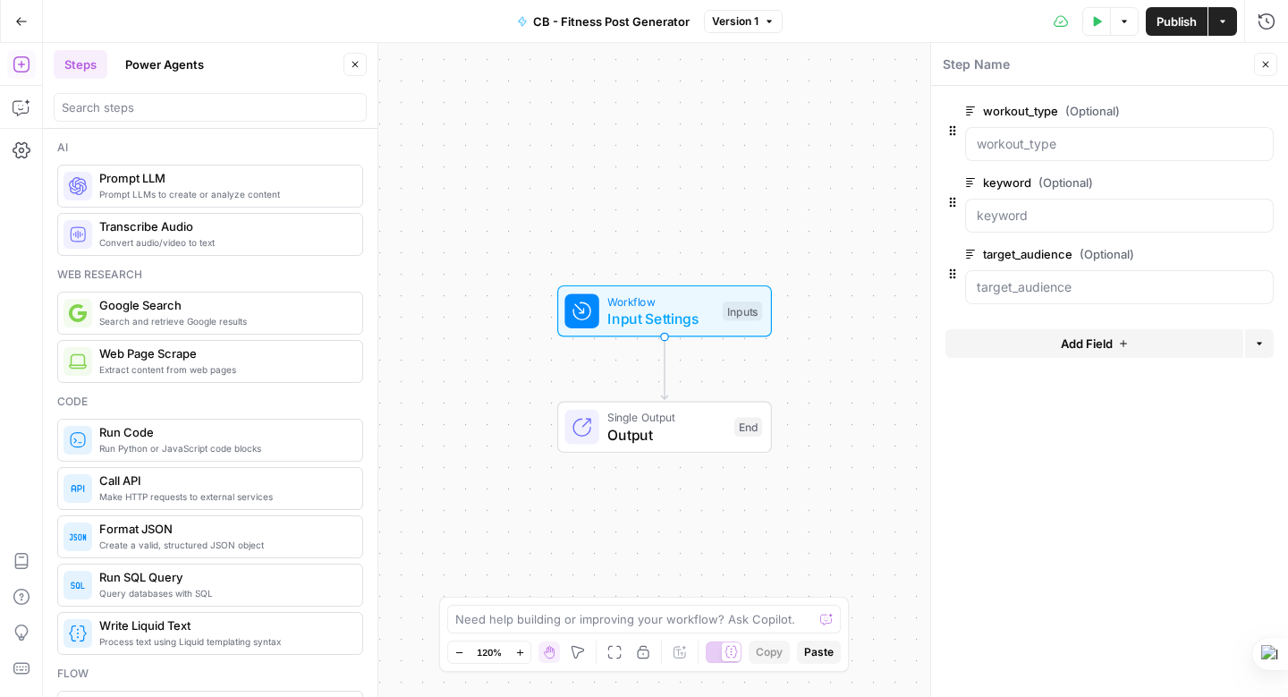
click at [1090, 344] on span "Add Field" at bounding box center [1087, 344] width 52 height 18
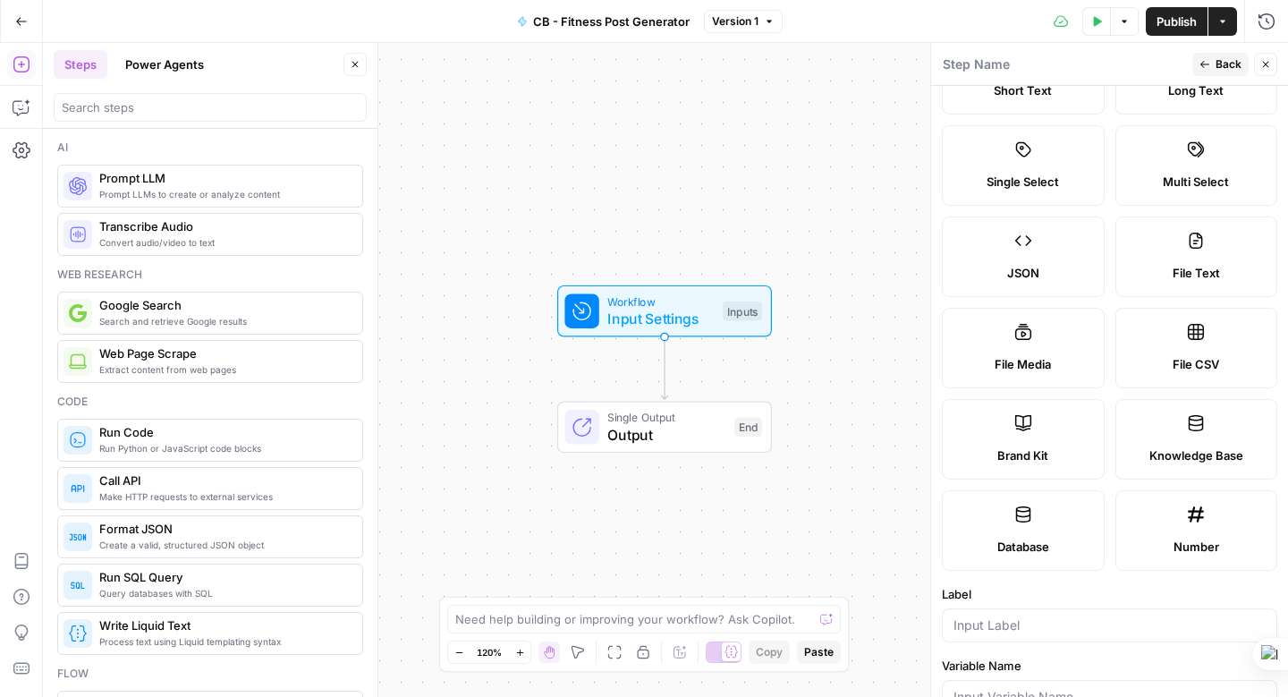
scroll to position [84, 0]
click at [1023, 443] on label "Brand Kit" at bounding box center [1023, 441] width 163 height 81
type input "Brand Kit"
type input "brand_kit"
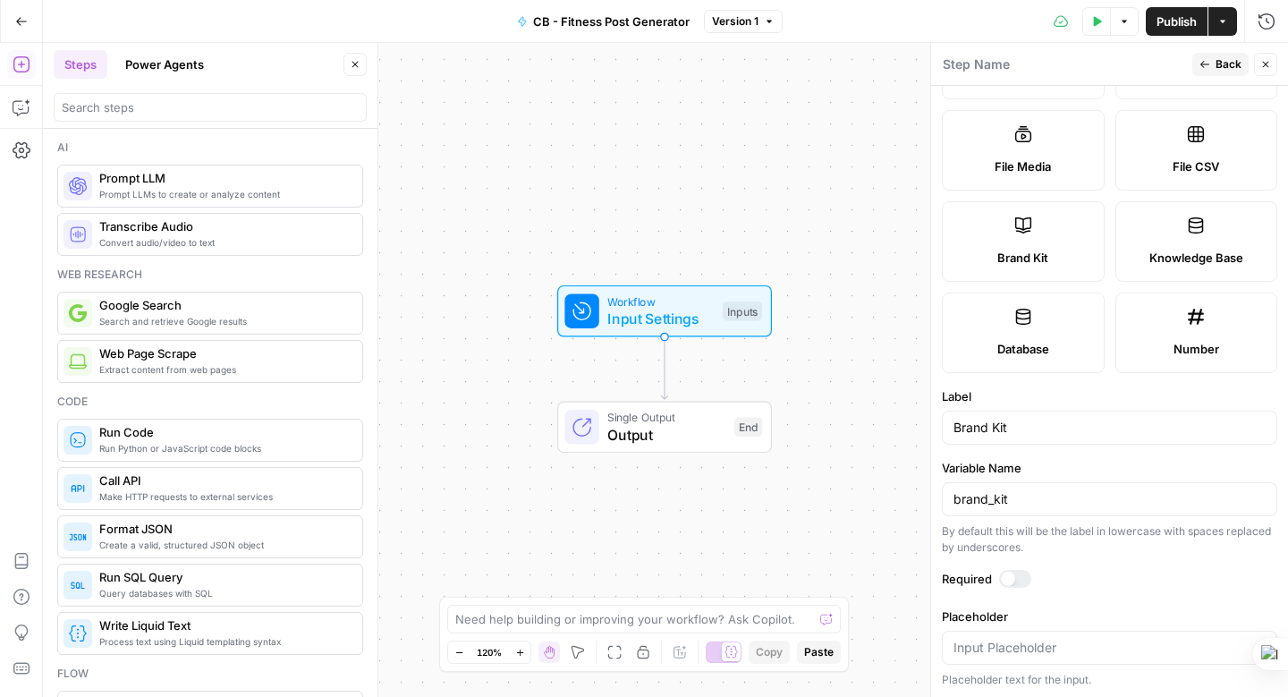
scroll to position [285, 0]
click at [1016, 573] on div at bounding box center [1015, 577] width 32 height 18
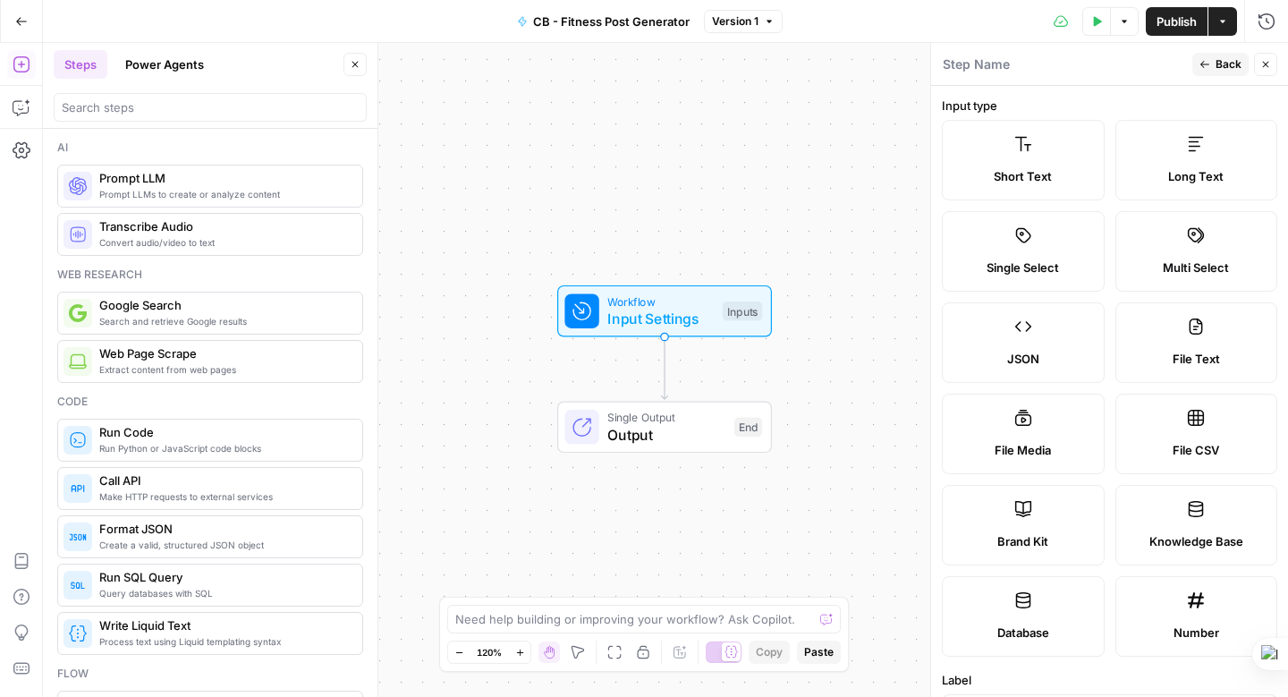
click at [1225, 64] on span "Back" at bounding box center [1229, 64] width 26 height 16
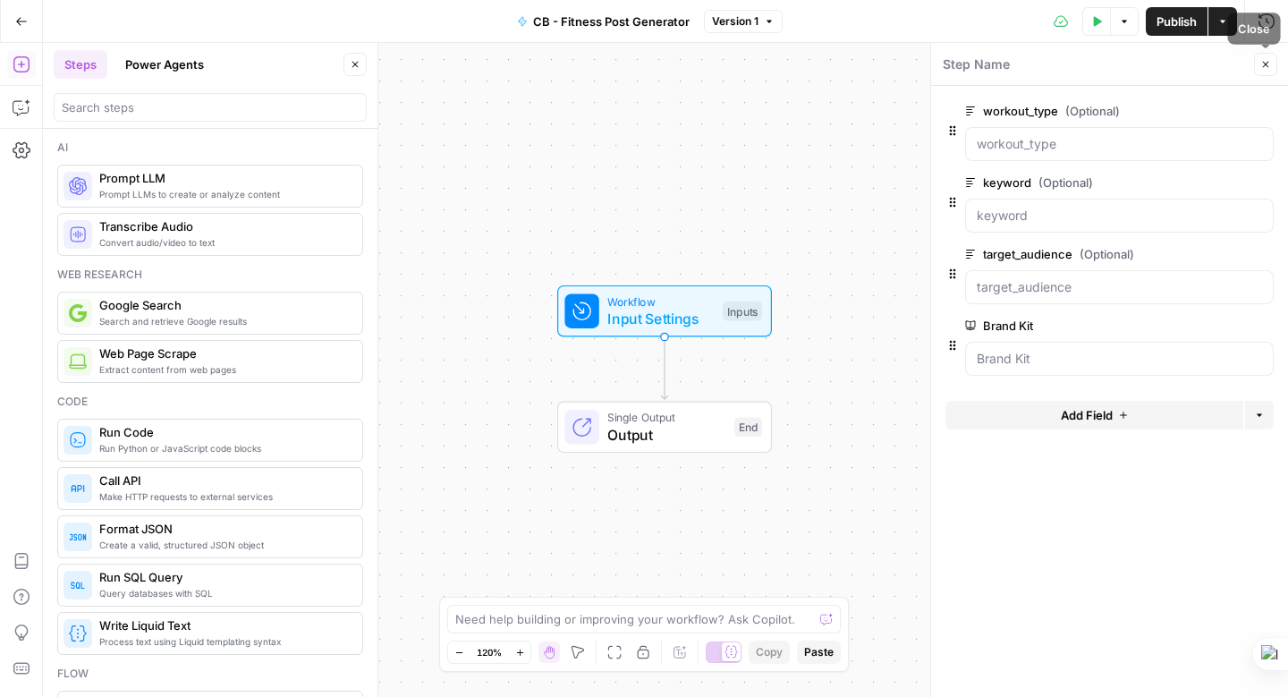
click at [1270, 62] on icon "button" at bounding box center [1266, 64] width 11 height 11
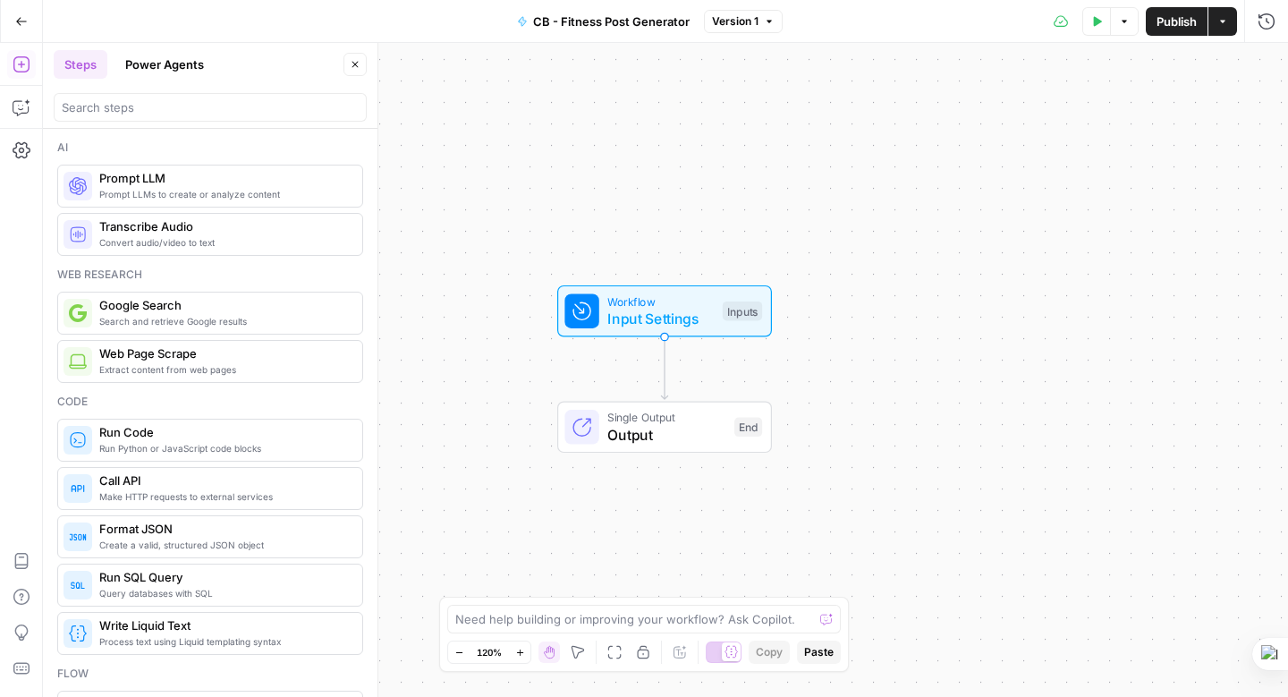
click at [196, 186] on span "Prompt LLM" at bounding box center [223, 178] width 249 height 18
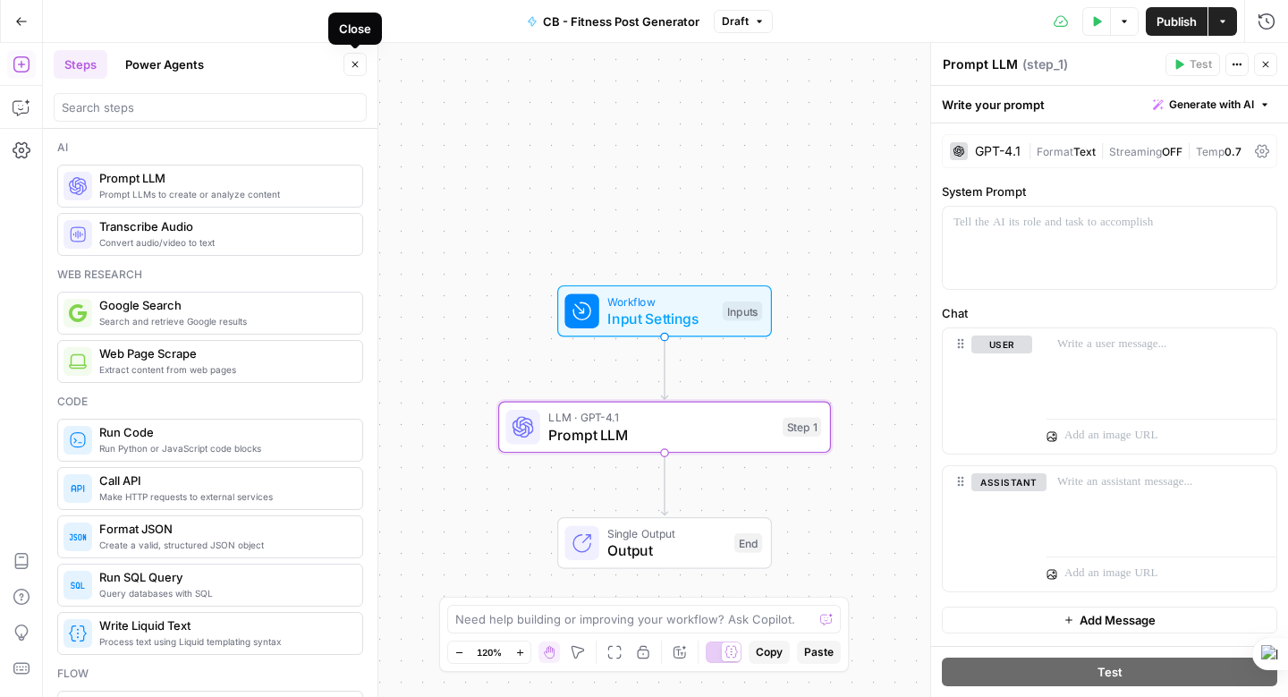
click at [357, 61] on icon "button" at bounding box center [355, 64] width 11 height 11
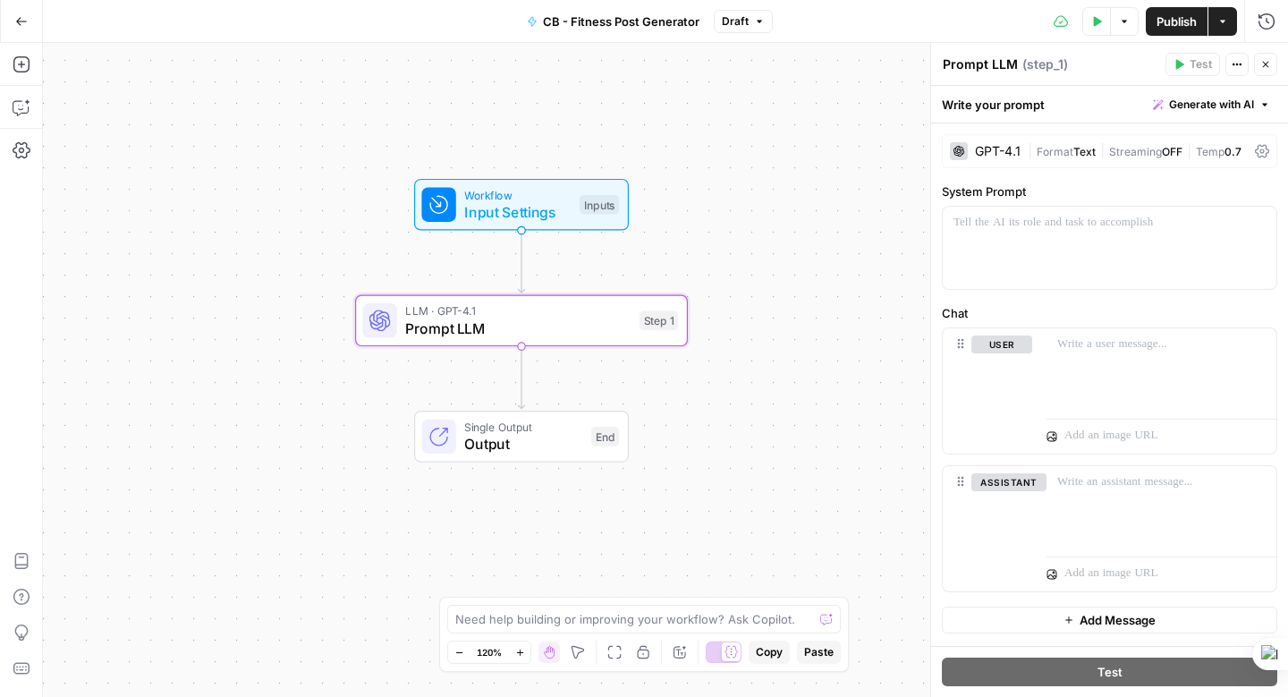
drag, startPoint x: 584, startPoint y: 175, endPoint x: 441, endPoint y: 69, distance: 178.4
click at [441, 69] on div "Workflow Input Settings Inputs LLM · GPT-4.1 Prompt LLM Step 1 Single Output Ou…" at bounding box center [666, 370] width 1246 height 654
click at [28, 59] on icon "button" at bounding box center [21, 64] width 16 height 16
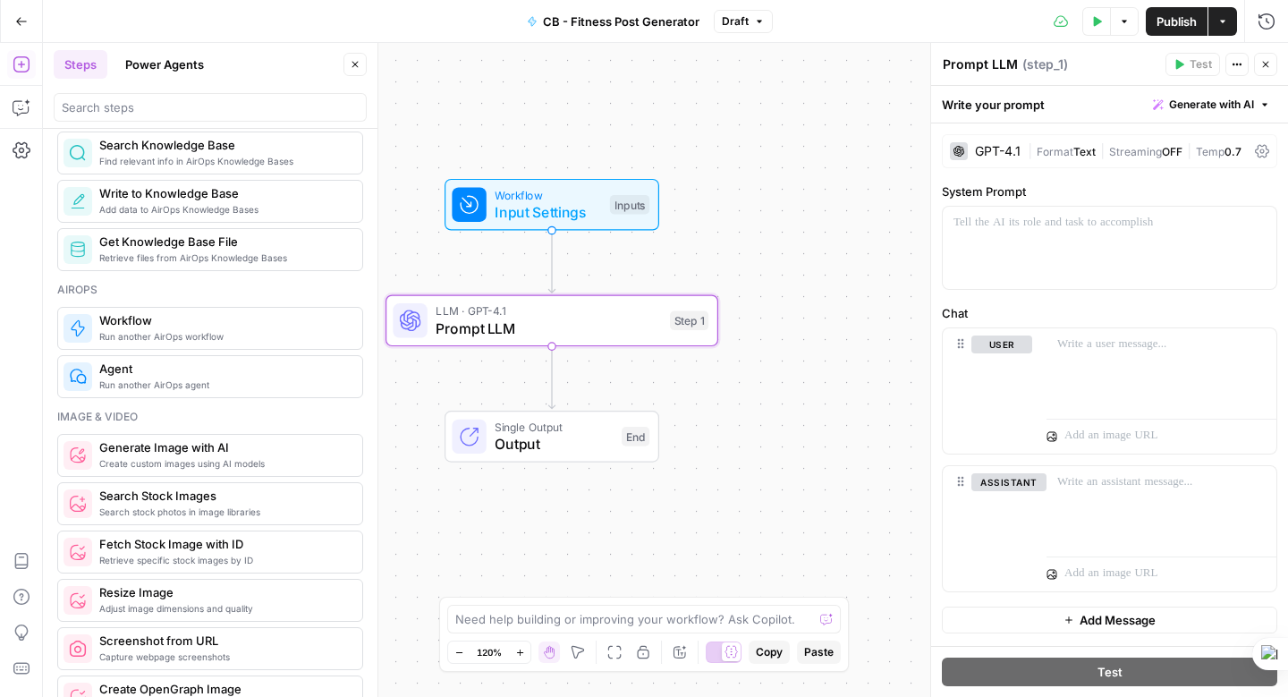
scroll to position [1004, 0]
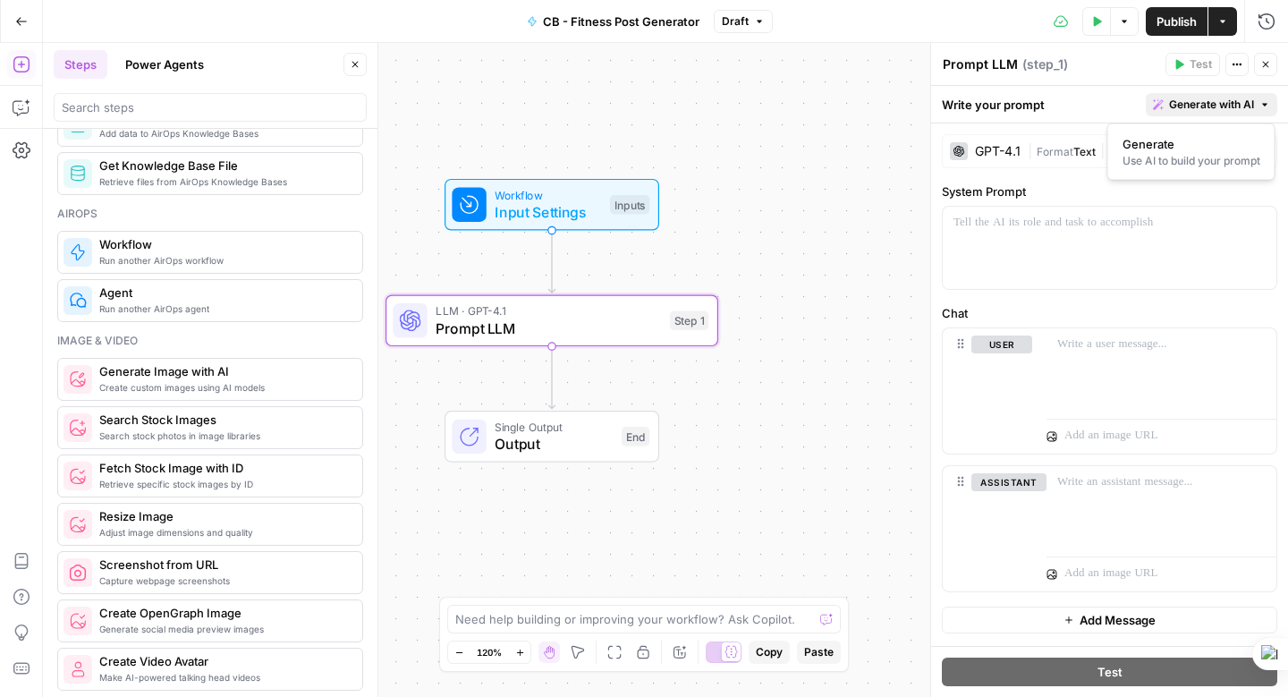
click at [1212, 108] on span "Generate with AI" at bounding box center [1211, 105] width 85 height 16
click at [1152, 143] on span "Generate" at bounding box center [1188, 144] width 131 height 18
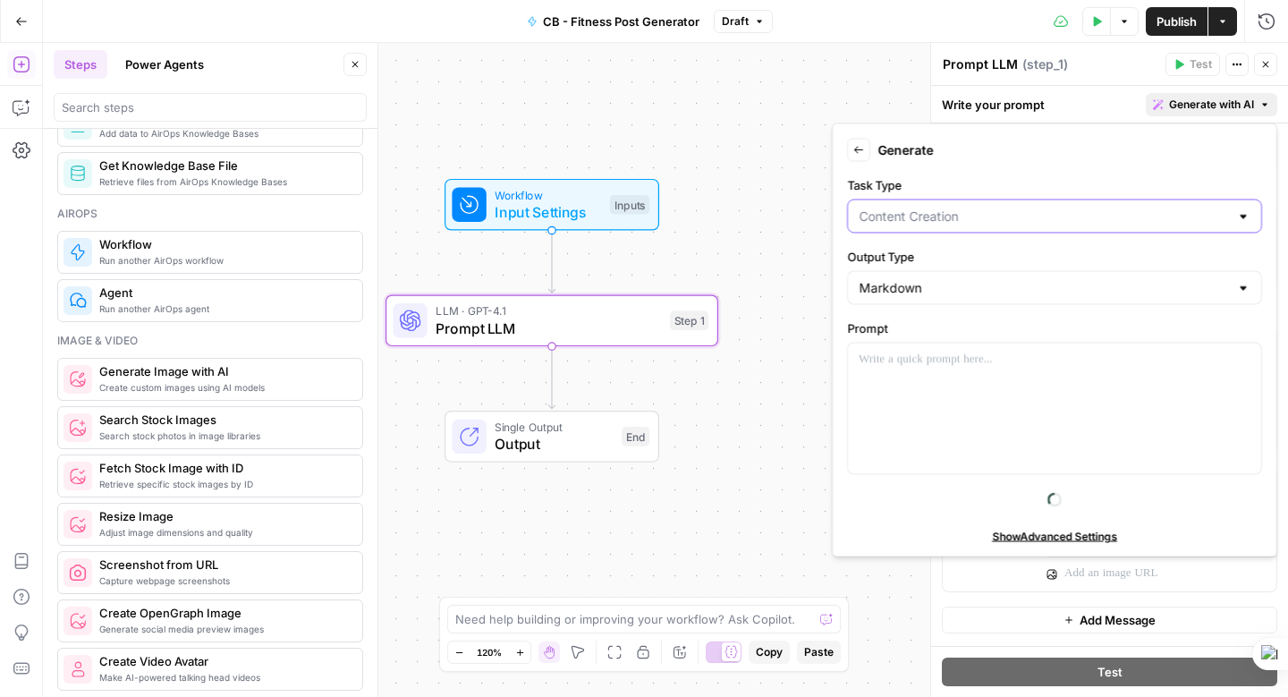
click at [965, 218] on input "Task Type" at bounding box center [1044, 217] width 370 height 18
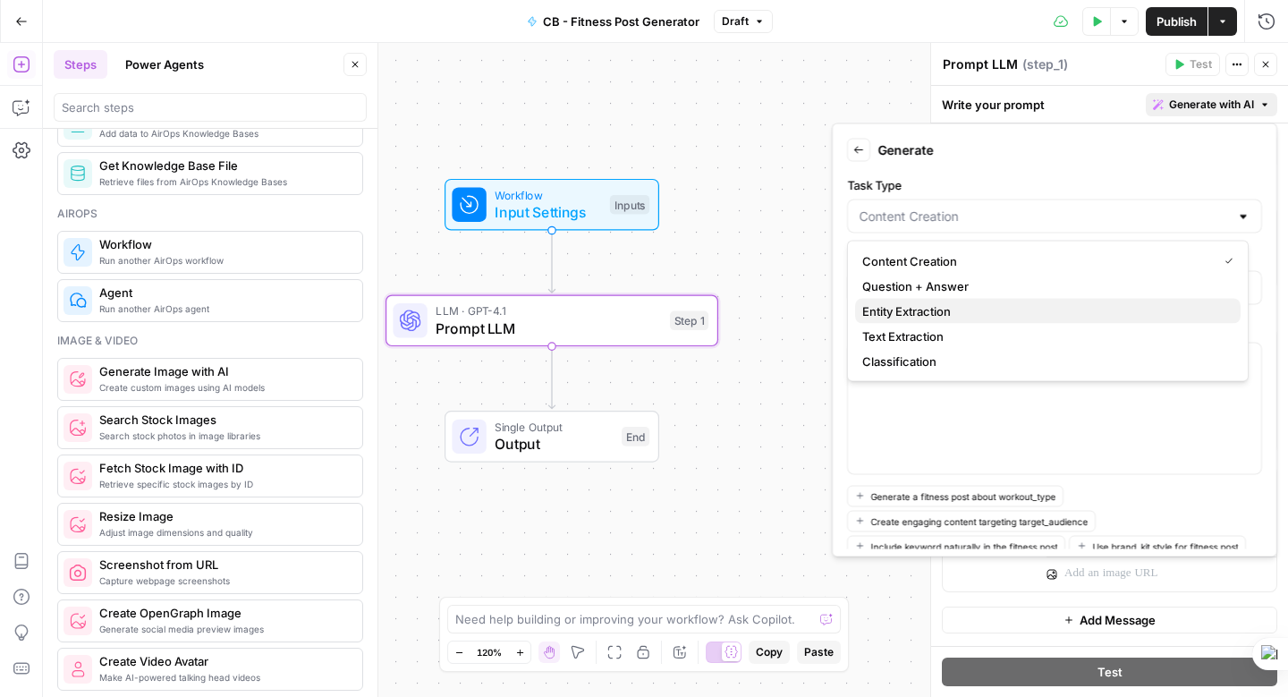
click at [942, 318] on span "Entity Extraction" at bounding box center [1045, 311] width 364 height 18
type input "Entity Extraction"
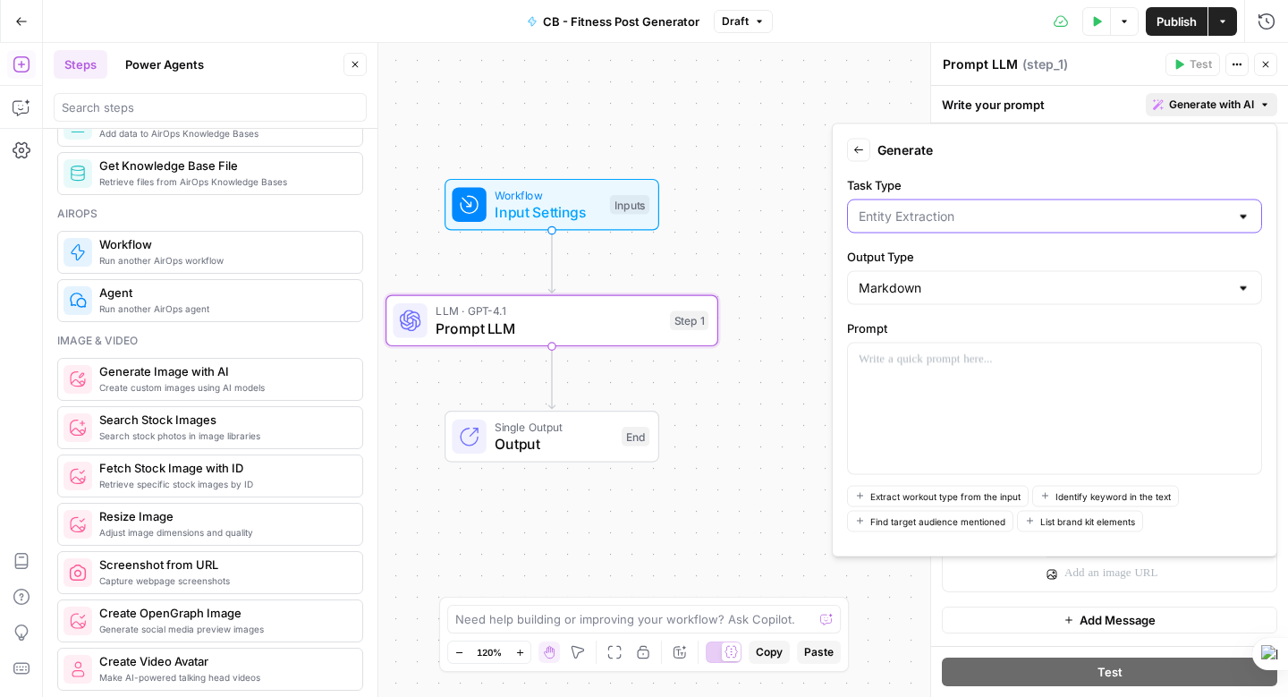
click at [971, 217] on input "Task Type" at bounding box center [1044, 217] width 370 height 18
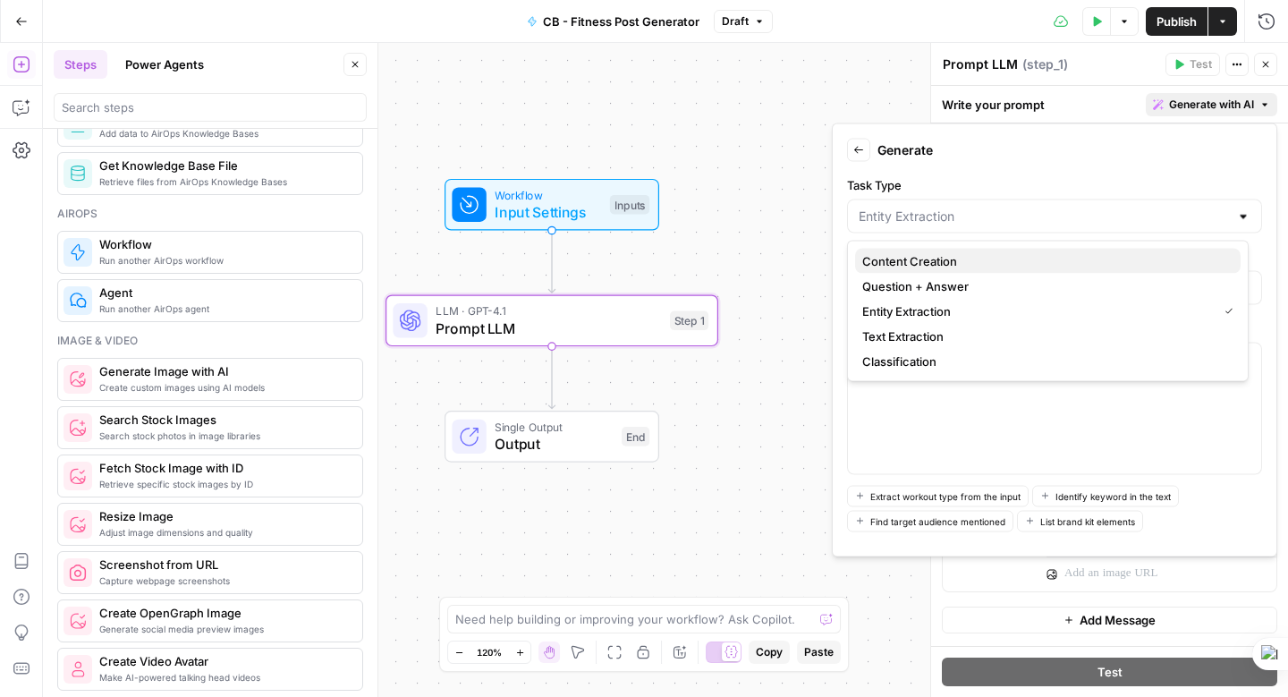
click at [951, 257] on span "Content Creation" at bounding box center [1045, 261] width 364 height 18
type input "Content Creation"
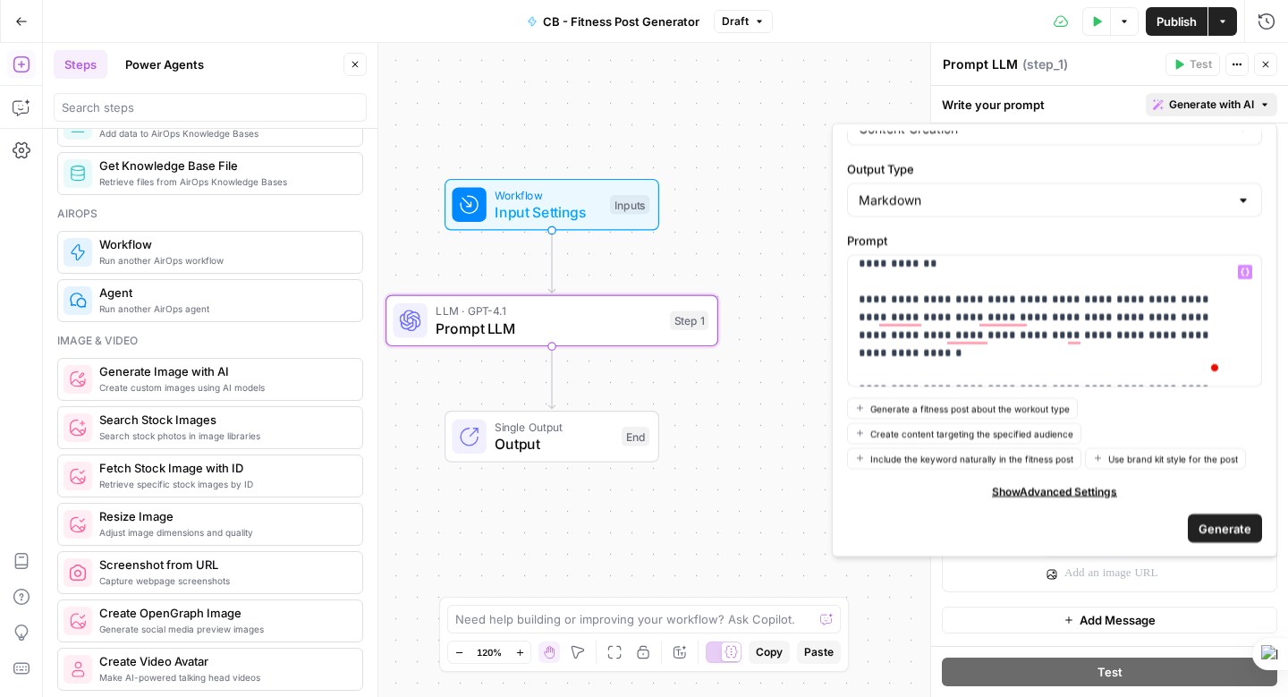
scroll to position [81, 0]
click at [1218, 531] on span "Generate" at bounding box center [1225, 528] width 53 height 18
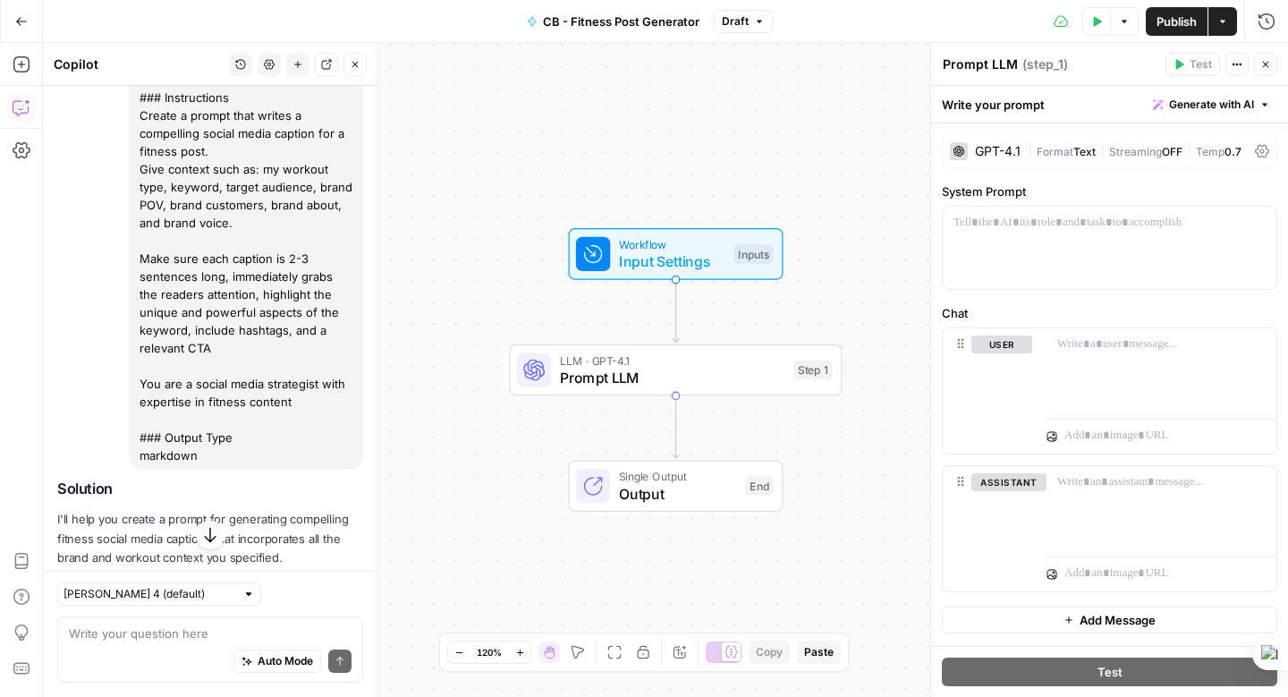
scroll to position [348, 0]
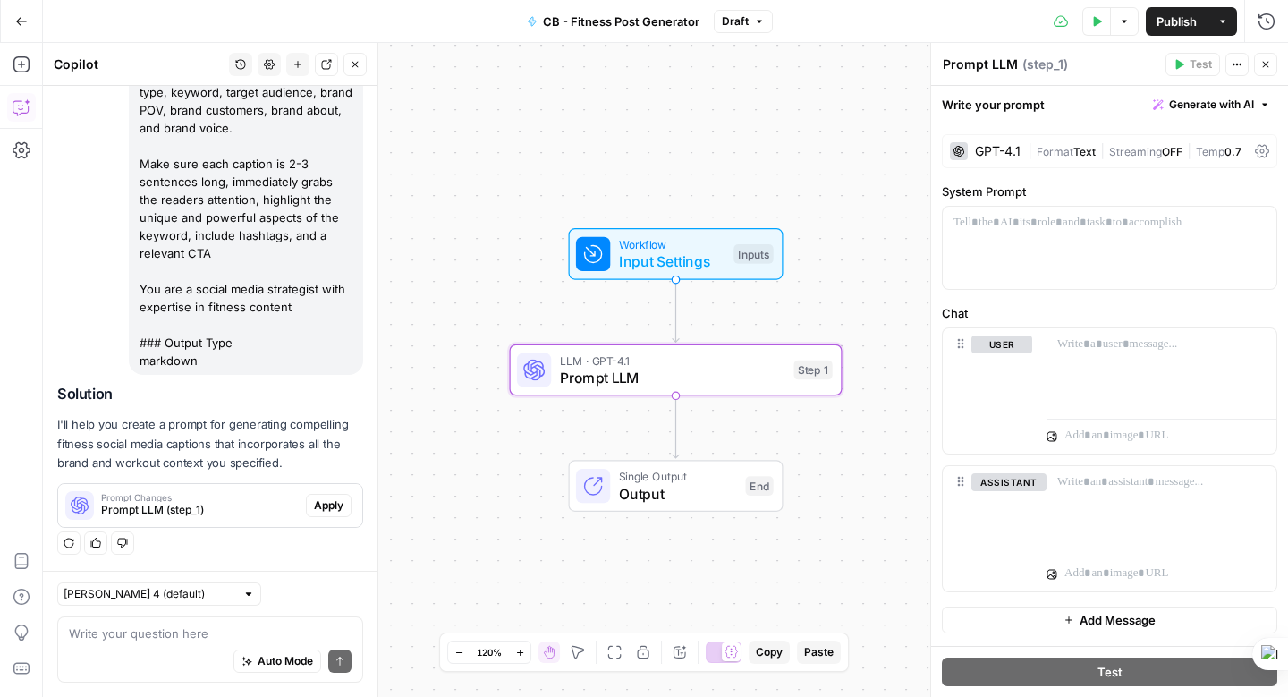
click at [315, 507] on span "Apply" at bounding box center [329, 505] width 30 height 16
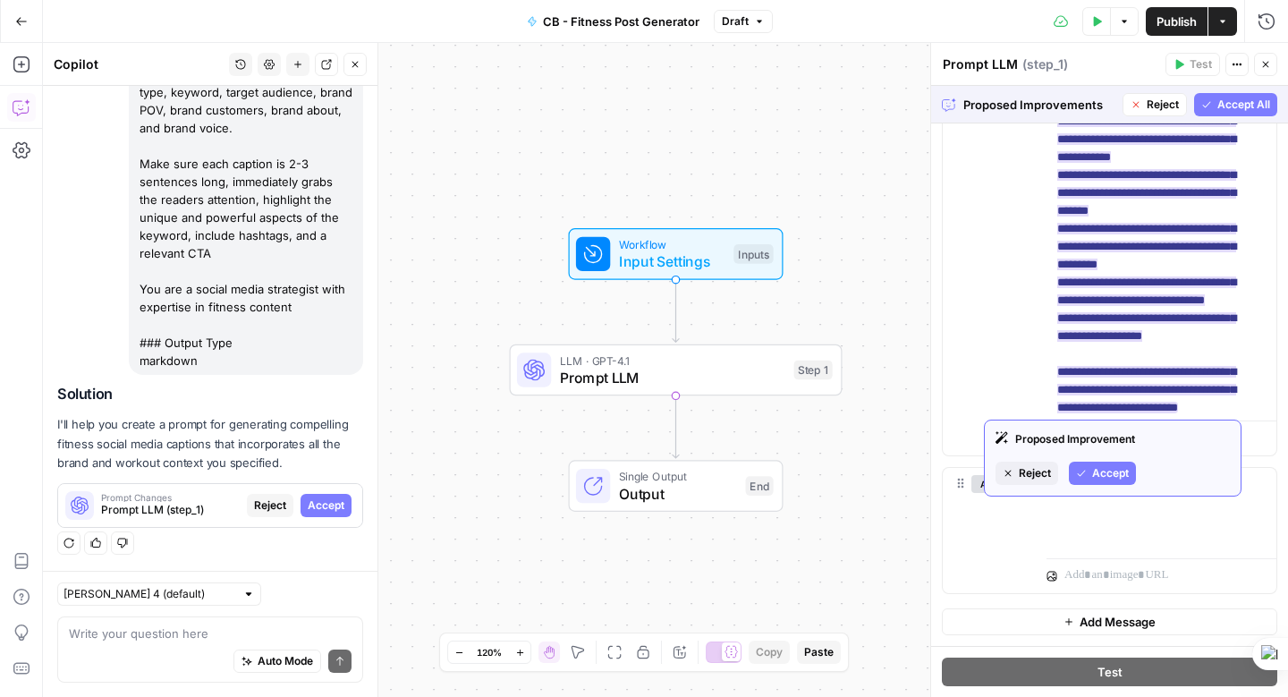
scroll to position [484, 0]
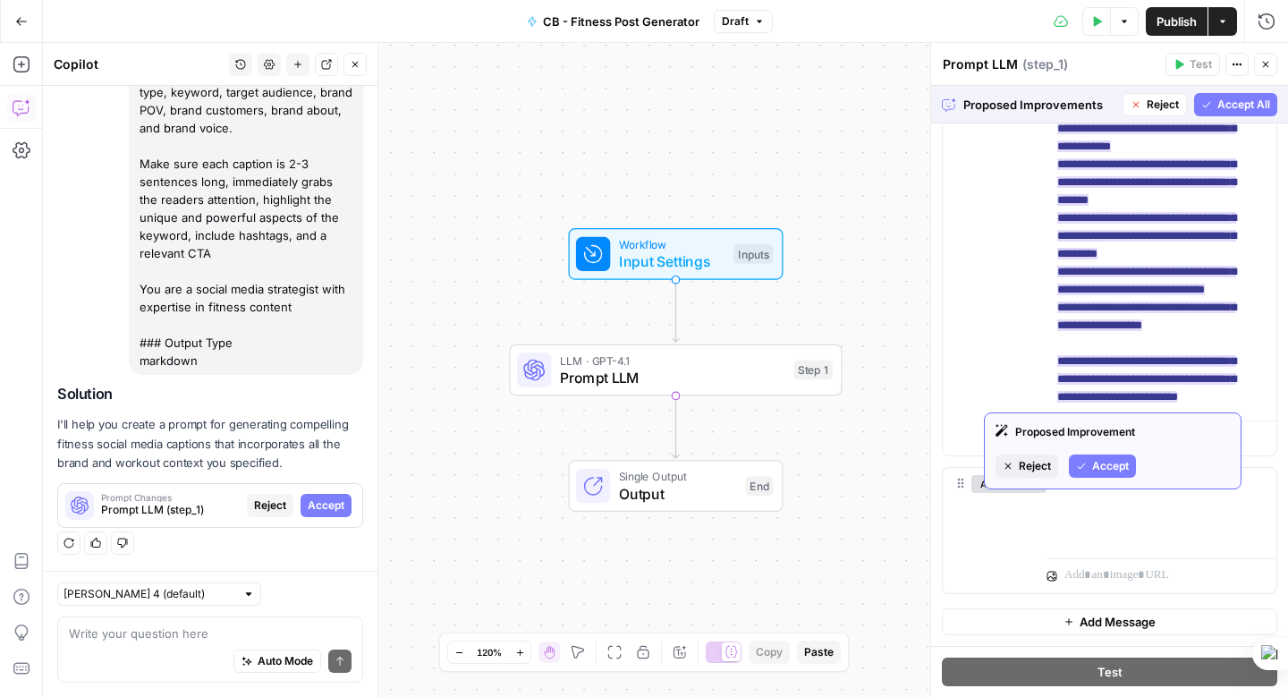
click at [1108, 466] on span "Accept" at bounding box center [1111, 466] width 37 height 16
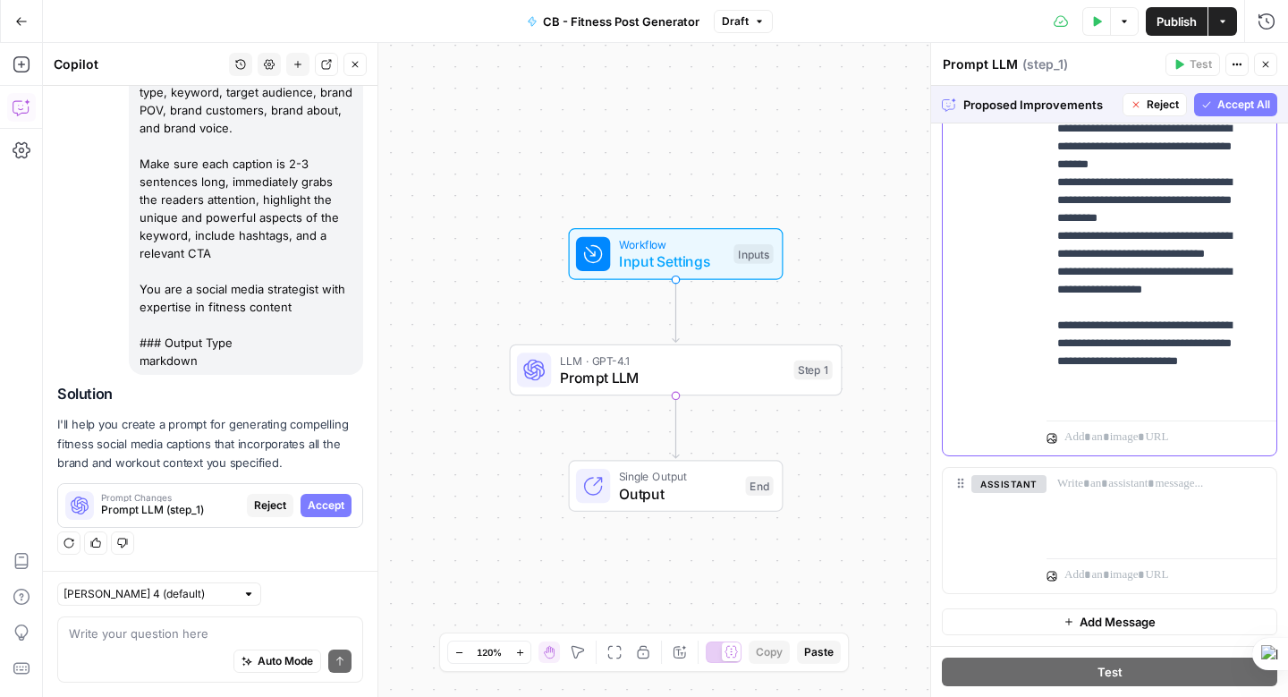
scroll to position [336, 0]
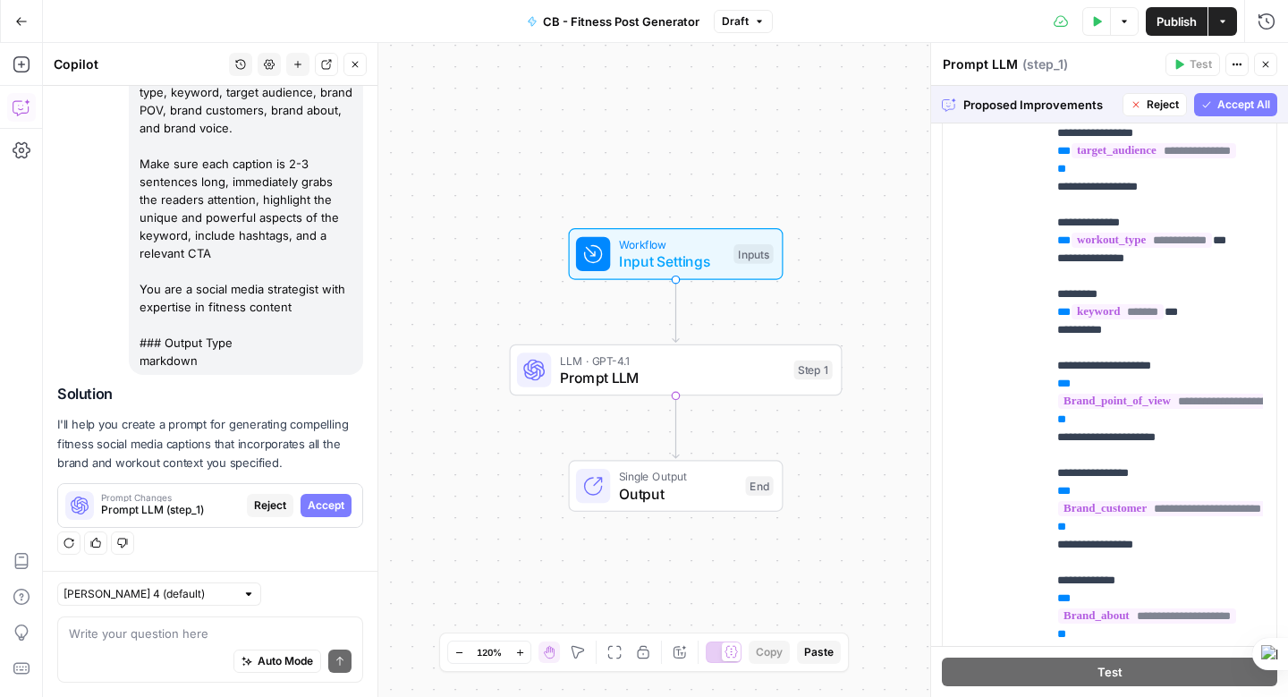
click at [1220, 98] on span "Accept All" at bounding box center [1244, 105] width 53 height 16
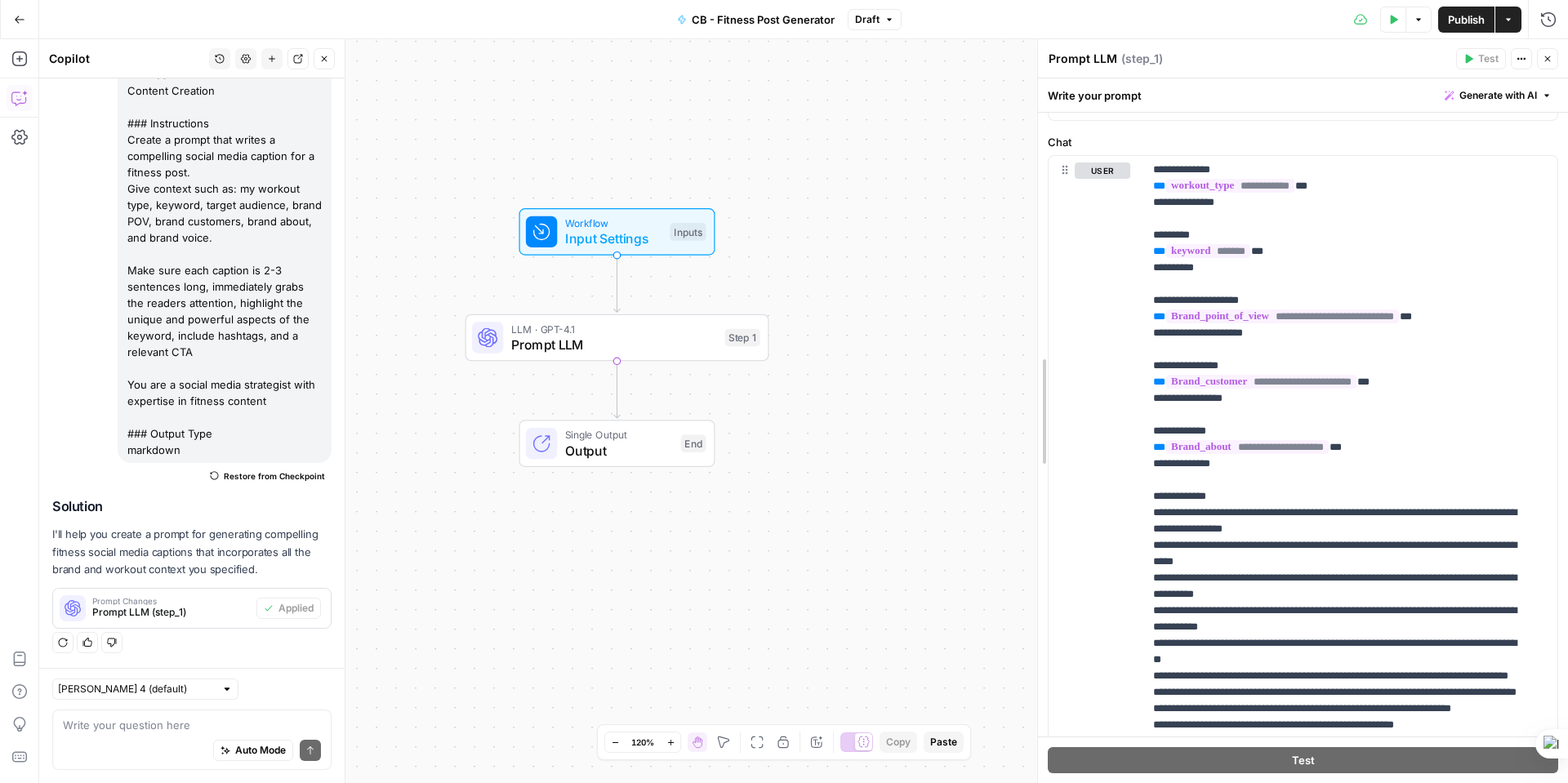
scroll to position [115, 0]
drag, startPoint x: 1248, startPoint y: 454, endPoint x: 1042, endPoint y: 454, distance: 206.0
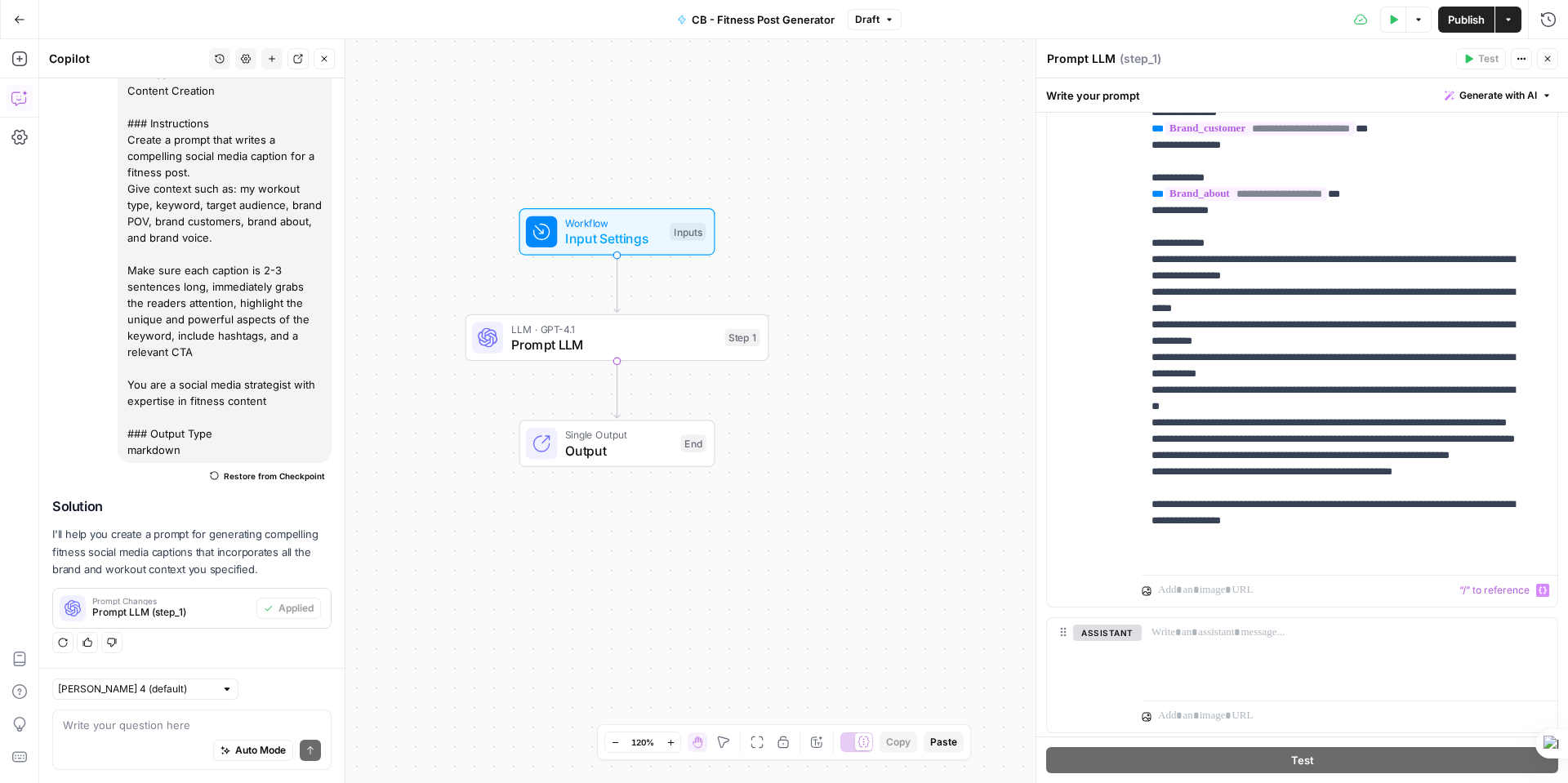
scroll to position [426, 0]
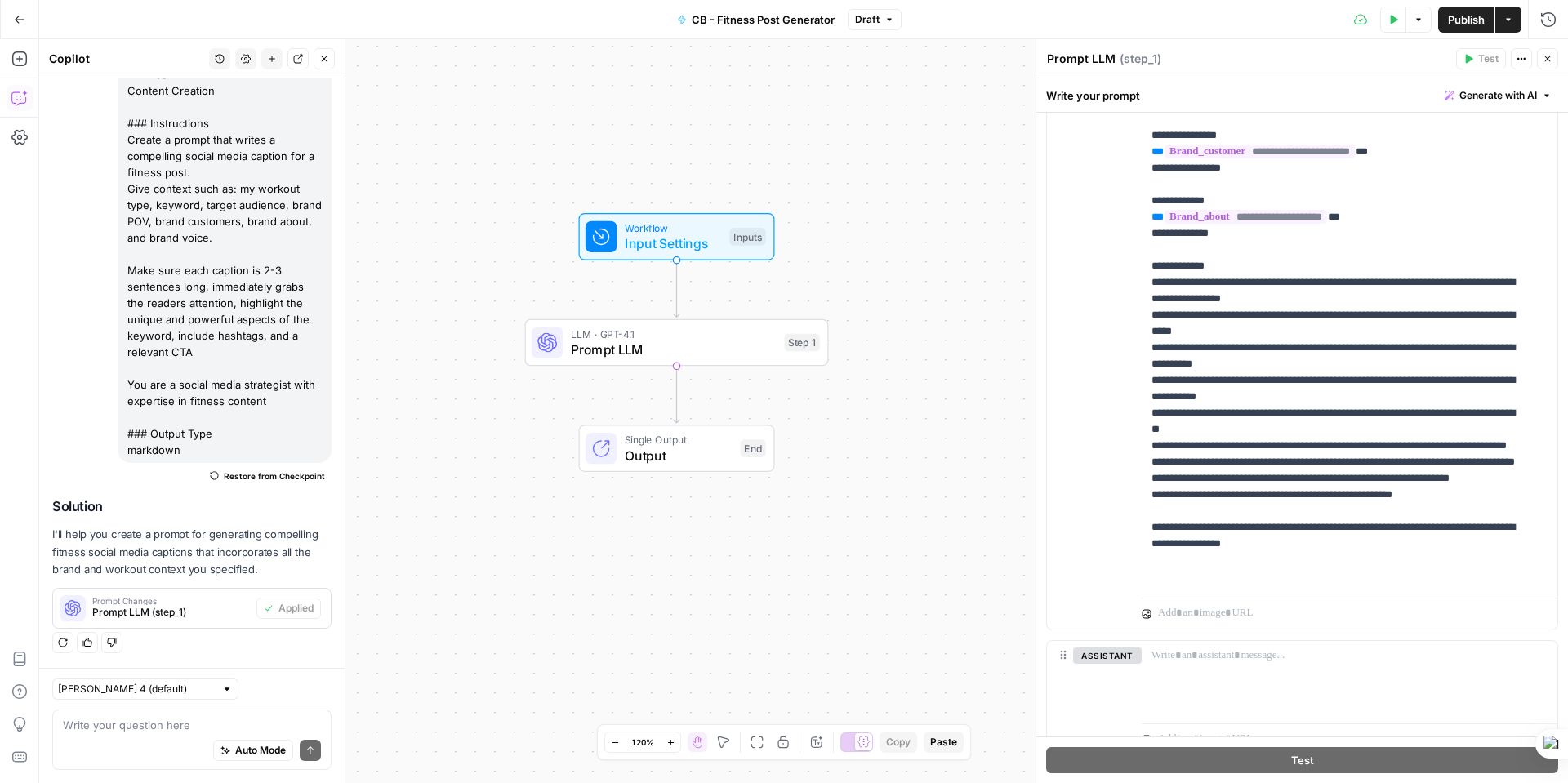
drag, startPoint x: 865, startPoint y: 439, endPoint x: 925, endPoint y: 444, distance: 60.2
click at [925, 444] on div "Workflow Input Settings Inputs LLM · GPT-4.1 Prompt LLM Step 1 Single Output Ou…" at bounding box center [803, 411] width 1529 height 744
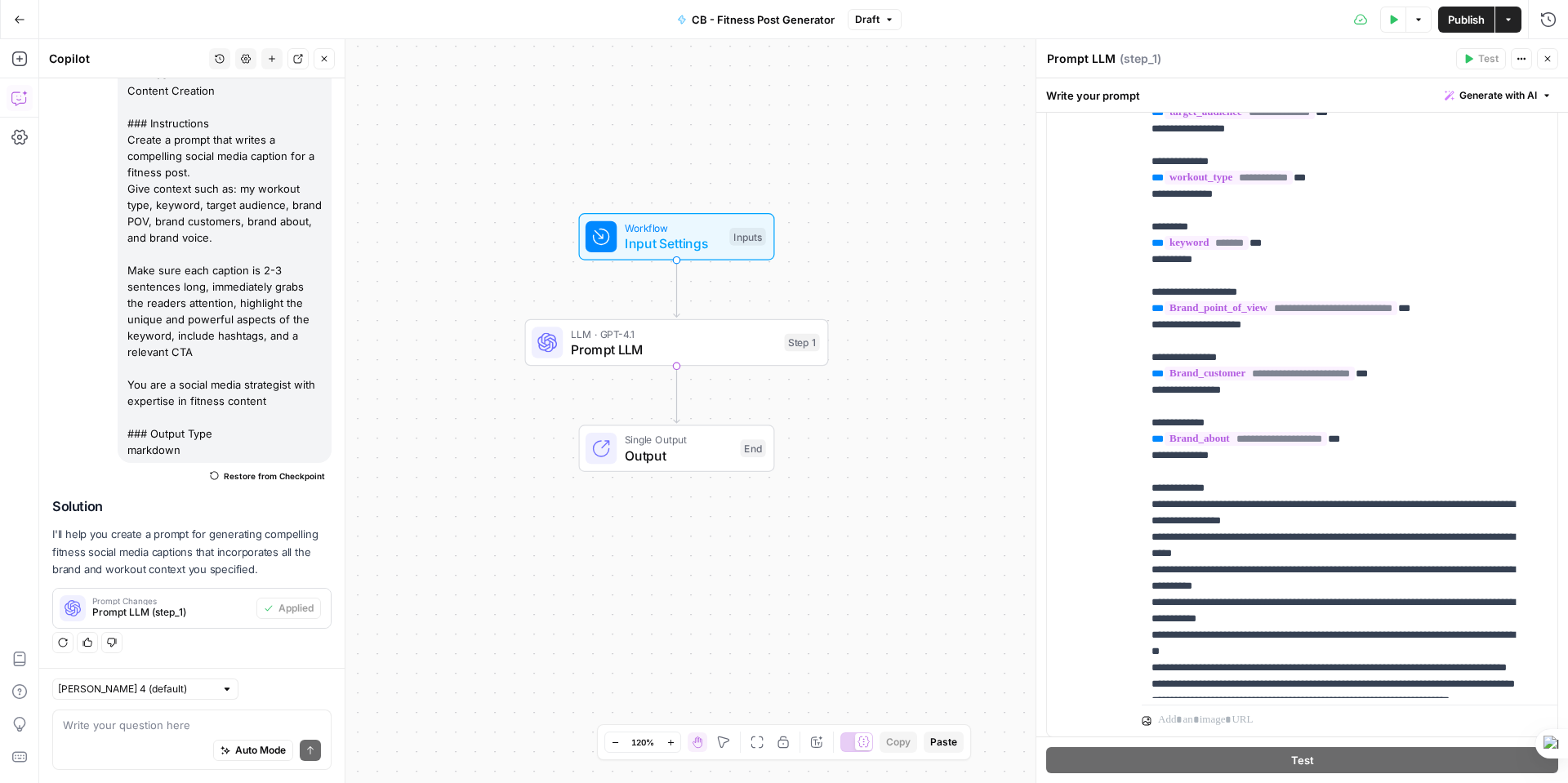
scroll to position [0, 0]
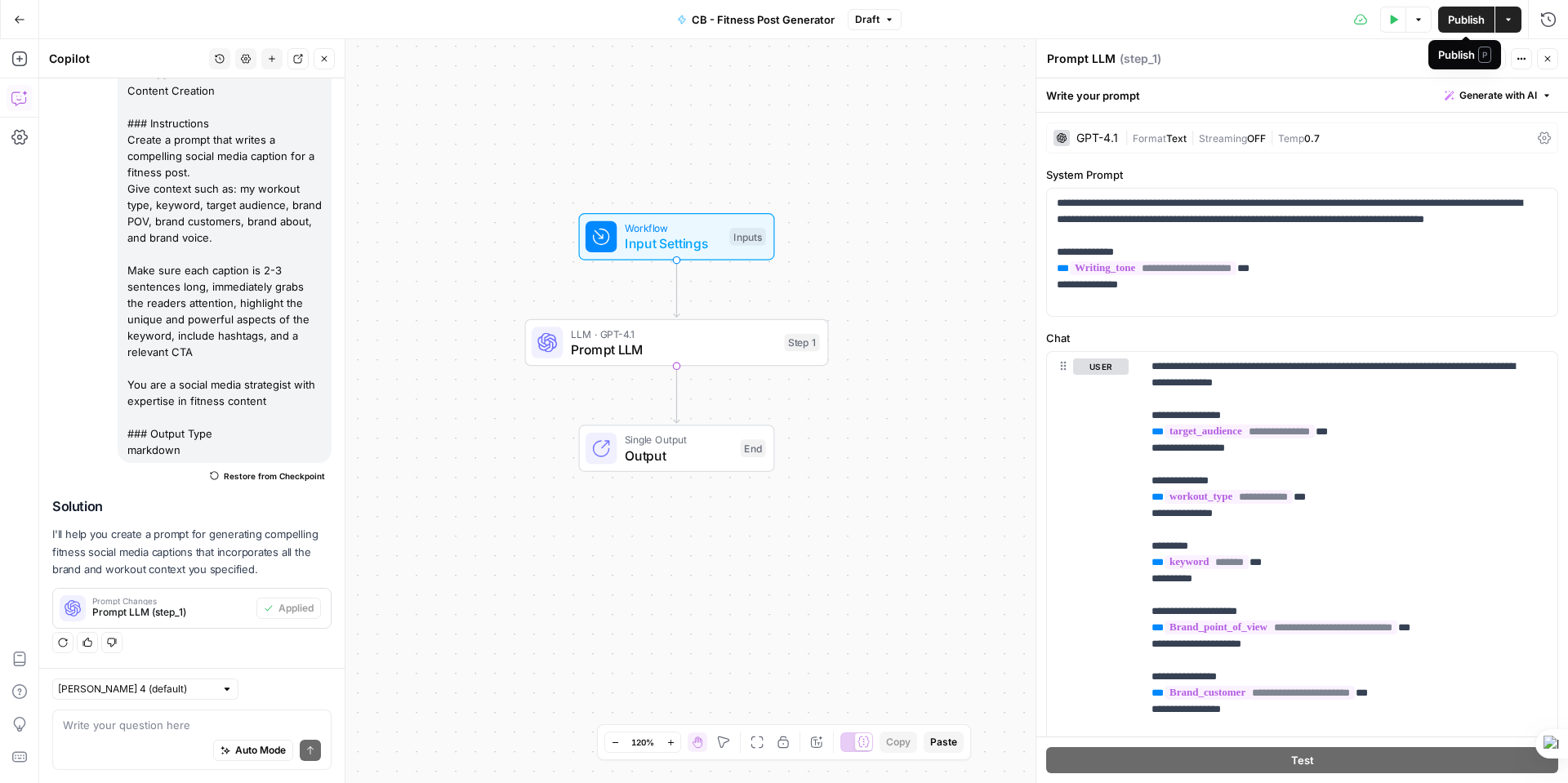
click at [1464, 18] on span "Publish" at bounding box center [1466, 20] width 37 height 16
click at [1200, 29] on div "Test Data Options Publish Actions Run History" at bounding box center [1239, 19] width 656 height 38
click at [26, 27] on button "Go Back" at bounding box center [19, 19] width 29 height 29
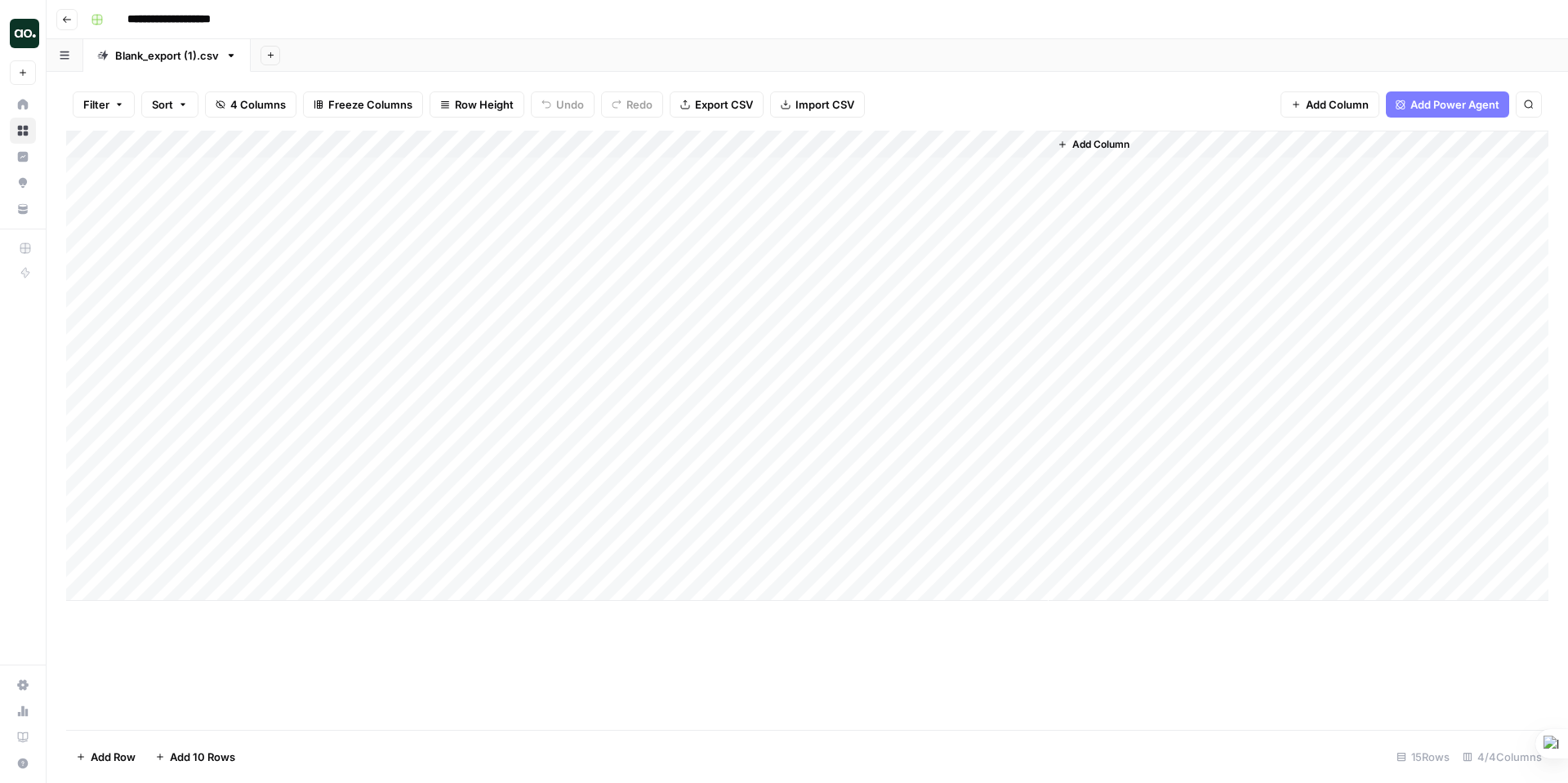
click at [972, 143] on div "Add Column" at bounding box center [807, 365] width 1482 height 470
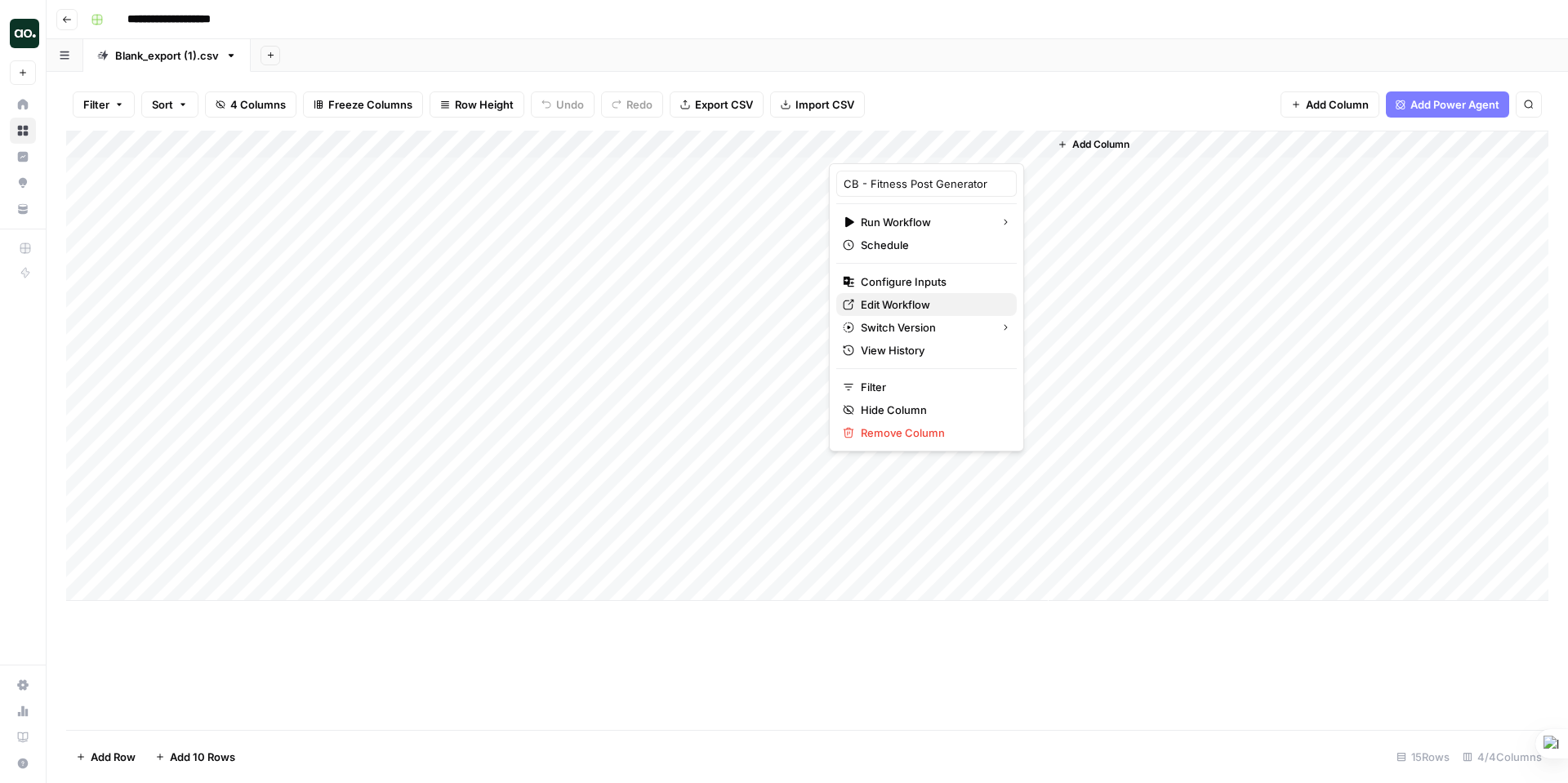
click at [895, 304] on span "Edit Workflow" at bounding box center [932, 305] width 143 height 16
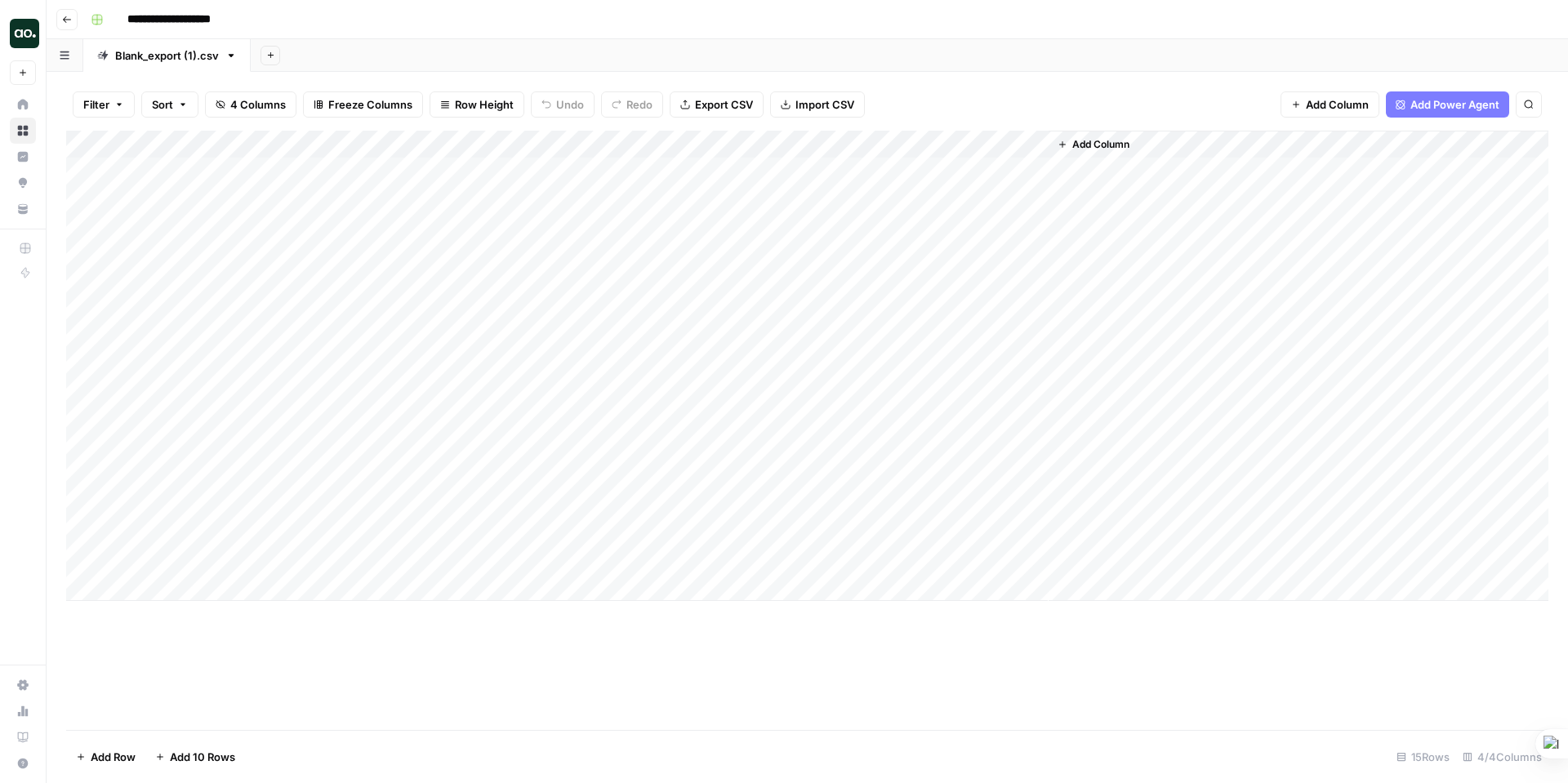
click at [187, 169] on div "Add Column" at bounding box center [807, 365] width 1482 height 470
click at [185, 169] on div "Add Column" at bounding box center [807, 365] width 1482 height 470
drag, startPoint x: 171, startPoint y: 173, endPoint x: 107, endPoint y: 173, distance: 64.0
click at [107, 173] on body "**********" at bounding box center [784, 392] width 1568 height 783
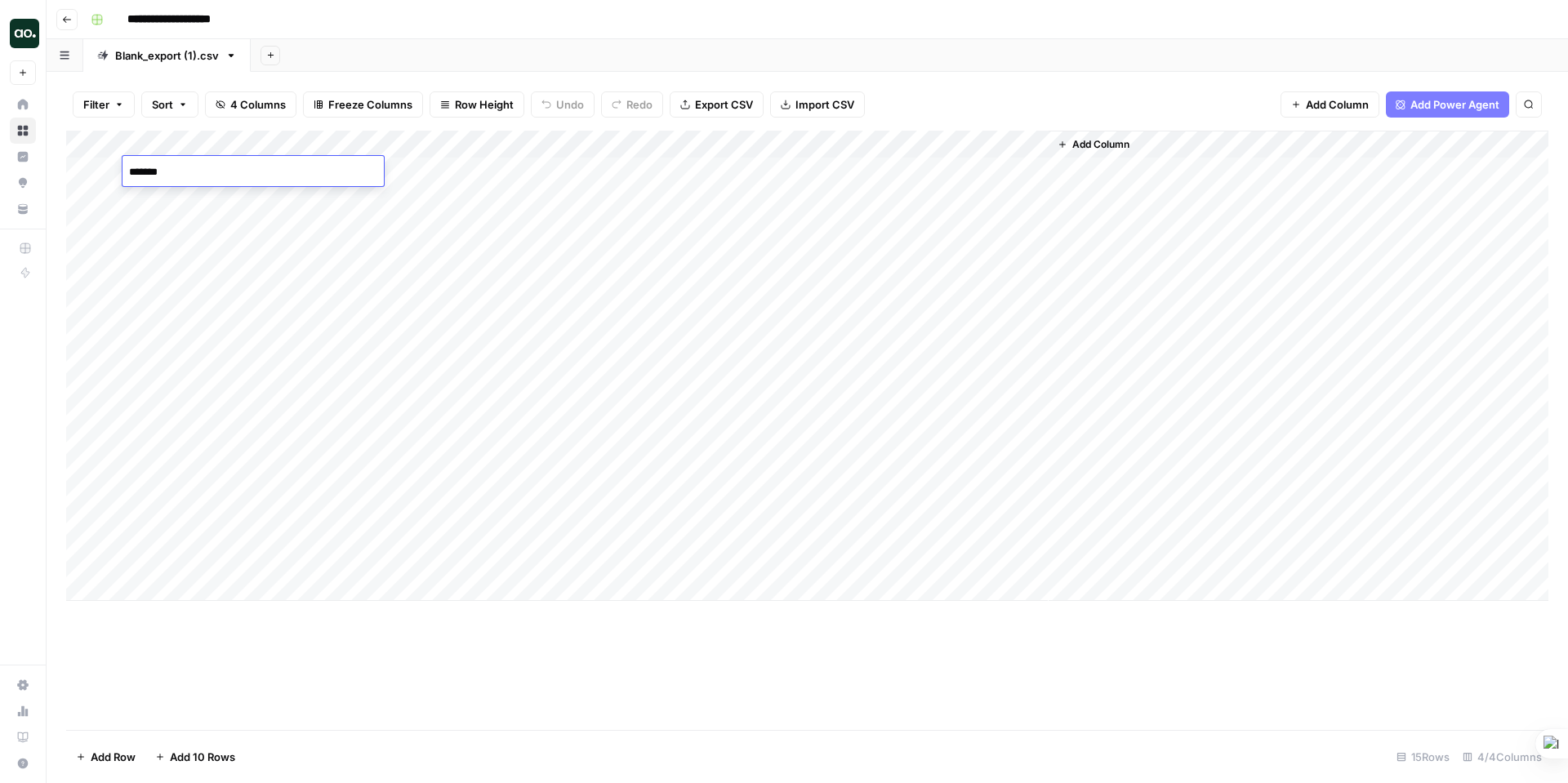
click at [452, 167] on div "Add Column" at bounding box center [807, 365] width 1482 height 470
click at [452, 167] on textarea "**********" at bounding box center [488, 172] width 261 height 23
drag, startPoint x: 452, startPoint y: 167, endPoint x: 363, endPoint y: 167, distance: 89.0
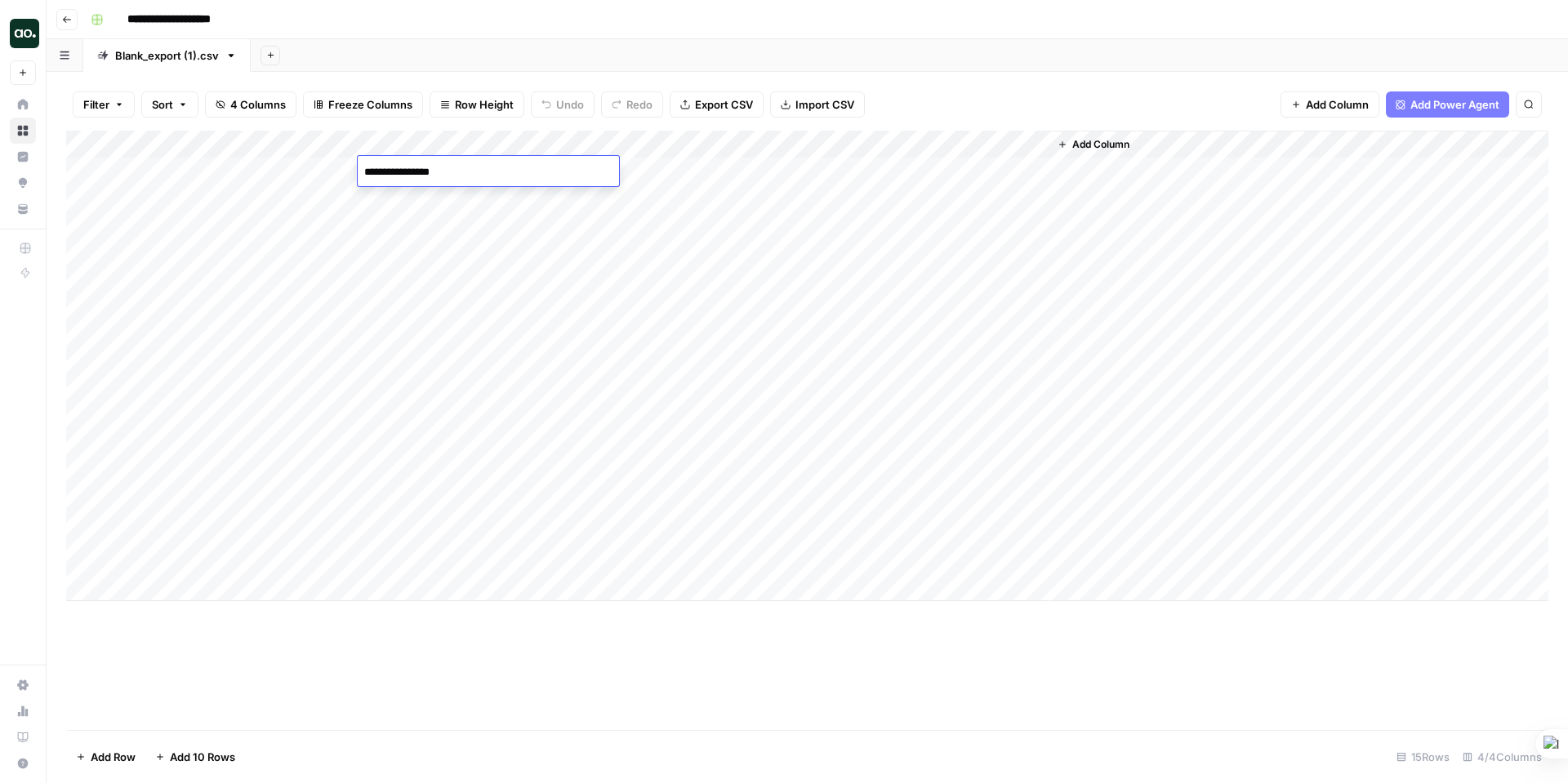
click at [363, 167] on textarea "**********" at bounding box center [488, 172] width 261 height 23
click at [726, 167] on div "Add Column" at bounding box center [807, 365] width 1482 height 470
drag, startPoint x: 805, startPoint y: 167, endPoint x: 626, endPoint y: 160, distance: 179.1
click at [626, 161] on textarea "**********" at bounding box center [724, 172] width 261 height 23
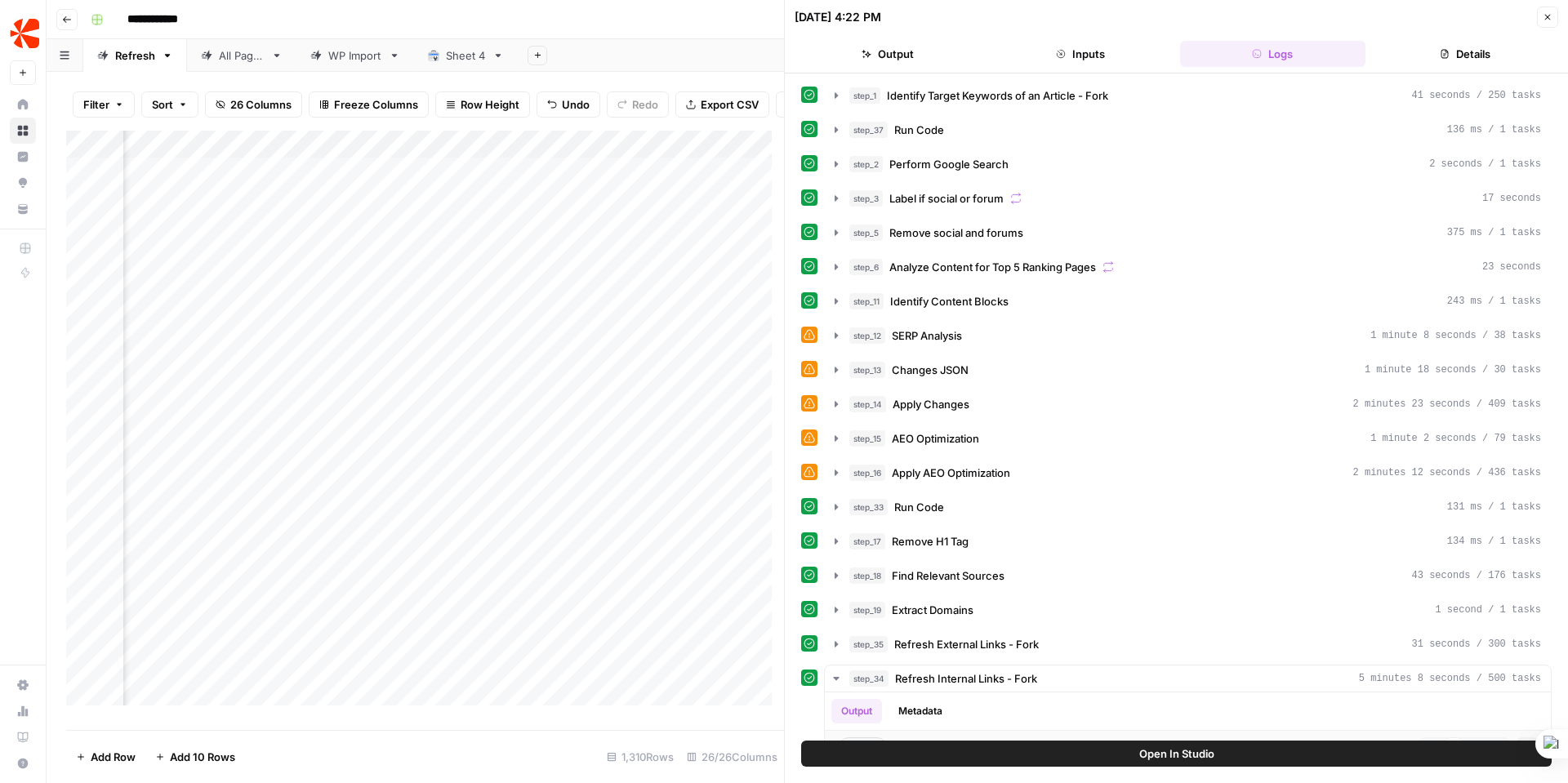
scroll to position [475, 0]
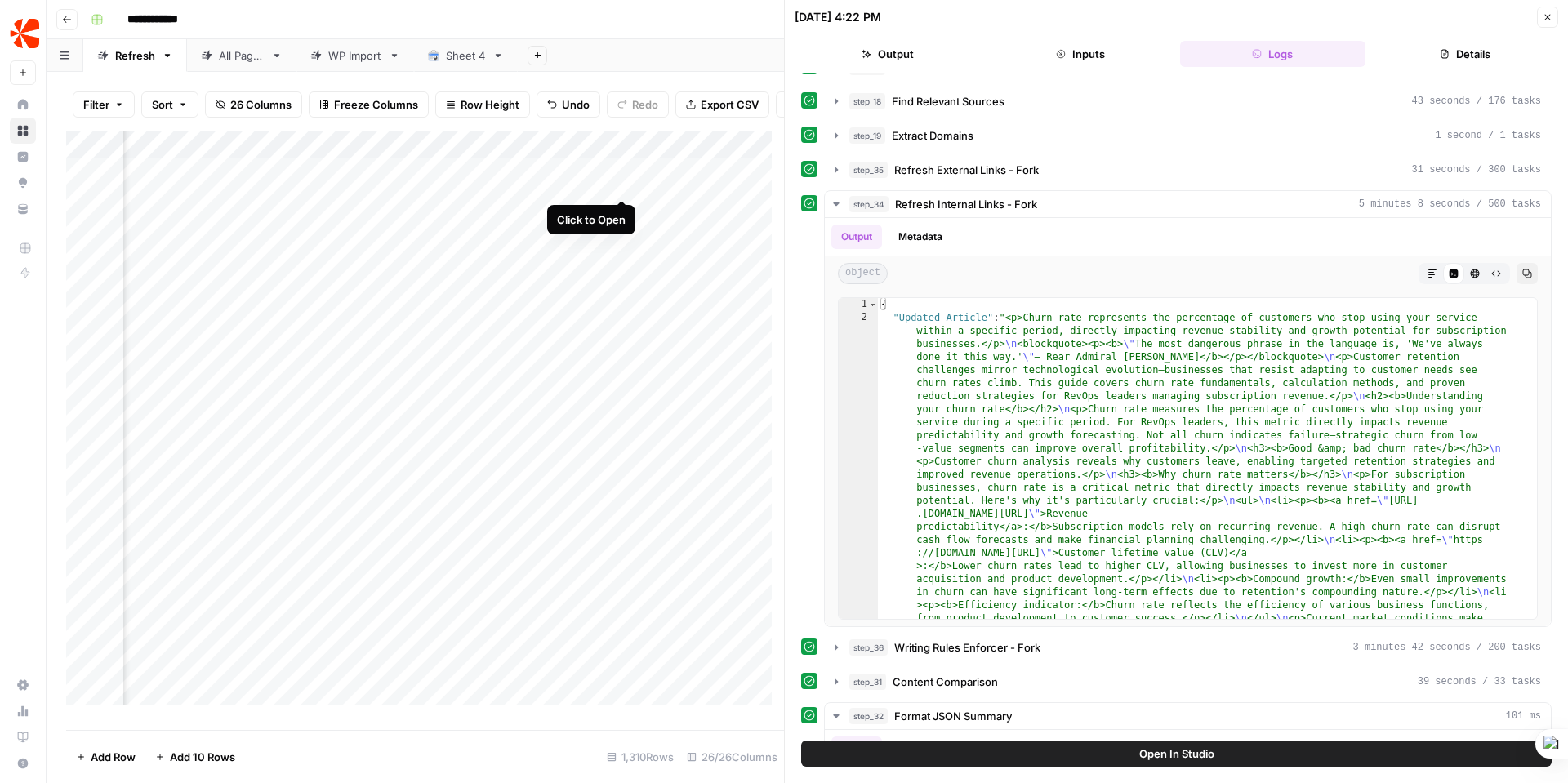
click at [620, 183] on div "Add Column" at bounding box center [424, 423] width 718 height 587
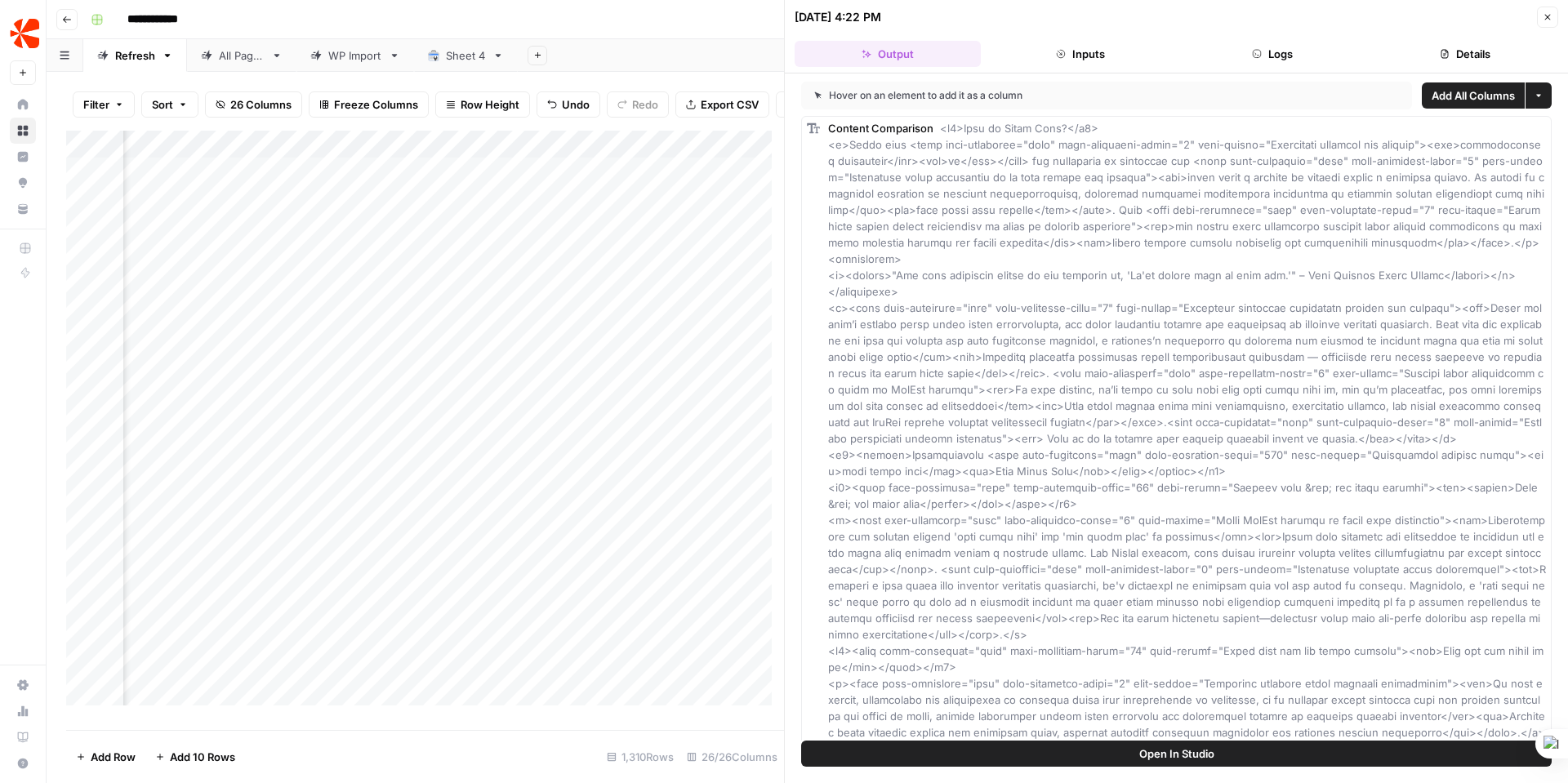
scroll to position [0, 3078]
click at [672, 181] on div "Add Column" at bounding box center [424, 423] width 718 height 587
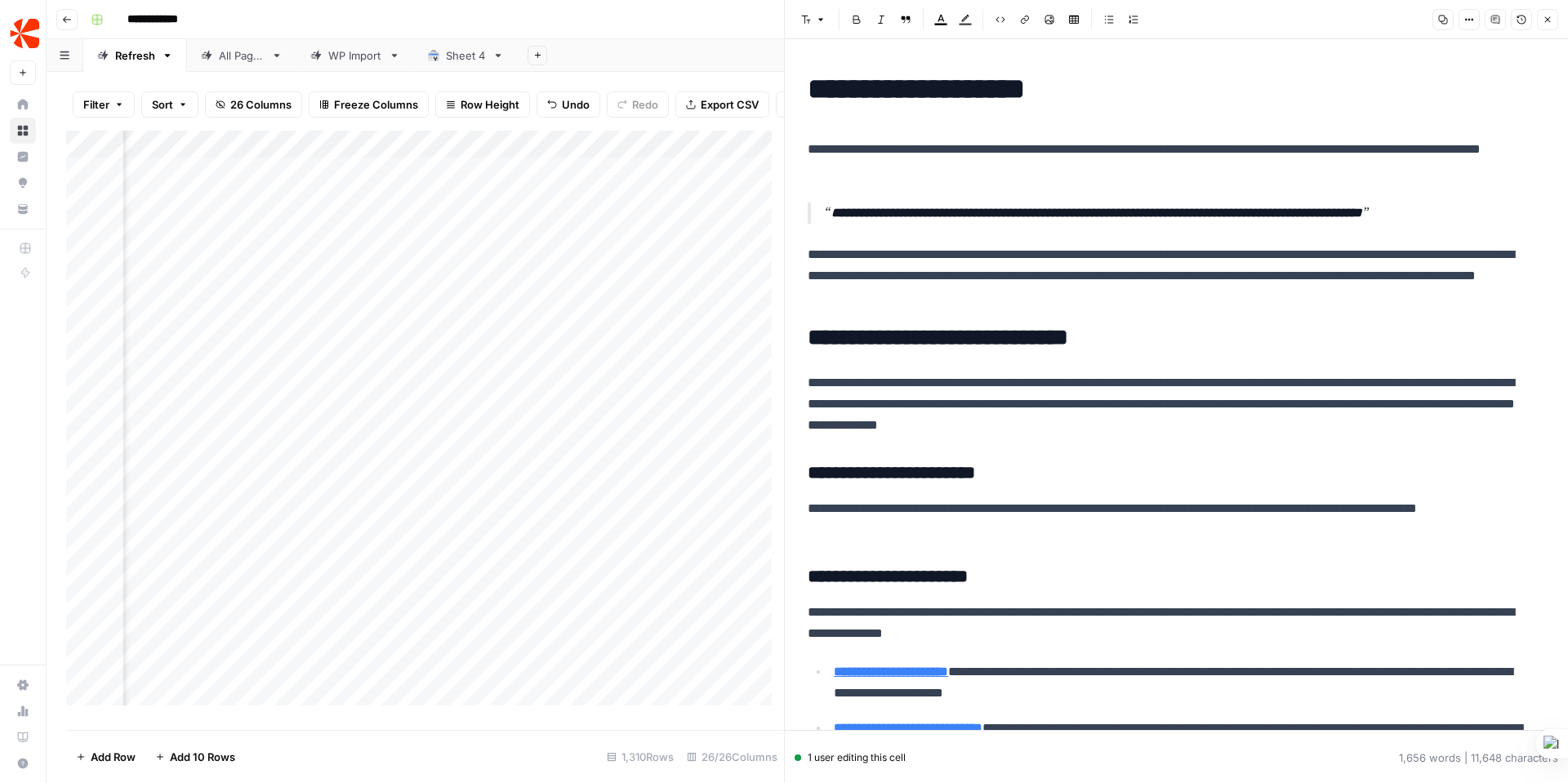
scroll to position [0, 3258]
click at [1093, 648] on icon "button" at bounding box center [1095, 647] width 10 height 10
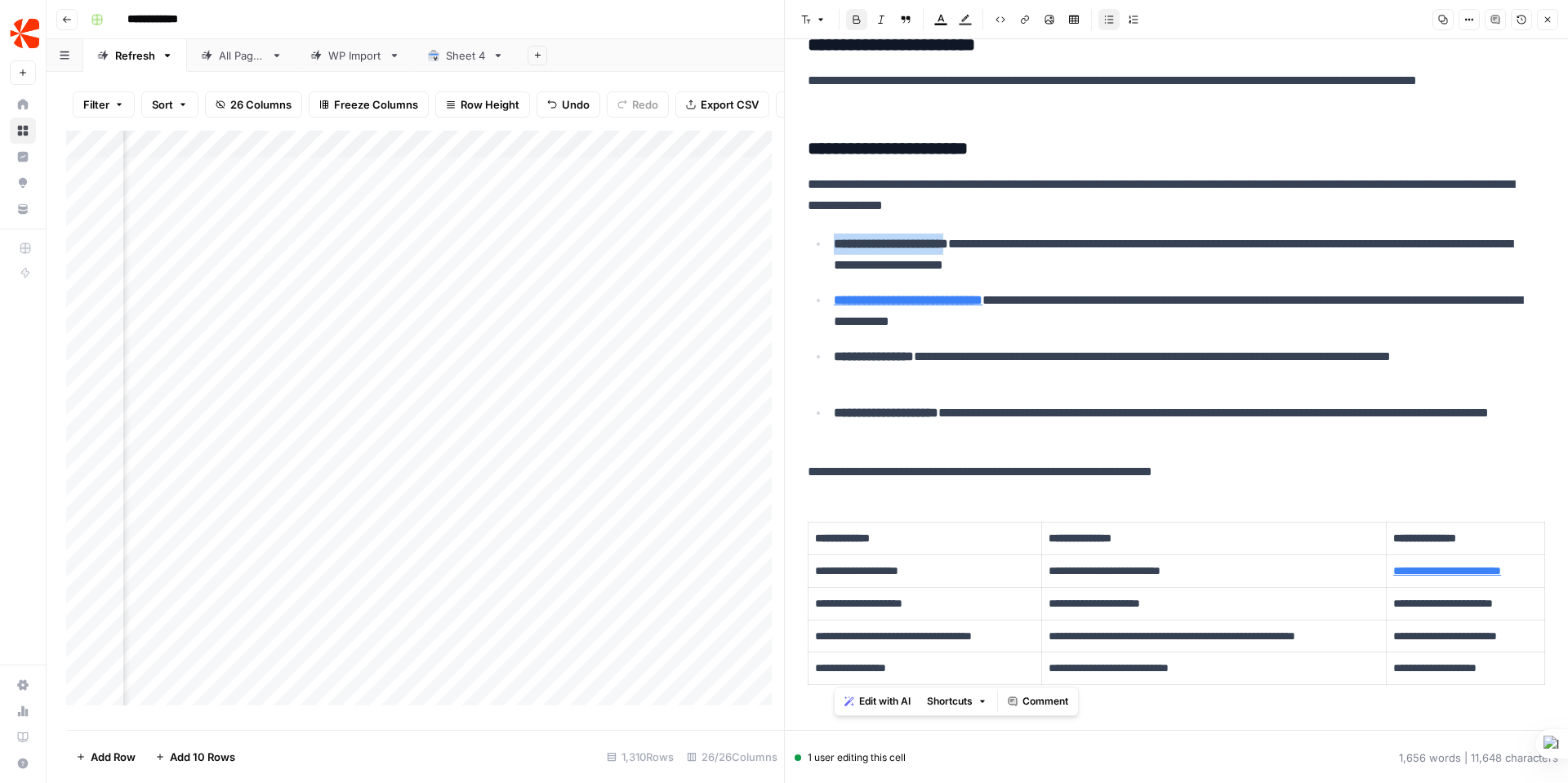
scroll to position [464, 0]
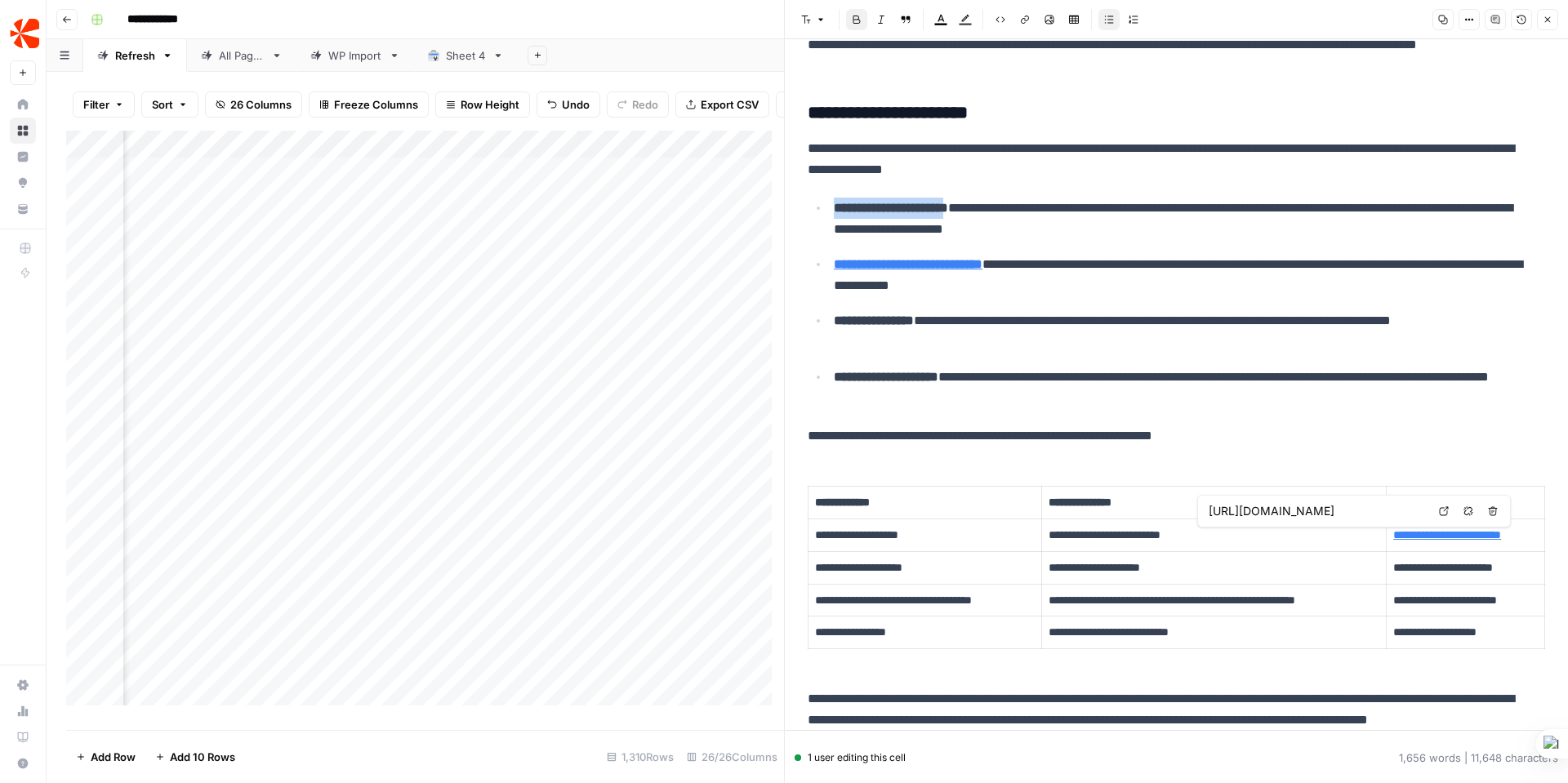
click at [1446, 510] on icon at bounding box center [1444, 511] width 10 height 10
click at [116, 103] on icon "button" at bounding box center [119, 104] width 10 height 10
click at [308, 179] on button "Add Filter" at bounding box center [397, 184] width 609 height 21
click at [248, 196] on input "text" at bounding box center [193, 191] width 179 height 16
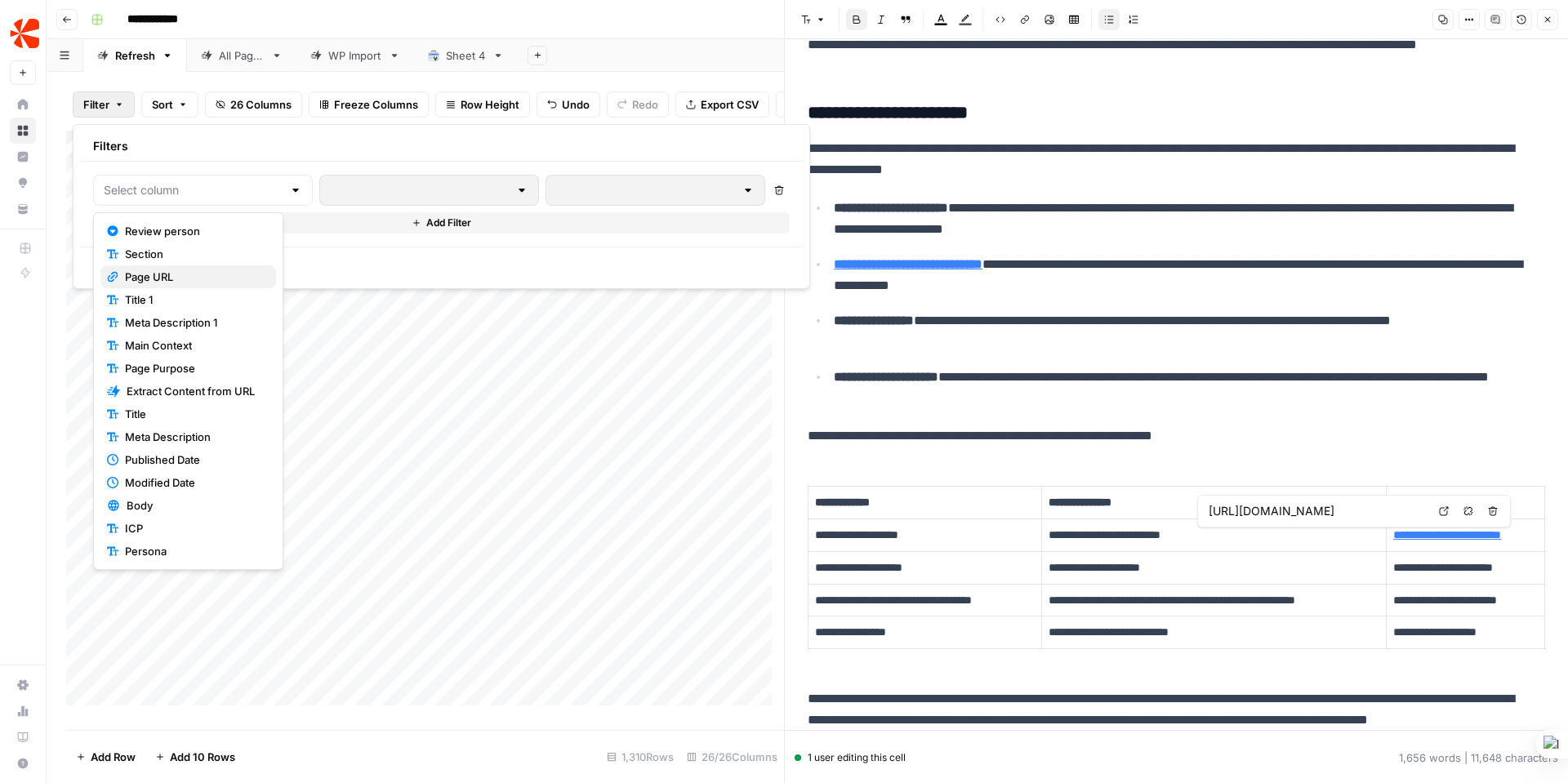
click at [194, 274] on span "Page URL" at bounding box center [193, 277] width 138 height 16
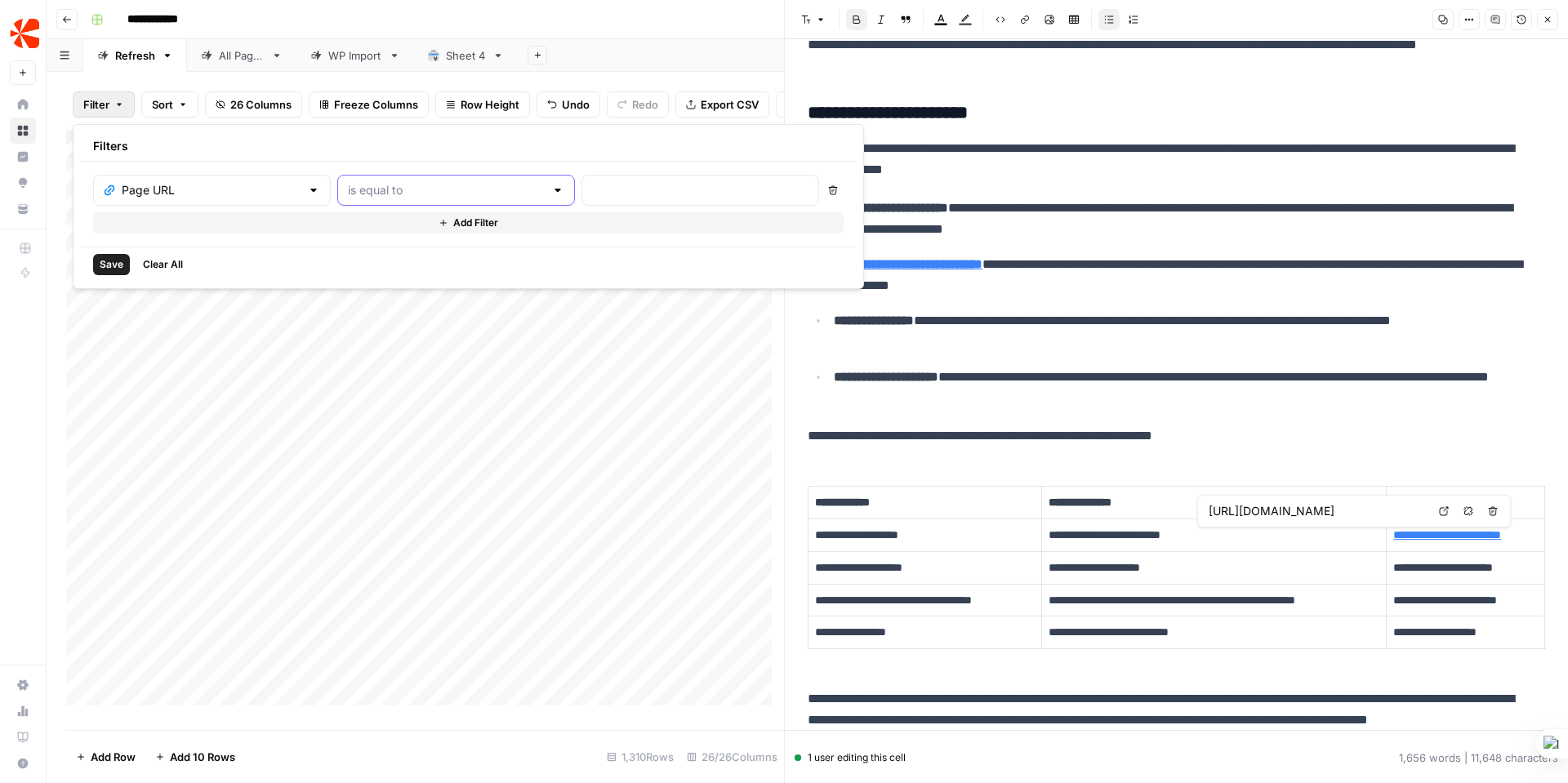
click at [452, 190] on input "text" at bounding box center [446, 191] width 197 height 16
click at [592, 184] on input "text" at bounding box center [700, 191] width 216 height 16
paste input "https://www.chargebee.com/blog/customer-retention-customer-acquisition/"
type input "https://www.chargebee.com/blog/customer-retention-customer-acquisition/"
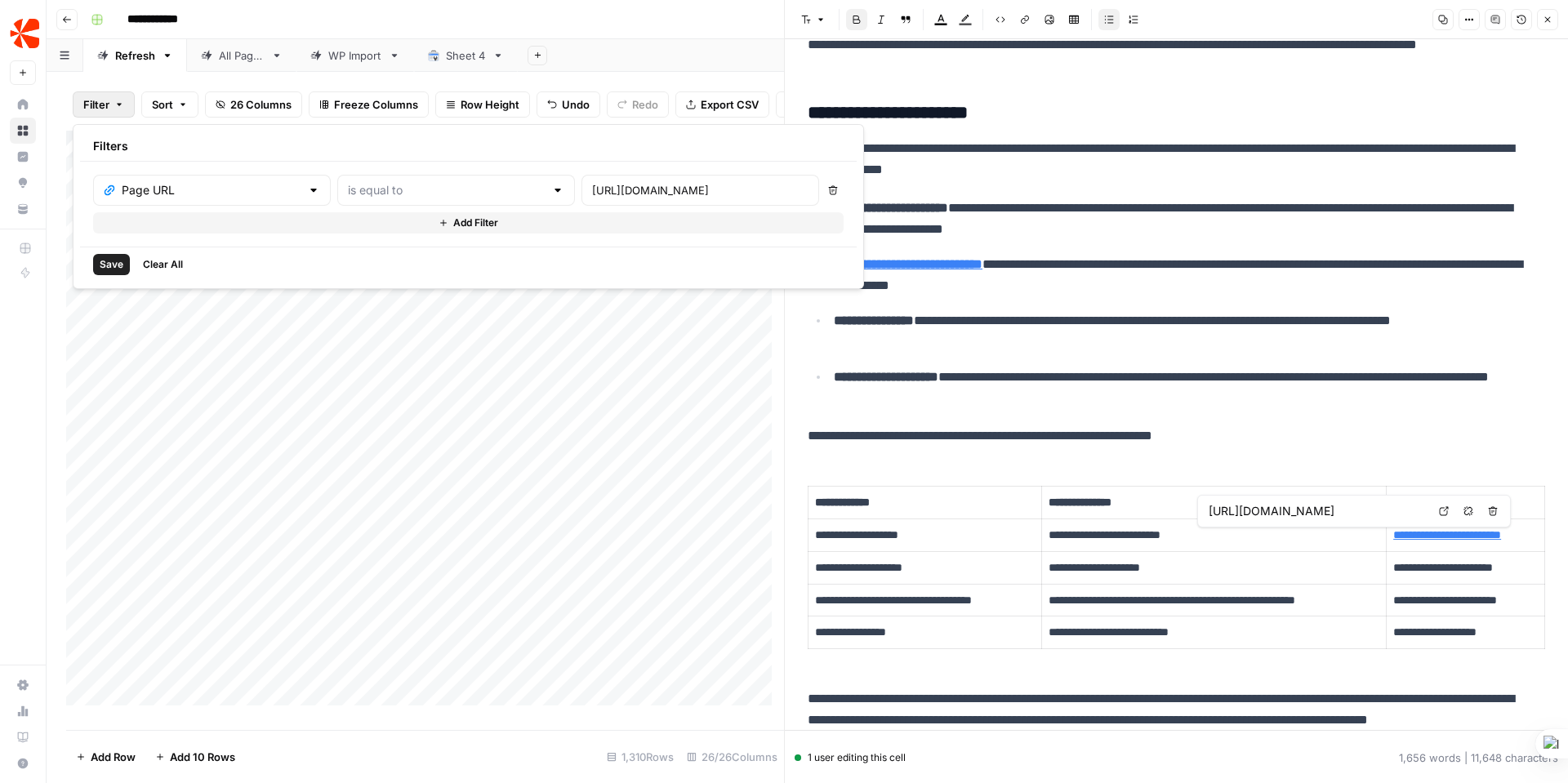
scroll to position [0, 0]
click at [117, 271] on span "Save" at bounding box center [111, 265] width 24 height 15
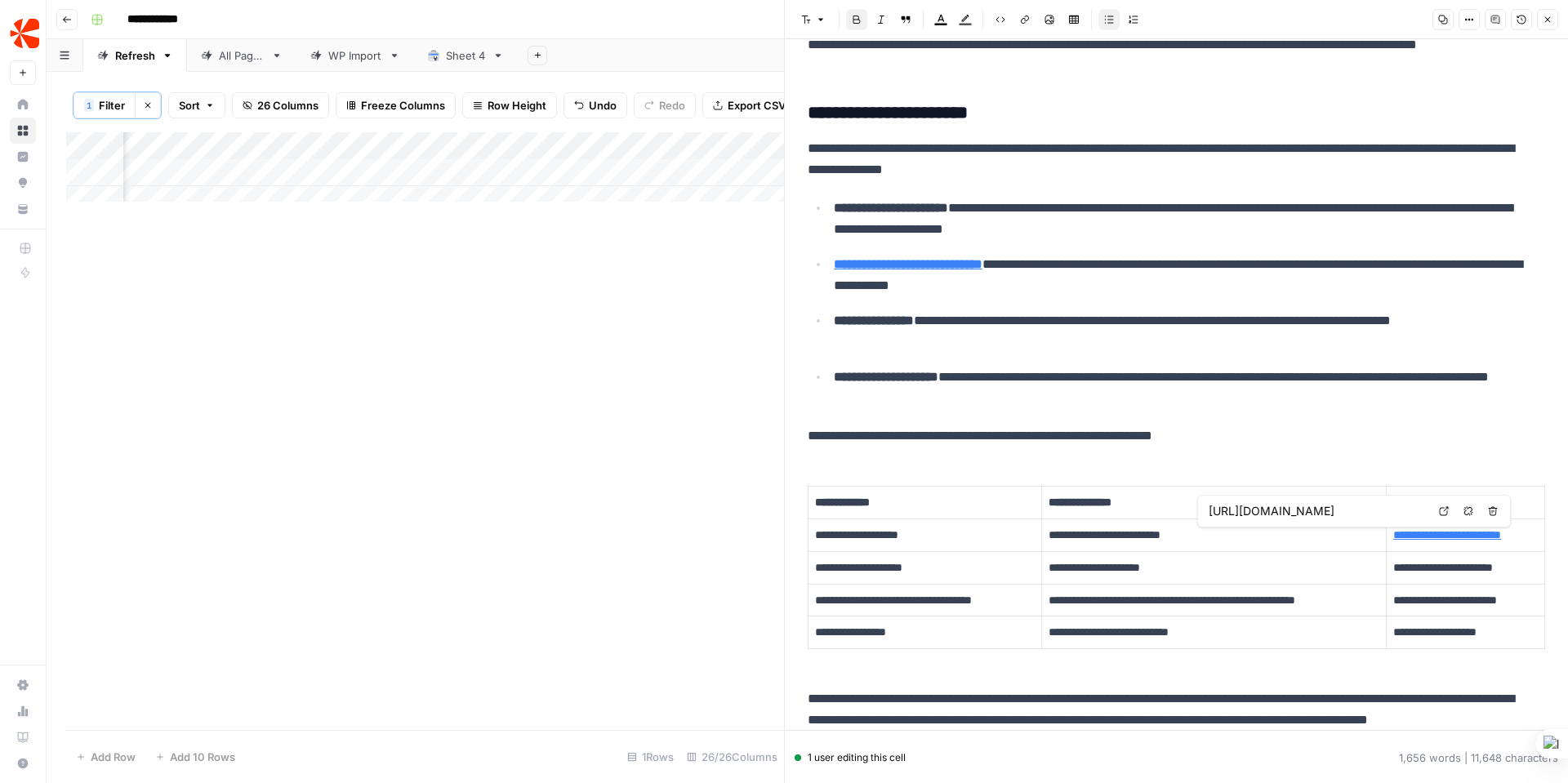
scroll to position [0, 1321]
click at [377, 183] on div "Add Column" at bounding box center [424, 172] width 718 height 81
click at [373, 183] on div "Add Column" at bounding box center [424, 172] width 718 height 81
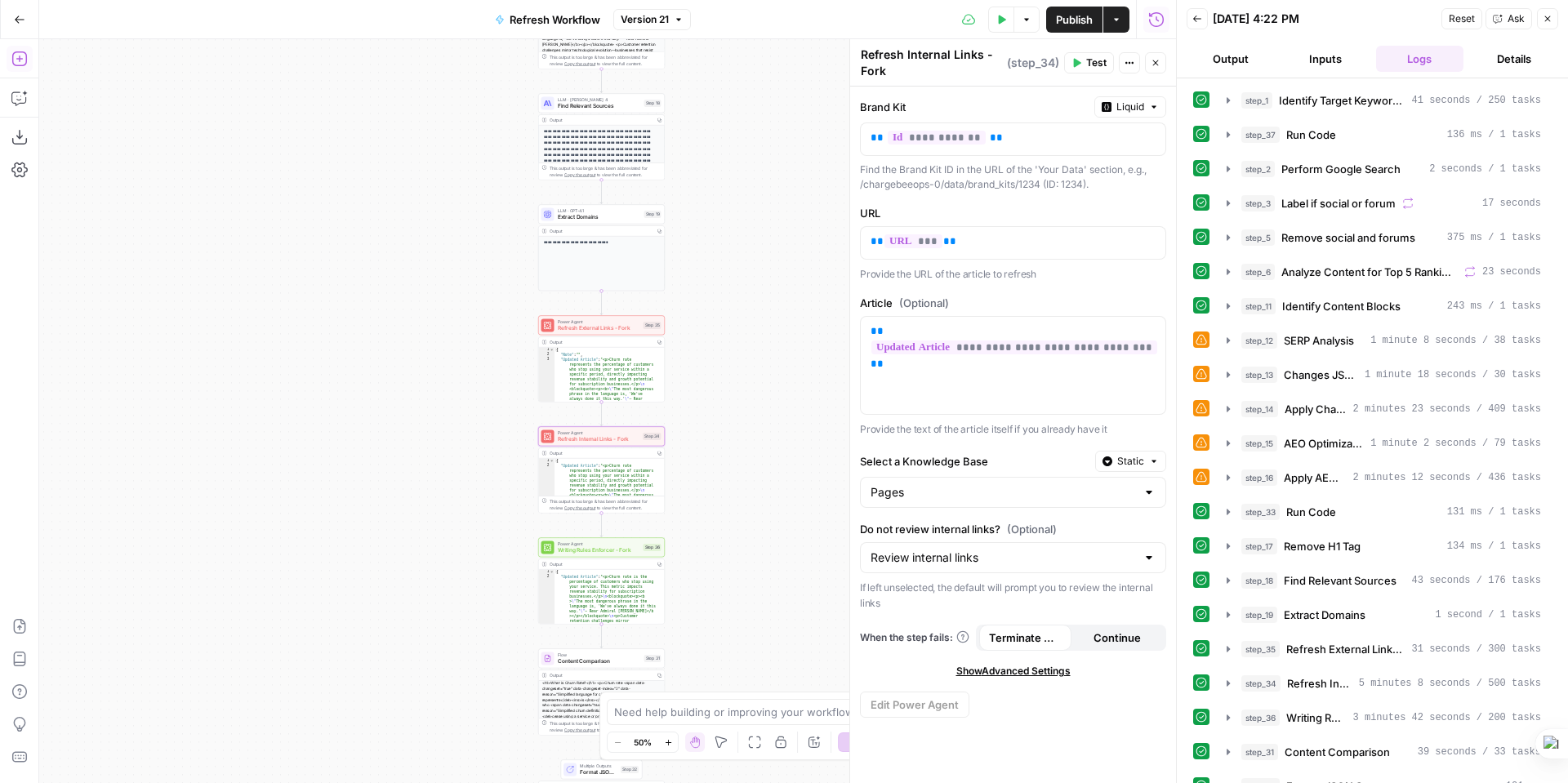
scroll to position [26, 0]
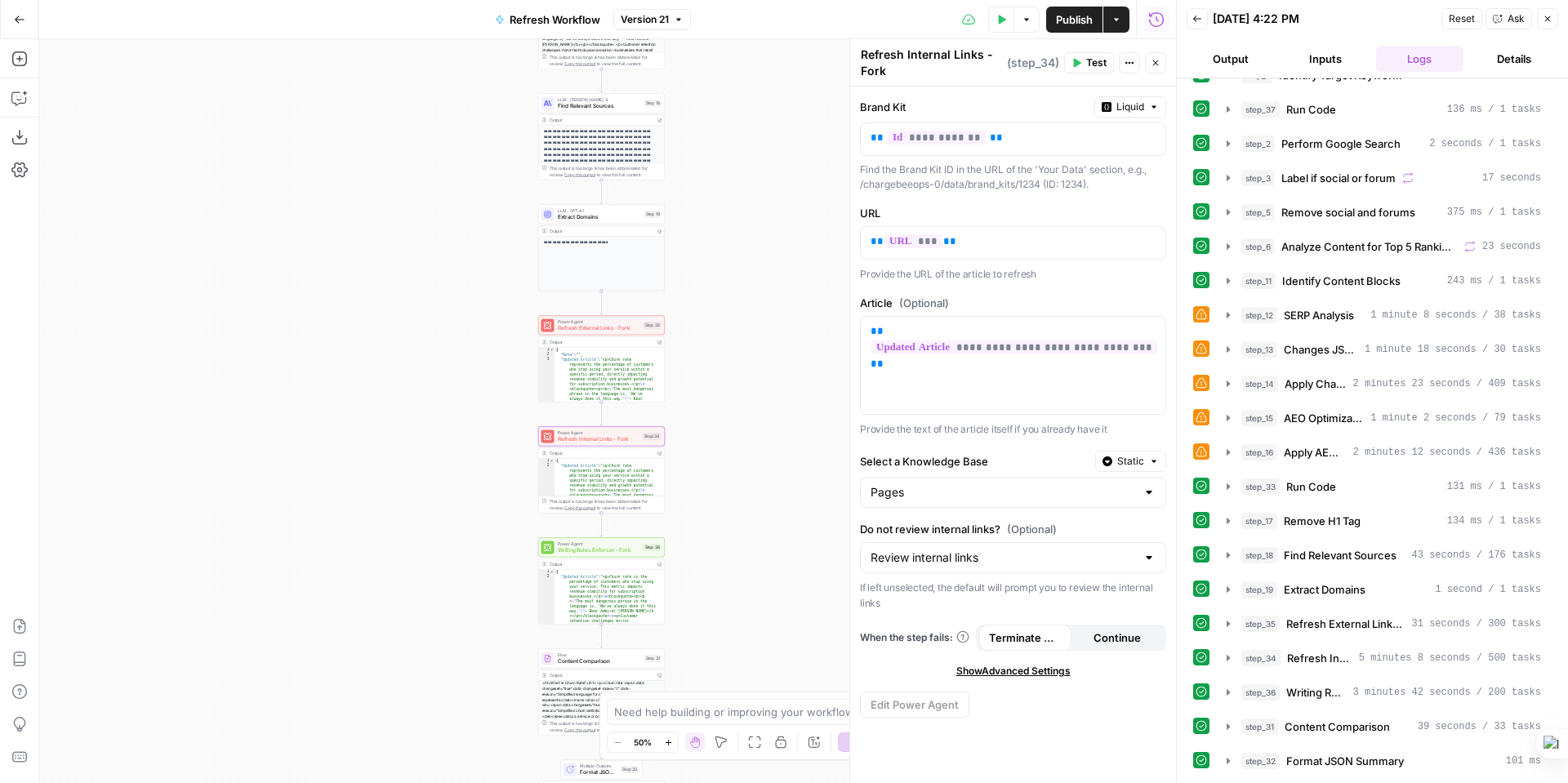
click at [17, 17] on icon "button" at bounding box center [19, 19] width 12 height 12
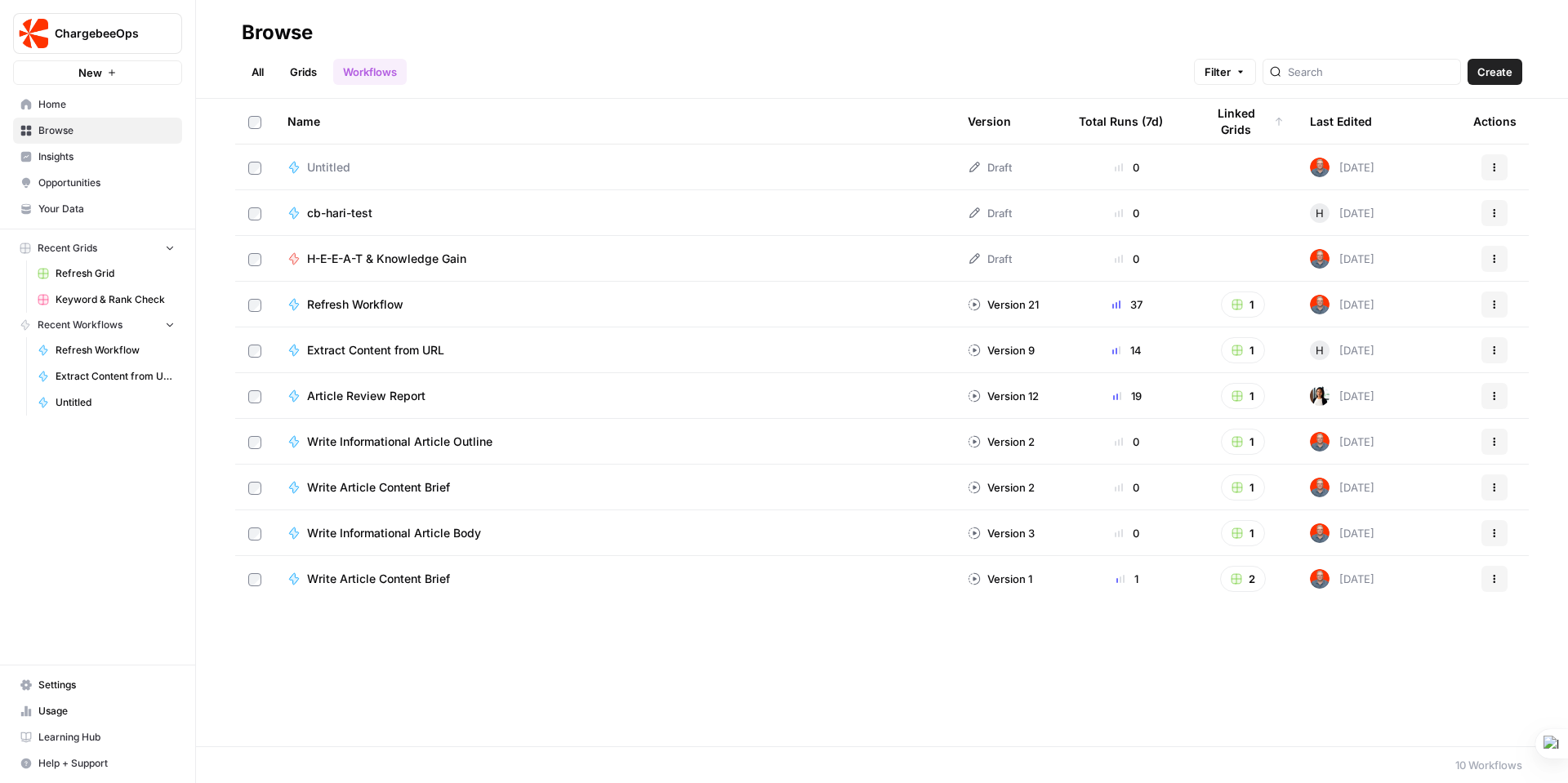
click at [70, 204] on span "Your Data" at bounding box center [106, 209] width 136 height 15
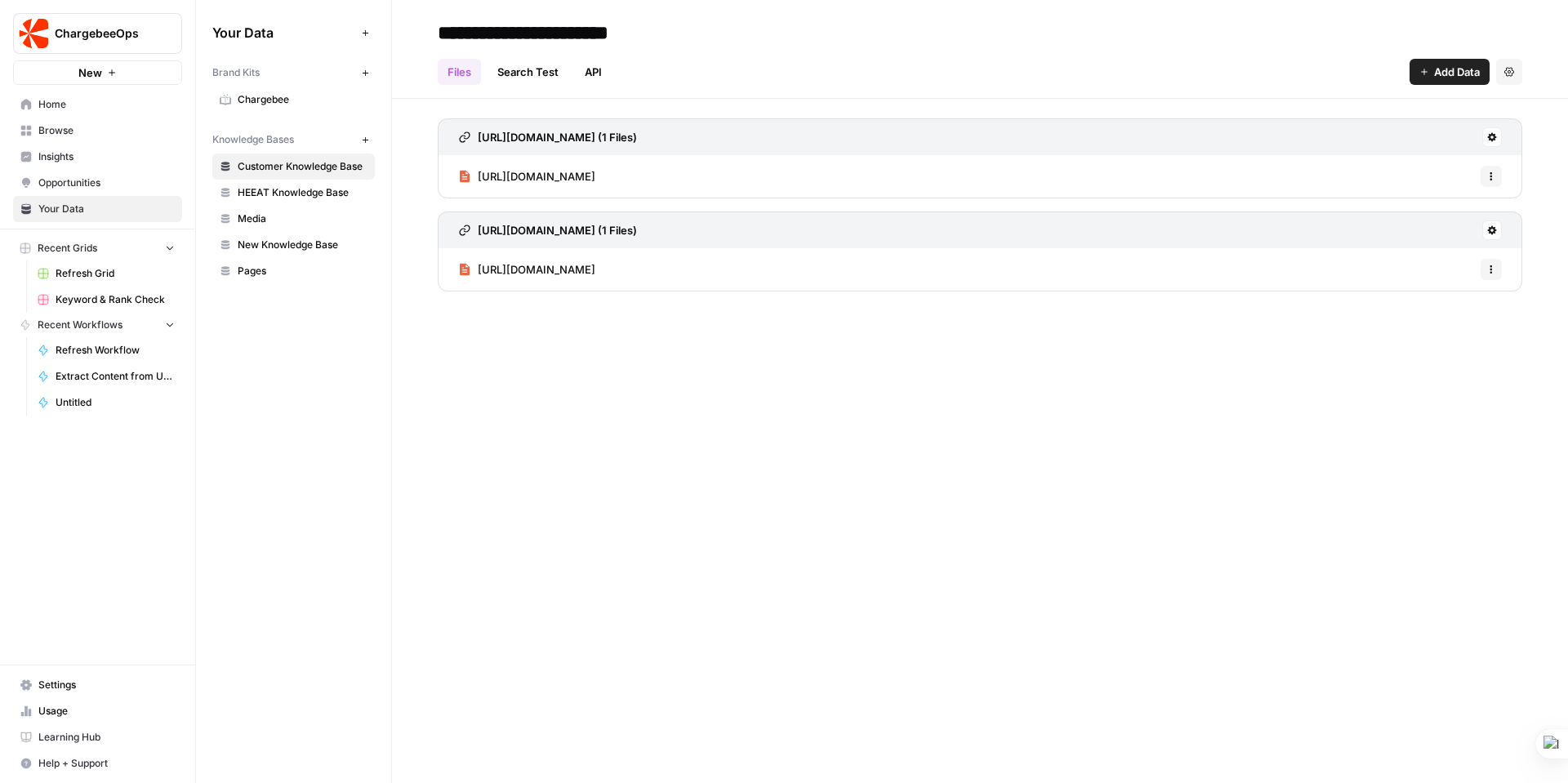
click at [277, 100] on span "Chargebee" at bounding box center [302, 99] width 130 height 15
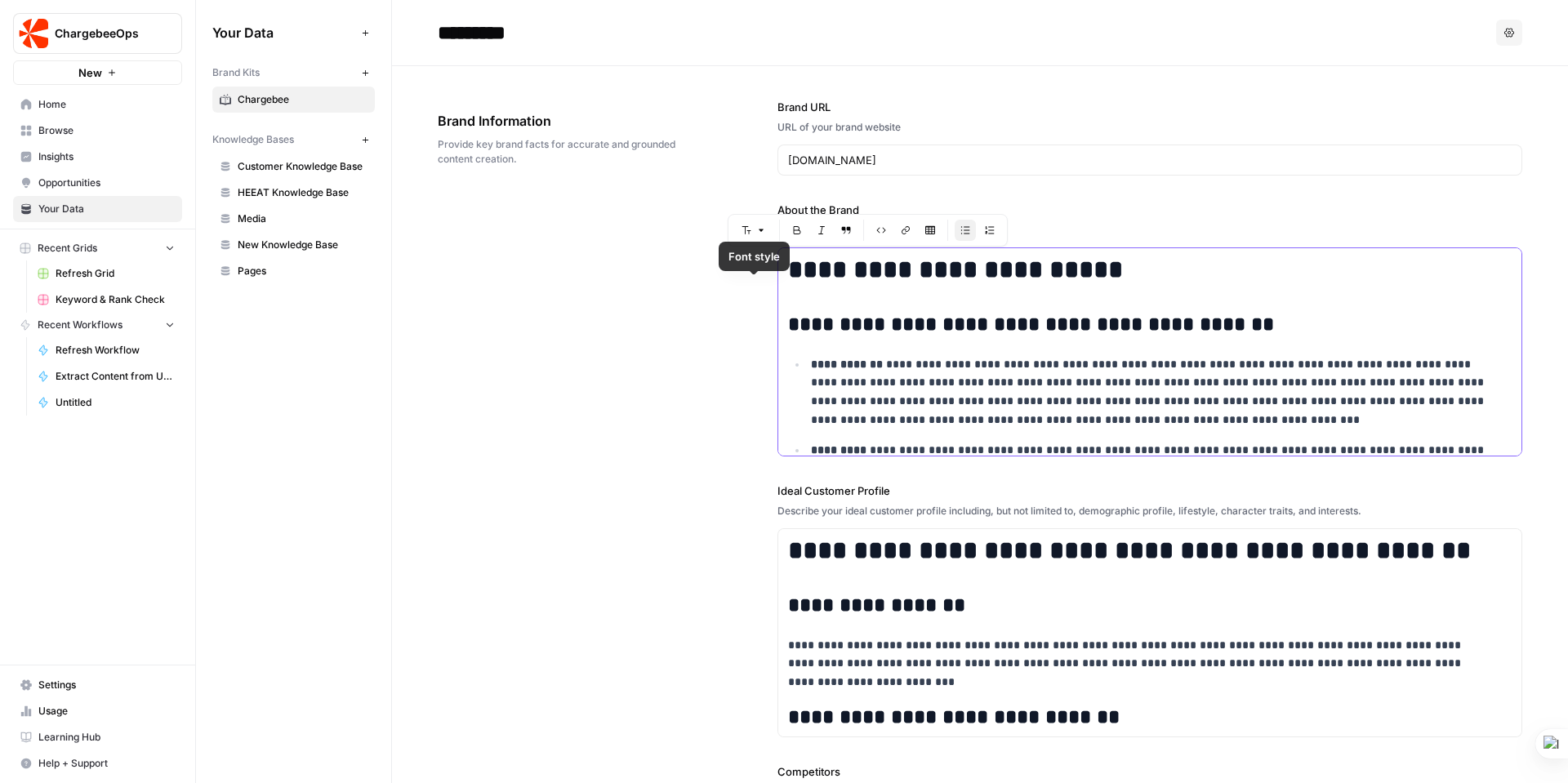
drag, startPoint x: 962, startPoint y: 440, endPoint x: 771, endPoint y: 283, distance: 247.2
click at [771, 283] on div "**********" at bounding box center [980, 647] width 1084 height 1164
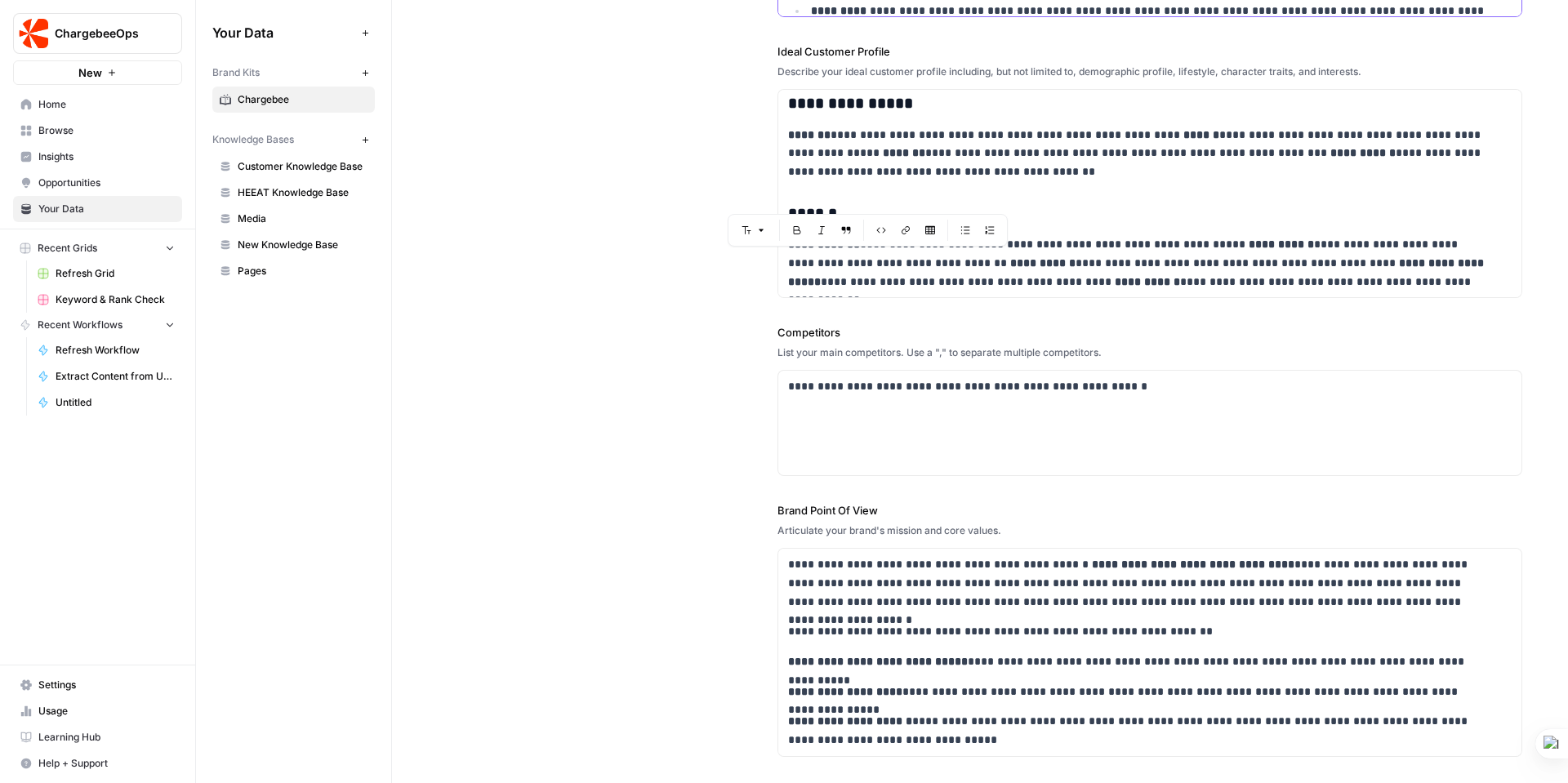
scroll to position [525, 0]
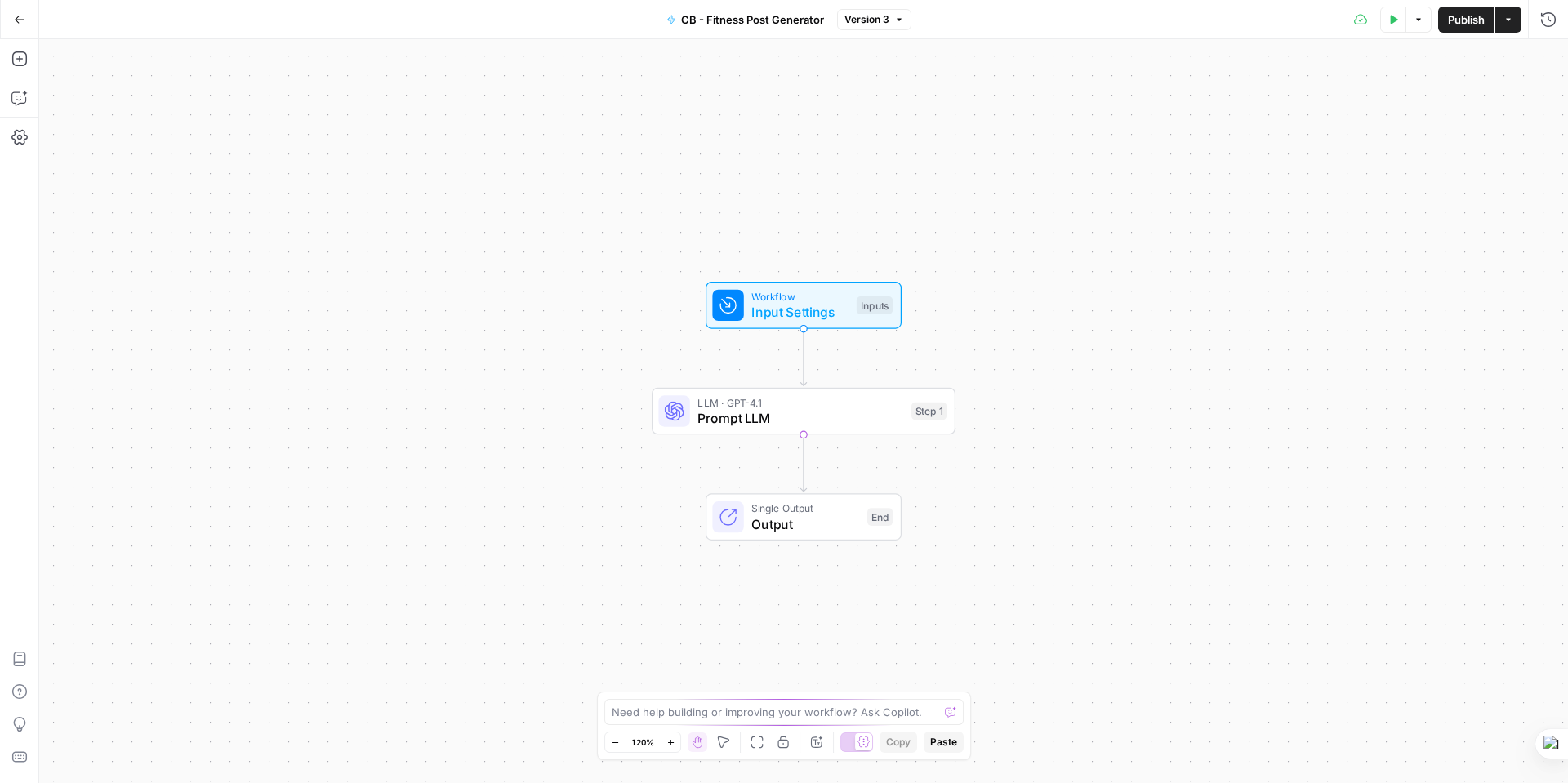
click at [1390, 15] on icon "button" at bounding box center [1393, 19] width 10 height 10
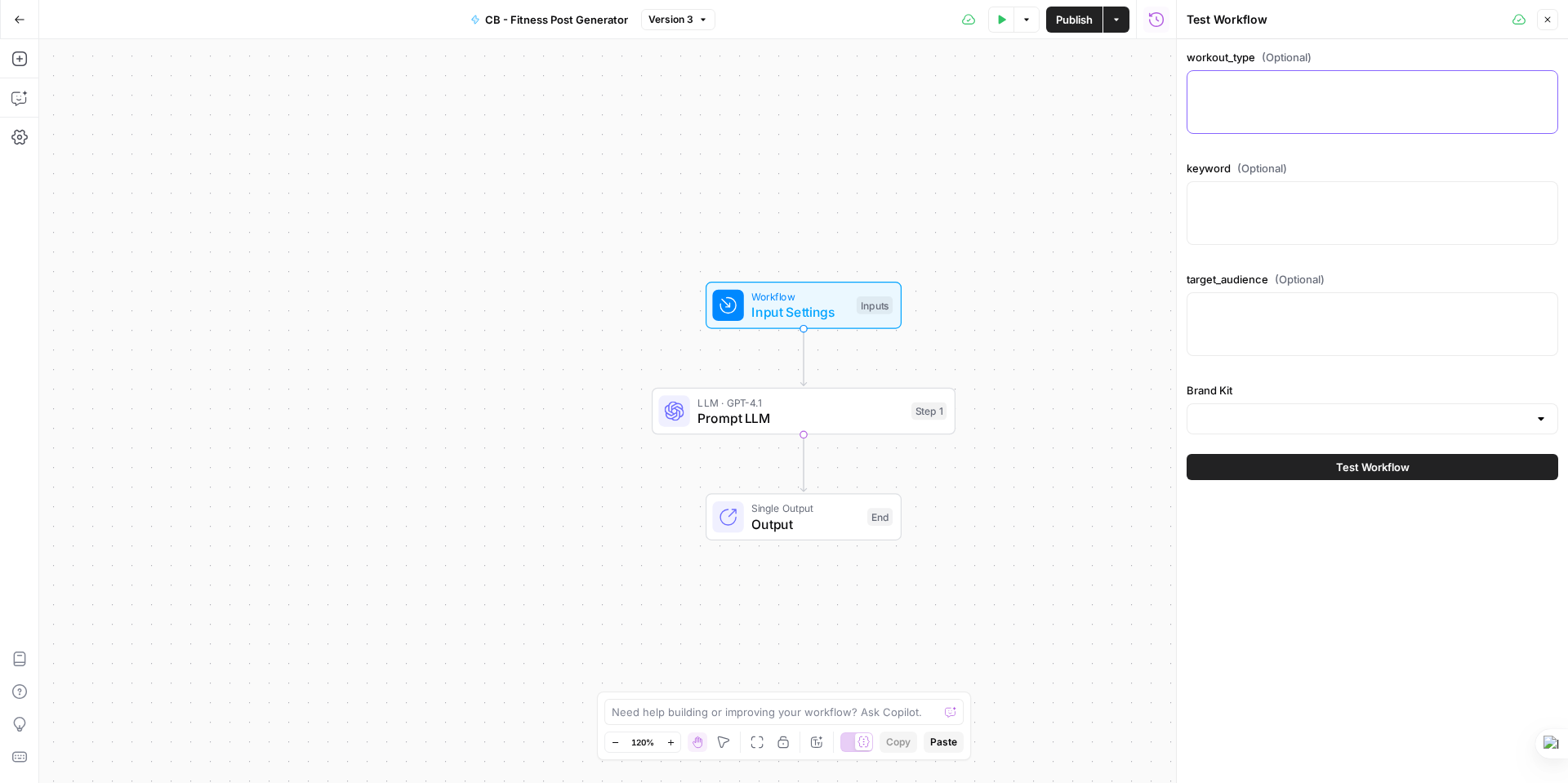
click at [1291, 90] on textarea "workout_type (Optional)" at bounding box center [1373, 86] width 350 height 16
click at [1238, 94] on div at bounding box center [1372, 102] width 371 height 64
paste textarea "Running"
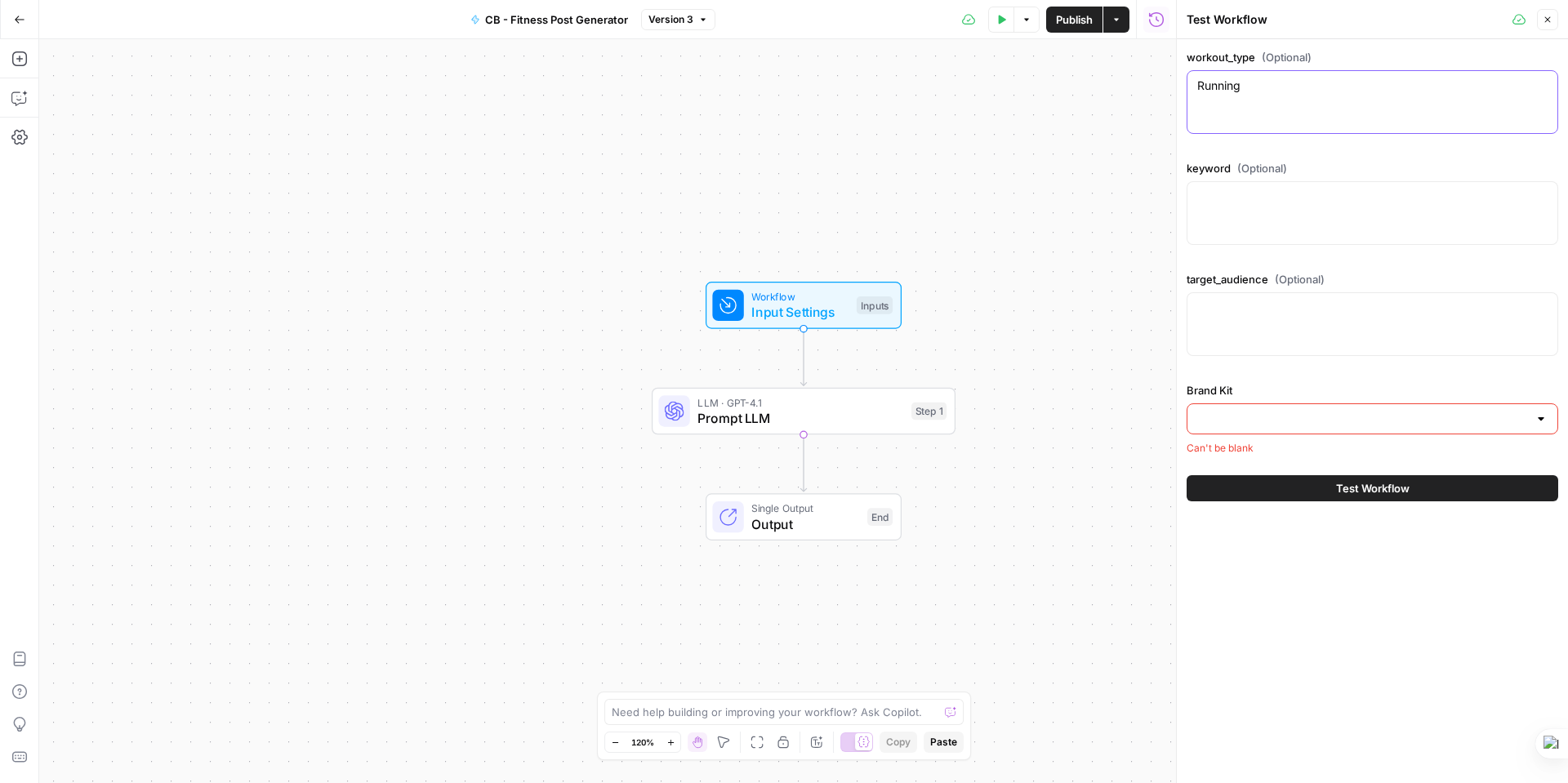
type textarea "Running"
click at [1253, 204] on textarea "keyword (Optional)" at bounding box center [1373, 197] width 350 height 16
paste textarea "endurance cardio"
type textarea "endurance cardio"
click at [1251, 314] on textarea "target_audience (Optional)" at bounding box center [1373, 308] width 350 height 16
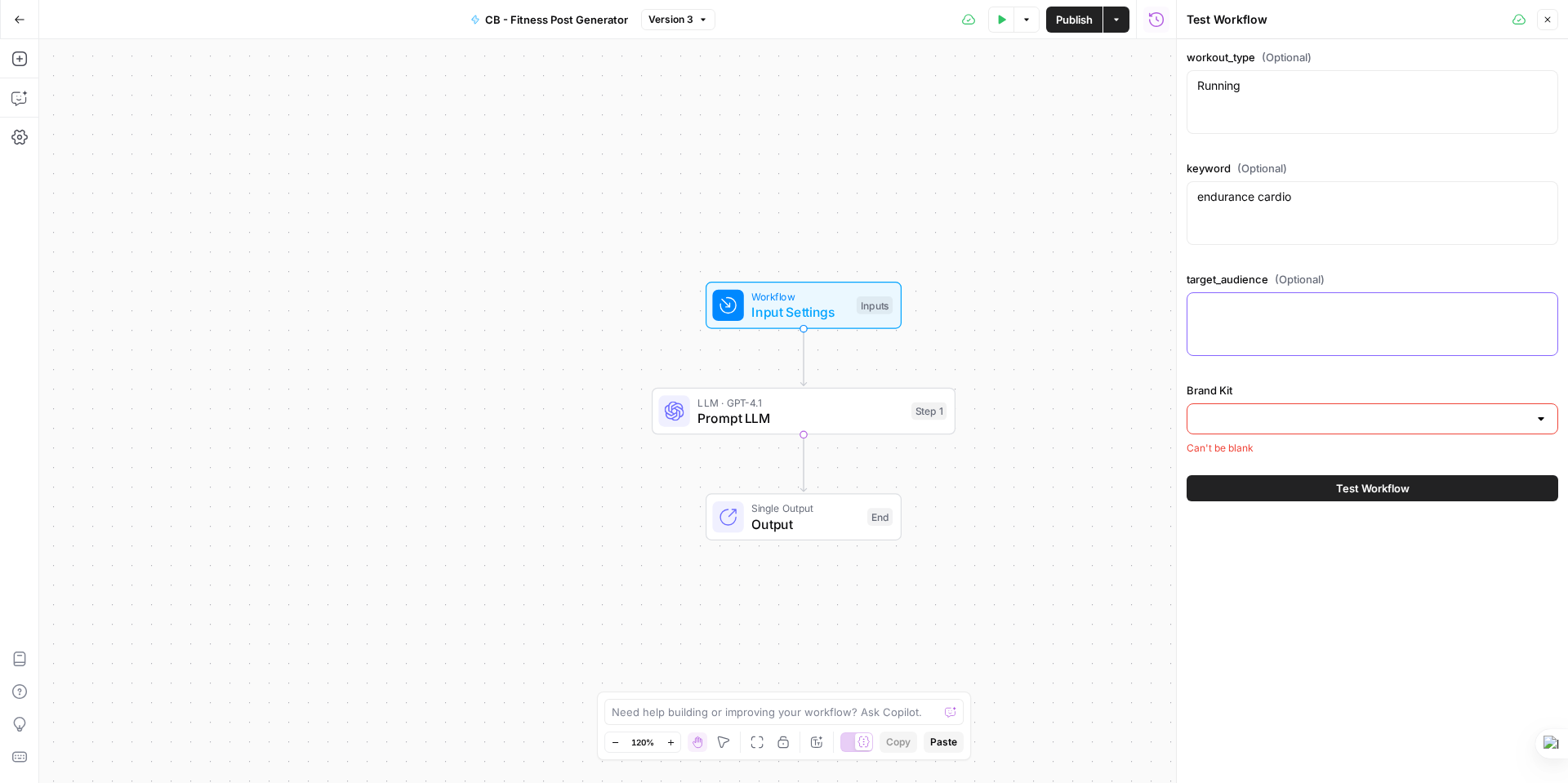
paste textarea "marathon runners, fitness enthusiasts"
type textarea "marathon runners, fitness enthusiasts"
click at [1233, 415] on input "Brand Kit" at bounding box center [1363, 419] width 330 height 16
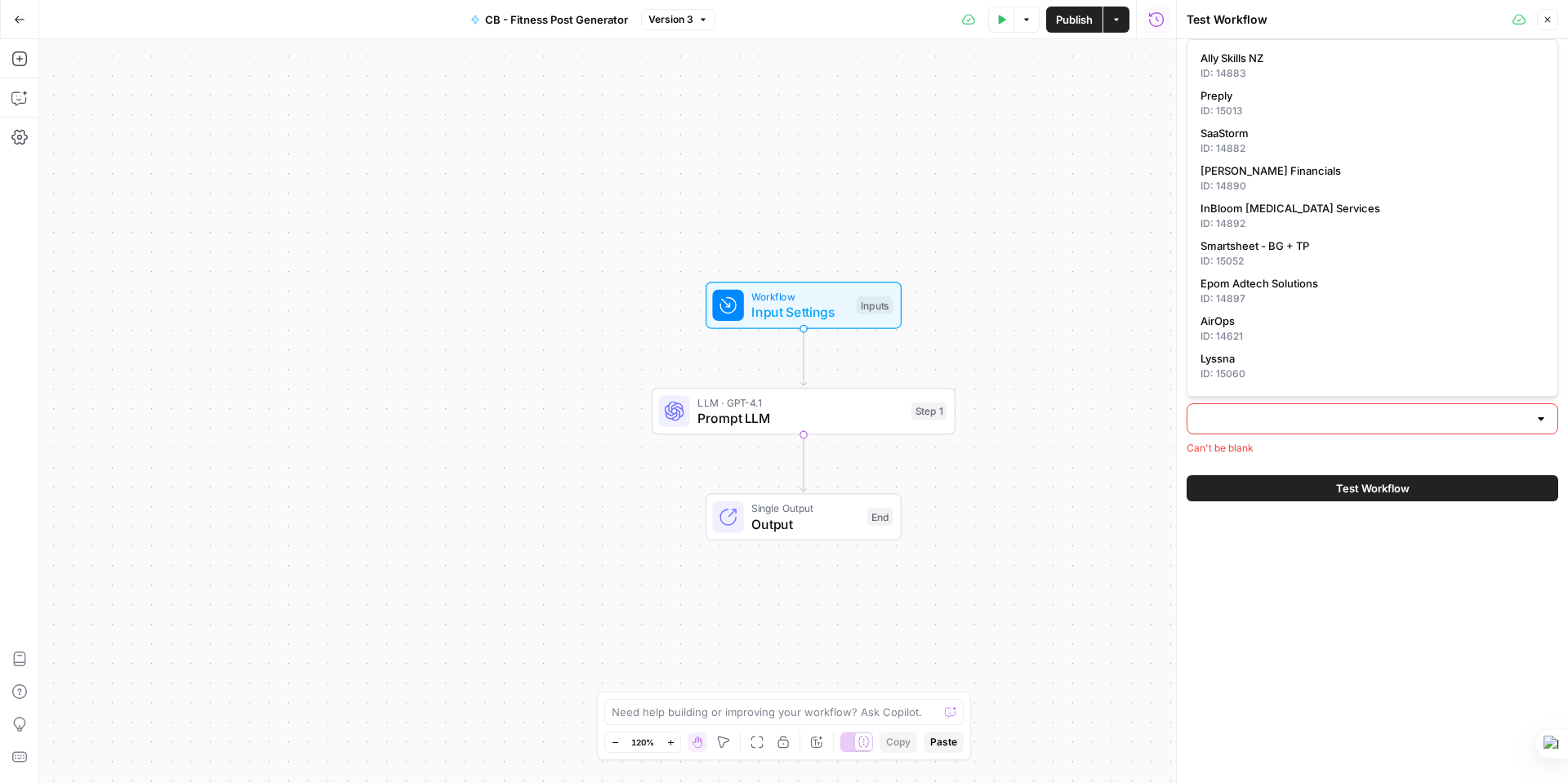
scroll to position [778, 0]
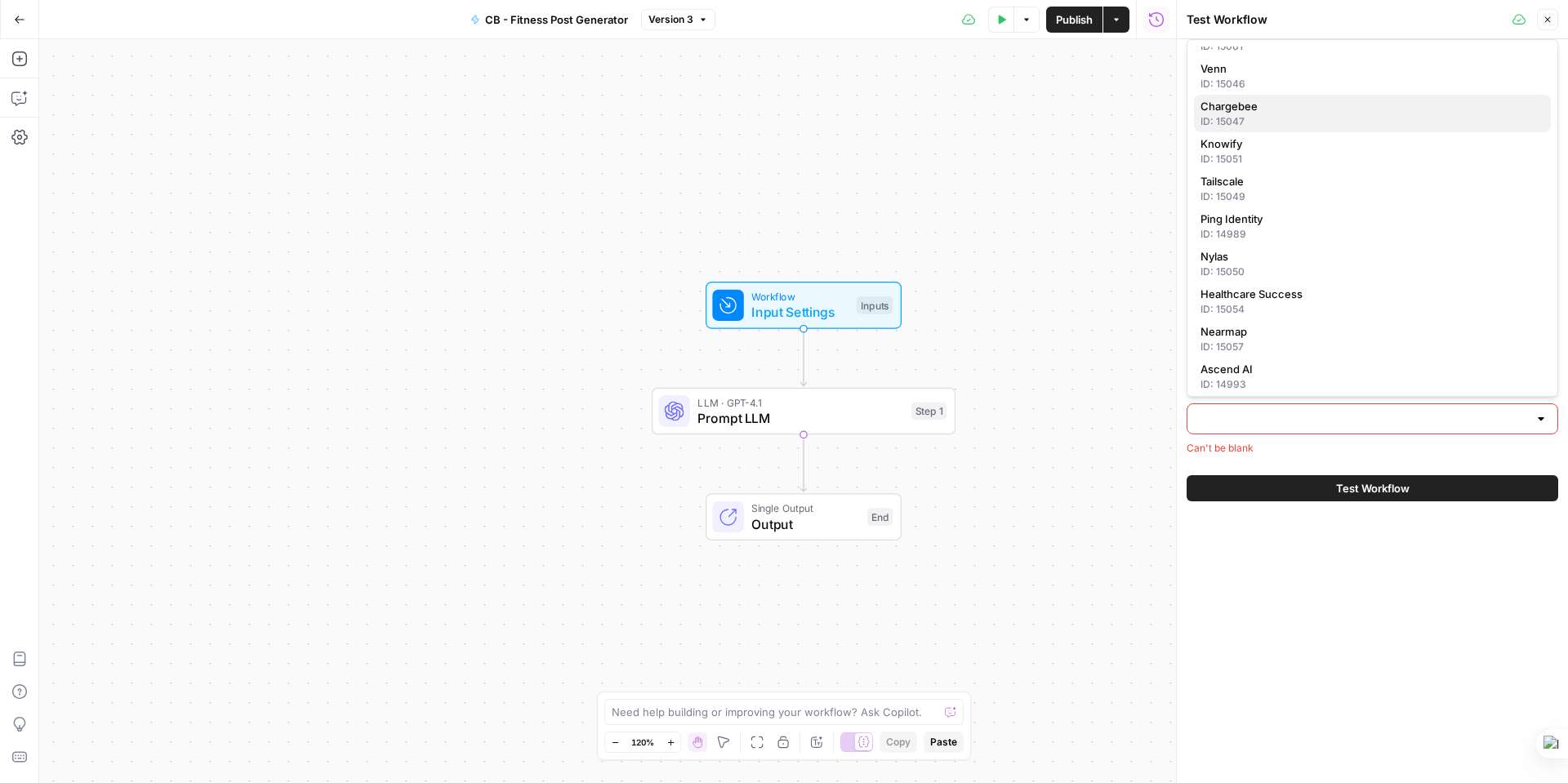
click at [1276, 114] on div "ID: 15047" at bounding box center [1372, 121] width 344 height 15
type input "Chargebee"
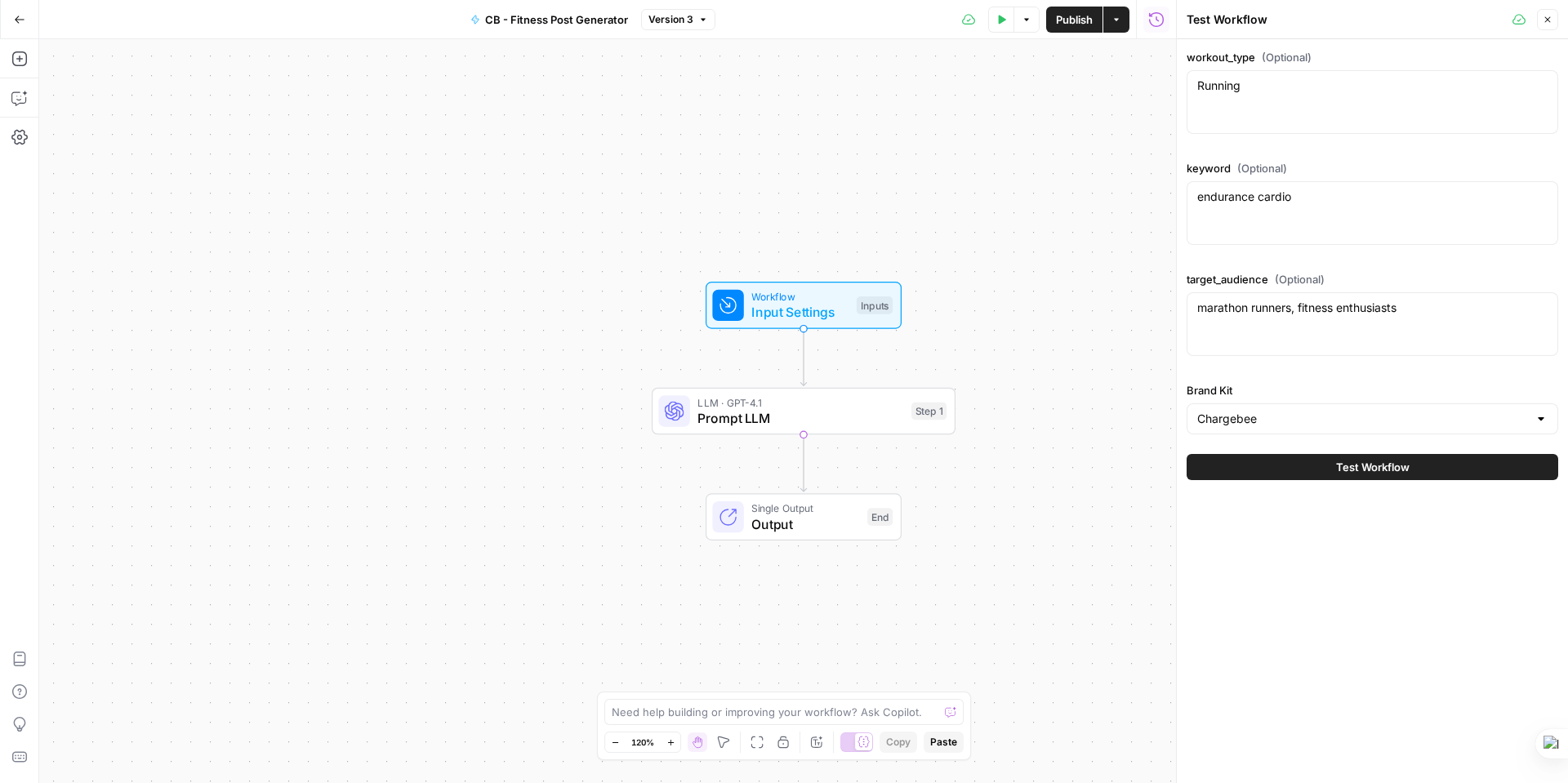
click at [1542, 16] on icon "button" at bounding box center [1547, 19] width 10 height 10
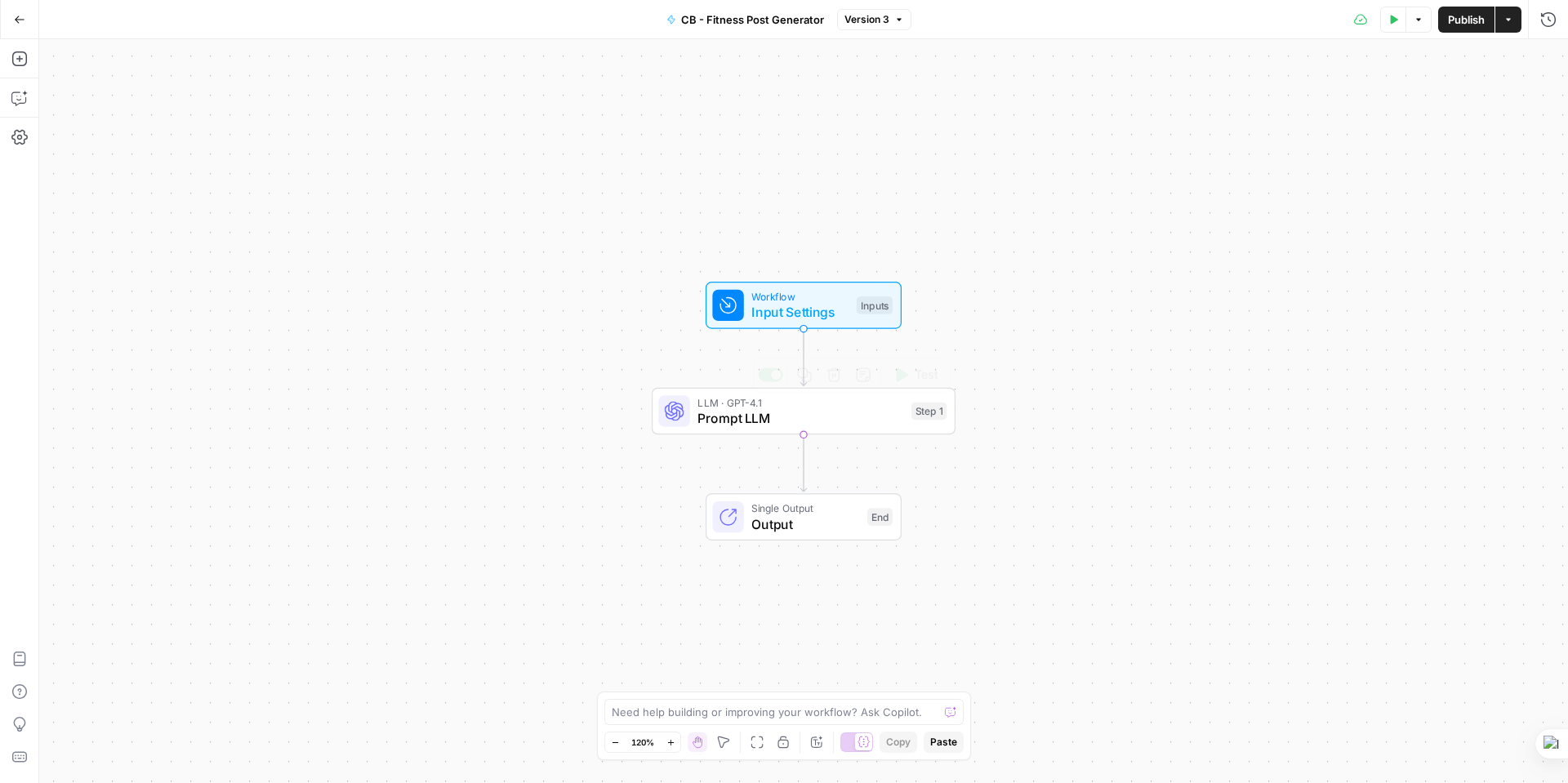
click at [810, 422] on span "Prompt LLM" at bounding box center [800, 417] width 205 height 19
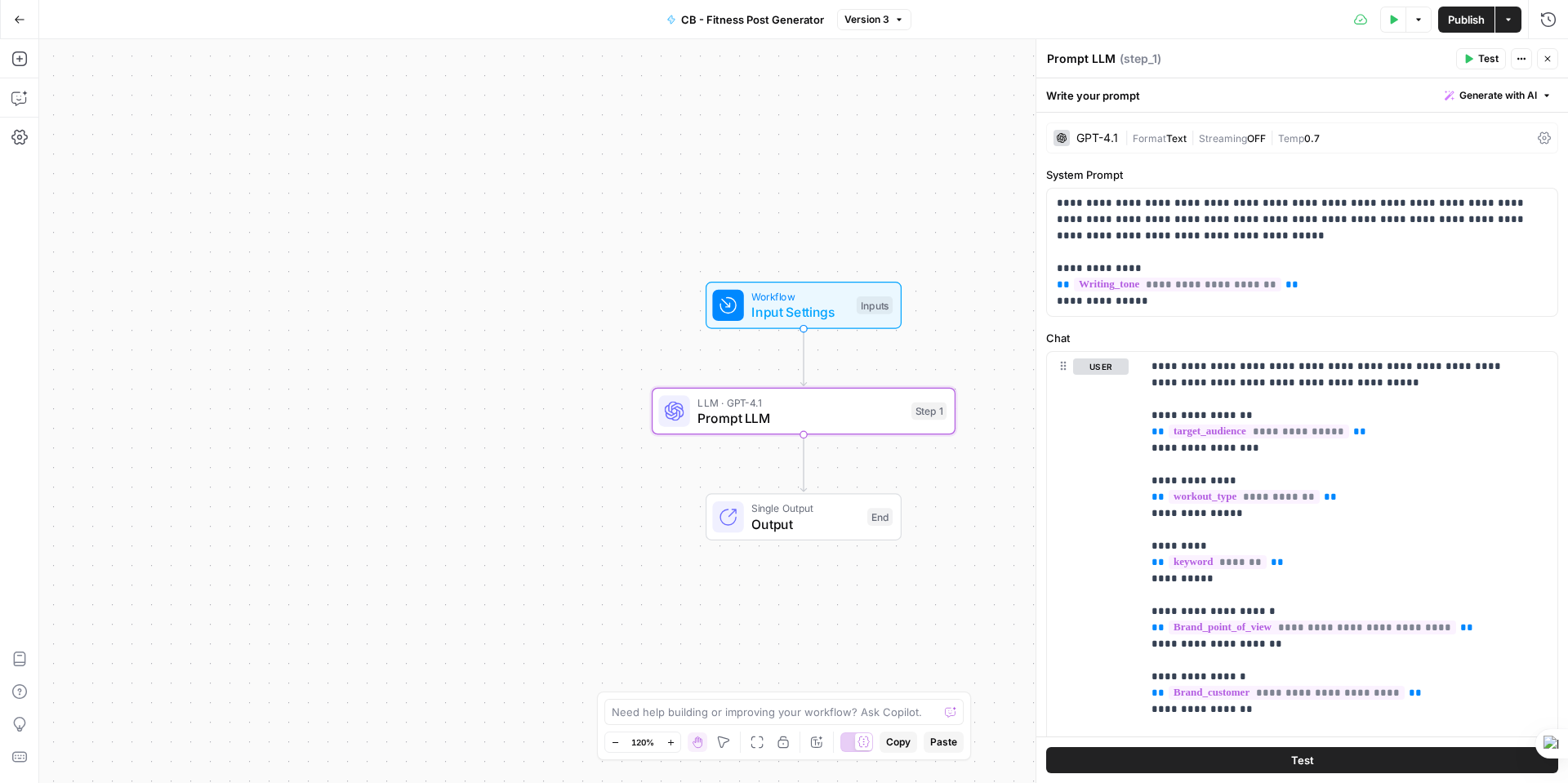
click at [1487, 56] on span "Test" at bounding box center [1489, 58] width 20 height 15
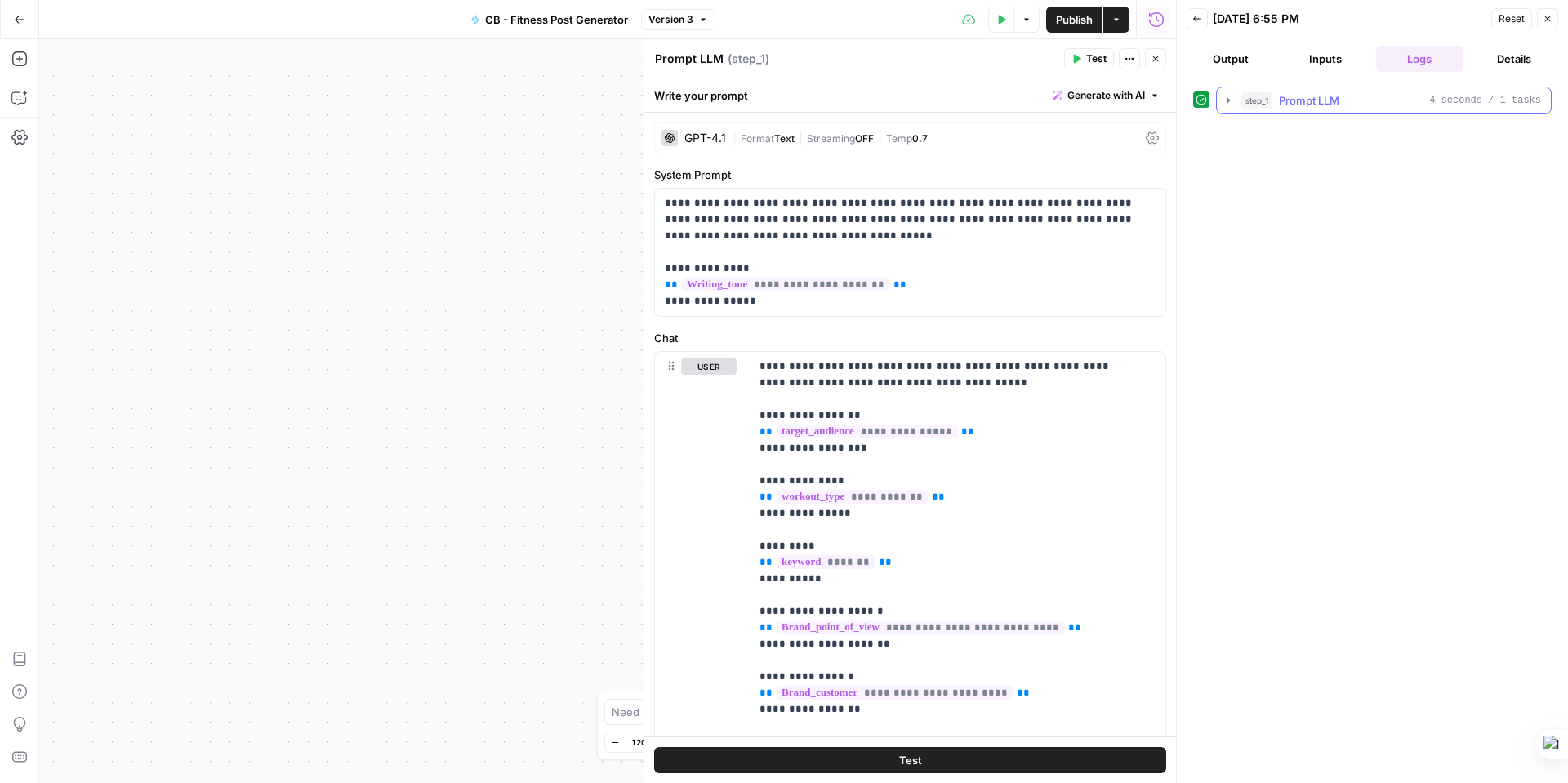
click at [1229, 97] on icon "button" at bounding box center [1228, 100] width 13 height 13
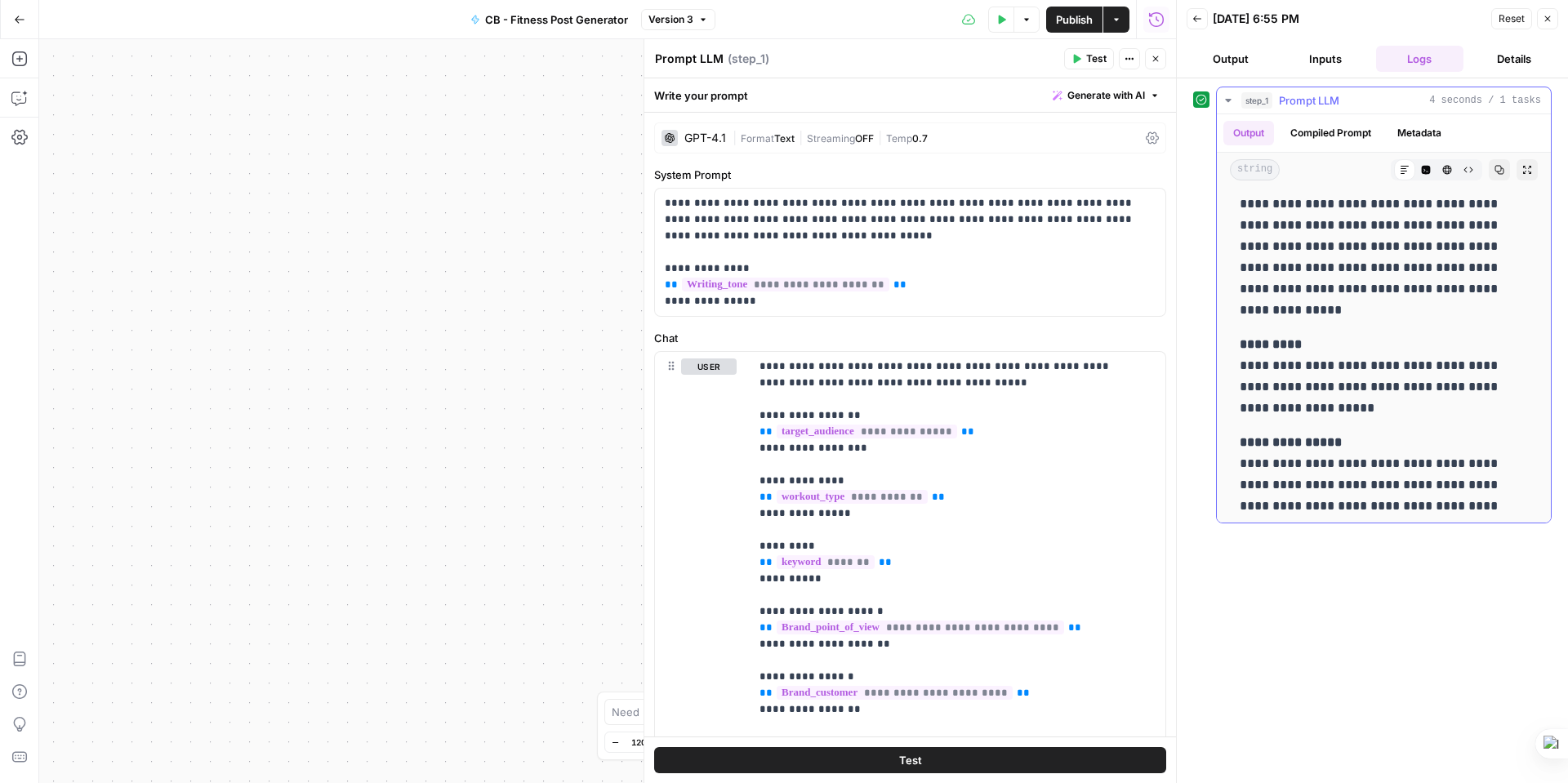
scroll to position [183, 0]
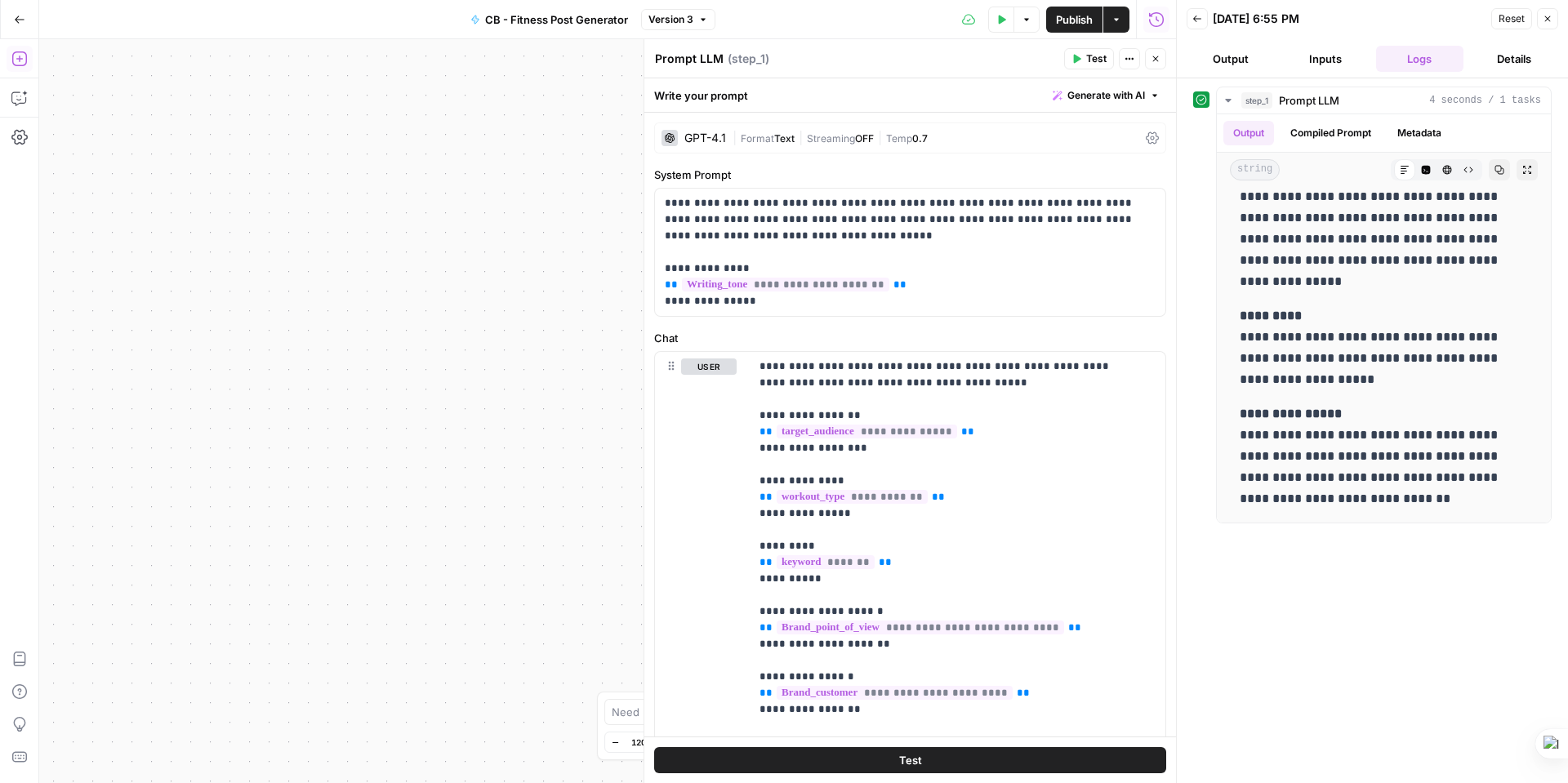
click at [16, 58] on icon "button" at bounding box center [20, 58] width 16 height 16
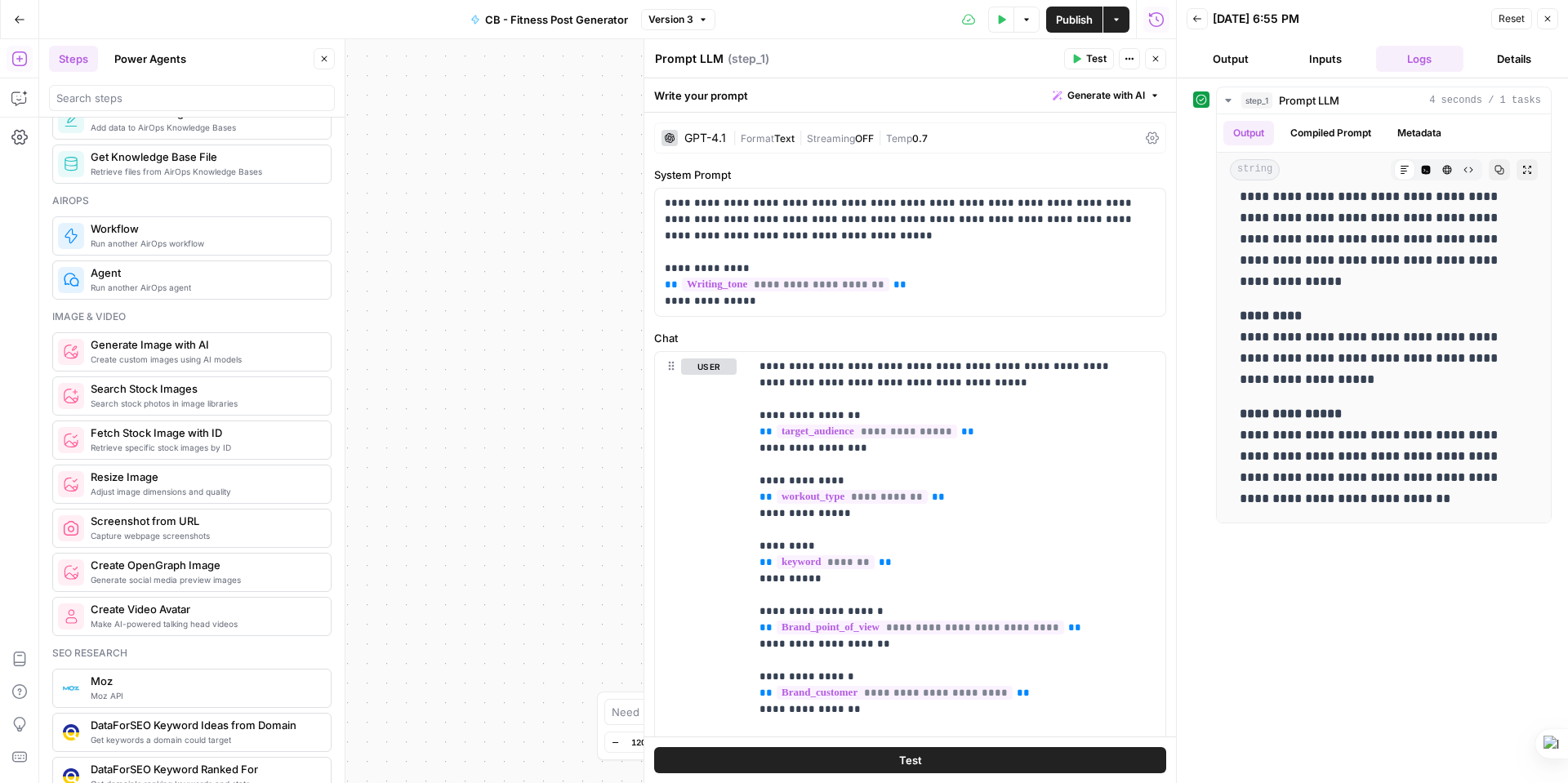
scroll to position [984, 0]
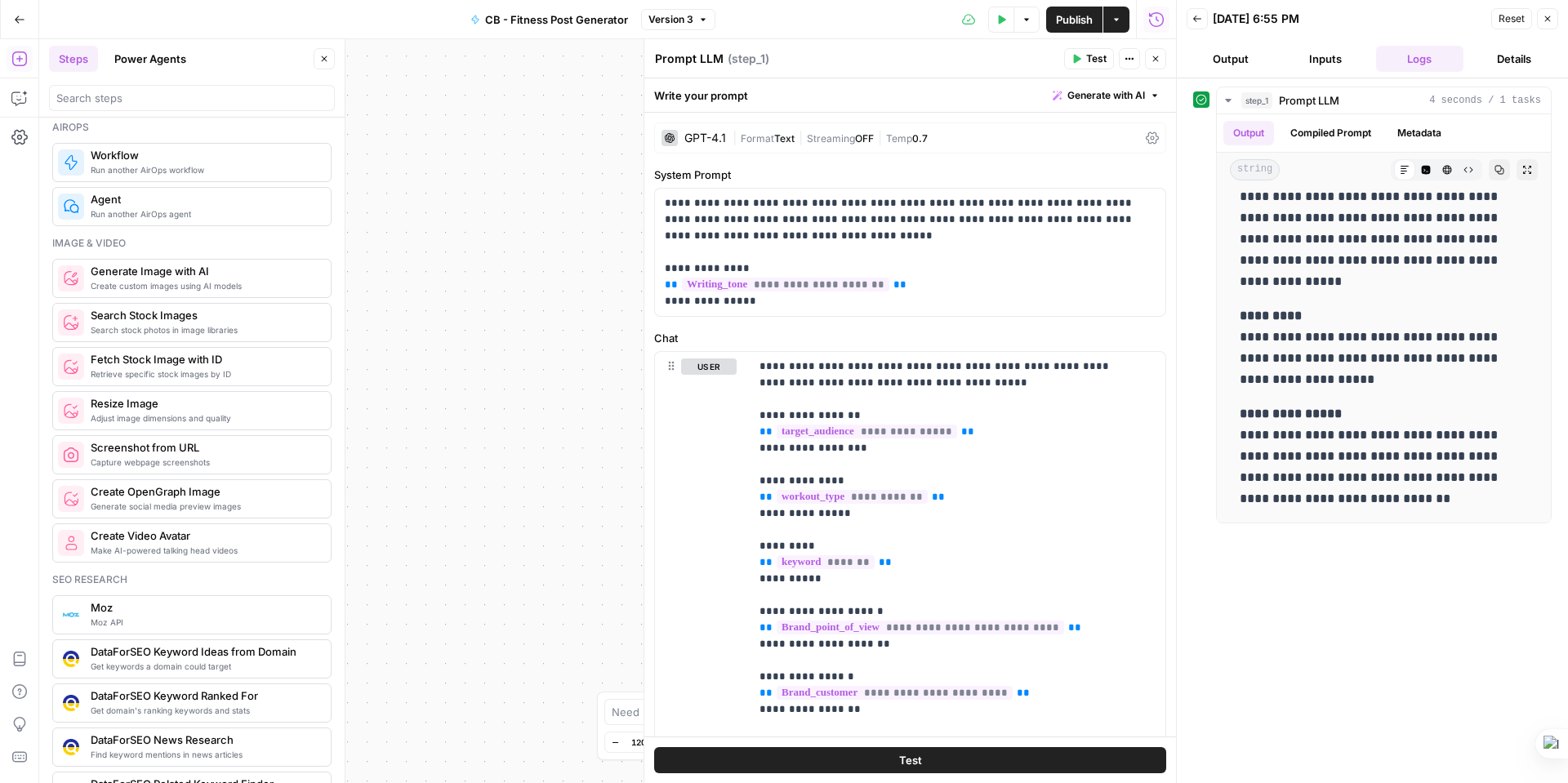
click at [137, 276] on span "Generate Image with AI" at bounding box center [204, 271] width 227 height 16
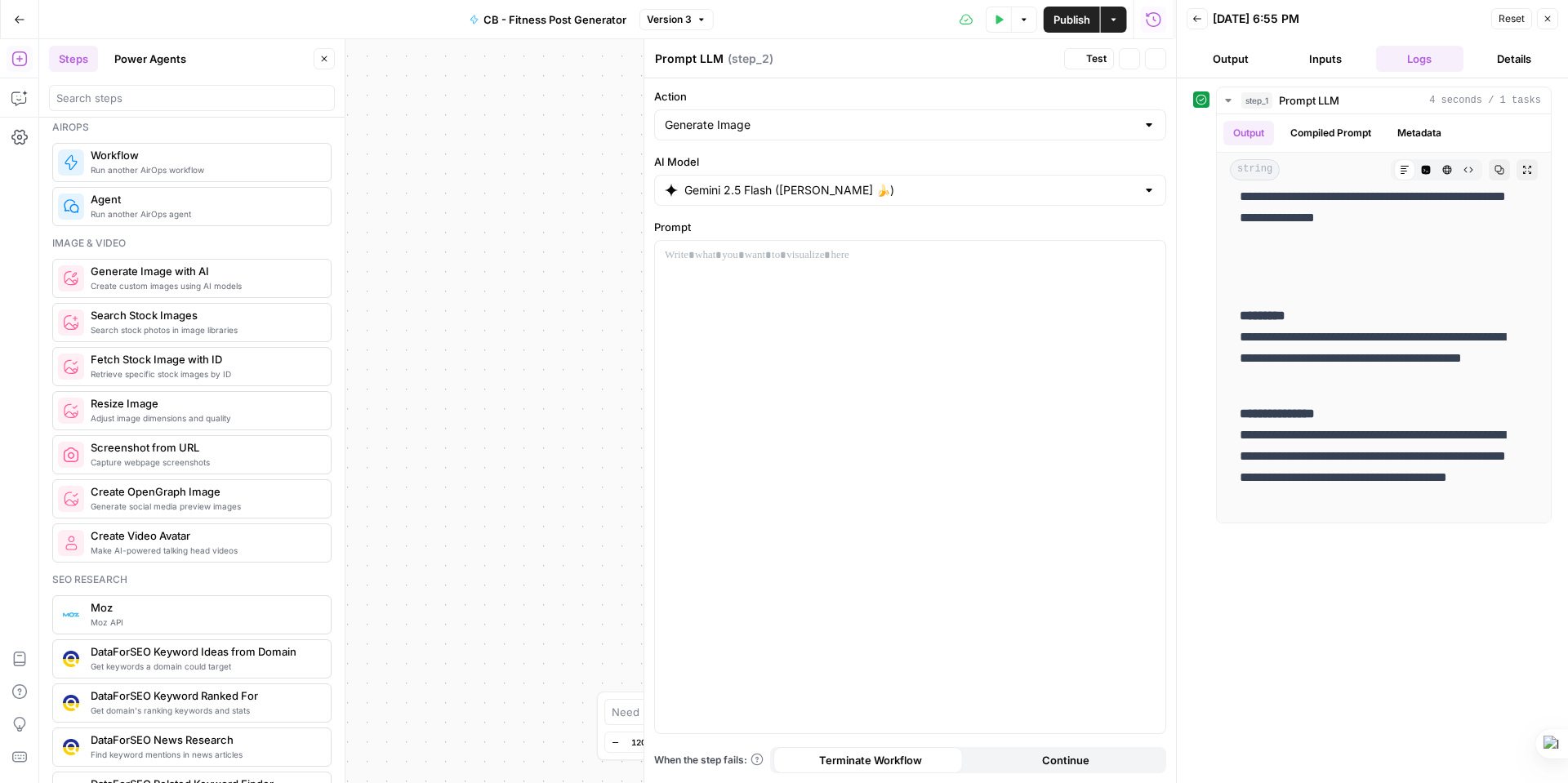
type textarea "Generate Image with AI"
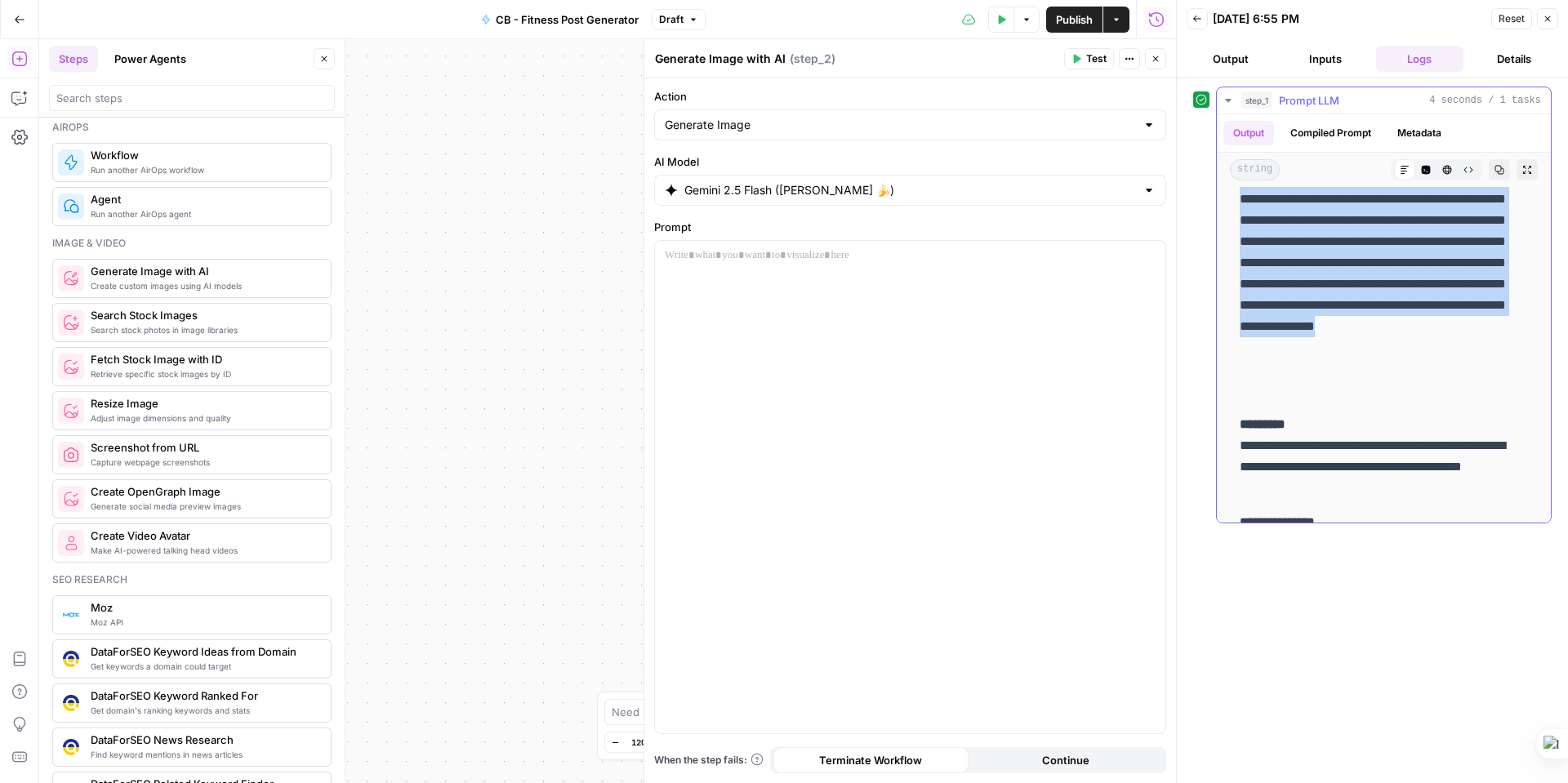
scroll to position [0, 0]
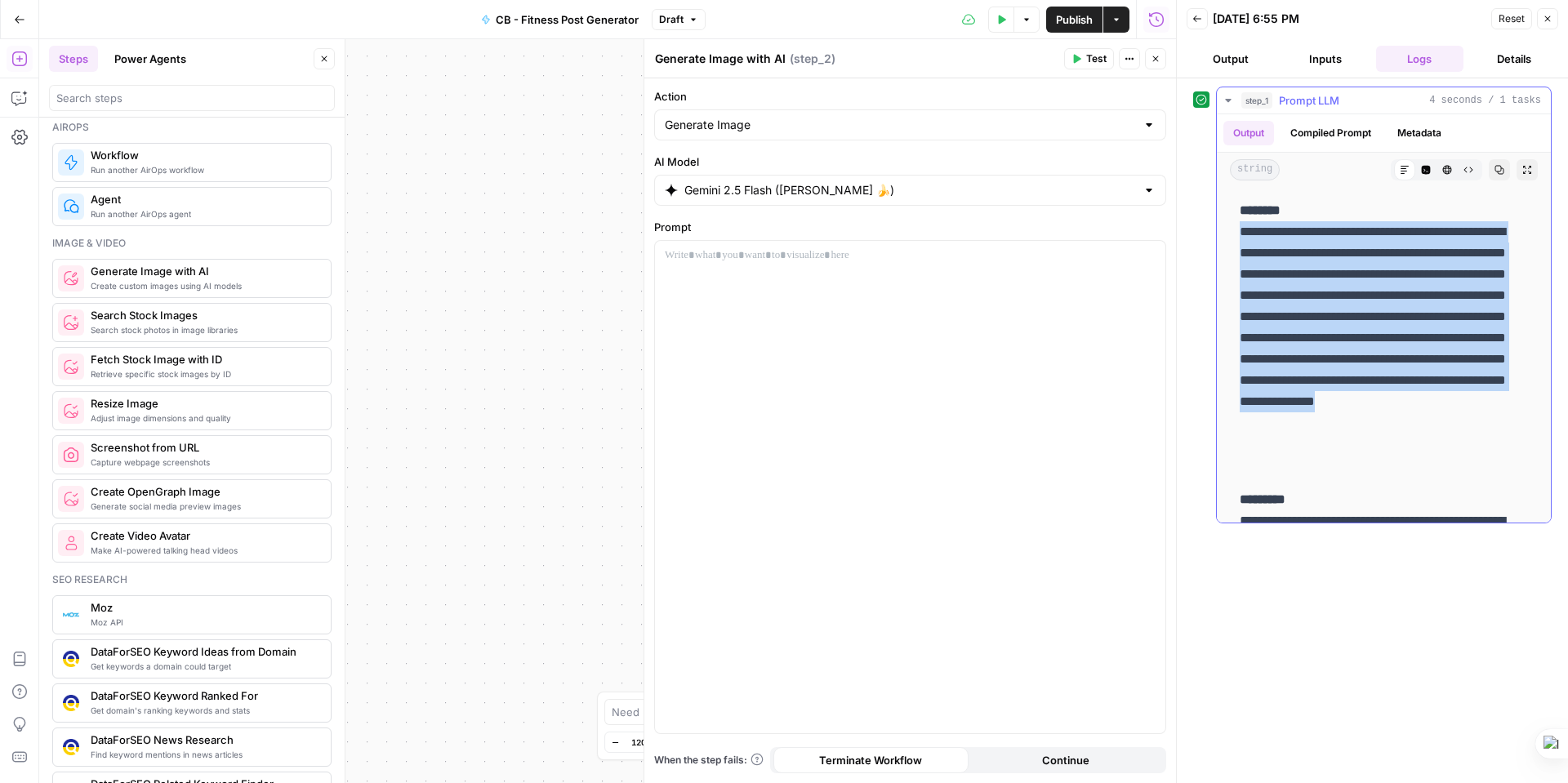
drag, startPoint x: 1303, startPoint y: 286, endPoint x: 1235, endPoint y: 233, distance: 86.2
click at [1235, 233] on div "**********" at bounding box center [1384, 446] width 308 height 506
copy p "**********"
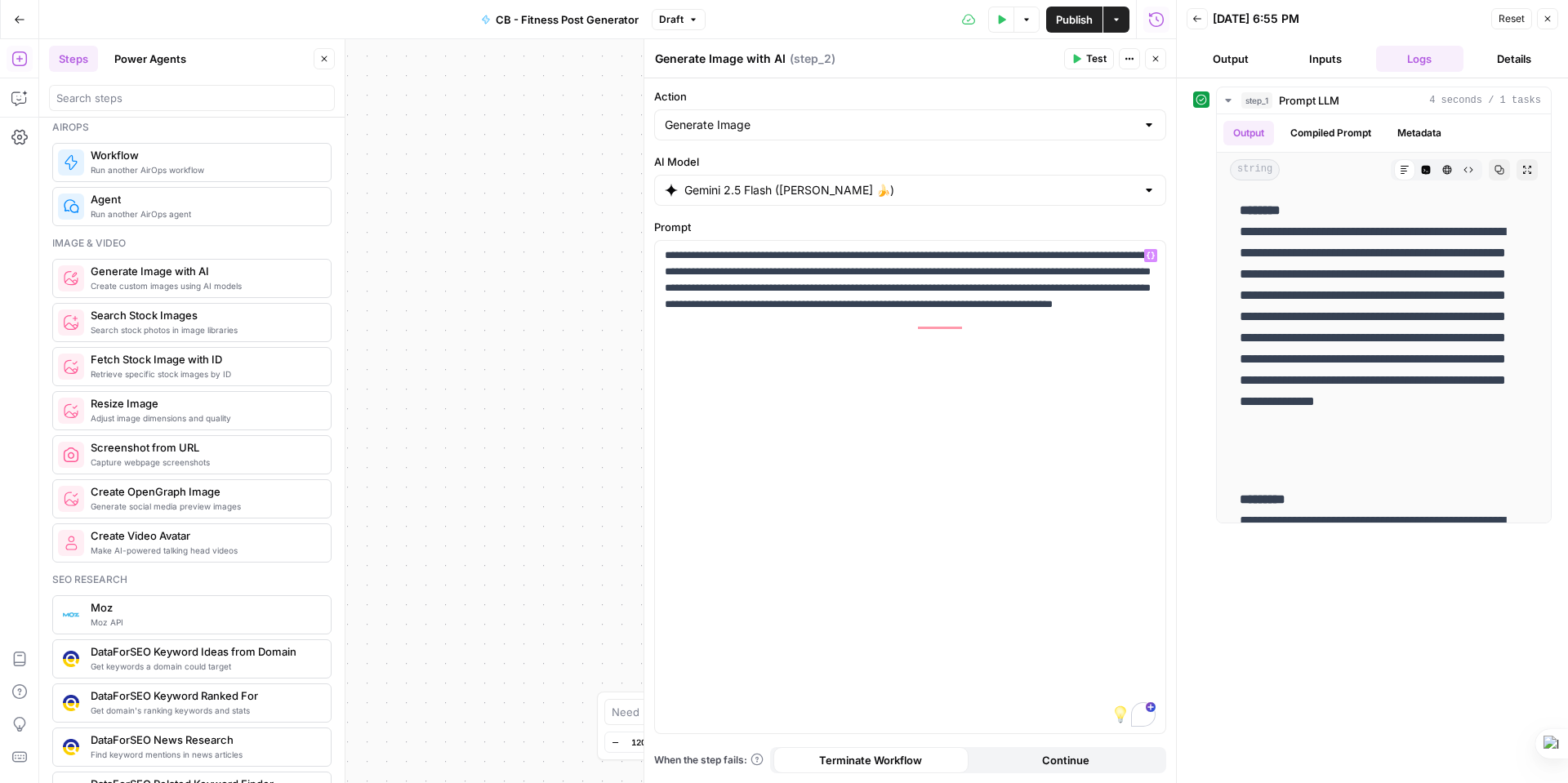
click at [1084, 58] on button "Test" at bounding box center [1089, 58] width 50 height 21
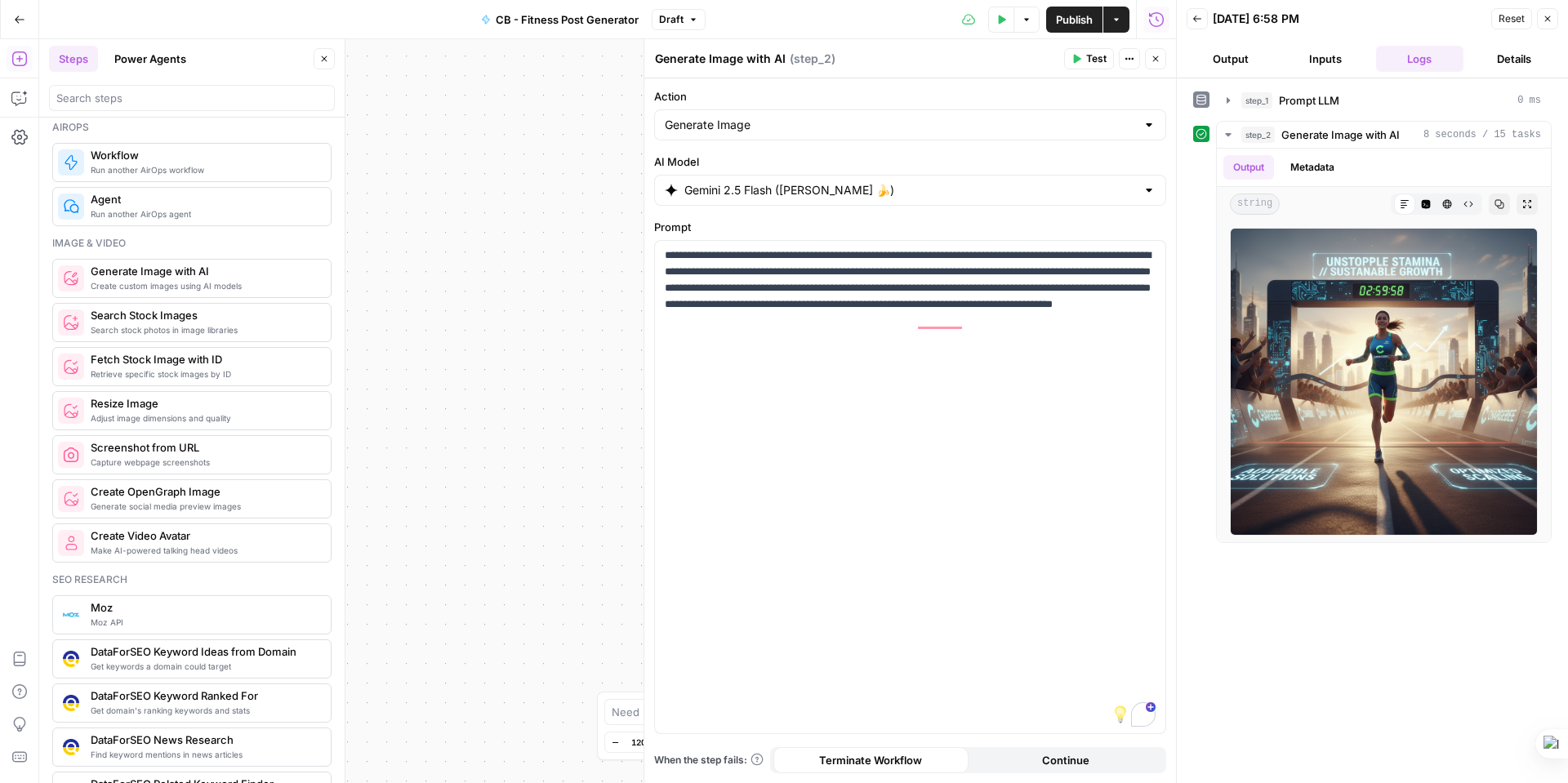
click at [1145, 132] on div at bounding box center [1149, 125] width 13 height 16
click at [704, 211] on span "Generate Variations" at bounding box center [906, 212] width 477 height 16
type input "Generate Variations"
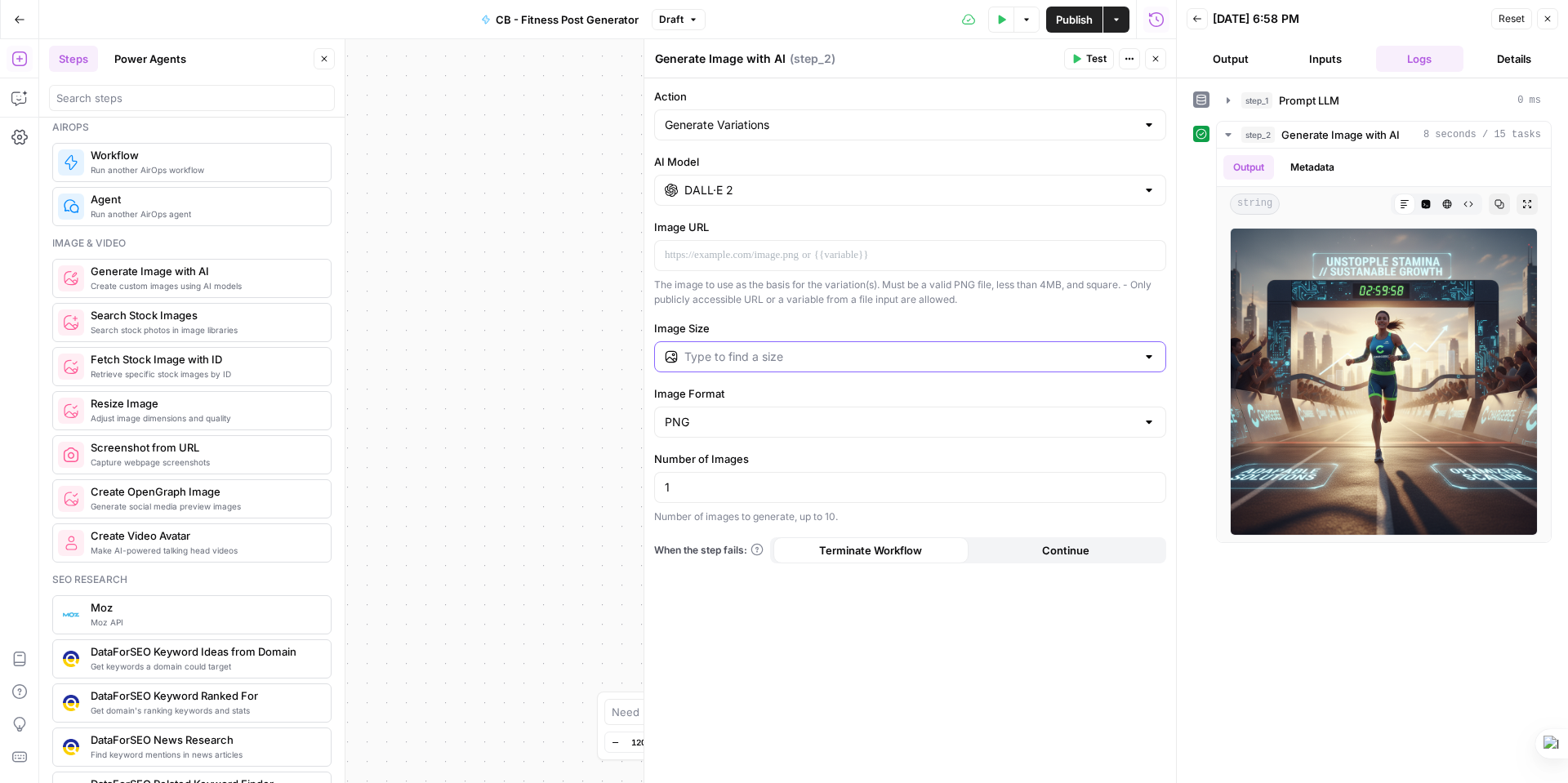
click at [719, 359] on input "Image Size" at bounding box center [910, 357] width 452 height 16
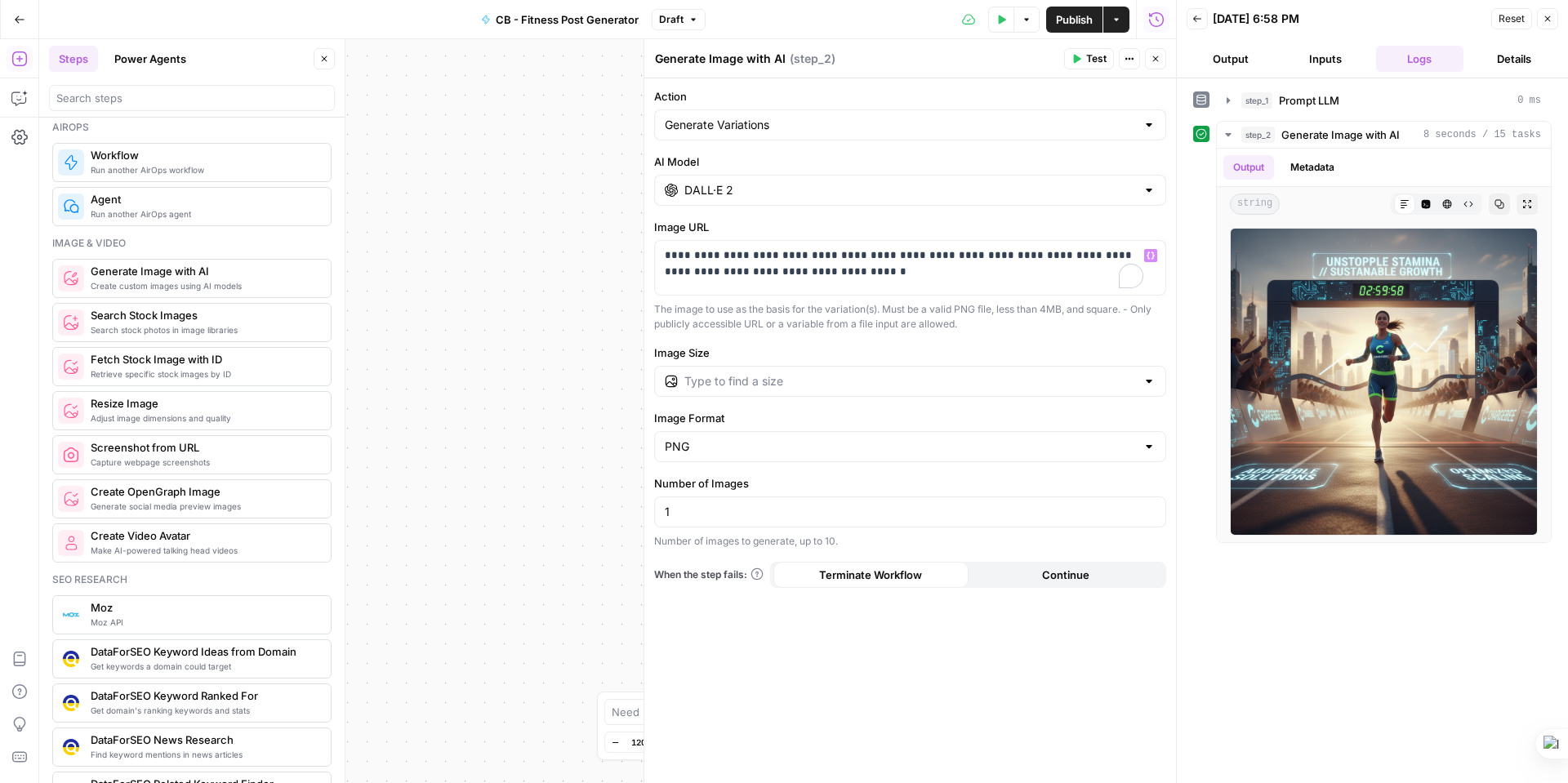
click at [964, 105] on div "Action Generate Variations" at bounding box center [910, 114] width 512 height 52
click at [724, 439] on input "Image Format" at bounding box center [900, 446] width 471 height 16
click at [680, 508] on span "JPEG" at bounding box center [906, 510] width 477 height 16
type input "JPEG"
click at [681, 508] on input "1" at bounding box center [910, 512] width 491 height 16
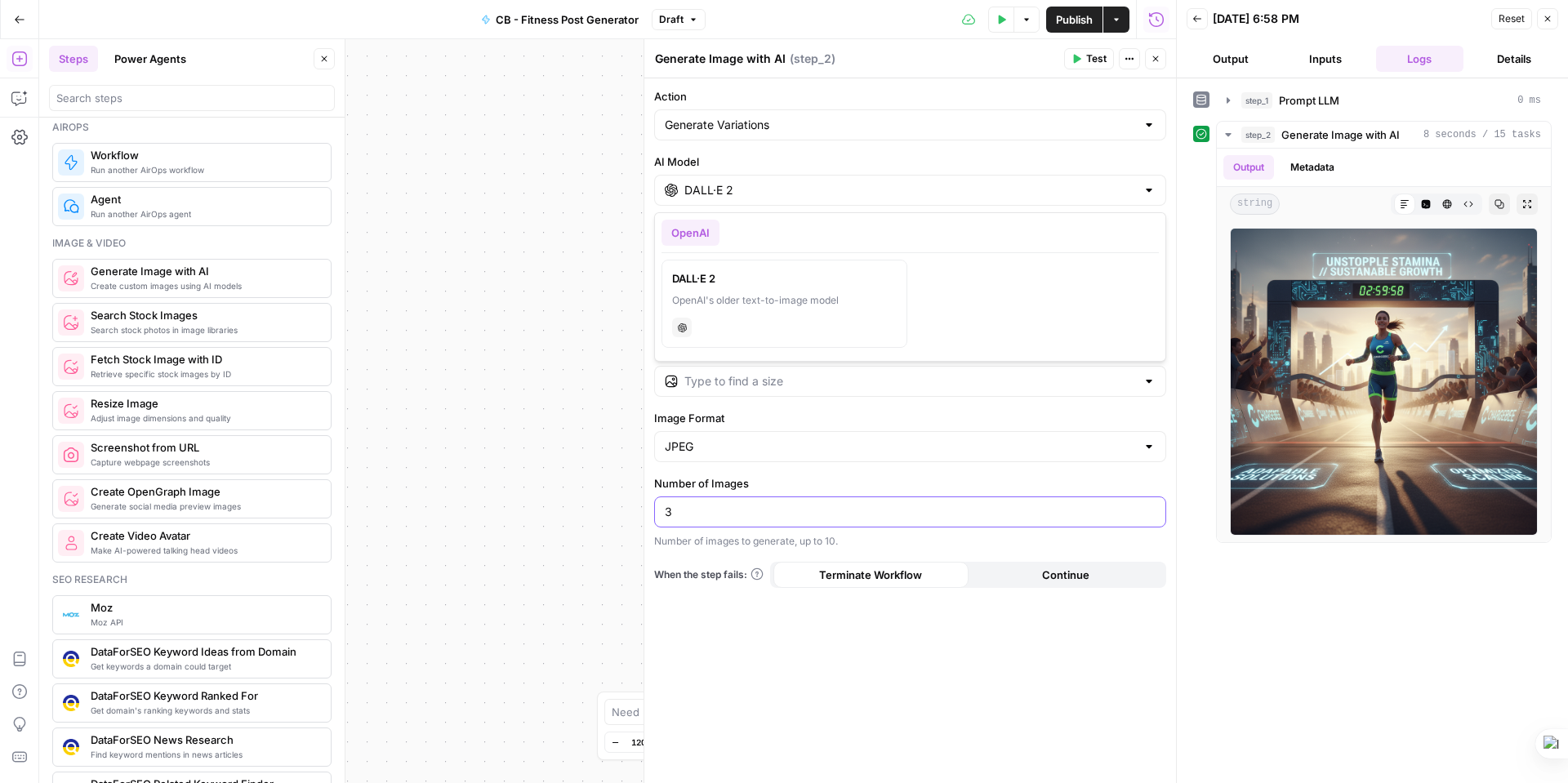
click at [1076, 187] on input "DALL·E 2" at bounding box center [910, 191] width 452 height 16
type input "3"
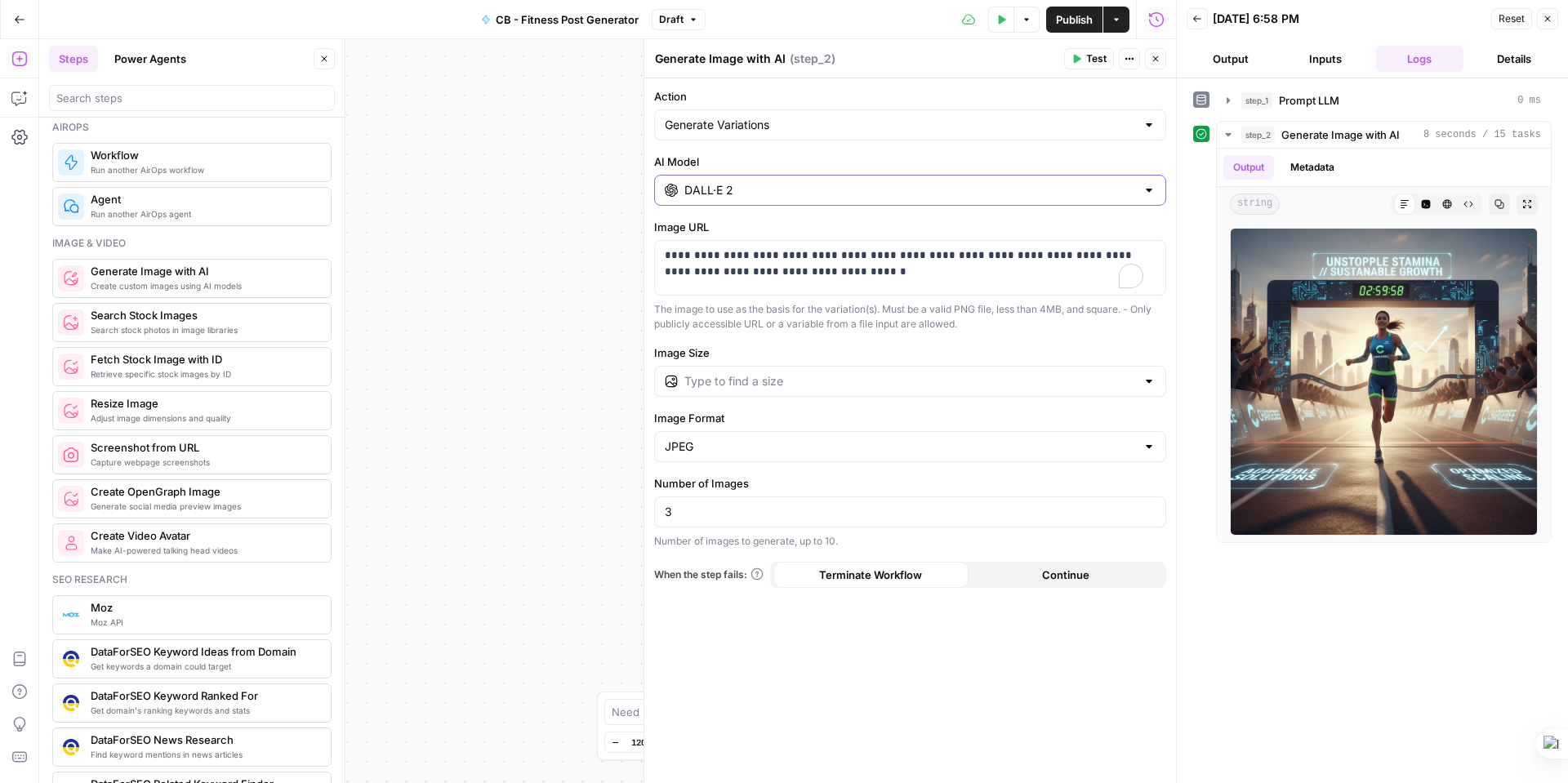
click at [1077, 186] on input "DALL·E 2" at bounding box center [910, 191] width 452 height 16
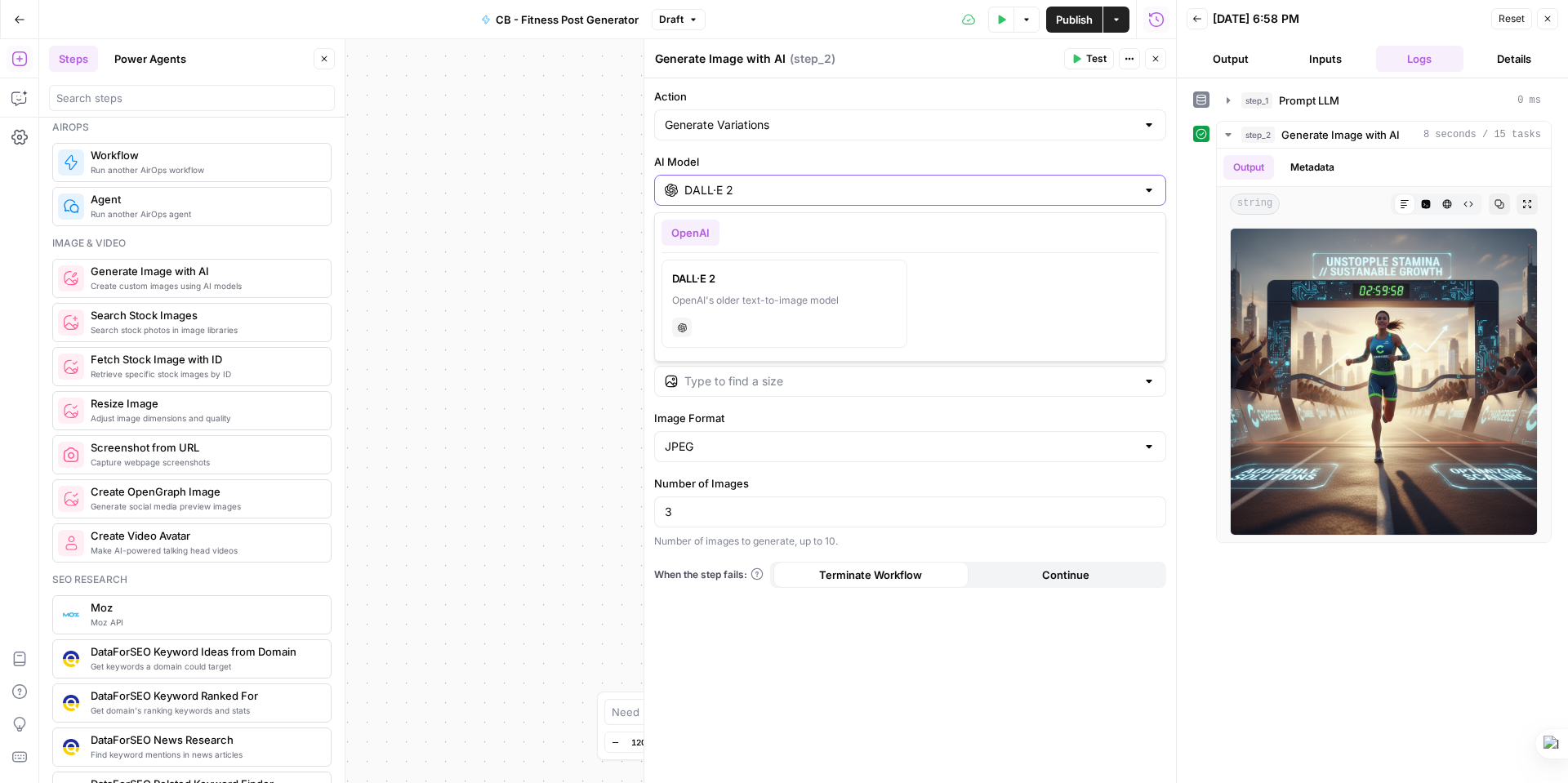
click at [1077, 186] on input "DALL·E 2" at bounding box center [910, 191] width 452 height 16
click at [698, 298] on div "OpenAI's older text-to-image model" at bounding box center [784, 300] width 225 height 15
click at [1044, 151] on div "**********" at bounding box center [910, 431] width 532 height 705
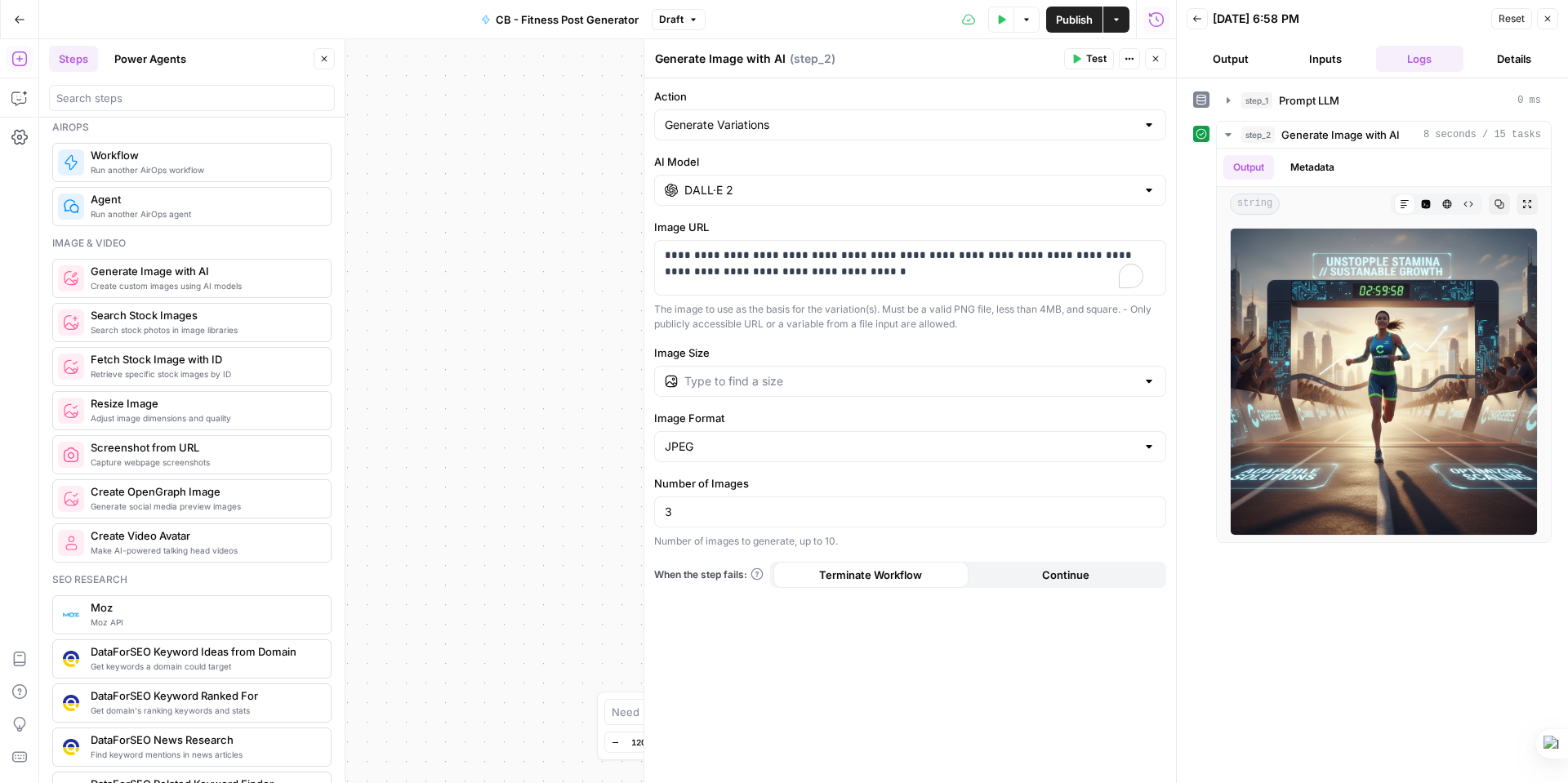
click at [1092, 60] on span "Test" at bounding box center [1096, 58] width 20 height 15
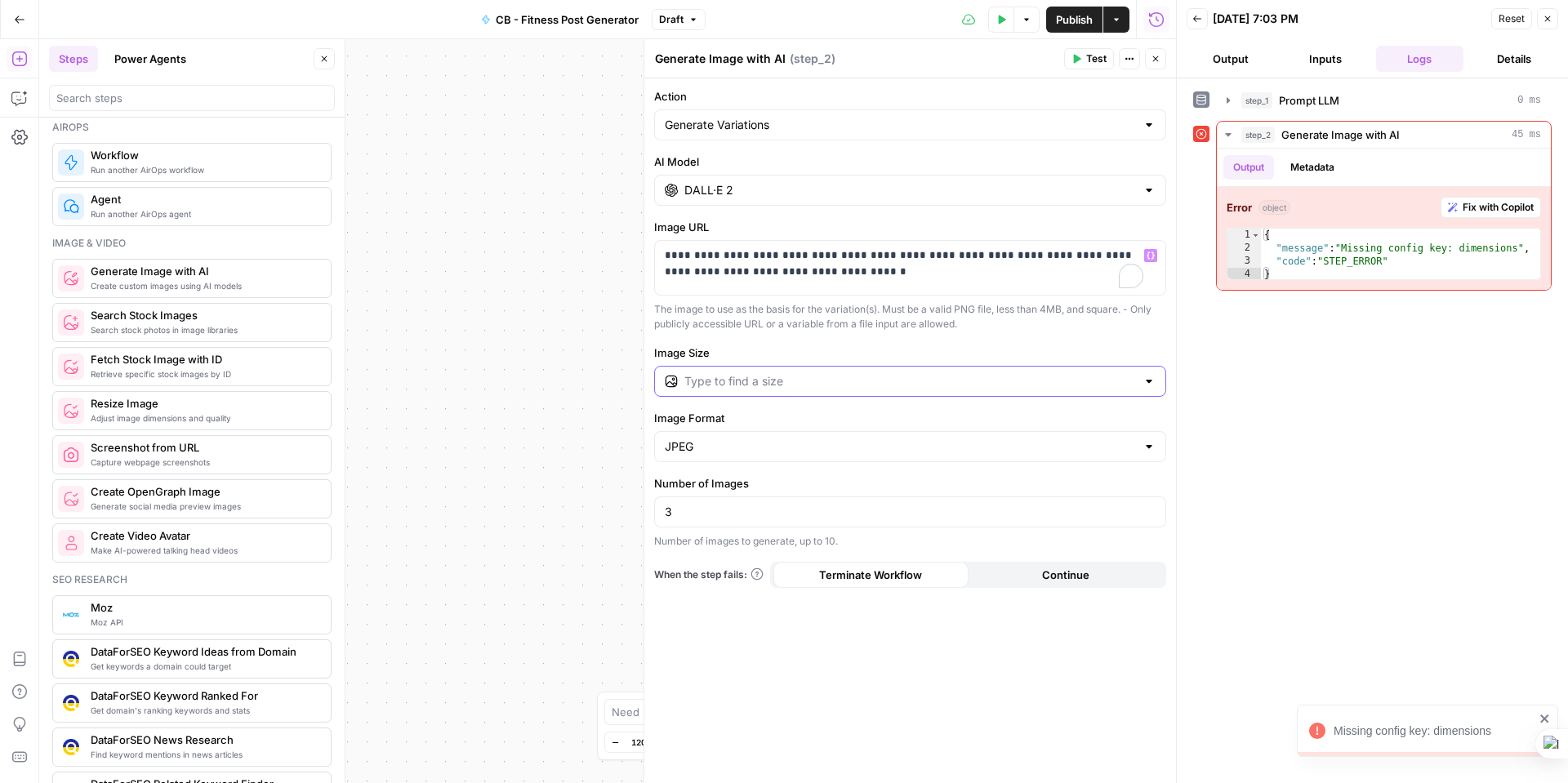
click at [685, 378] on input "Image Size" at bounding box center [910, 381] width 452 height 16
click at [702, 441] on span "512×512" at bounding box center [906, 445] width 477 height 16
type input "512×512"
click at [1088, 60] on span "Test" at bounding box center [1096, 58] width 20 height 15
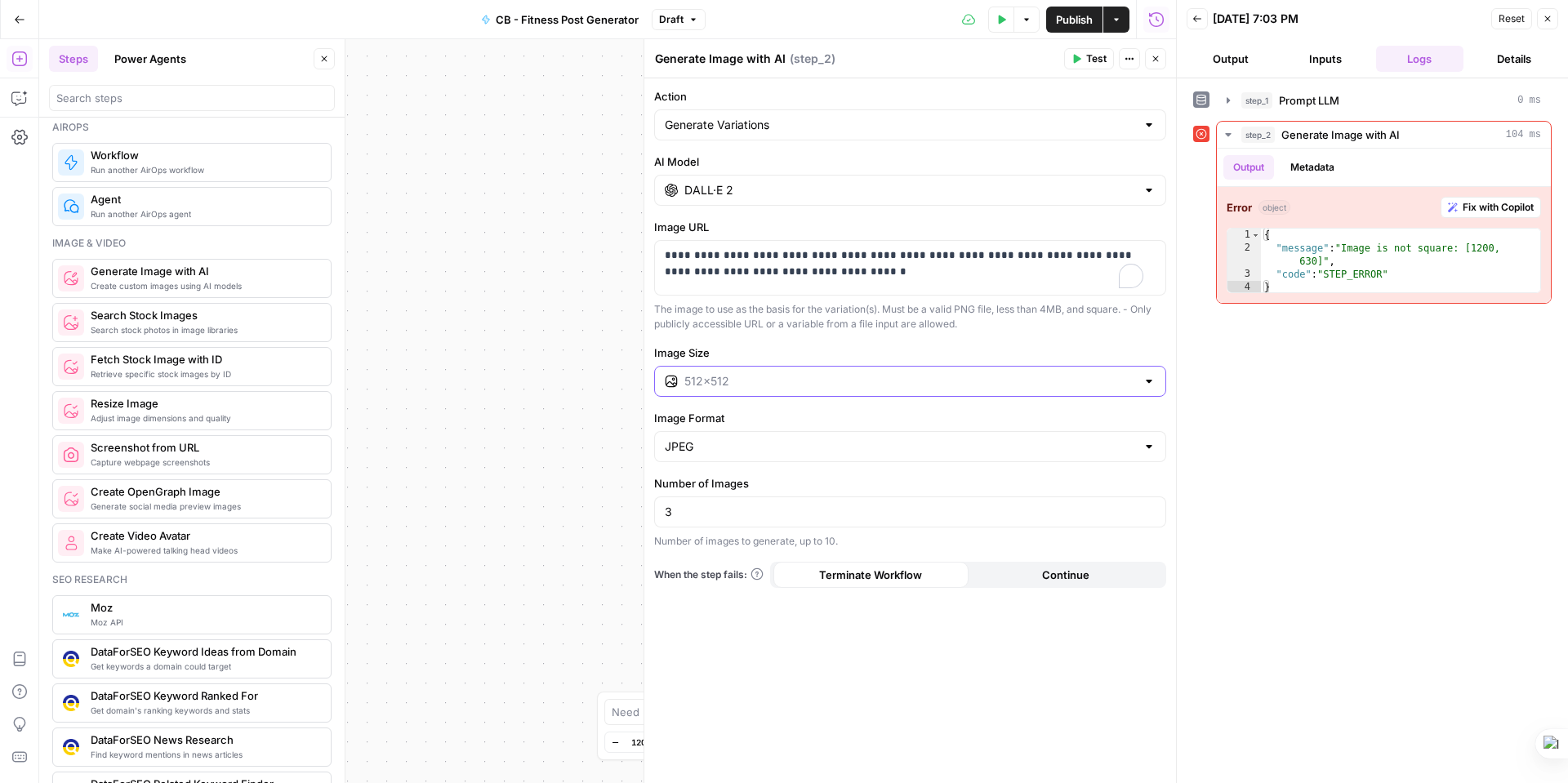
click at [736, 377] on input "Image Size" at bounding box center [910, 381] width 452 height 16
click at [751, 382] on input "Image Size" at bounding box center [910, 381] width 452 height 16
type input "512×512"
click at [814, 272] on p "**********" at bounding box center [904, 272] width 478 height 49
drag, startPoint x: 802, startPoint y: 287, endPoint x: 650, endPoint y: 226, distance: 163.8
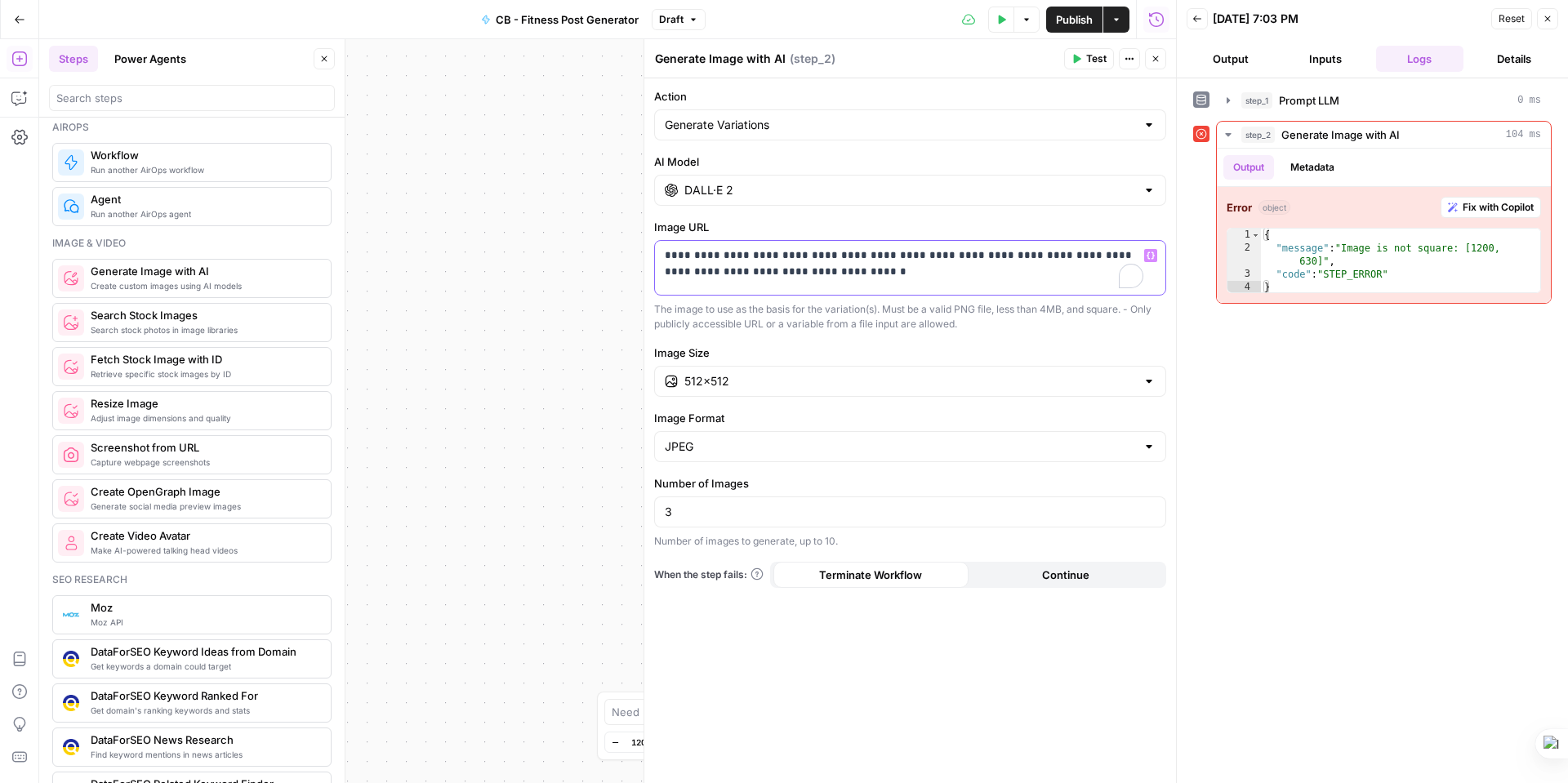
click at [651, 224] on div "**********" at bounding box center [909, 411] width 532 height 744
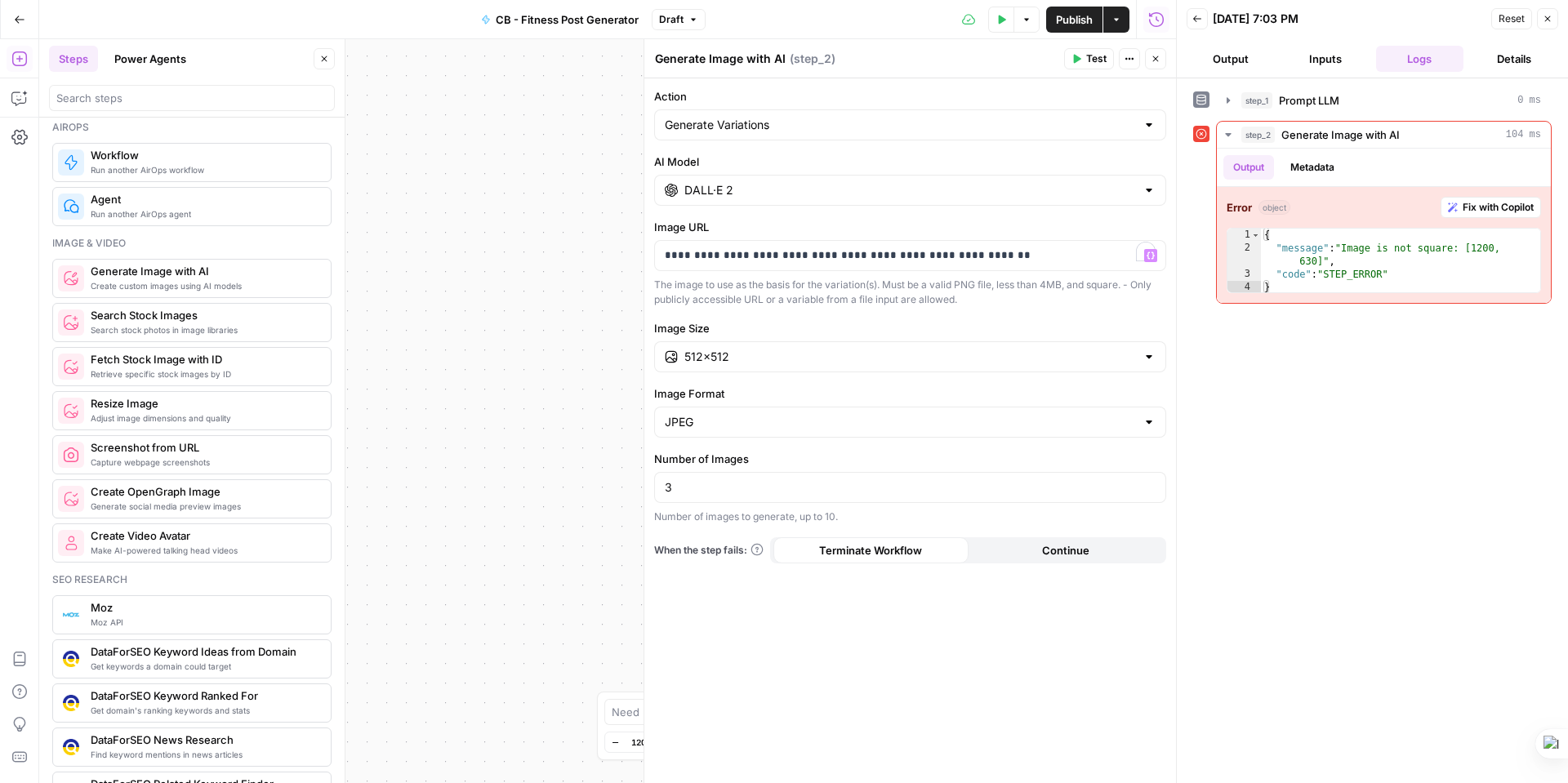
click at [1083, 54] on button "Test" at bounding box center [1089, 58] width 50 height 21
click at [976, 129] on input "Action" at bounding box center [900, 125] width 471 height 16
click at [729, 185] on span "Edit Image" at bounding box center [906, 189] width 477 height 16
type input "Edit Image"
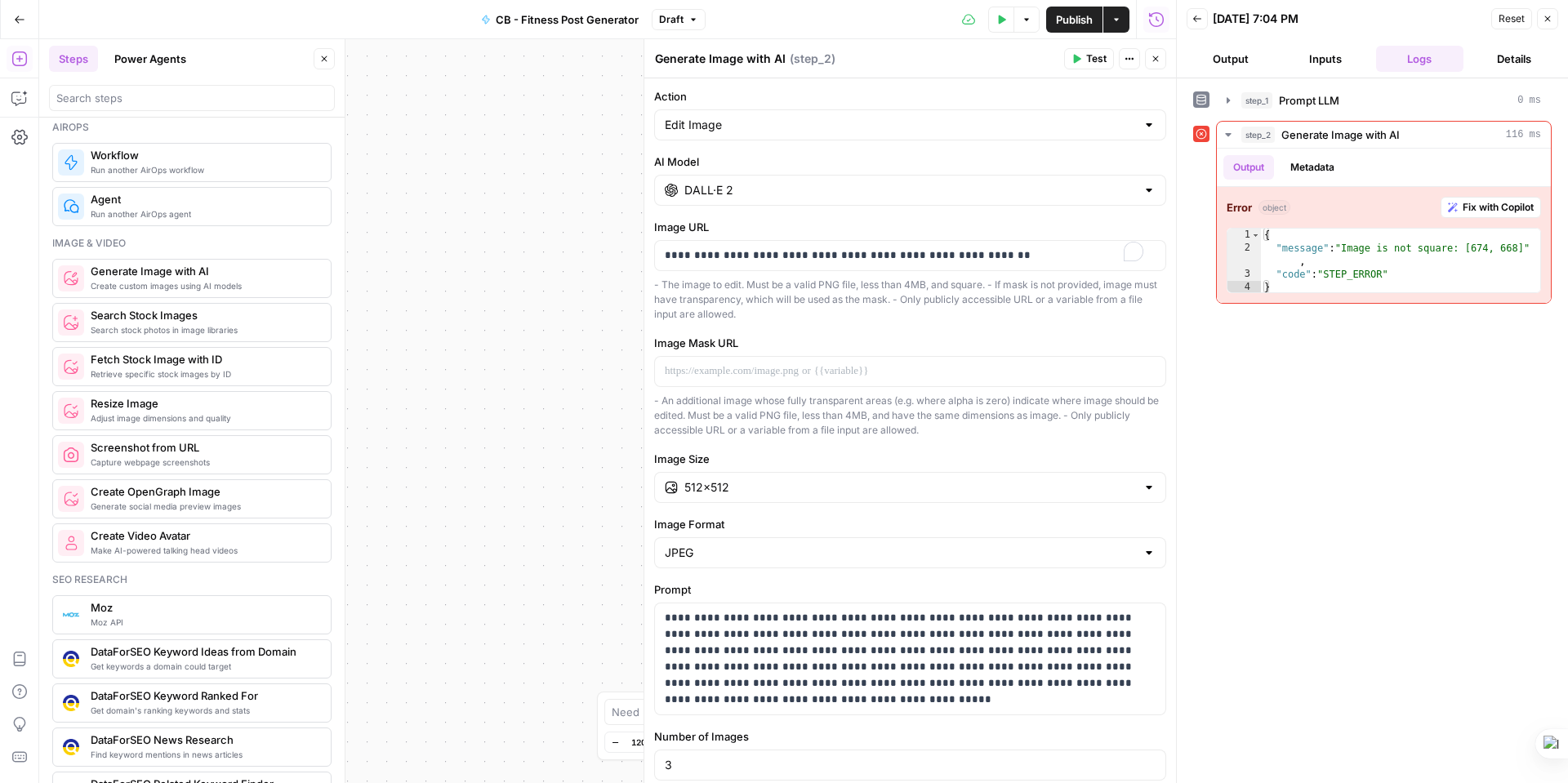
click at [1090, 61] on span "Test" at bounding box center [1096, 58] width 20 height 15
drag, startPoint x: 1029, startPoint y: 261, endPoint x: 603, endPoint y: 239, distance: 426.6
click at [603, 239] on body "**********" at bounding box center [784, 392] width 1568 height 783
click at [710, 253] on p "**********" at bounding box center [904, 256] width 478 height 16
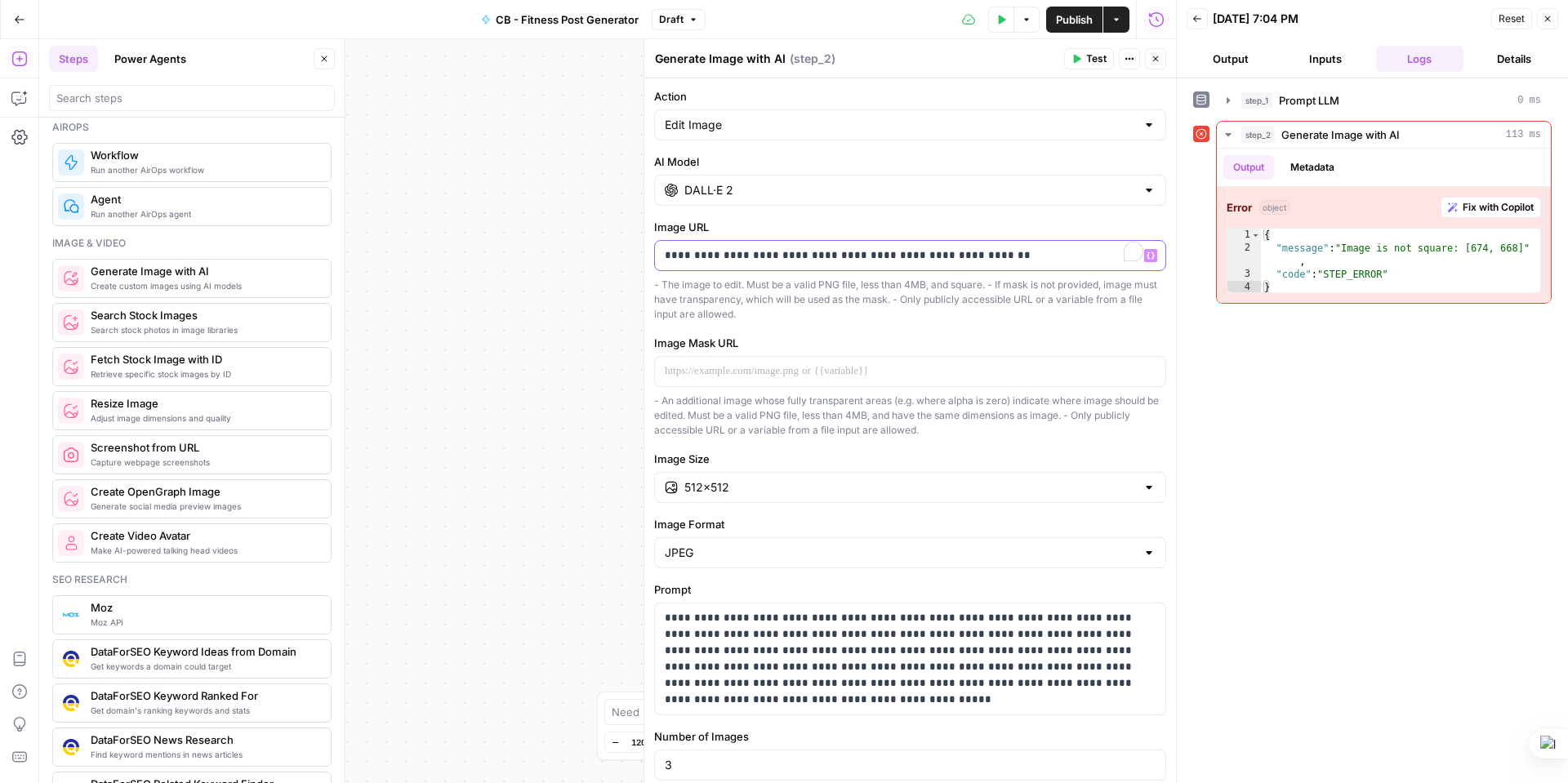
click at [710, 253] on p "**********" at bounding box center [904, 256] width 478 height 16
click at [1088, 57] on span "Test" at bounding box center [1096, 58] width 20 height 15
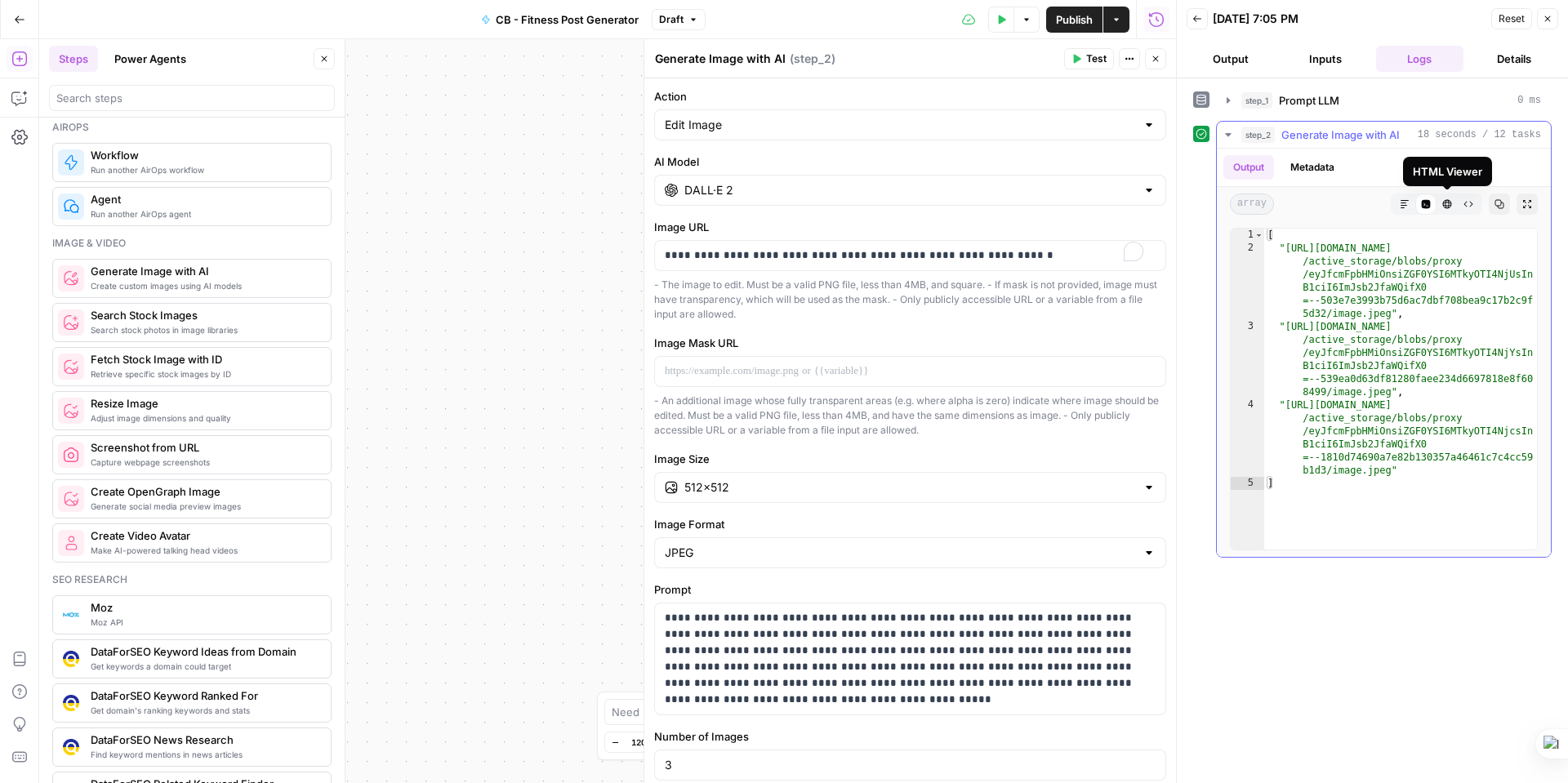
click at [1447, 199] on icon "button" at bounding box center [1447, 204] width 10 height 10
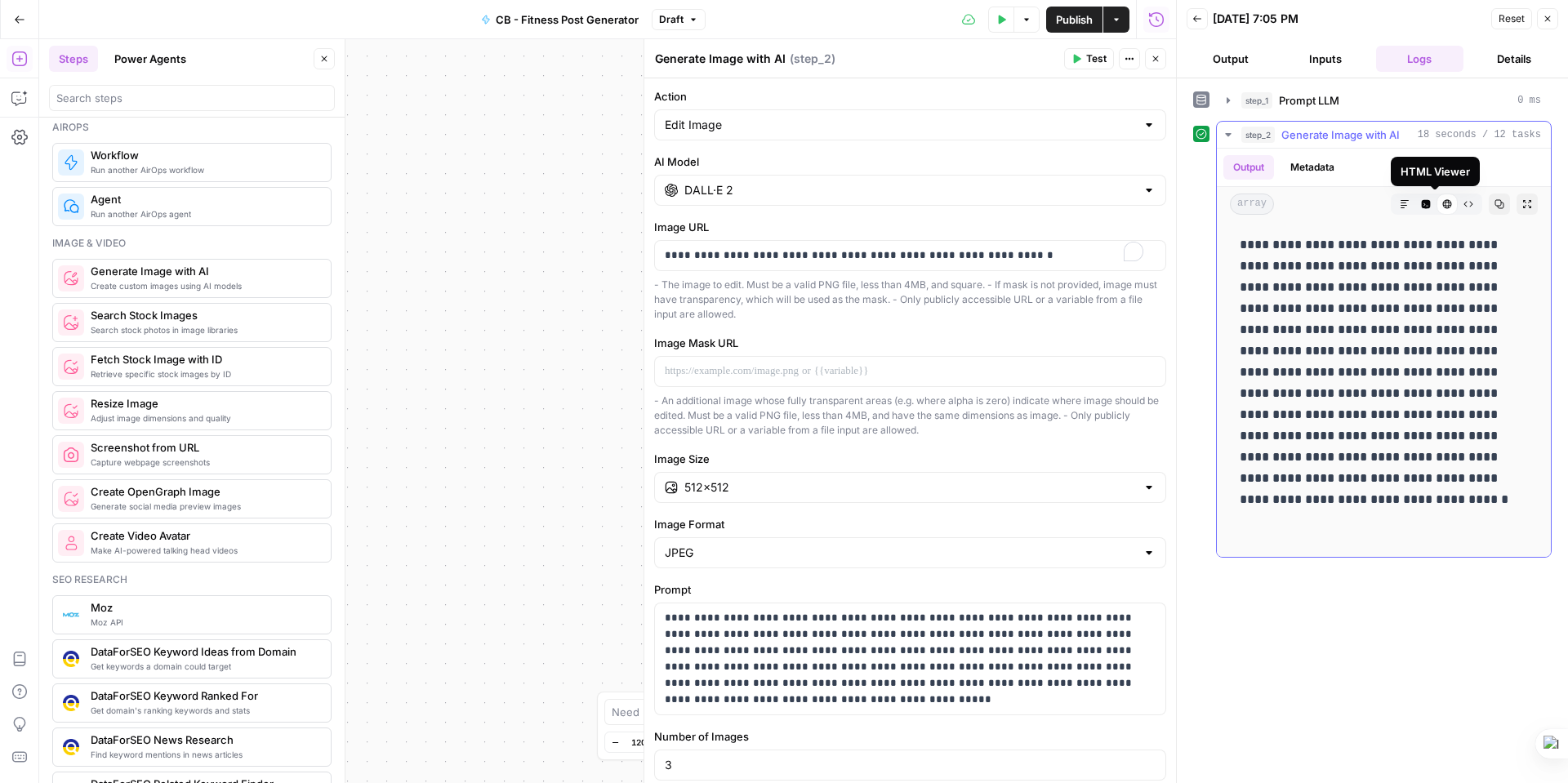
click at [1442, 205] on icon at bounding box center [1447, 204] width 10 height 10
click at [1422, 205] on icon "button" at bounding box center [1427, 204] width 9 height 9
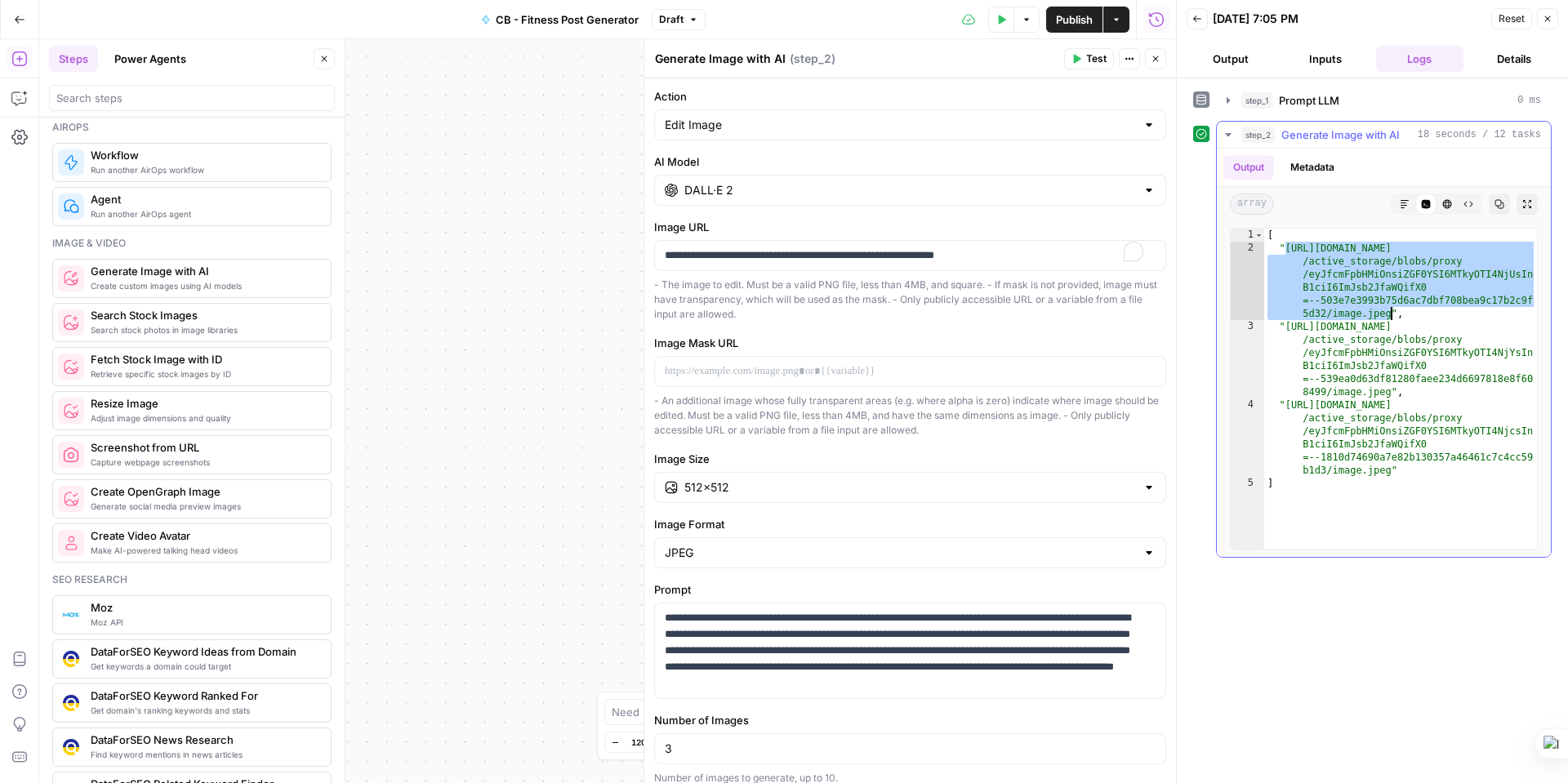
drag, startPoint x: 1284, startPoint y: 245, endPoint x: 1393, endPoint y: 318, distance: 131.2
click at [1393, 318] on div "[ "[URL][DOMAIN_NAME] /active_storage/blobs/proxy /eyJfcmFpbHMiOnsiZGF0YSI6MTky…" at bounding box center [1400, 402] width 273 height 347
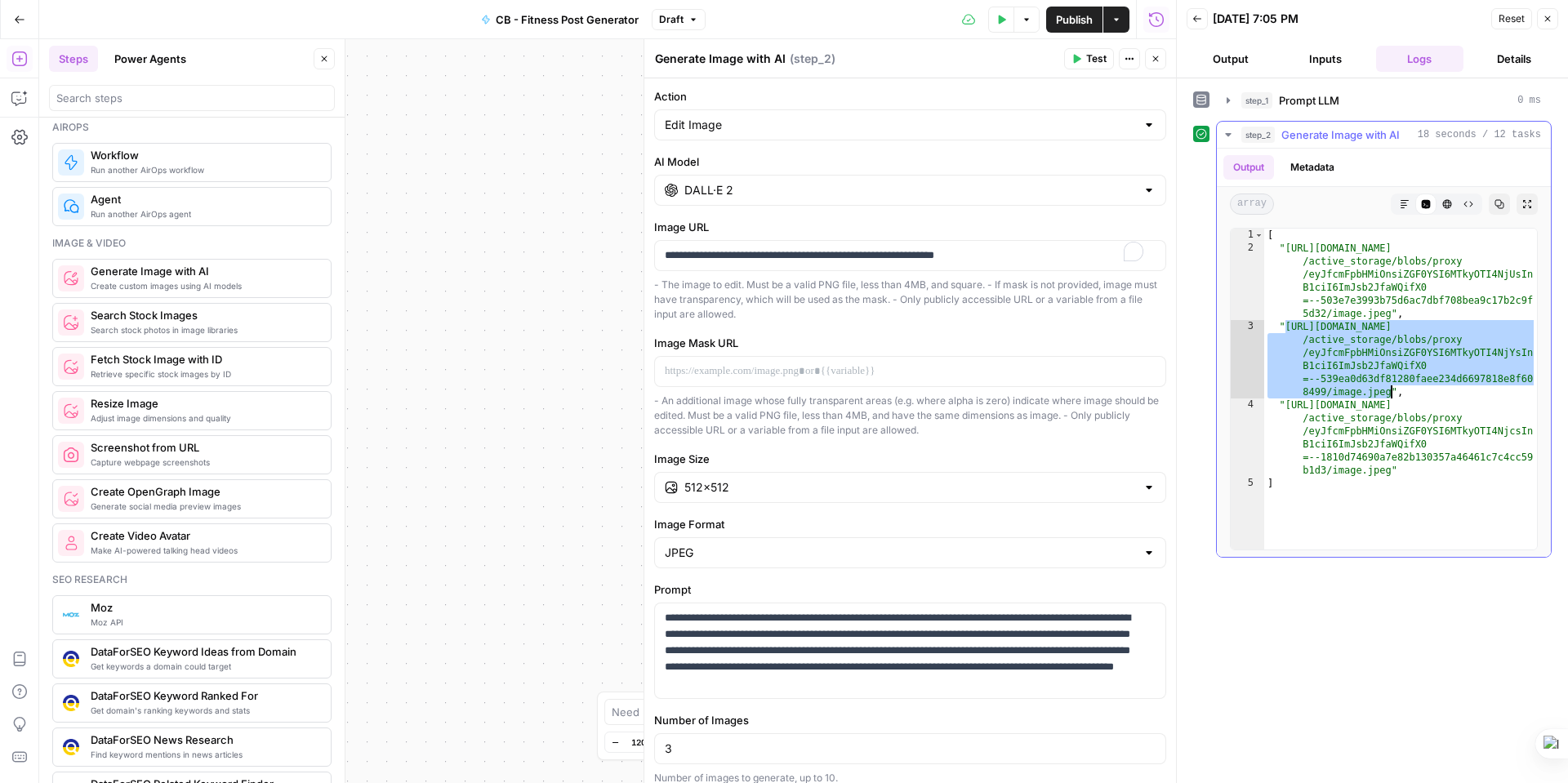
drag, startPoint x: 1285, startPoint y: 324, endPoint x: 1394, endPoint y: 387, distance: 125.9
click at [1394, 387] on div "[ "[URL][DOMAIN_NAME] /active_storage/blobs/proxy /eyJfcmFpbHMiOnsiZGF0YSI6MTky…" at bounding box center [1400, 402] width 273 height 347
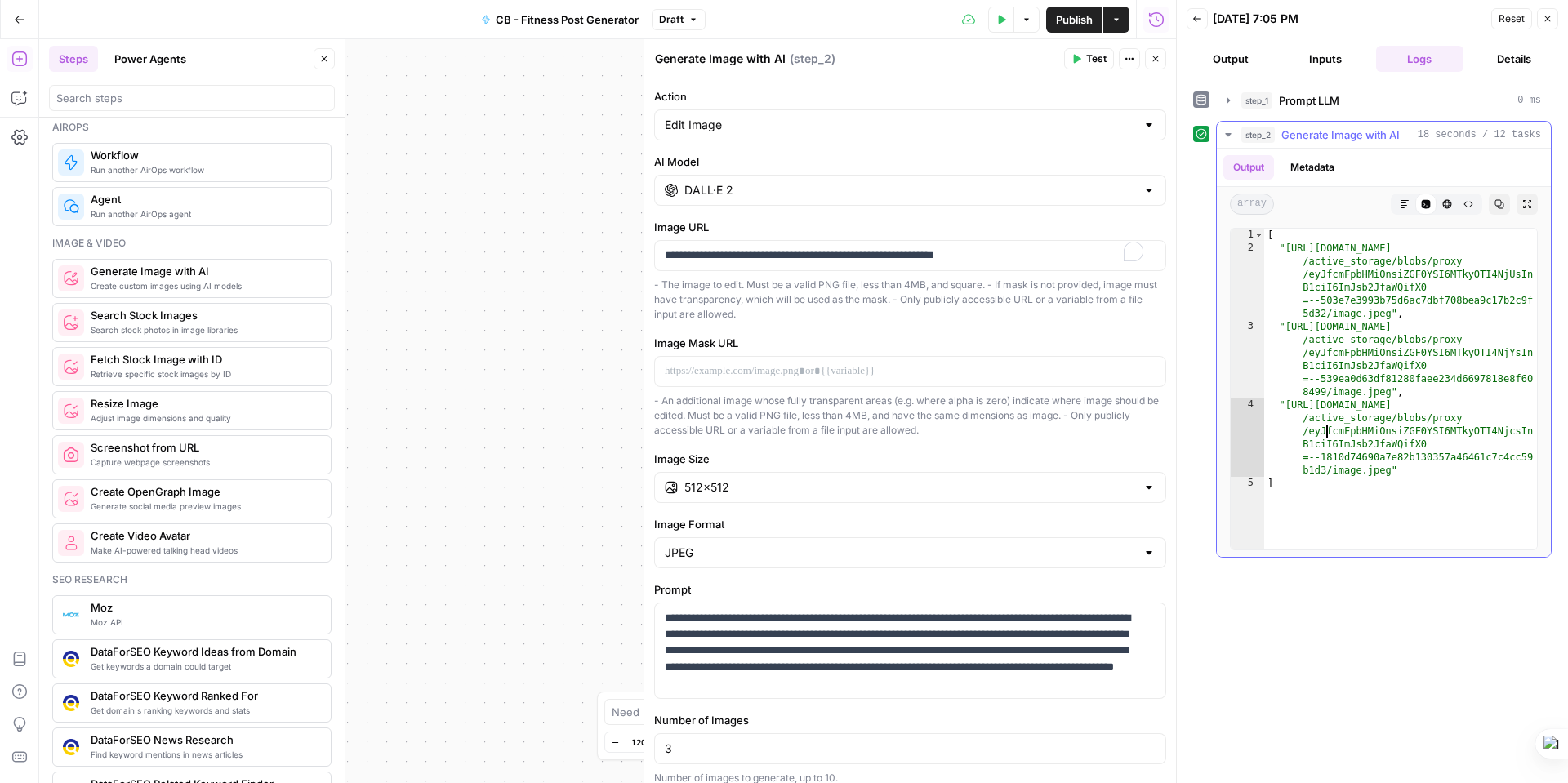
click at [1326, 433] on div "[ "[URL][DOMAIN_NAME] /active_storage/blobs/proxy /eyJfcmFpbHMiOnsiZGF0YSI6MTky…" at bounding box center [1400, 402] width 273 height 347
type textarea "**********"
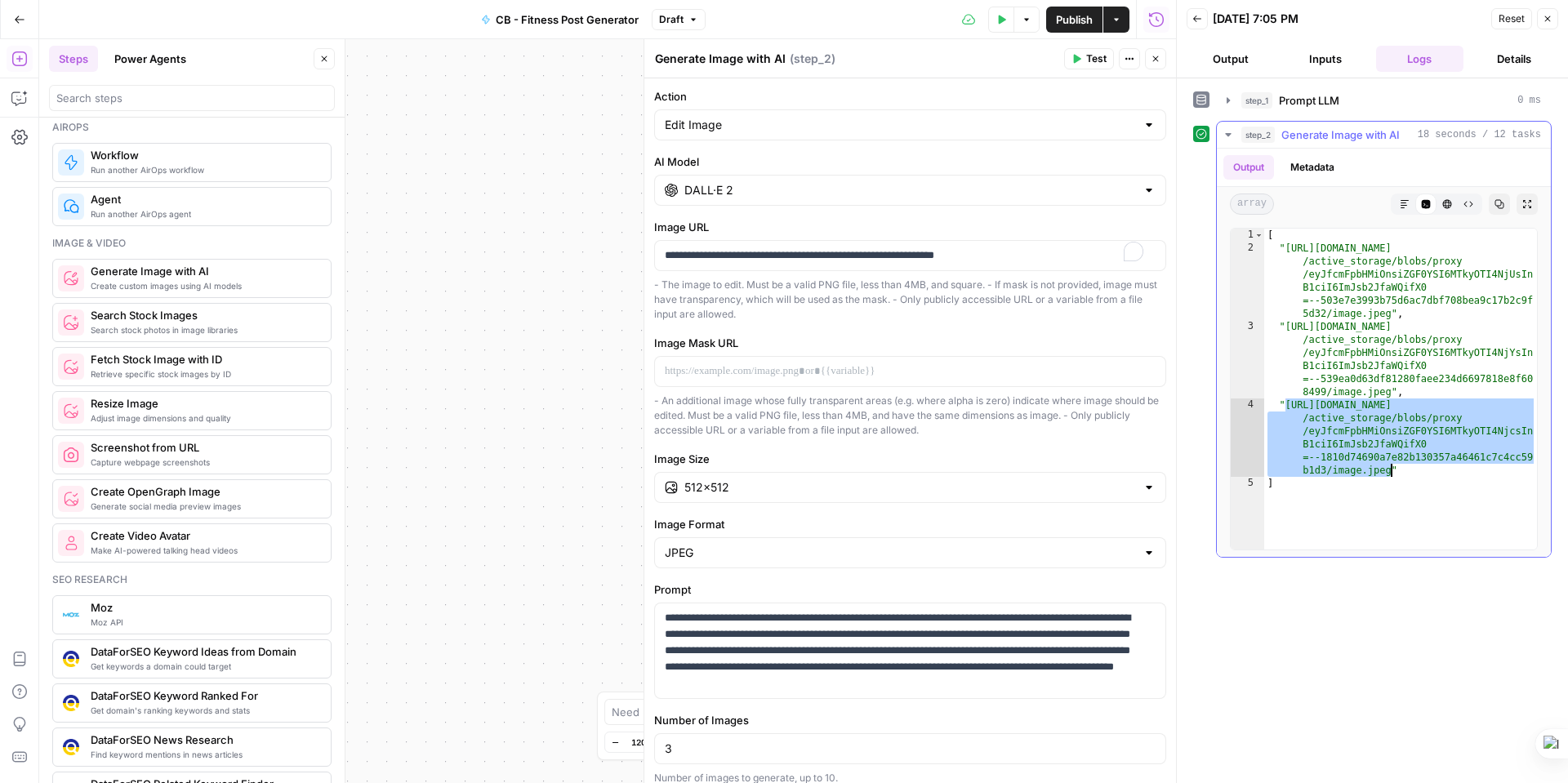
drag, startPoint x: 1284, startPoint y: 402, endPoint x: 1385, endPoint y: 462, distance: 117.5
click at [1389, 473] on div "[ "[URL][DOMAIN_NAME] /active_storage/blobs/proxy /eyJfcmFpbHMiOnsiZGF0YSI6MTky…" at bounding box center [1400, 402] width 273 height 347
click at [824, 134] on div "Edit Image" at bounding box center [910, 125] width 512 height 31
click at [747, 158] on span "Generate Image" at bounding box center [901, 166] width 465 height 16
type input "Generate Image"
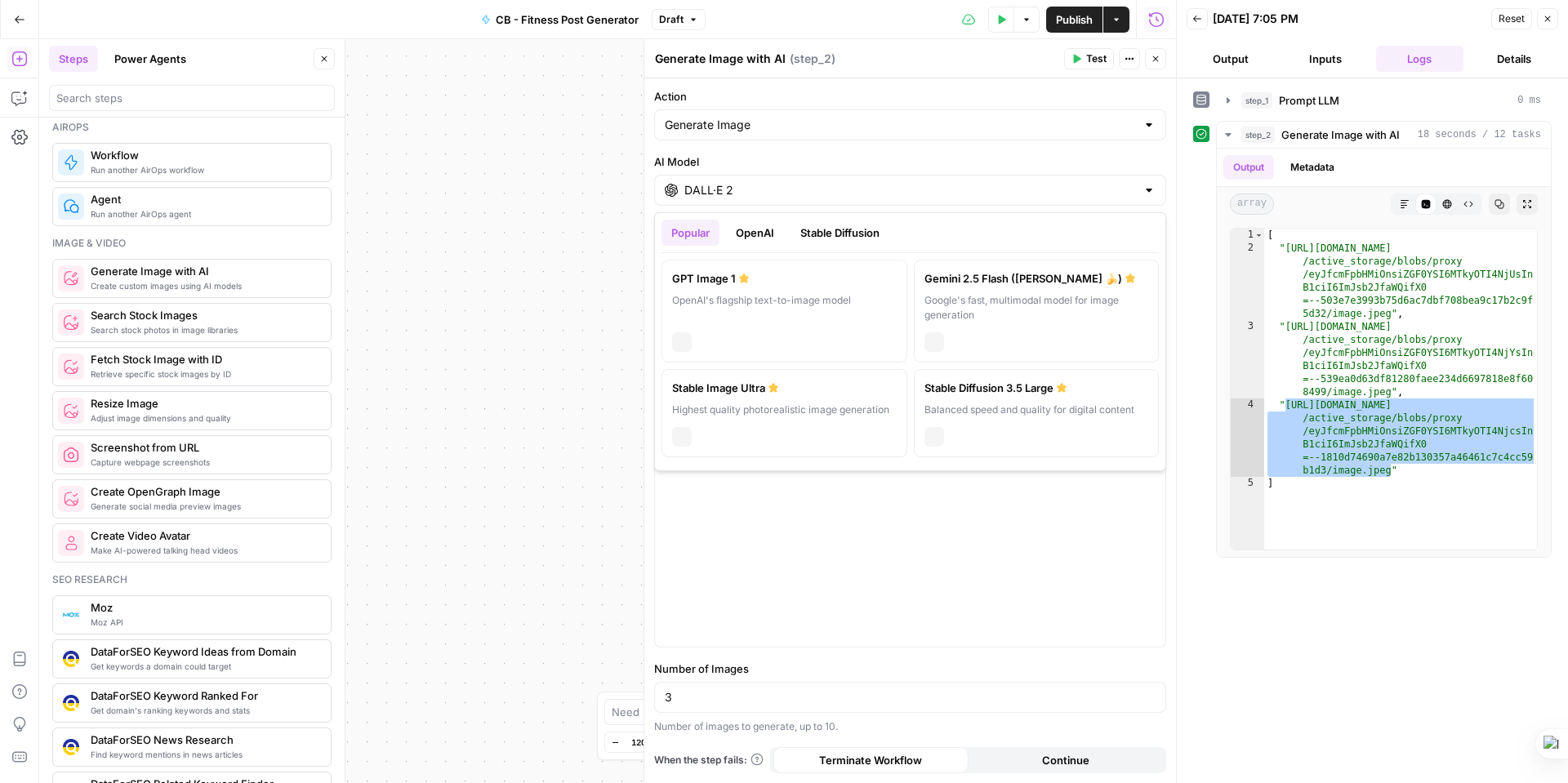
click at [746, 192] on input "DALL·E 2" at bounding box center [910, 191] width 452 height 16
click at [977, 401] on label "Stable Diffusion 3.5 Large Balanced speed and quality for digital content stabi…" at bounding box center [1036, 412] width 246 height 89
type input "21:9 (1536×640)"
type input "Stable Diffusion 3.5 Large"
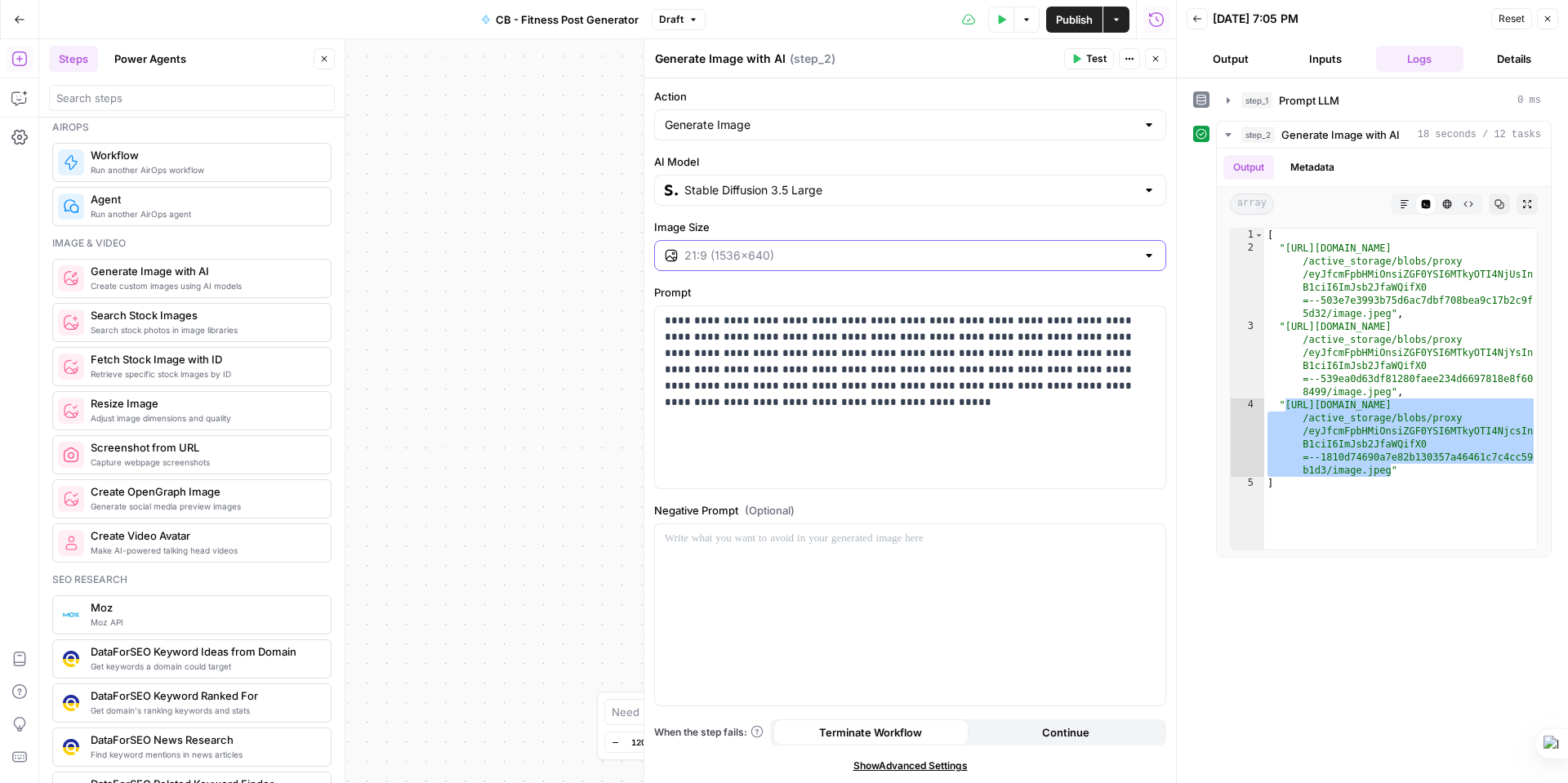
click at [920, 256] on input "Image Size" at bounding box center [910, 256] width 452 height 16
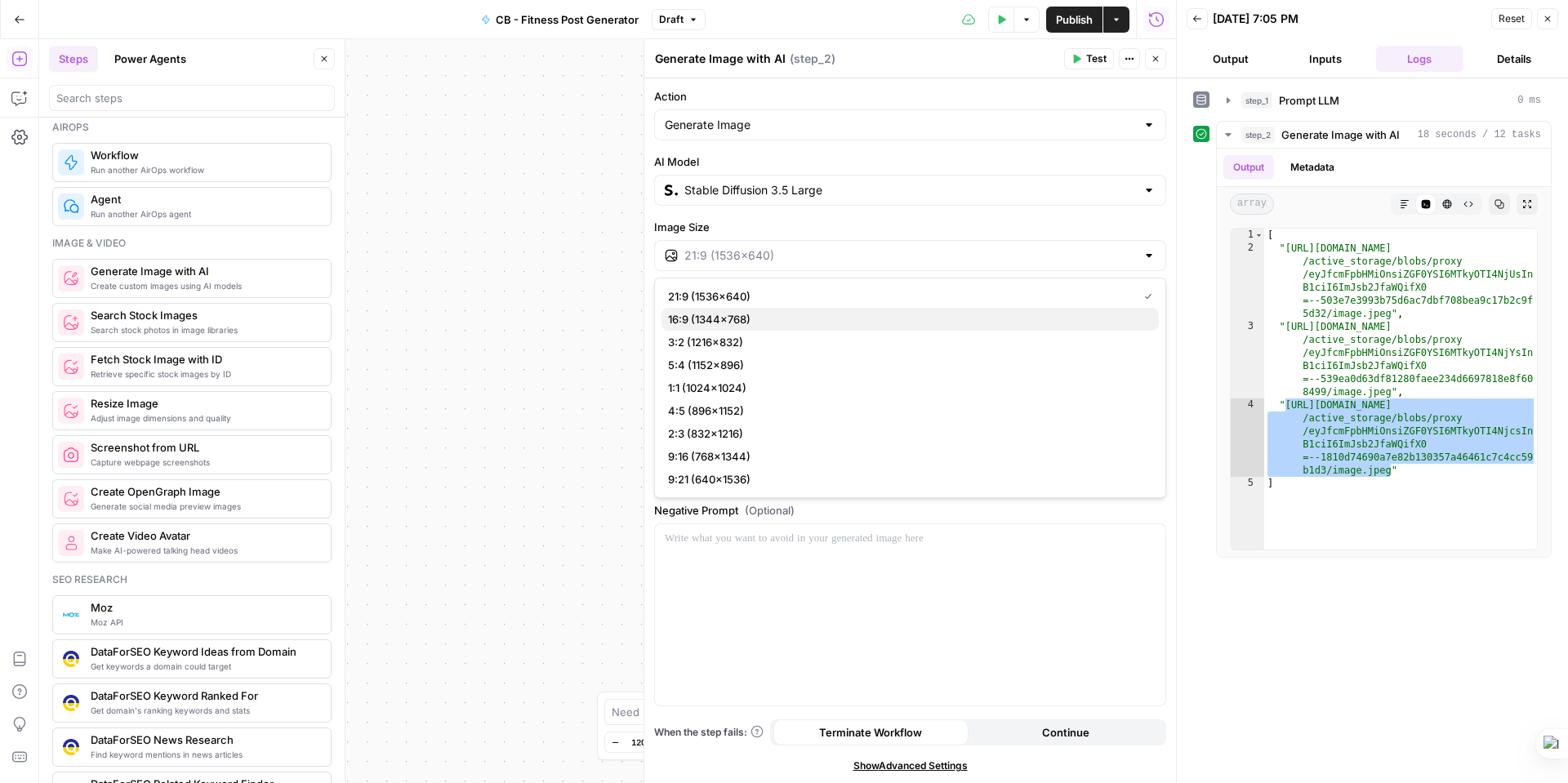
click at [728, 320] on span "16:9 (1344×768)" at bounding box center [906, 319] width 477 height 16
type input "16:9 (1344×768)"
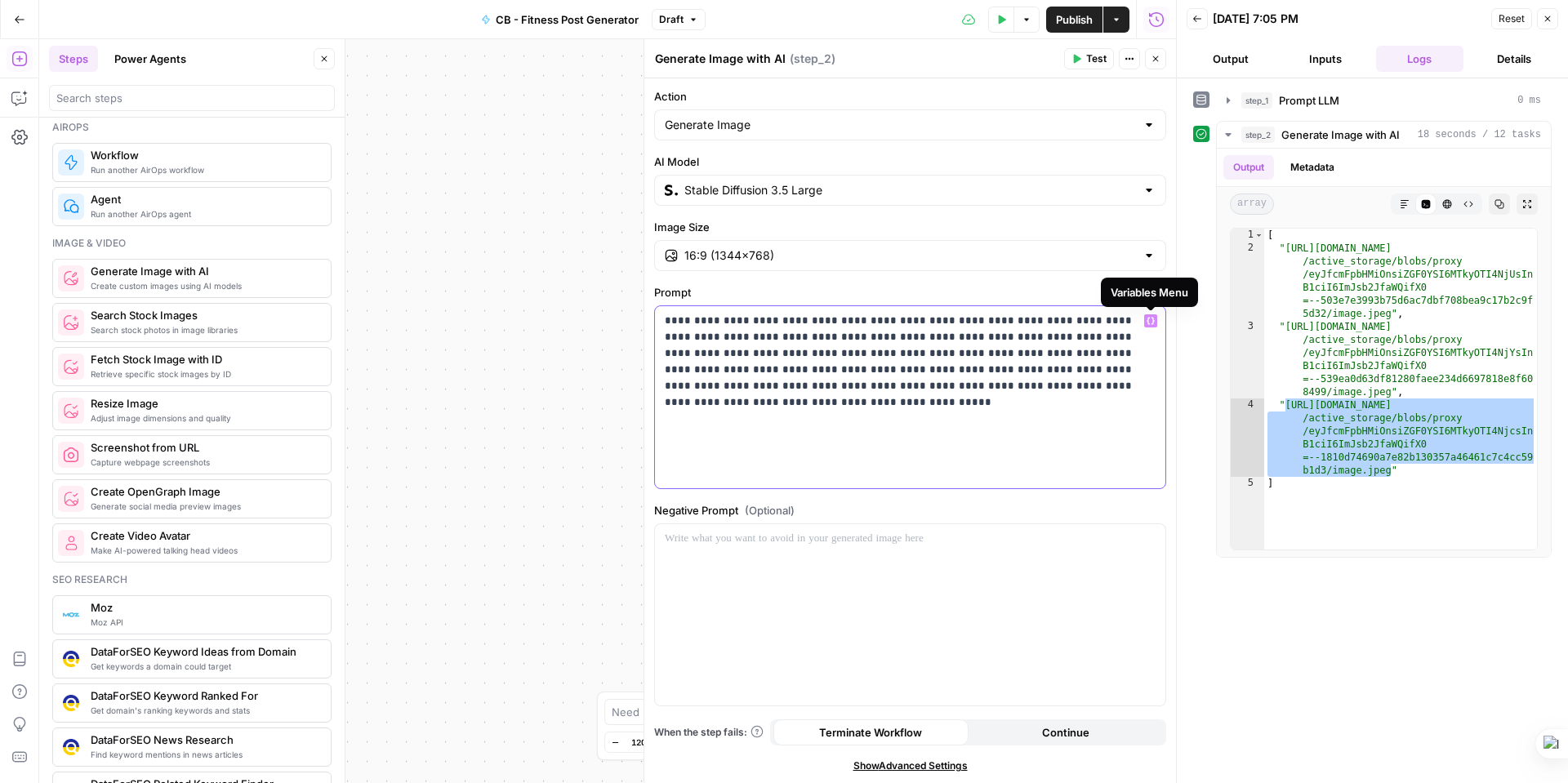
click at [1152, 320] on icon "button" at bounding box center [1150, 320] width 8 height 8
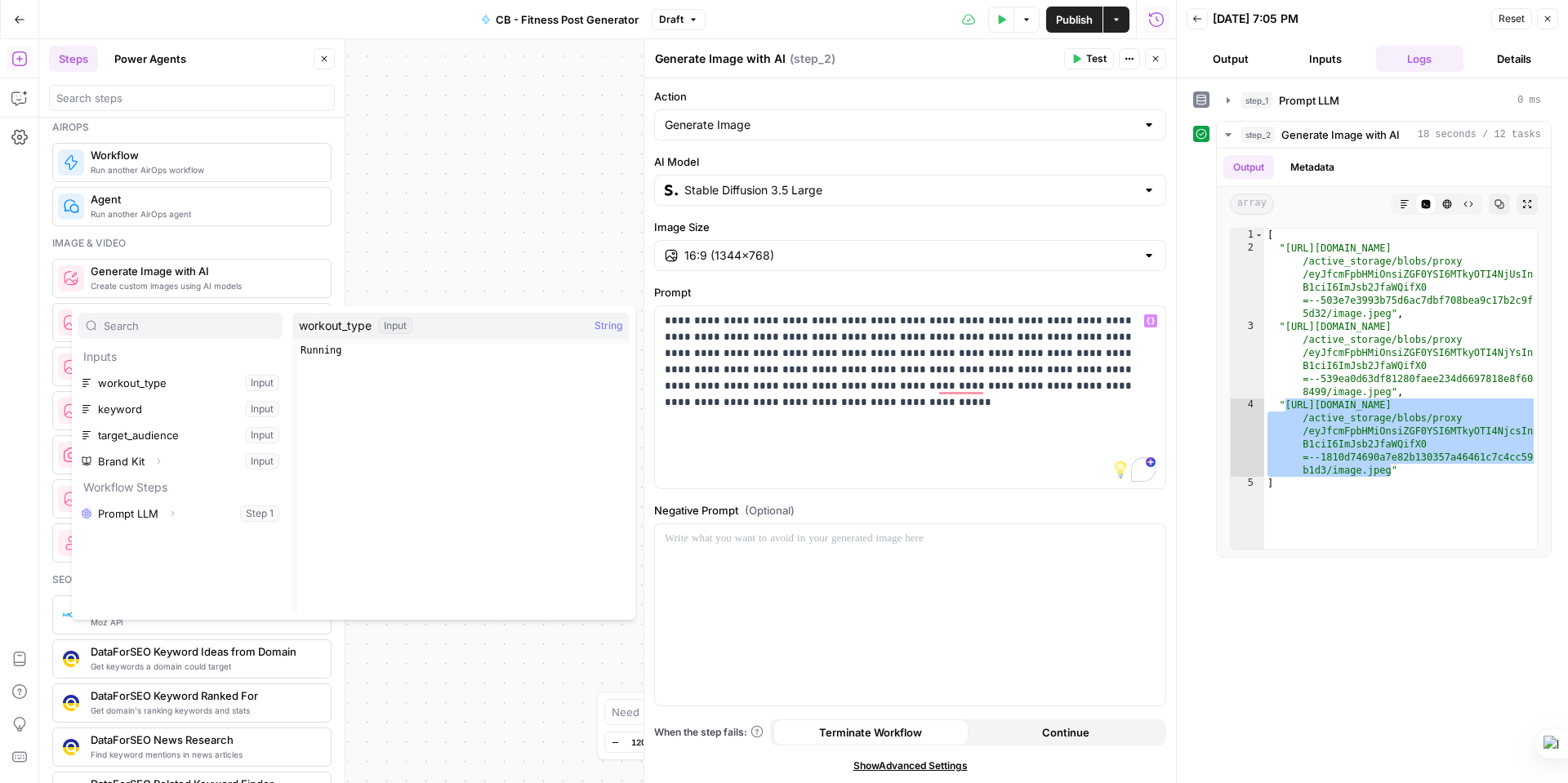
click at [1098, 60] on span "Test" at bounding box center [1096, 58] width 20 height 15
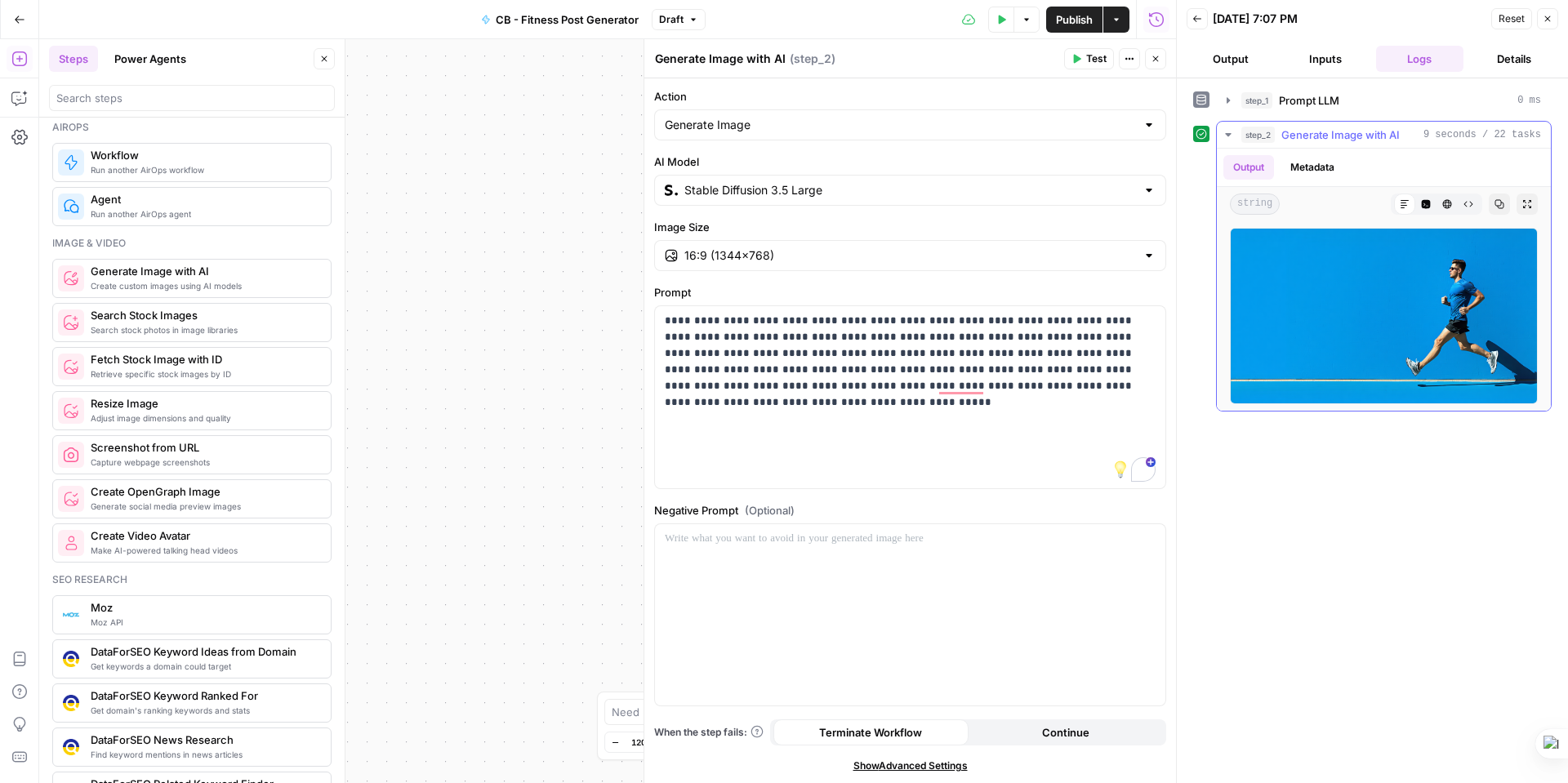
click at [1374, 329] on img at bounding box center [1384, 316] width 308 height 176
drag, startPoint x: 1088, startPoint y: 389, endPoint x: 638, endPoint y: 314, distance: 456.2
click at [643, 314] on div "**********" at bounding box center [909, 411] width 532 height 744
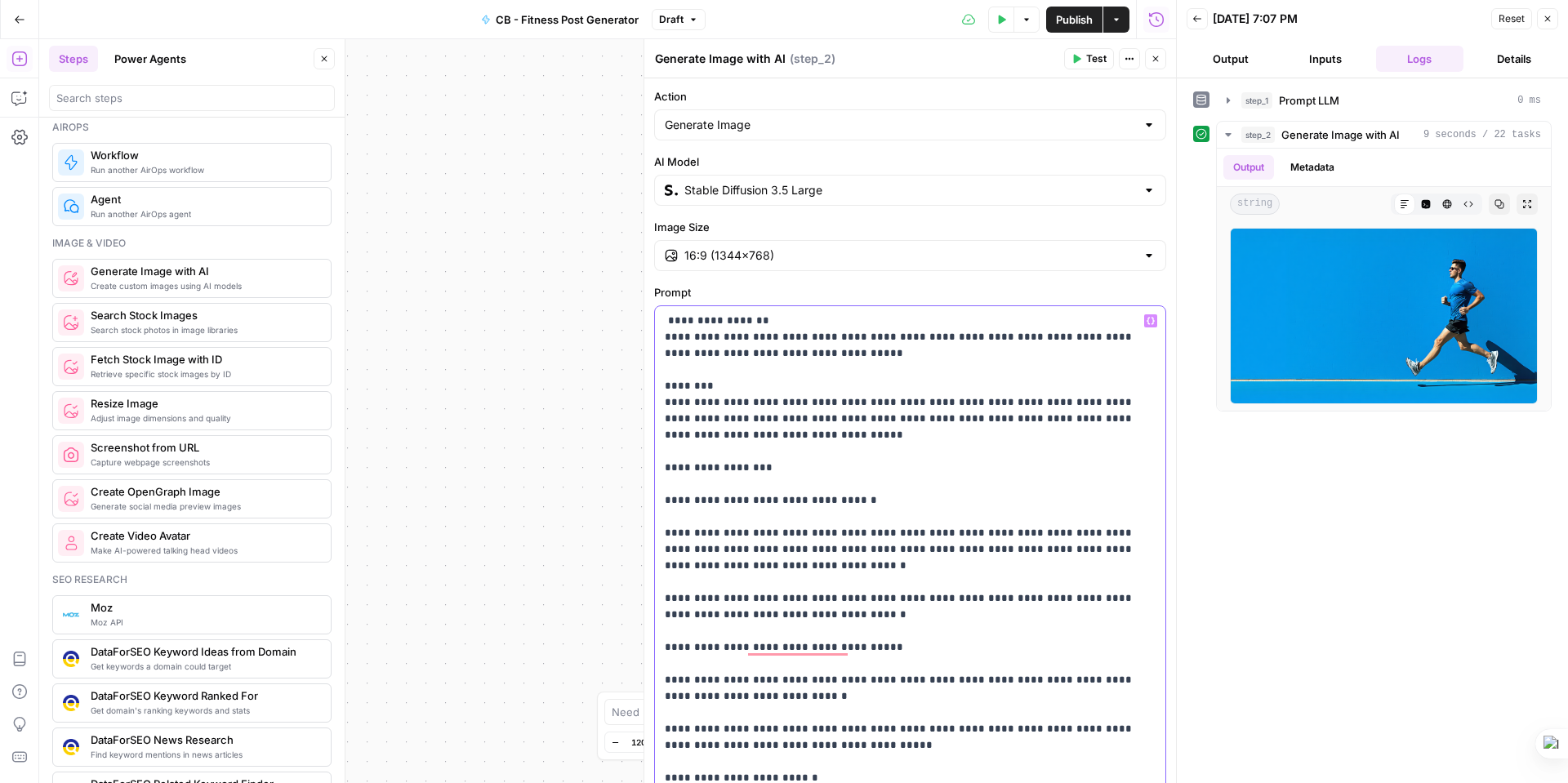
click at [903, 198] on input "Stable Diffusion 3.5 Large" at bounding box center [910, 191] width 452 height 16
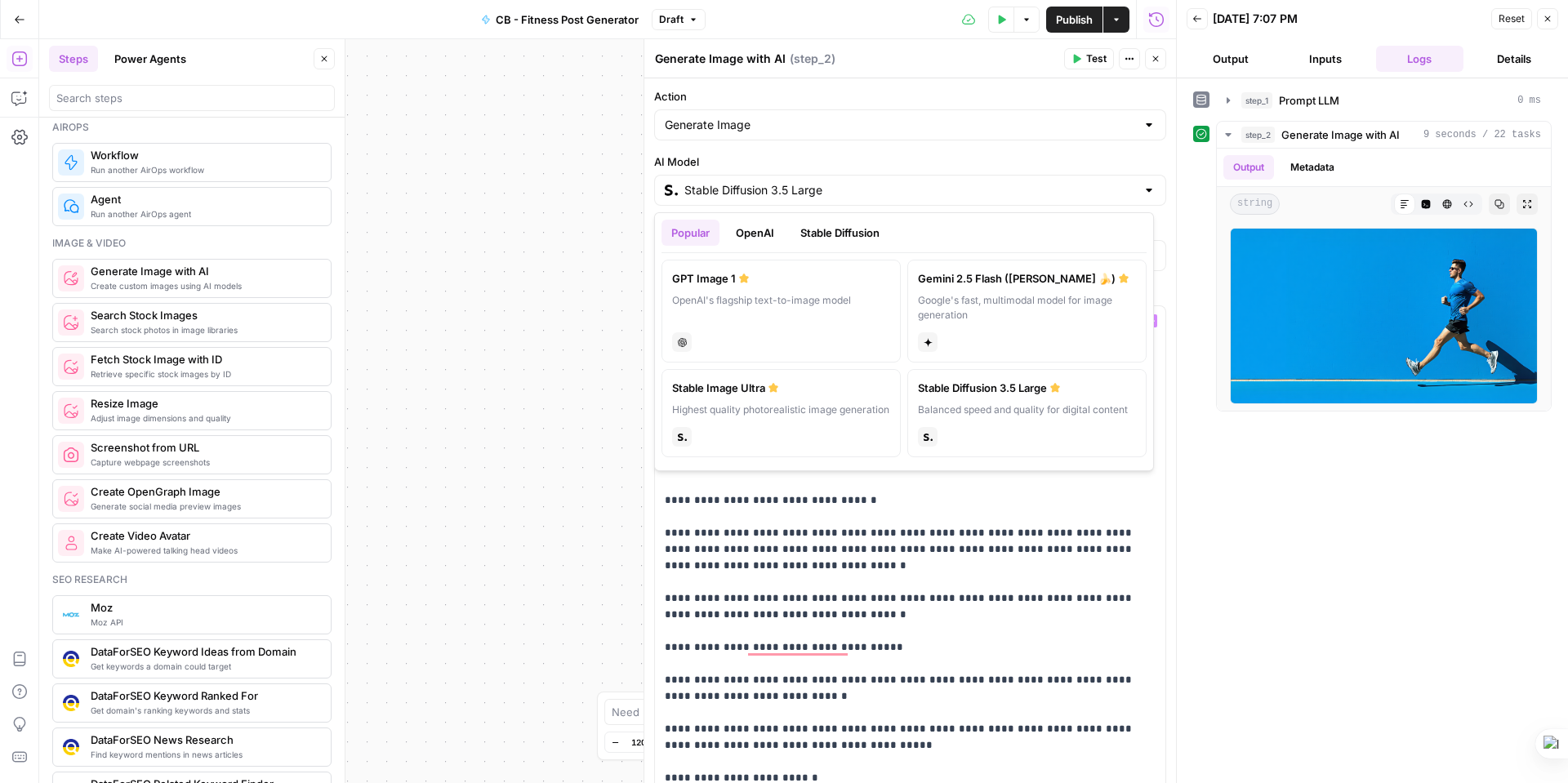
click at [990, 298] on div "Google's fast, multimodal model for image generation" at bounding box center [1027, 308] width 218 height 29
type input "Gemini 2.5 Flash ([PERSON_NAME] 🍌)"
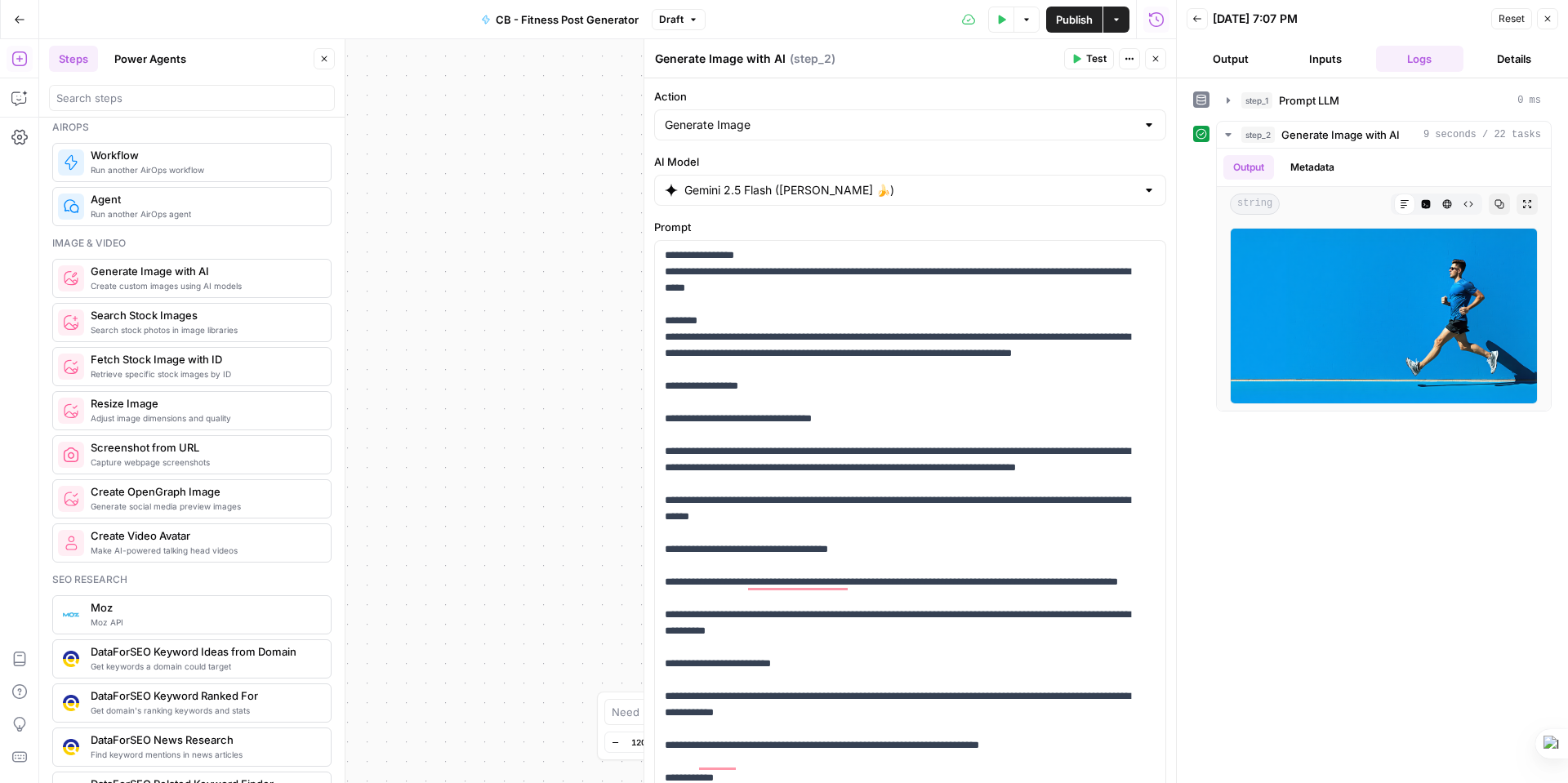
click at [1080, 20] on span "Publish" at bounding box center [1074, 20] width 37 height 16
click at [1092, 58] on span "Test" at bounding box center [1096, 58] width 20 height 15
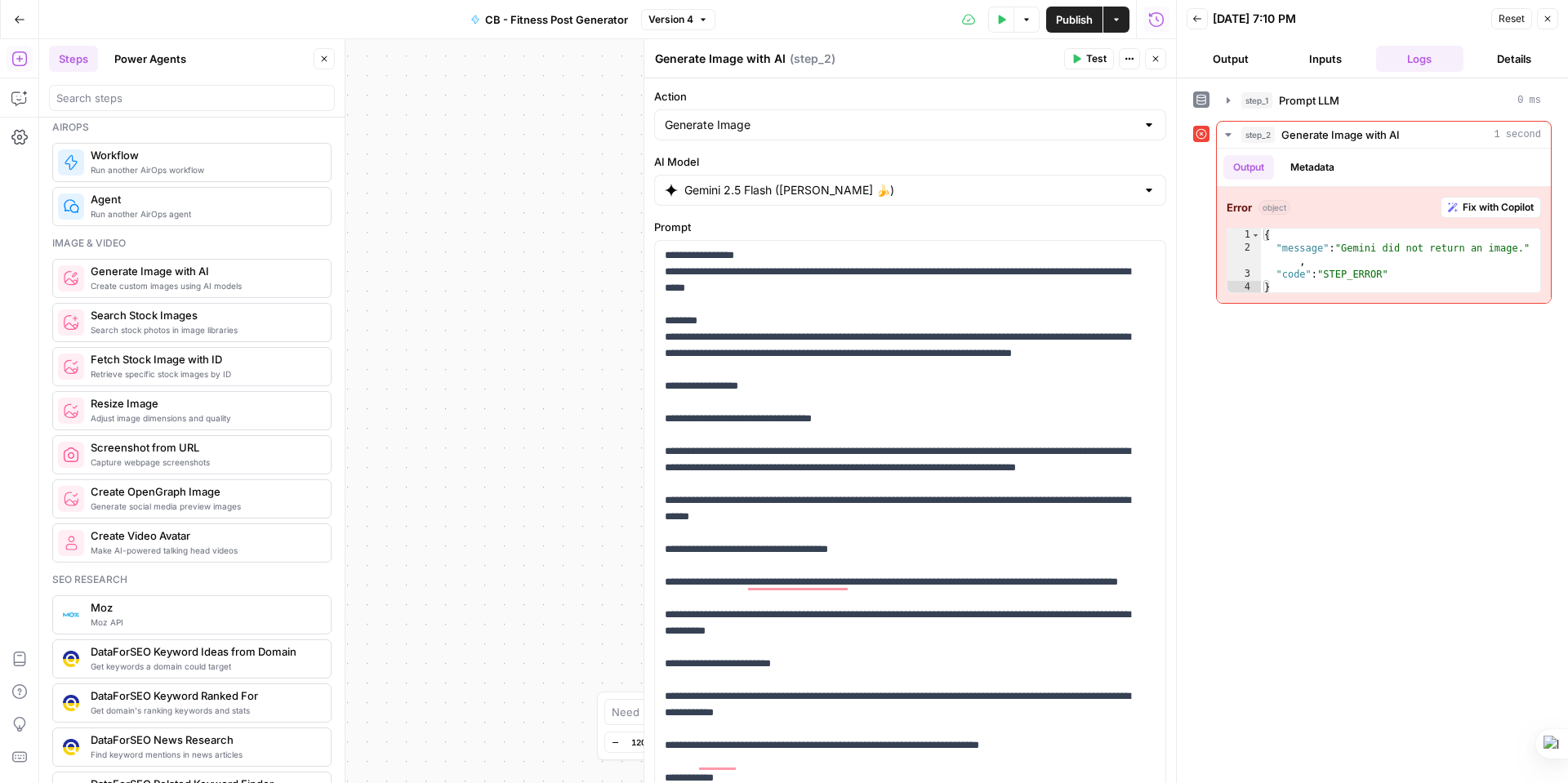
click at [1198, 130] on icon at bounding box center [1201, 133] width 12 height 12
click at [1304, 136] on span "Generate Image with AI" at bounding box center [1341, 135] width 119 height 16
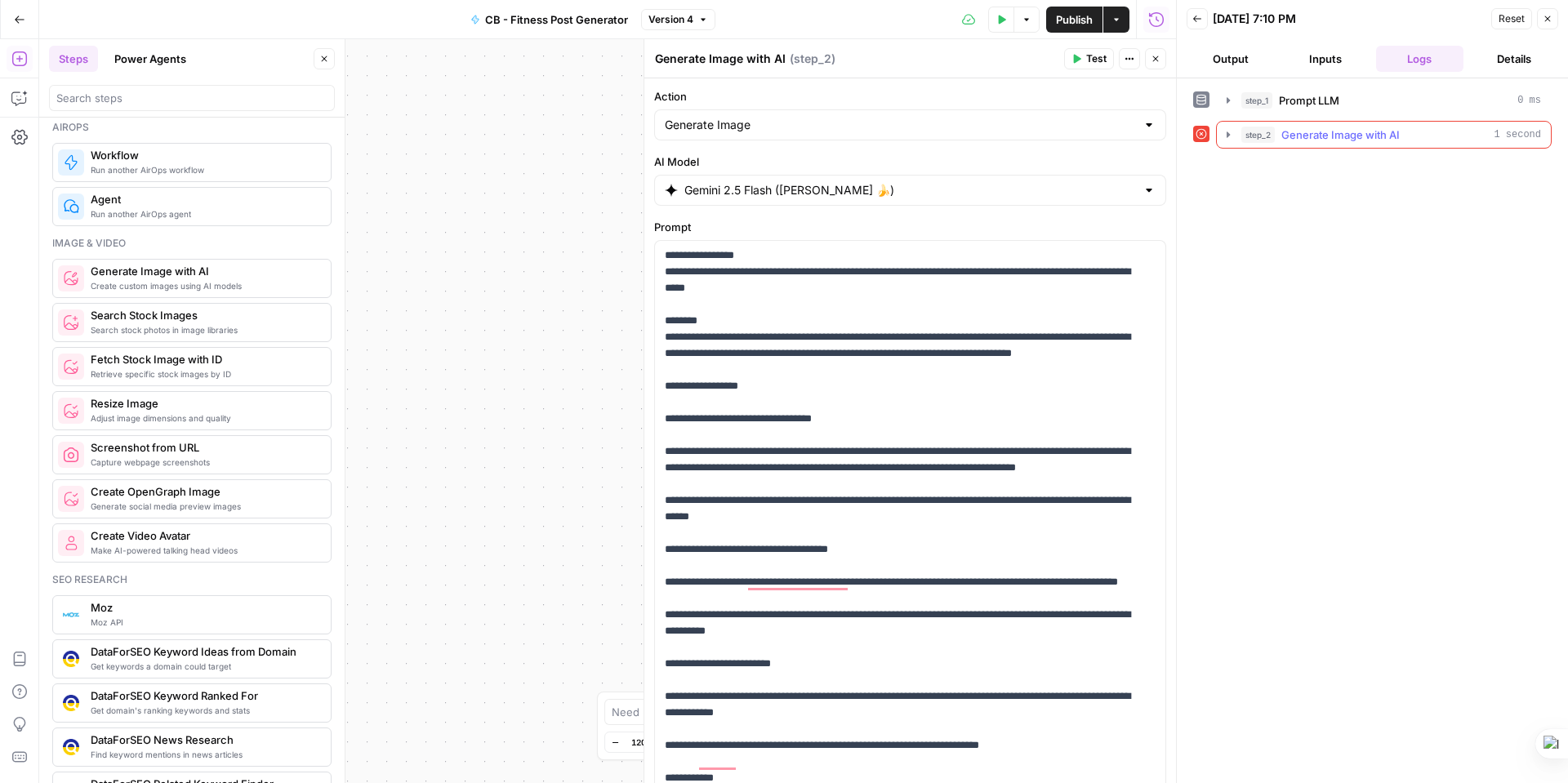
click at [1304, 136] on span "Generate Image with AI" at bounding box center [1341, 135] width 119 height 16
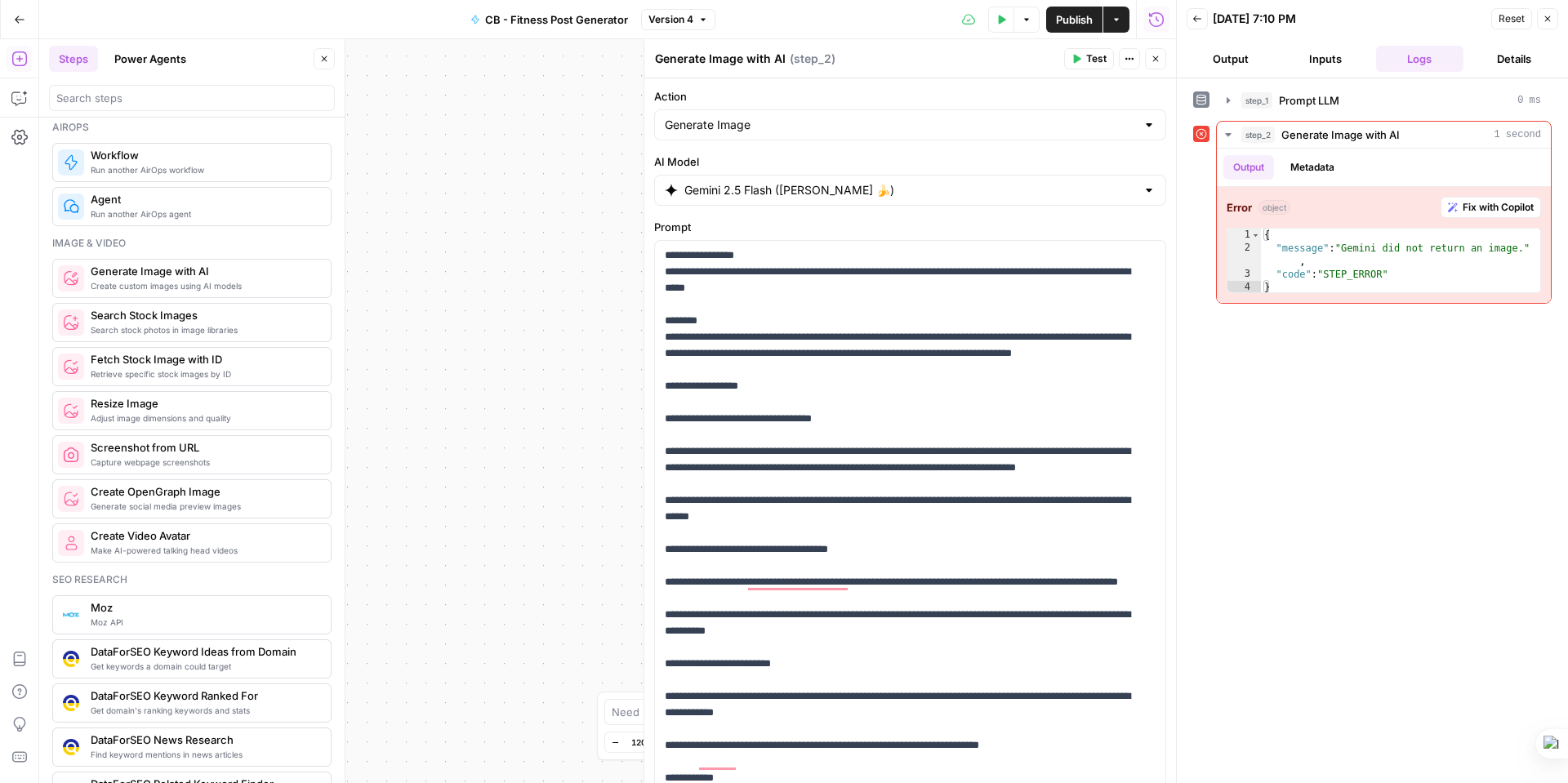
click at [1081, 56] on icon "button" at bounding box center [1076, 58] width 10 height 10
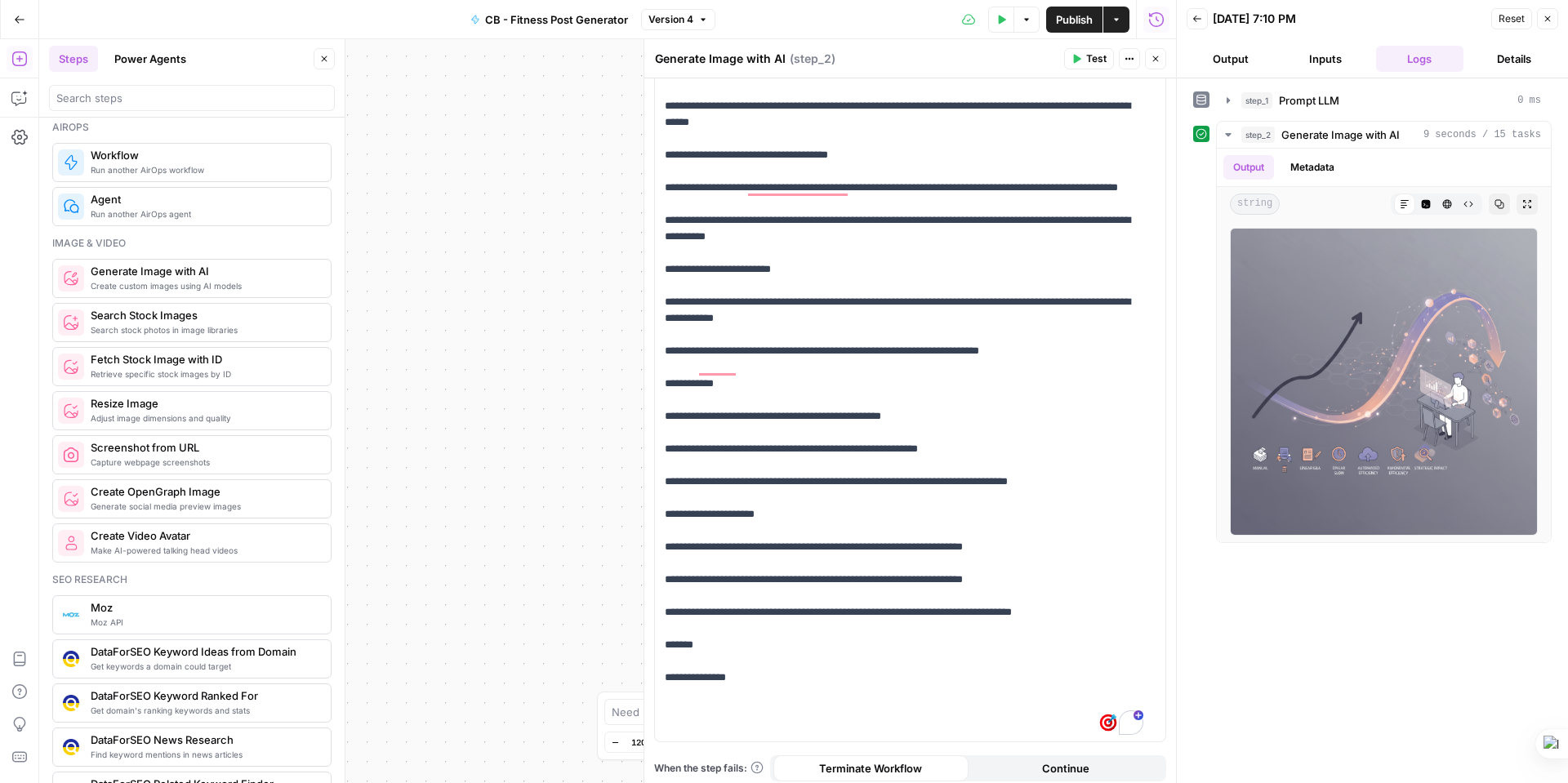
scroll to position [402, 0]
